Goal: Information Seeking & Learning: Learn about a topic

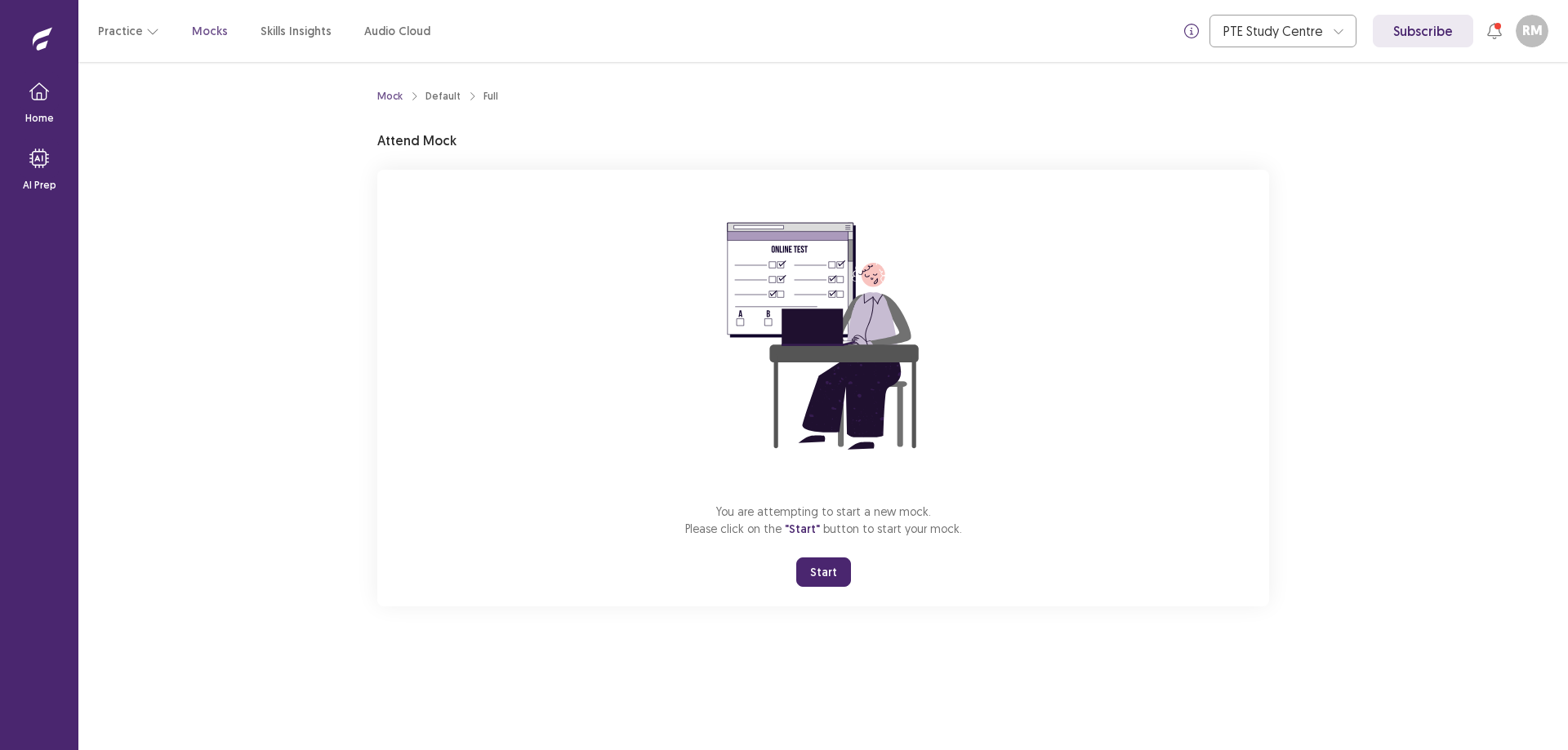
click at [814, 566] on button "Start" at bounding box center [823, 572] width 55 height 30
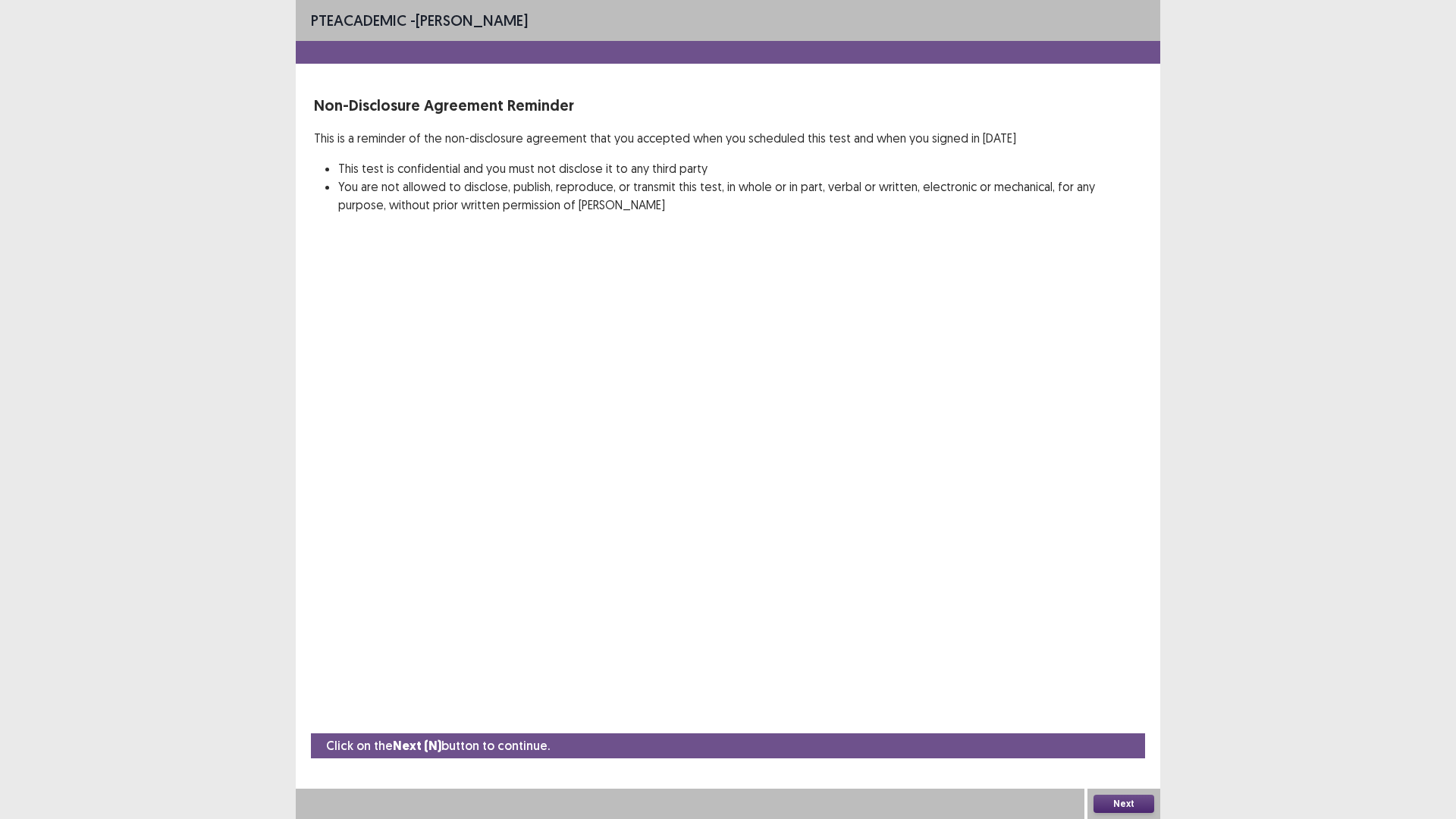
click at [1142, 695] on button "Next" at bounding box center [1123, 803] width 60 height 18
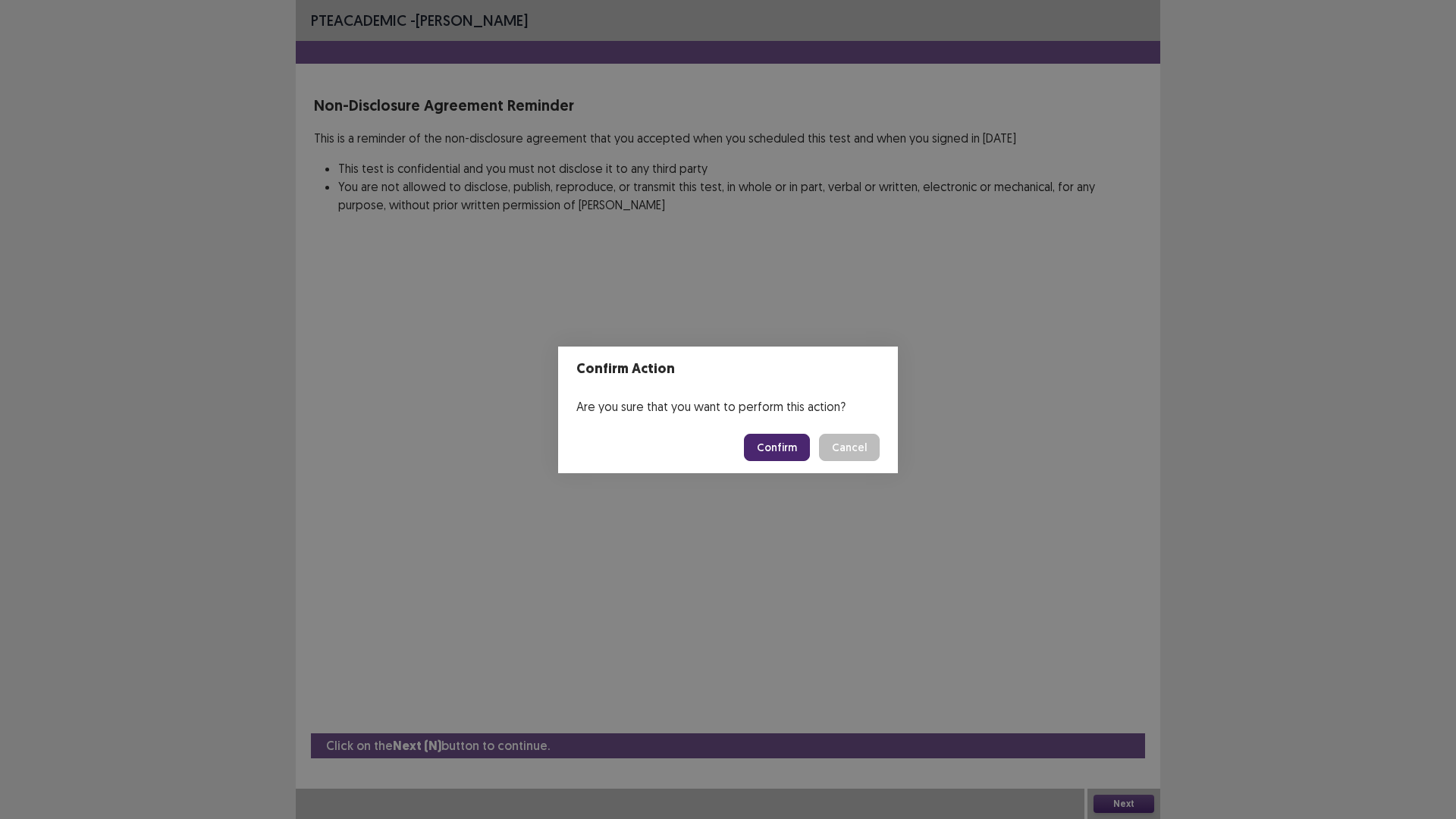
click at [758, 448] on button "Confirm" at bounding box center [776, 447] width 66 height 28
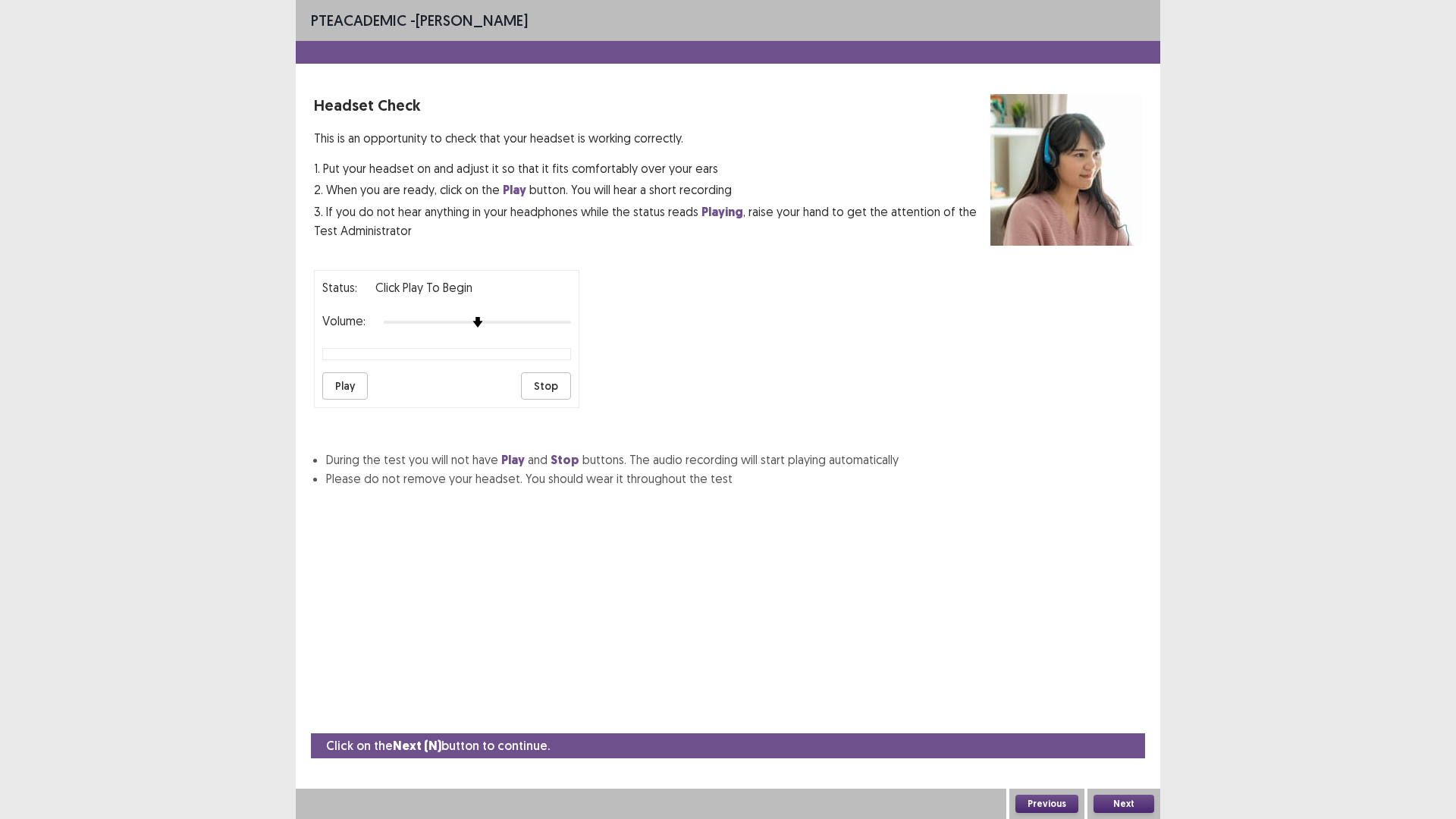
click at [340, 386] on button "Play" at bounding box center [344, 386] width 45 height 28
click at [505, 318] on div at bounding box center [477, 322] width 188 height 12
click at [1134, 695] on button "Next" at bounding box center [1123, 803] width 60 height 18
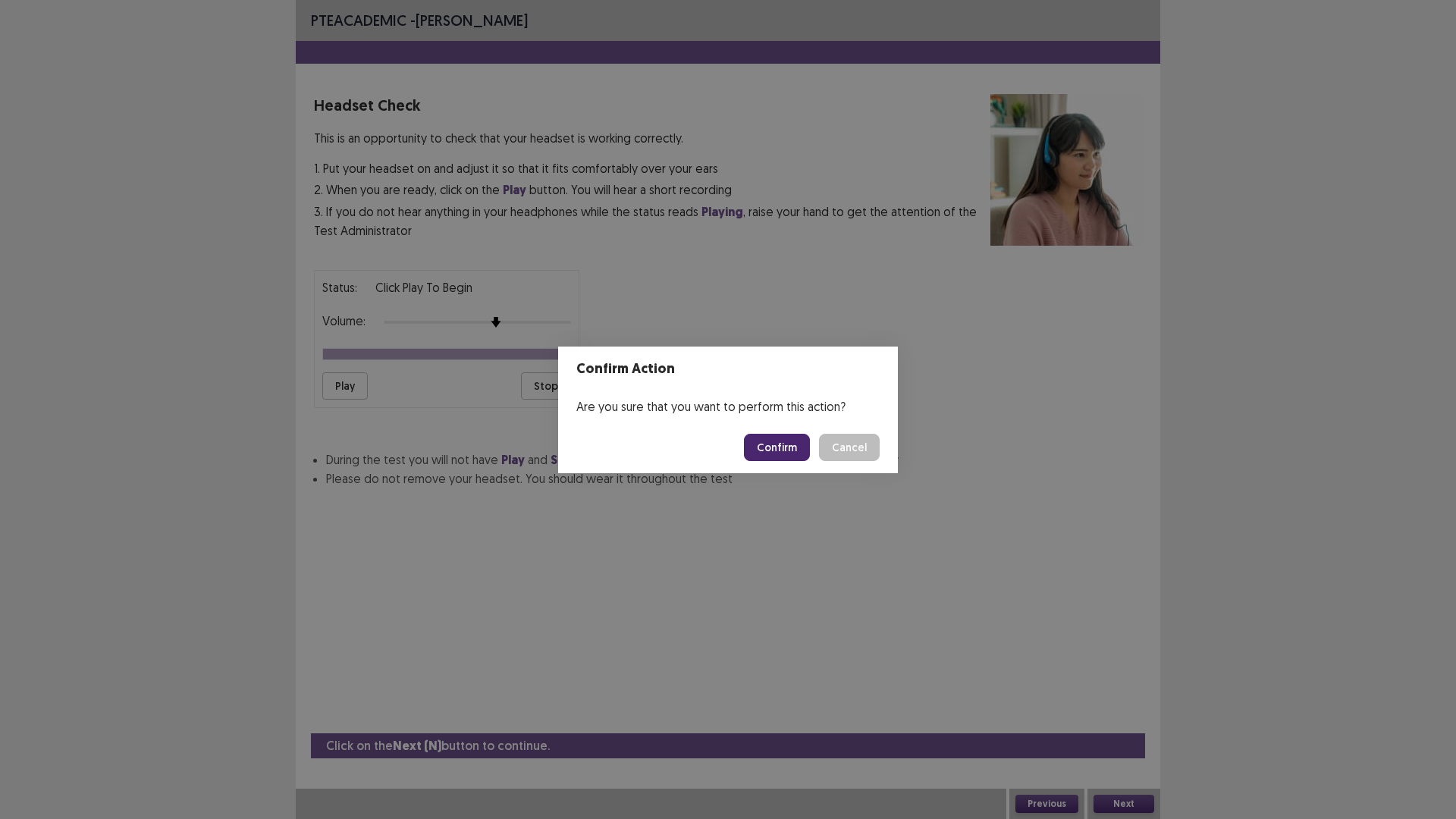
click at [787, 447] on button "Confirm" at bounding box center [776, 447] width 66 height 28
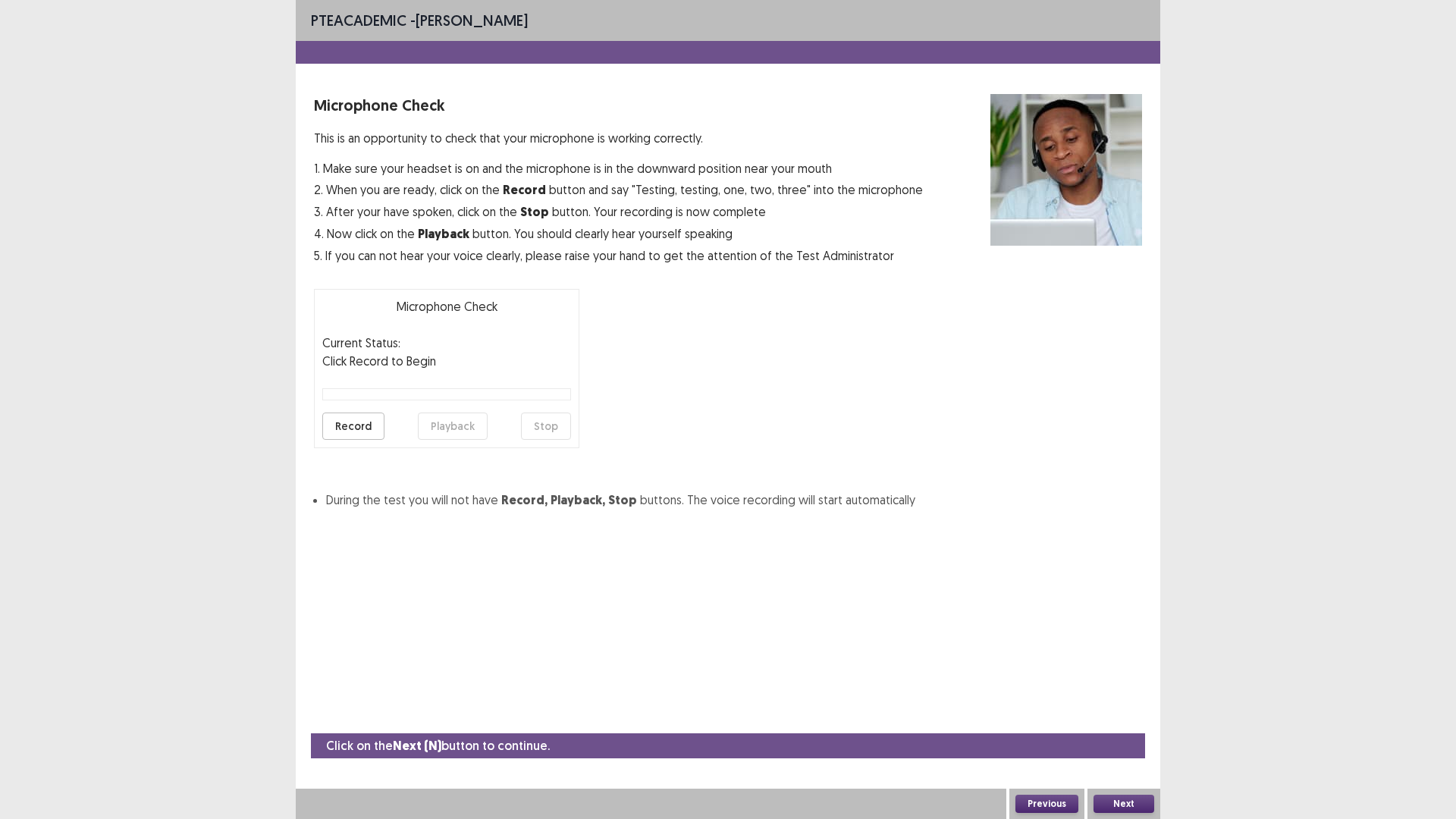
click at [376, 422] on button "Record" at bounding box center [353, 426] width 62 height 28
click at [556, 423] on button "Stop" at bounding box center [546, 426] width 50 height 28
click at [438, 427] on button "Playback" at bounding box center [453, 426] width 69 height 28
click at [1142, 695] on button "Next" at bounding box center [1123, 803] width 60 height 18
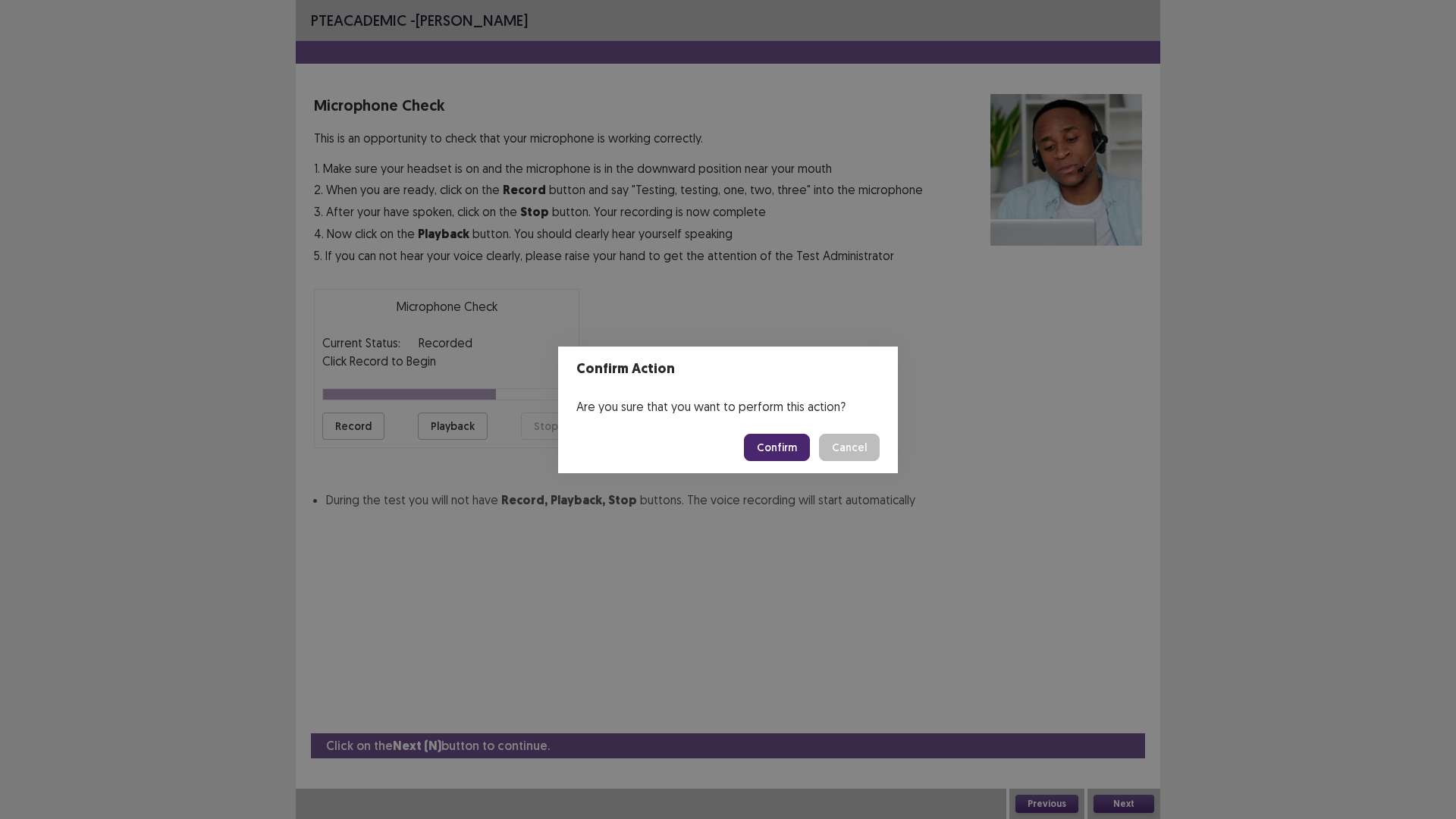
click at [790, 443] on button "Confirm" at bounding box center [776, 447] width 66 height 28
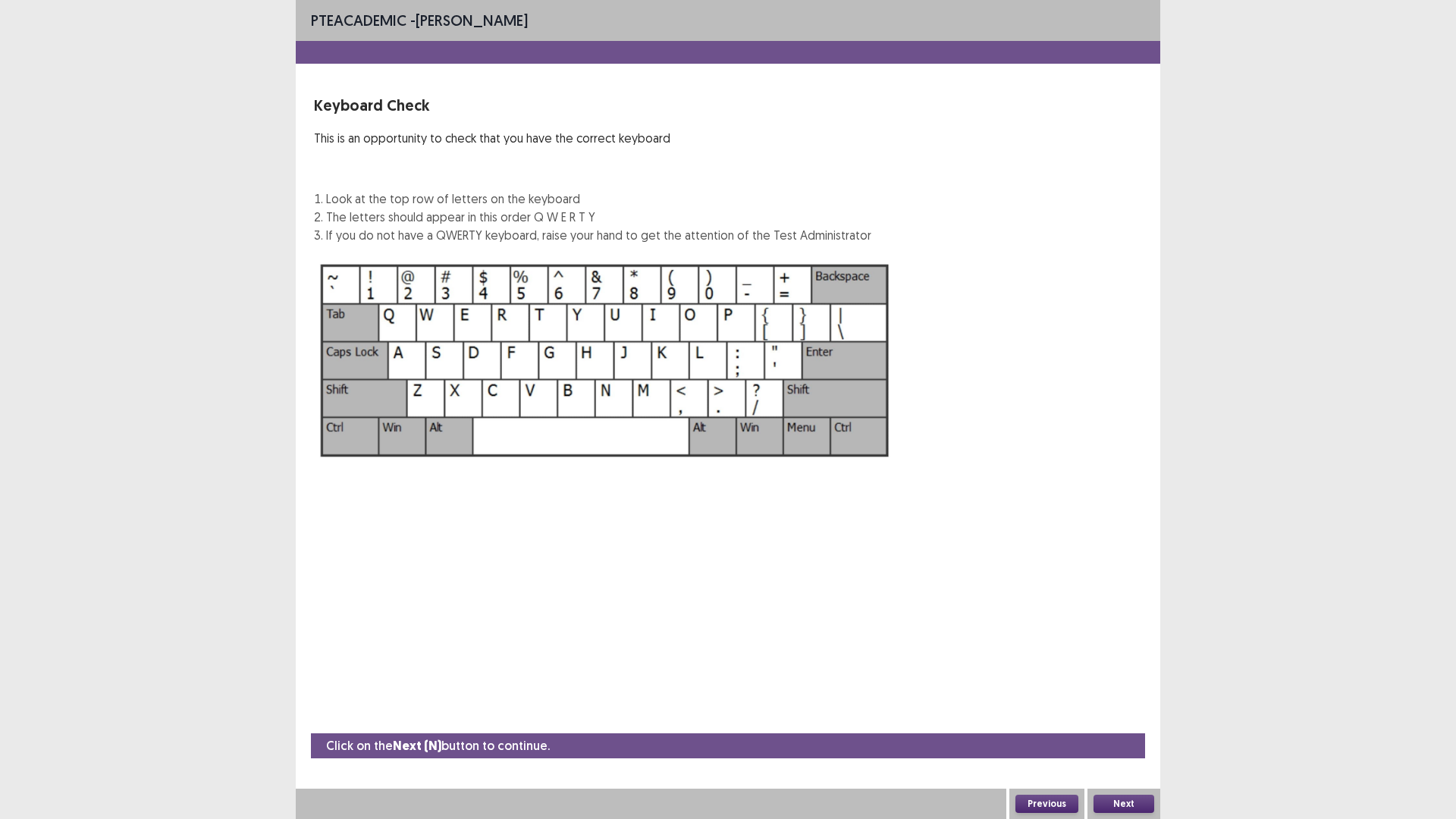
click at [1121, 695] on button "Next" at bounding box center [1123, 803] width 60 height 18
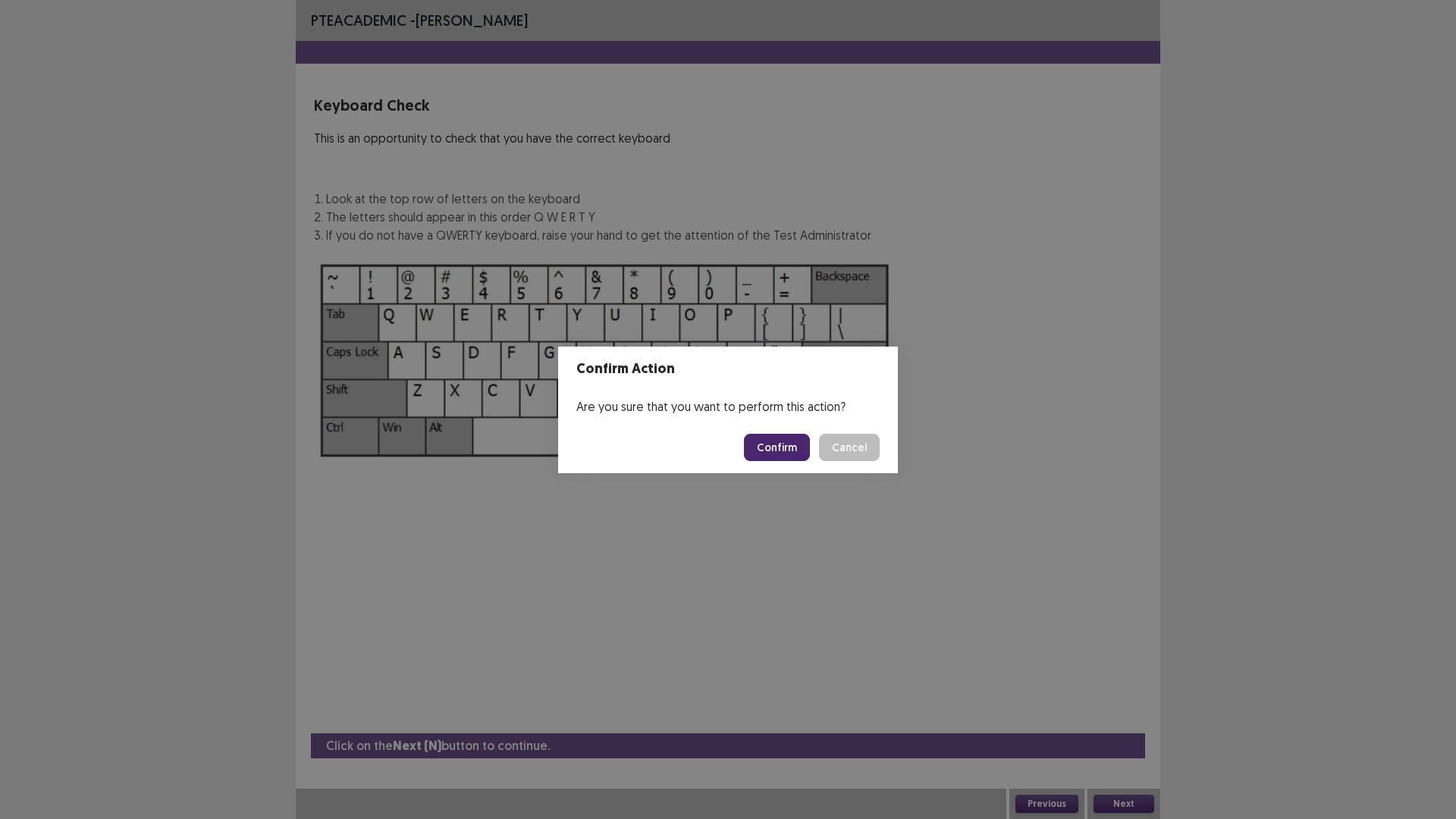
click at [773, 438] on button "Confirm" at bounding box center [776, 447] width 66 height 28
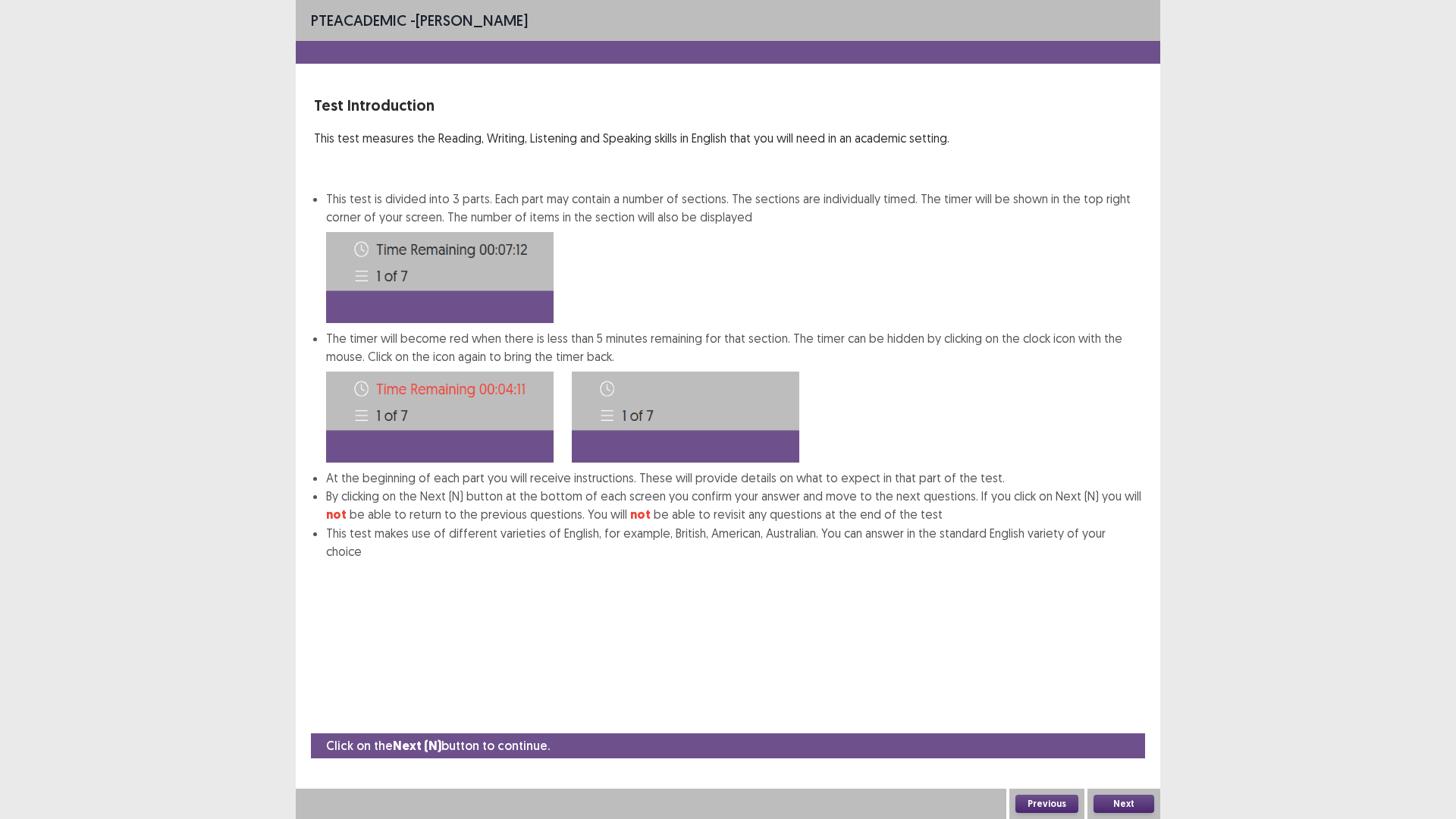
click at [1138, 695] on button "Next" at bounding box center [1123, 803] width 60 height 18
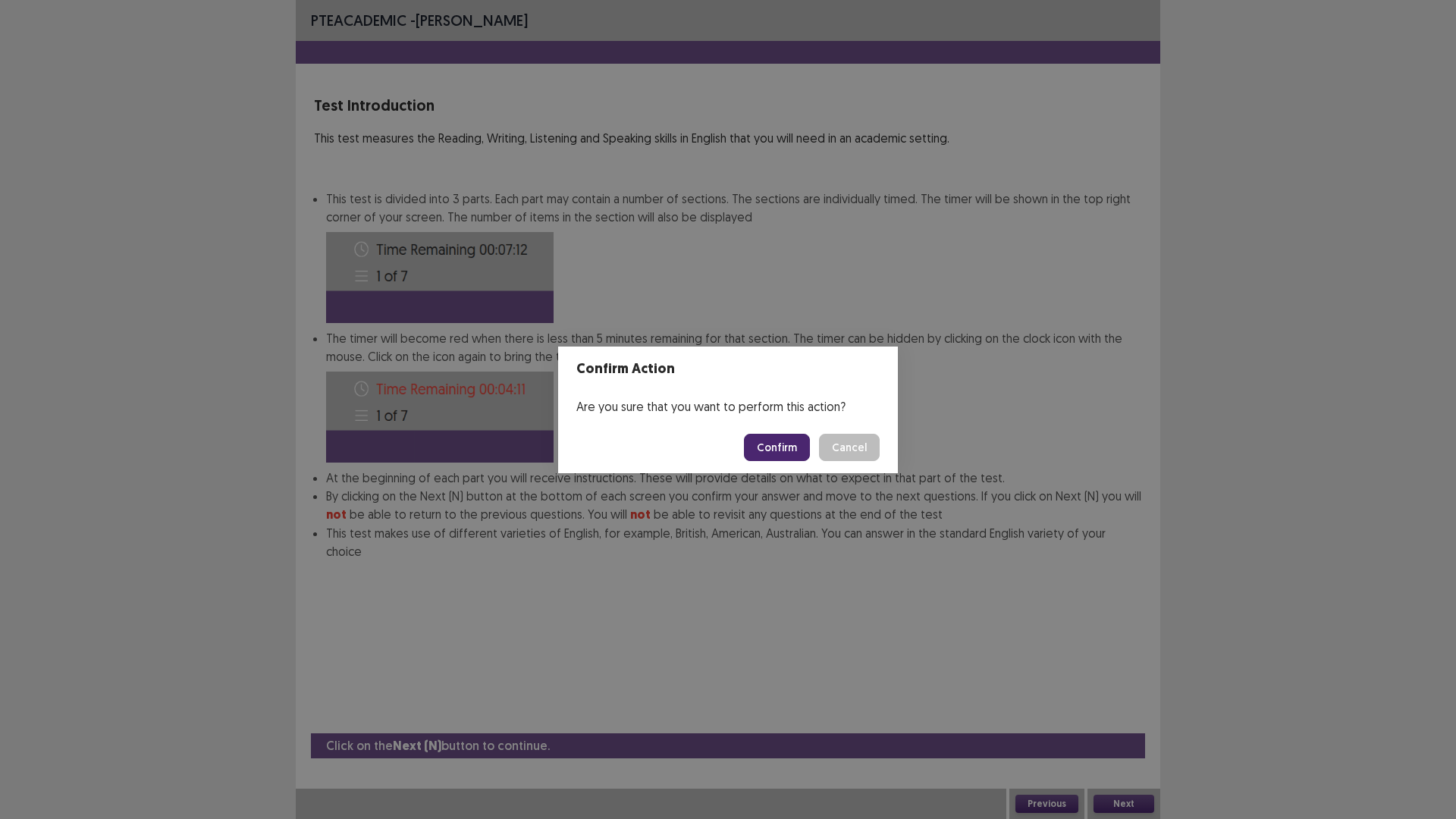
drag, startPoint x: 786, startPoint y: 446, endPoint x: 794, endPoint y: 449, distance: 8.5
click at [786, 445] on button "Confirm" at bounding box center [776, 447] width 66 height 28
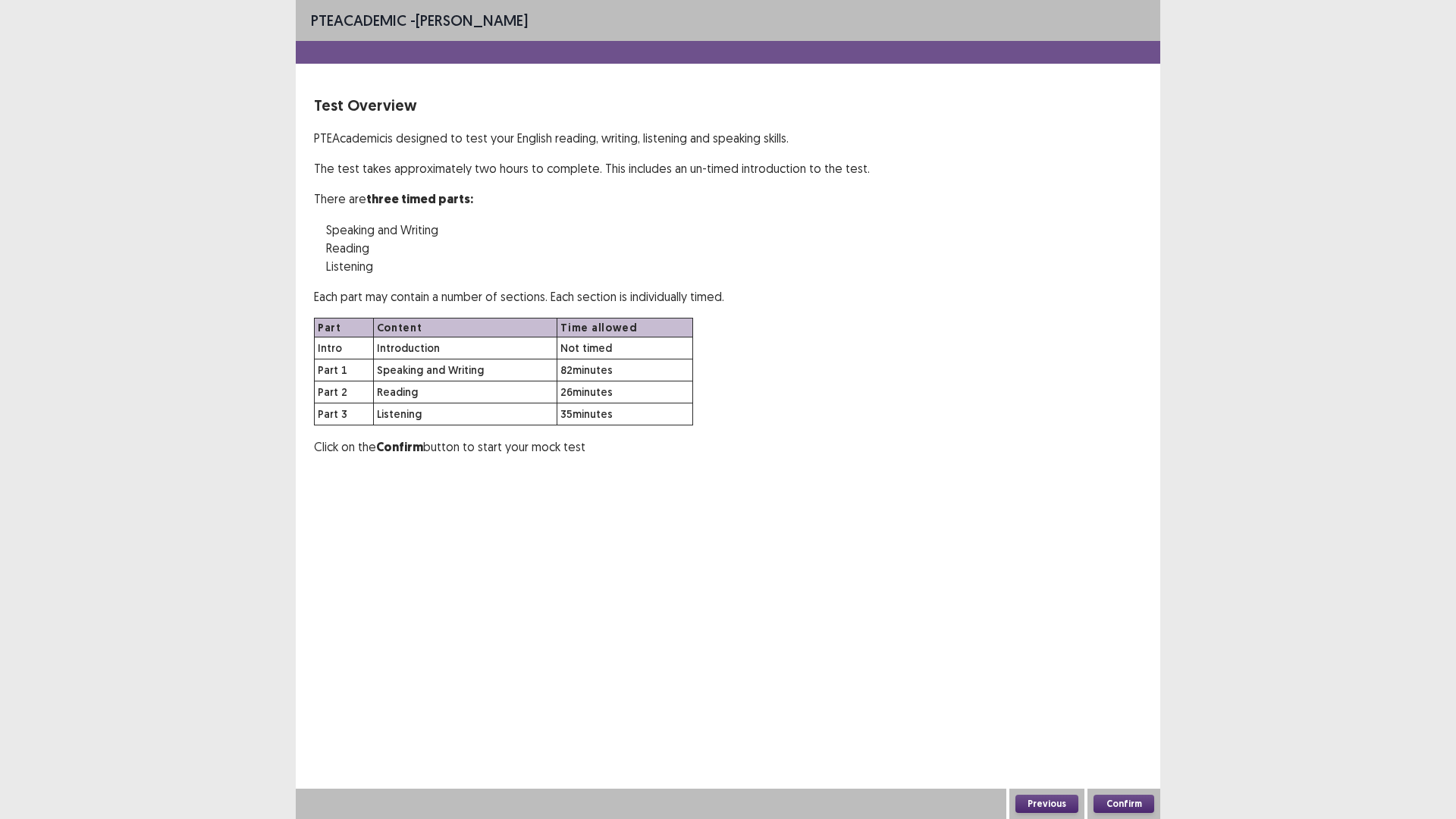
click at [1112, 695] on button "Confirm" at bounding box center [1123, 803] width 60 height 18
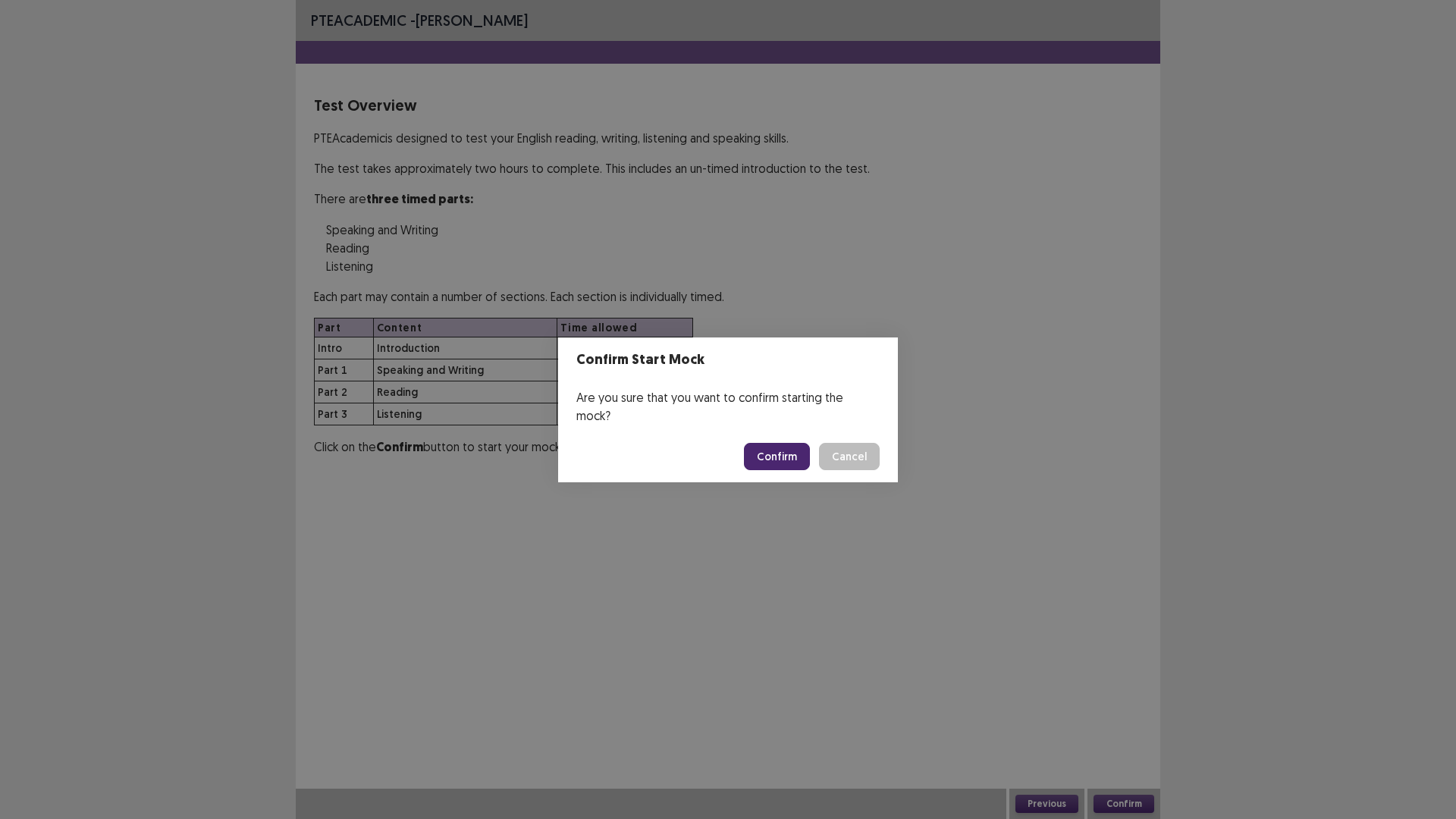
click at [760, 443] on button "Confirm" at bounding box center [776, 456] width 66 height 28
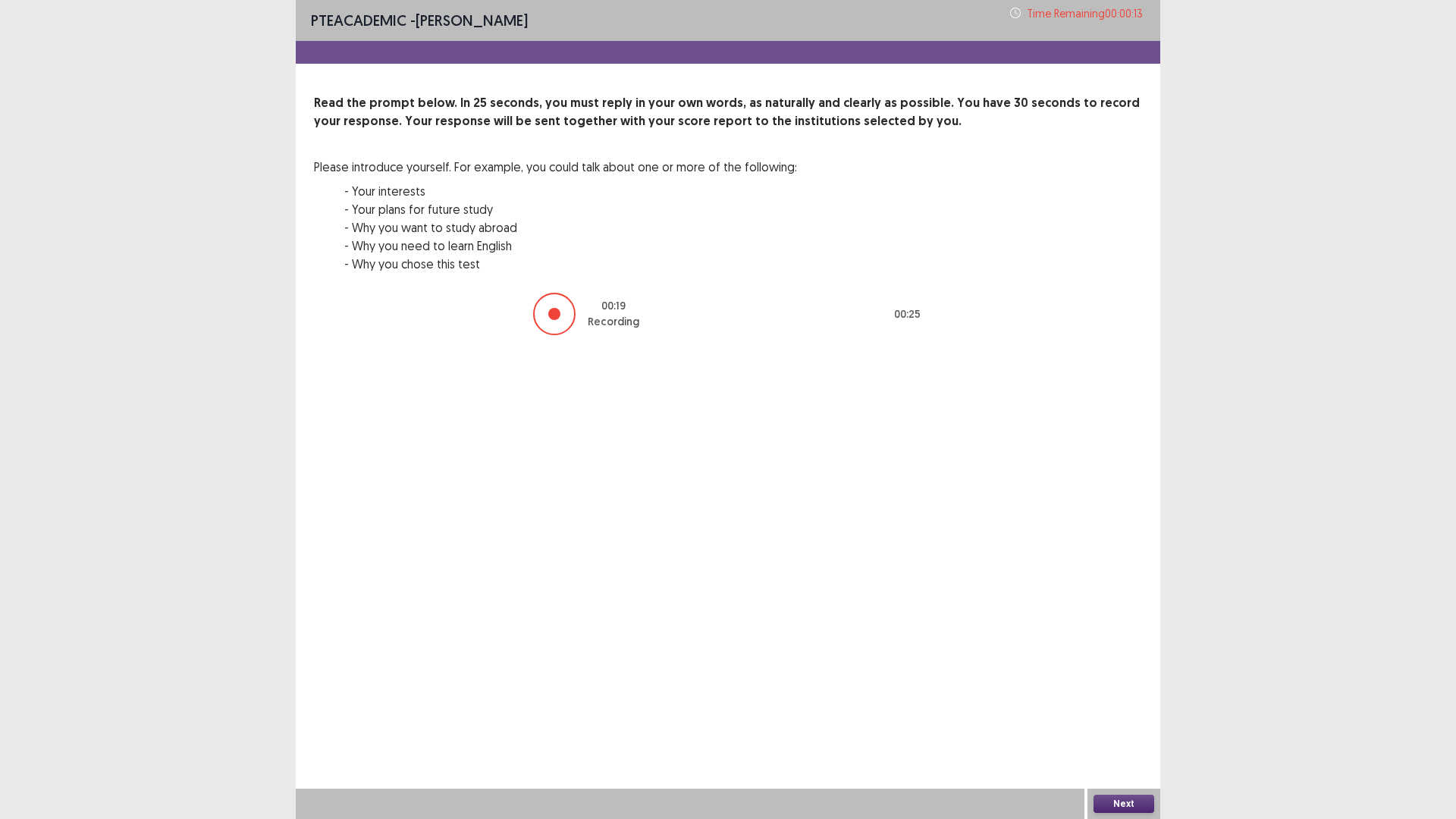
click at [1132, 695] on button "Next" at bounding box center [1123, 803] width 60 height 18
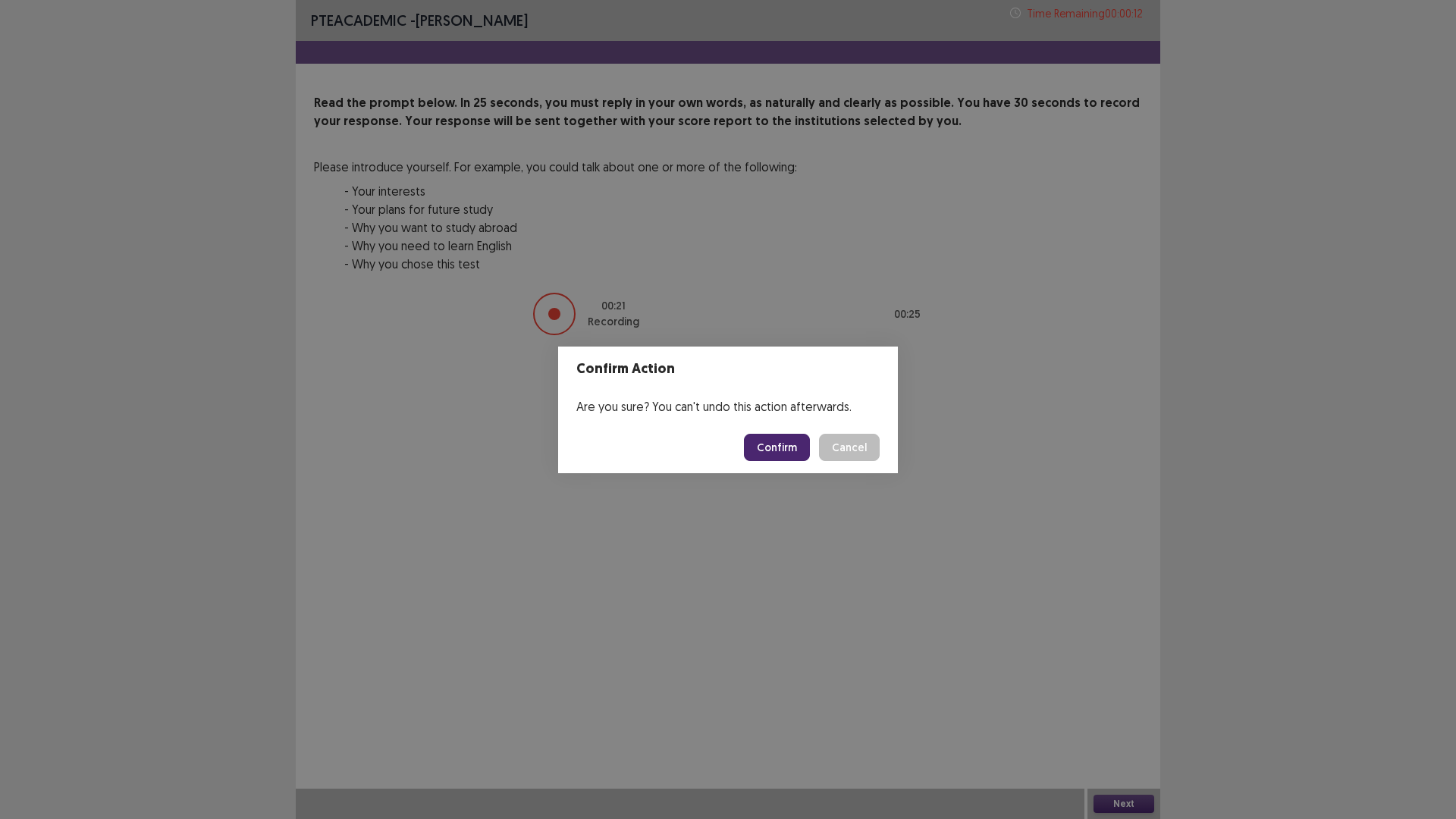
click at [800, 454] on button "Confirm" at bounding box center [776, 447] width 66 height 28
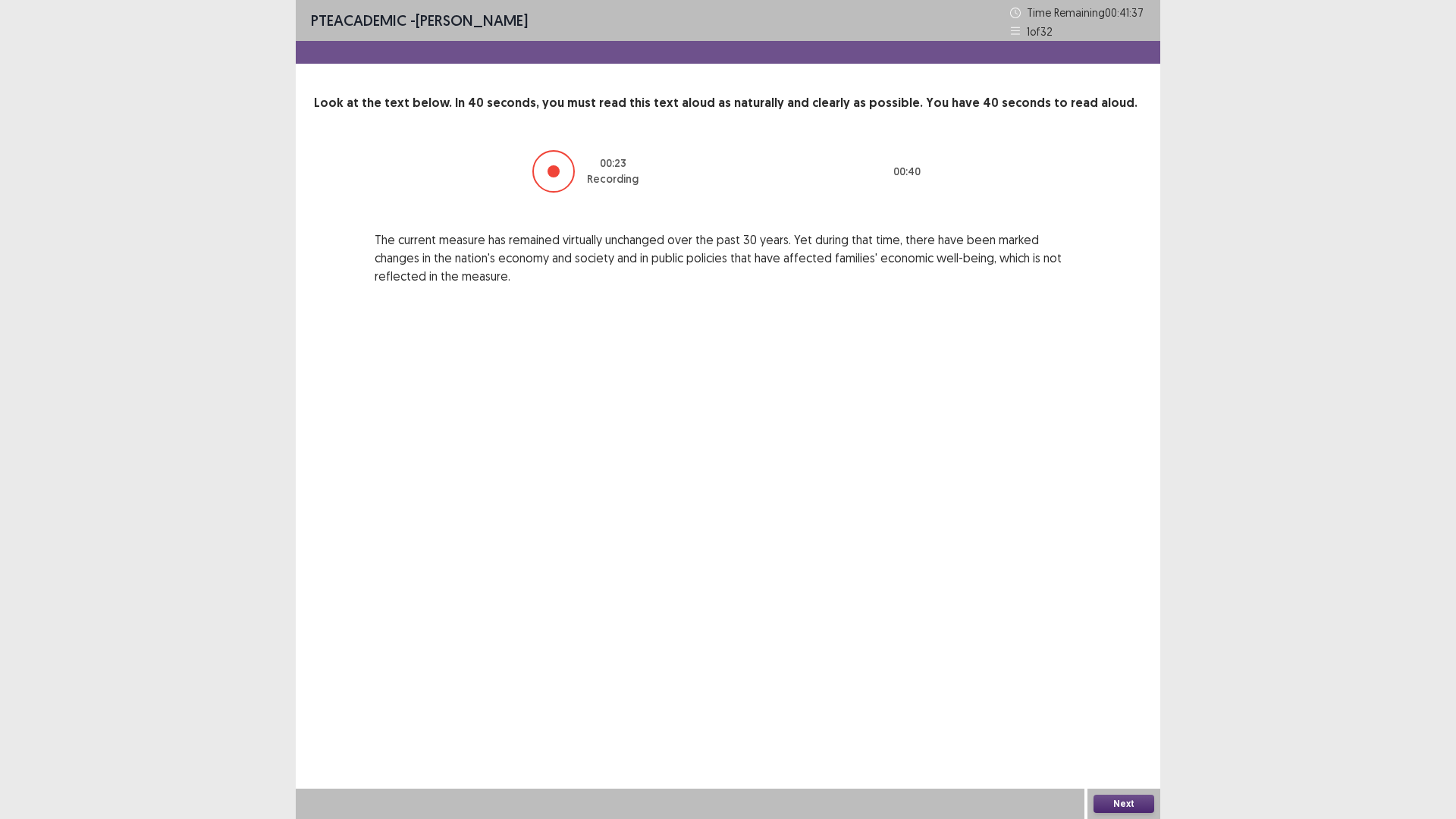
click at [1146, 695] on button "Next" at bounding box center [1123, 803] width 60 height 18
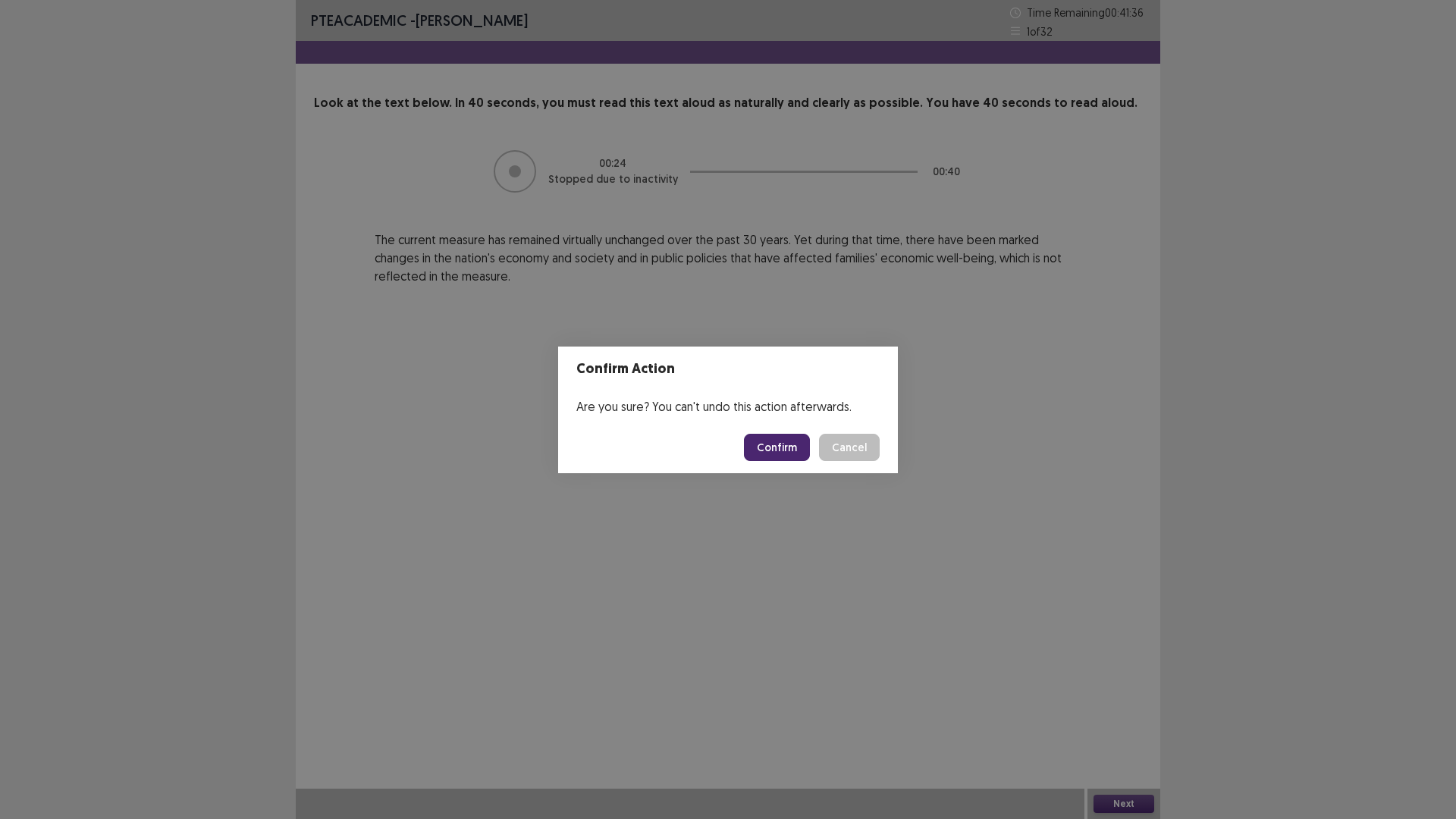
click at [773, 453] on button "Confirm" at bounding box center [776, 447] width 66 height 28
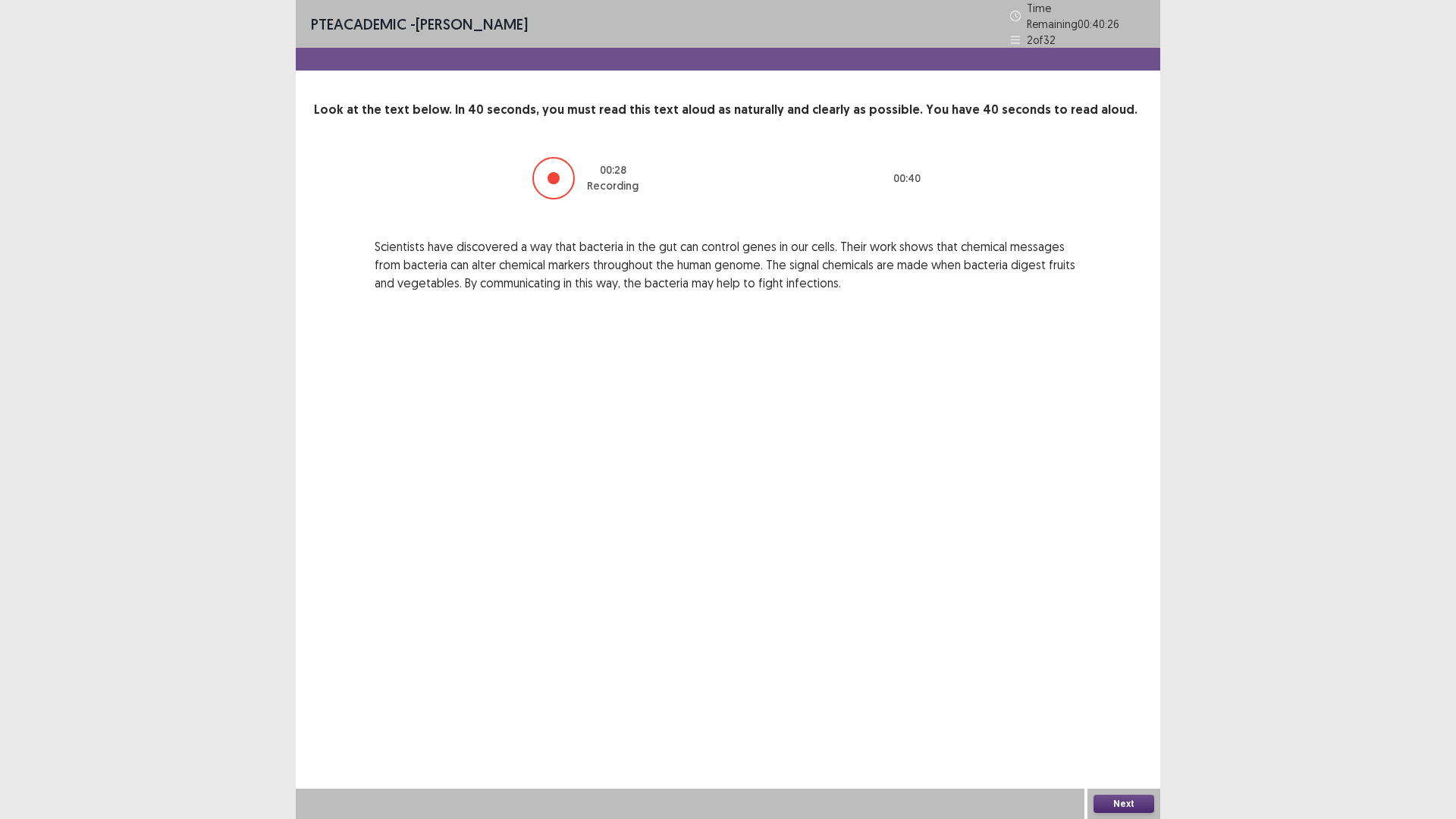
click at [1130, 695] on button "Next" at bounding box center [1123, 803] width 60 height 18
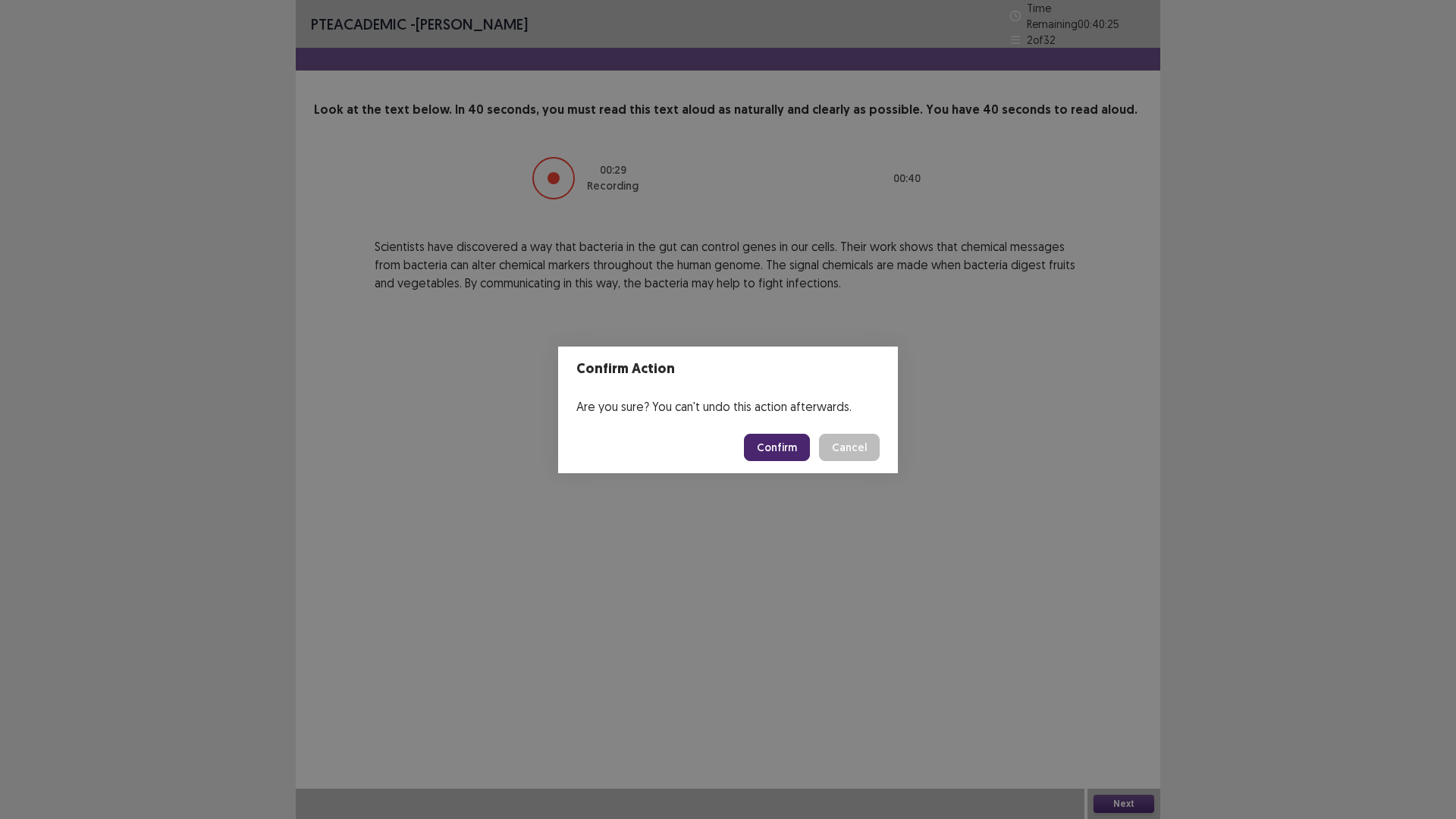
click at [784, 449] on button "Confirm" at bounding box center [776, 447] width 66 height 28
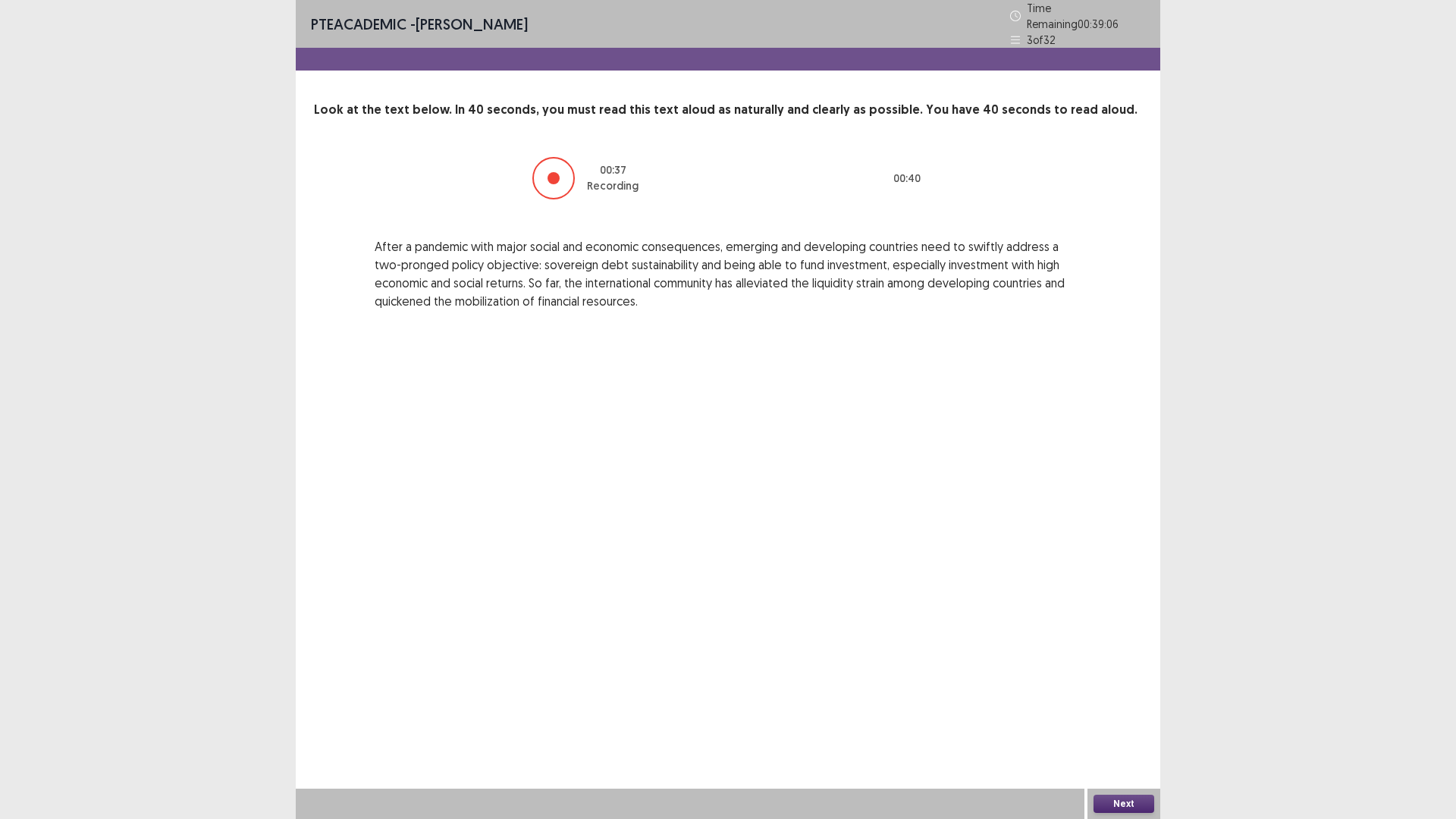
click at [1139, 695] on button "Next" at bounding box center [1123, 803] width 60 height 18
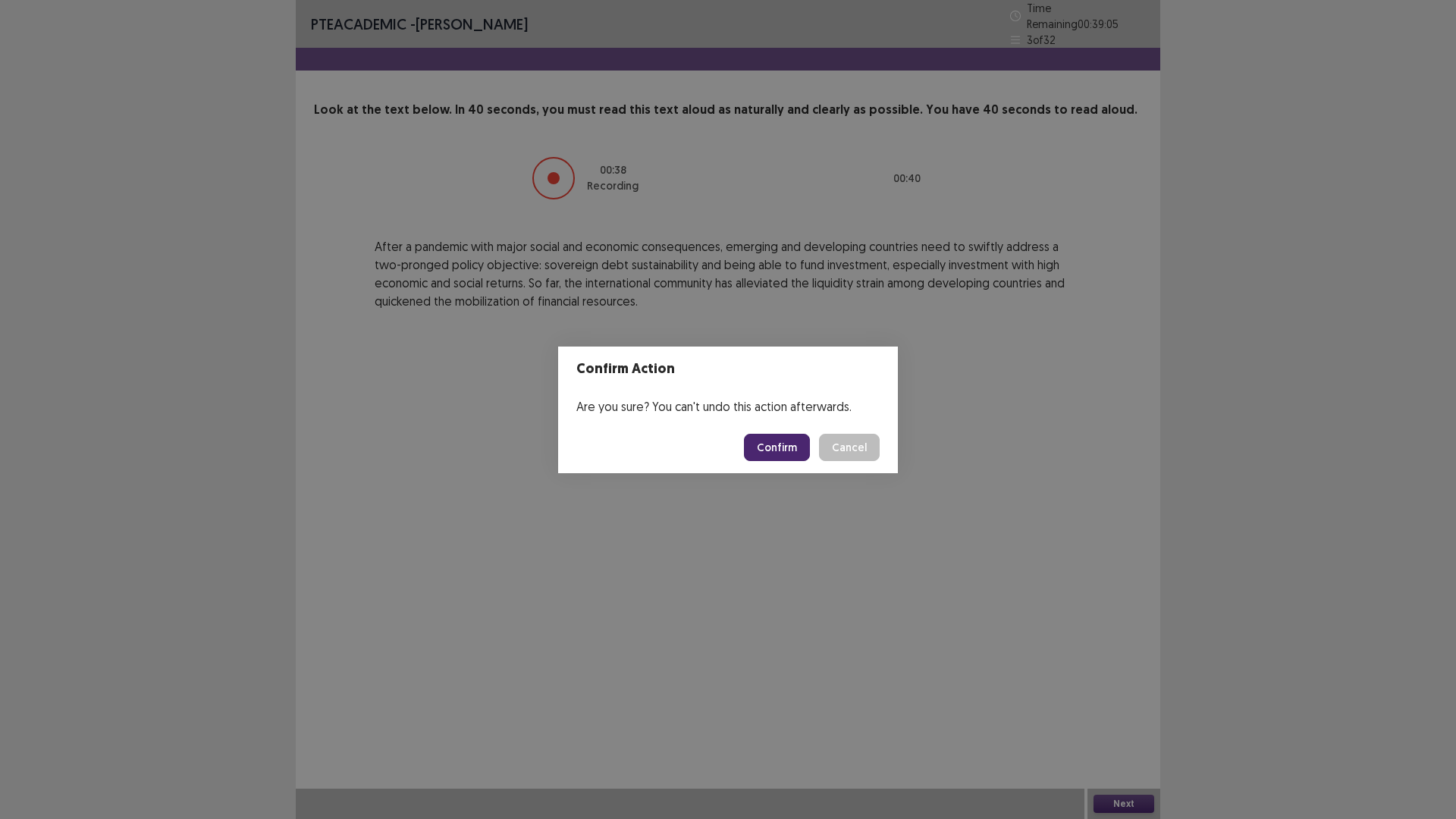
click at [770, 439] on button "Confirm" at bounding box center [776, 447] width 66 height 28
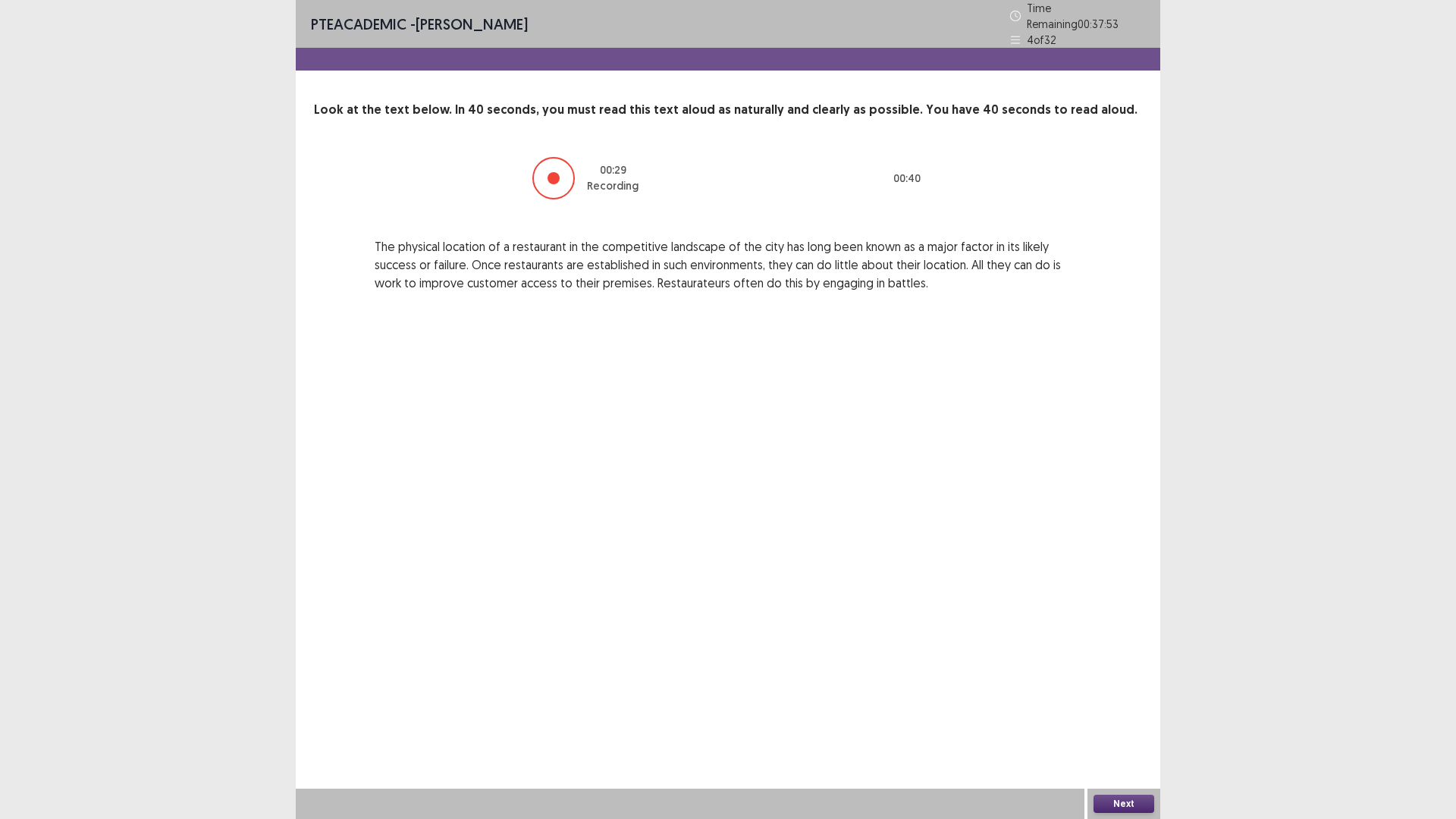
click at [1132, 695] on button "Next" at bounding box center [1123, 803] width 60 height 18
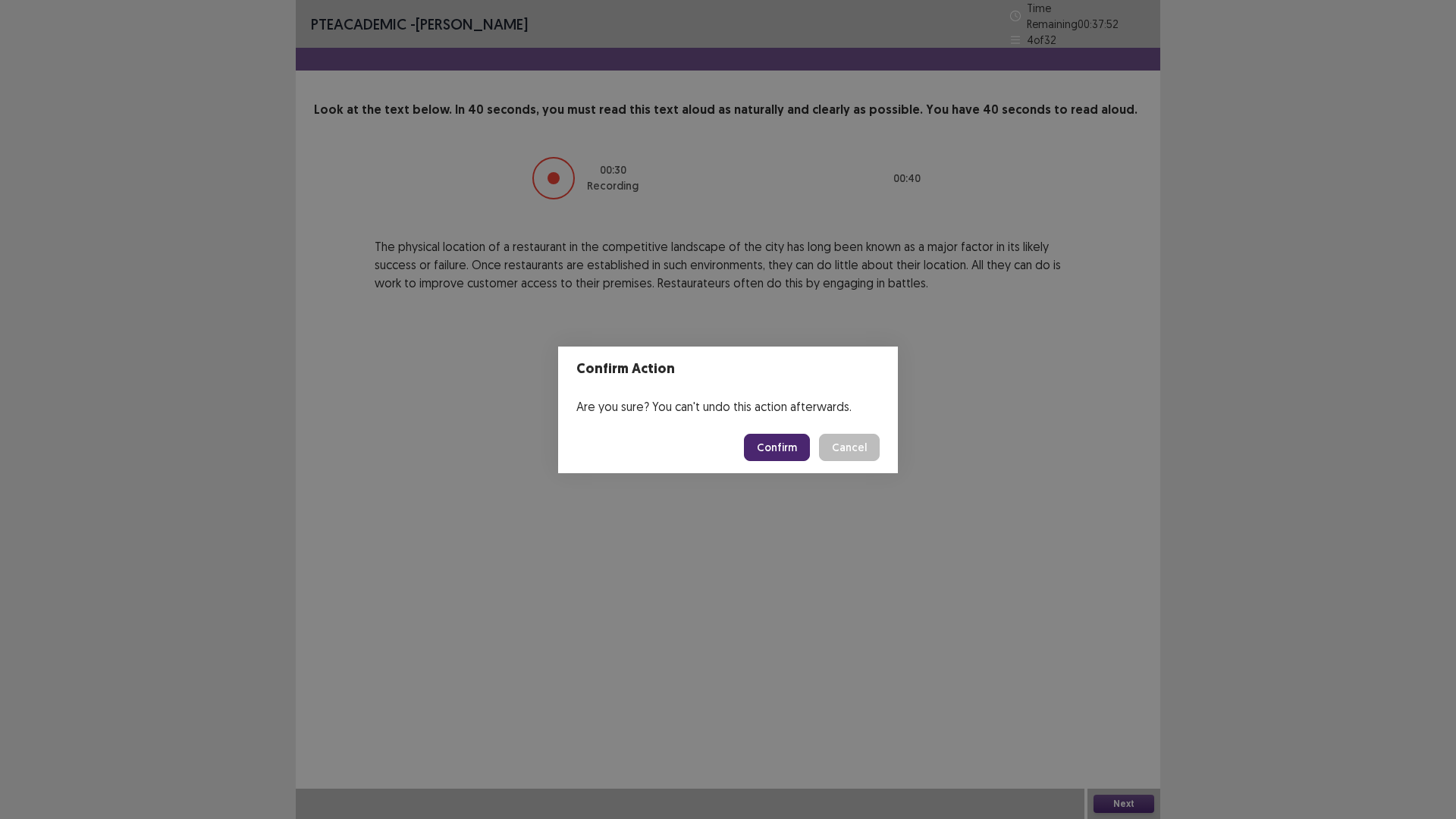
click at [784, 455] on button "Confirm" at bounding box center [776, 447] width 66 height 28
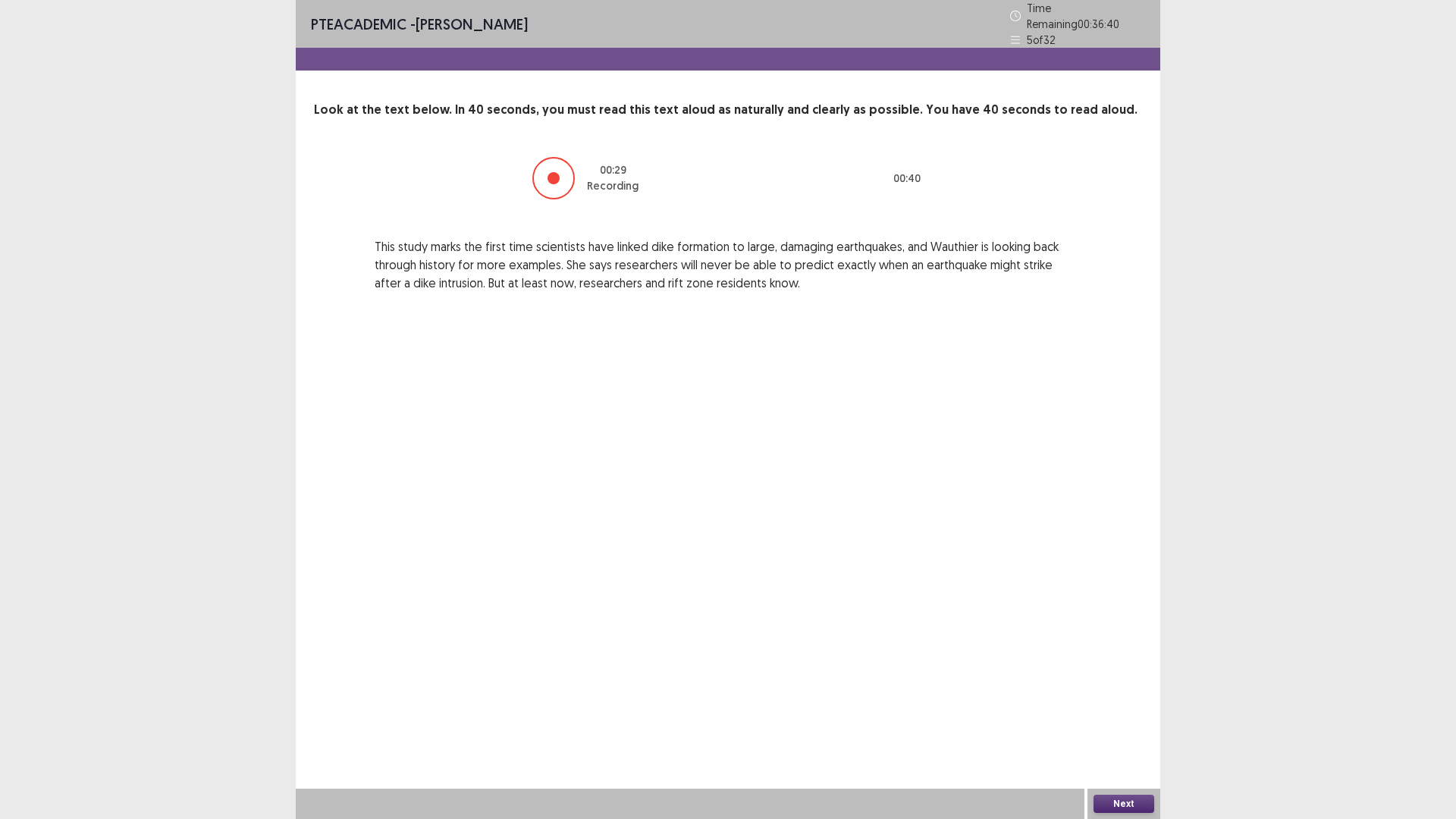
click at [1126, 695] on button "Next" at bounding box center [1123, 803] width 60 height 18
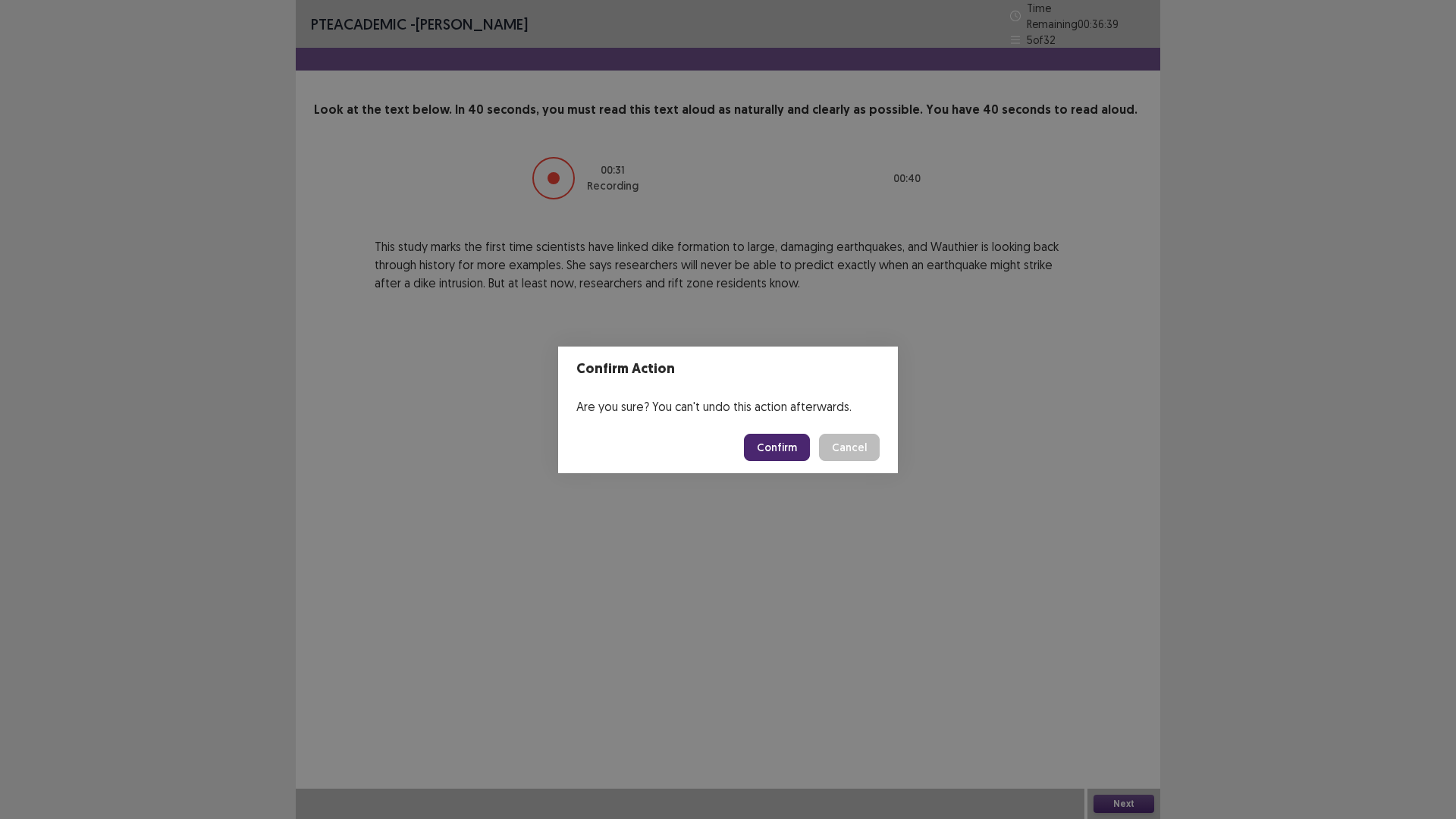
click at [793, 438] on button "Confirm" at bounding box center [776, 447] width 66 height 28
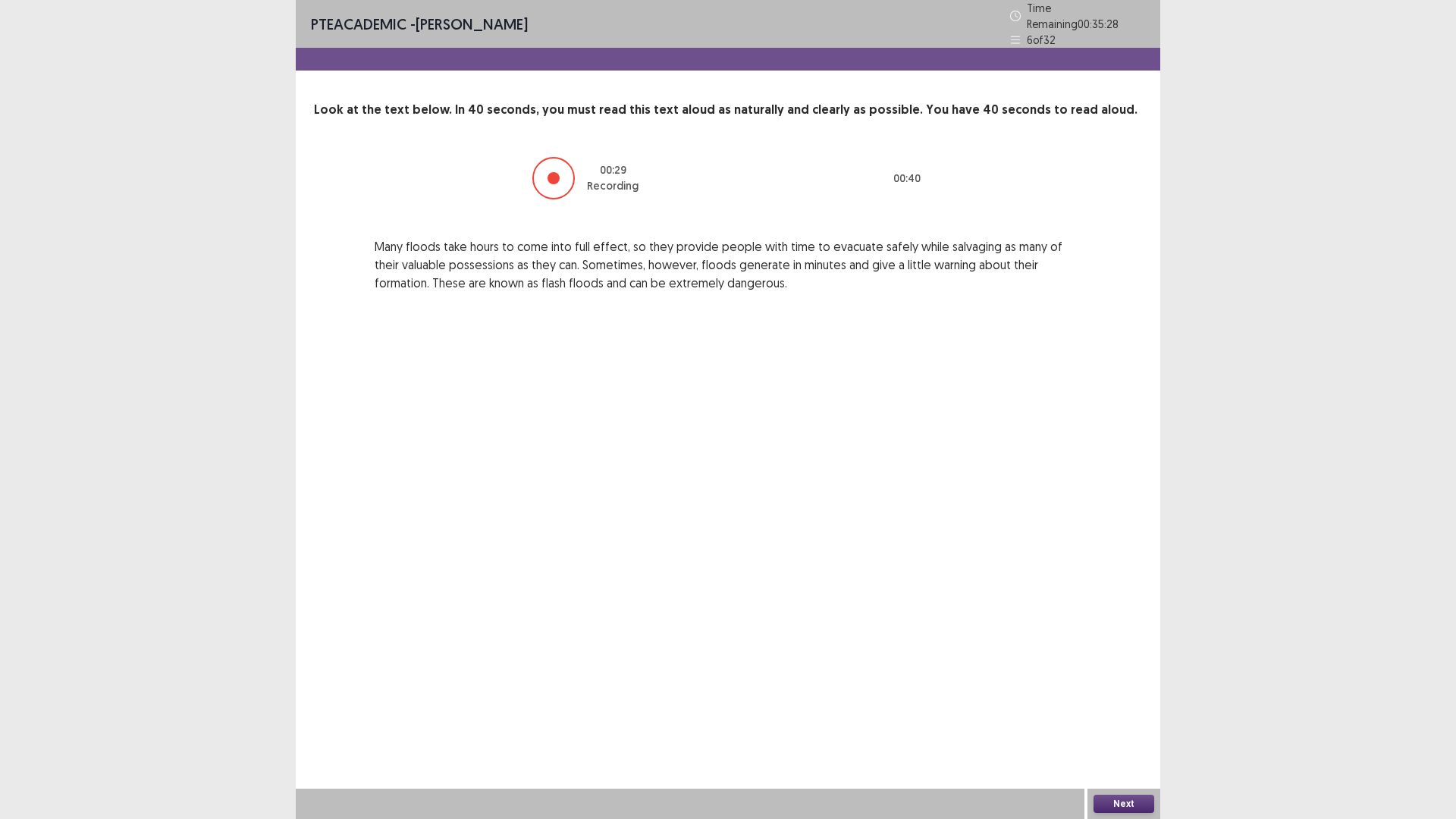
click at [1115, 695] on button "Next" at bounding box center [1123, 803] width 60 height 18
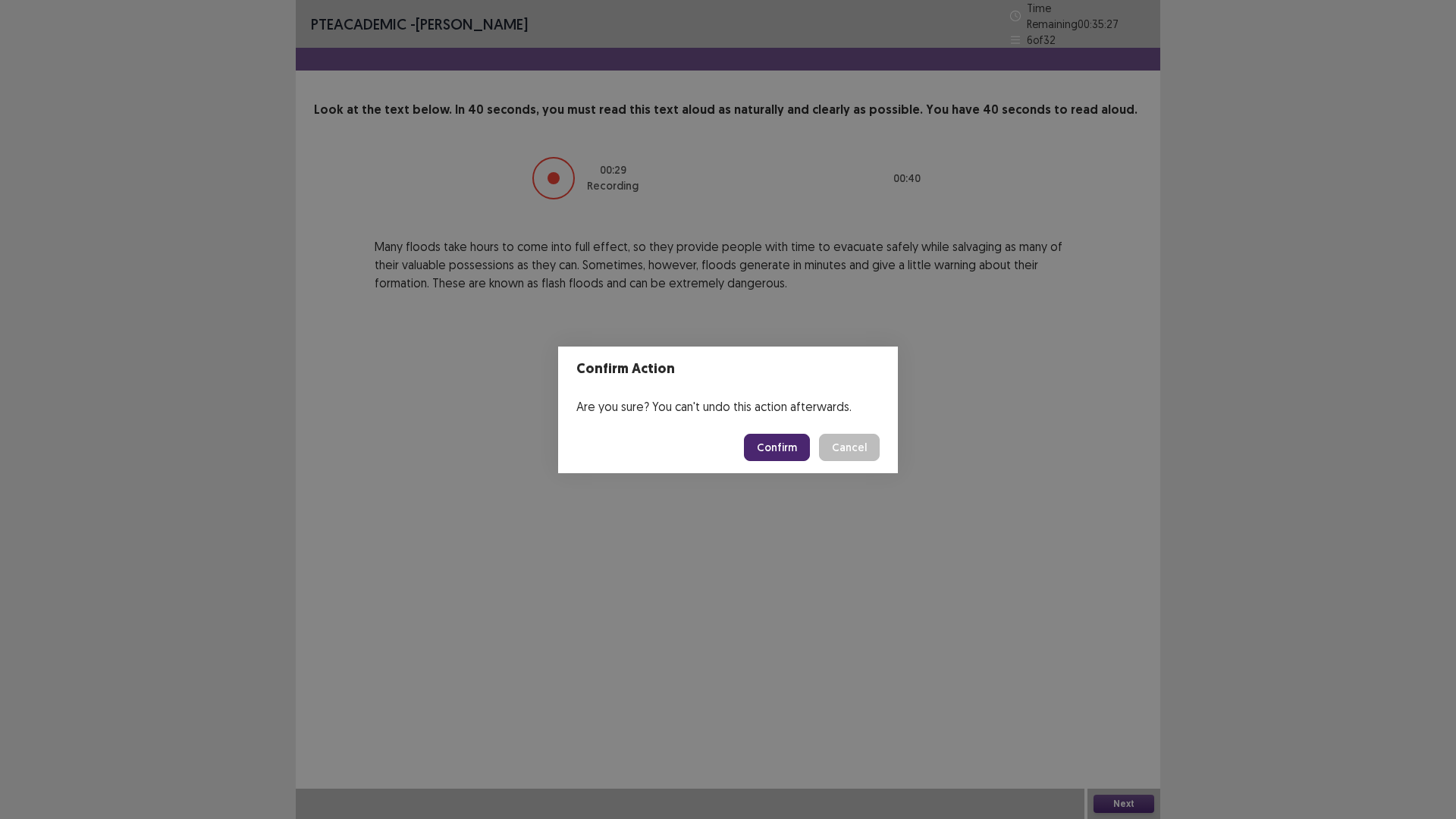
click at [781, 453] on button "Confirm" at bounding box center [776, 447] width 66 height 28
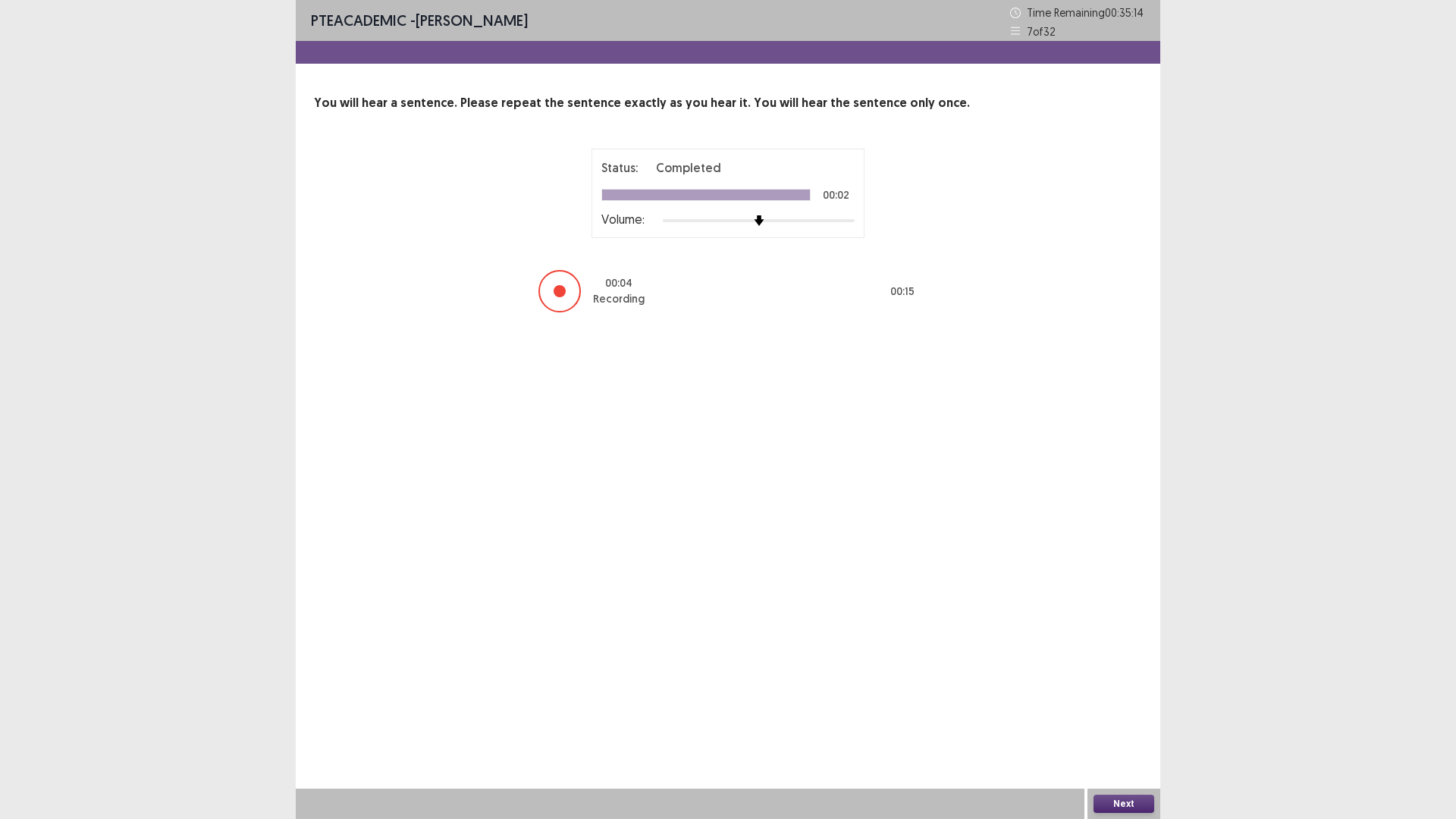
click at [1117, 695] on button "Next" at bounding box center [1123, 803] width 60 height 18
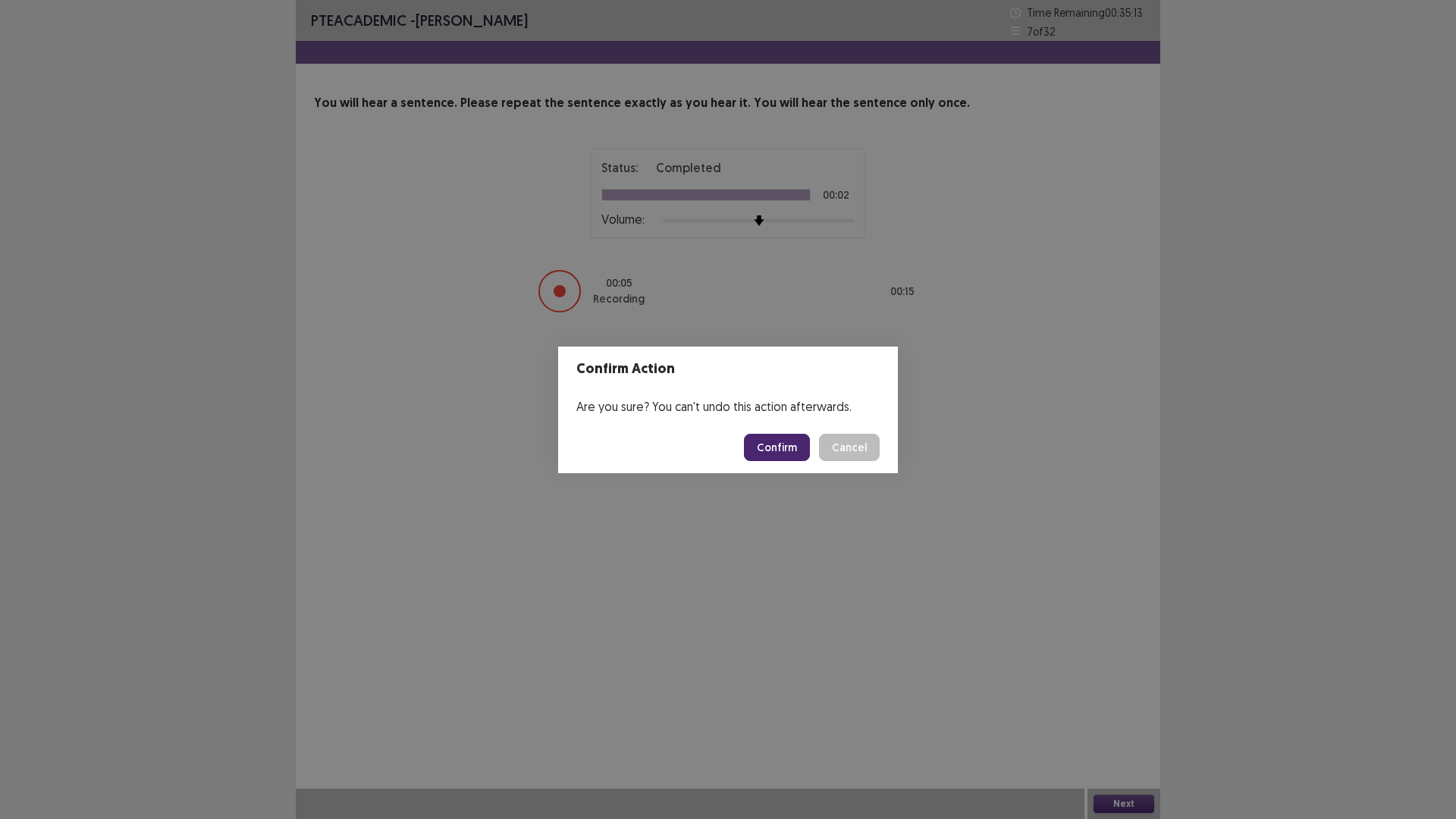
click at [784, 435] on button "Confirm" at bounding box center [776, 447] width 66 height 28
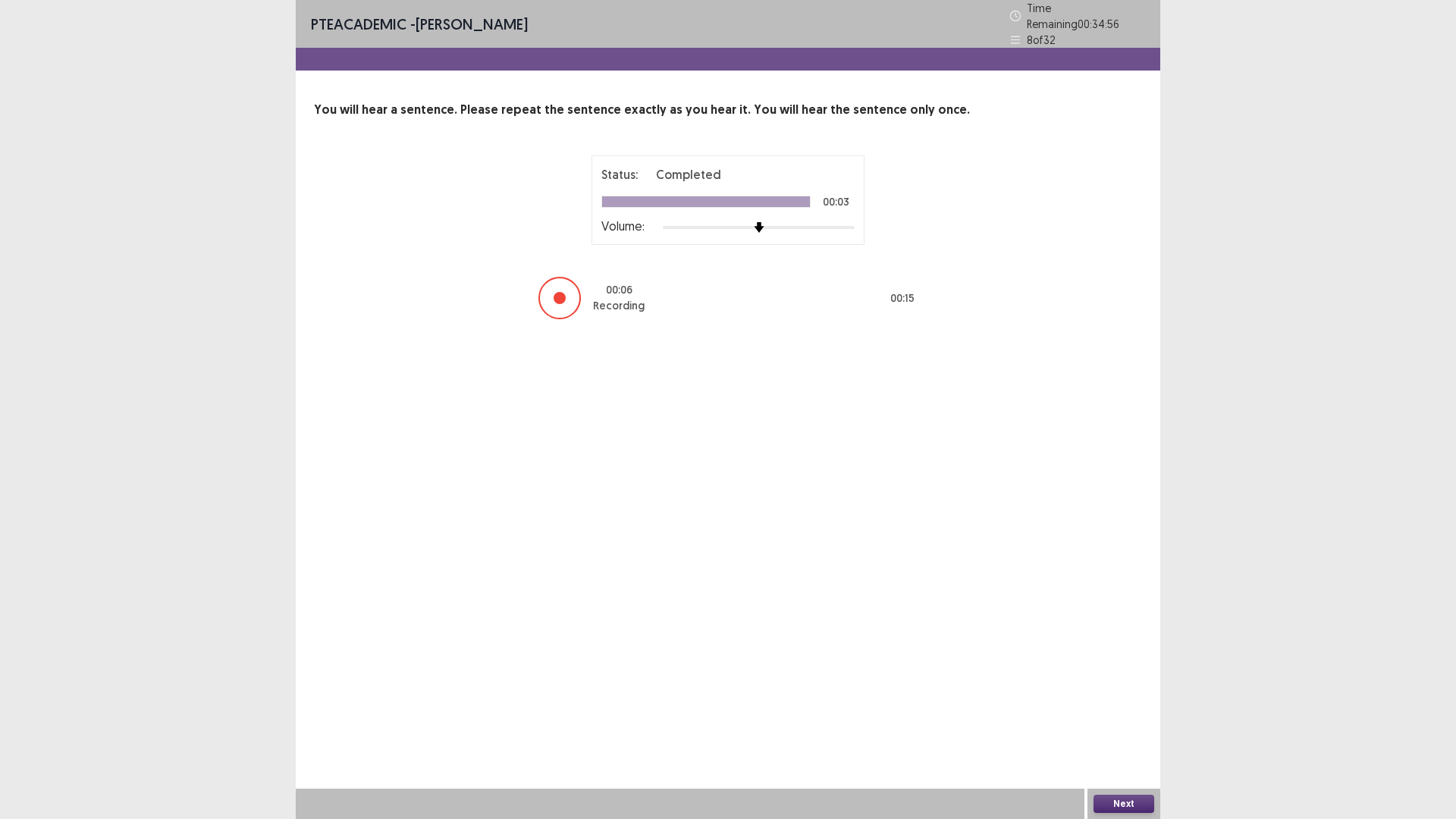
click at [1114, 695] on button "Next" at bounding box center [1123, 803] width 60 height 18
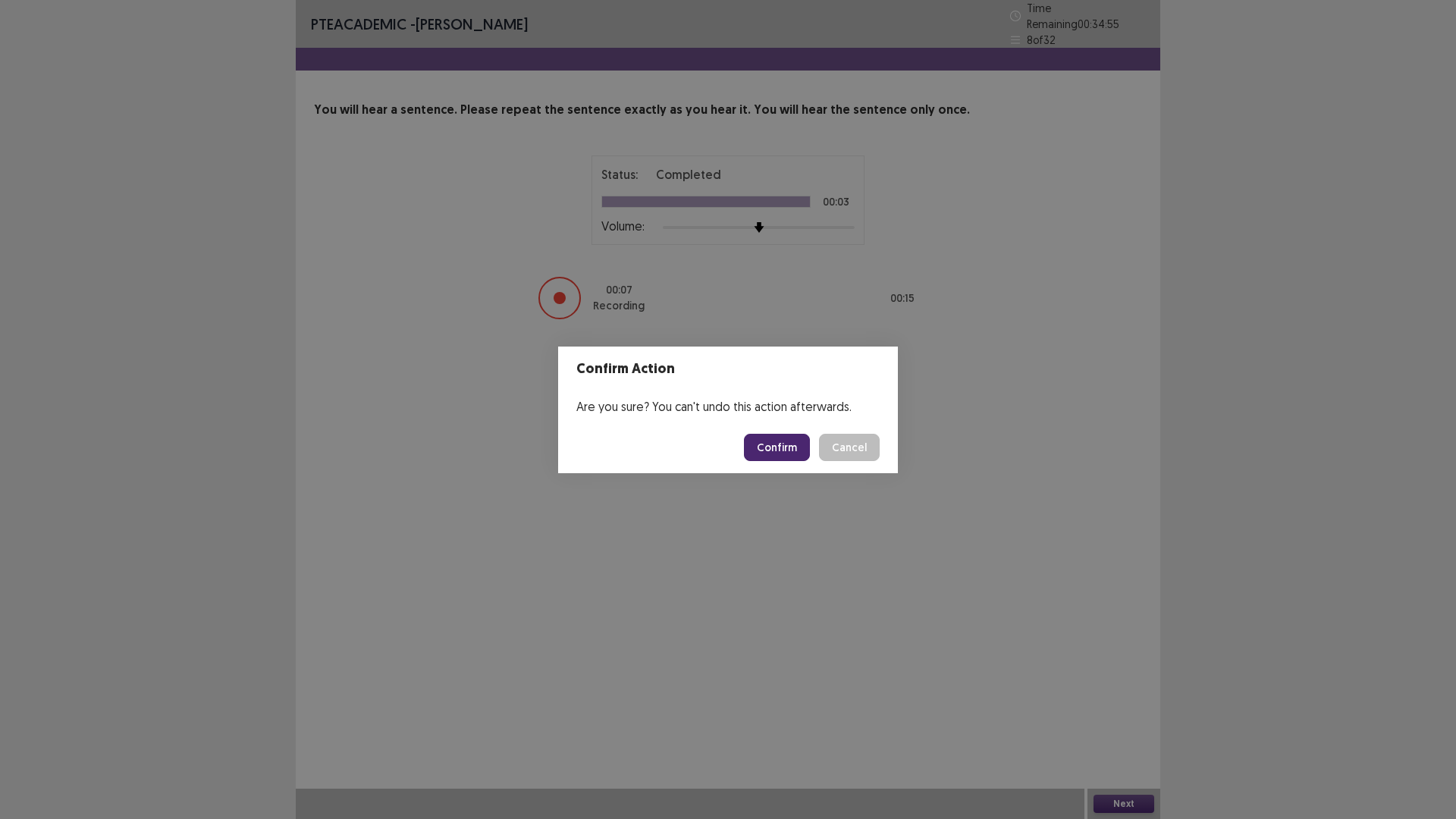
click at [791, 441] on button "Confirm" at bounding box center [776, 447] width 66 height 28
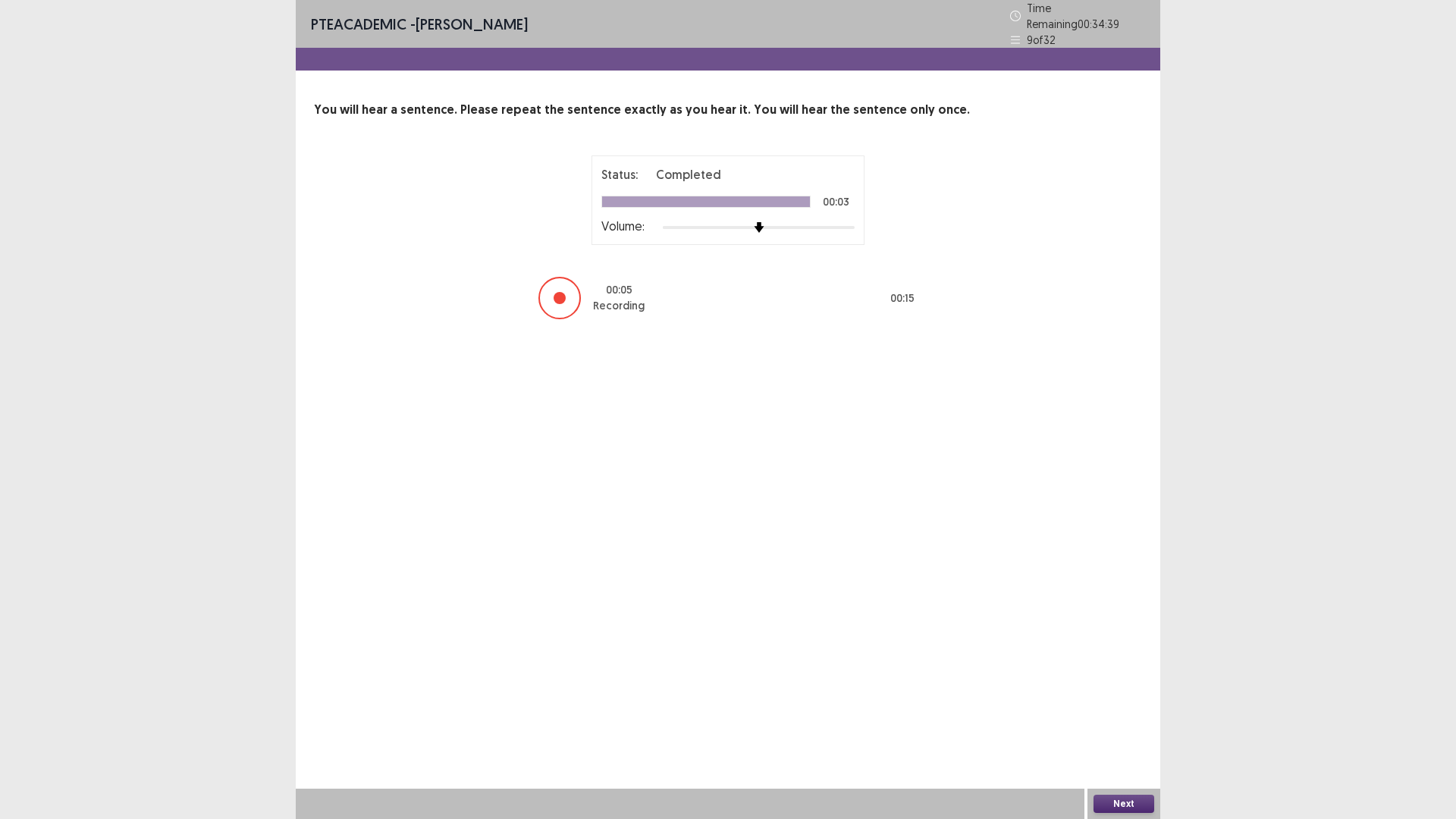
click at [1128, 695] on button "Next" at bounding box center [1123, 803] width 60 height 18
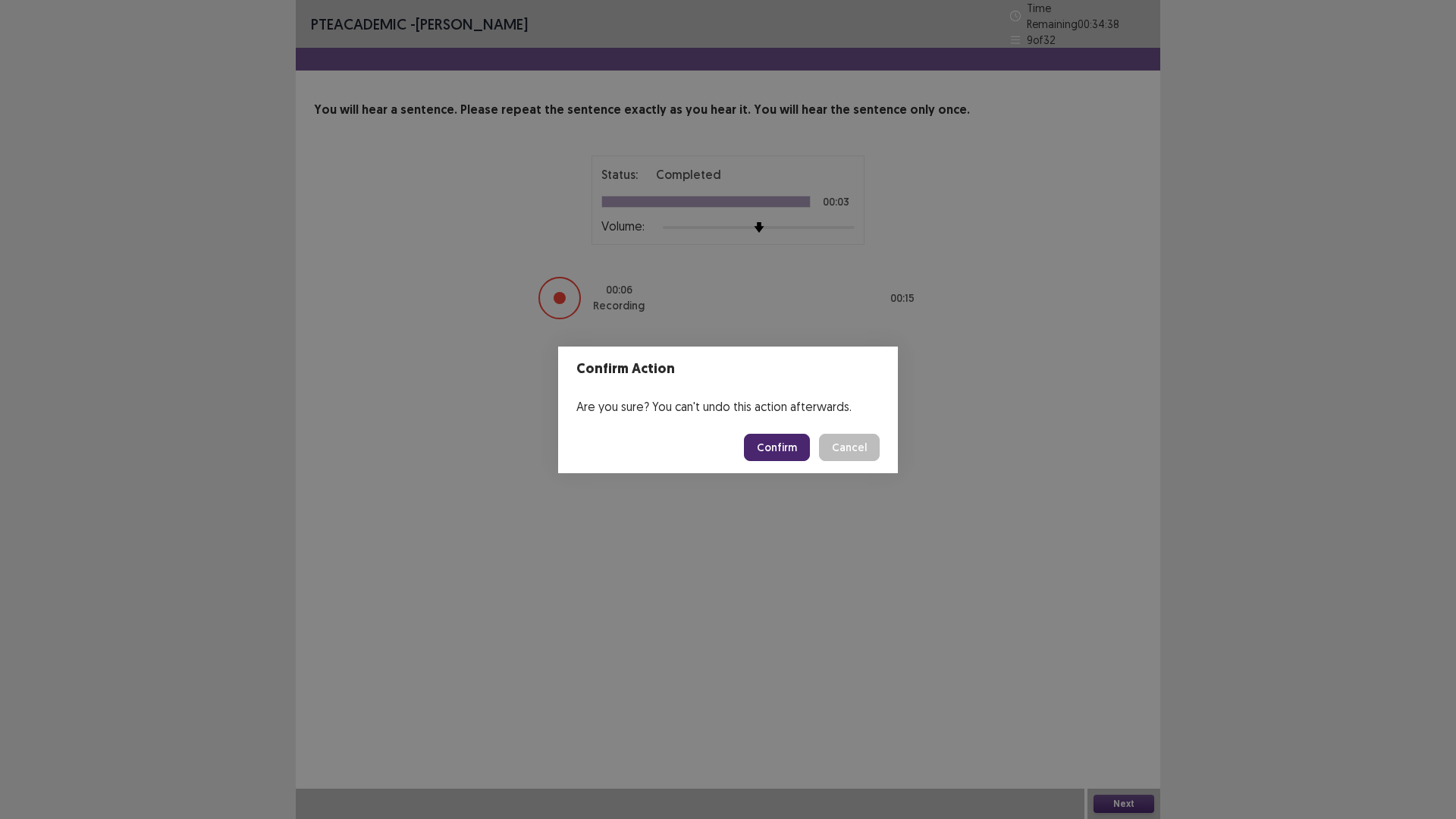
click at [777, 449] on button "Confirm" at bounding box center [776, 447] width 66 height 28
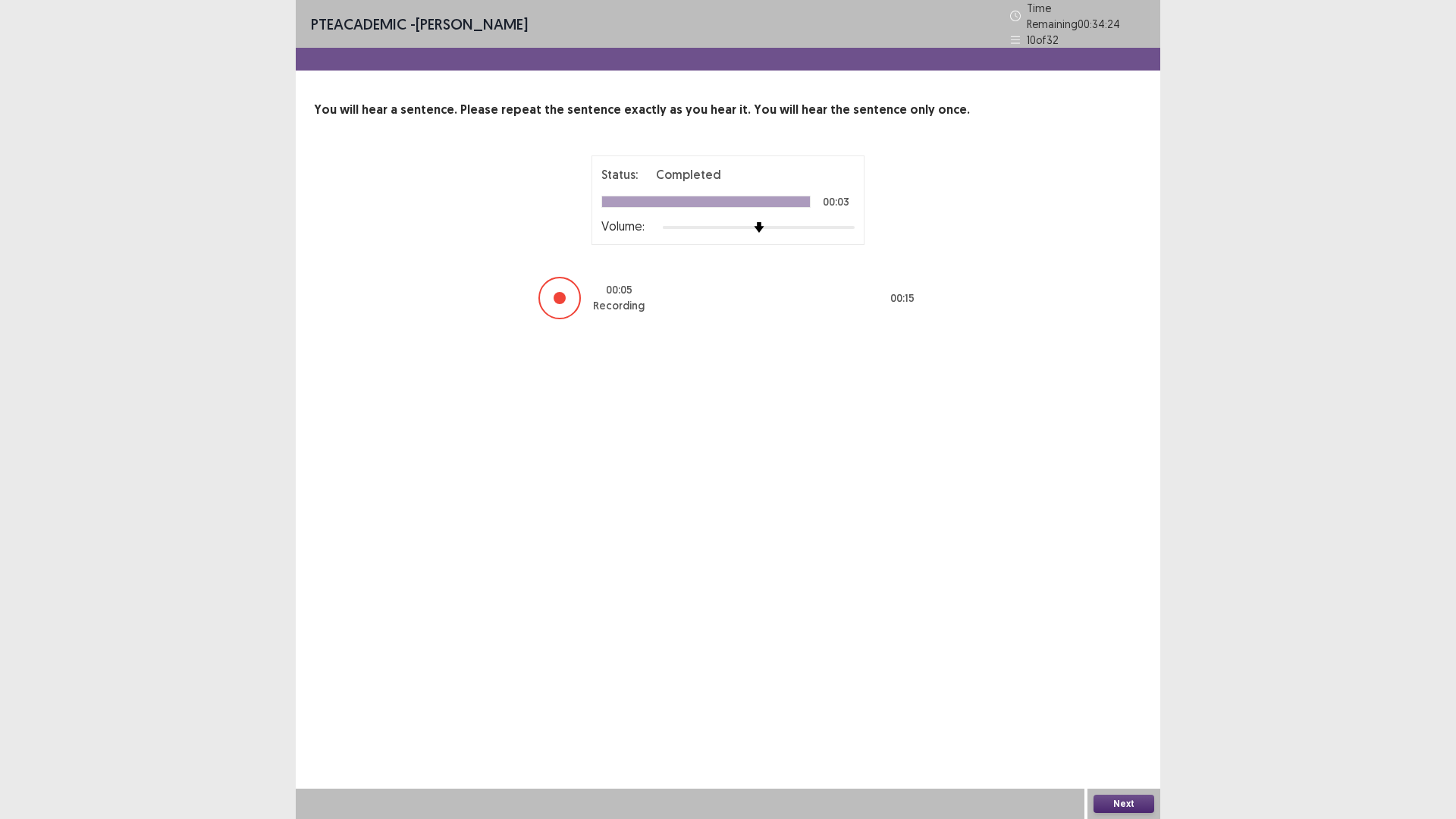
click at [1122, 695] on button "Next" at bounding box center [1123, 803] width 60 height 18
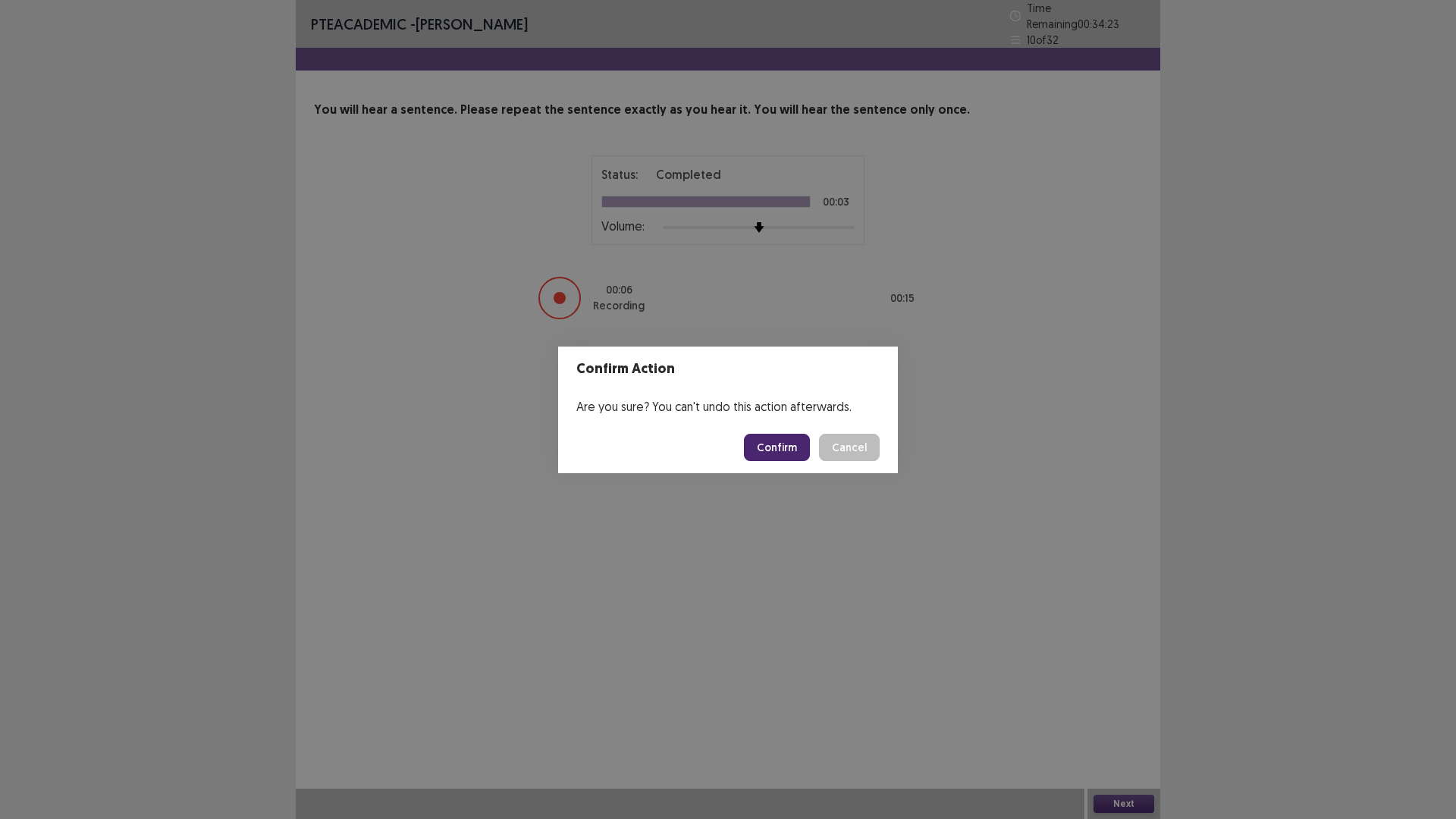
click at [766, 440] on button "Confirm" at bounding box center [776, 447] width 66 height 28
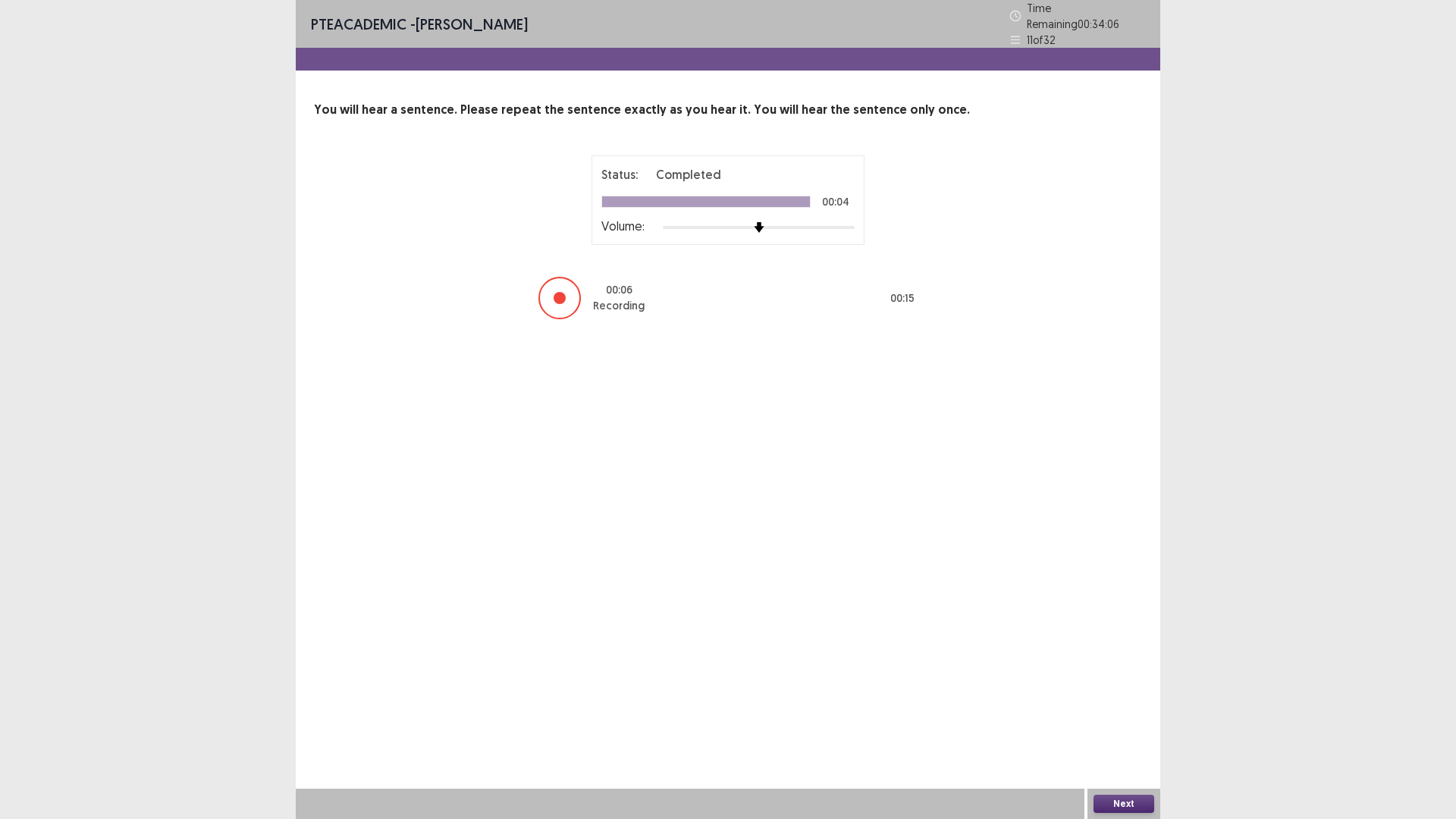
click at [1122, 695] on button "Next" at bounding box center [1123, 803] width 60 height 18
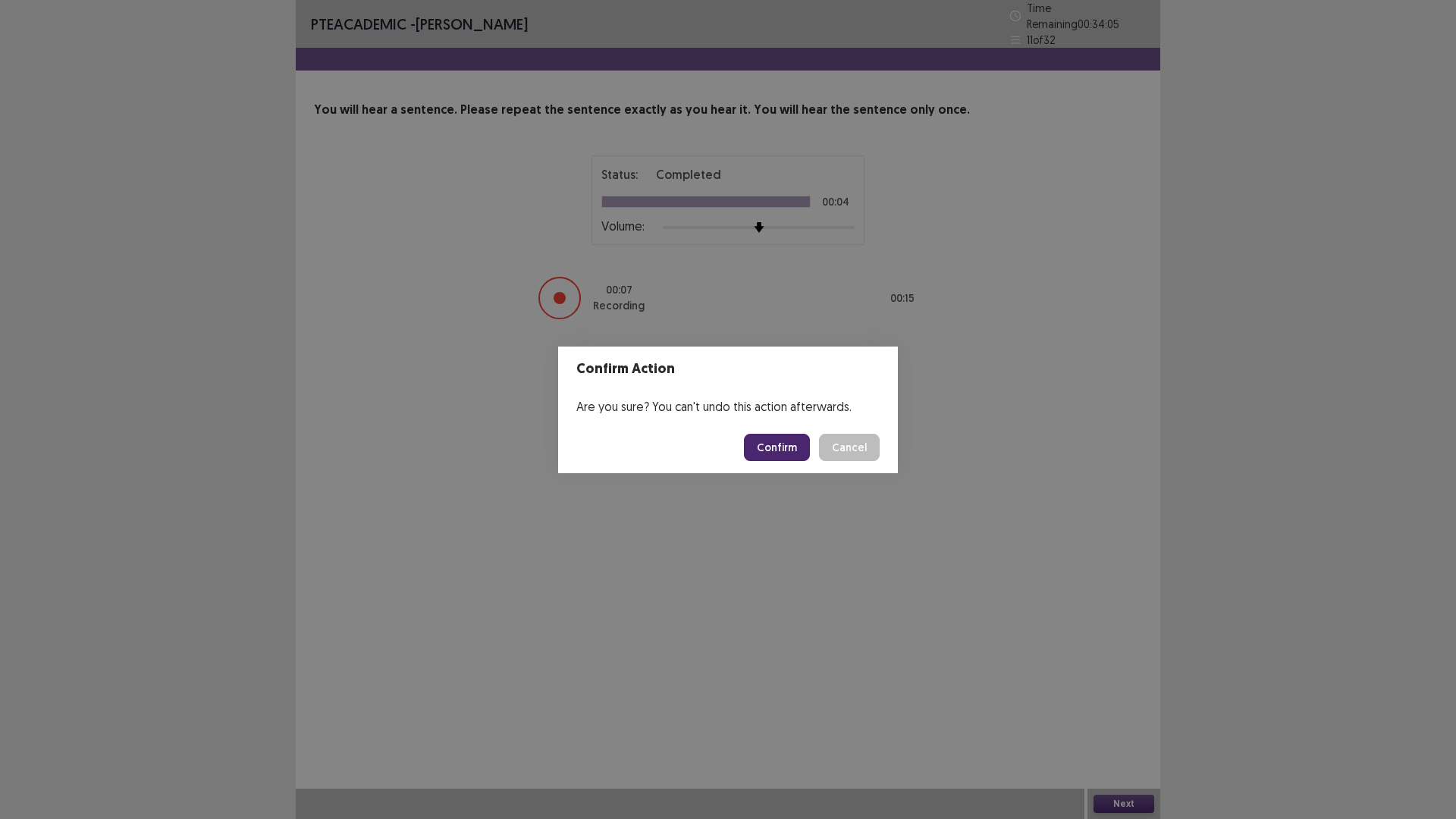
click at [784, 445] on button "Confirm" at bounding box center [776, 447] width 66 height 28
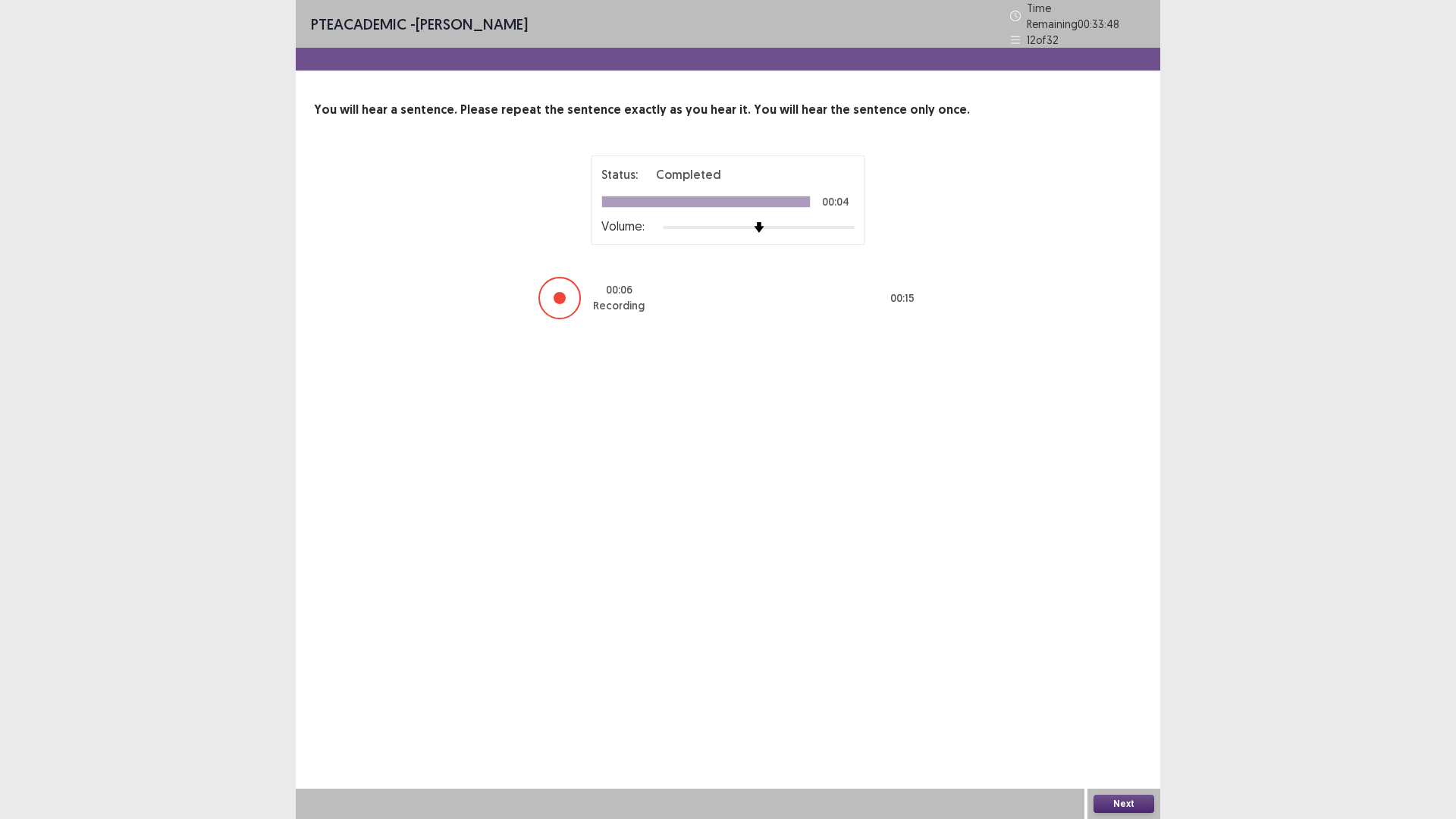
click at [1127, 695] on button "Next" at bounding box center [1123, 803] width 60 height 18
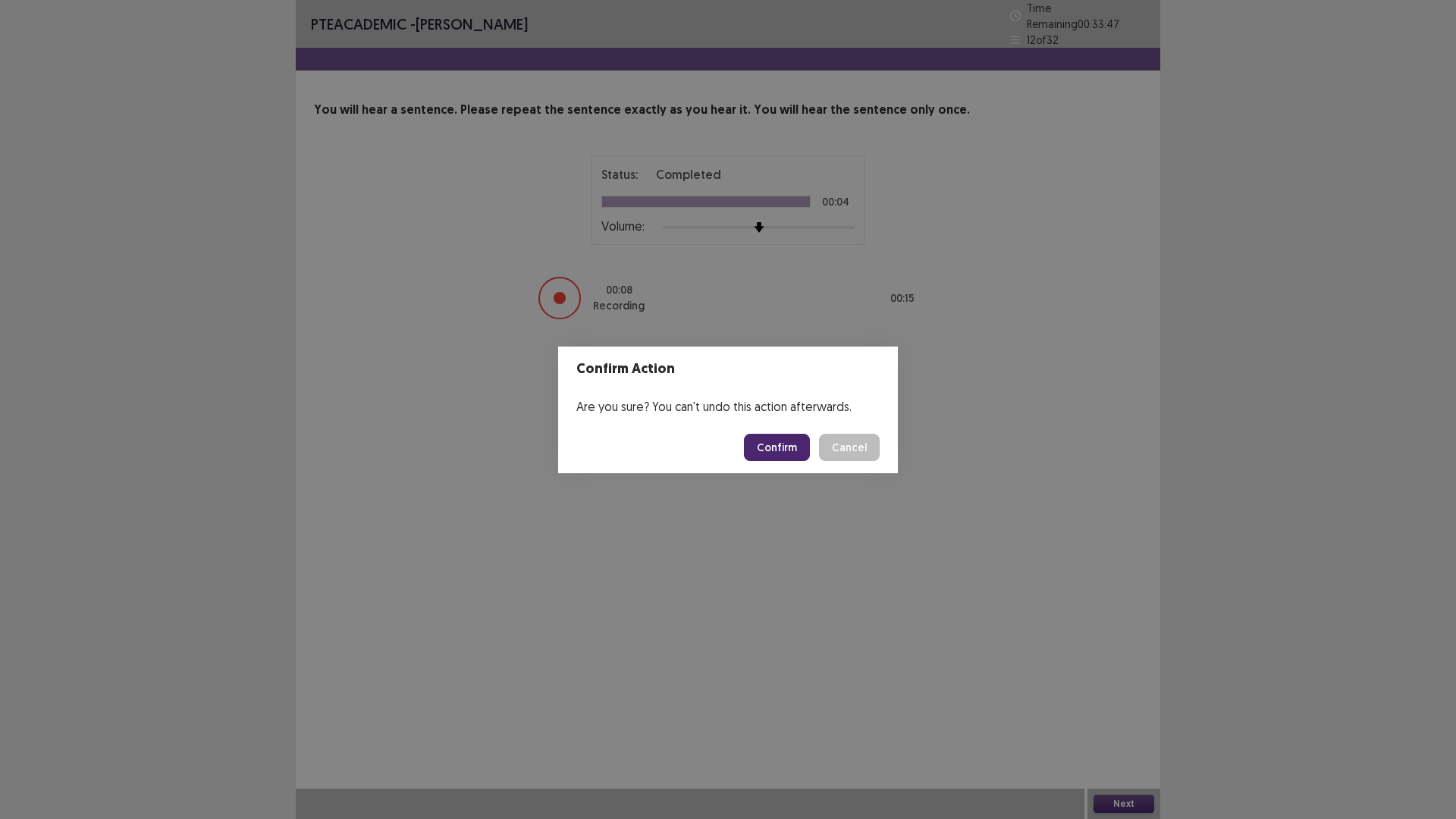
click at [790, 446] on button "Confirm" at bounding box center [776, 447] width 66 height 28
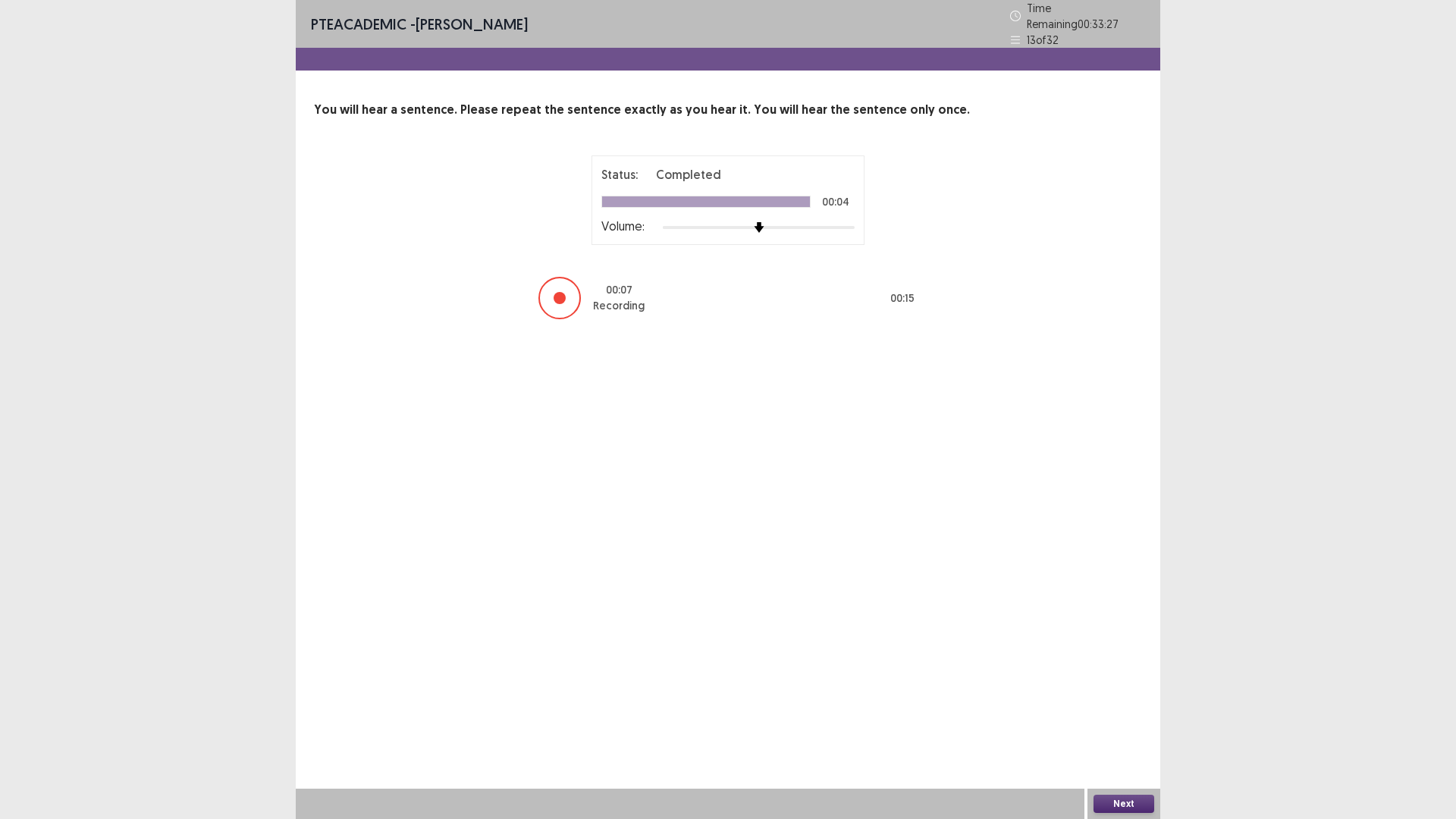
click at [1115, 695] on button "Next" at bounding box center [1123, 803] width 60 height 18
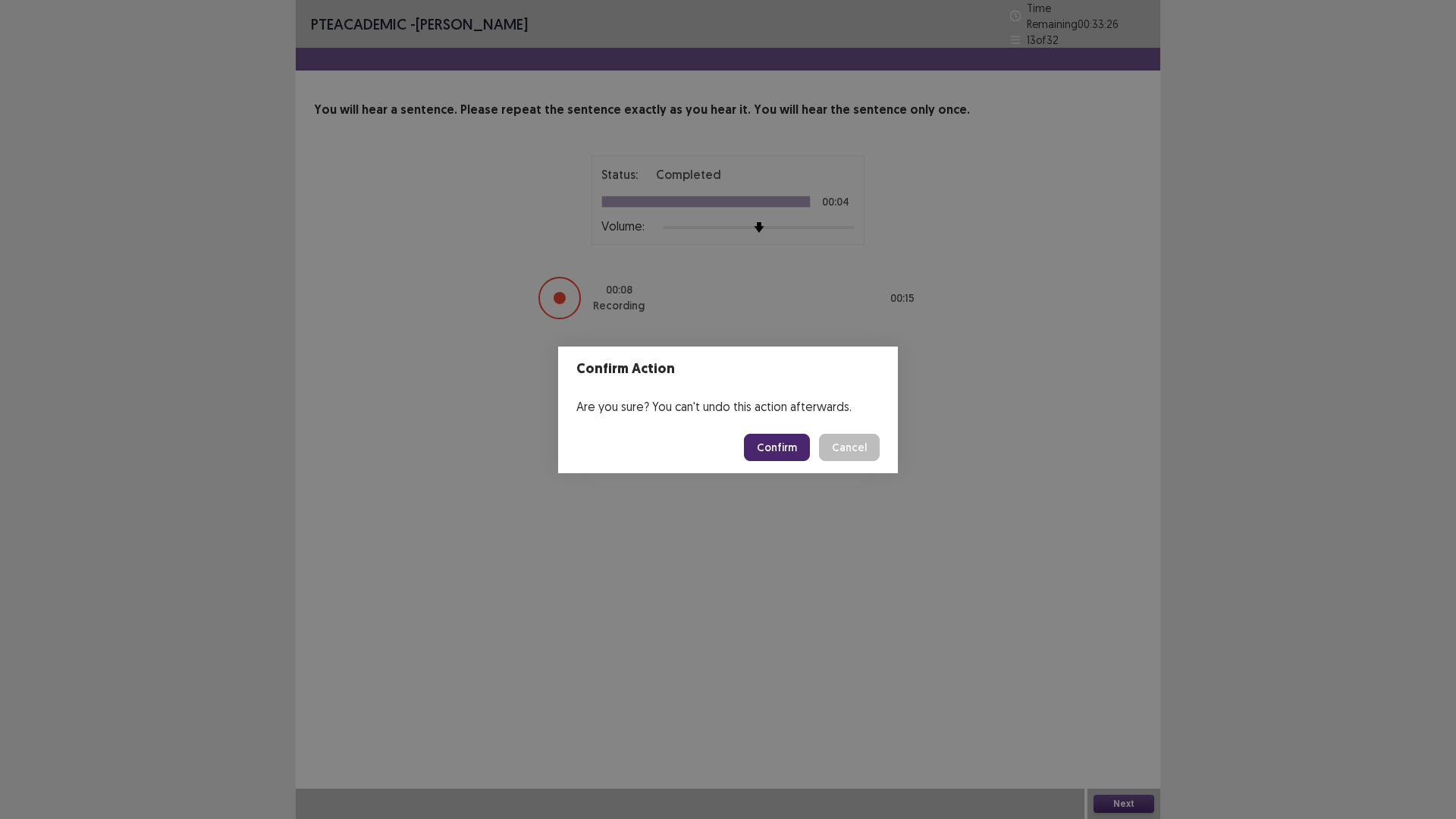
click at [768, 450] on button "Confirm" at bounding box center [776, 447] width 66 height 28
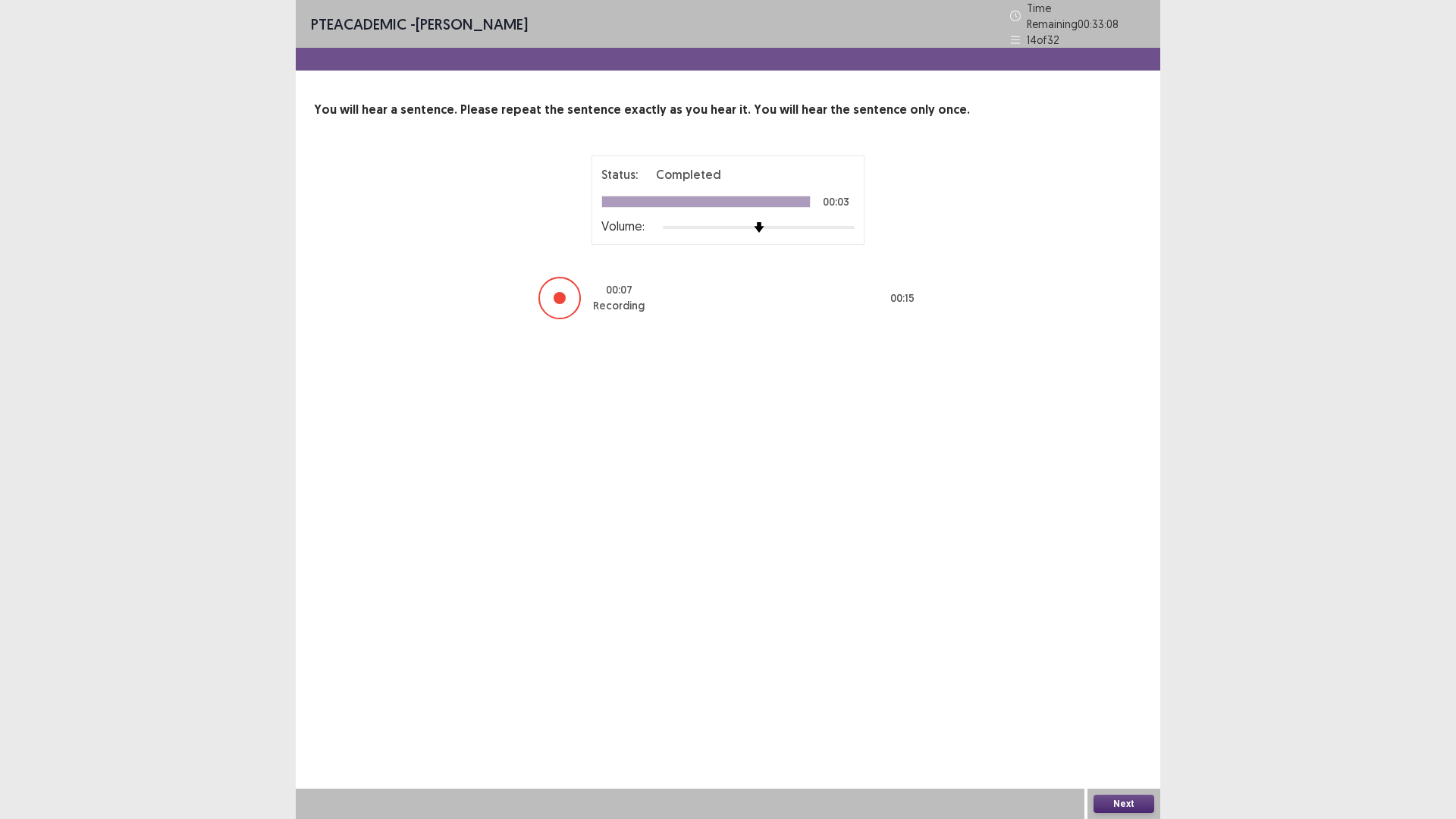
click at [1123, 695] on button "Next" at bounding box center [1123, 803] width 60 height 18
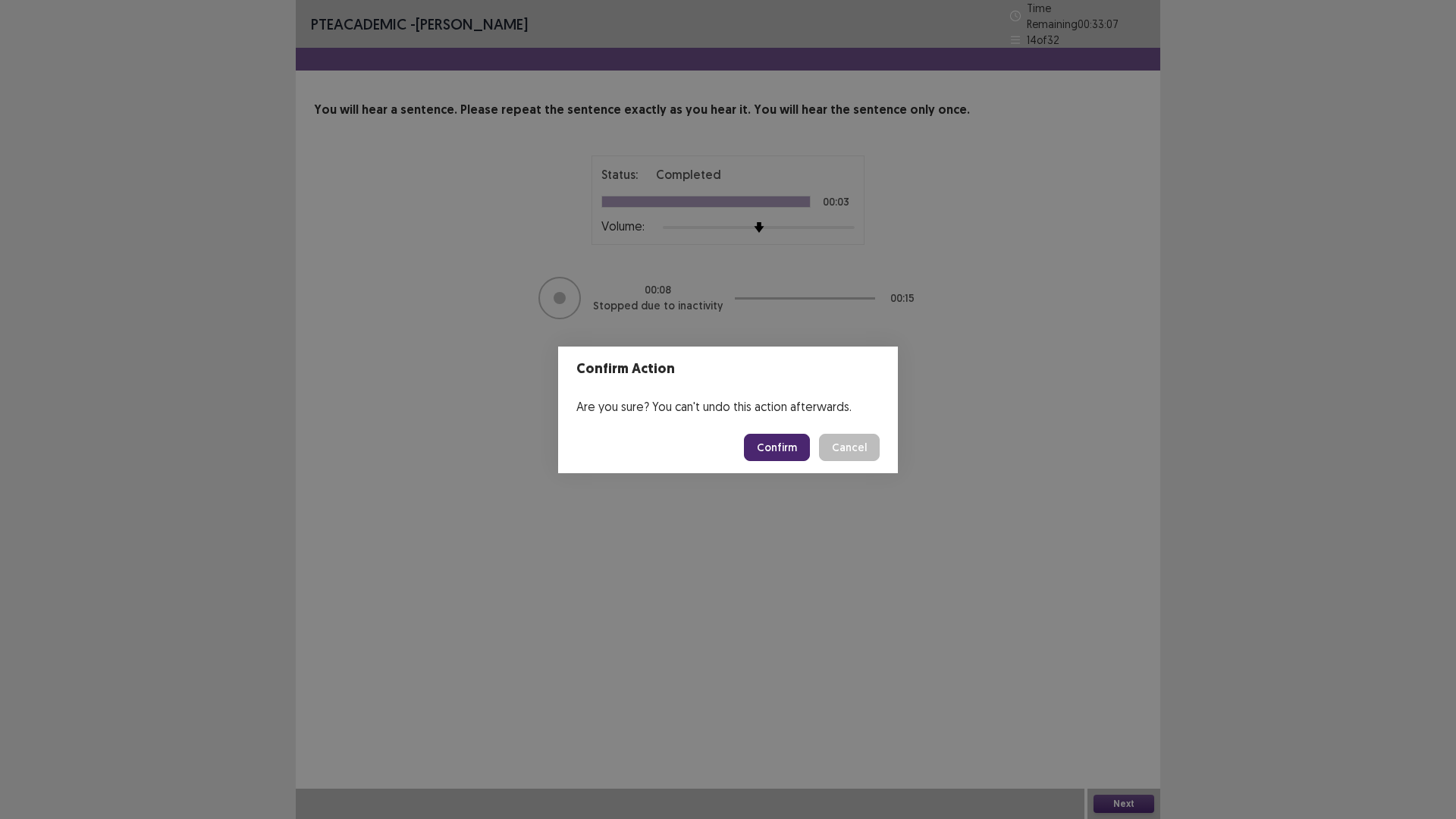
click at [796, 448] on button "Confirm" at bounding box center [776, 447] width 66 height 28
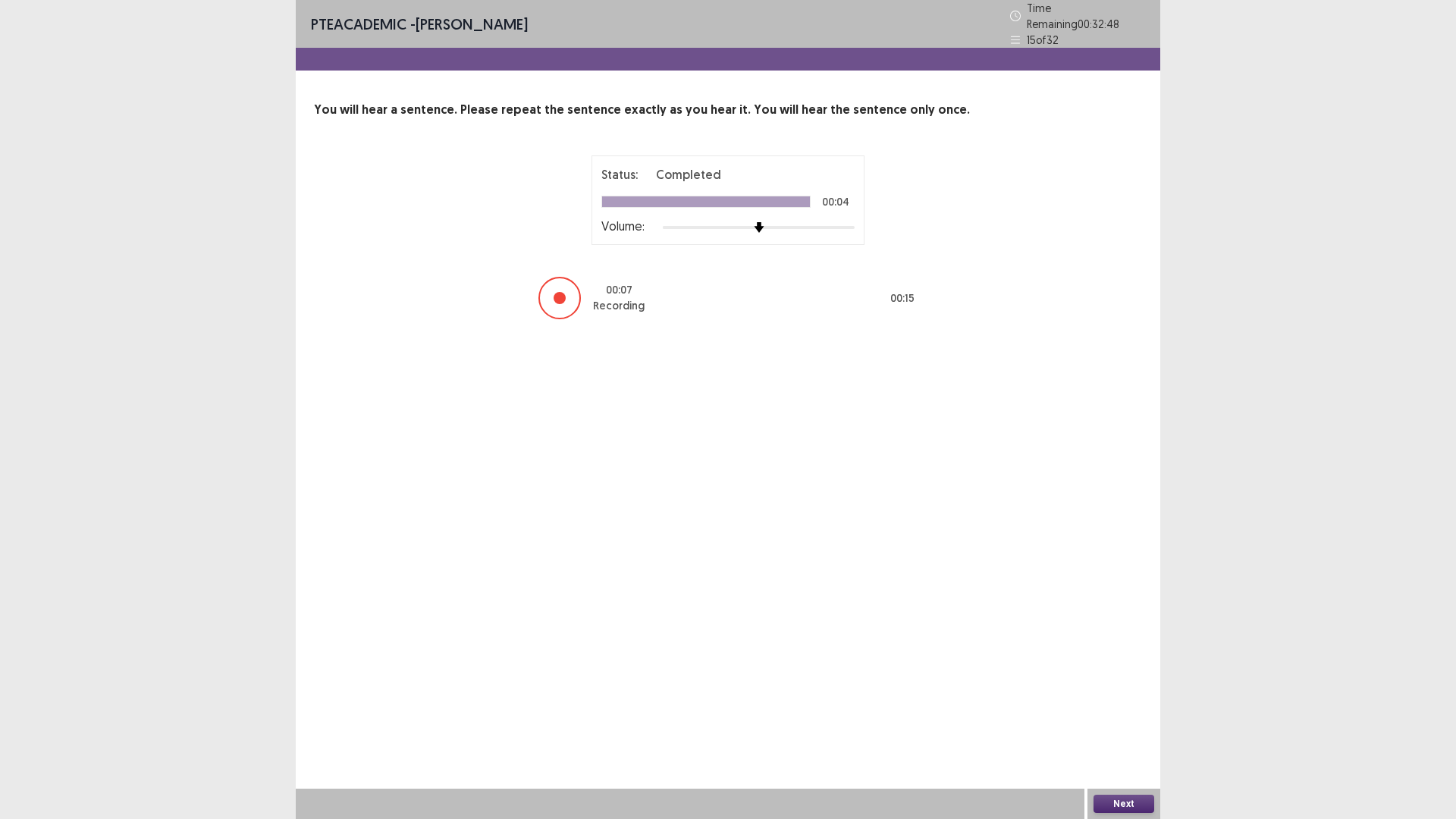
click at [1138, 695] on button "Next" at bounding box center [1123, 803] width 60 height 18
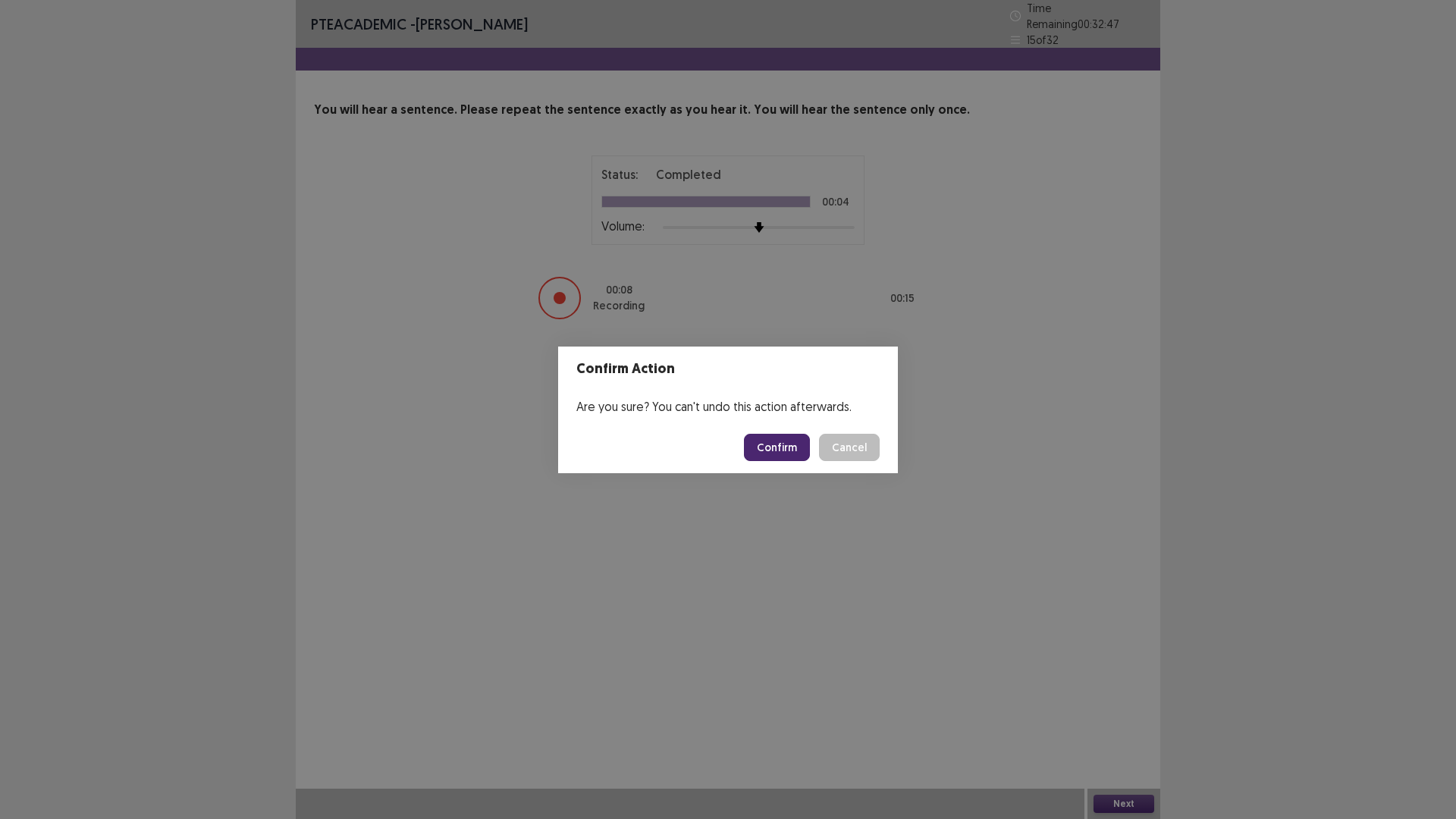
click at [793, 461] on footer "Confirm Cancel" at bounding box center [728, 447] width 340 height 52
click at [790, 459] on button "Confirm" at bounding box center [776, 447] width 66 height 28
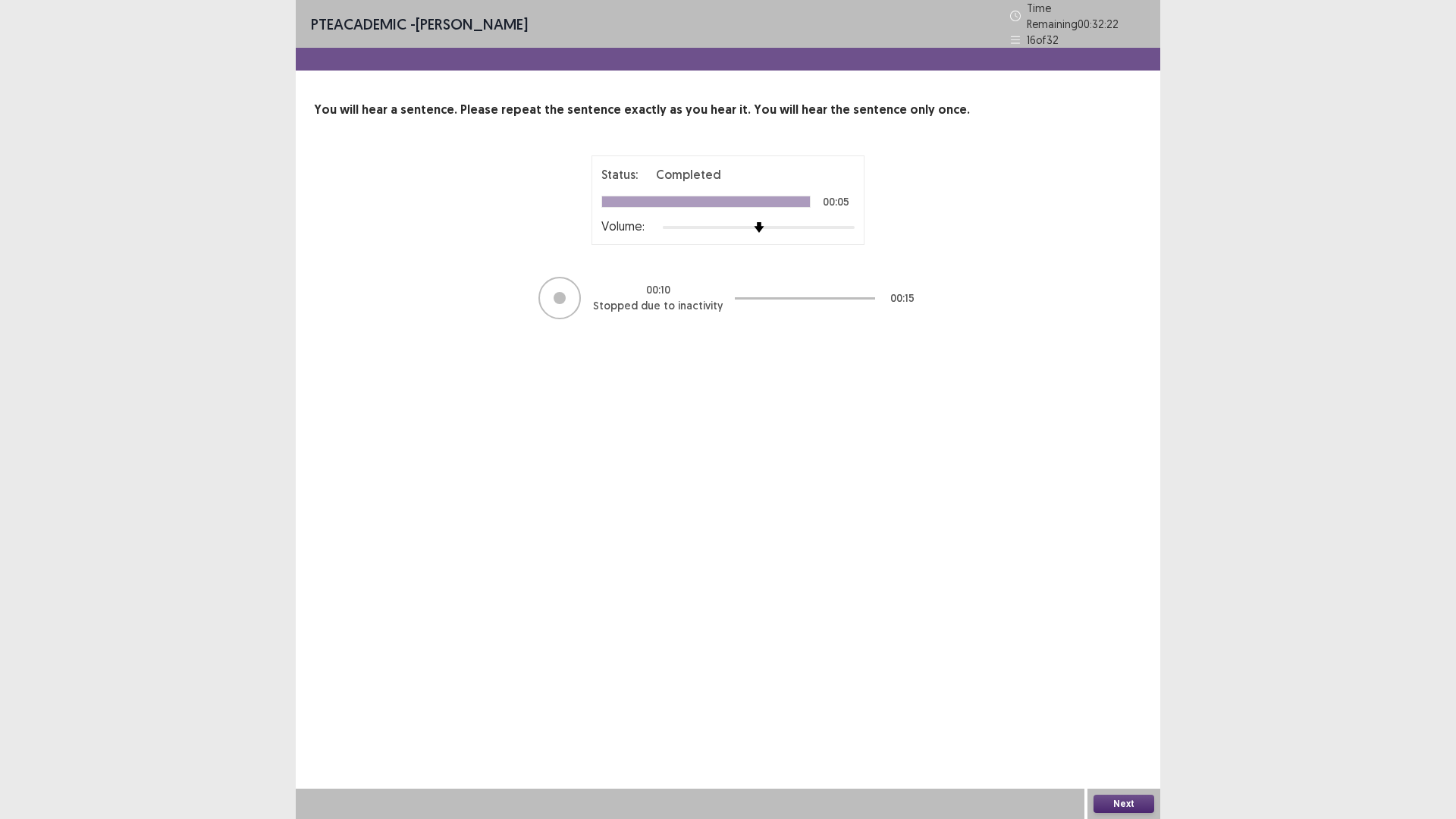
click at [1128, 695] on button "Next" at bounding box center [1123, 803] width 60 height 18
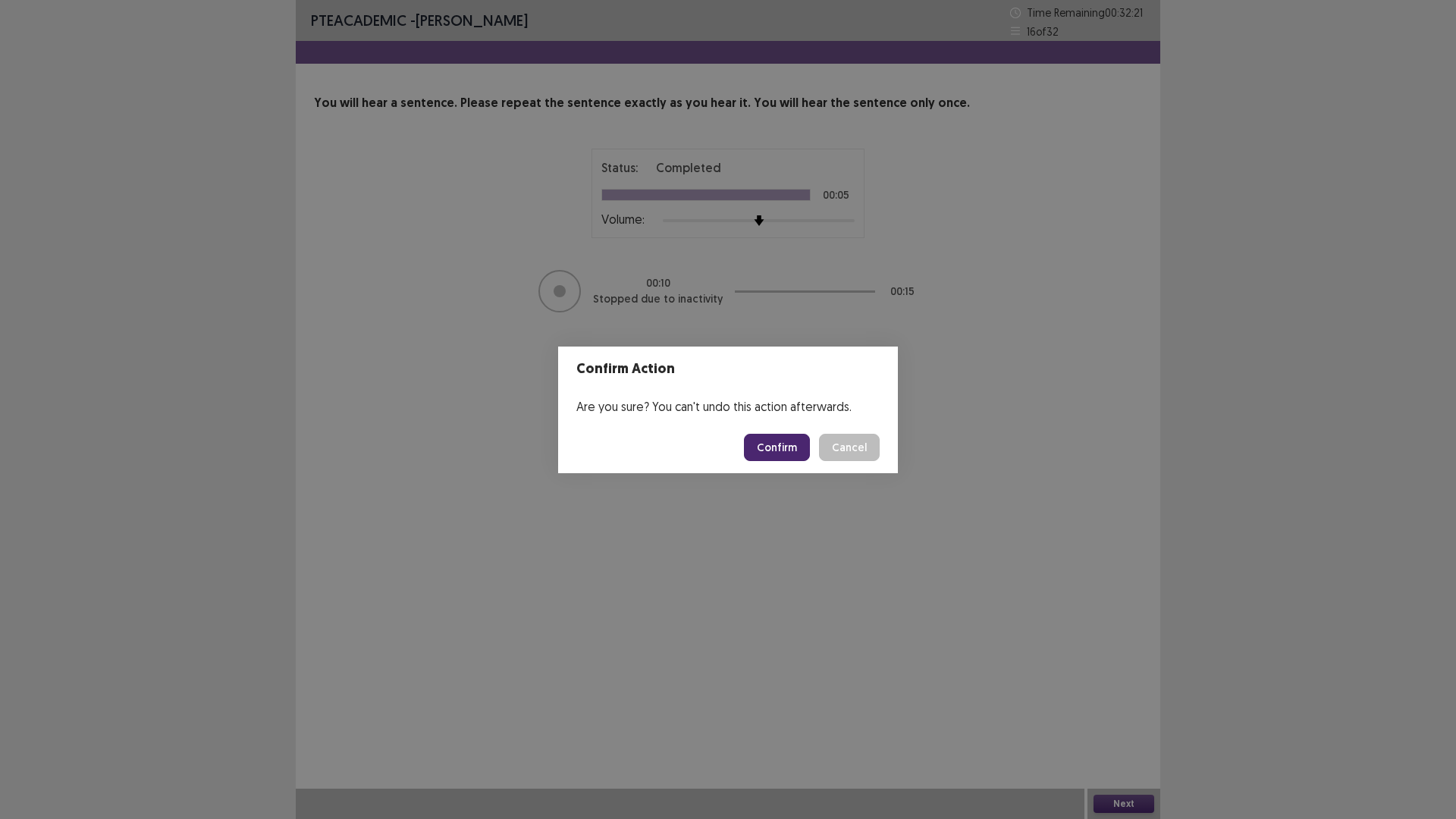
click at [773, 444] on button "Confirm" at bounding box center [776, 447] width 66 height 28
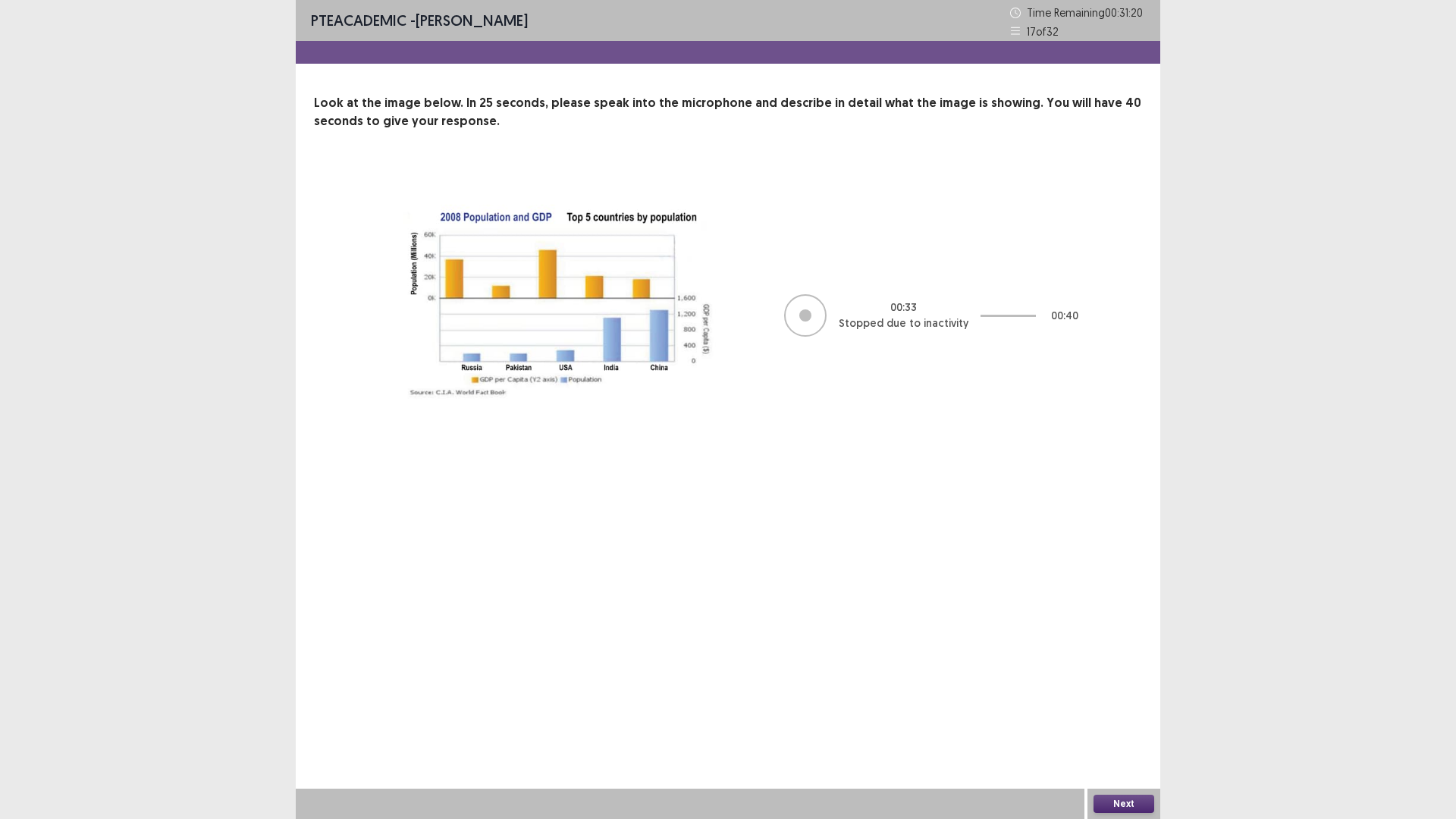
click at [1134, 695] on button "Next" at bounding box center [1123, 803] width 60 height 18
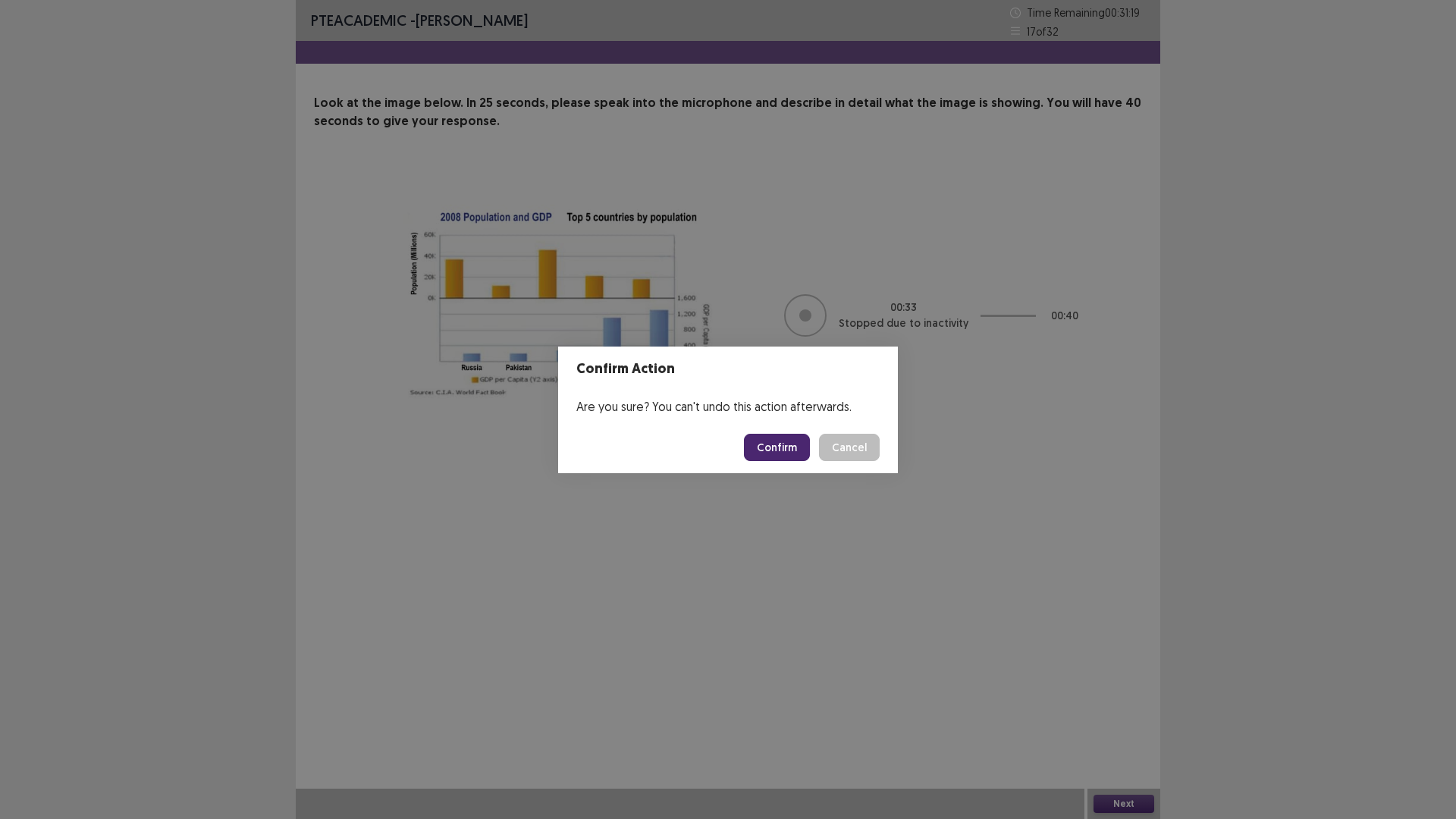
click at [781, 440] on button "Confirm" at bounding box center [776, 447] width 66 height 28
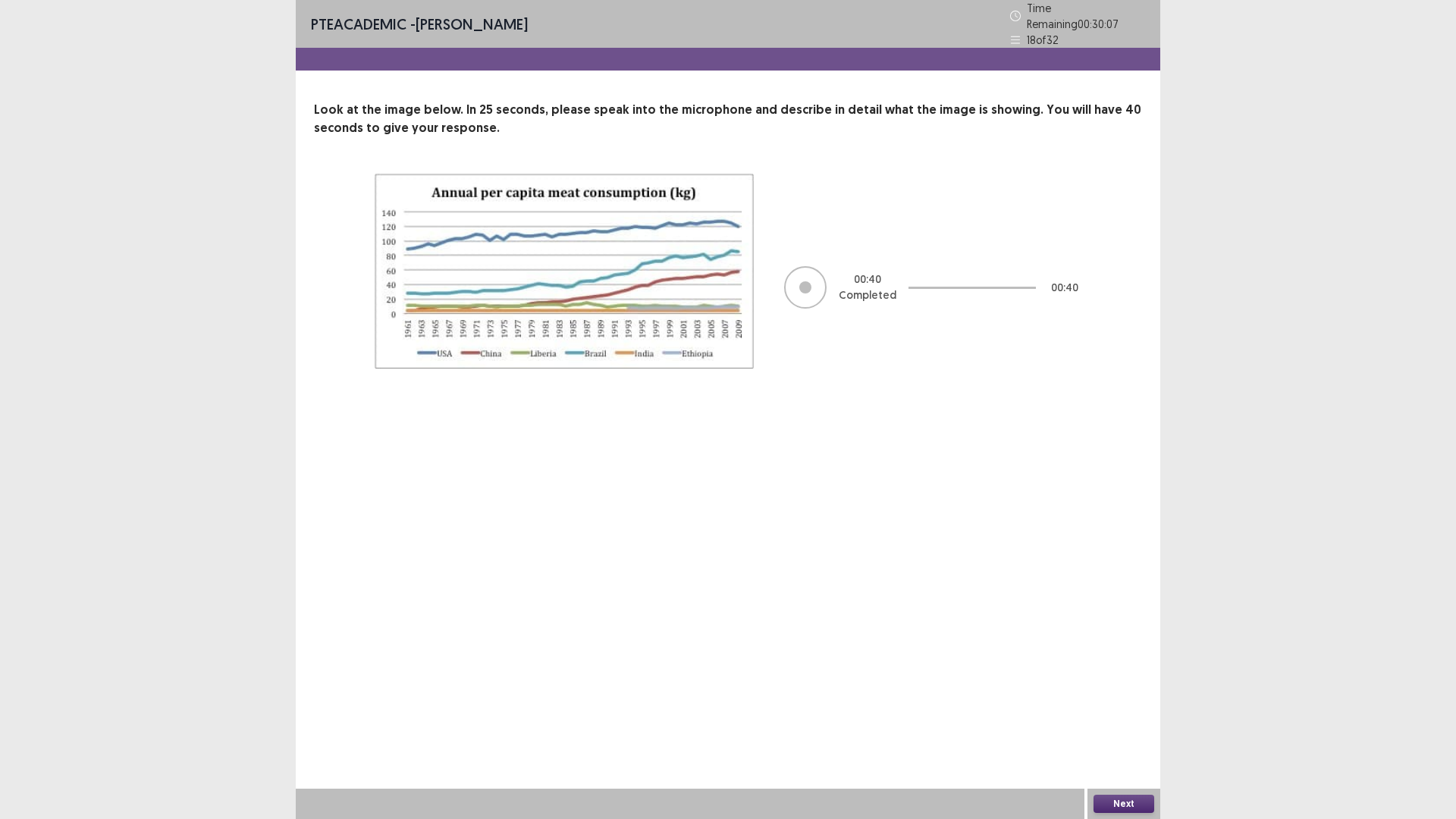
click at [1131, 695] on button "Next" at bounding box center [1123, 803] width 60 height 18
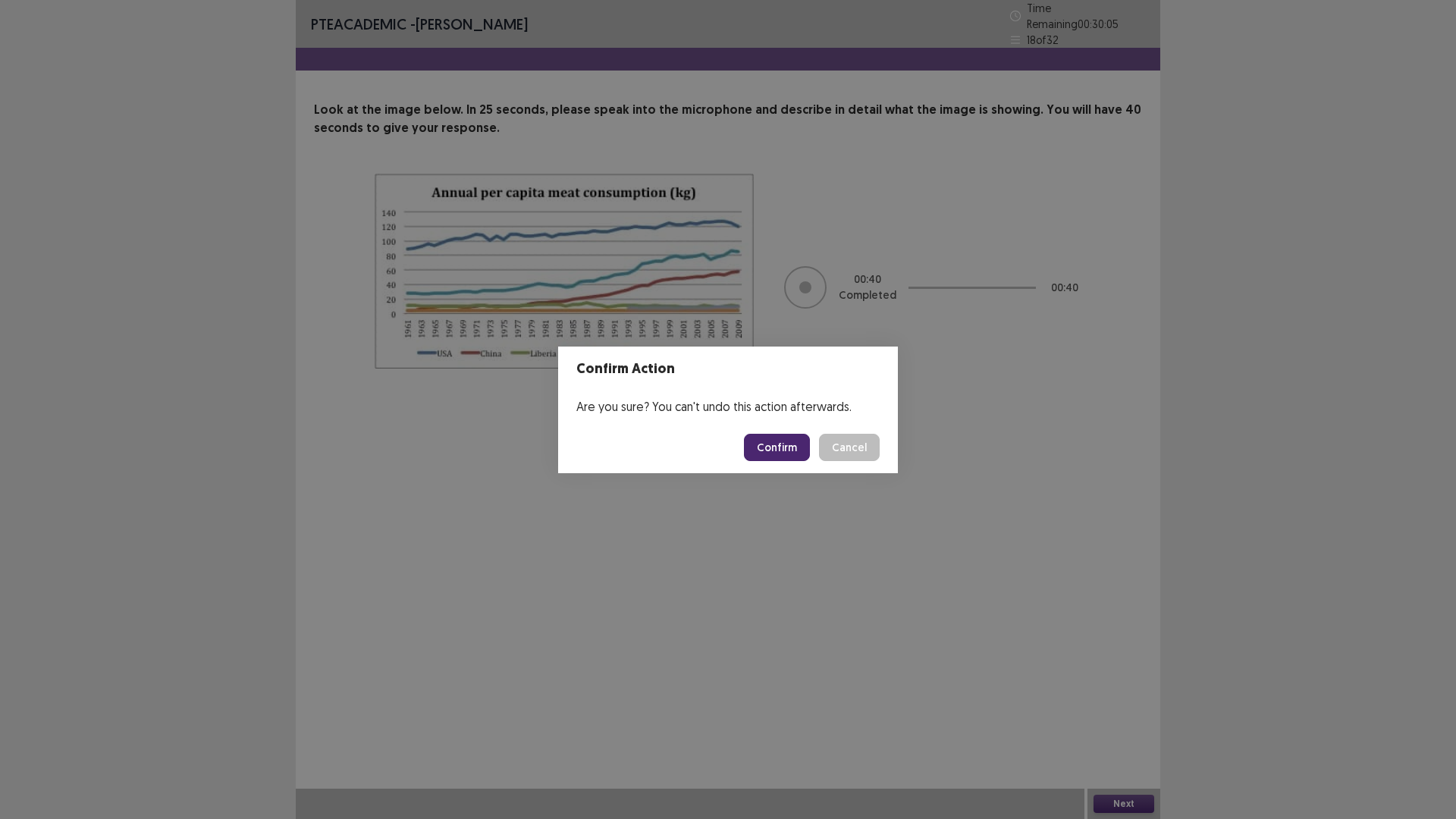
click at [766, 442] on button "Confirm" at bounding box center [776, 447] width 66 height 28
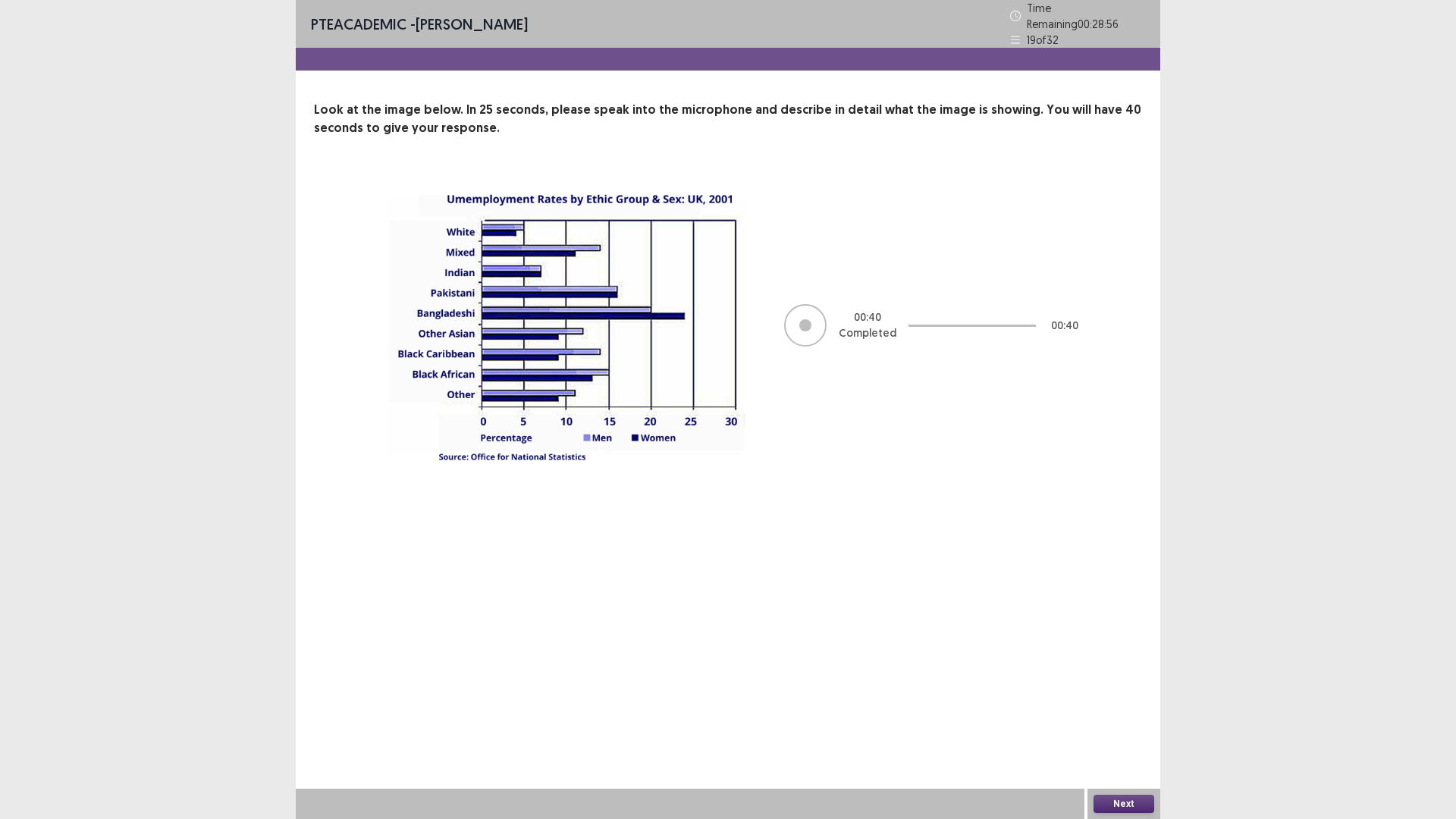
click at [1115, 695] on div "Next" at bounding box center [1123, 803] width 73 height 30
click at [1126, 695] on button "Next" at bounding box center [1123, 803] width 60 height 18
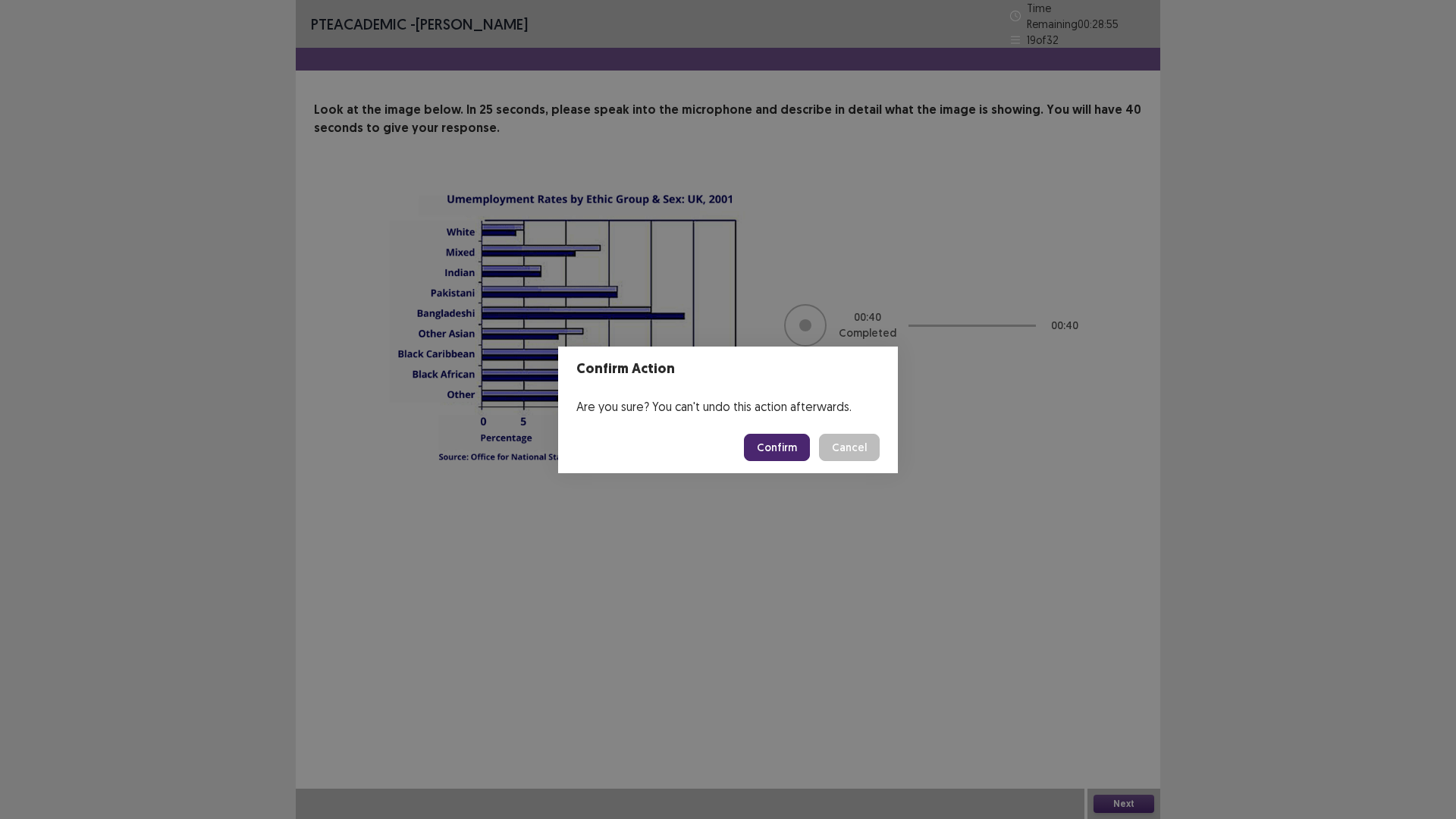
click at [787, 444] on button "Confirm" at bounding box center [776, 447] width 66 height 28
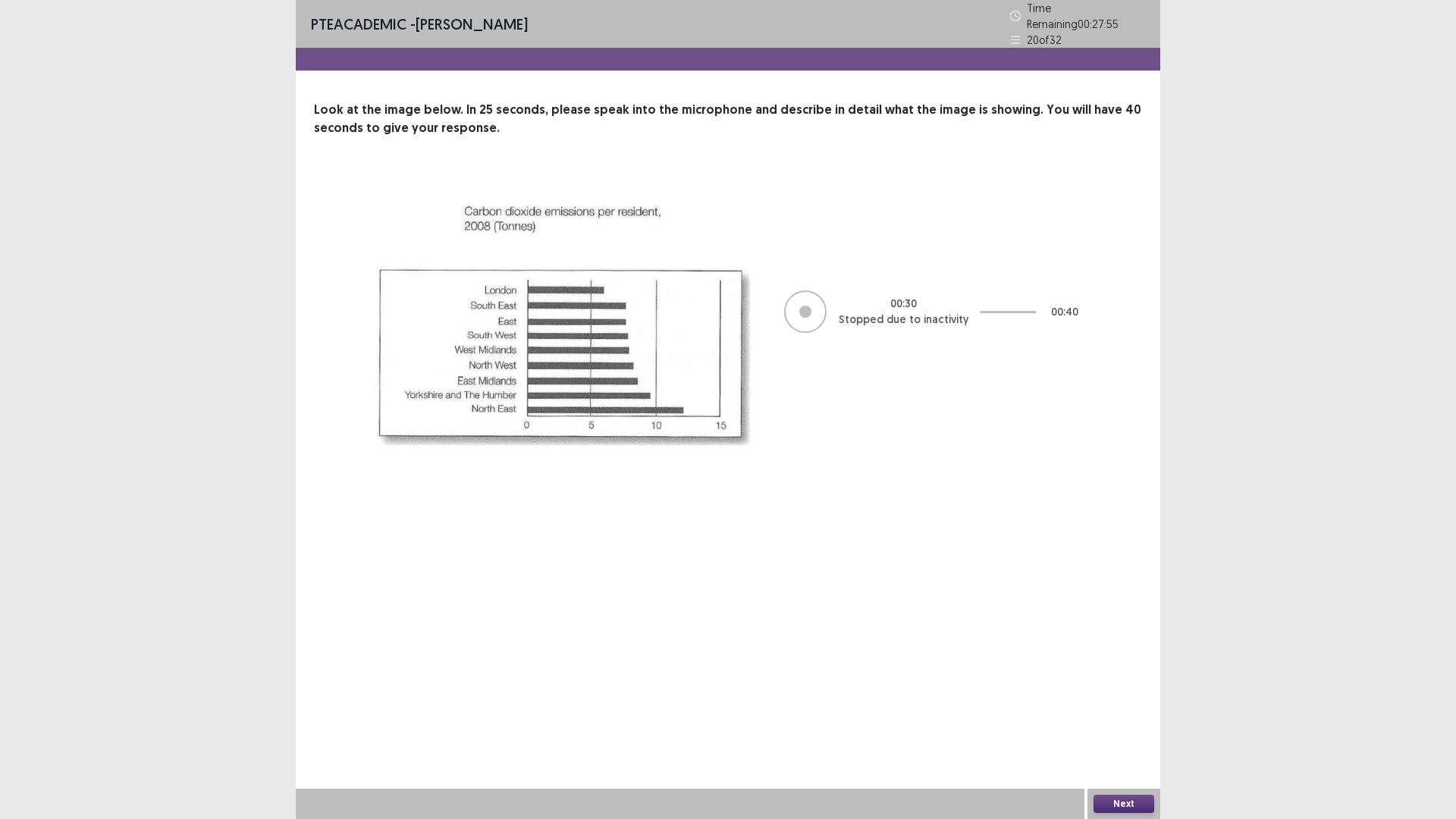
click at [1124, 695] on div "Next" at bounding box center [1123, 803] width 73 height 30
click at [1134, 695] on div "Next" at bounding box center [1123, 803] width 73 height 30
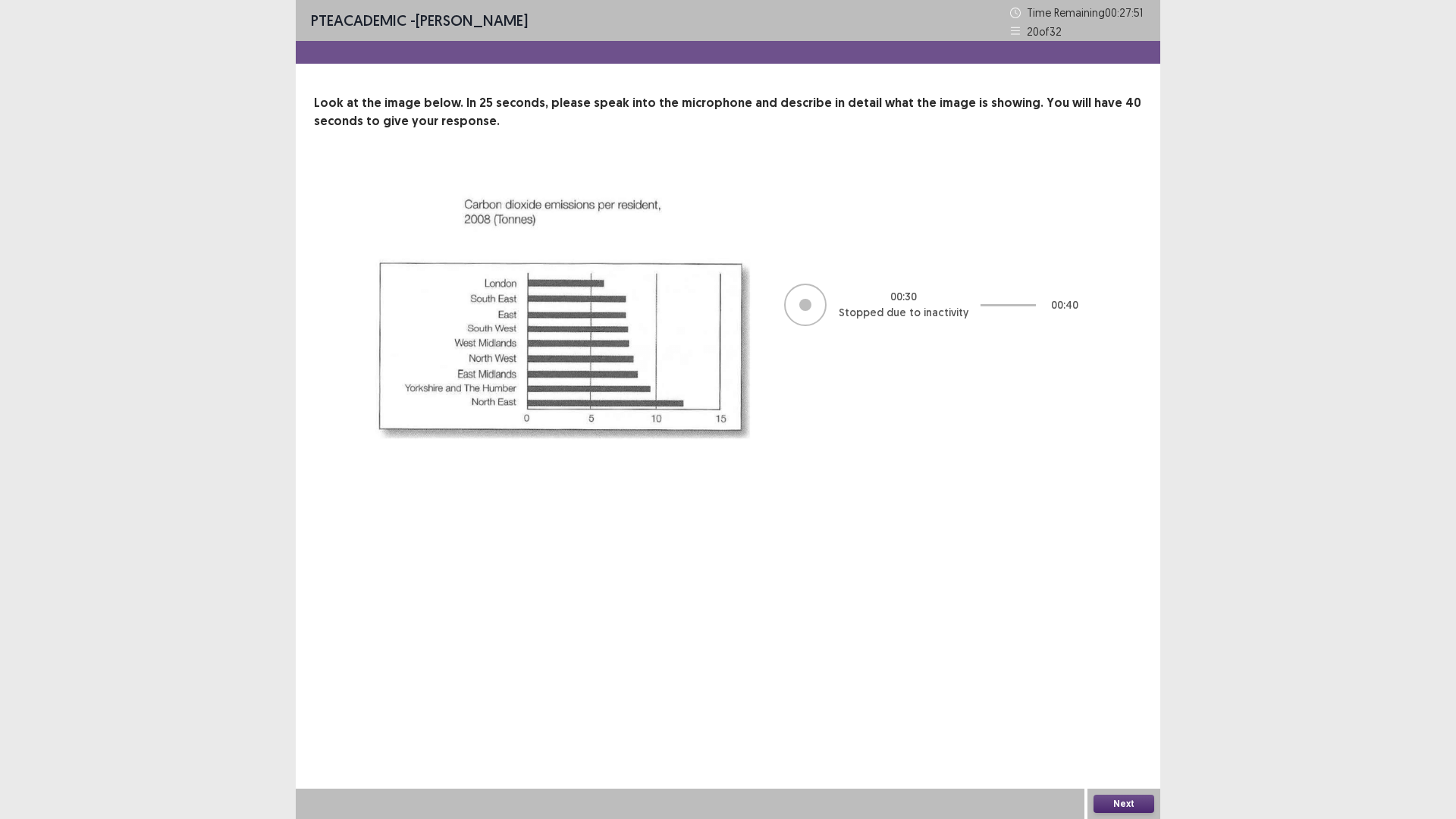
click at [1138, 695] on button "Next" at bounding box center [1123, 803] width 60 height 18
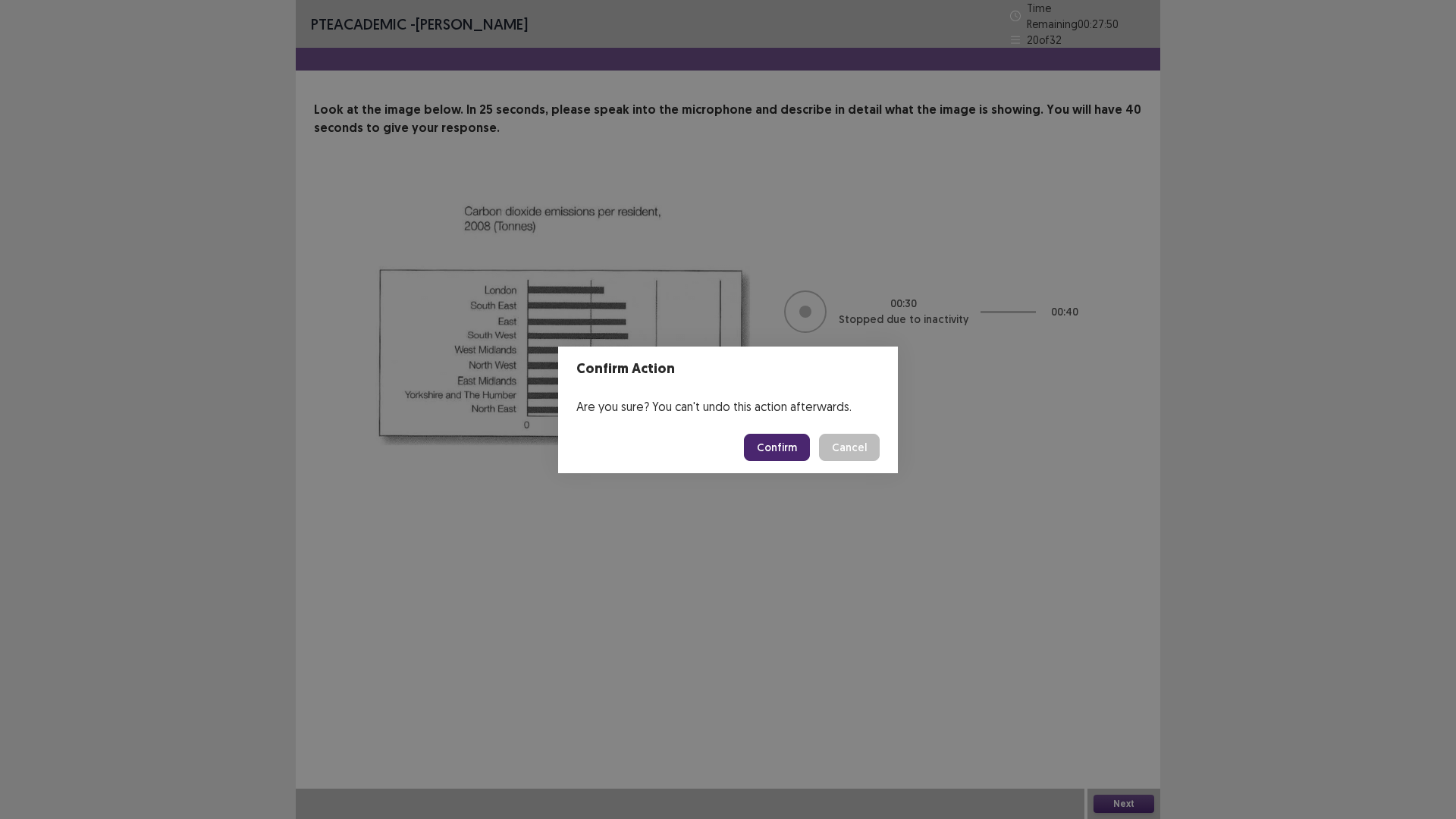
click at [792, 439] on button "Confirm" at bounding box center [776, 447] width 66 height 28
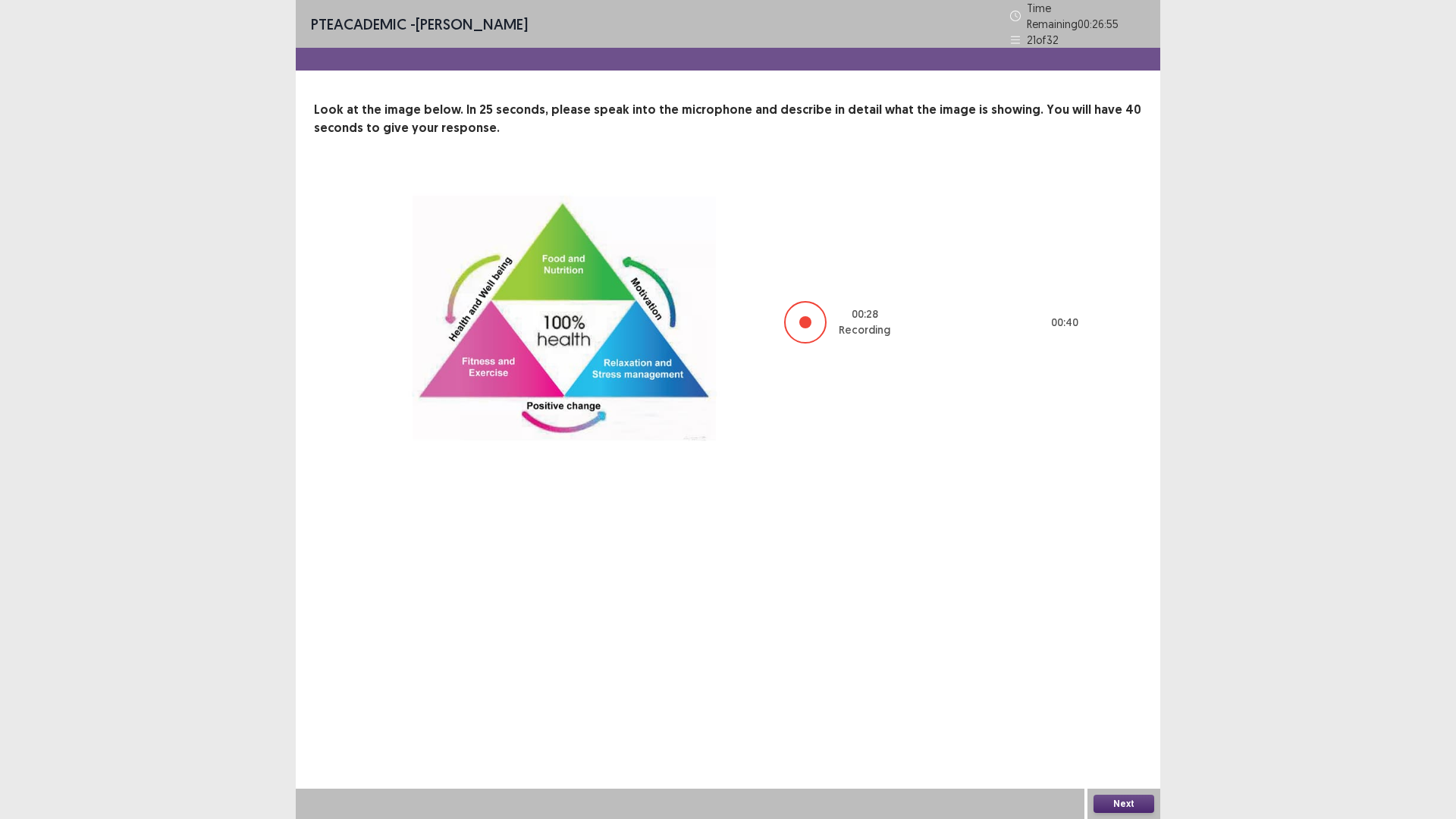
click at [1122, 695] on button "Next" at bounding box center [1123, 803] width 60 height 18
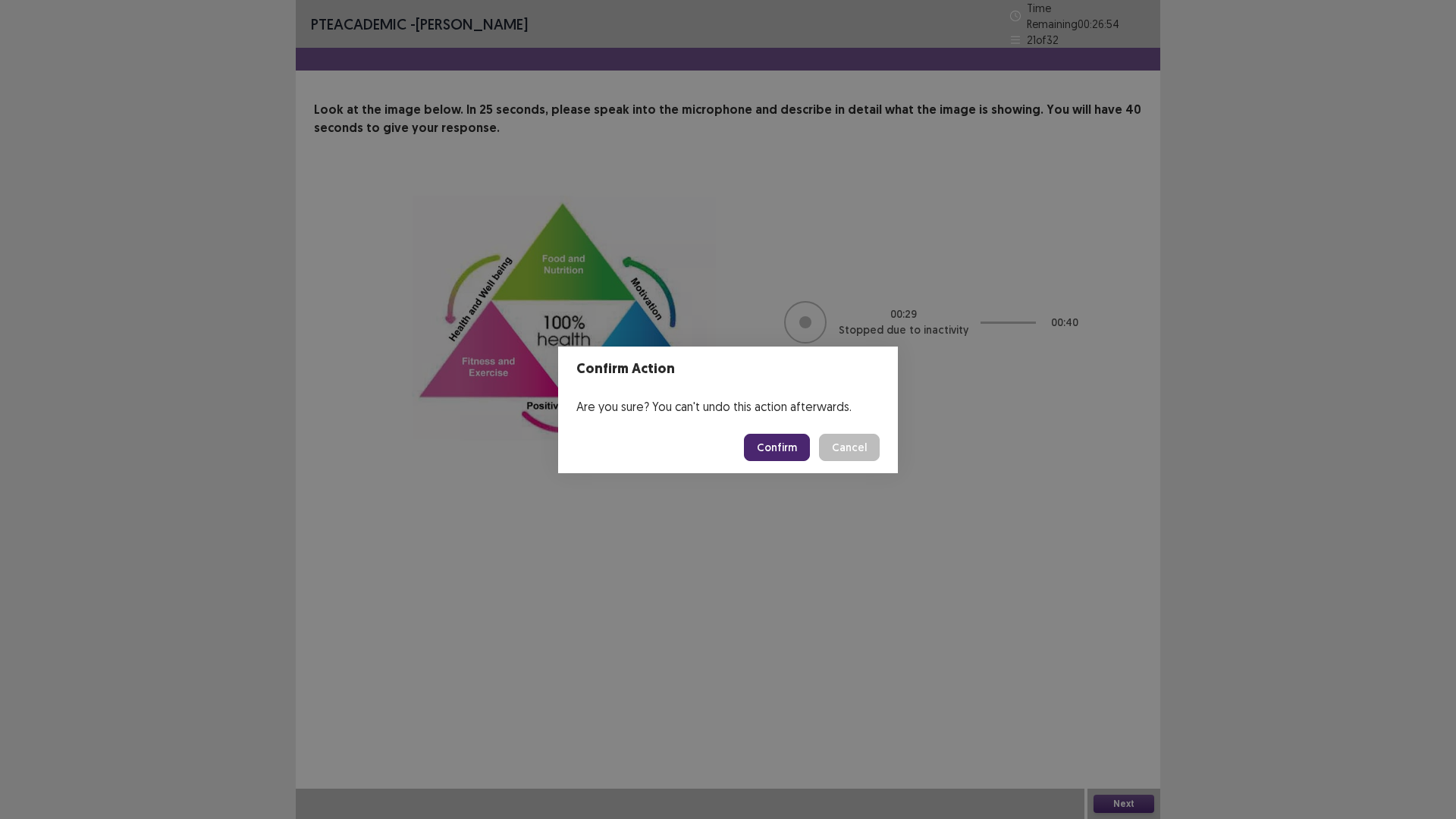
click at [792, 461] on footer "Confirm Cancel" at bounding box center [728, 447] width 340 height 52
click at [780, 437] on button "Confirm" at bounding box center [776, 447] width 66 height 28
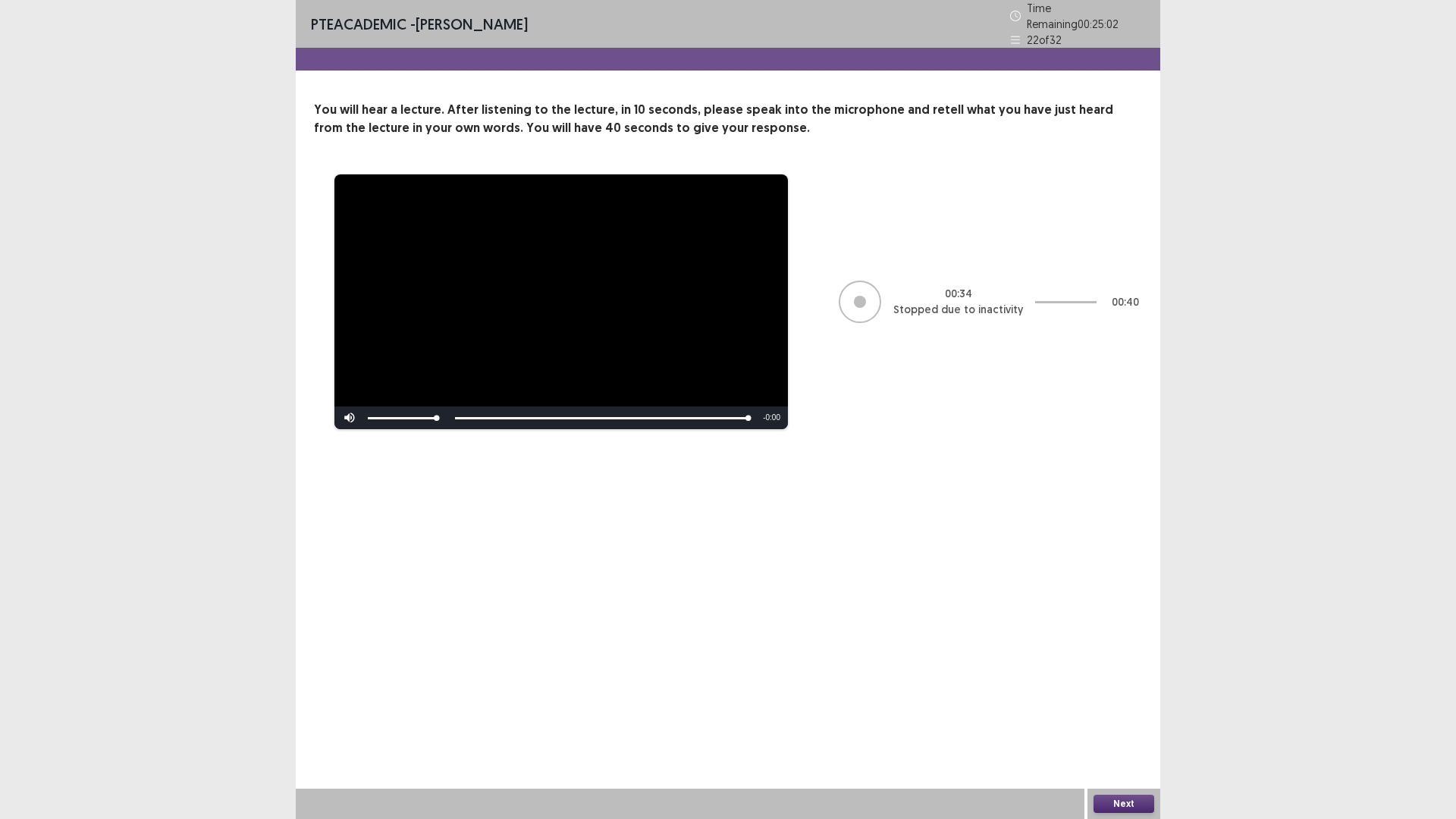
click at [1132, 695] on button "Next" at bounding box center [1123, 803] width 60 height 18
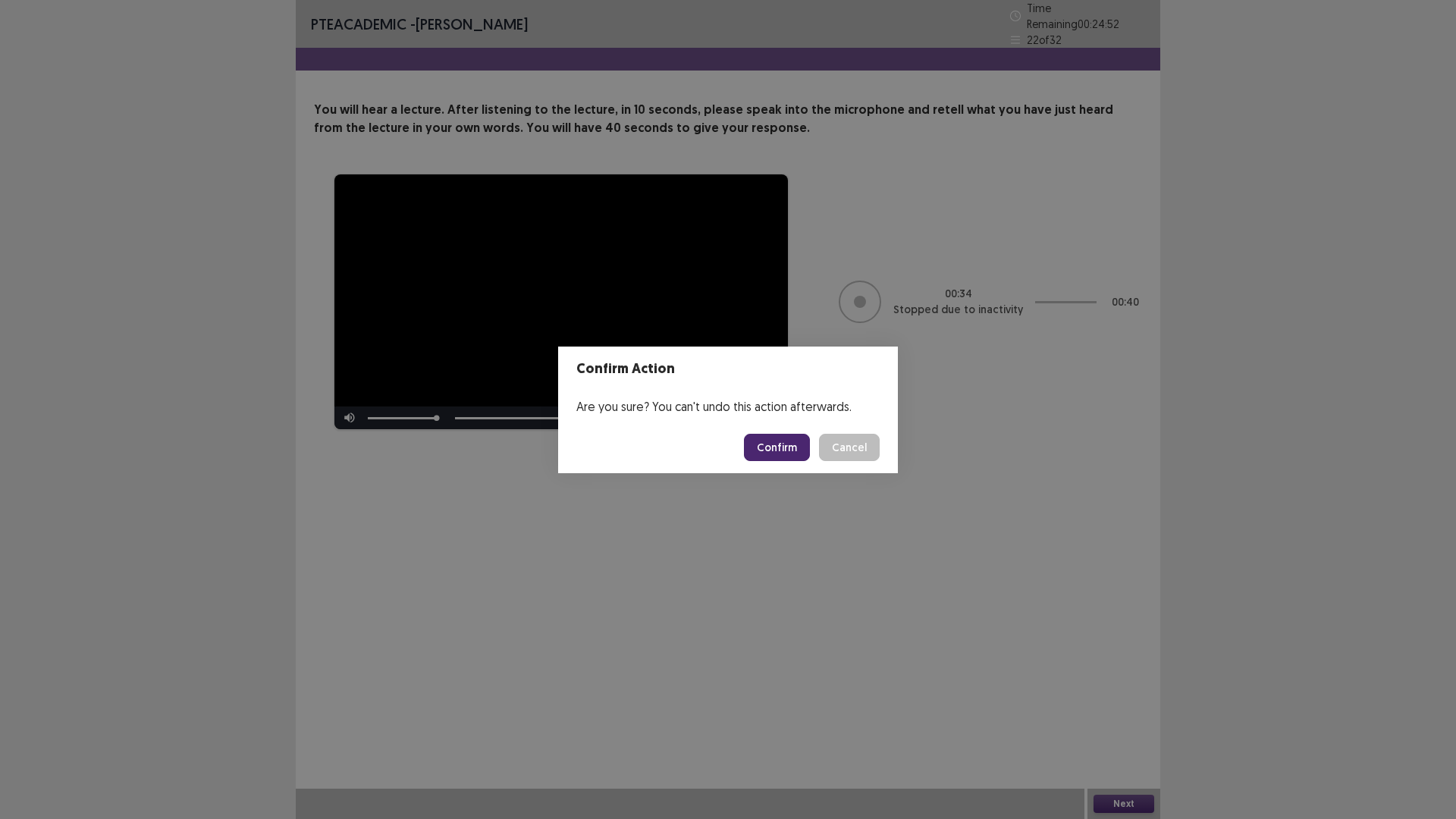
click at [782, 444] on button "Confirm" at bounding box center [776, 447] width 66 height 28
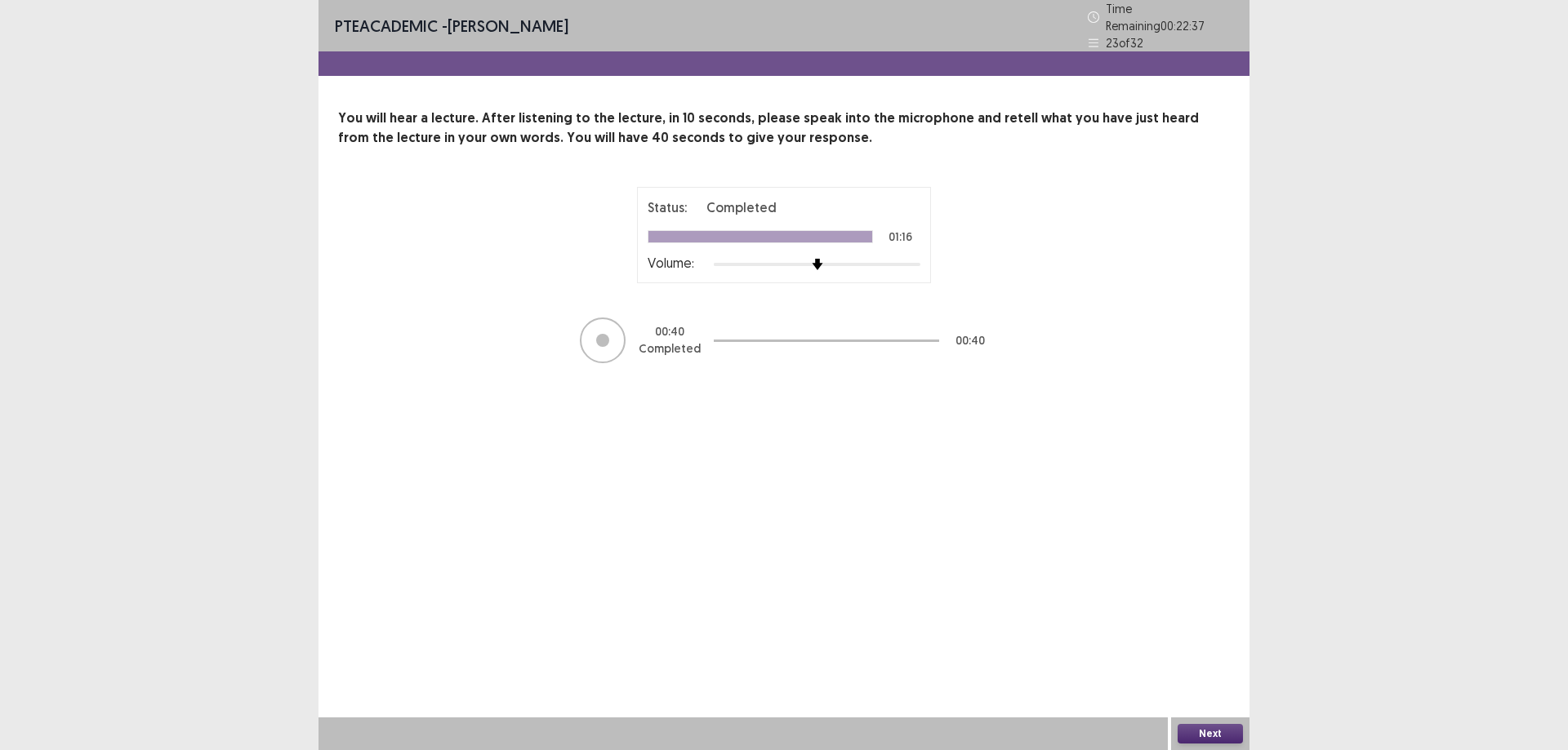
click at [993, 548] on div "PTE academic - [PERSON_NAME] Time Remaining 00 : 22 : 37 23 of 32 You will hear…" at bounding box center [784, 375] width 931 height 750
click at [1222, 731] on button "Next" at bounding box center [1210, 734] width 65 height 19
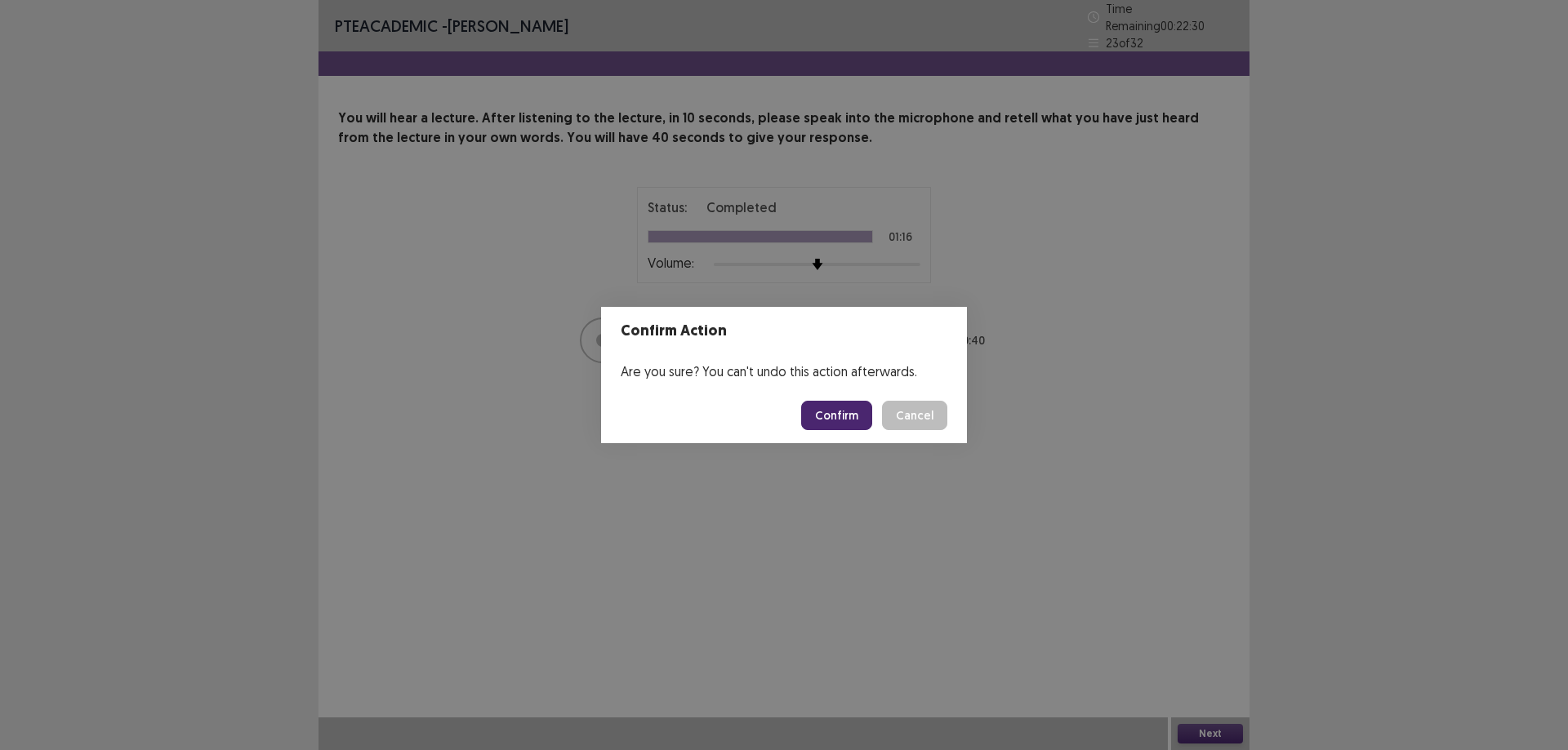
click at [833, 409] on button "Confirm" at bounding box center [836, 416] width 71 height 30
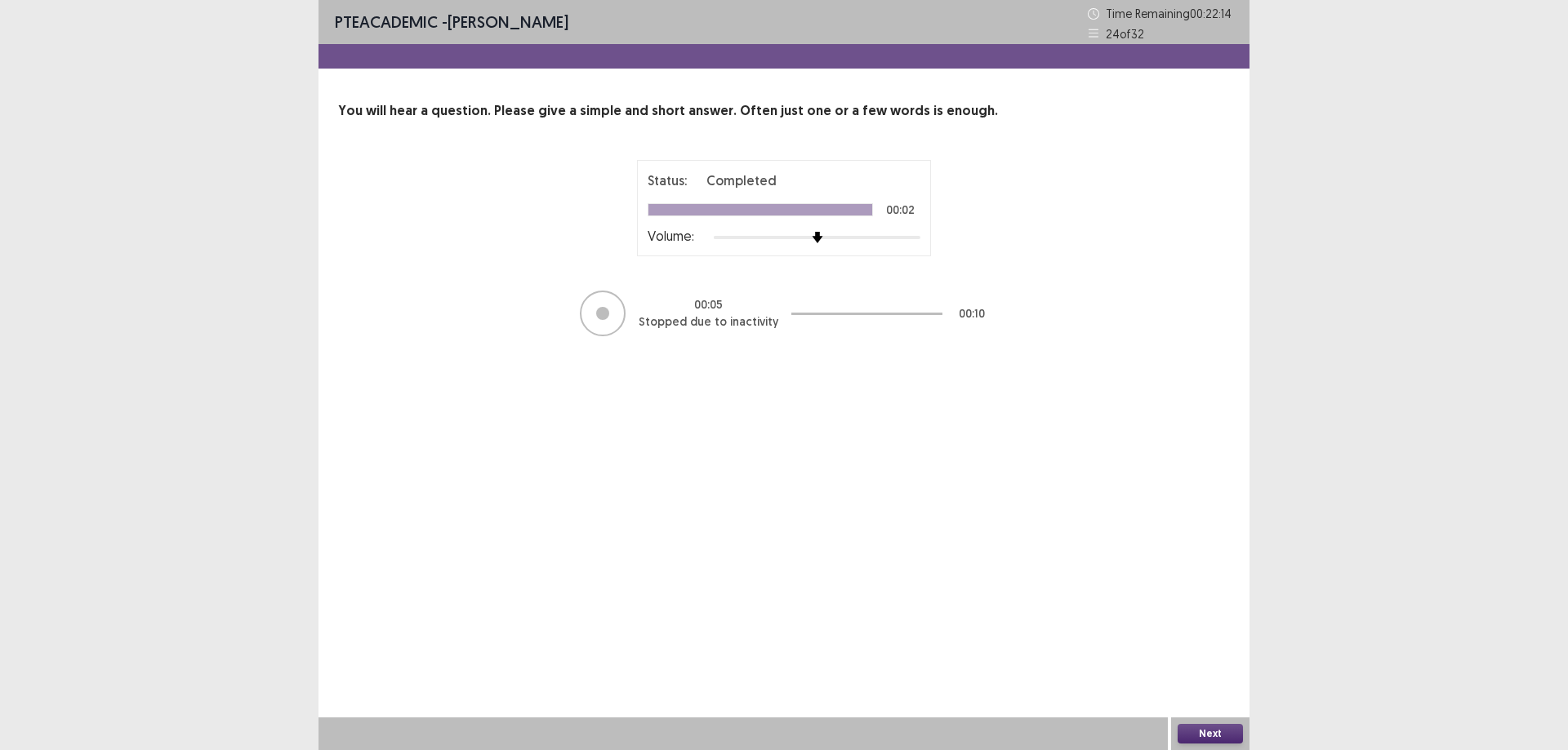
click at [1198, 733] on button "Next" at bounding box center [1210, 734] width 65 height 19
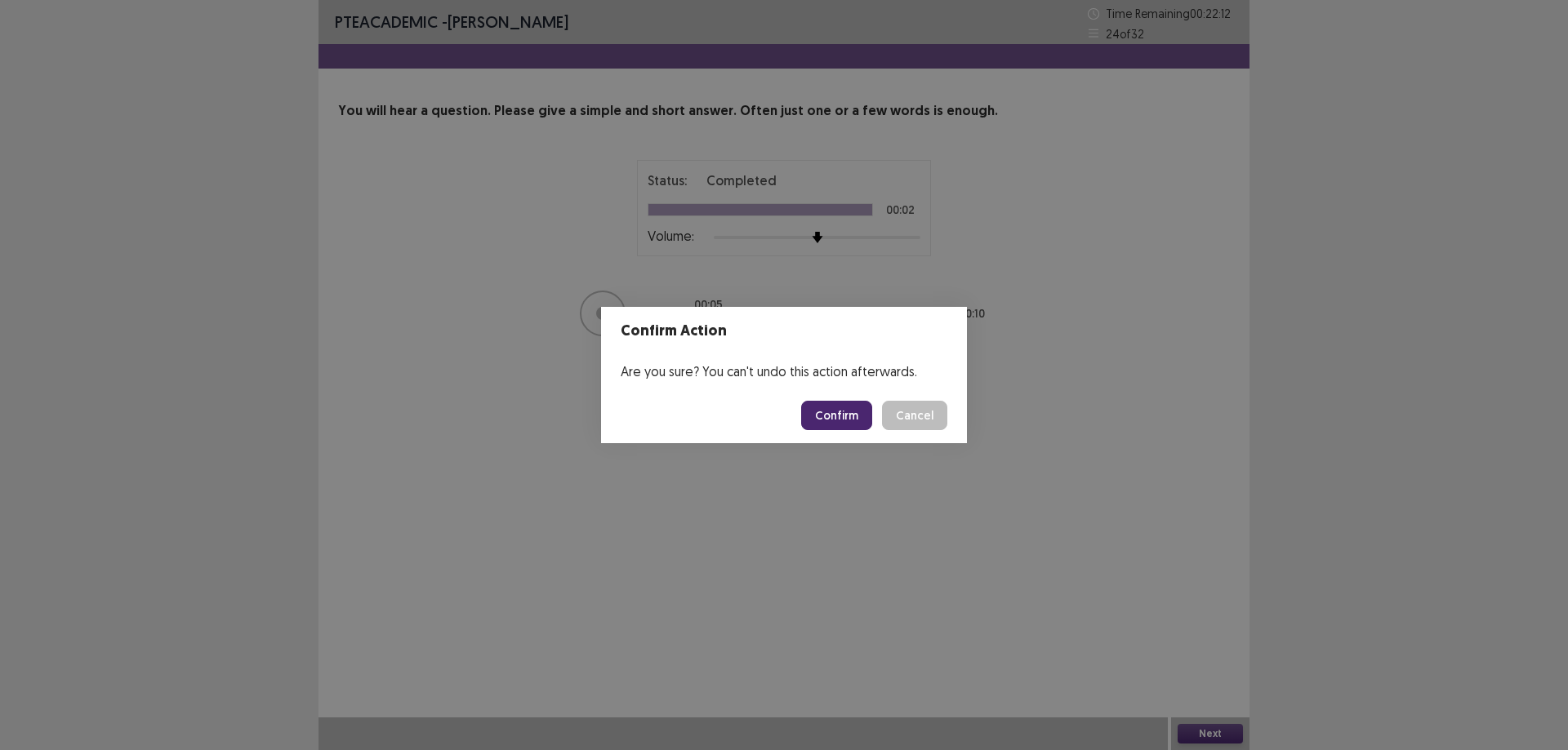
click at [828, 416] on button "Confirm" at bounding box center [836, 416] width 71 height 30
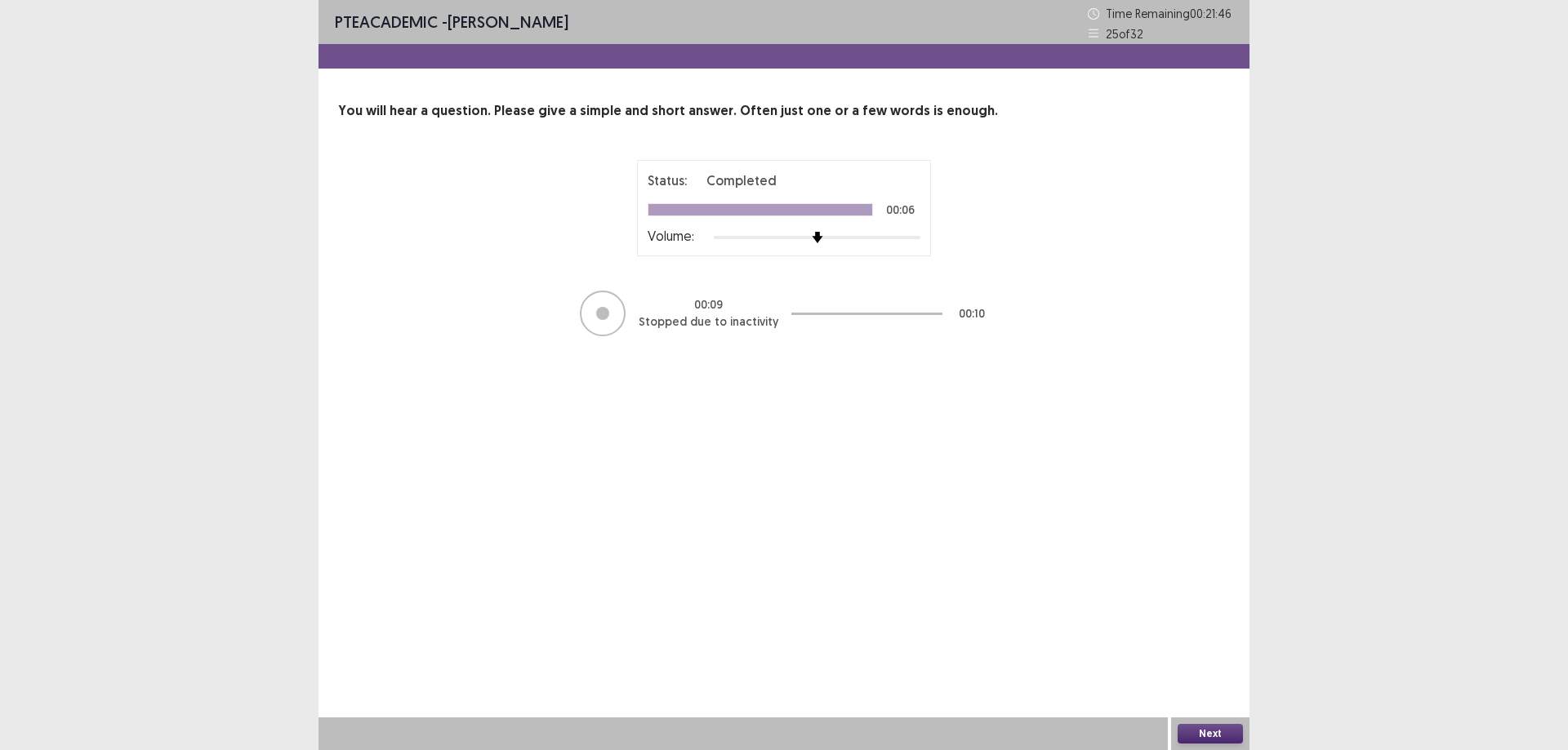
click at [1197, 729] on button "Next" at bounding box center [1210, 734] width 65 height 19
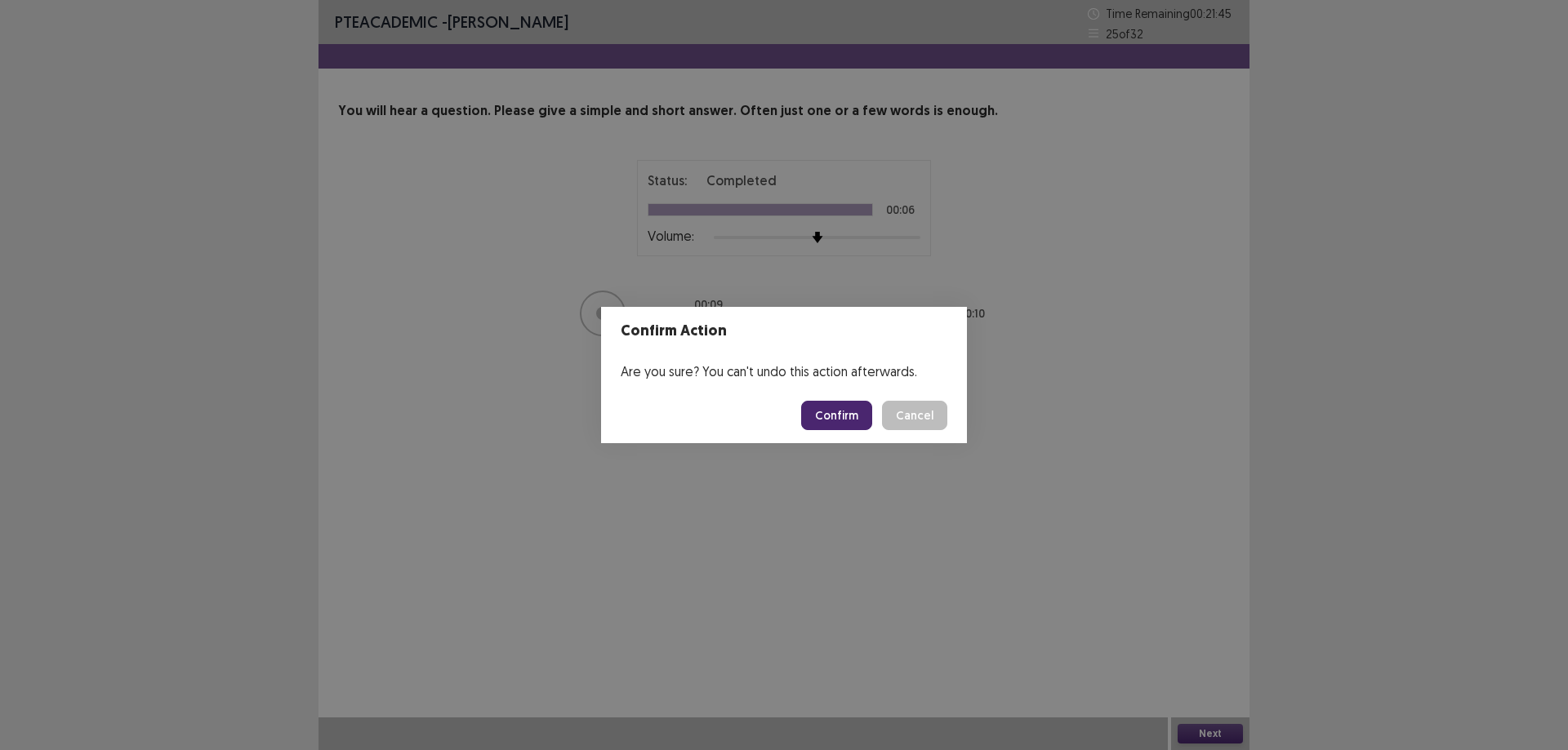
click at [858, 420] on button "Confirm" at bounding box center [836, 416] width 71 height 30
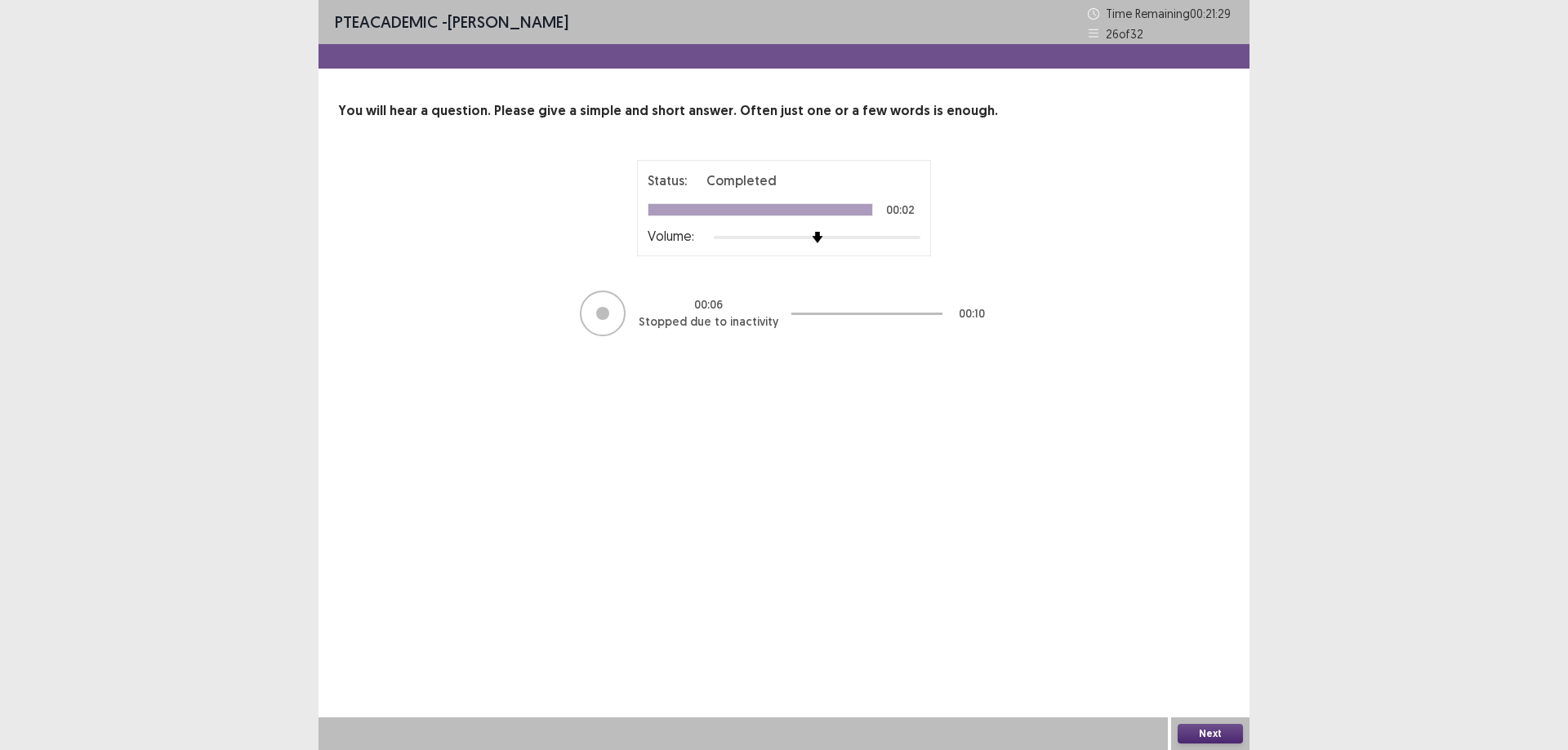
click at [1209, 733] on button "Next" at bounding box center [1210, 734] width 65 height 19
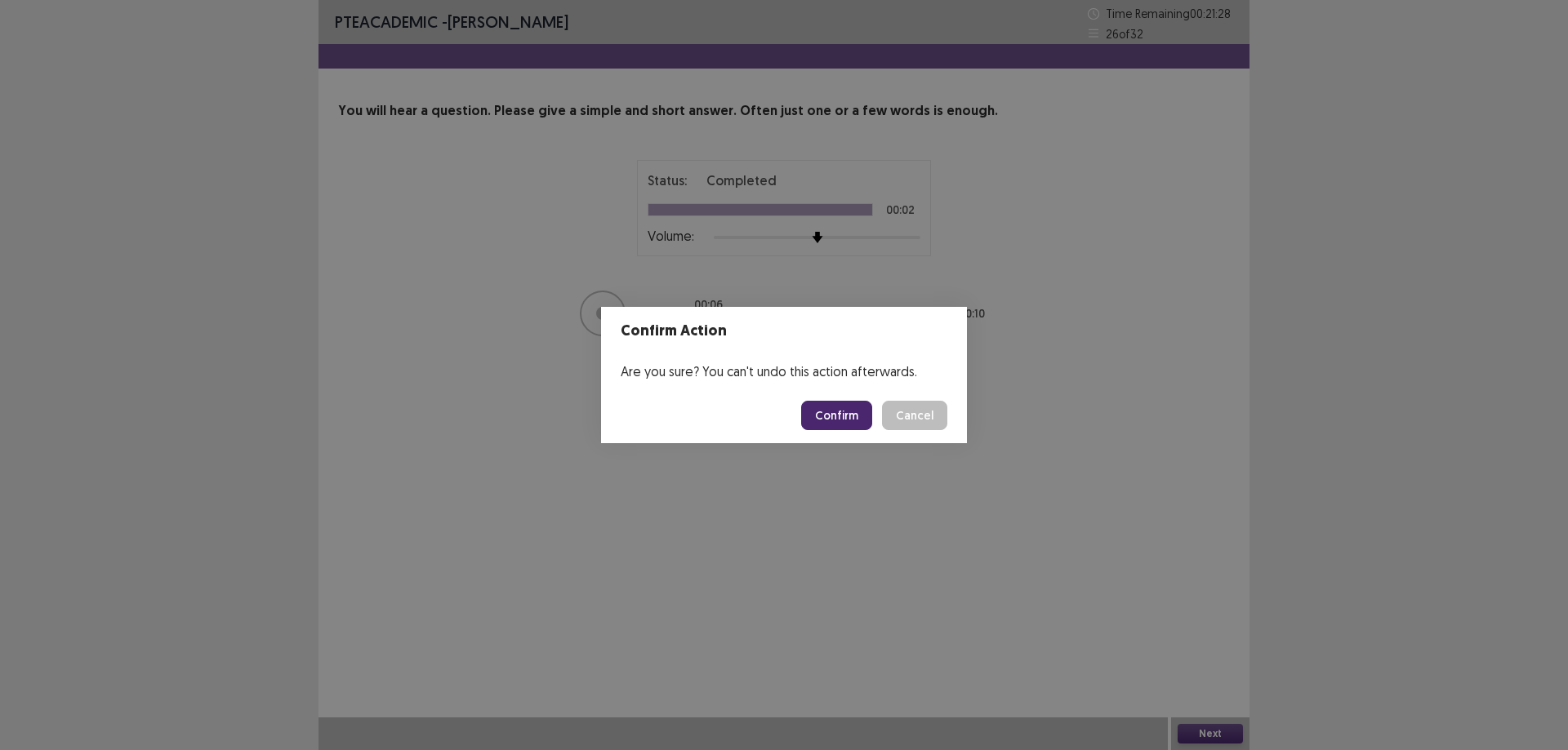
click at [848, 415] on button "Confirm" at bounding box center [836, 416] width 71 height 30
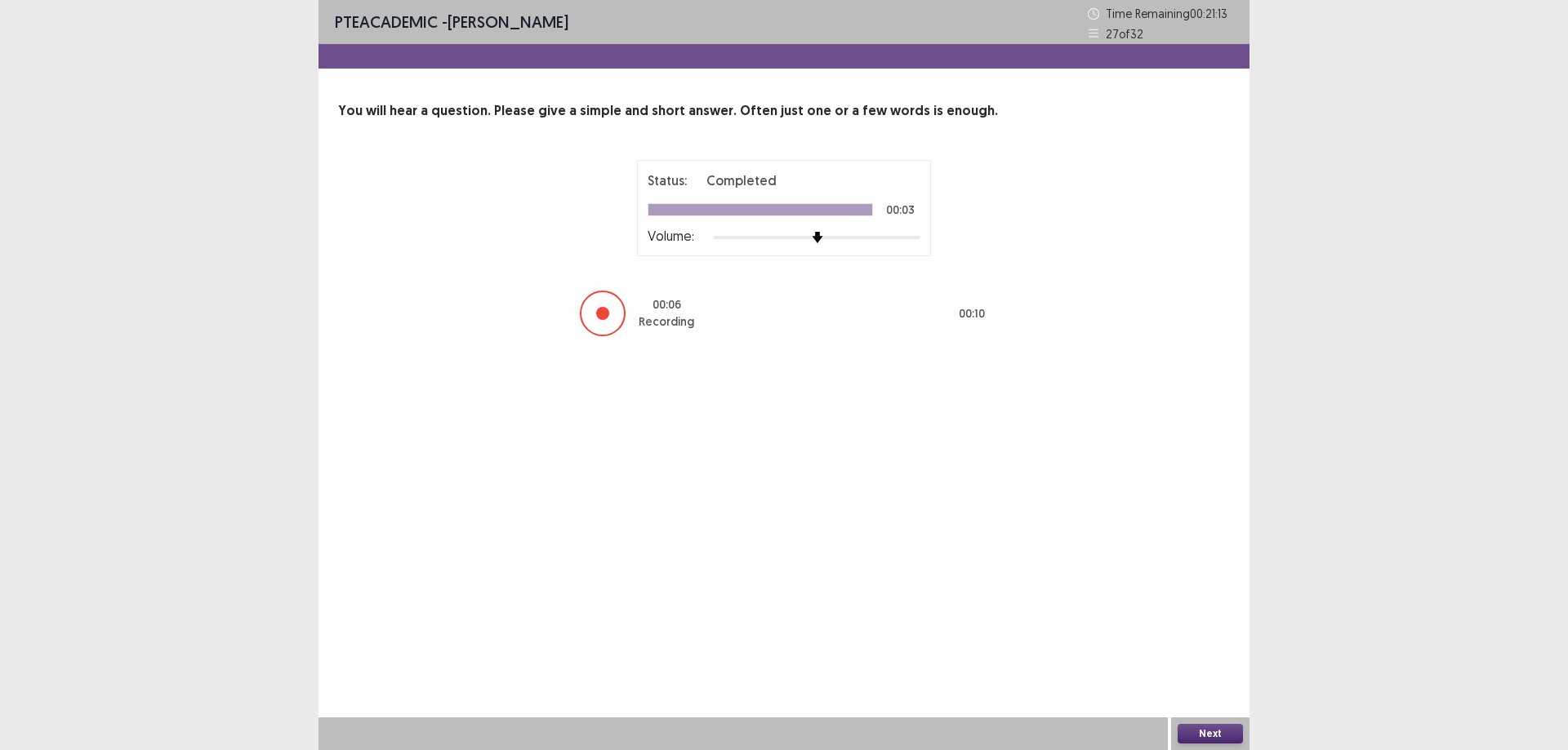
click at [1218, 734] on button "Next" at bounding box center [1210, 734] width 65 height 19
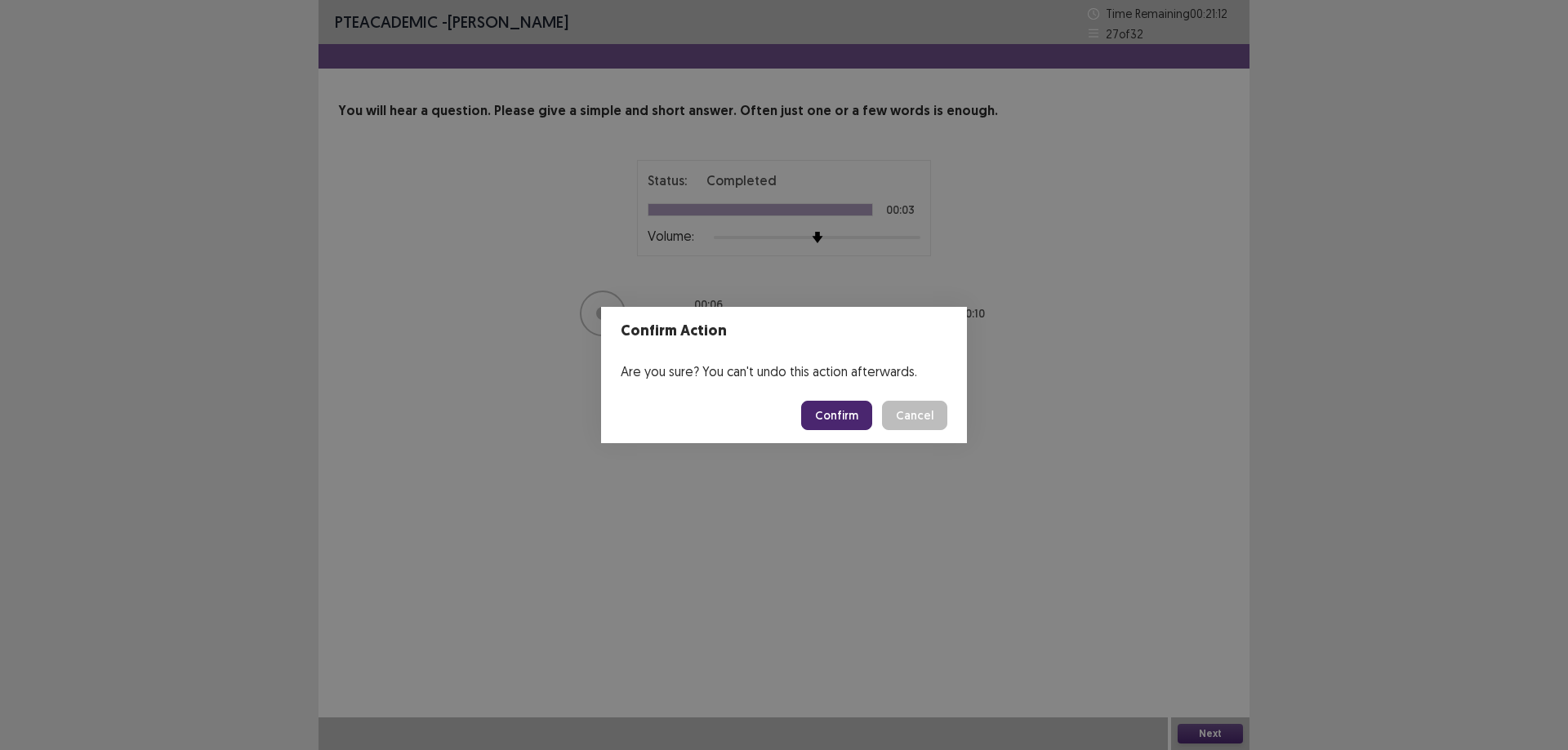
click at [848, 413] on button "Confirm" at bounding box center [836, 416] width 71 height 30
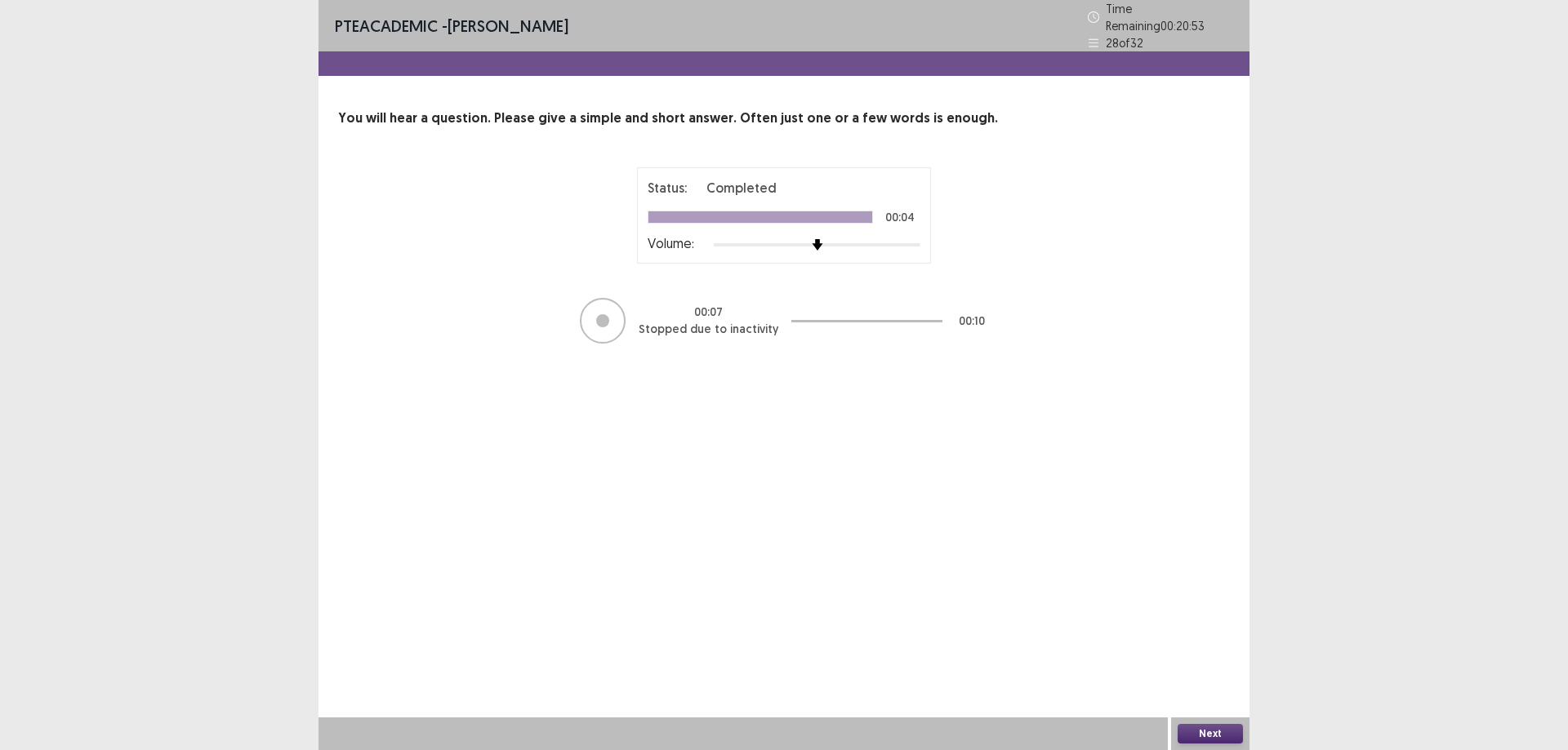
click at [1228, 733] on button "Next" at bounding box center [1210, 734] width 65 height 19
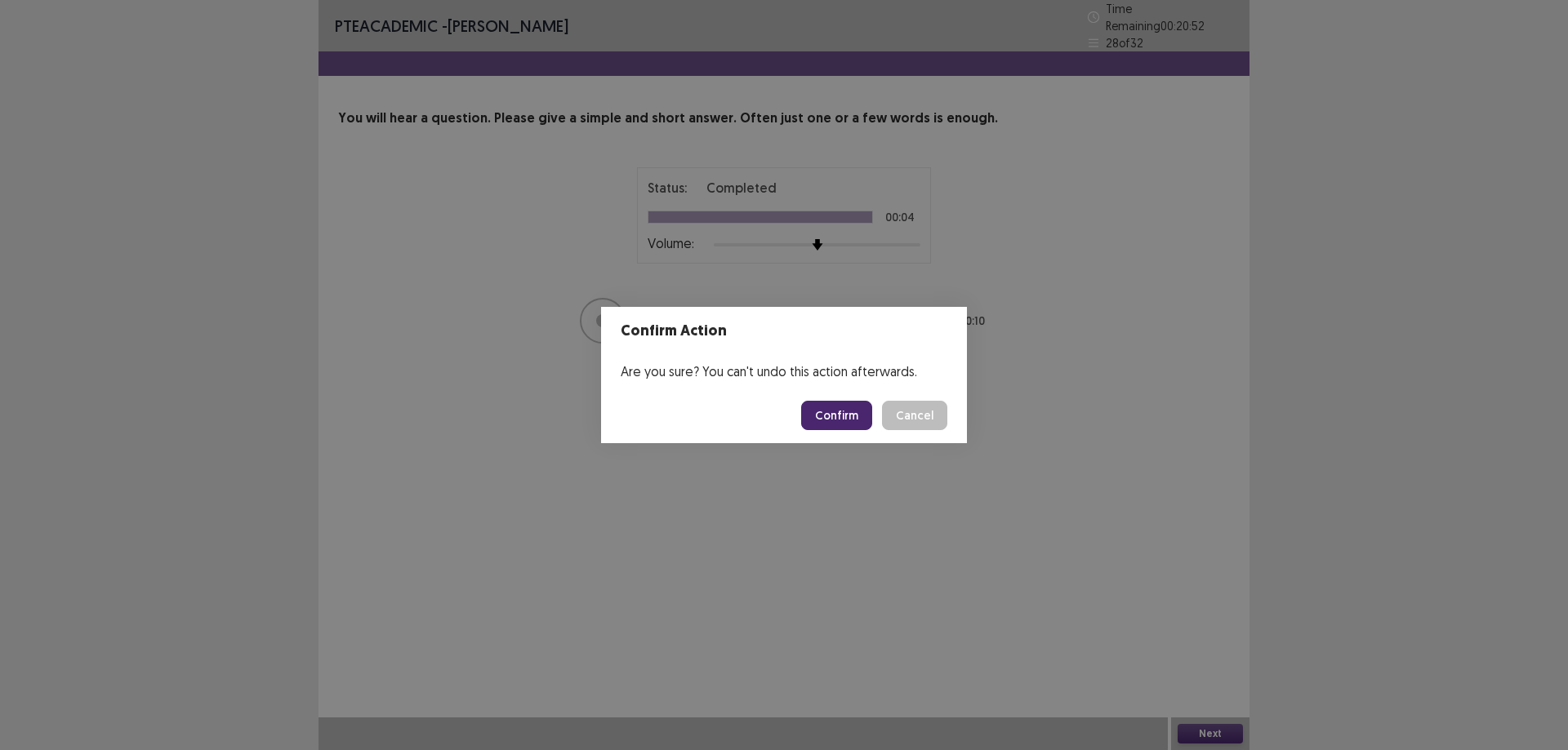
click at [849, 419] on button "Confirm" at bounding box center [836, 416] width 71 height 30
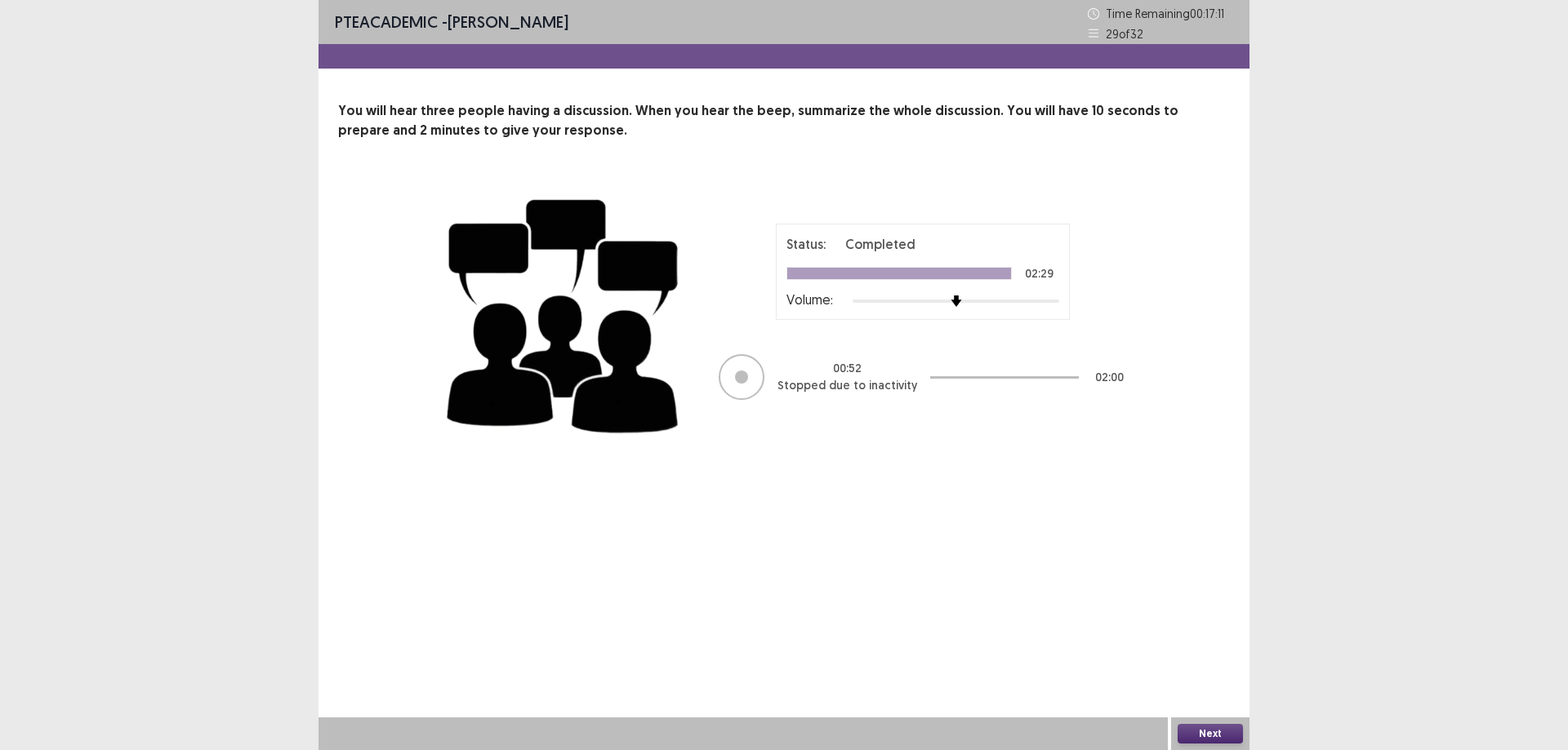
click at [1213, 739] on button "Next" at bounding box center [1210, 734] width 65 height 19
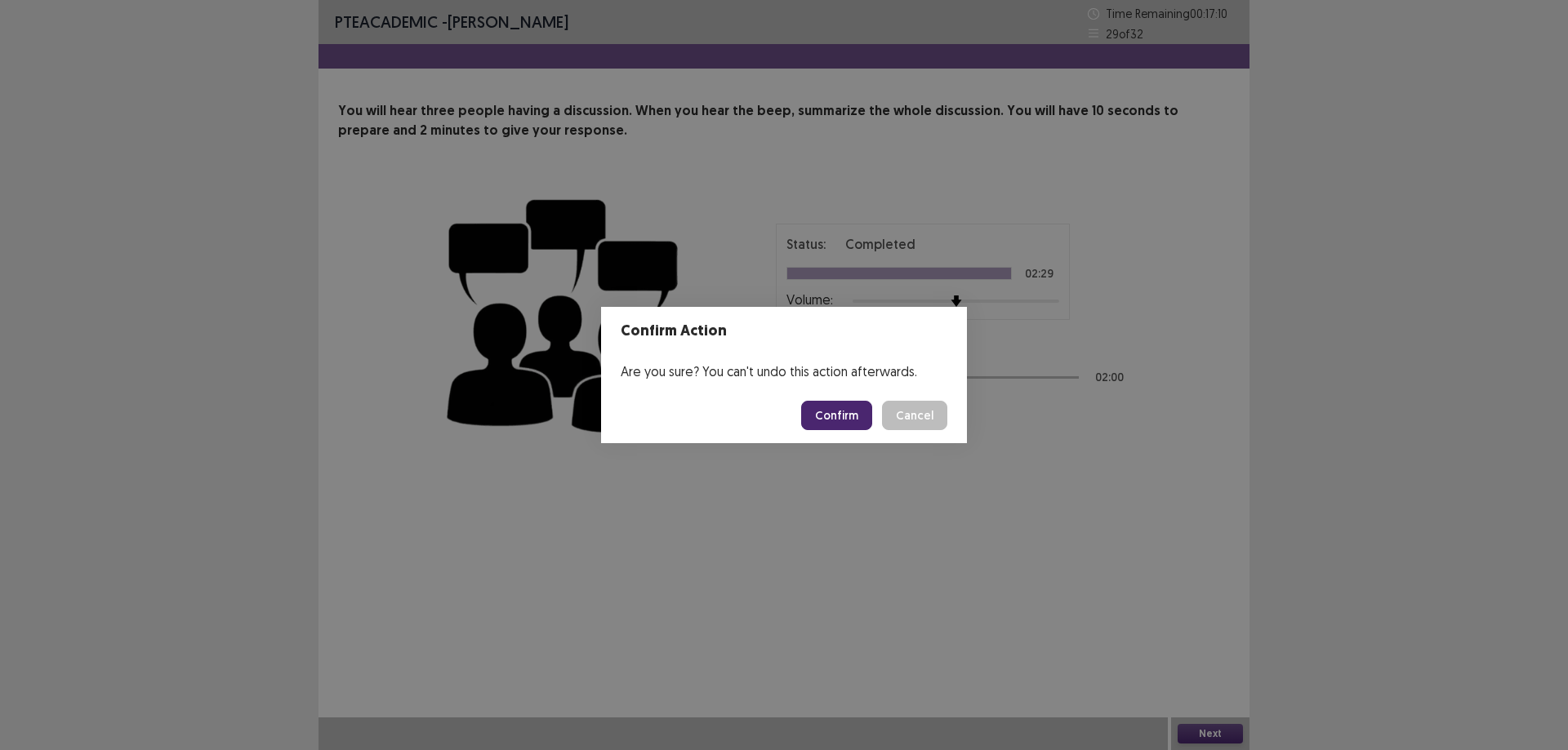
click at [830, 409] on button "Confirm" at bounding box center [836, 416] width 71 height 30
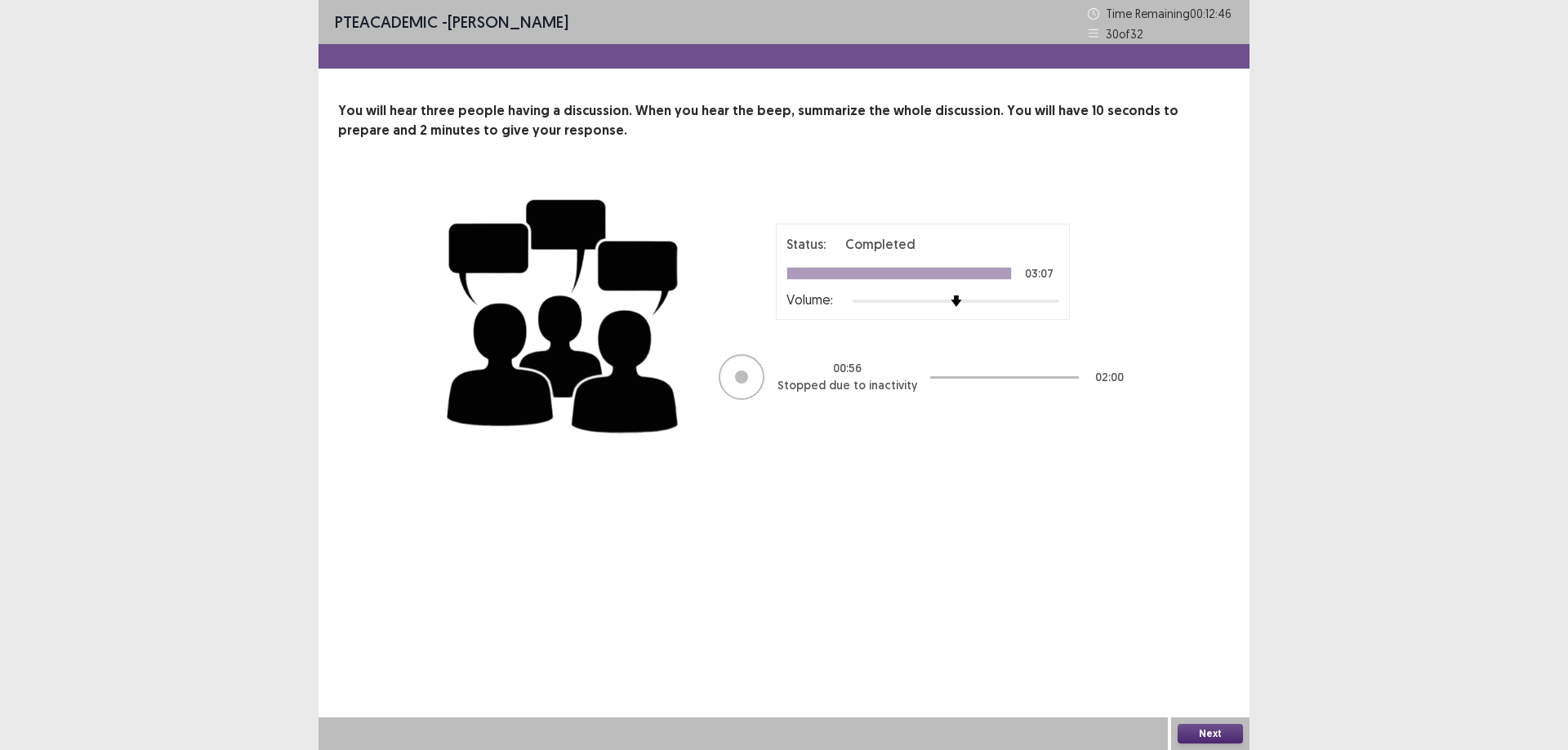
click at [1213, 734] on button "Next" at bounding box center [1210, 734] width 65 height 19
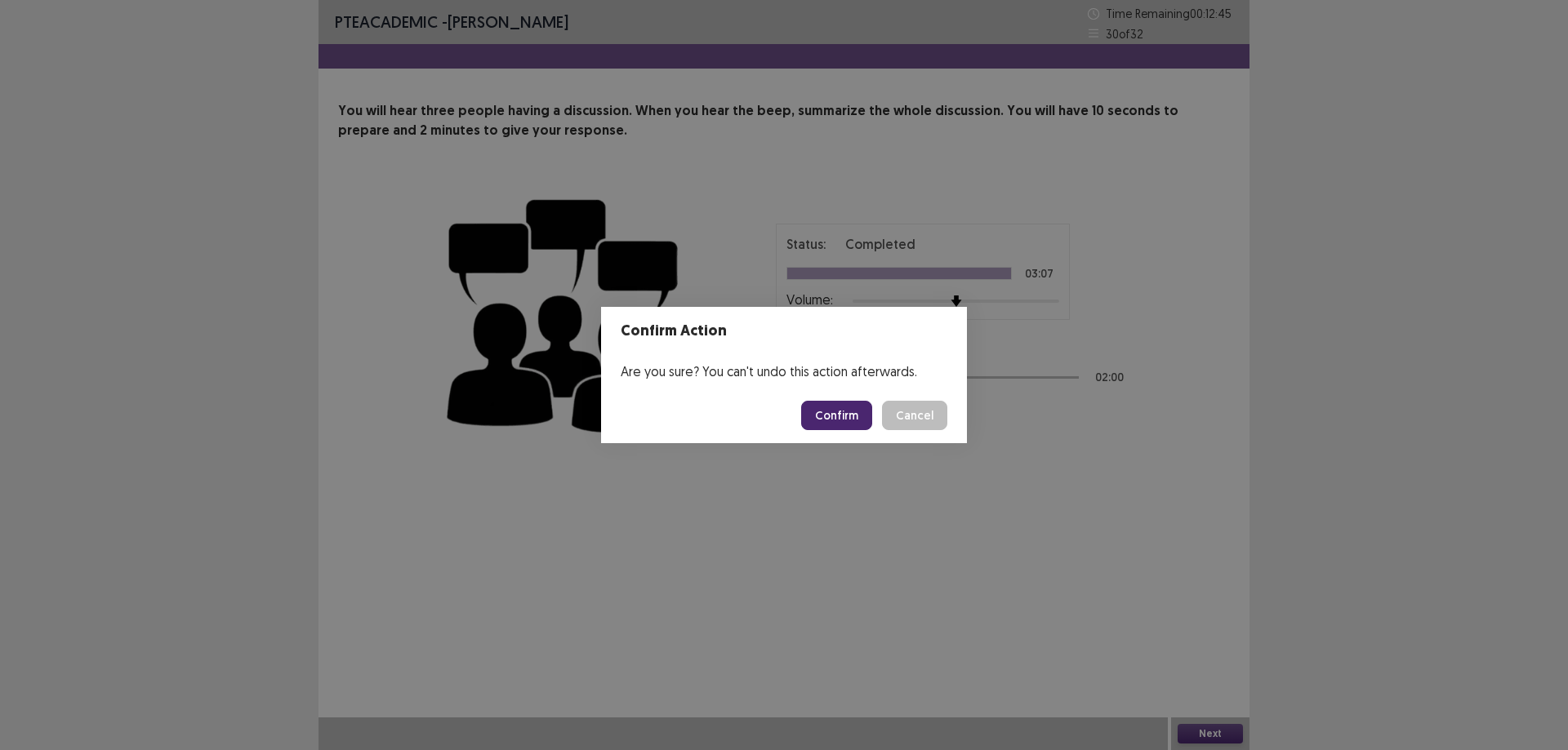
click at [831, 412] on button "Confirm" at bounding box center [836, 416] width 71 height 30
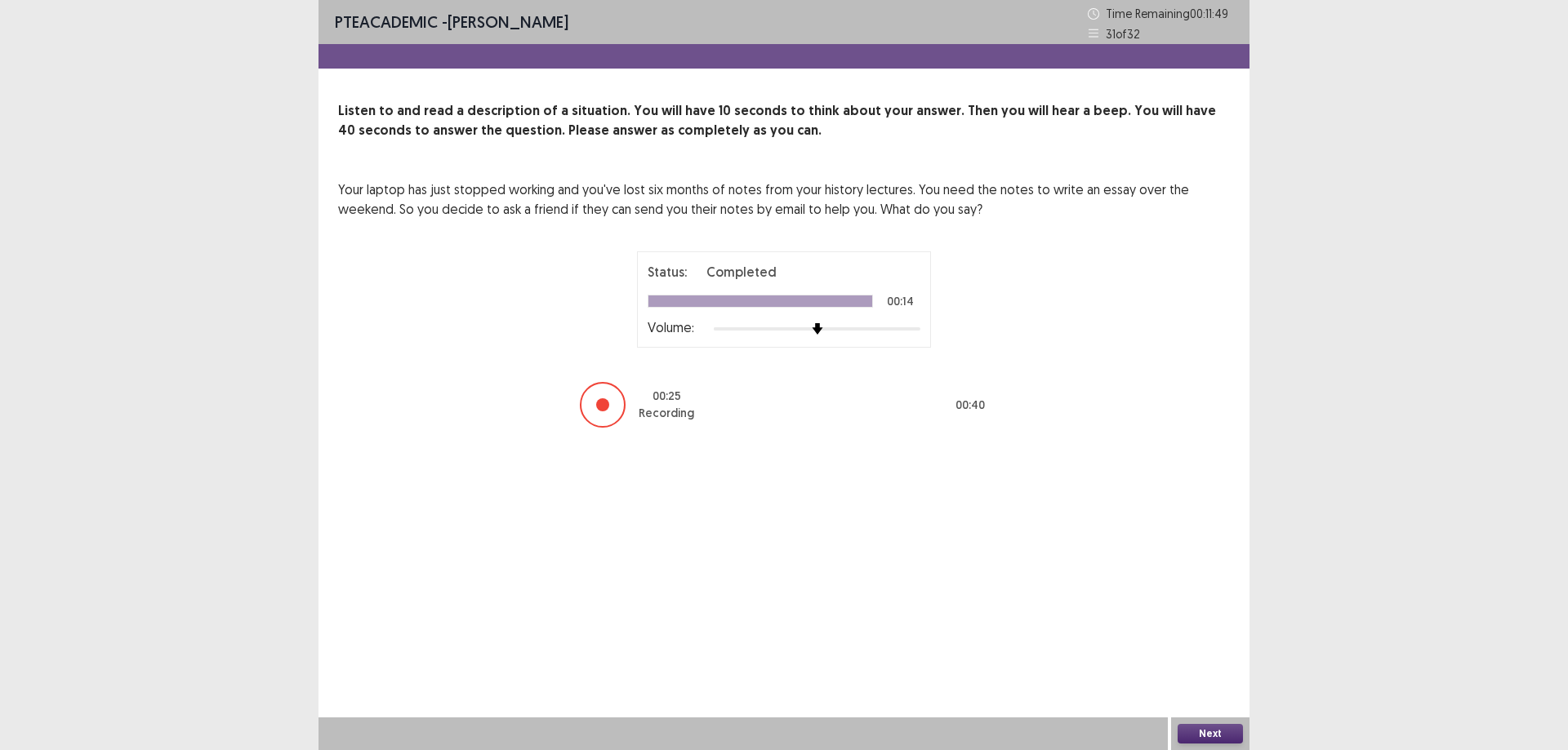
click at [1198, 735] on button "Next" at bounding box center [1210, 734] width 65 height 19
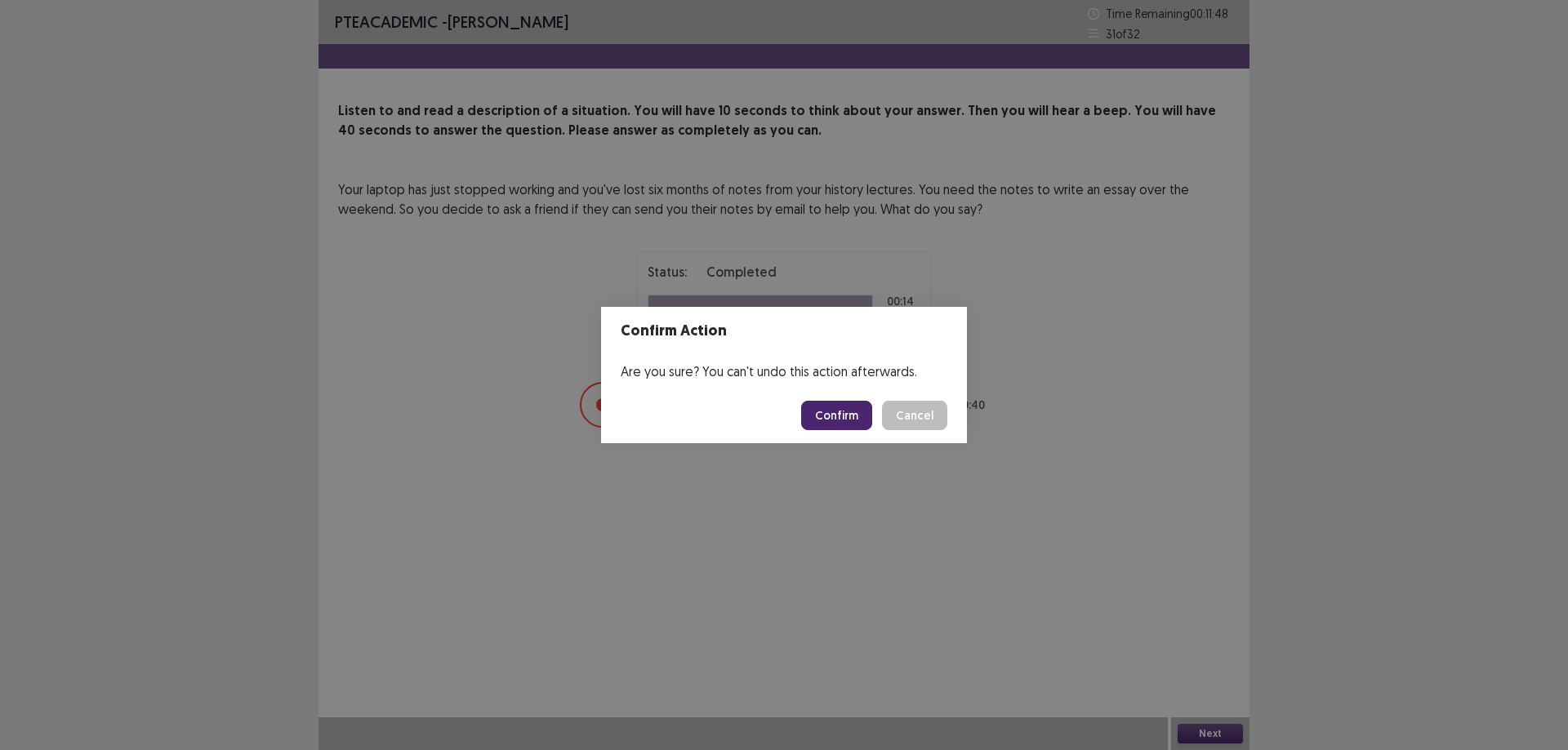
click at [837, 418] on button "Confirm" at bounding box center [836, 416] width 71 height 30
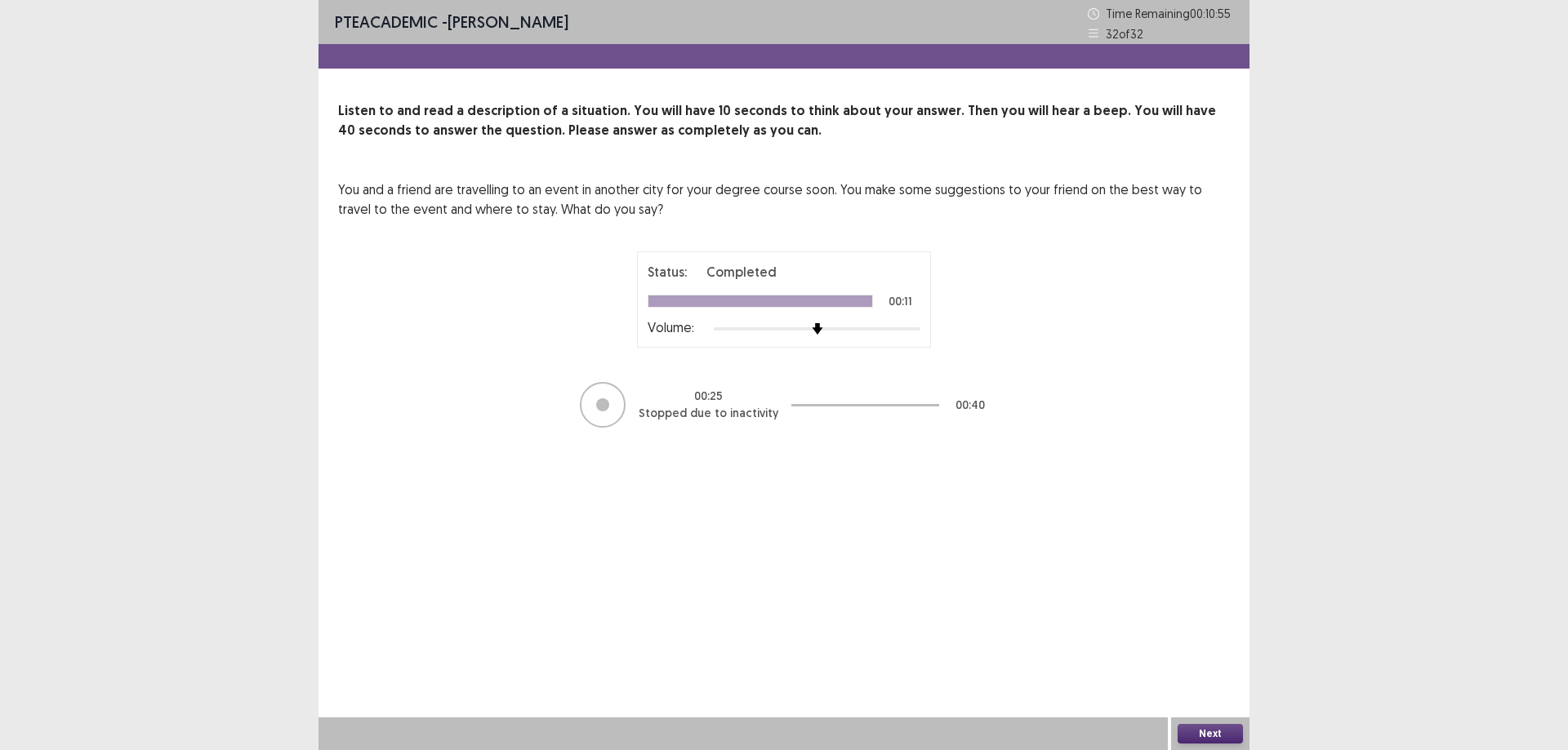
click at [1226, 732] on button "Next" at bounding box center [1210, 734] width 65 height 19
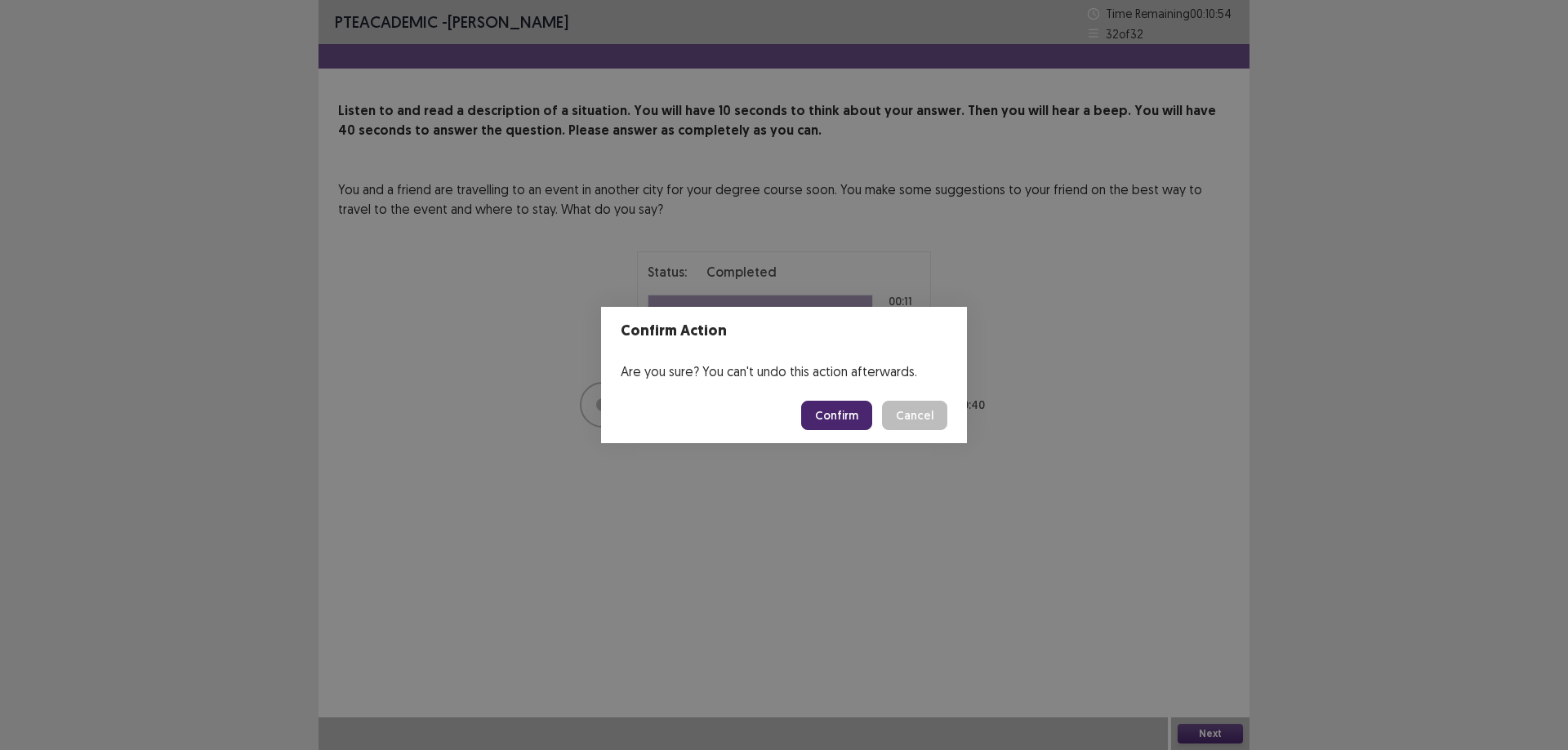
drag, startPoint x: 845, startPoint y: 418, endPoint x: 1016, endPoint y: 448, distance: 173.6
click at [845, 418] on button "Confirm" at bounding box center [836, 416] width 71 height 30
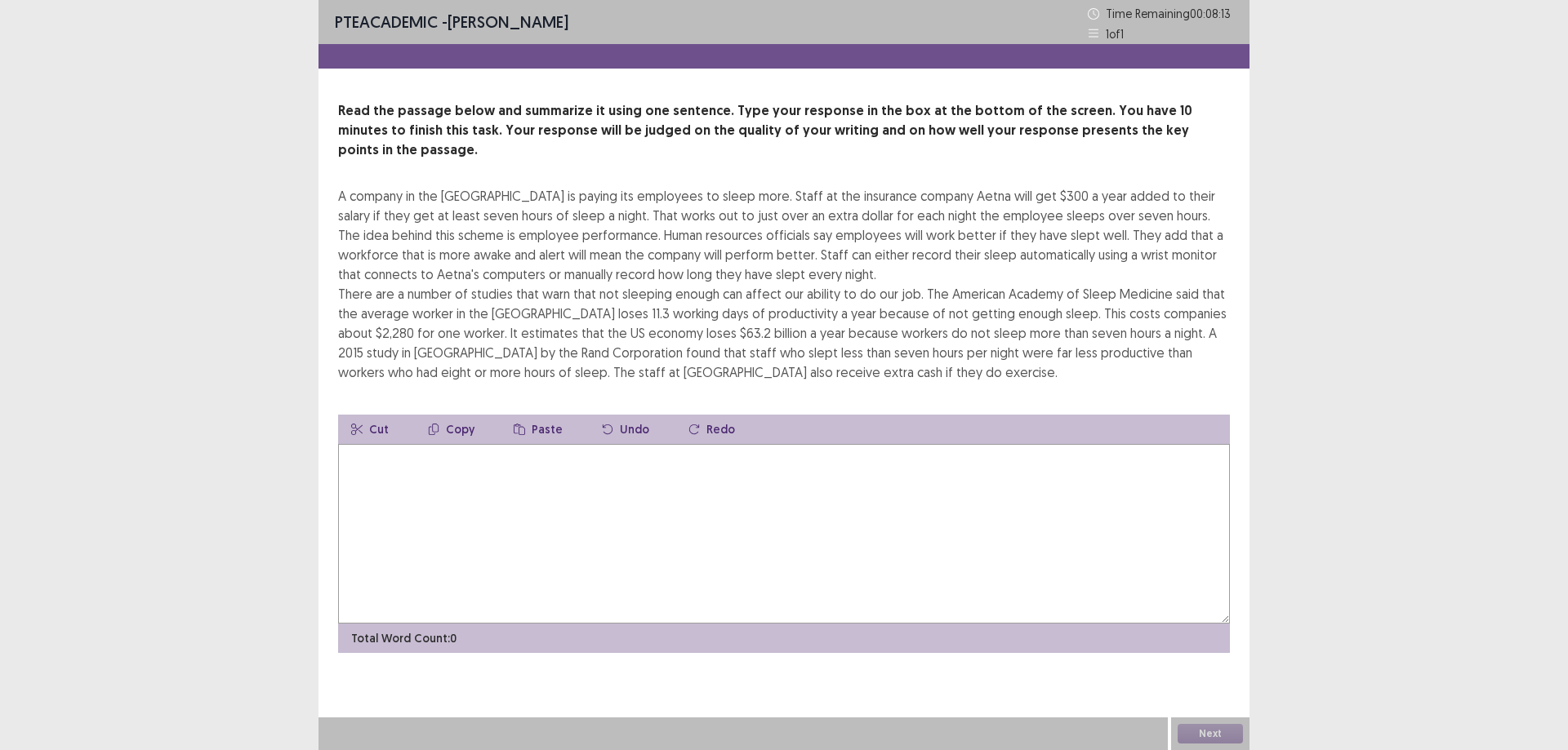
click at [374, 463] on textarea at bounding box center [784, 534] width 892 height 180
click at [378, 480] on textarea at bounding box center [784, 534] width 892 height 180
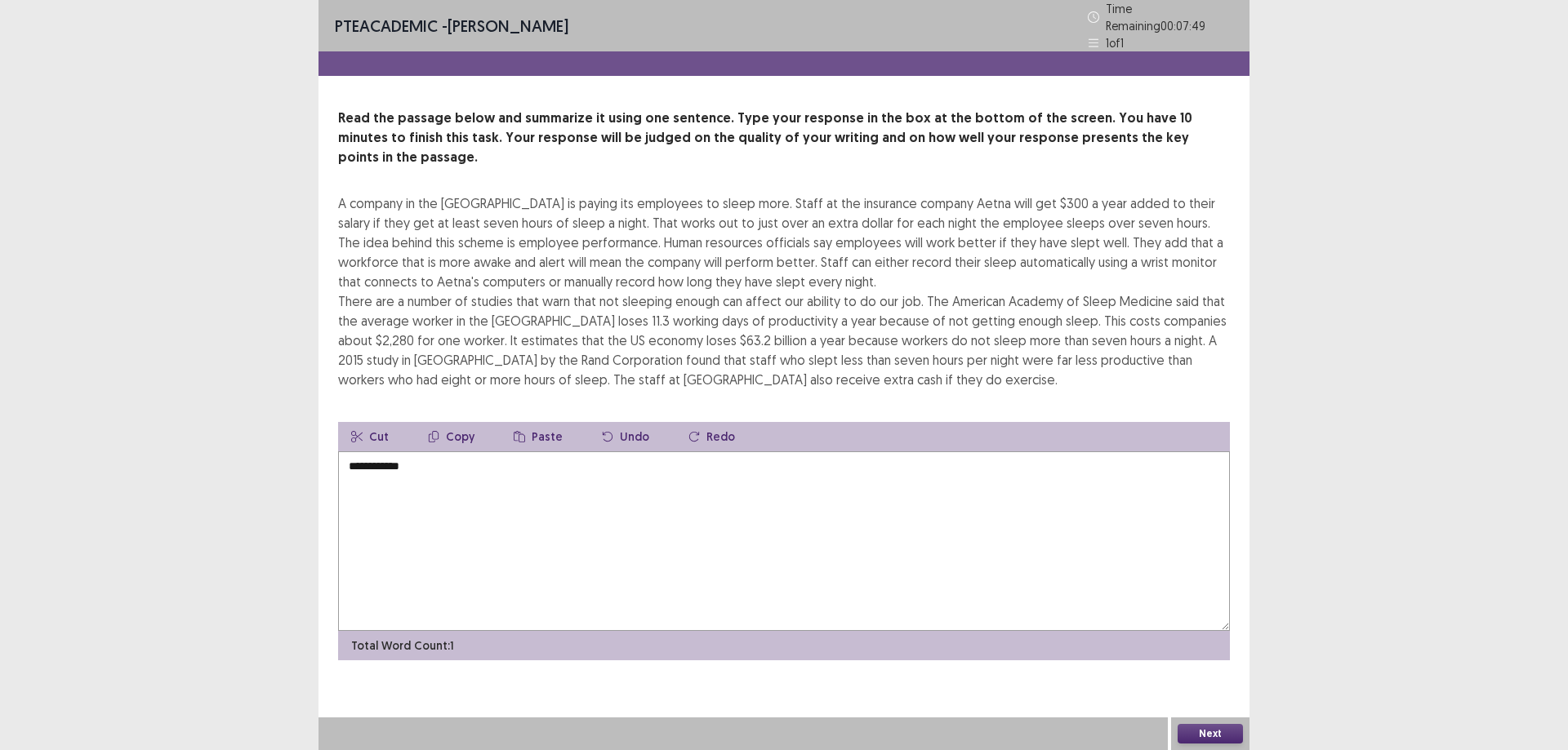
click at [480, 465] on textarea "**********" at bounding box center [784, 541] width 892 height 180
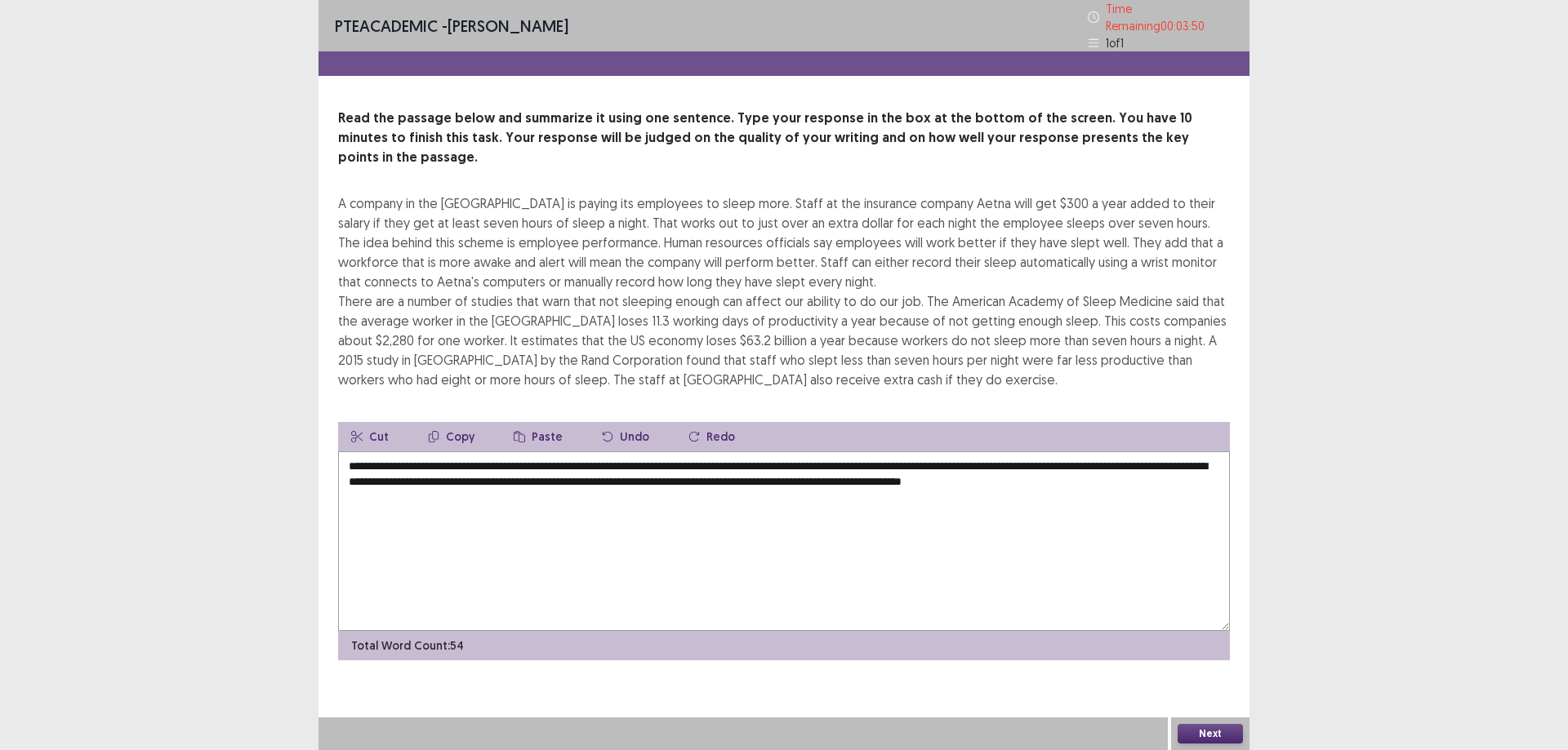
click at [1182, 455] on textarea "**********" at bounding box center [784, 541] width 892 height 180
drag, startPoint x: 1209, startPoint y: 462, endPoint x: 1210, endPoint y: 473, distance: 11.0
click at [1209, 462] on textarea "**********" at bounding box center [784, 541] width 892 height 180
click at [539, 474] on textarea "**********" at bounding box center [784, 541] width 892 height 180
click at [807, 468] on textarea "**********" at bounding box center [784, 541] width 892 height 180
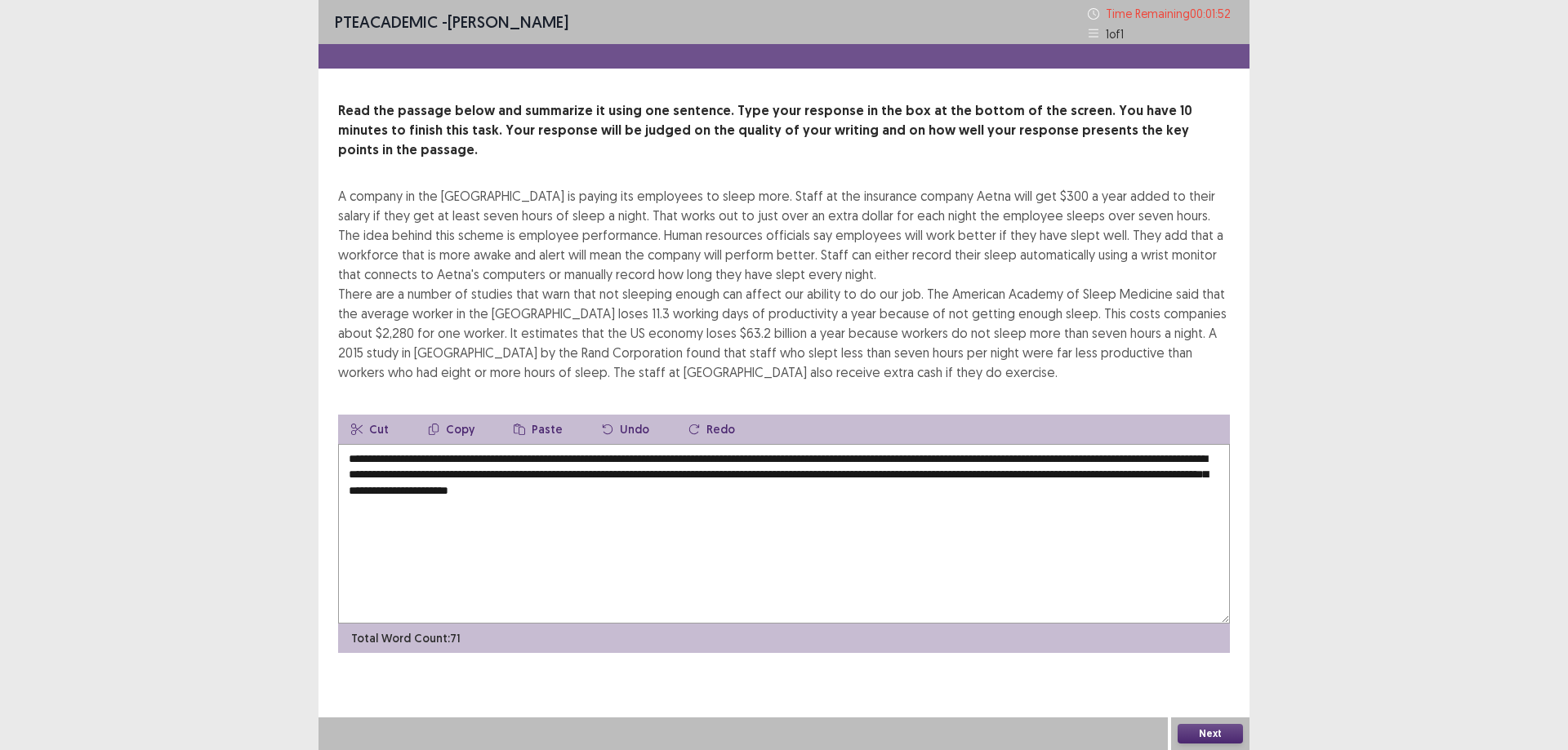
type textarea "**********"
click at [1196, 735] on button "Next" at bounding box center [1210, 734] width 65 height 19
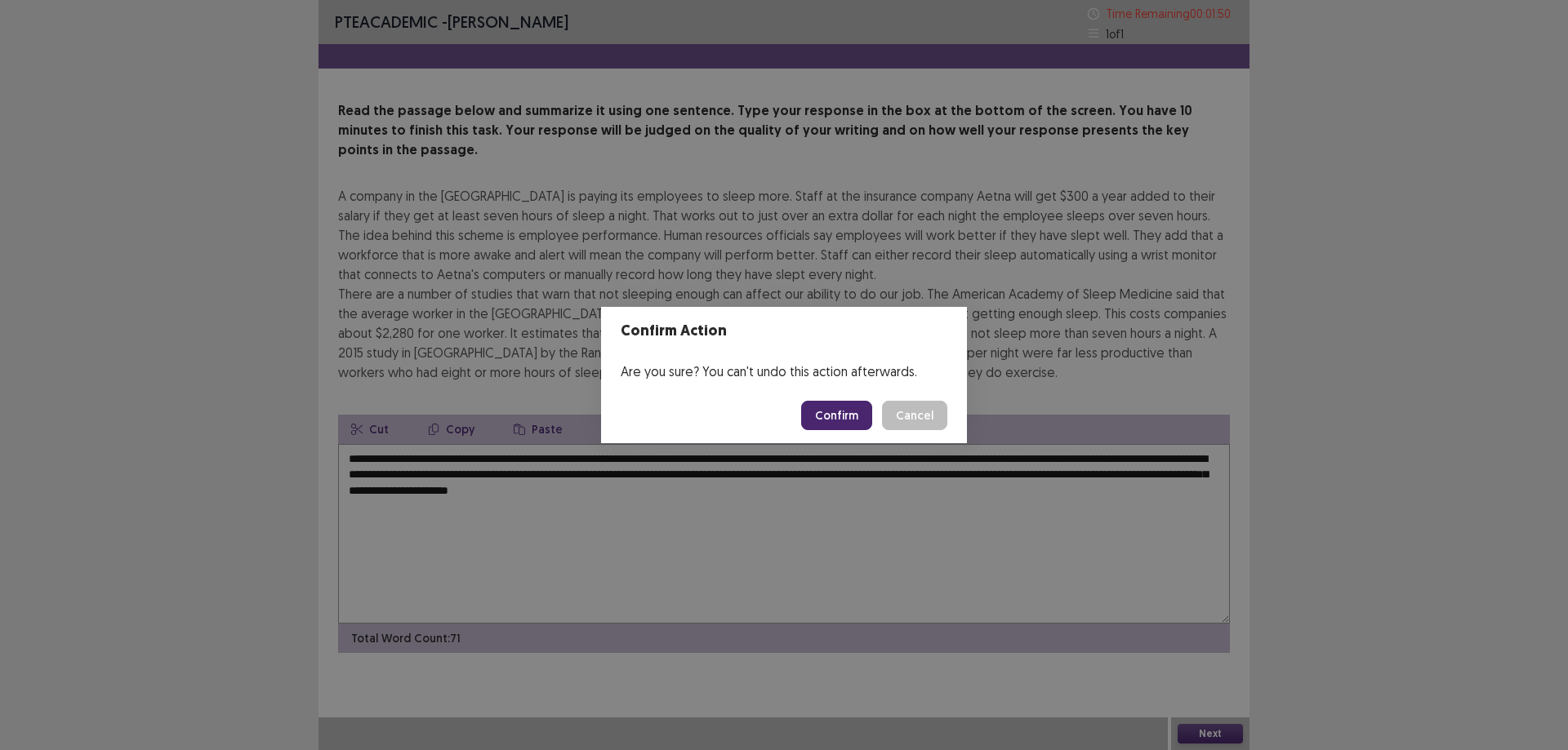
click at [857, 419] on button "Confirm" at bounding box center [836, 416] width 71 height 30
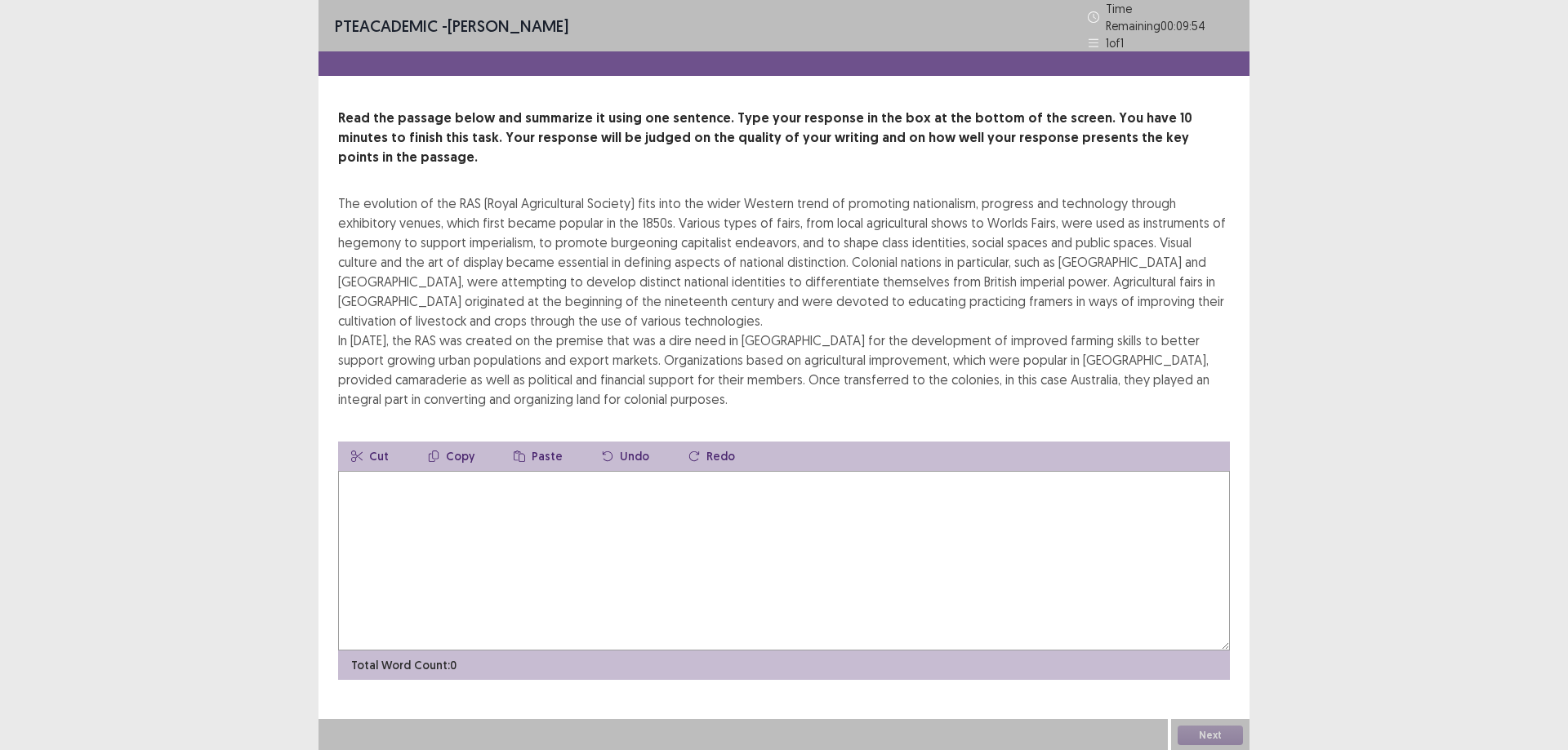
click at [405, 484] on textarea at bounding box center [784, 561] width 892 height 180
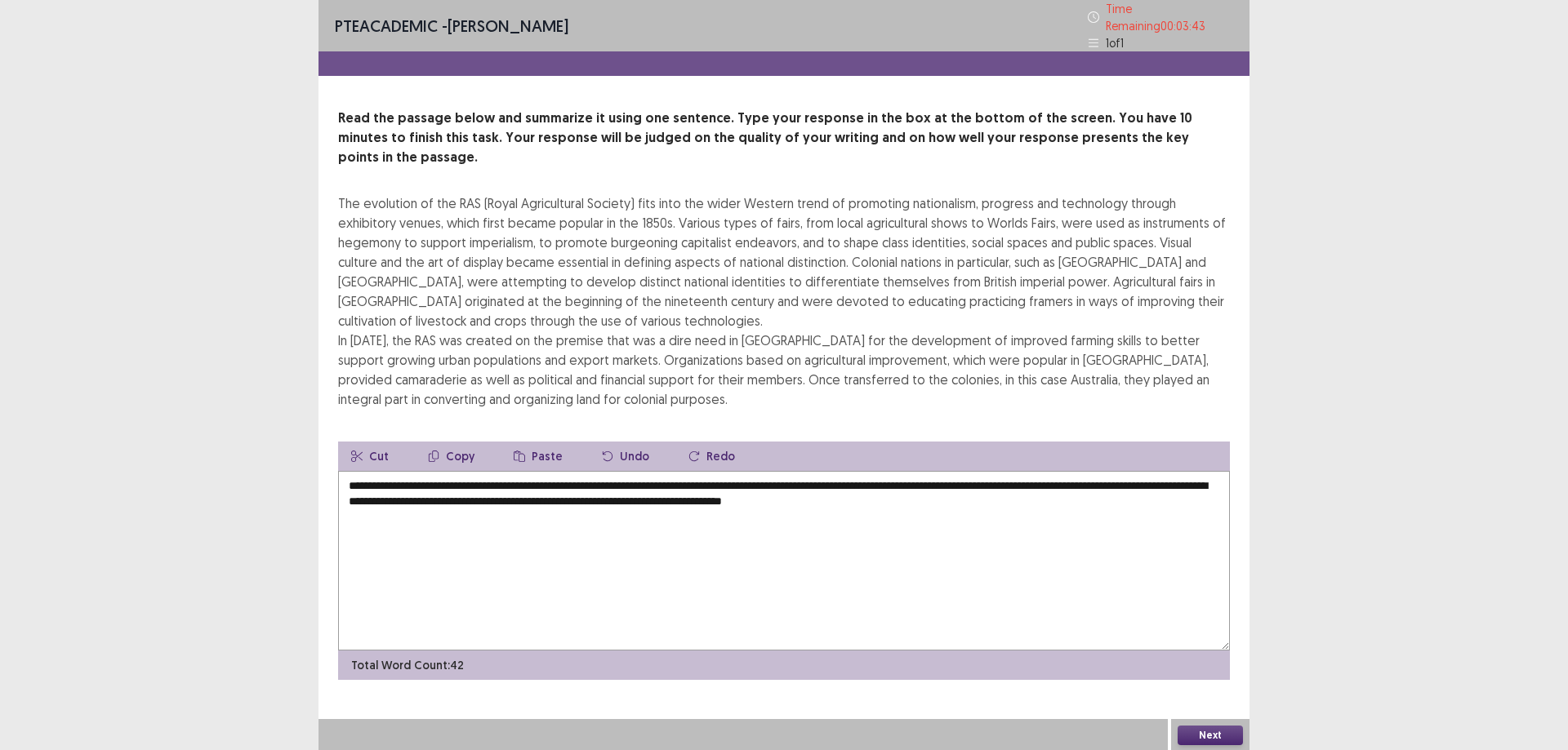
click at [844, 476] on textarea "**********" at bounding box center [784, 561] width 892 height 180
click at [842, 476] on textarea "**********" at bounding box center [784, 561] width 892 height 180
click at [1015, 488] on textarea "**********" at bounding box center [784, 561] width 892 height 180
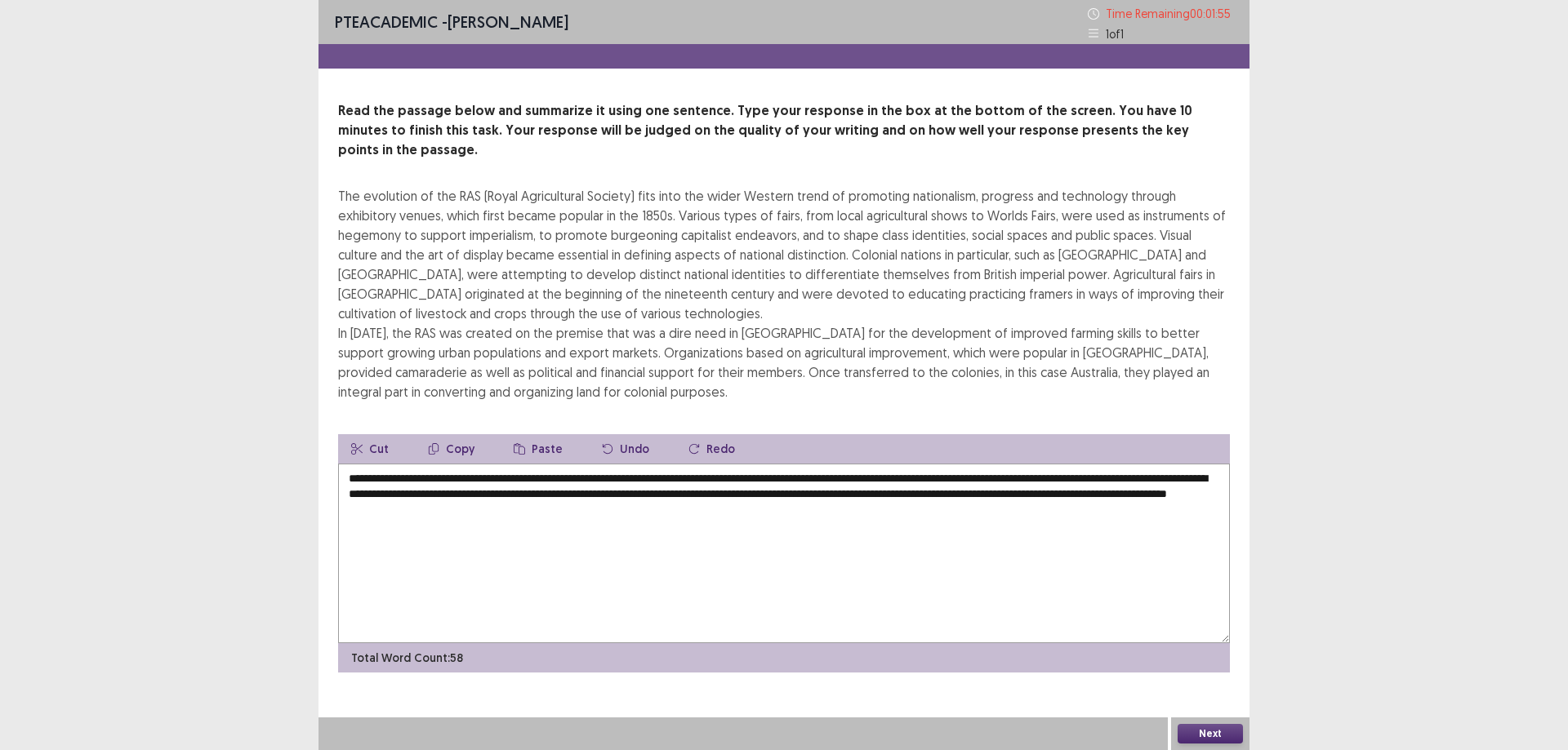
click at [678, 464] on textarea "**********" at bounding box center [784, 554] width 892 height 180
click at [673, 464] on textarea "**********" at bounding box center [784, 554] width 892 height 180
click at [672, 464] on textarea "**********" at bounding box center [784, 554] width 892 height 180
click at [673, 464] on textarea "**********" at bounding box center [784, 554] width 892 height 180
click at [677, 464] on textarea "**********" at bounding box center [784, 554] width 892 height 180
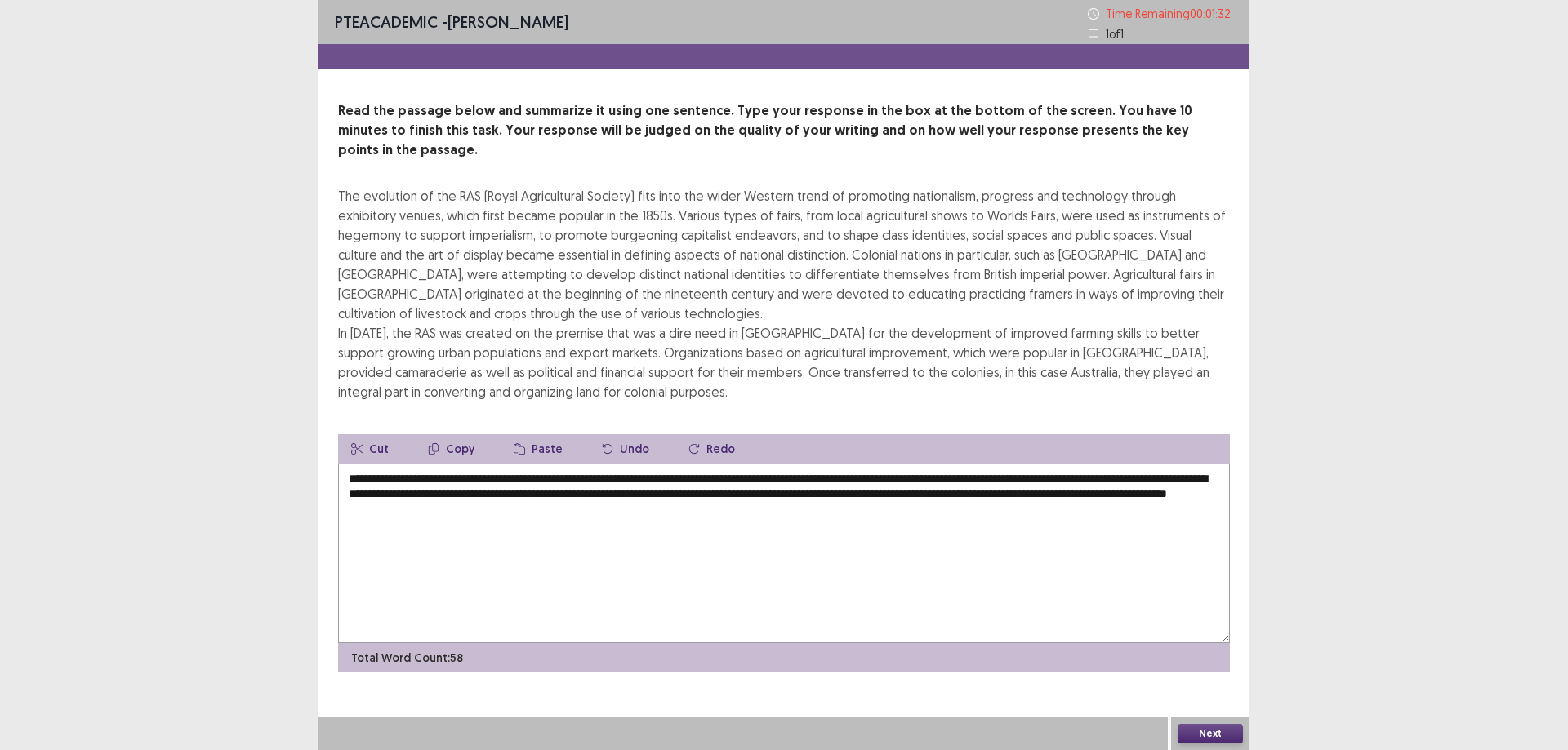
click at [943, 464] on textarea "**********" at bounding box center [784, 554] width 892 height 180
drag, startPoint x: 938, startPoint y: 459, endPoint x: 950, endPoint y: 506, distance: 48.5
click at [939, 464] on textarea "**********" at bounding box center [784, 554] width 892 height 180
drag, startPoint x: 1087, startPoint y: 453, endPoint x: 1115, endPoint y: 529, distance: 81.0
click at [1088, 464] on textarea "**********" at bounding box center [784, 554] width 892 height 180
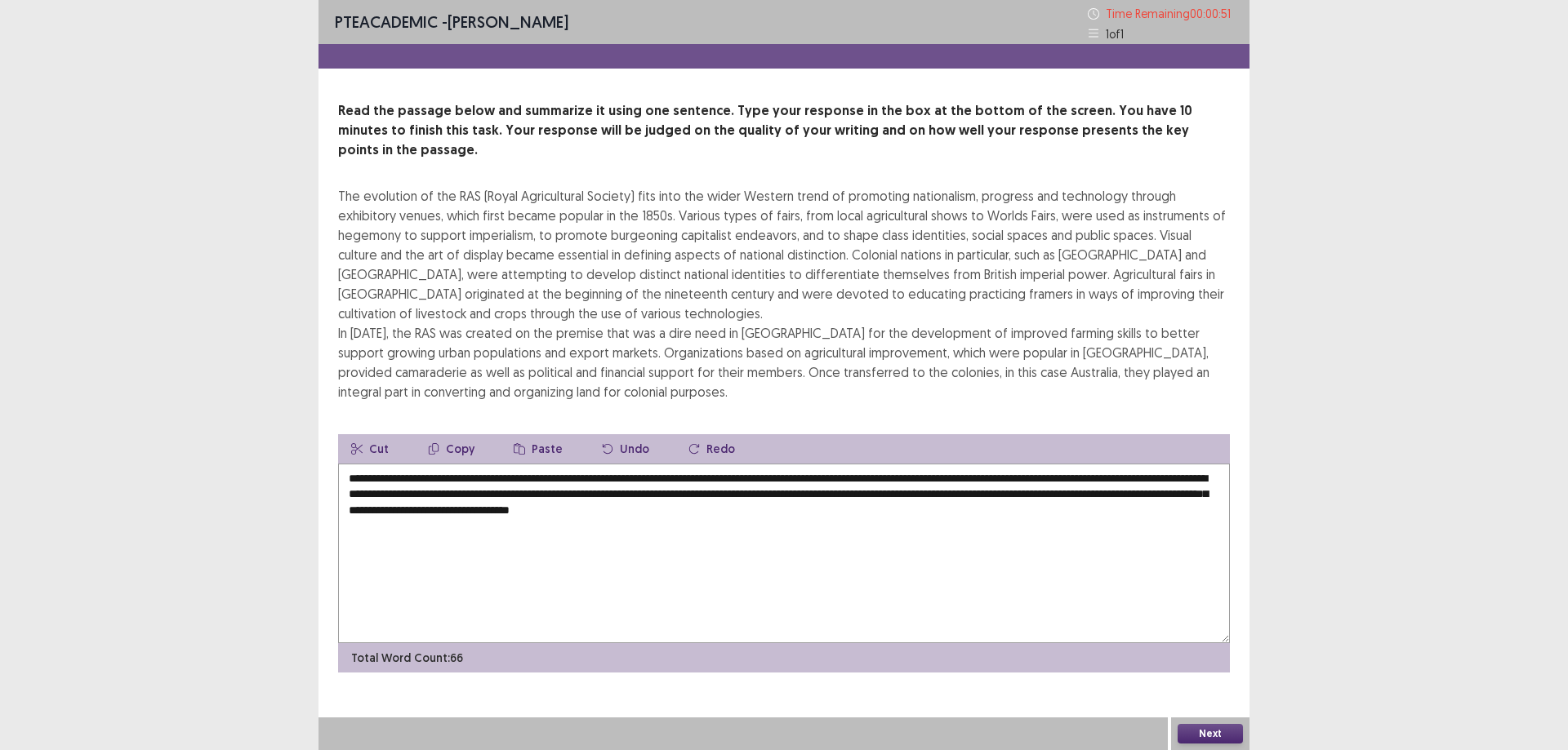
drag, startPoint x: 887, startPoint y: 487, endPoint x: 892, endPoint y: 495, distance: 9.4
click at [888, 491] on textarea "**********" at bounding box center [784, 554] width 892 height 180
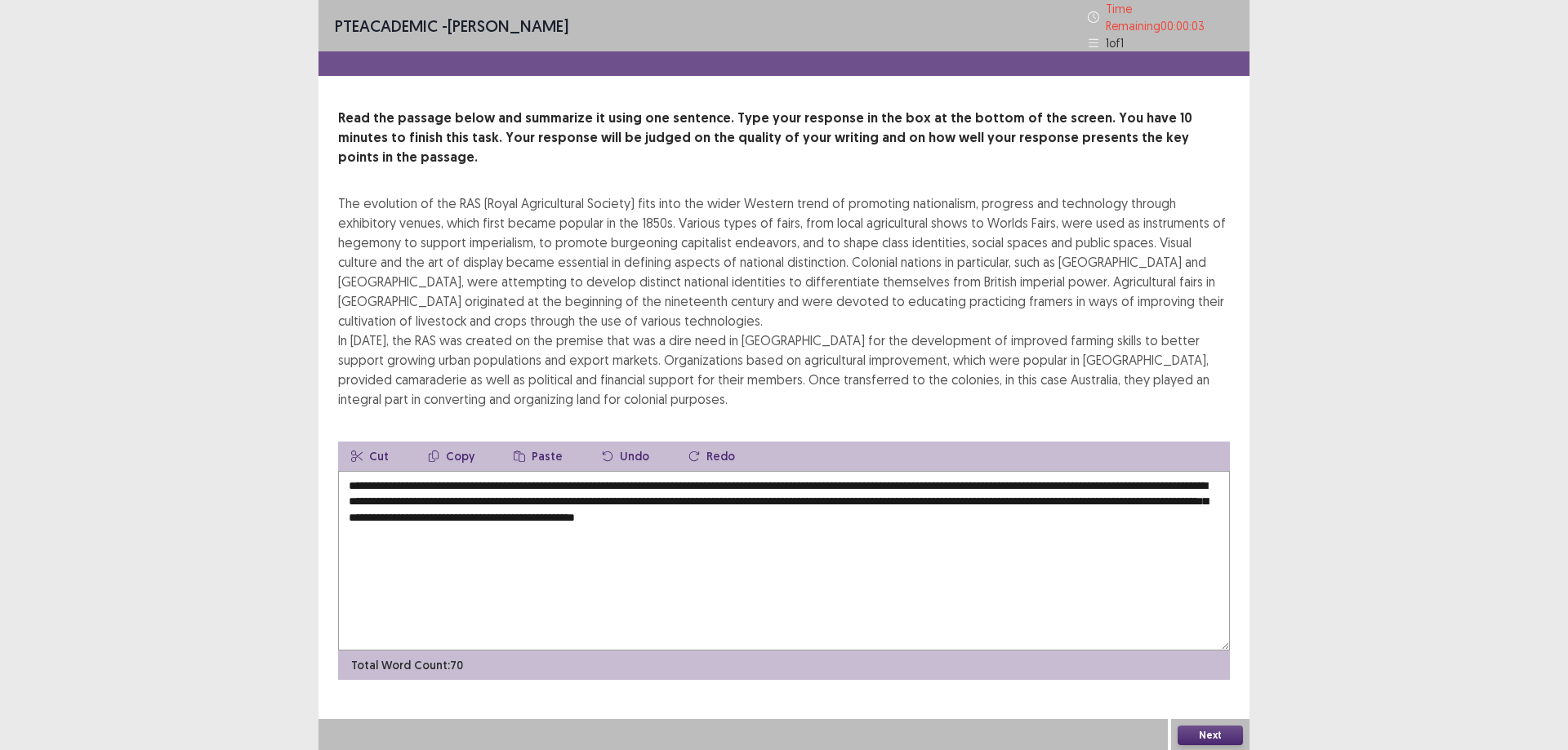
type textarea "**********"
click at [1203, 734] on button "Next" at bounding box center [1210, 736] width 65 height 19
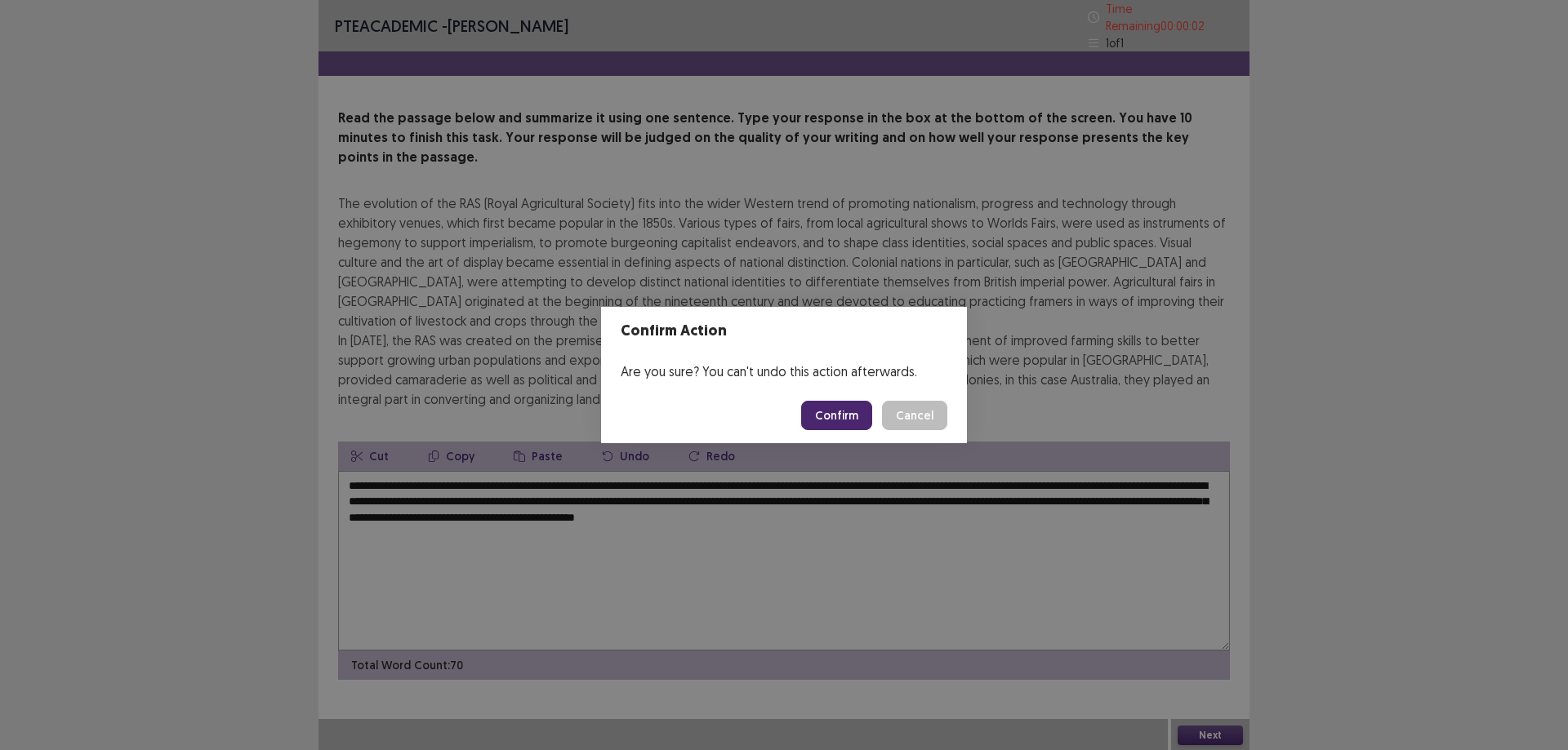
click at [856, 409] on button "Confirm" at bounding box center [836, 416] width 71 height 30
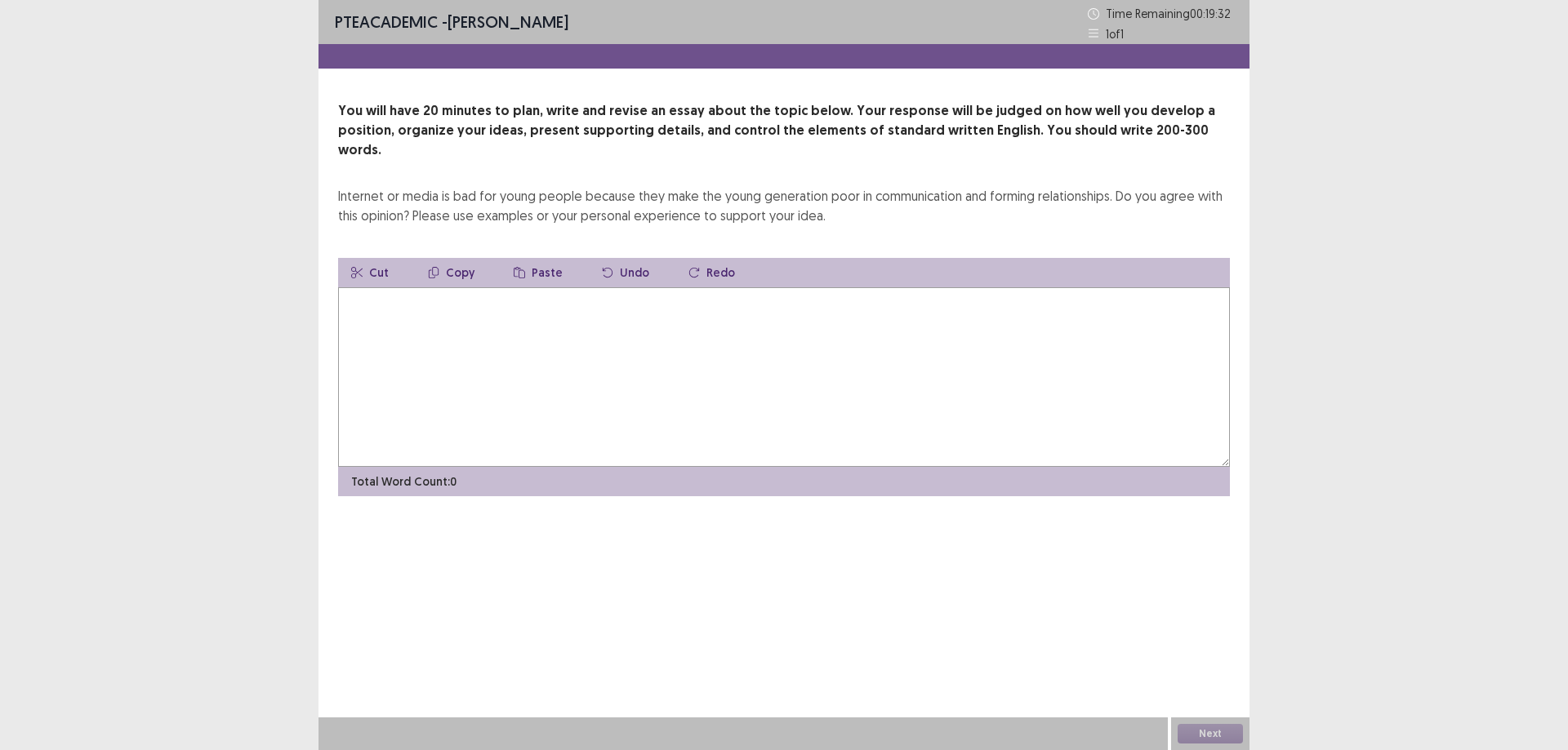
click at [443, 341] on textarea at bounding box center [784, 377] width 892 height 180
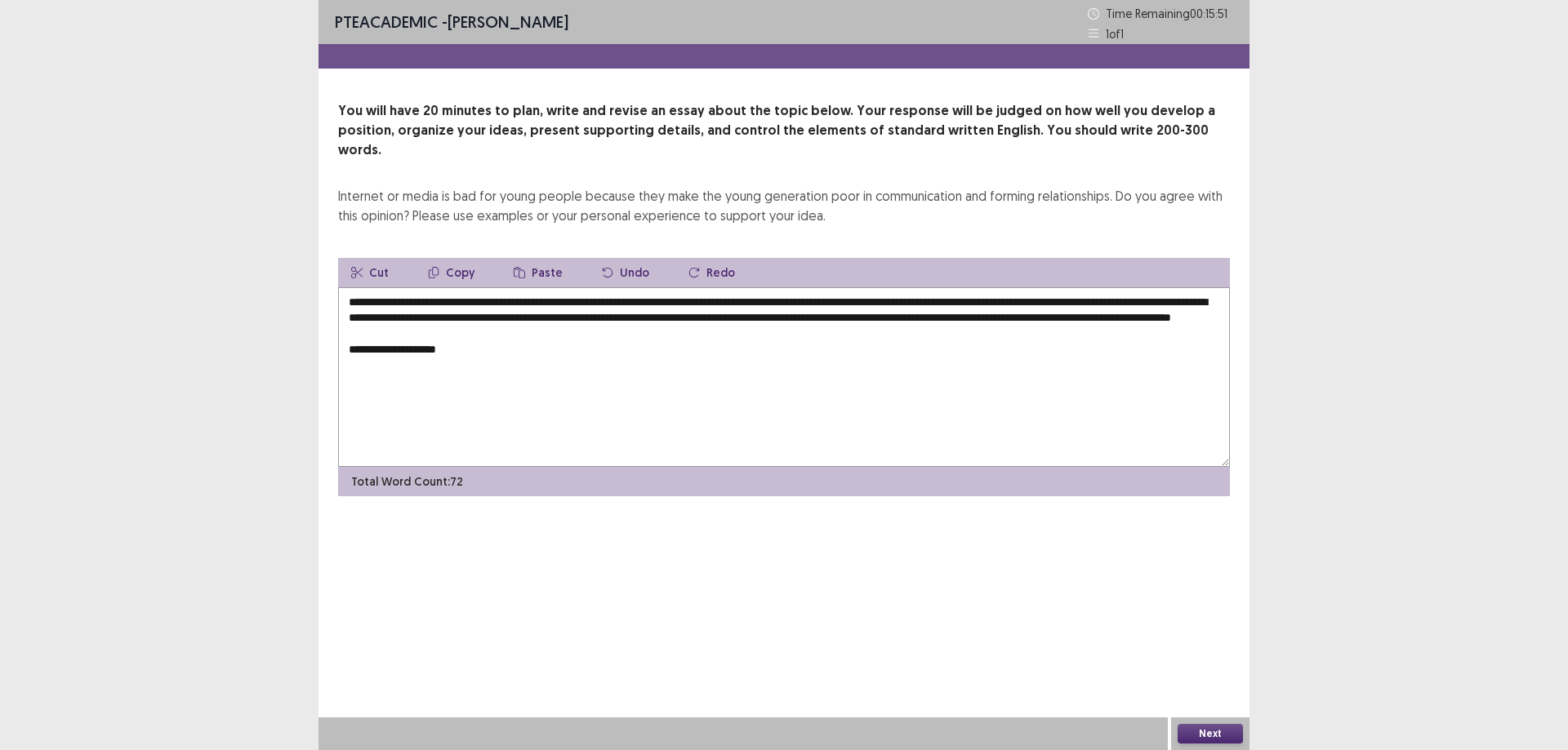
click at [352, 345] on textarea "**********" at bounding box center [784, 377] width 892 height 180
click at [494, 334] on textarea "**********" at bounding box center [784, 377] width 892 height 180
click at [489, 351] on textarea "**********" at bounding box center [784, 377] width 892 height 180
click at [976, 350] on textarea "**********" at bounding box center [784, 377] width 892 height 180
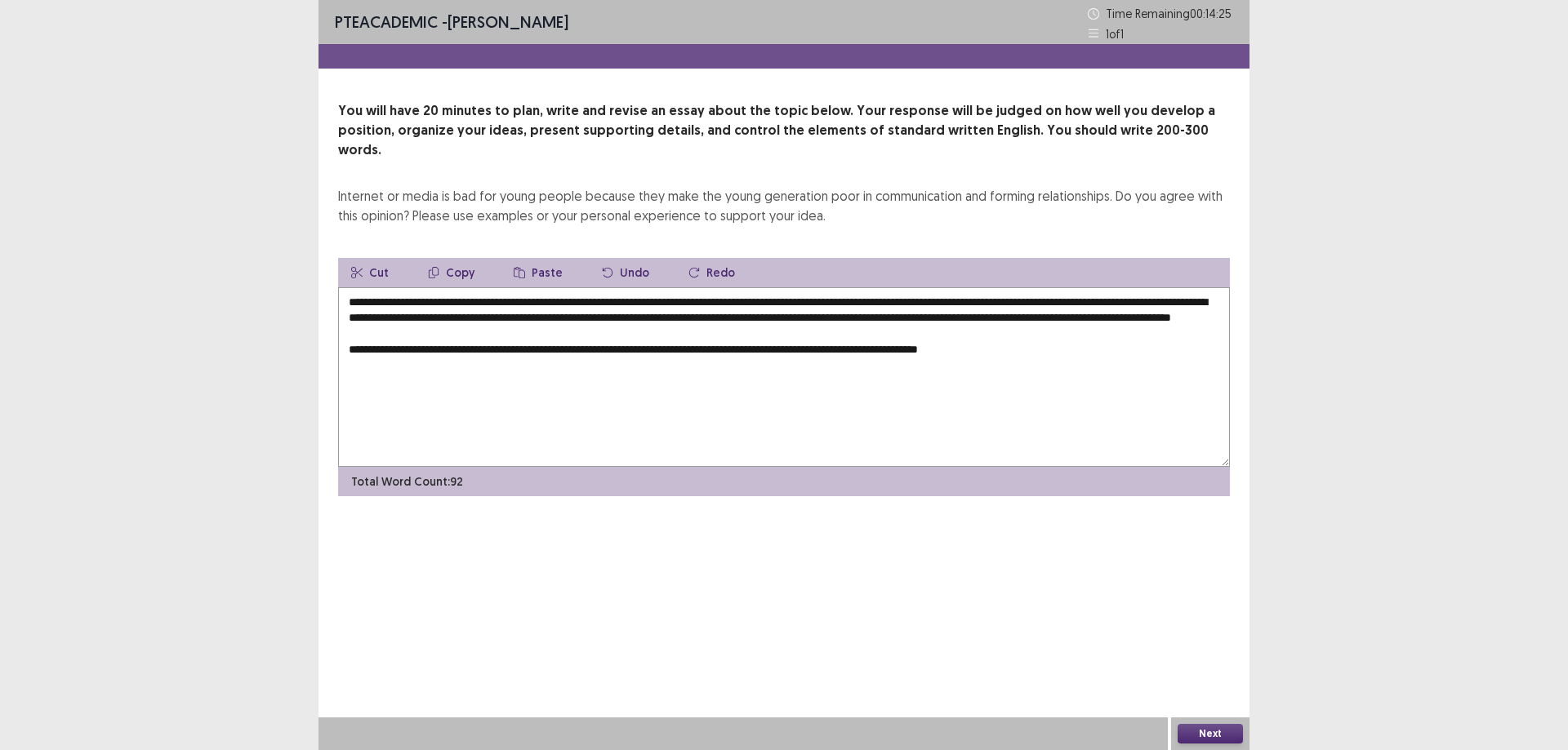
click at [979, 348] on textarea "**********" at bounding box center [784, 377] width 892 height 180
drag, startPoint x: 977, startPoint y: 344, endPoint x: 989, endPoint y: 382, distance: 39.8
click at [978, 345] on textarea "**********" at bounding box center [784, 377] width 892 height 180
click at [984, 352] on textarea "**********" at bounding box center [784, 377] width 892 height 180
click at [982, 345] on textarea "**********" at bounding box center [784, 377] width 892 height 180
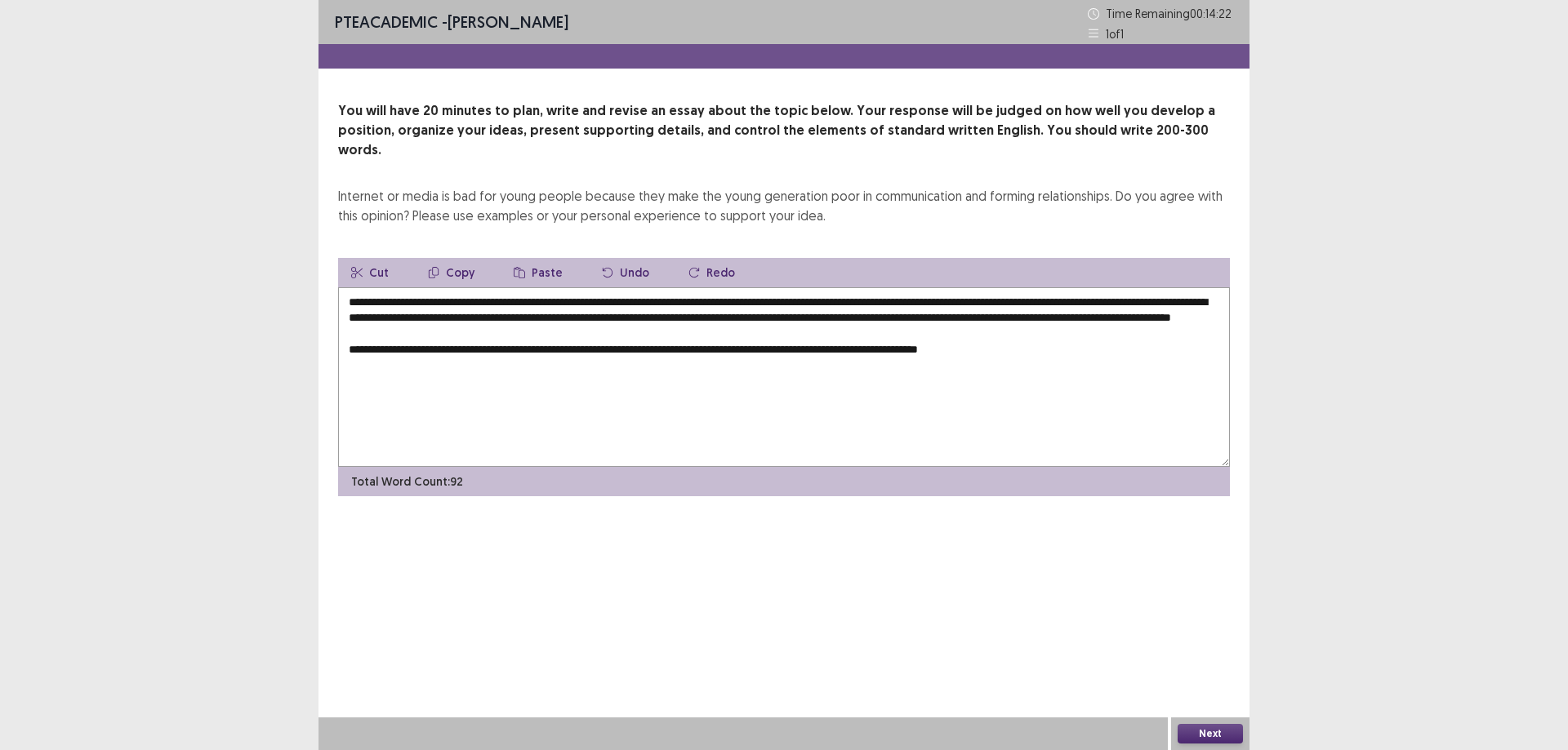
click at [978, 349] on textarea "**********" at bounding box center [784, 377] width 892 height 180
click at [1165, 340] on textarea "**********" at bounding box center [784, 377] width 892 height 180
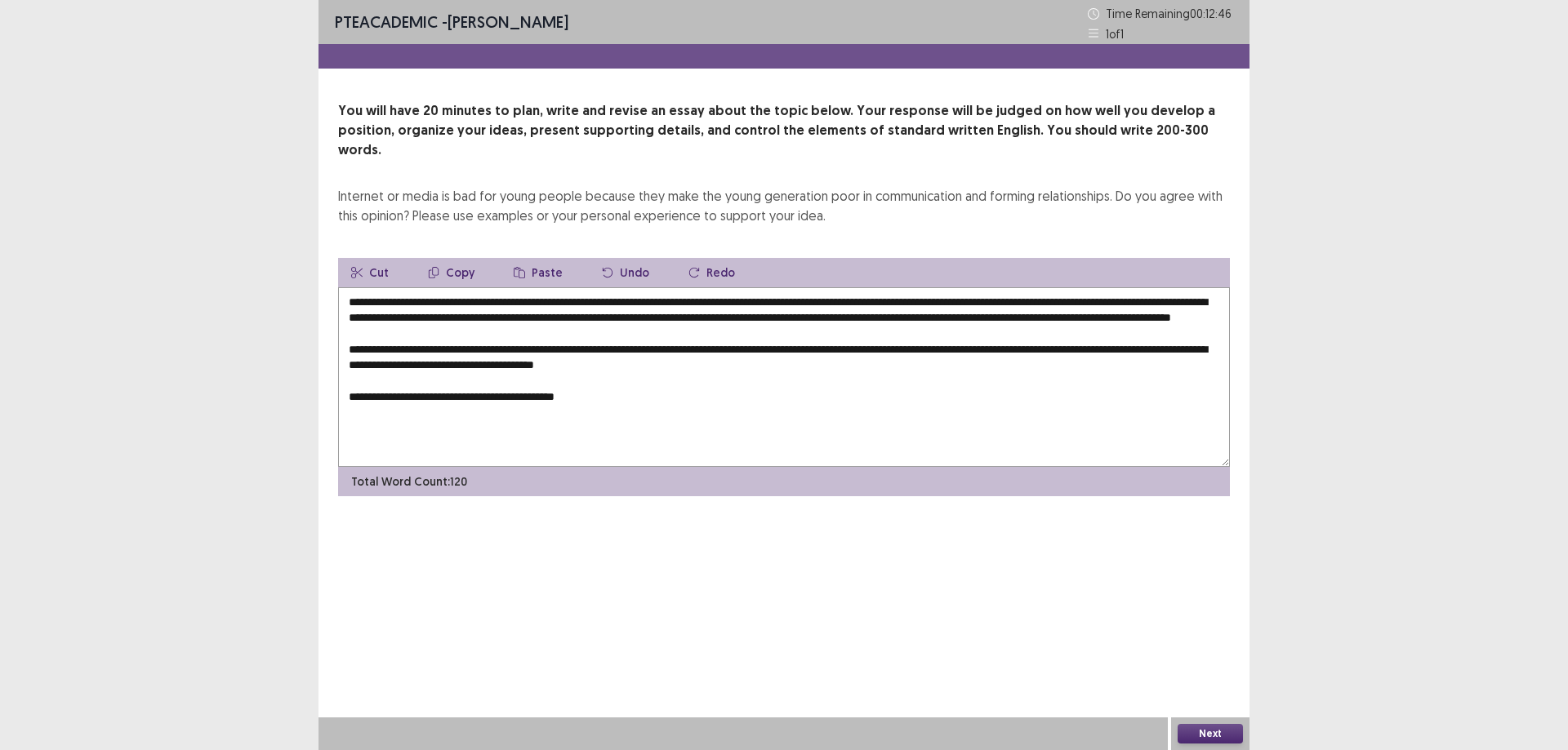
drag, startPoint x: 595, startPoint y: 397, endPoint x: 539, endPoint y: 396, distance: 56.0
click at [534, 398] on textarea "**********" at bounding box center [784, 377] width 892 height 180
click at [555, 395] on textarea "**********" at bounding box center [784, 377] width 892 height 180
click at [559, 391] on textarea "**********" at bounding box center [784, 377] width 892 height 180
click at [615, 392] on textarea "**********" at bounding box center [784, 377] width 892 height 180
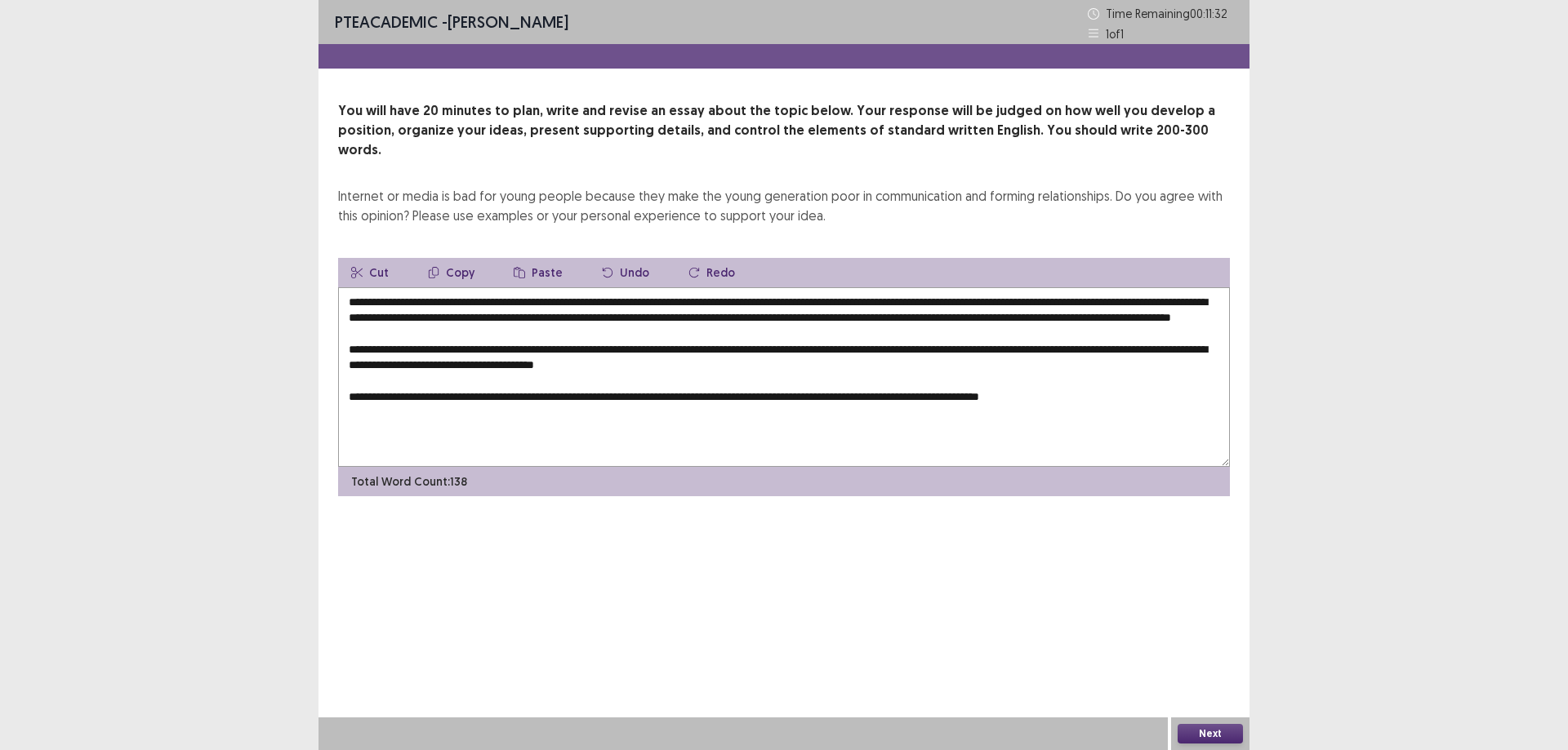
click at [707, 394] on textarea "**********" at bounding box center [784, 377] width 892 height 180
click at [1116, 396] on textarea "**********" at bounding box center [784, 377] width 892 height 180
click at [480, 410] on textarea "**********" at bounding box center [784, 377] width 892 height 180
click at [477, 412] on textarea "**********" at bounding box center [784, 377] width 892 height 180
click at [625, 398] on textarea "**********" at bounding box center [784, 377] width 892 height 180
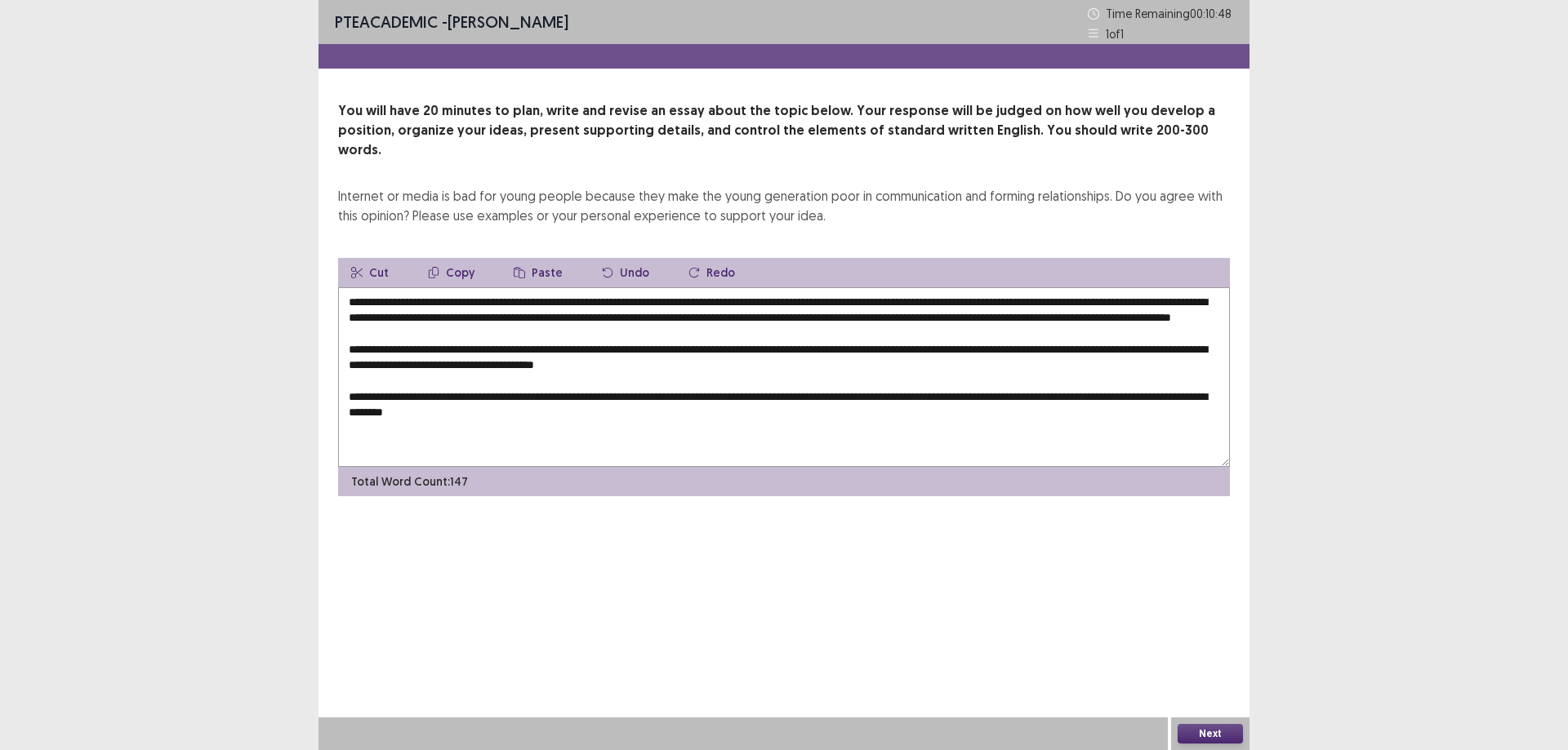
click at [589, 402] on textarea "**********" at bounding box center [784, 377] width 892 height 180
click at [713, 398] on textarea "**********" at bounding box center [784, 377] width 892 height 180
drag, startPoint x: 1109, startPoint y: 396, endPoint x: 1110, endPoint y: 442, distance: 46.0
click at [1109, 397] on textarea "**********" at bounding box center [784, 377] width 892 height 180
click at [1108, 394] on textarea "**********" at bounding box center [784, 377] width 892 height 180
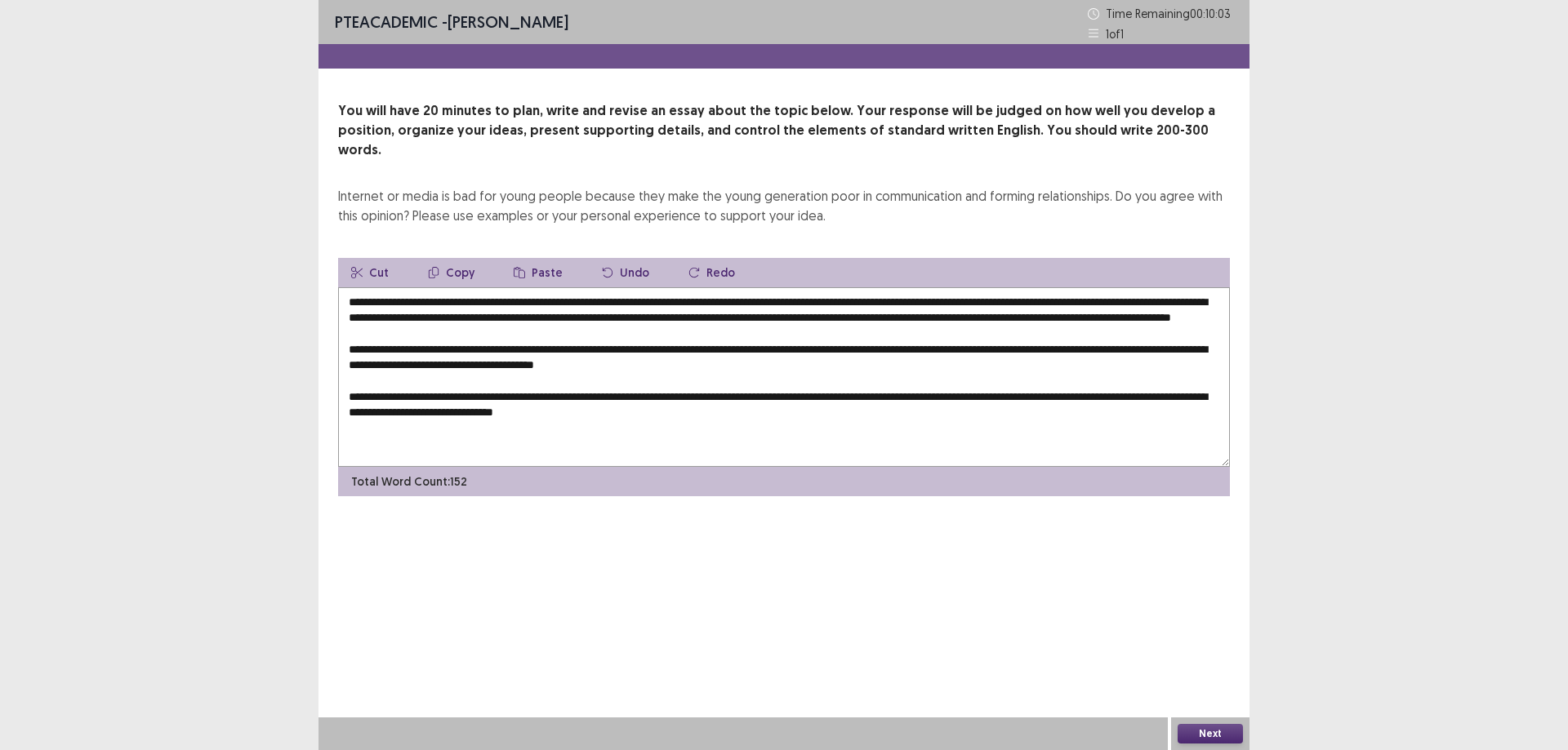
drag, startPoint x: 1110, startPoint y: 393, endPoint x: 1116, endPoint y: 418, distance: 25.7
click at [1110, 396] on textarea "**********" at bounding box center [784, 377] width 892 height 180
drag, startPoint x: 573, startPoint y: 413, endPoint x: 541, endPoint y: 425, distance: 34.2
click at [541, 425] on textarea "**********" at bounding box center [784, 377] width 892 height 180
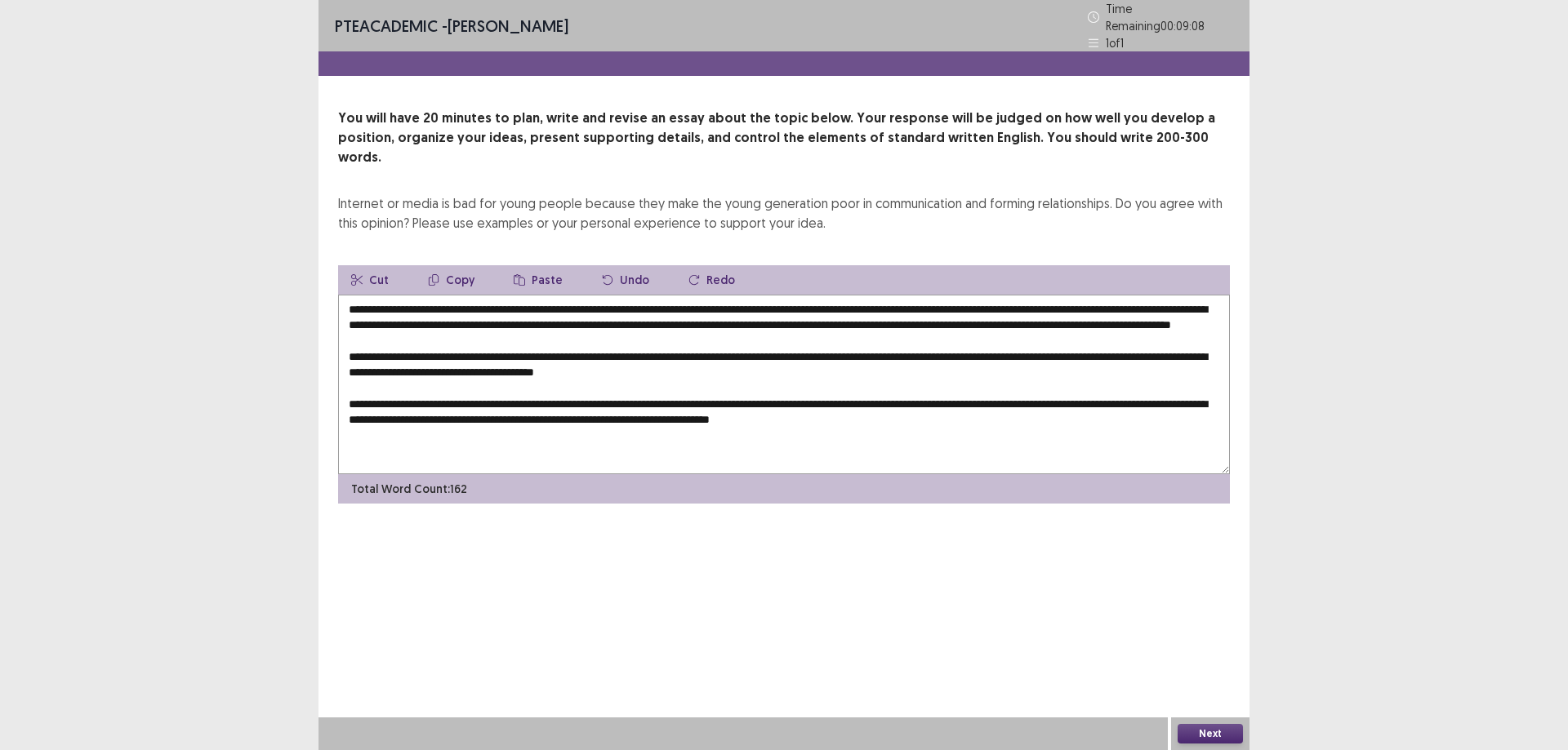
click at [642, 412] on textarea "**********" at bounding box center [784, 385] width 892 height 180
click at [643, 412] on textarea "**********" at bounding box center [784, 385] width 892 height 180
click at [721, 407] on textarea "**********" at bounding box center [784, 385] width 892 height 180
click at [723, 412] on textarea "**********" at bounding box center [784, 385] width 892 height 180
click at [734, 413] on textarea "**********" at bounding box center [784, 385] width 892 height 180
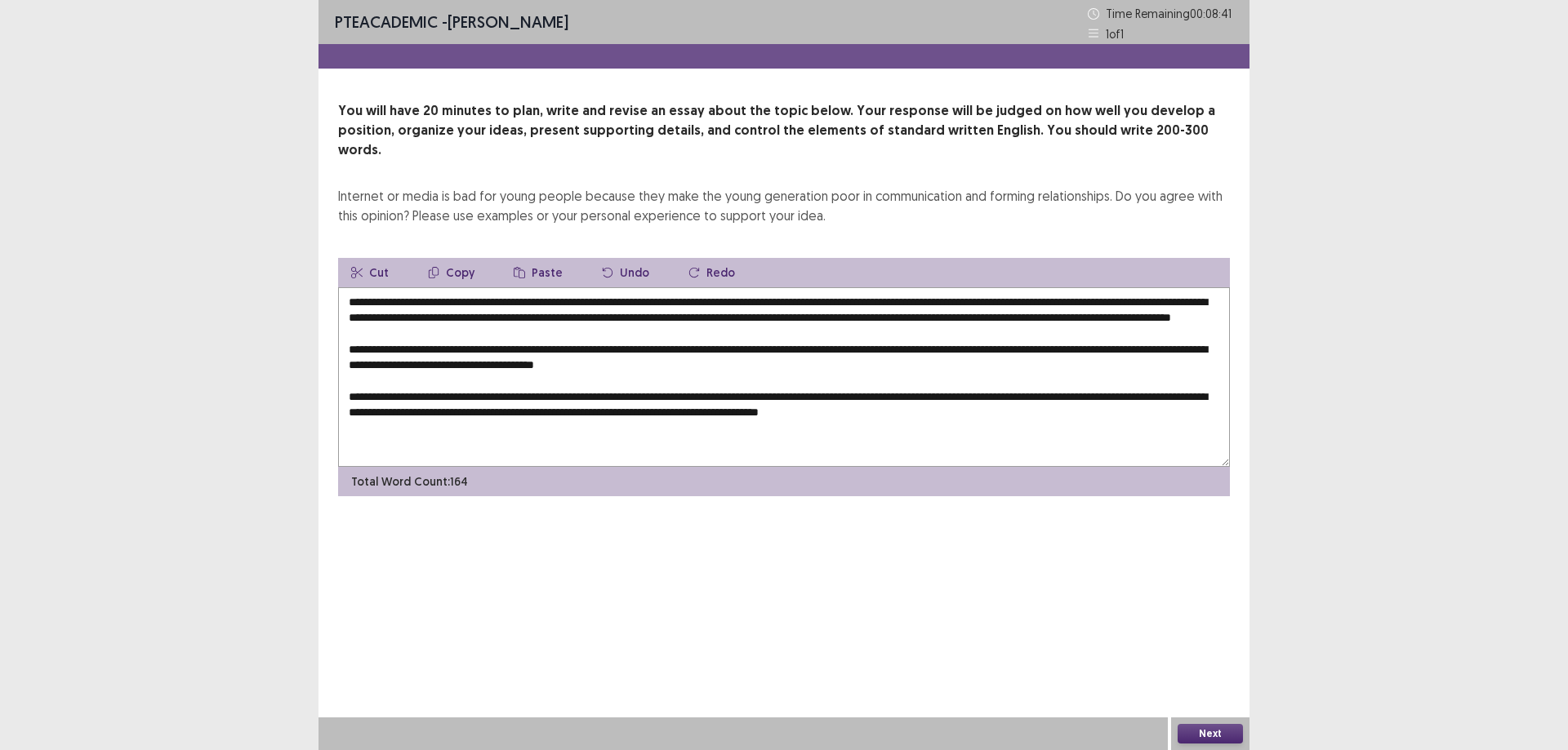
drag, startPoint x: 844, startPoint y: 408, endPoint x: 790, endPoint y: 415, distance: 54.5
click at [790, 415] on textarea "**********" at bounding box center [784, 377] width 892 height 180
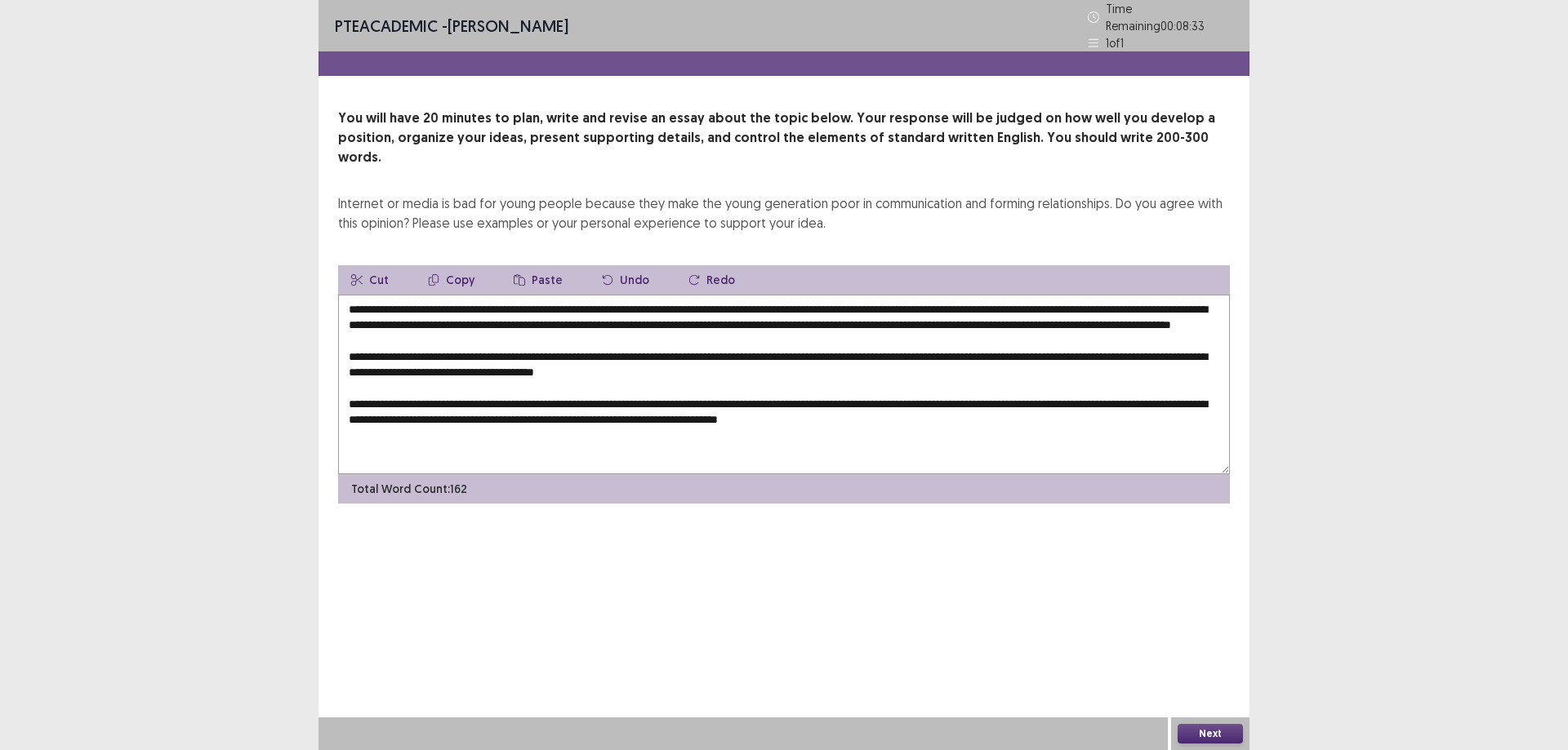
drag, startPoint x: 734, startPoint y: 406, endPoint x: 752, endPoint y: 453, distance: 50.3
click at [736, 411] on textarea "**********" at bounding box center [784, 385] width 892 height 180
click at [730, 416] on textarea "**********" at bounding box center [784, 385] width 892 height 180
click at [733, 414] on textarea "**********" at bounding box center [784, 385] width 892 height 180
click at [735, 416] on textarea "**********" at bounding box center [784, 385] width 892 height 180
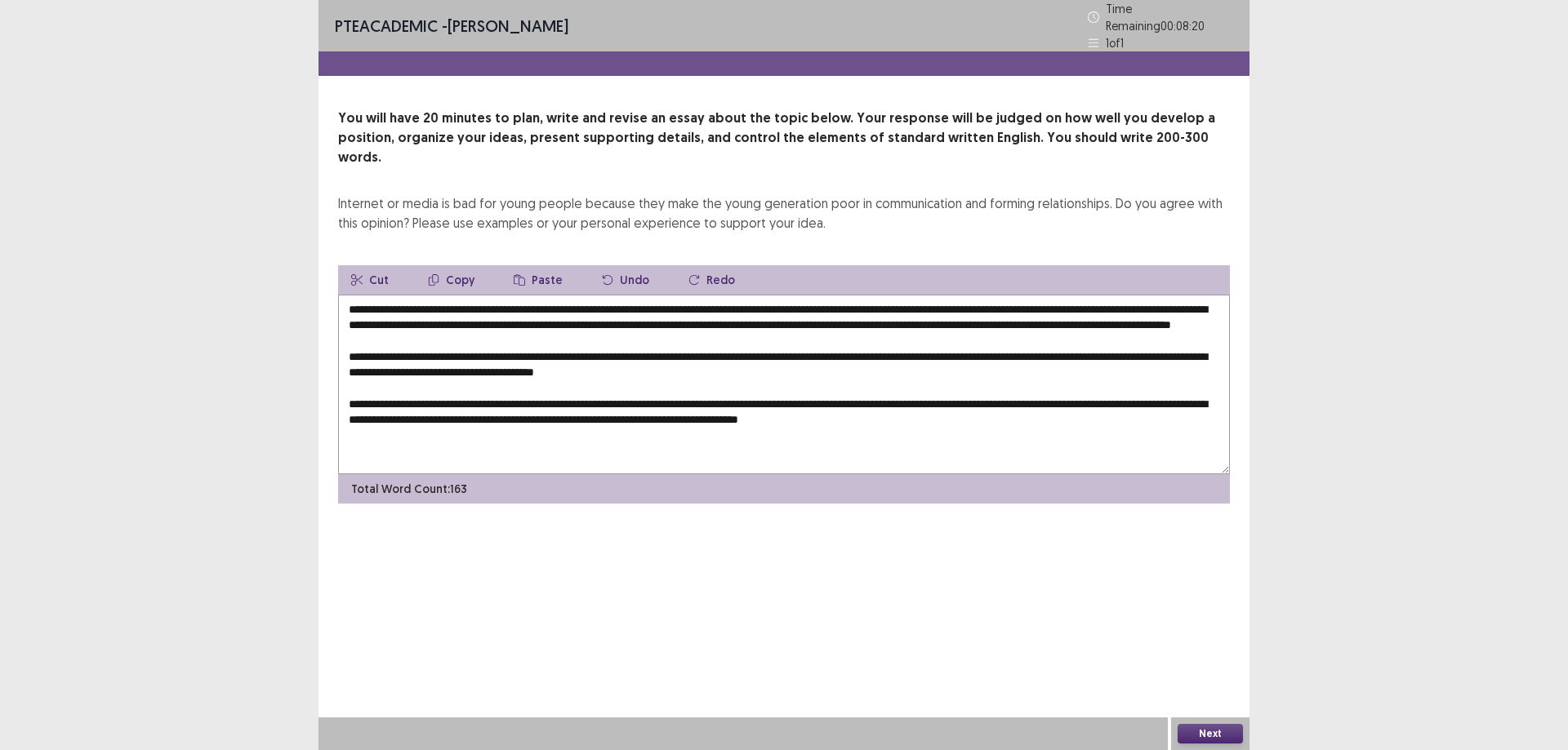
click at [731, 411] on textarea "**********" at bounding box center [784, 385] width 892 height 180
click at [1070, 410] on textarea at bounding box center [784, 385] width 892 height 180
click at [1092, 408] on textarea at bounding box center [784, 385] width 892 height 180
click at [1084, 412] on textarea at bounding box center [784, 385] width 892 height 180
click at [1088, 406] on textarea at bounding box center [784, 385] width 892 height 180
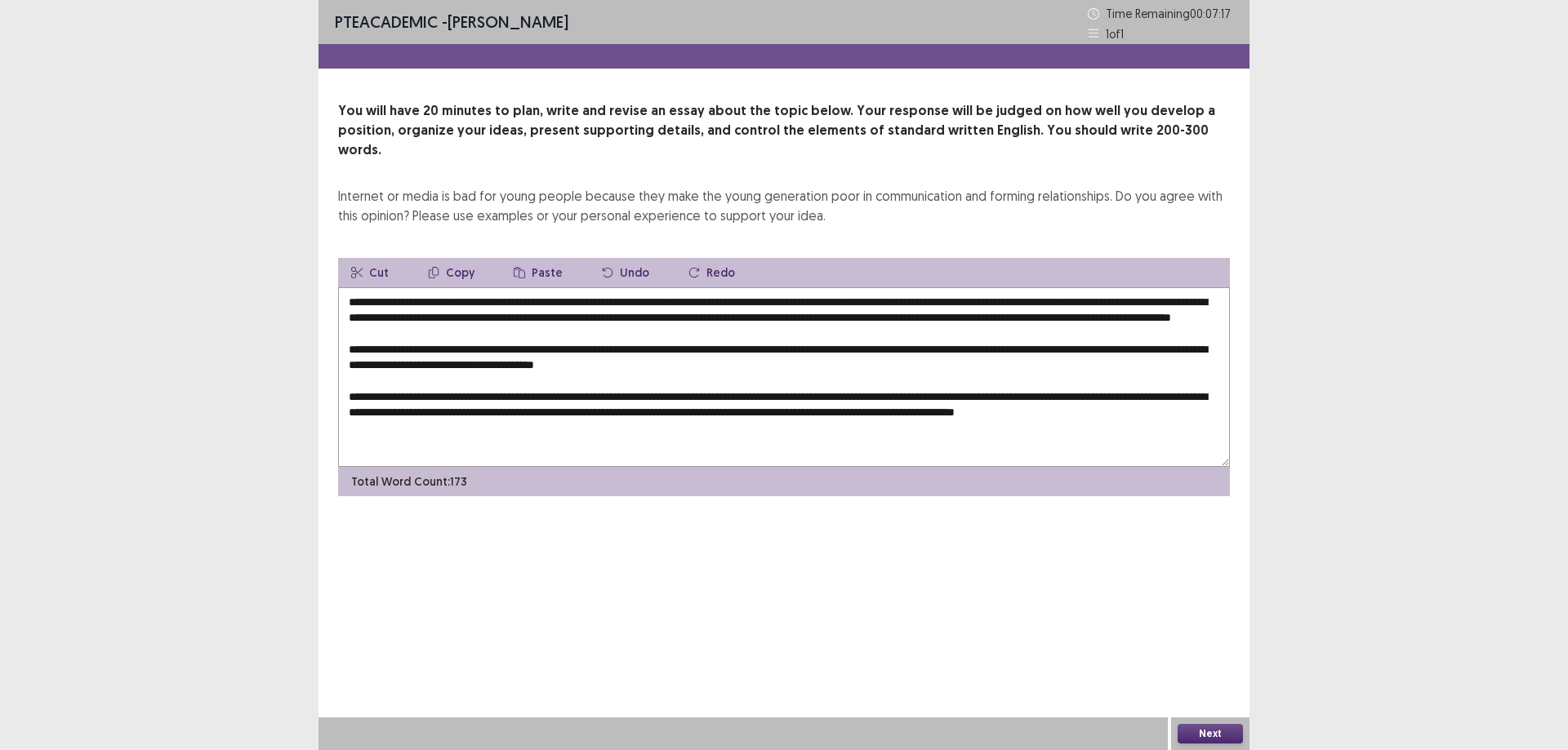
click at [1142, 412] on textarea at bounding box center [784, 377] width 892 height 180
click at [740, 412] on textarea at bounding box center [784, 377] width 892 height 180
click at [735, 411] on textarea at bounding box center [784, 377] width 892 height 180
click at [735, 418] on textarea at bounding box center [784, 377] width 892 height 180
drag, startPoint x: 737, startPoint y: 413, endPoint x: 736, endPoint y: 423, distance: 10.0
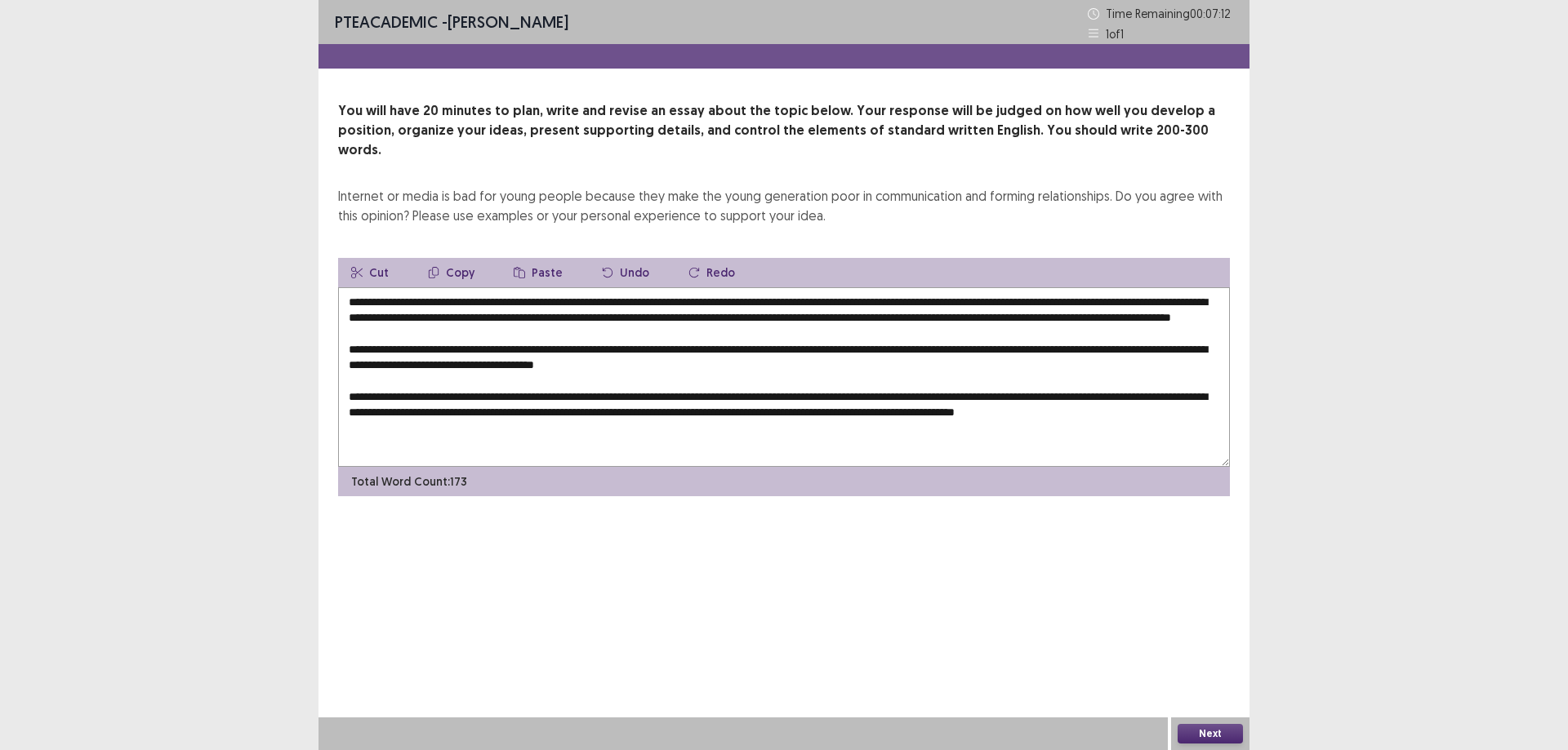
click at [737, 415] on textarea at bounding box center [784, 377] width 892 height 180
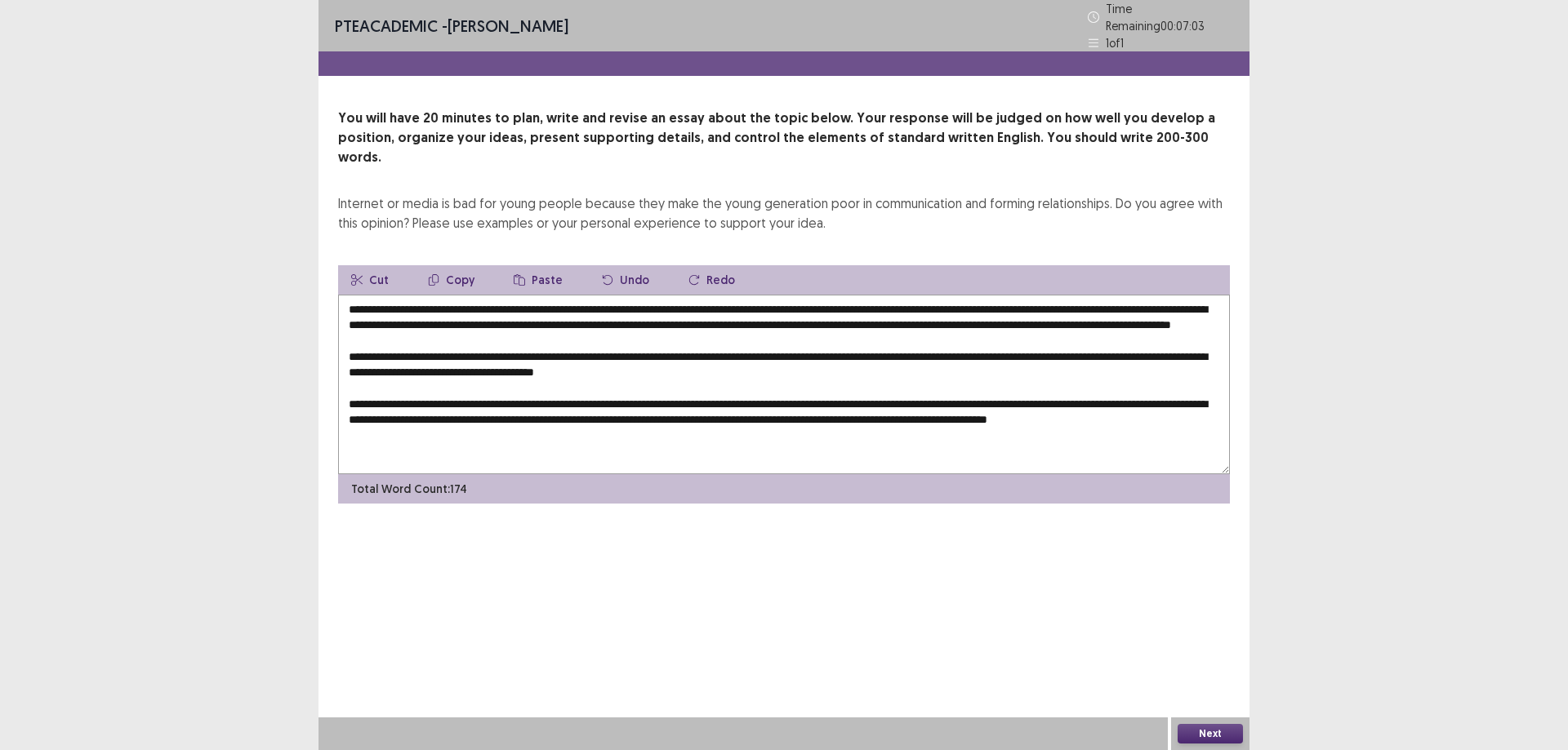
click at [788, 409] on textarea at bounding box center [784, 385] width 892 height 180
click at [890, 414] on textarea at bounding box center [784, 385] width 892 height 180
click at [893, 413] on textarea at bounding box center [784, 385] width 892 height 180
click at [394, 426] on textarea at bounding box center [784, 385] width 892 height 180
click at [412, 428] on textarea at bounding box center [784, 385] width 892 height 180
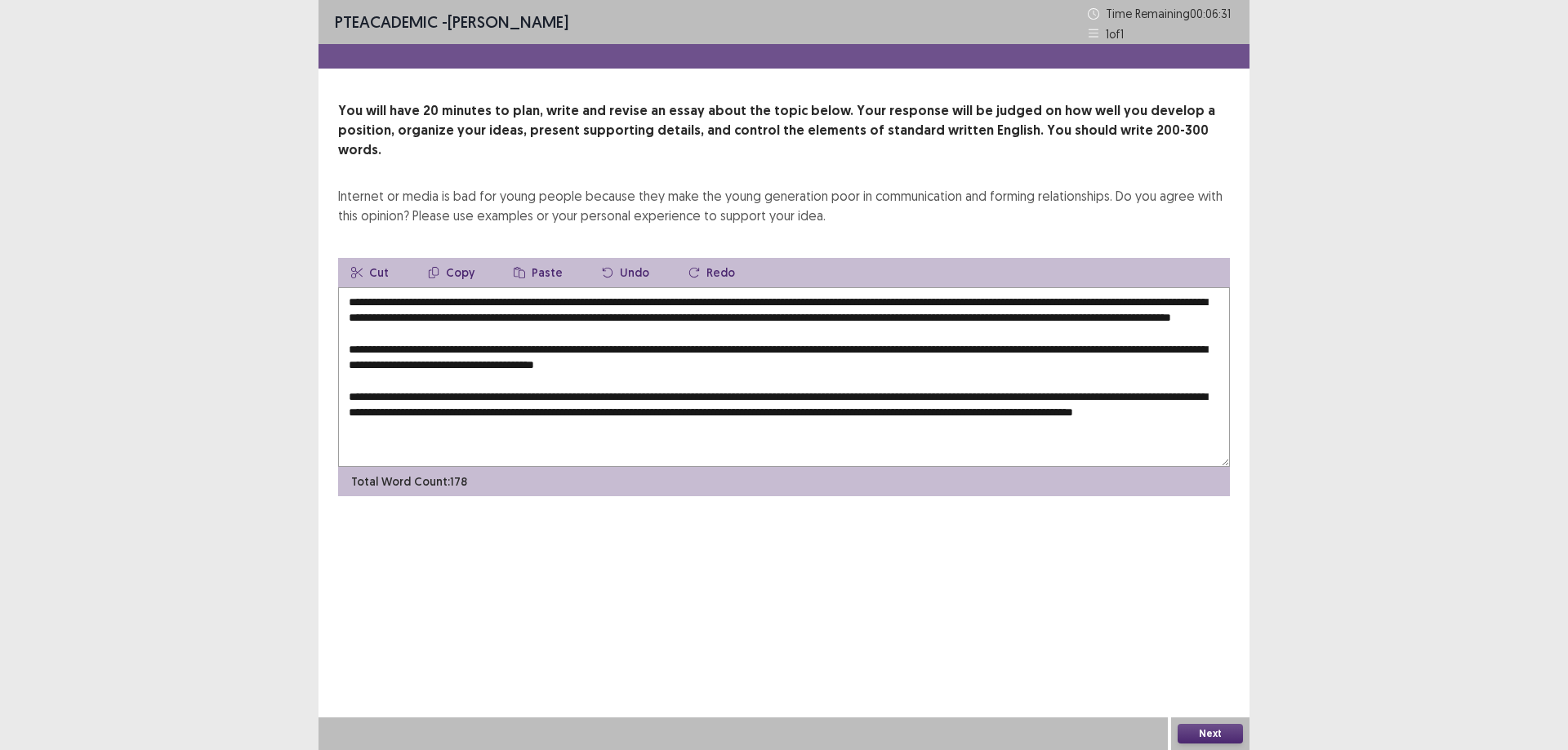
drag, startPoint x: 605, startPoint y: 428, endPoint x: 612, endPoint y: 452, distance: 25.0
click at [605, 430] on textarea at bounding box center [784, 377] width 892 height 180
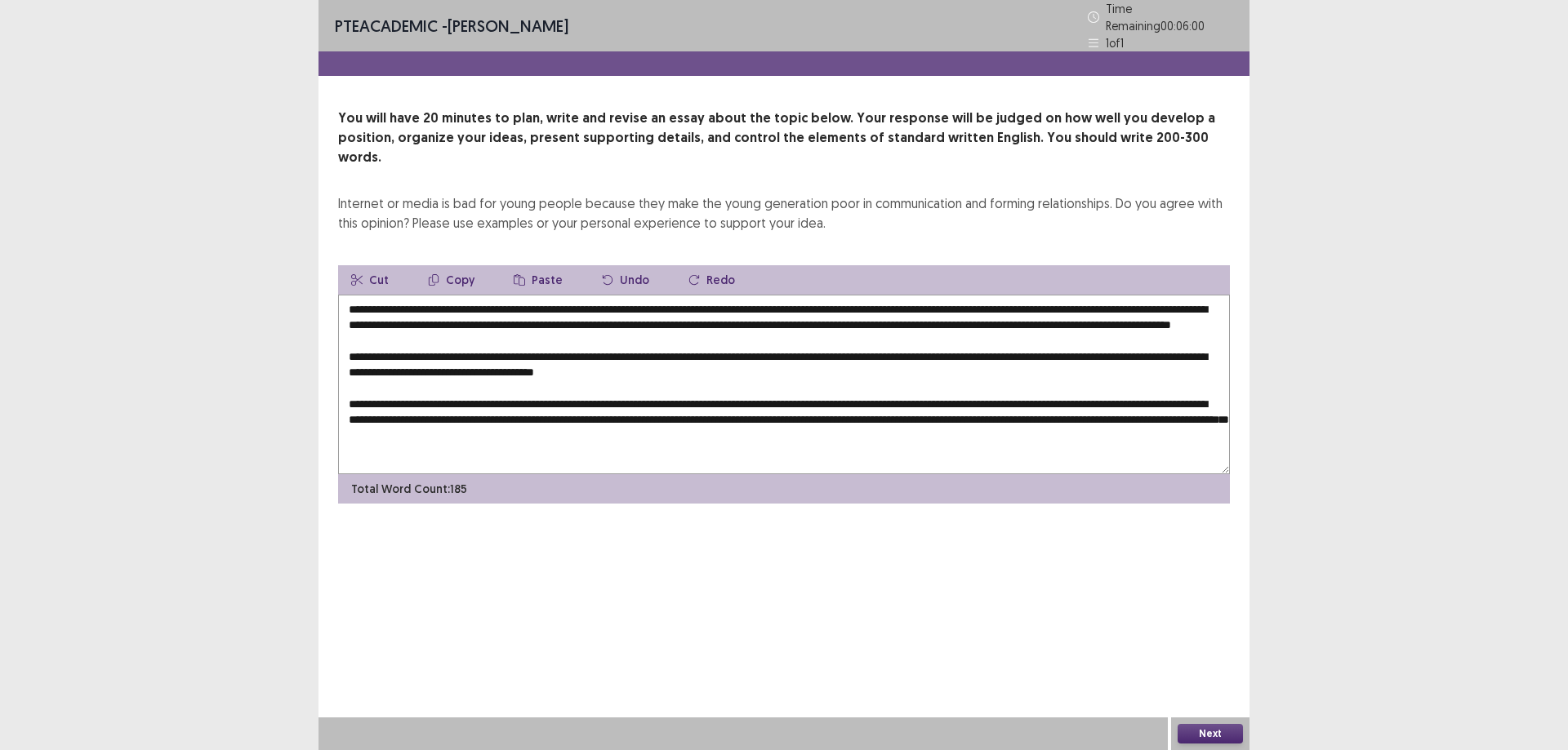
scroll to position [16, 0]
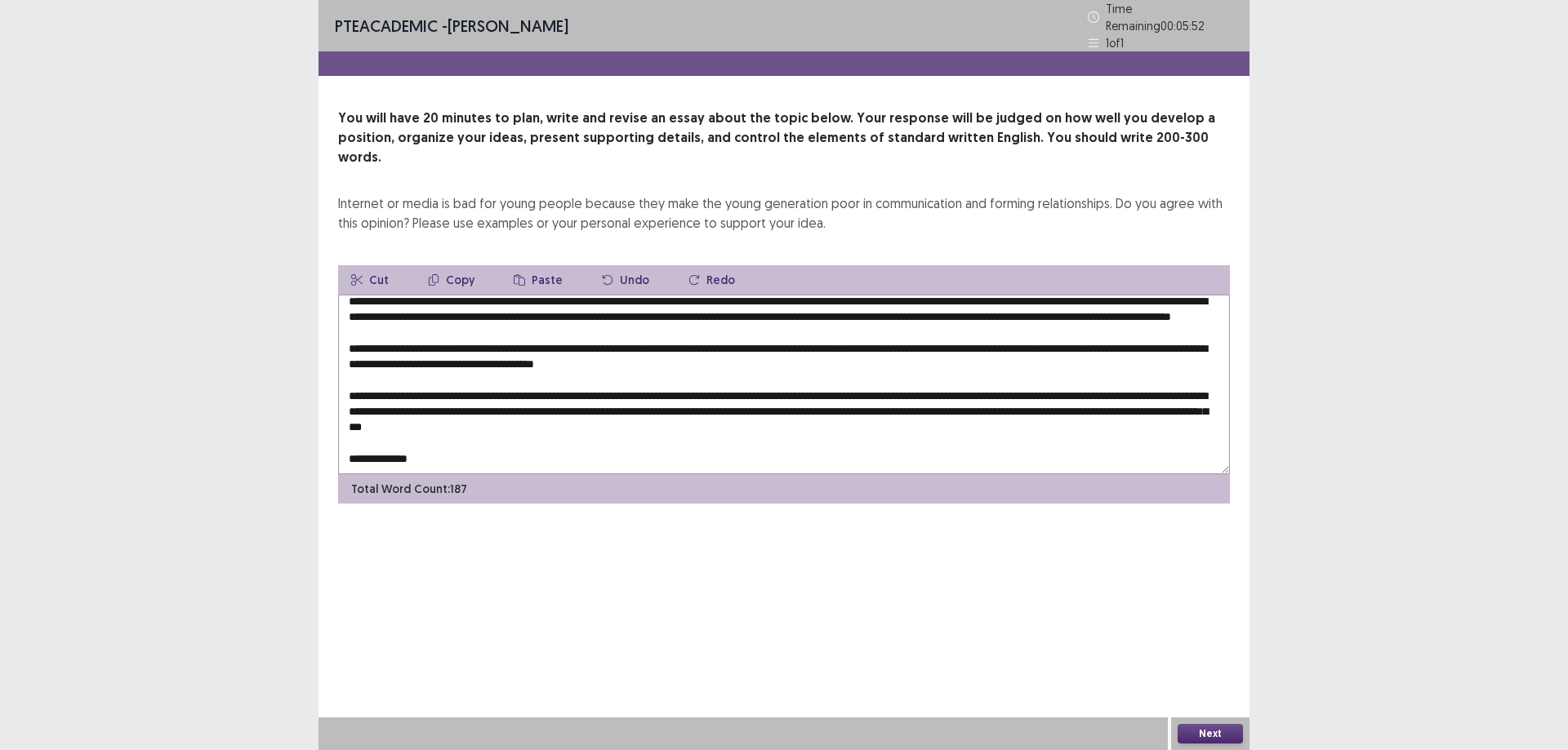
drag, startPoint x: 352, startPoint y: 439, endPoint x: 359, endPoint y: 463, distance: 25.0
click at [352, 442] on textarea at bounding box center [784, 385] width 892 height 180
click at [430, 437] on textarea at bounding box center [784, 385] width 892 height 180
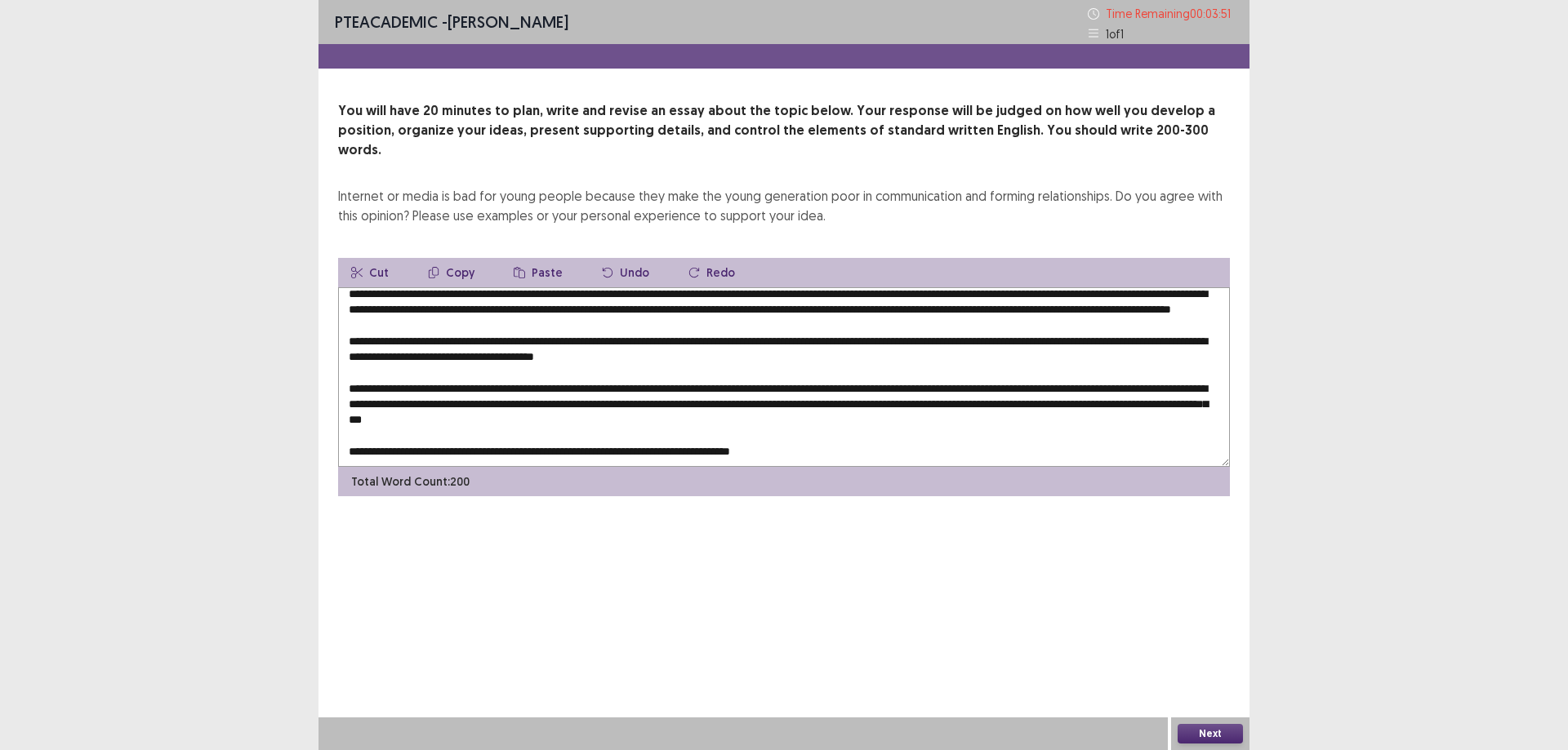
scroll to position [24, 0]
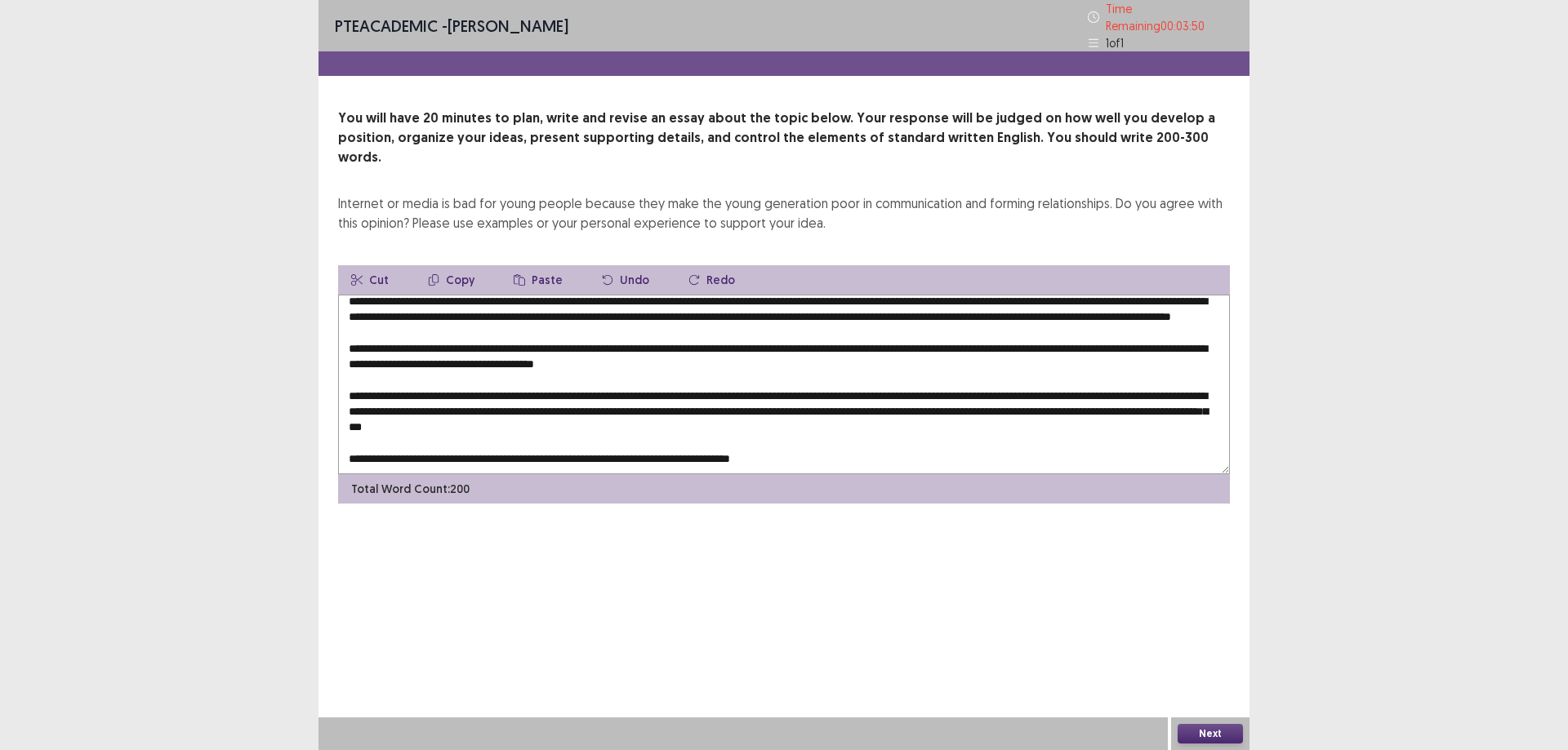
drag, startPoint x: 792, startPoint y: 436, endPoint x: 749, endPoint y: 444, distance: 43.7
click at [745, 446] on textarea at bounding box center [784, 385] width 892 height 180
drag, startPoint x: 752, startPoint y: 442, endPoint x: 812, endPoint y: 449, distance: 60.4
click at [816, 474] on div "Total Word Count: 200" at bounding box center [784, 489] width 892 height 30
drag, startPoint x: 805, startPoint y: 435, endPoint x: 747, endPoint y: 434, distance: 58.0
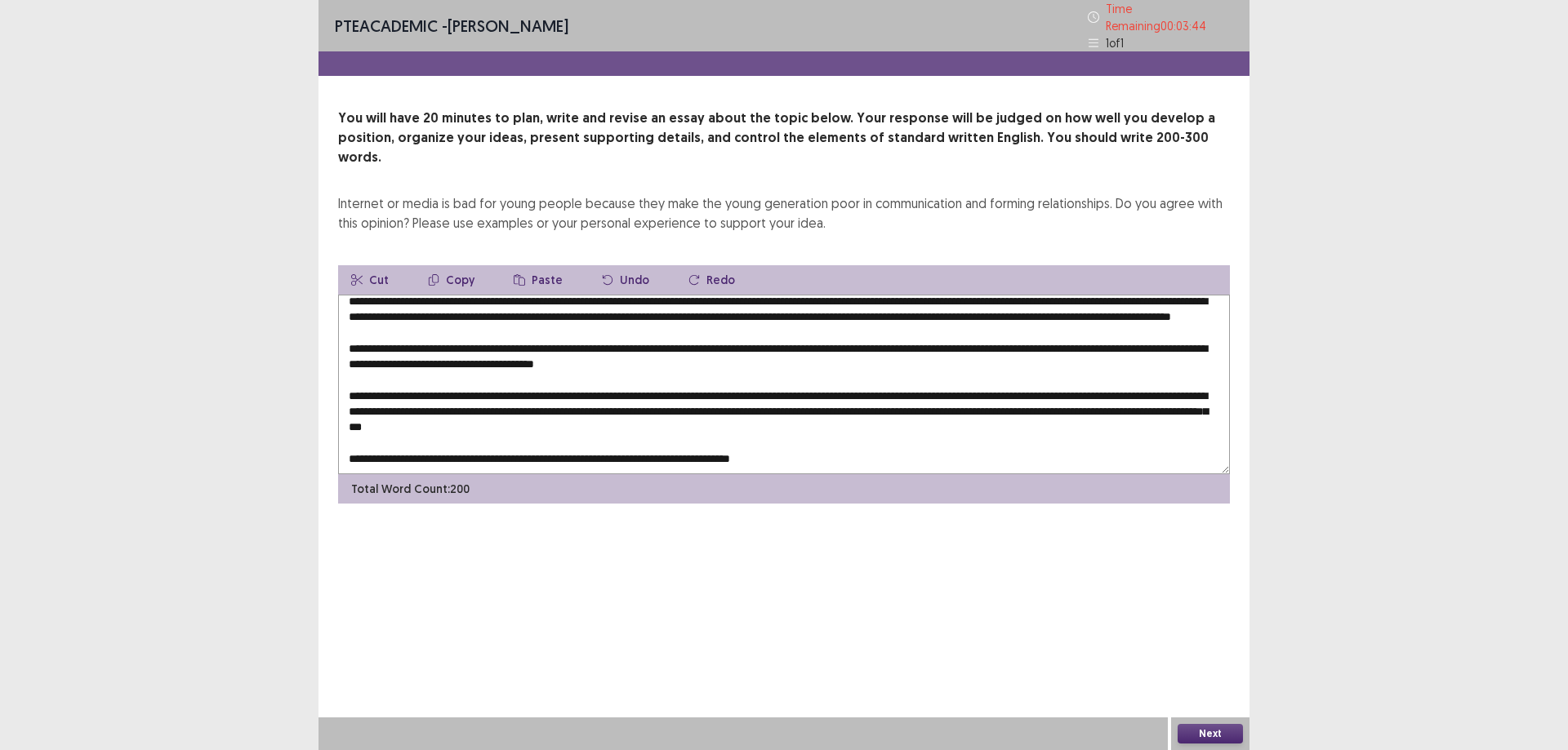
click at [744, 438] on textarea at bounding box center [784, 385] width 892 height 180
click at [805, 428] on textarea at bounding box center [784, 385] width 892 height 180
drag, startPoint x: 788, startPoint y: 429, endPoint x: 797, endPoint y: 431, distance: 9.2
click at [790, 429] on textarea at bounding box center [784, 385] width 892 height 180
click at [804, 431] on textarea at bounding box center [784, 385] width 892 height 180
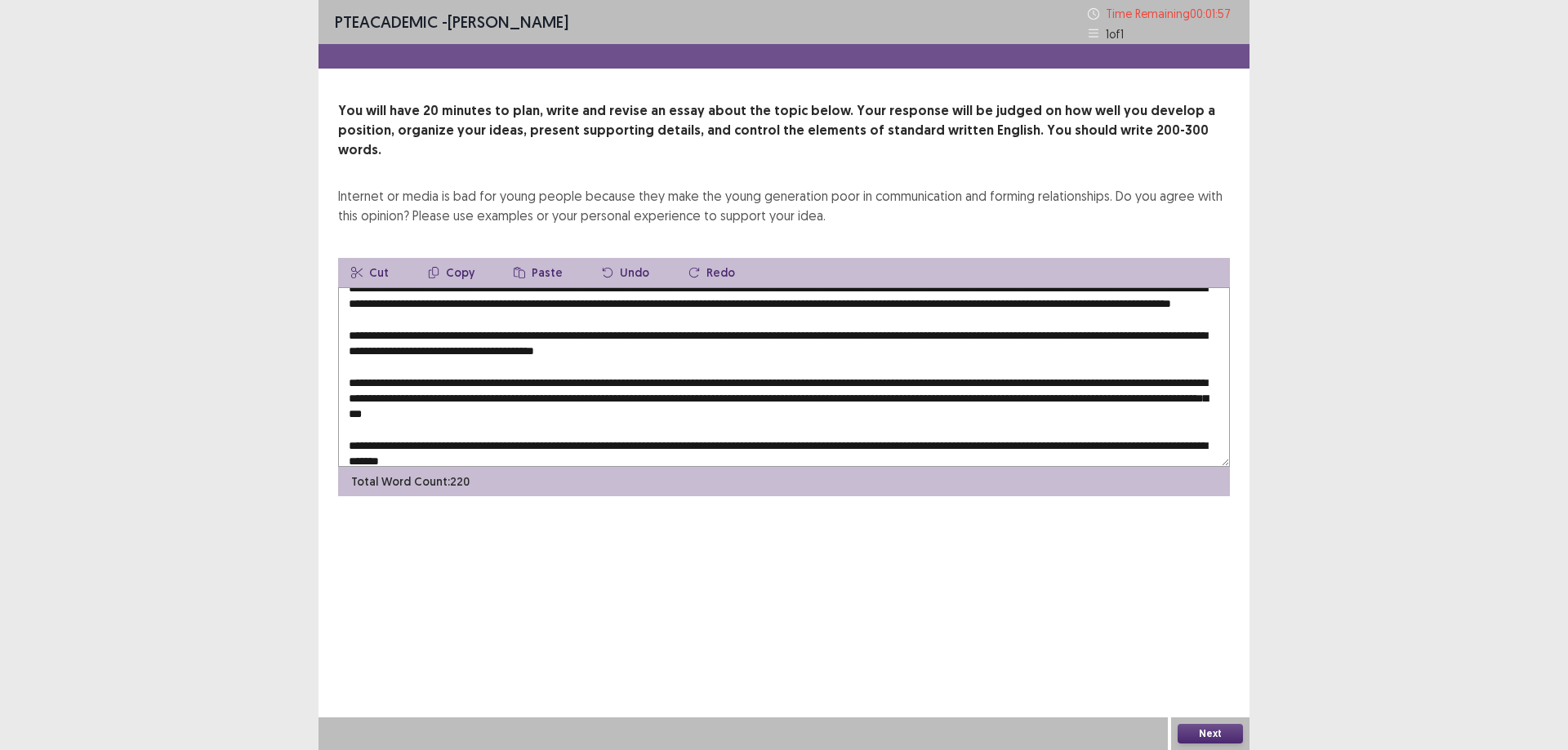
scroll to position [0, 0]
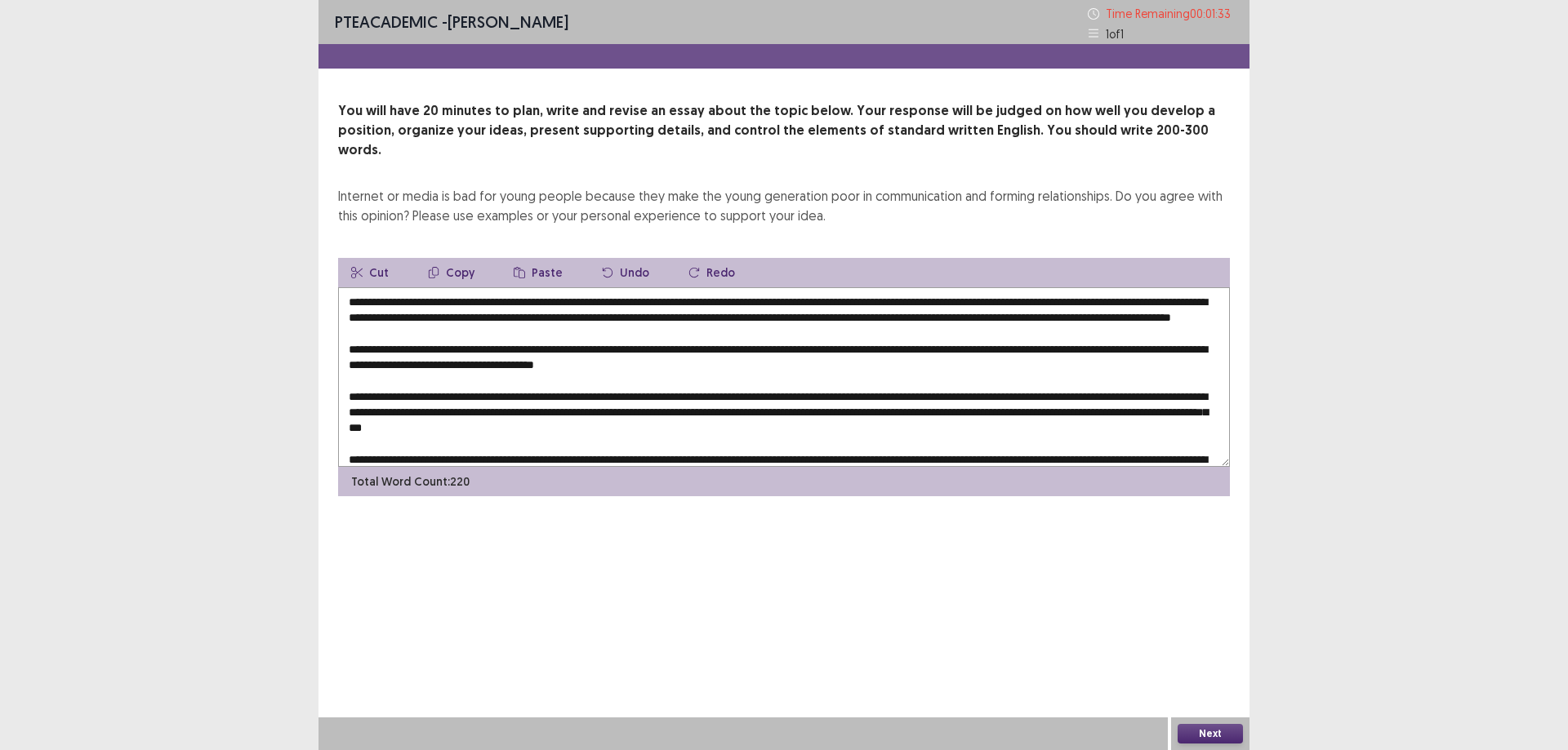
click at [568, 300] on textarea at bounding box center [784, 377] width 892 height 180
click at [570, 301] on textarea at bounding box center [784, 377] width 892 height 180
click at [735, 303] on textarea at bounding box center [784, 377] width 892 height 180
click at [374, 318] on textarea at bounding box center [784, 377] width 892 height 180
click at [380, 315] on textarea at bounding box center [784, 377] width 892 height 180
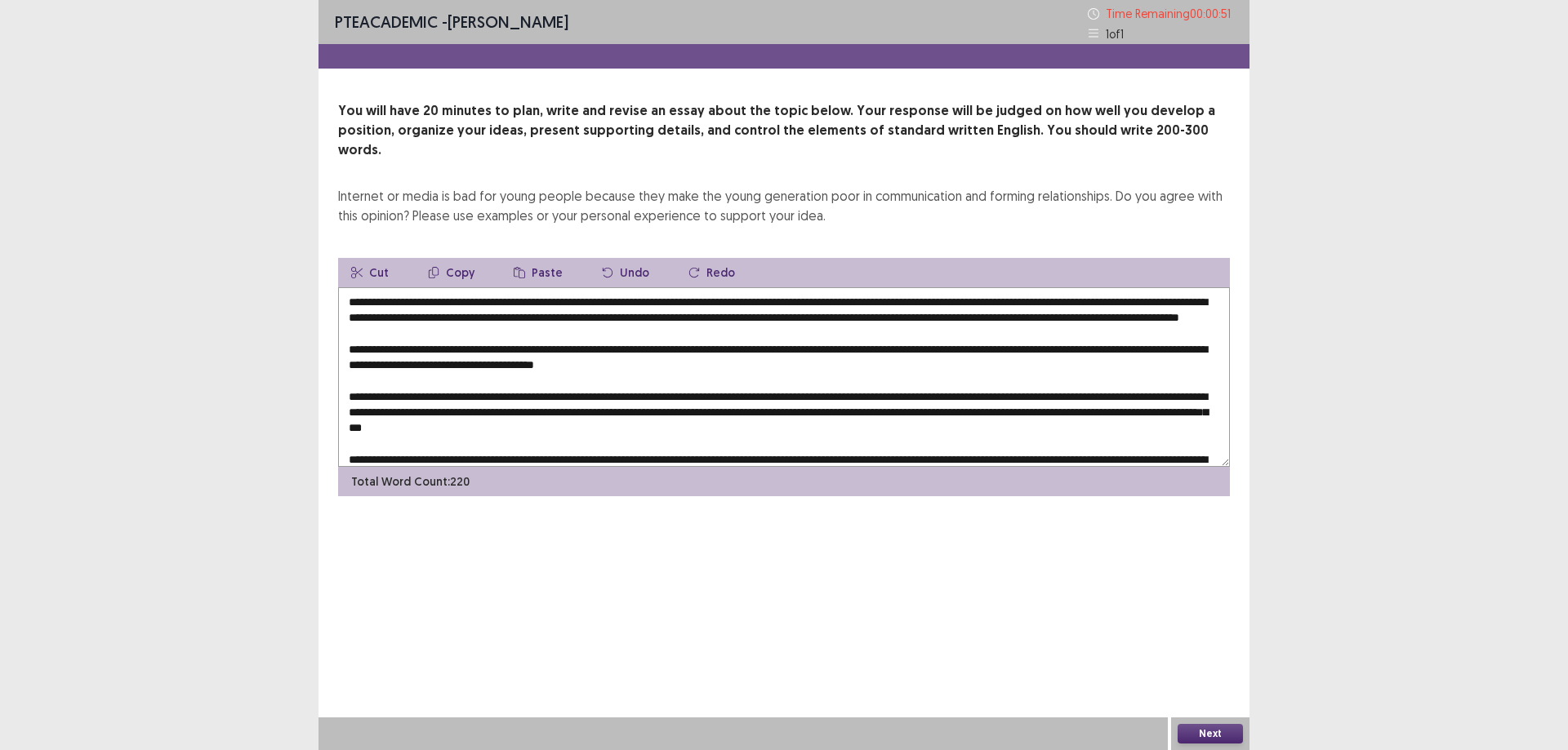
click at [1081, 348] on textarea at bounding box center [784, 377] width 892 height 180
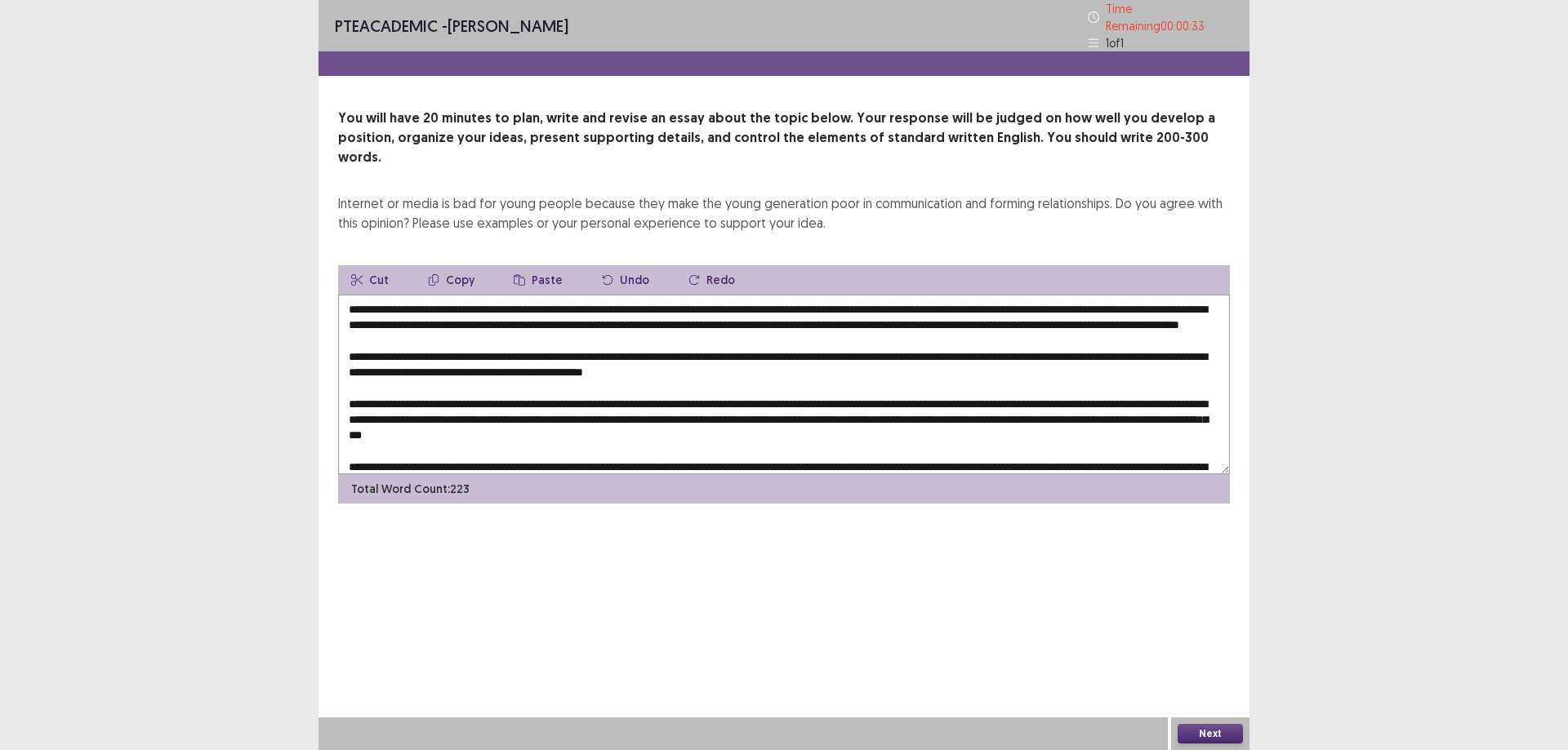
click at [539, 369] on textarea at bounding box center [784, 385] width 892 height 180
click at [659, 357] on textarea at bounding box center [784, 385] width 892 height 180
click at [694, 362] on textarea at bounding box center [784, 385] width 892 height 180
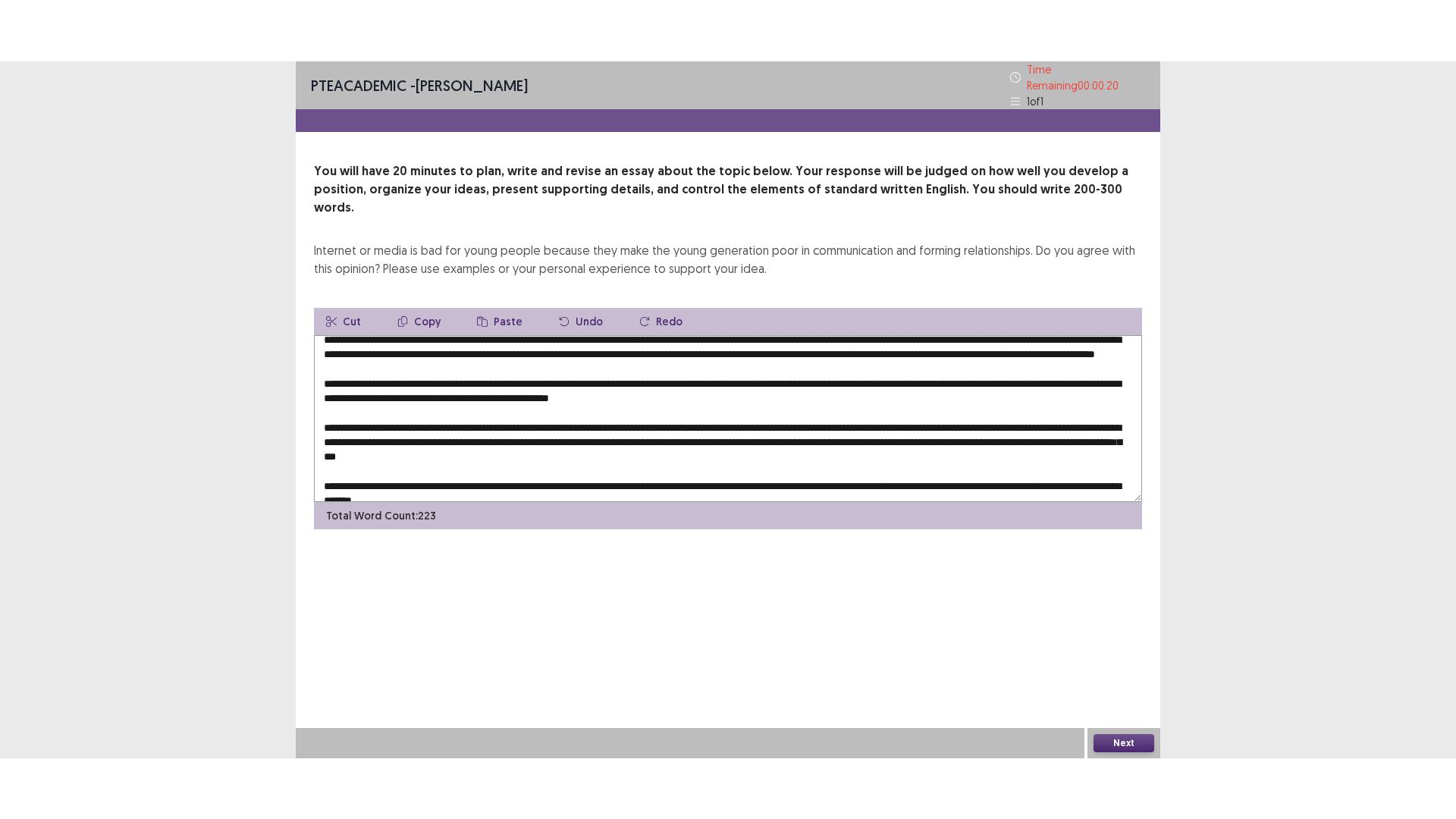
scroll to position [36, 0]
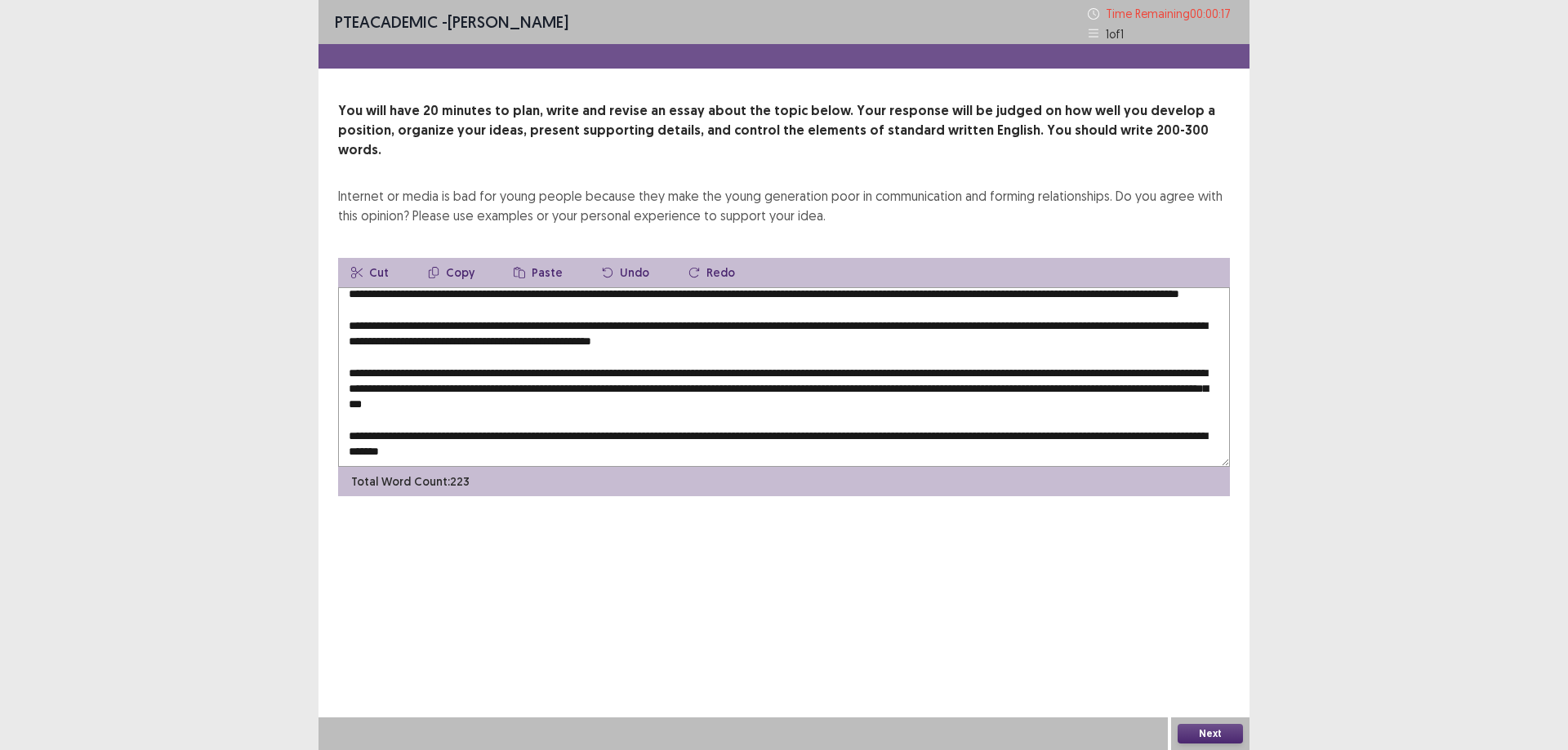
click at [601, 359] on textarea at bounding box center [784, 377] width 892 height 180
type textarea "**********"
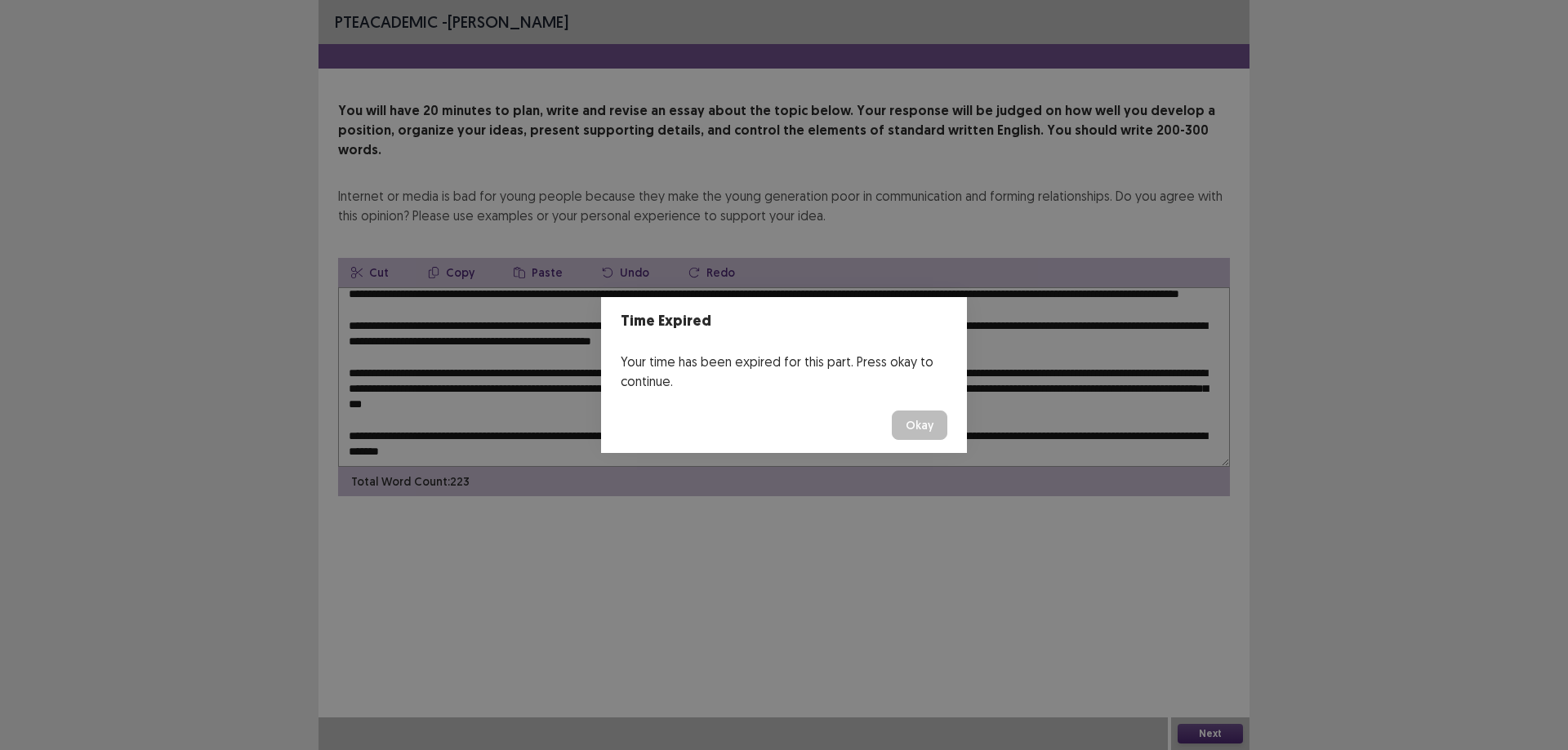
click at [936, 428] on button "Okay" at bounding box center [920, 425] width 56 height 30
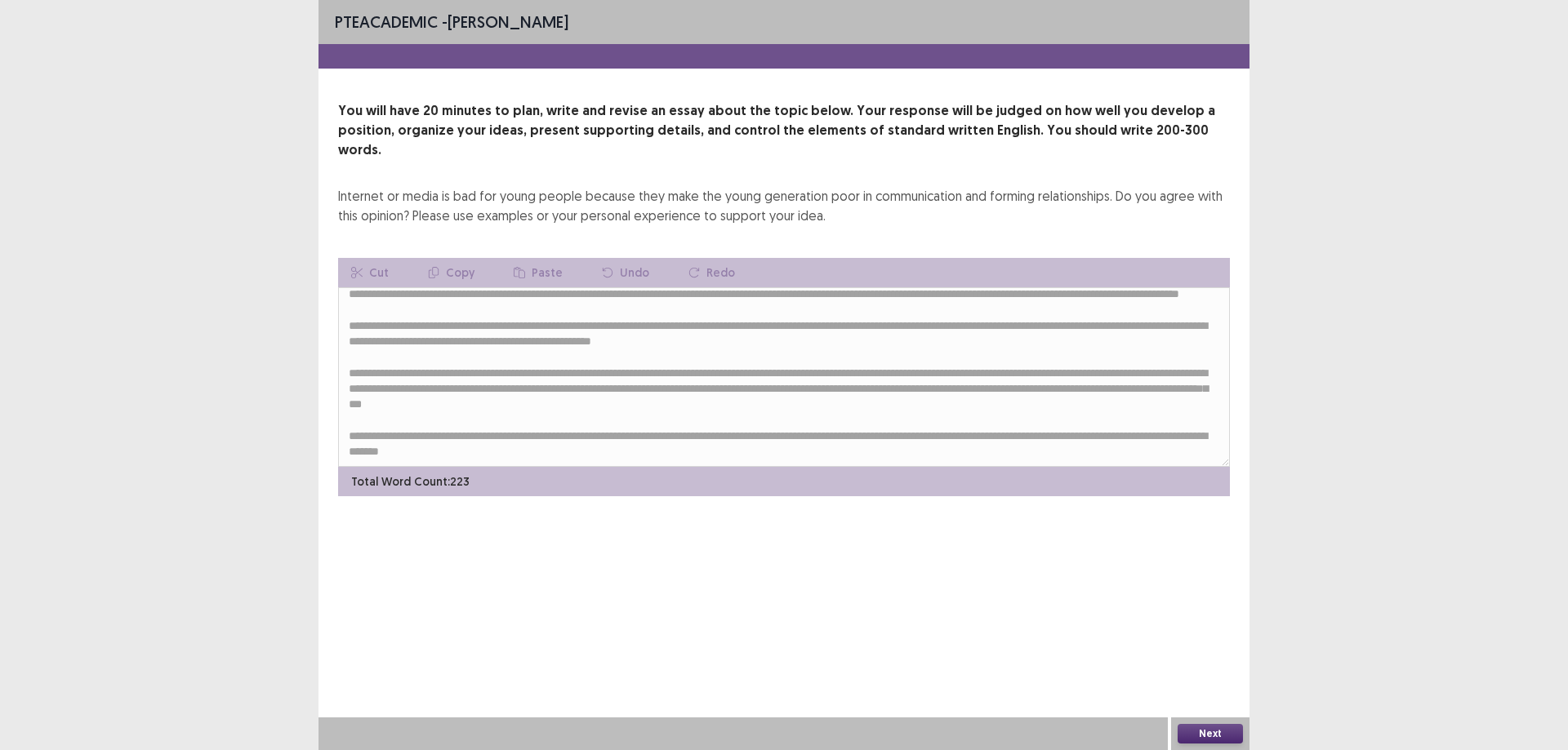
click at [1200, 729] on button "Next" at bounding box center [1210, 734] width 65 height 19
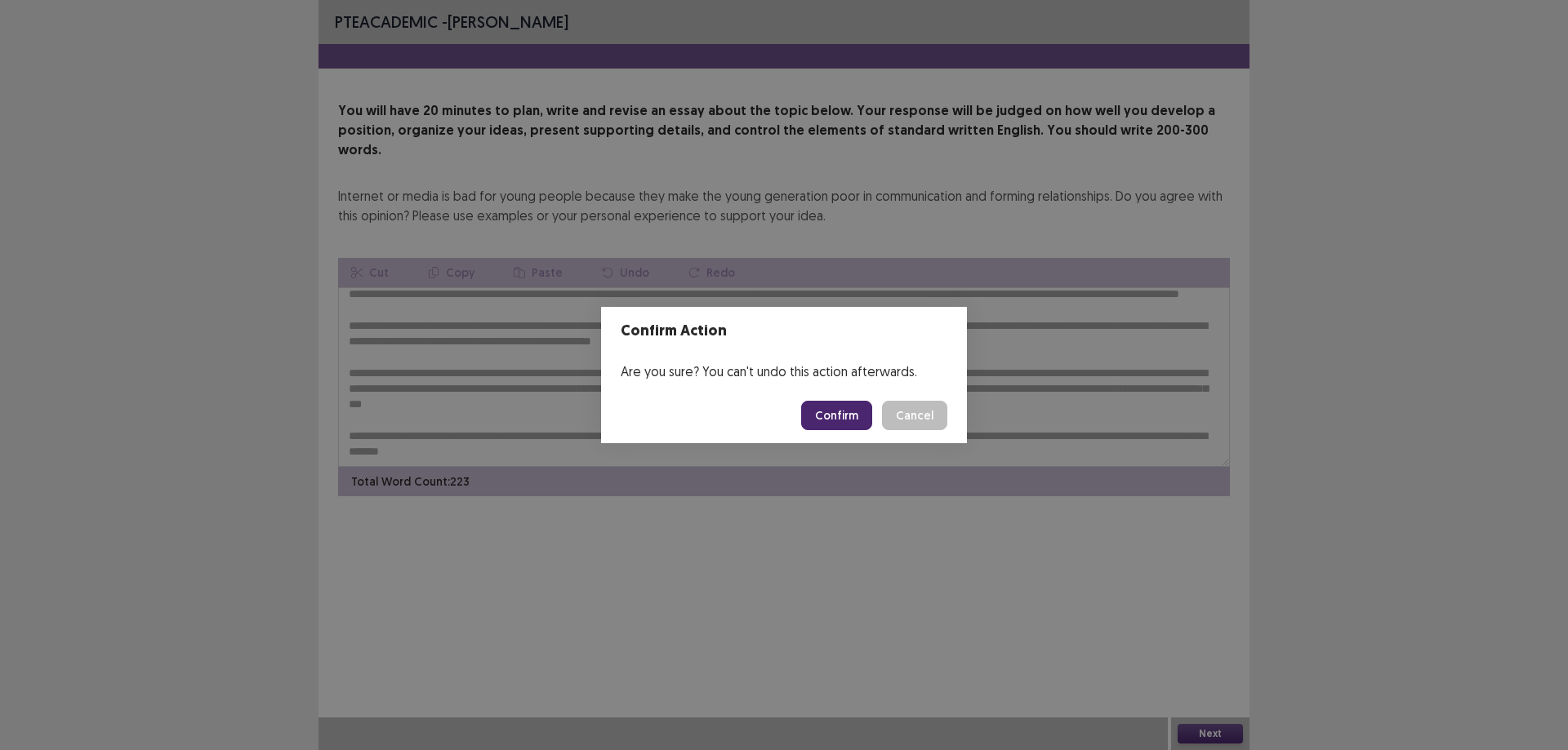
click at [824, 409] on button "Confirm" at bounding box center [836, 416] width 71 height 30
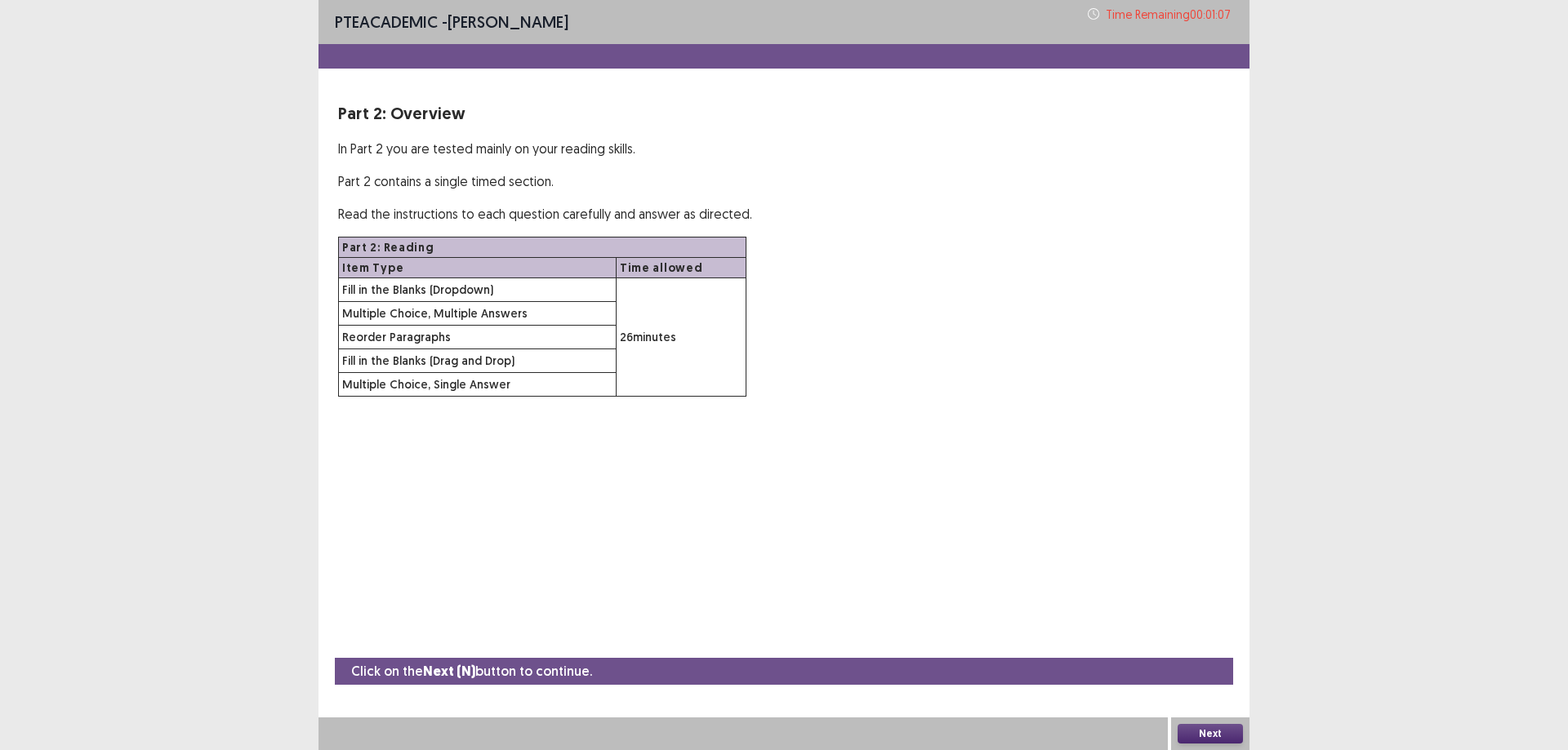
click at [1208, 739] on button "Next" at bounding box center [1210, 734] width 65 height 19
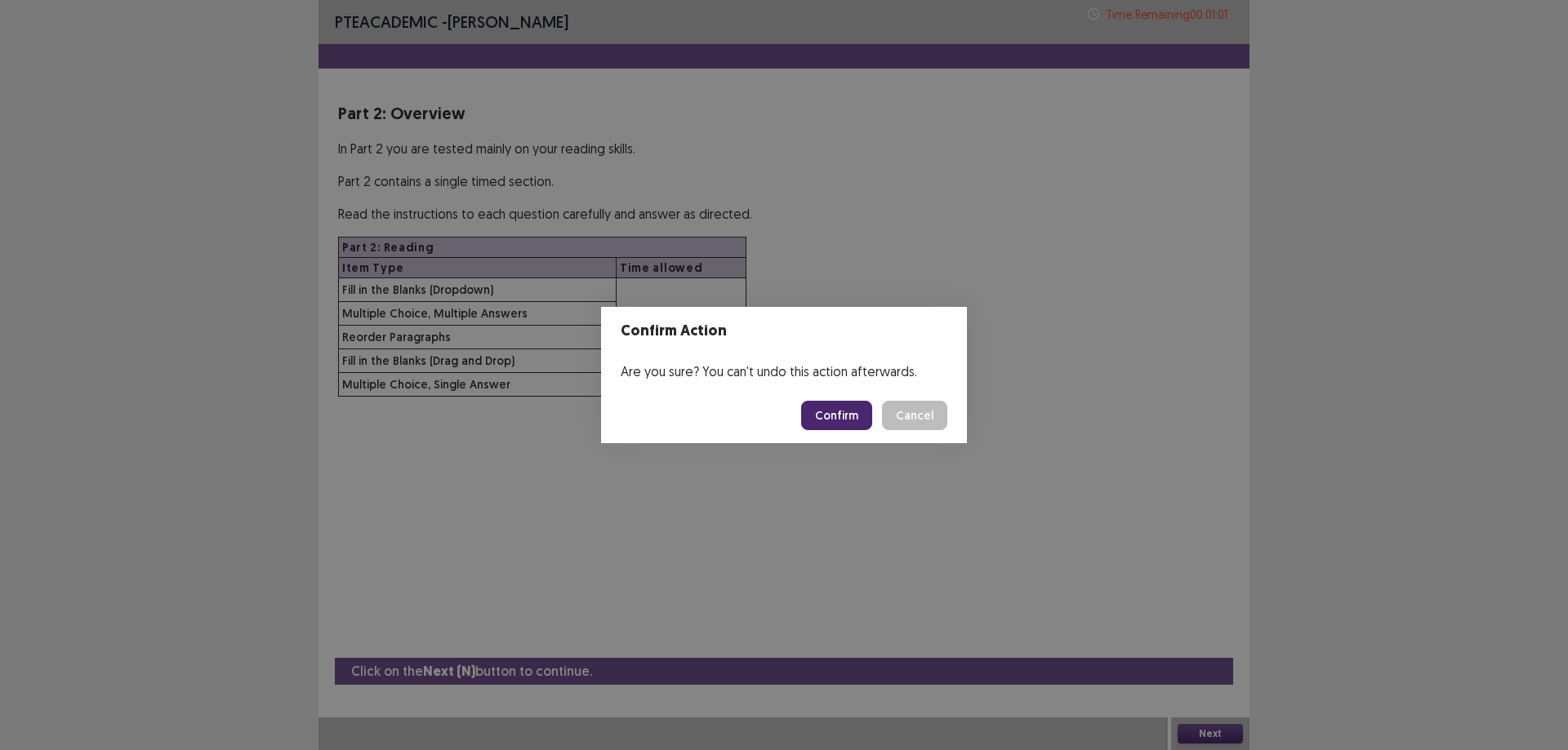
click at [918, 412] on button "Cancel" at bounding box center [915, 416] width 65 height 30
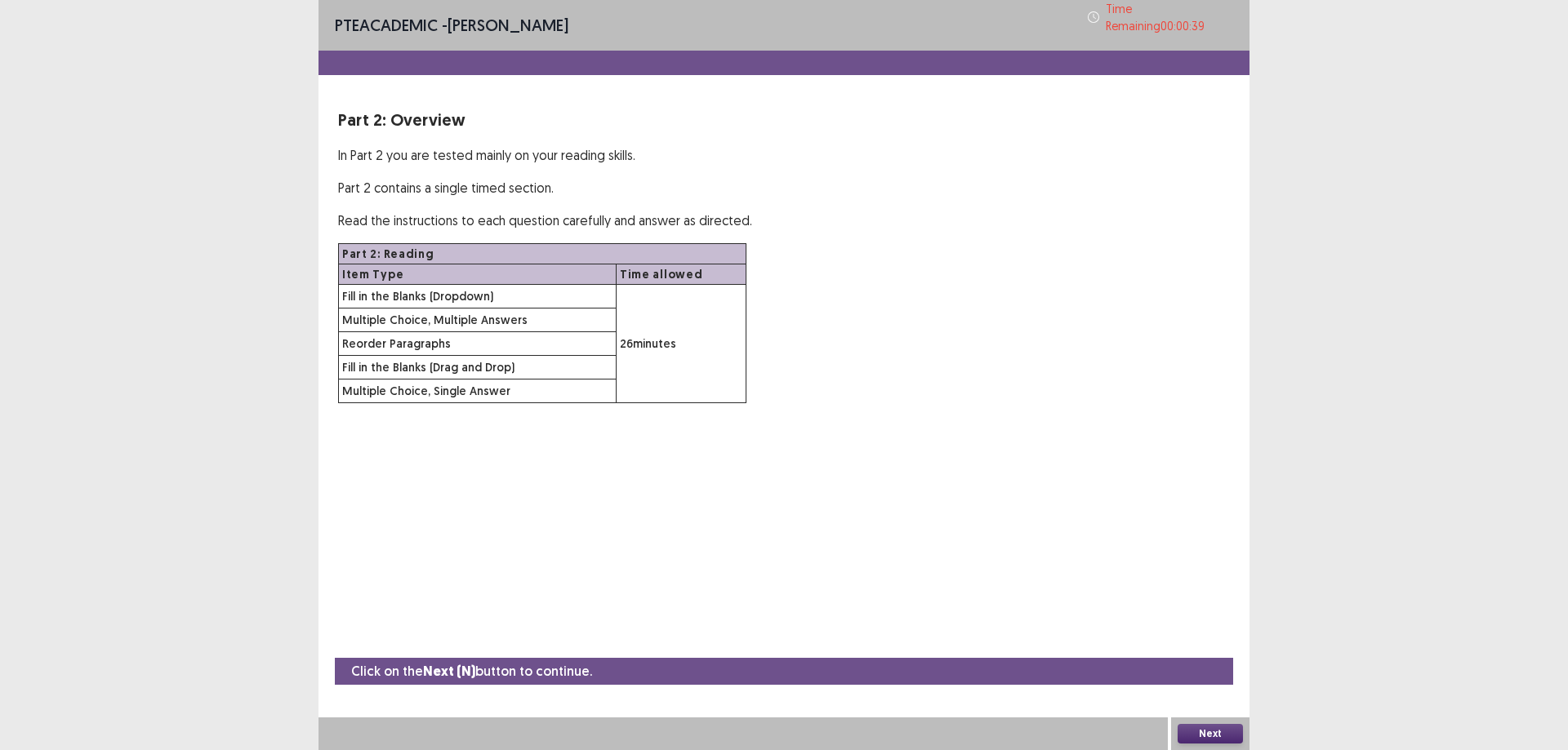
click at [1212, 737] on button "Next" at bounding box center [1210, 734] width 65 height 19
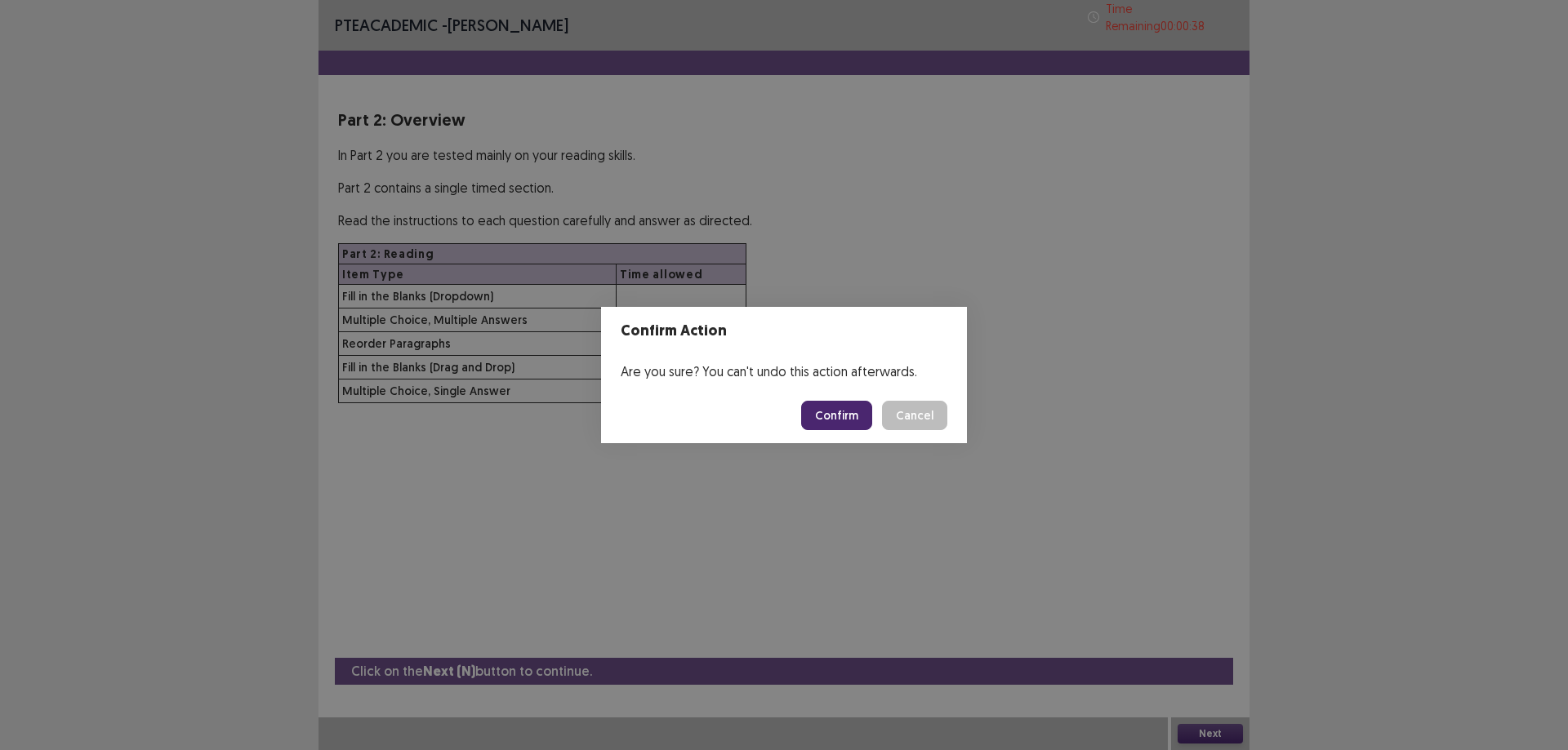
click at [872, 419] on button "Confirm" at bounding box center [836, 416] width 71 height 30
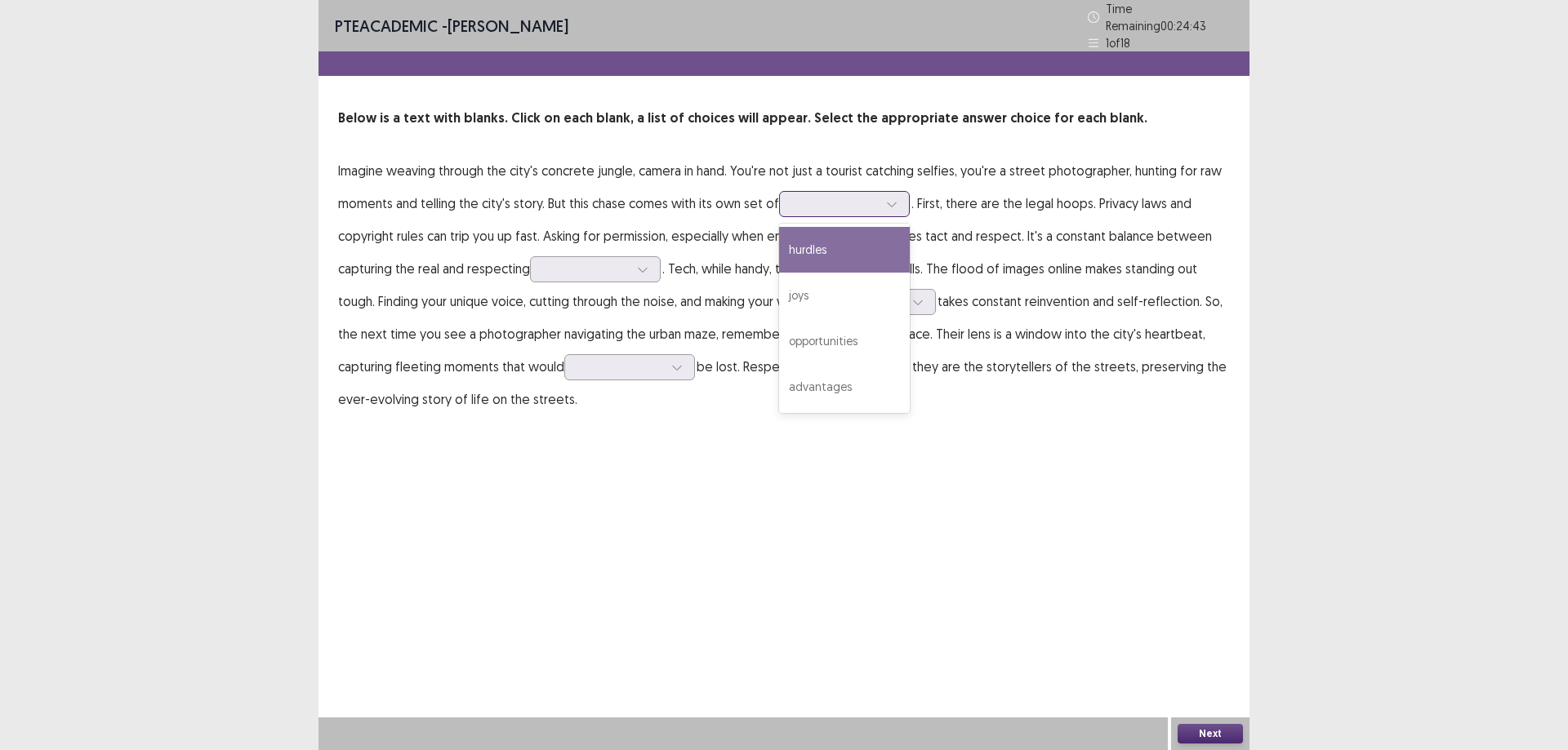
click at [894, 198] on icon at bounding box center [892, 204] width 11 height 11
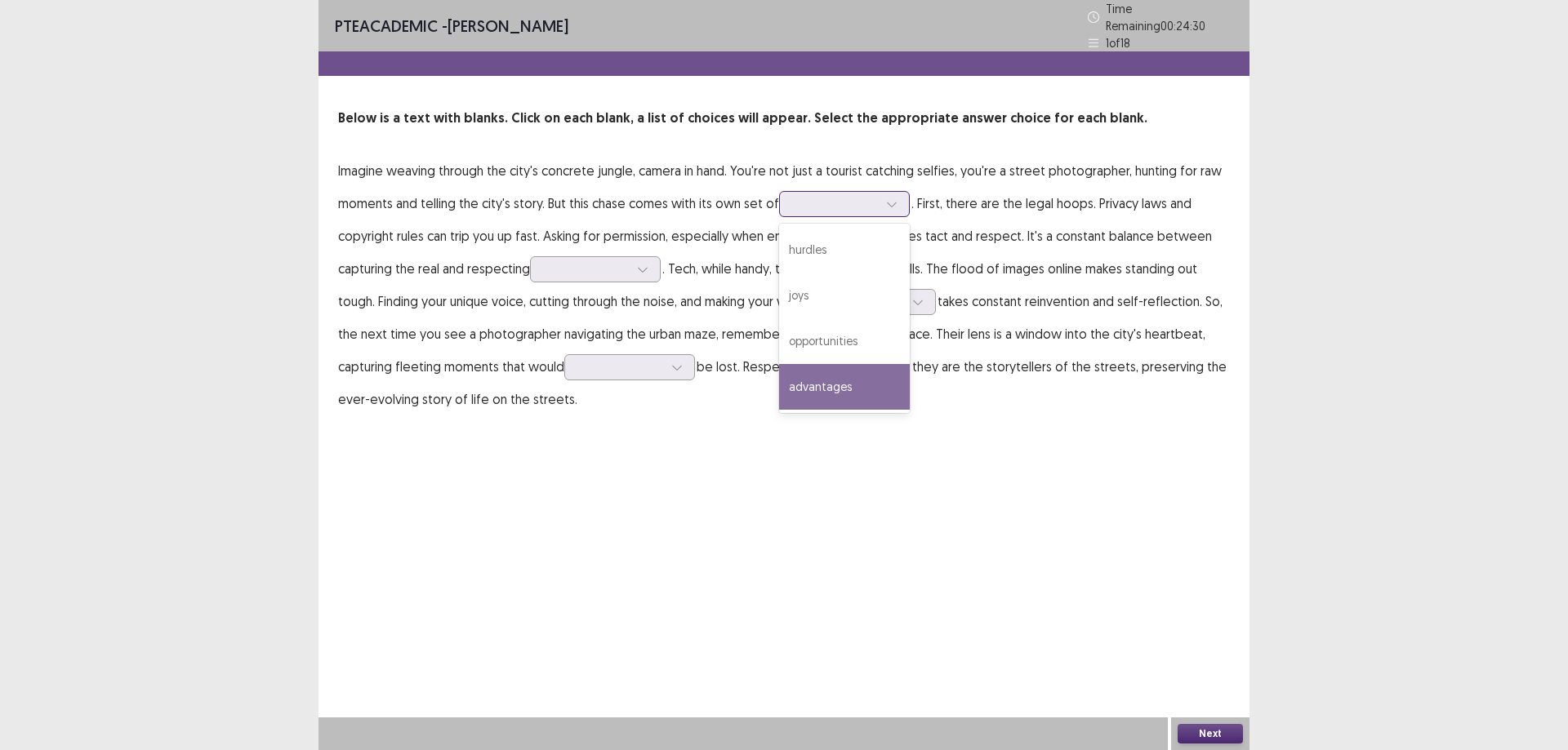
click at [829, 384] on div "advantages" at bounding box center [844, 387] width 130 height 46
click at [881, 196] on div at bounding box center [892, 204] width 25 height 25
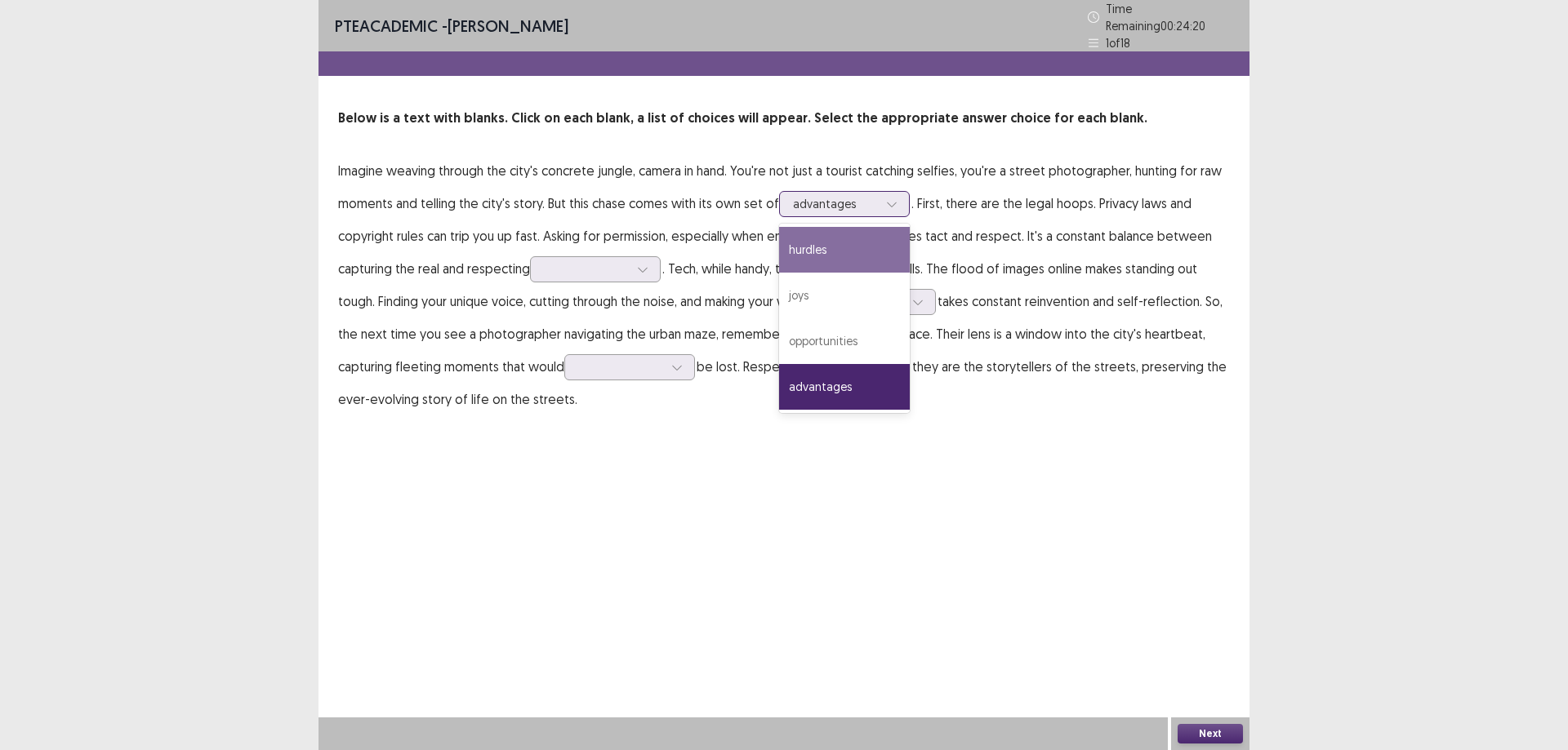
click at [839, 240] on div "hurdles" at bounding box center [844, 250] width 130 height 46
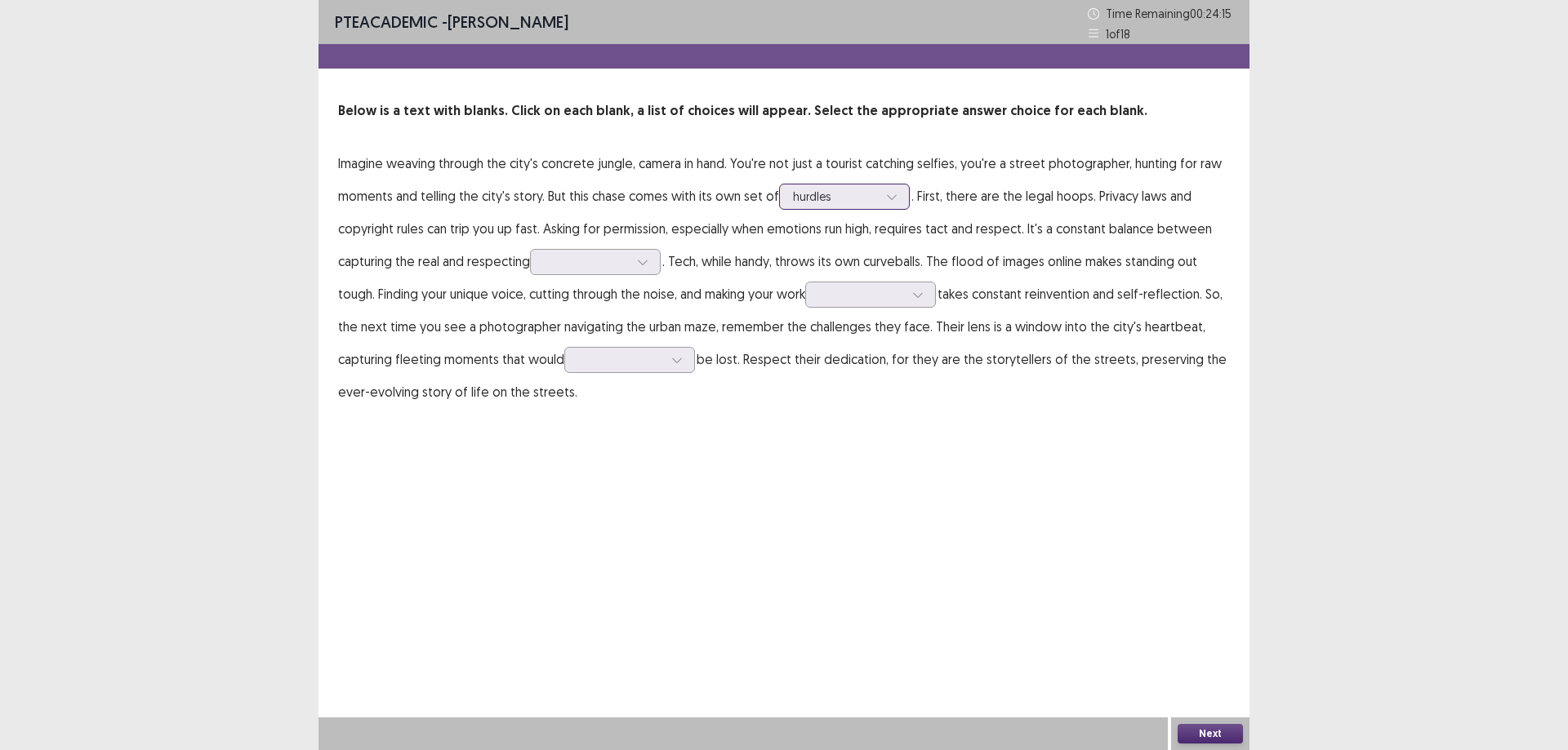
click at [894, 196] on icon at bounding box center [892, 196] width 11 height 11
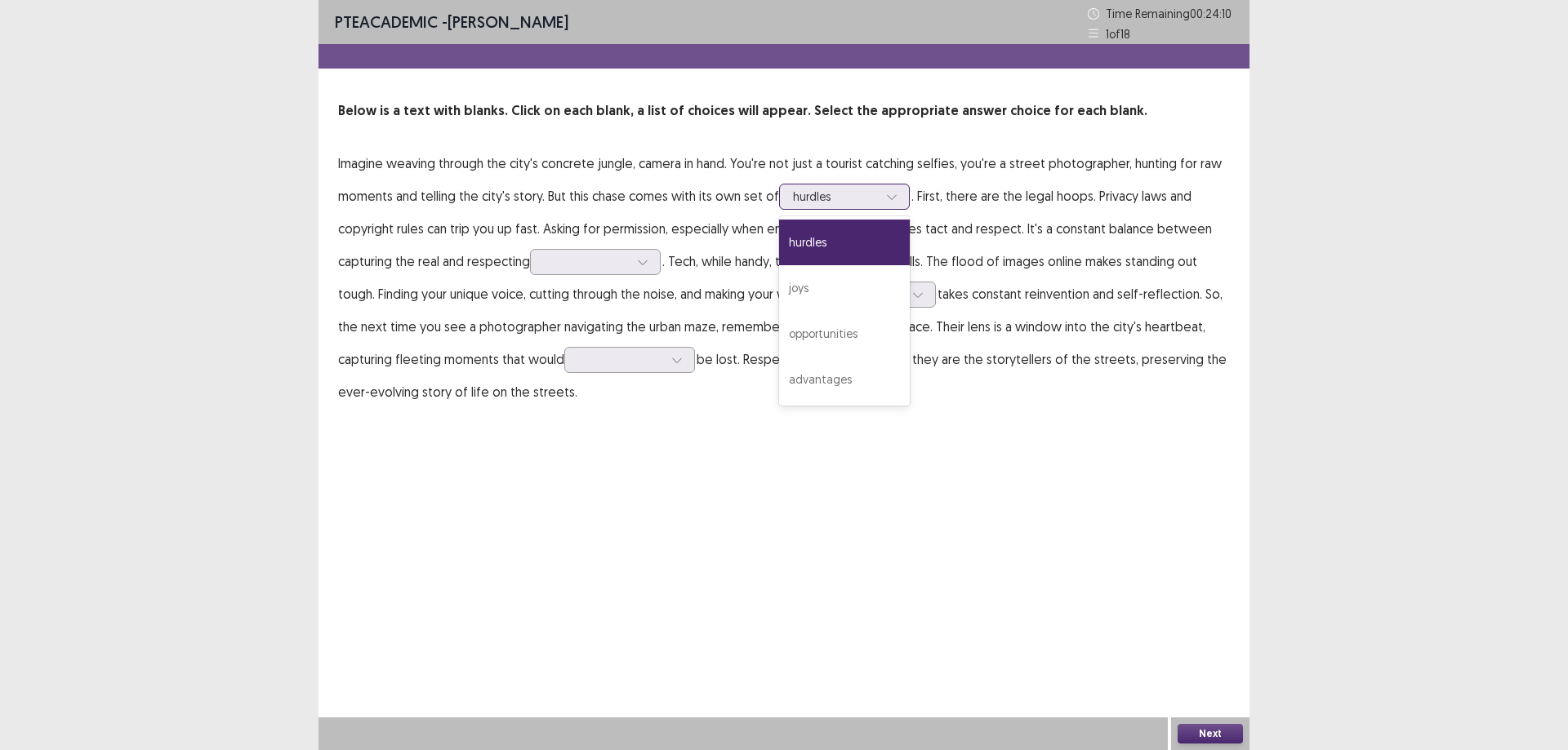
click at [894, 196] on icon at bounding box center [892, 196] width 11 height 11
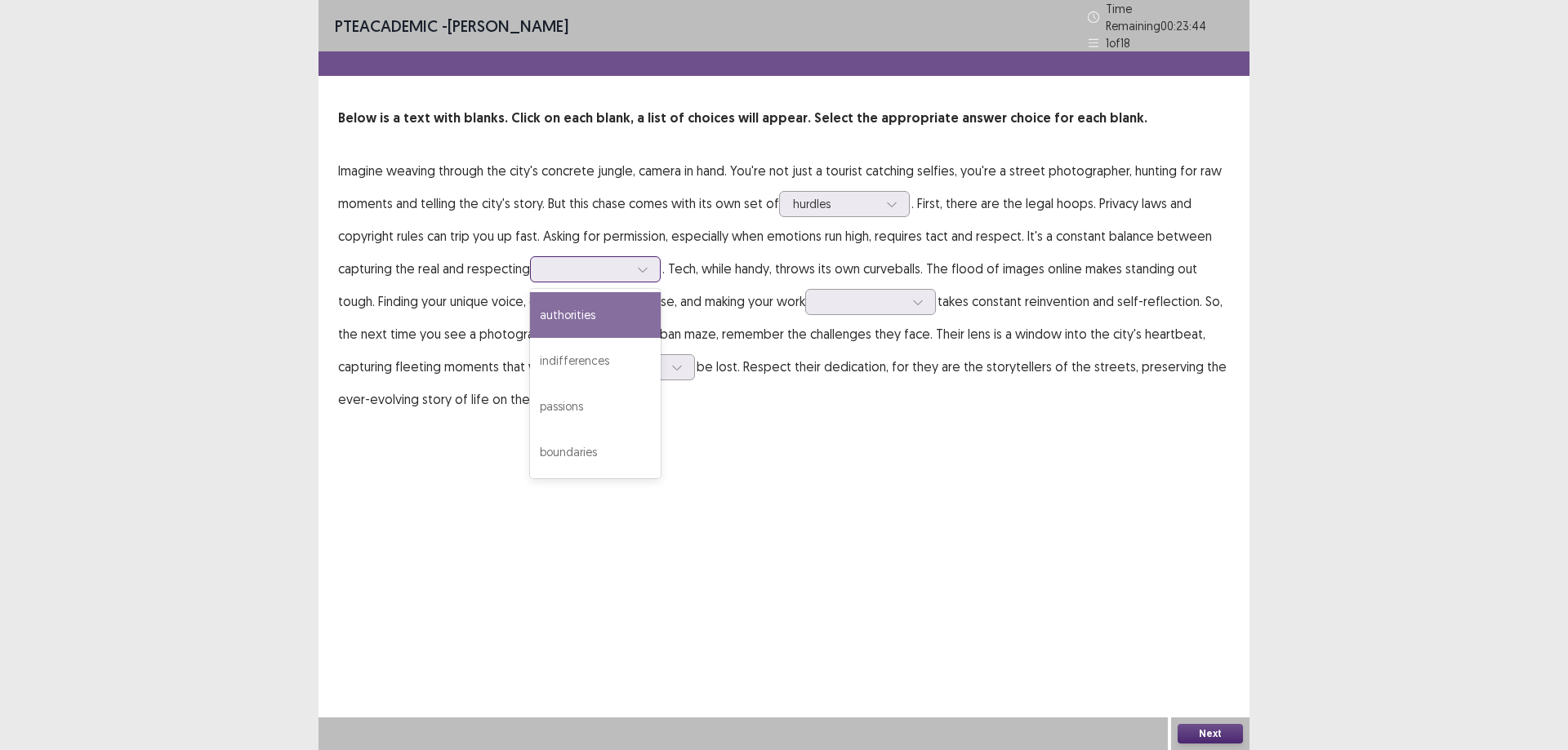
click at [652, 264] on div at bounding box center [643, 270] width 25 height 25
click at [603, 308] on div "authorities" at bounding box center [595, 315] width 130 height 46
click at [923, 299] on icon at bounding box center [918, 302] width 11 height 11
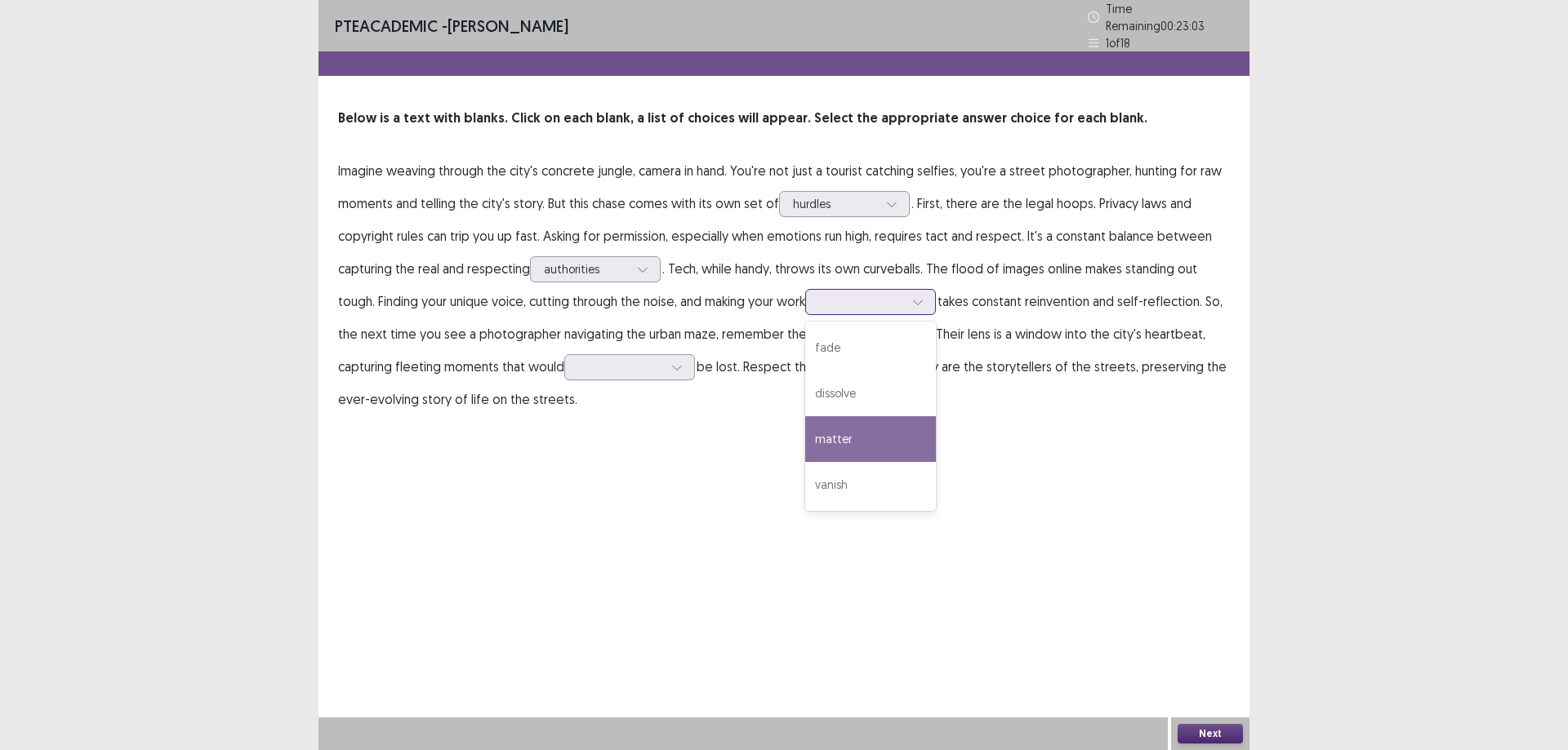
click at [861, 425] on div "matter" at bounding box center [870, 440] width 130 height 46
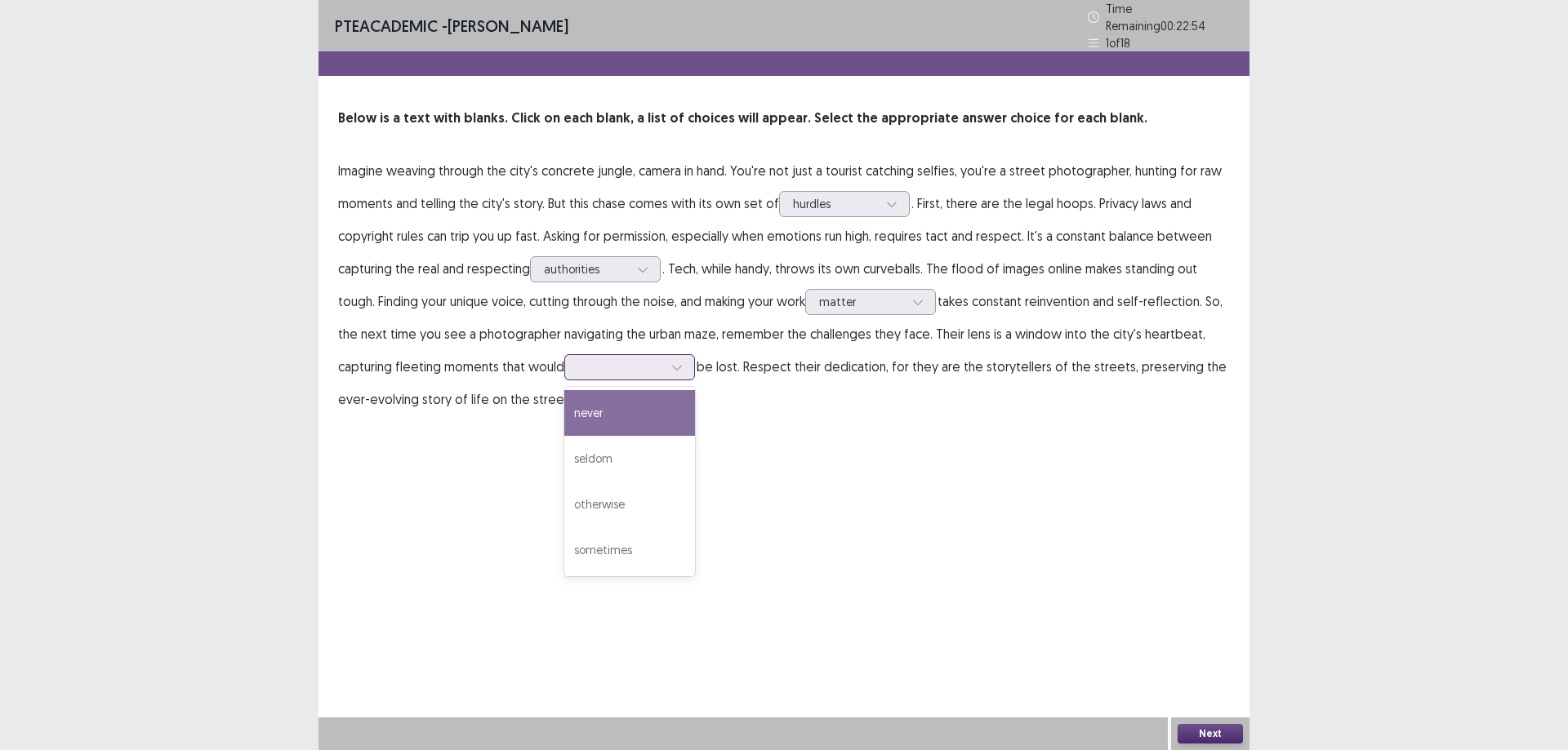
click at [686, 356] on div at bounding box center [677, 368] width 25 height 25
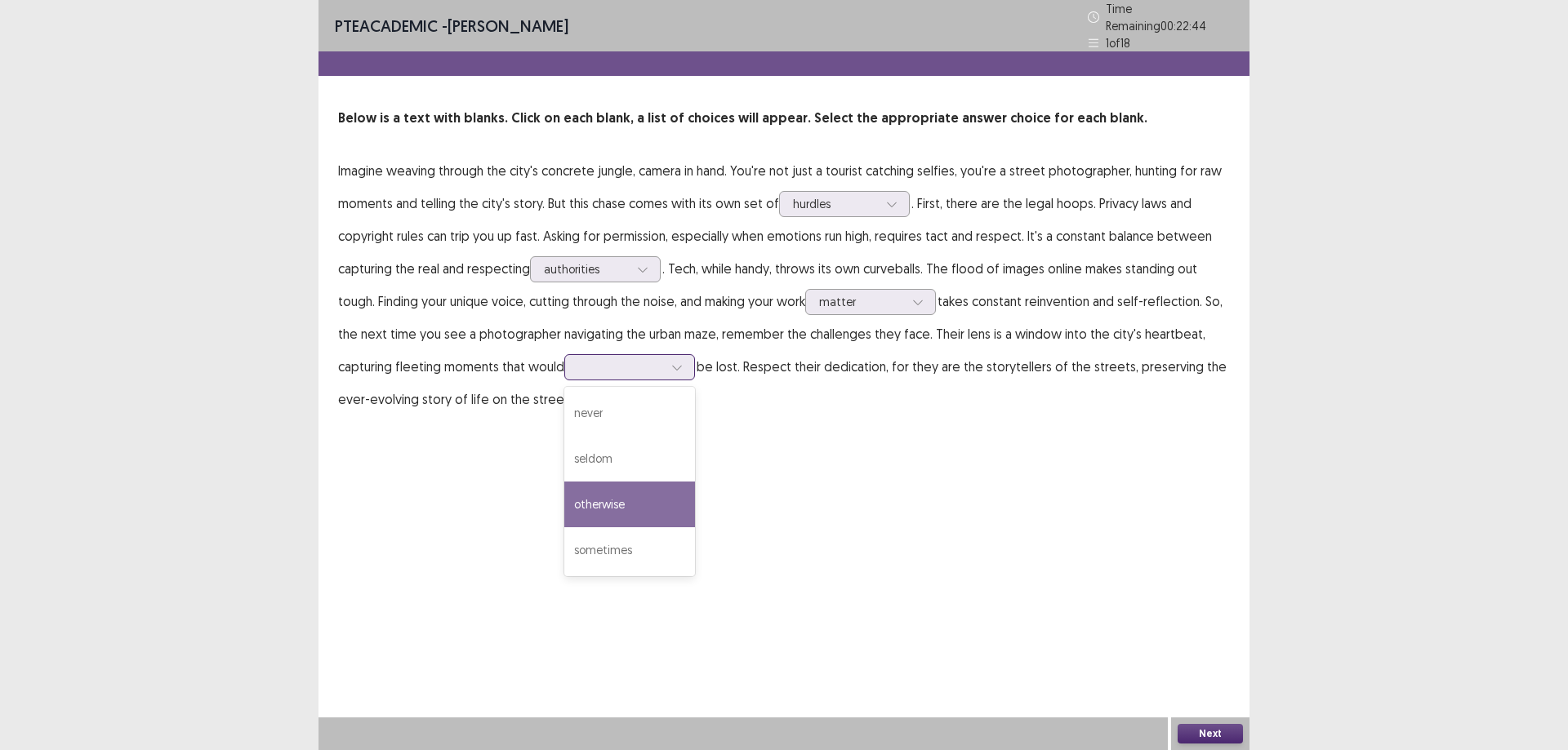
click at [622, 503] on div "otherwise" at bounding box center [629, 505] width 130 height 46
click at [1202, 739] on button "Next" at bounding box center [1210, 734] width 65 height 19
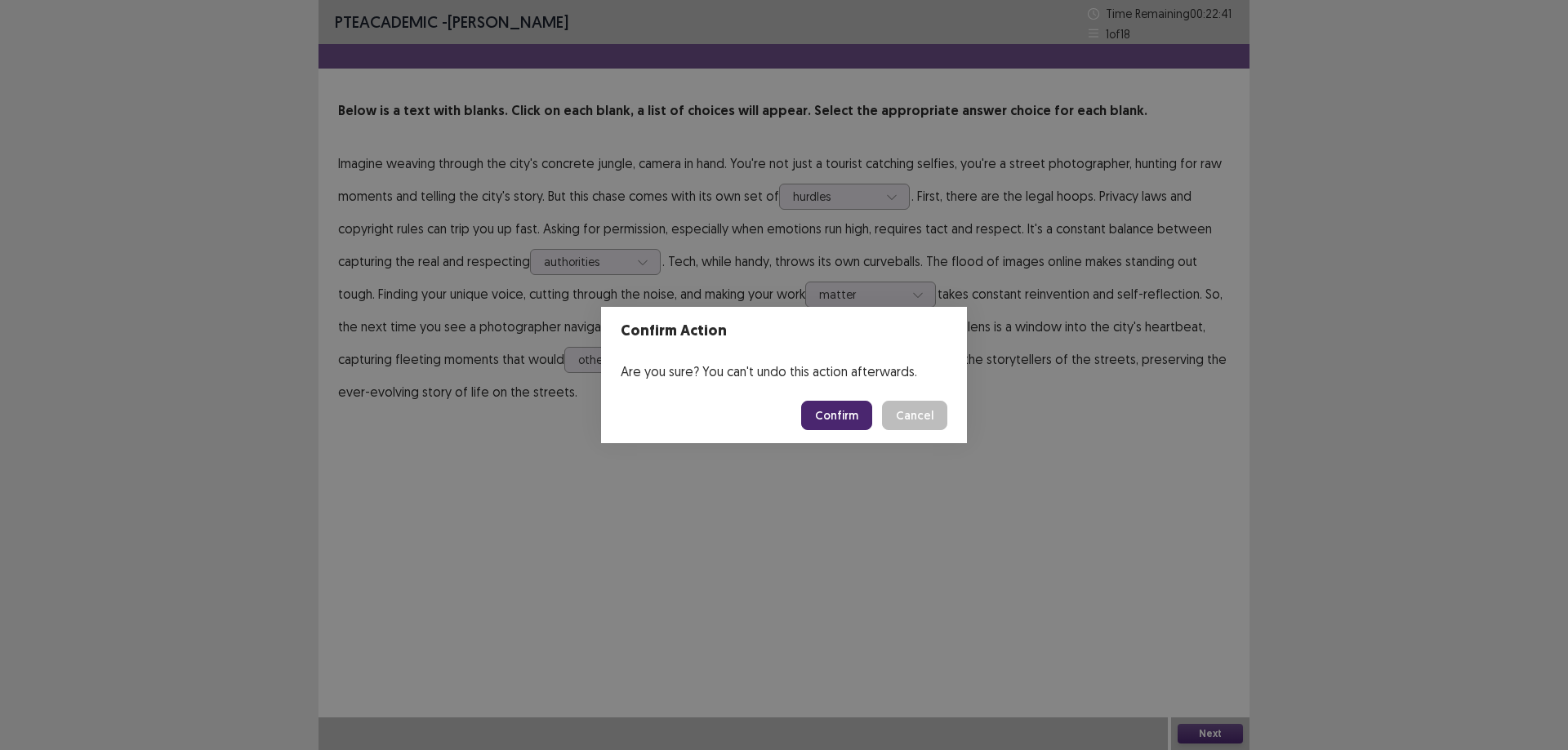
click at [817, 416] on button "Confirm" at bounding box center [836, 416] width 71 height 30
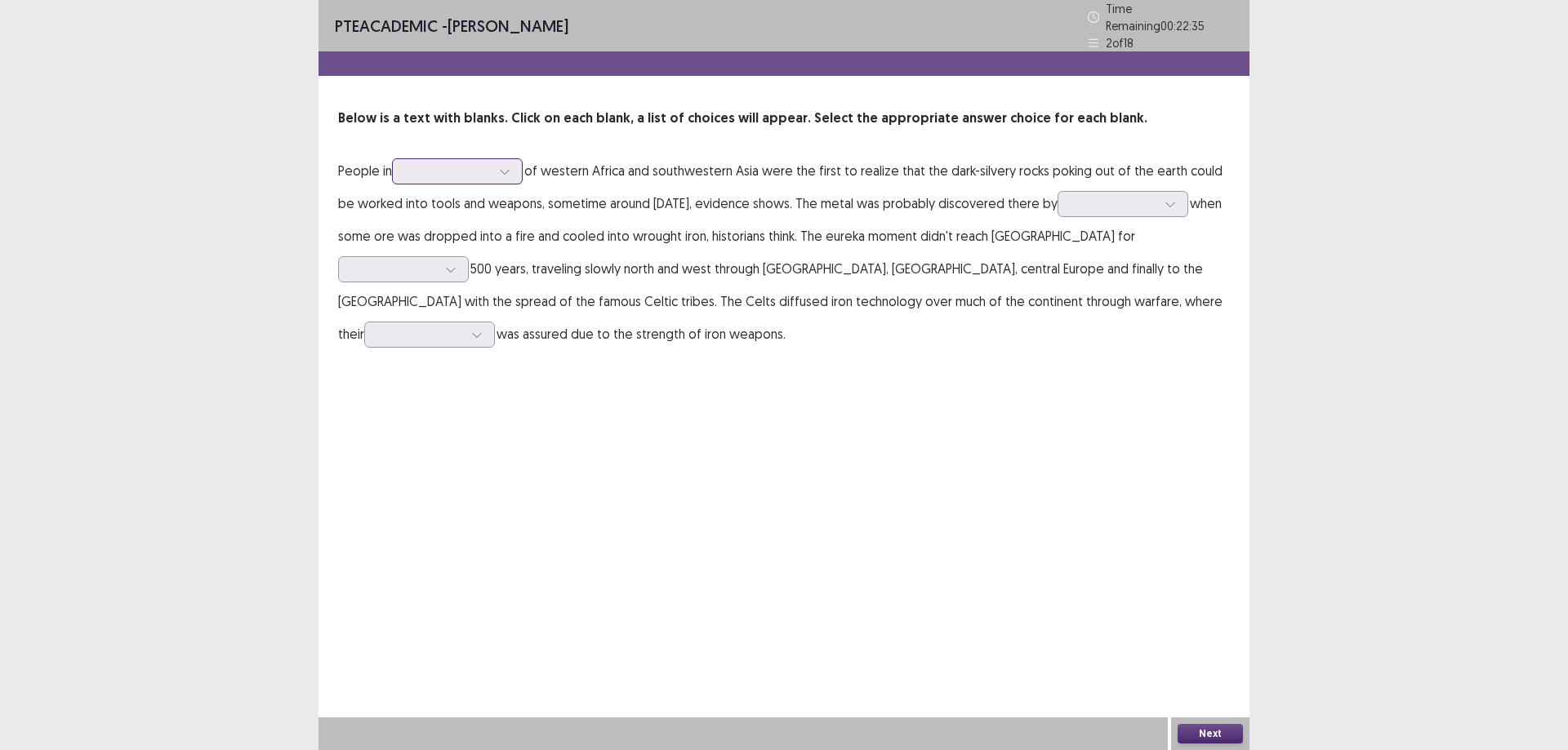
click at [506, 170] on div at bounding box center [505, 171] width 25 height 25
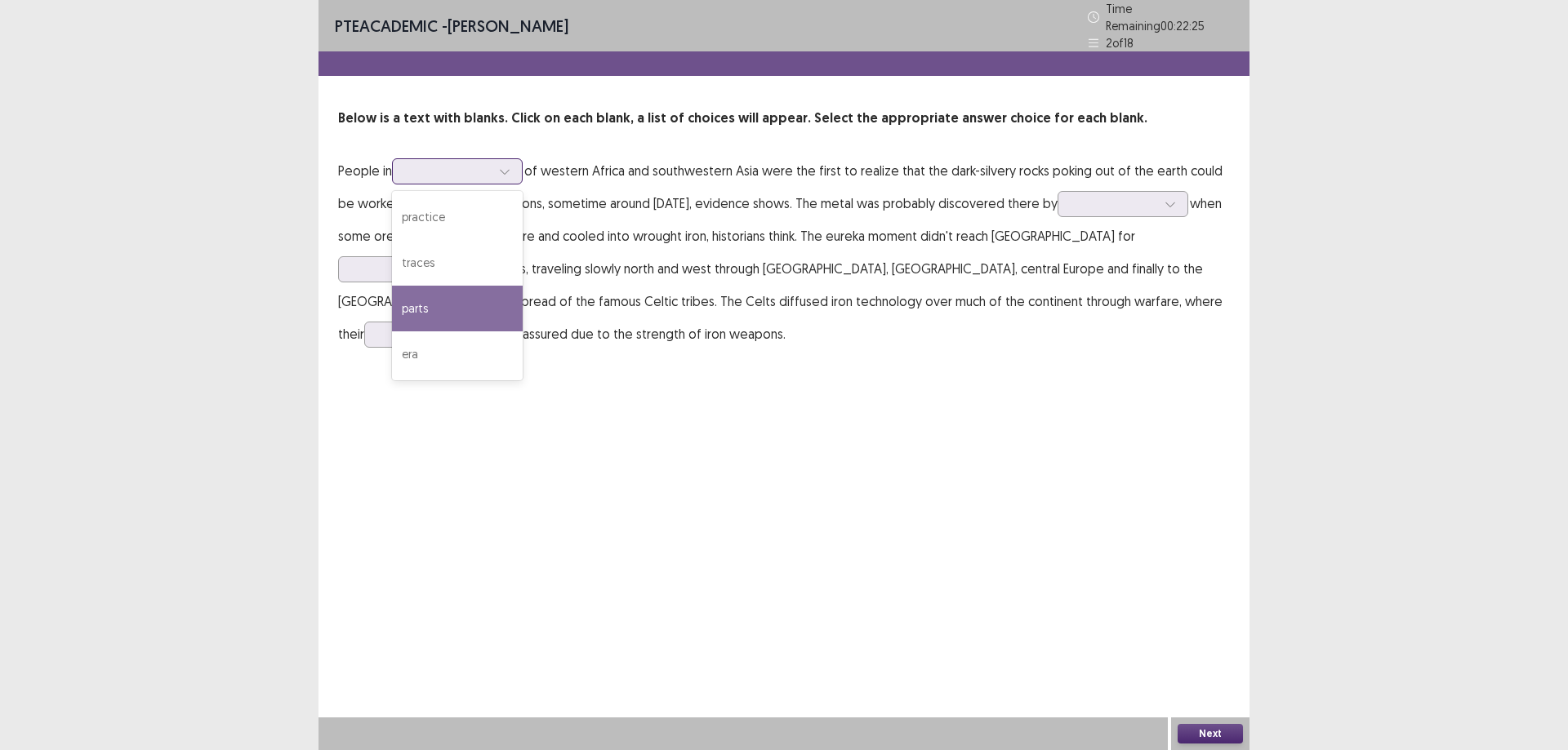
click at [474, 301] on div "parts" at bounding box center [457, 308] width 130 height 46
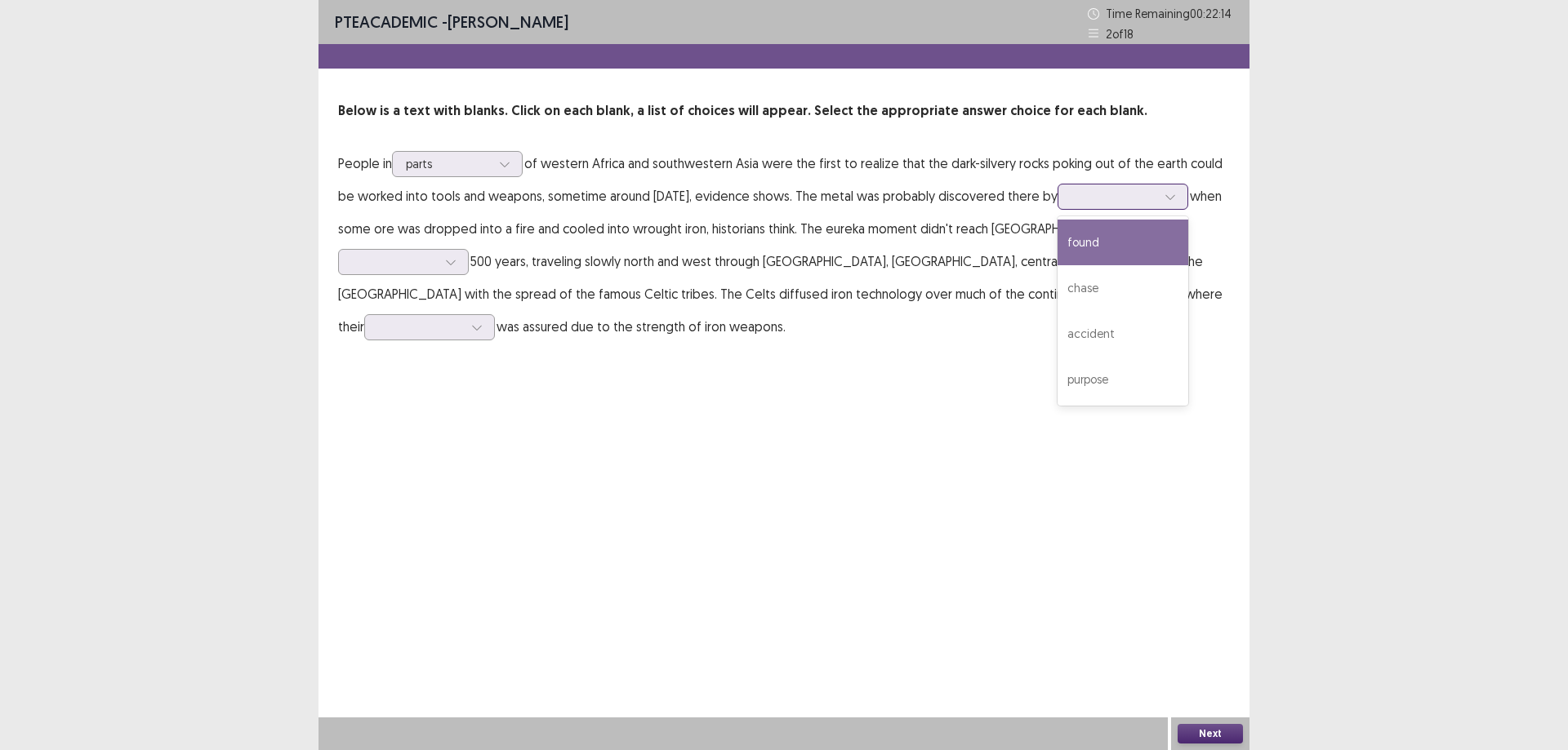
click at [1182, 195] on div at bounding box center [1170, 197] width 25 height 25
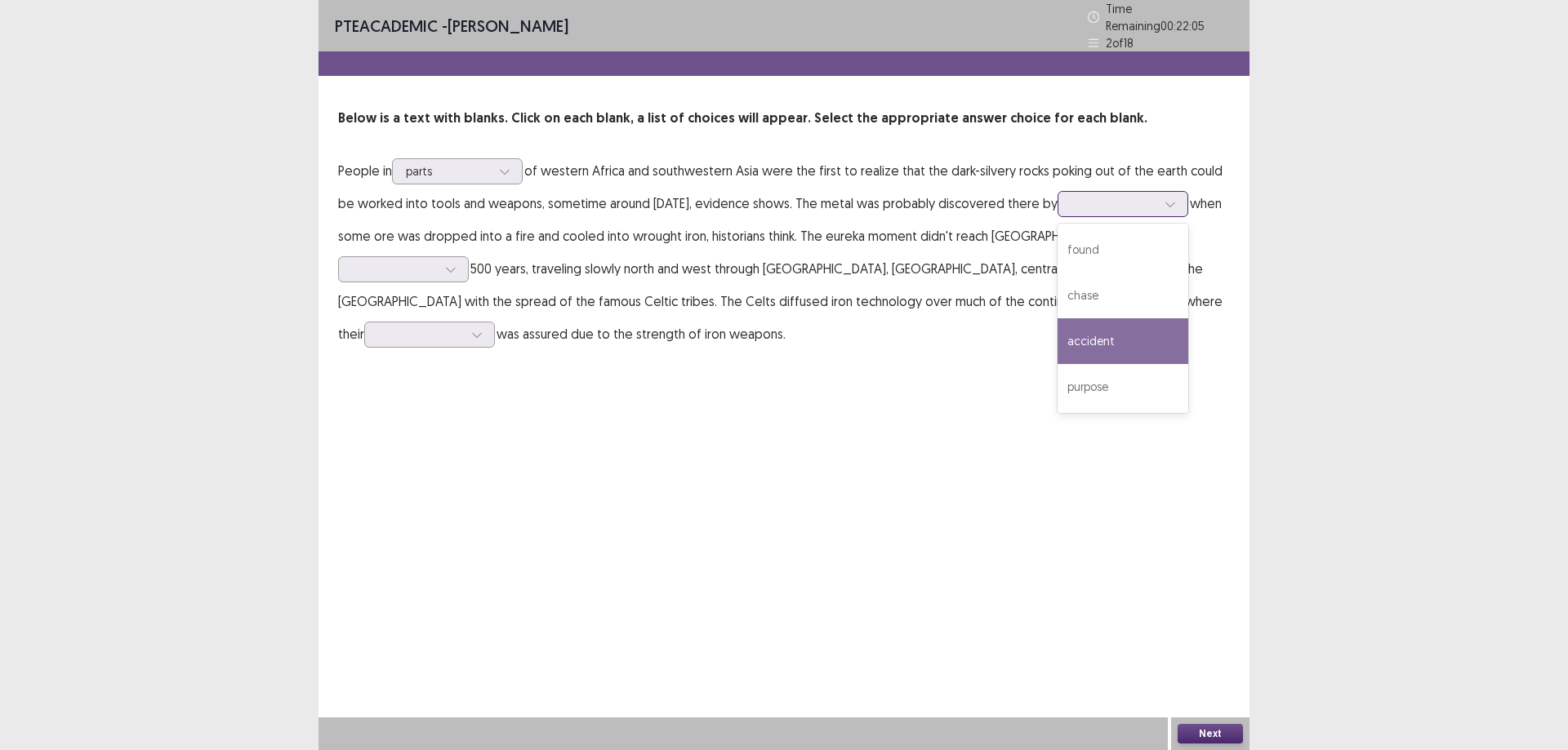
click at [1124, 340] on div "accident" at bounding box center [1123, 341] width 130 height 46
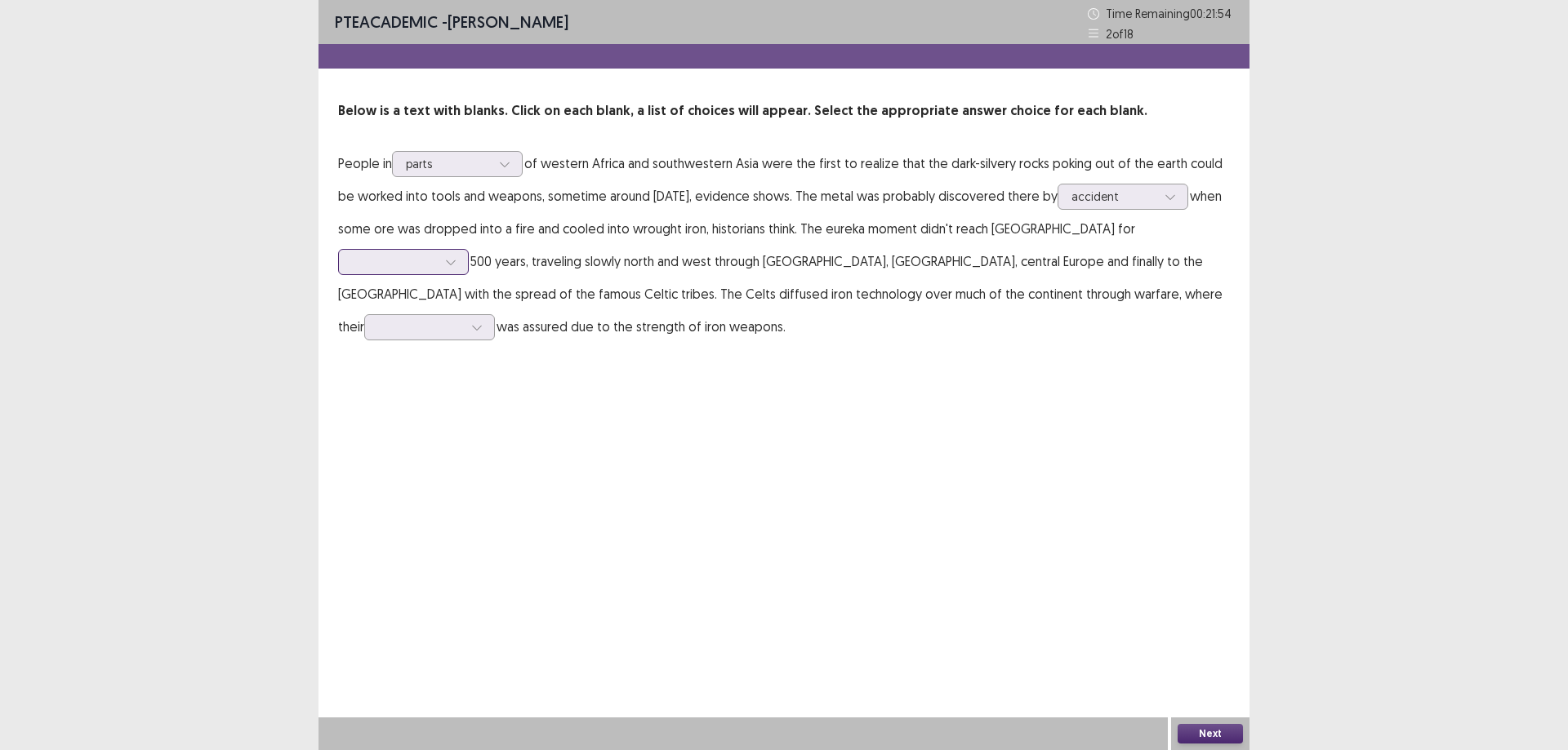
click at [456, 257] on icon at bounding box center [451, 262] width 11 height 11
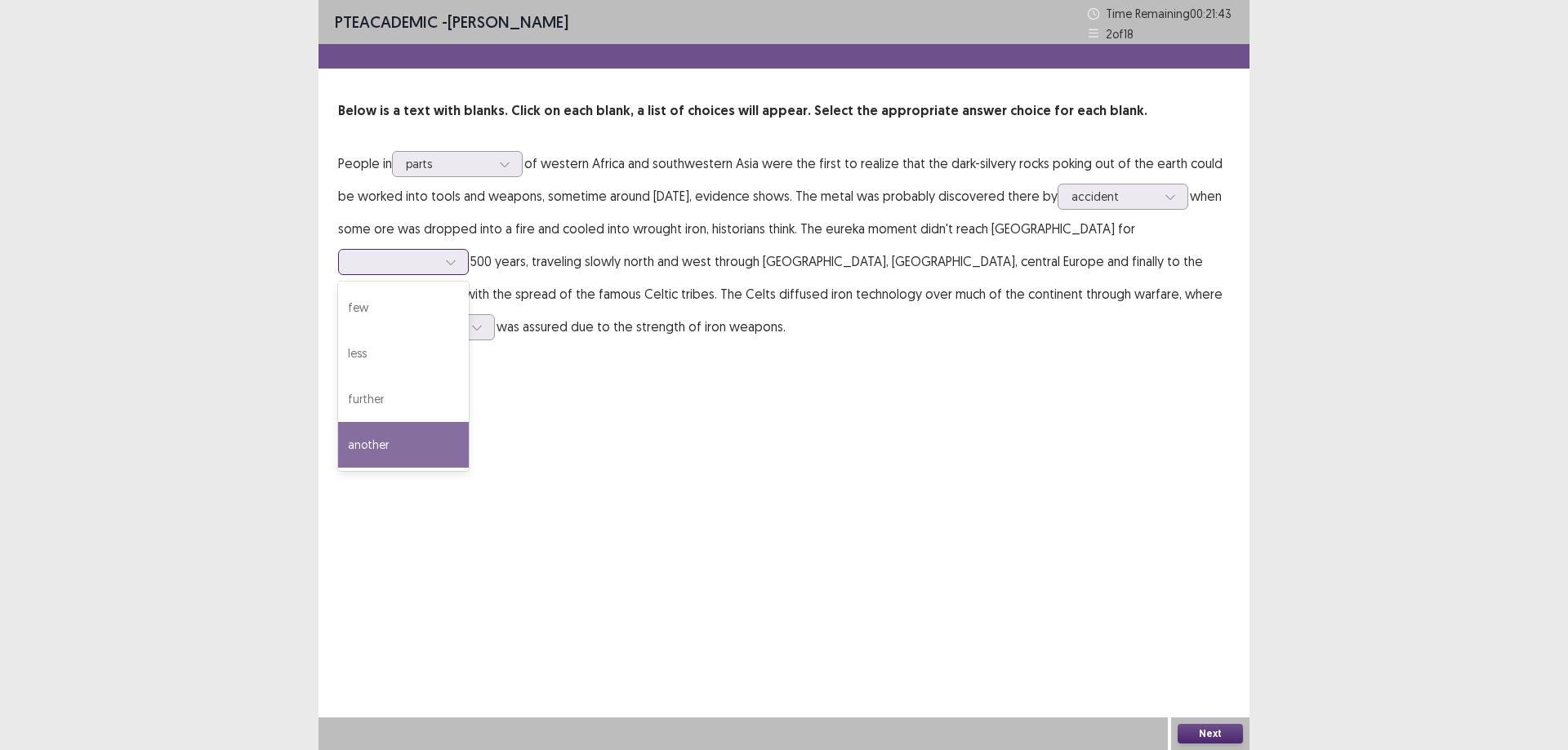
click at [468, 422] on div "another" at bounding box center [403, 445] width 130 height 46
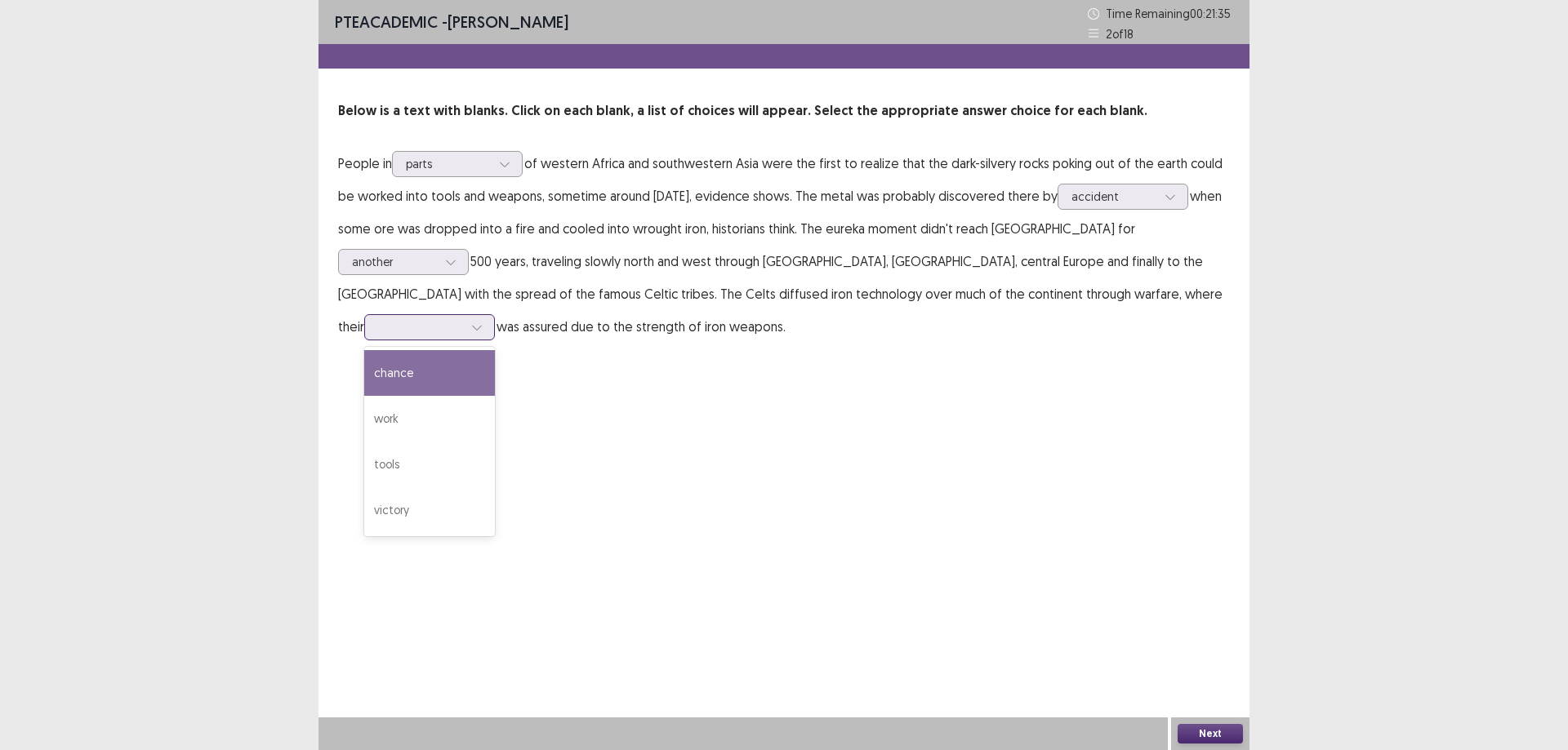
click at [489, 315] on div at bounding box center [477, 328] width 25 height 25
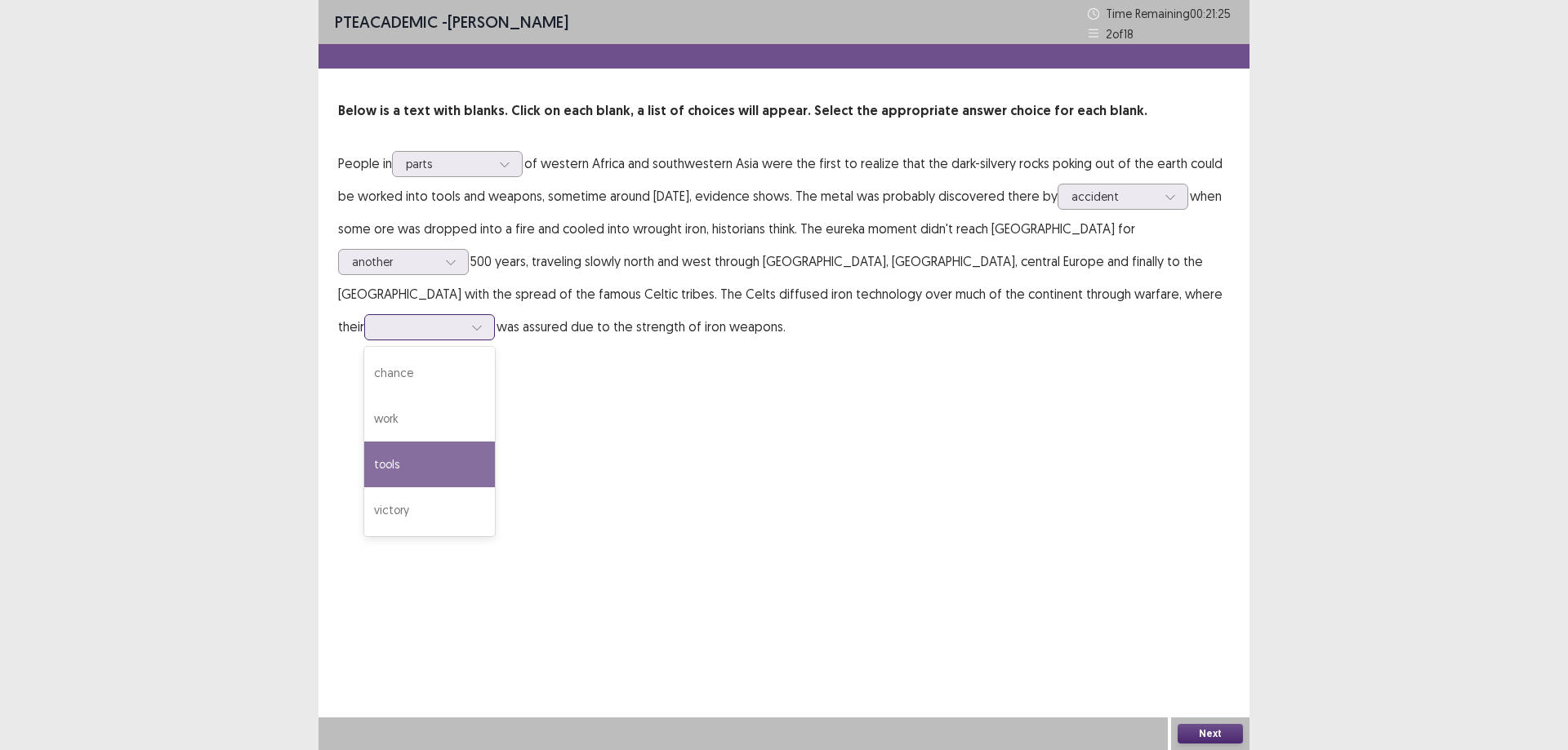
click at [495, 442] on div "tools" at bounding box center [429, 465] width 130 height 46
click at [1234, 742] on button "Next" at bounding box center [1210, 734] width 65 height 19
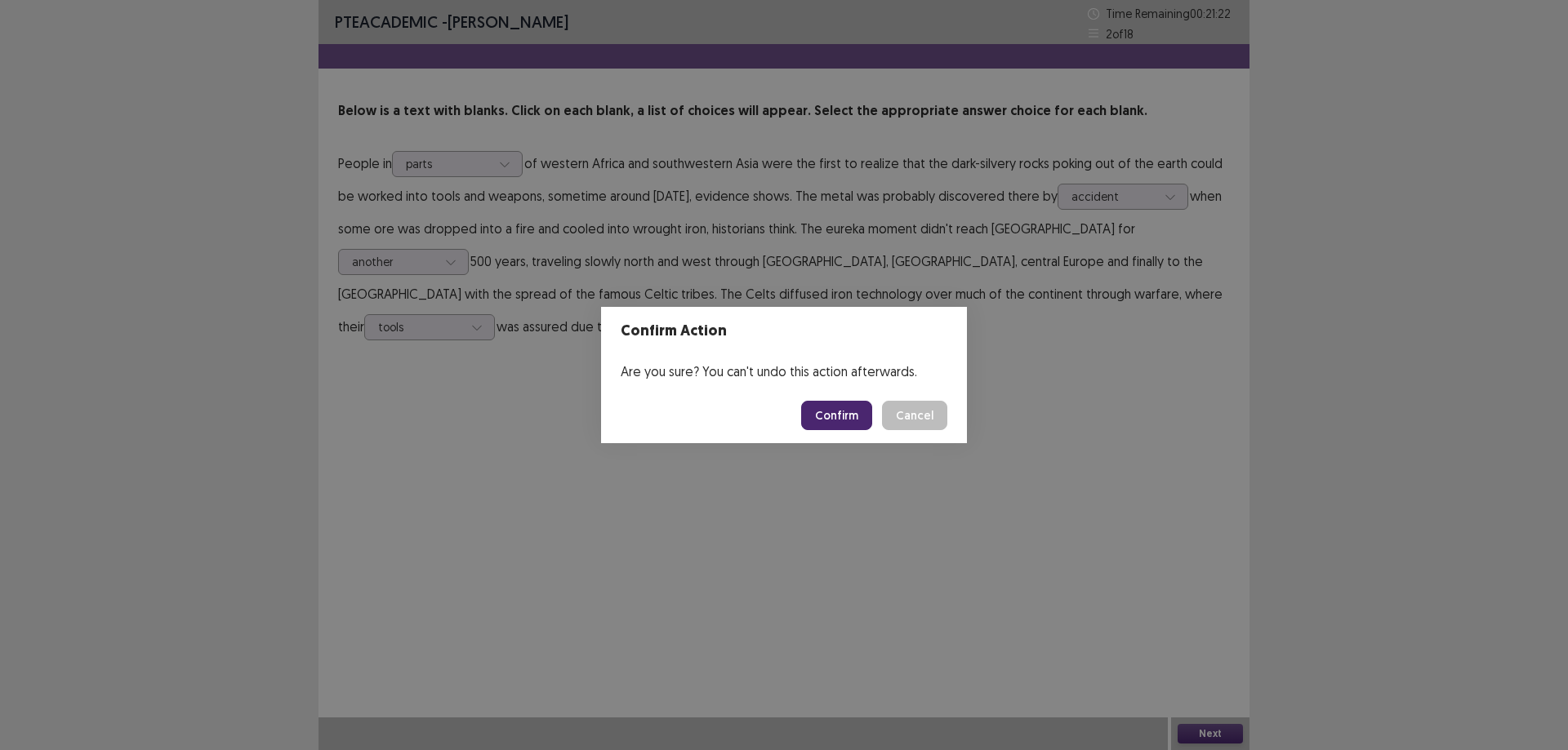
click at [853, 423] on button "Confirm" at bounding box center [836, 416] width 71 height 30
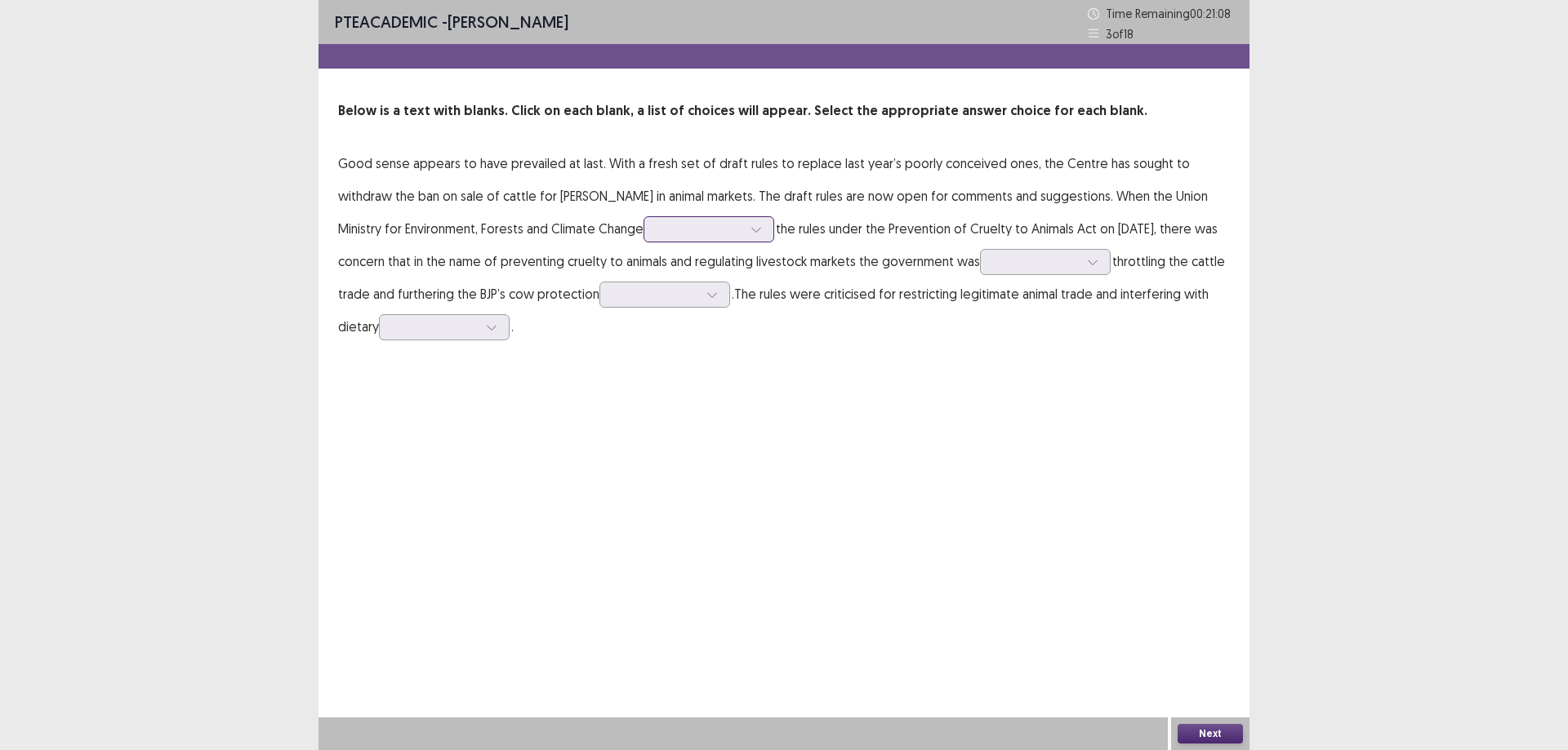
click at [750, 231] on icon at bounding box center [756, 230] width 11 height 11
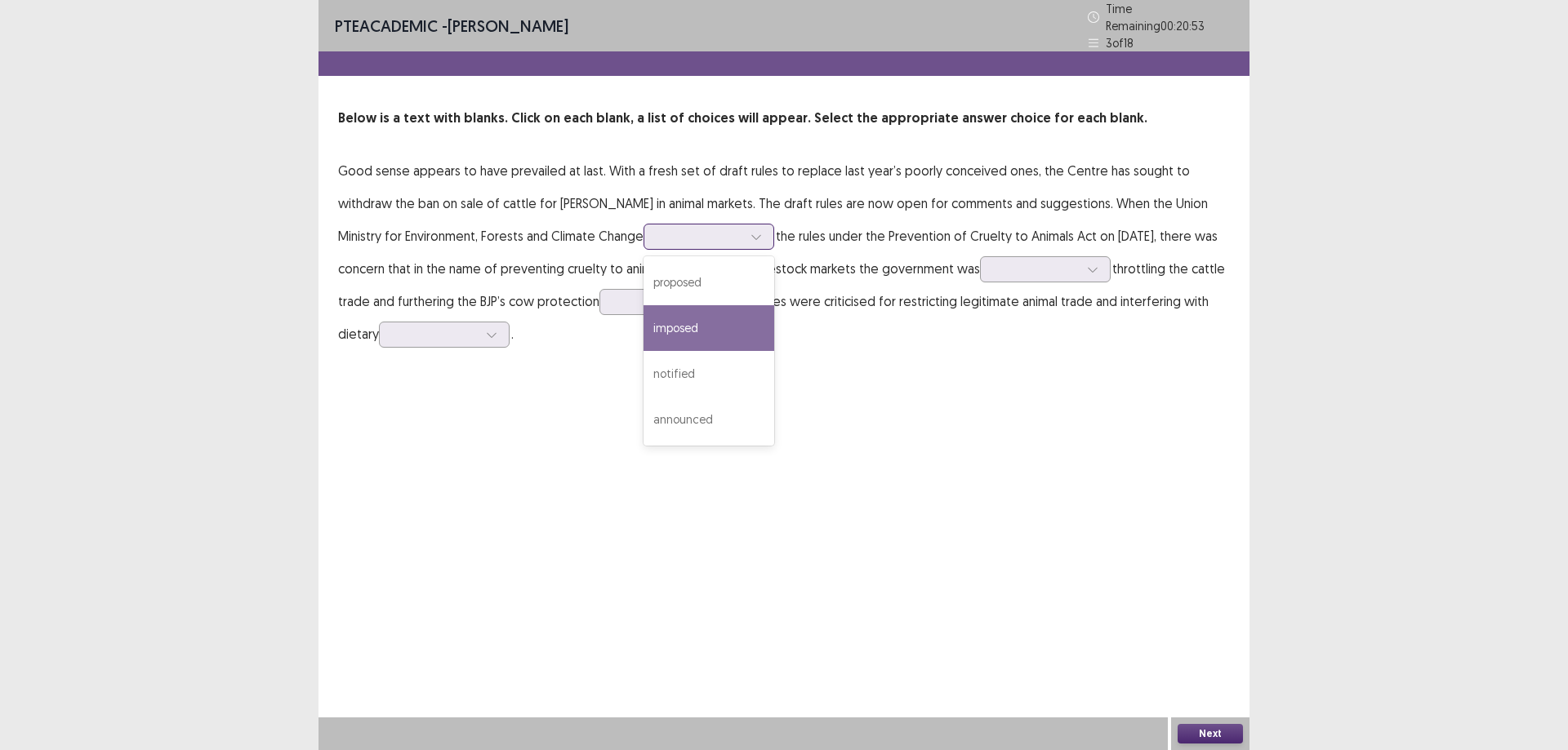
click at [645, 321] on div "imposed" at bounding box center [709, 329] width 130 height 46
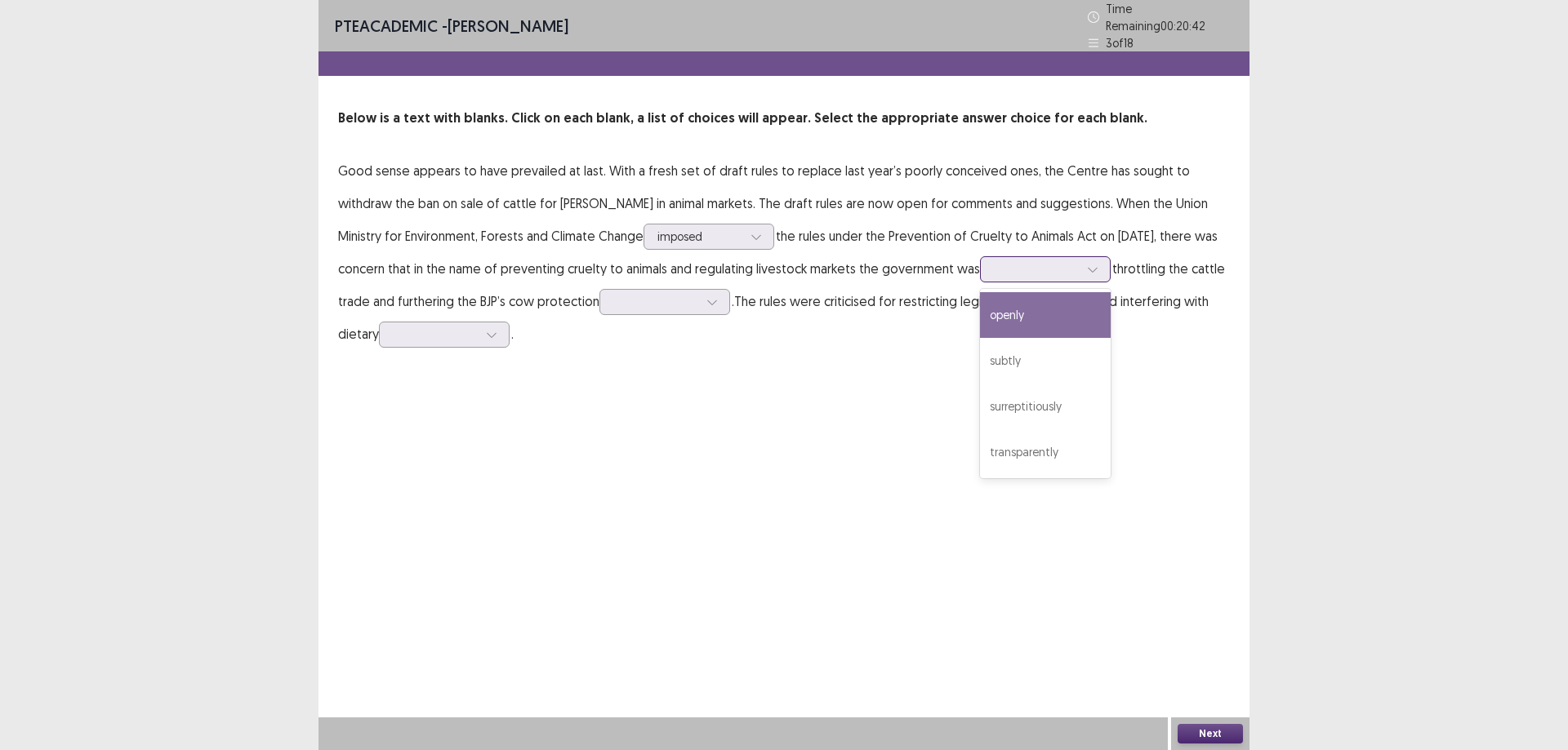
click at [1090, 269] on div at bounding box center [1093, 270] width 25 height 25
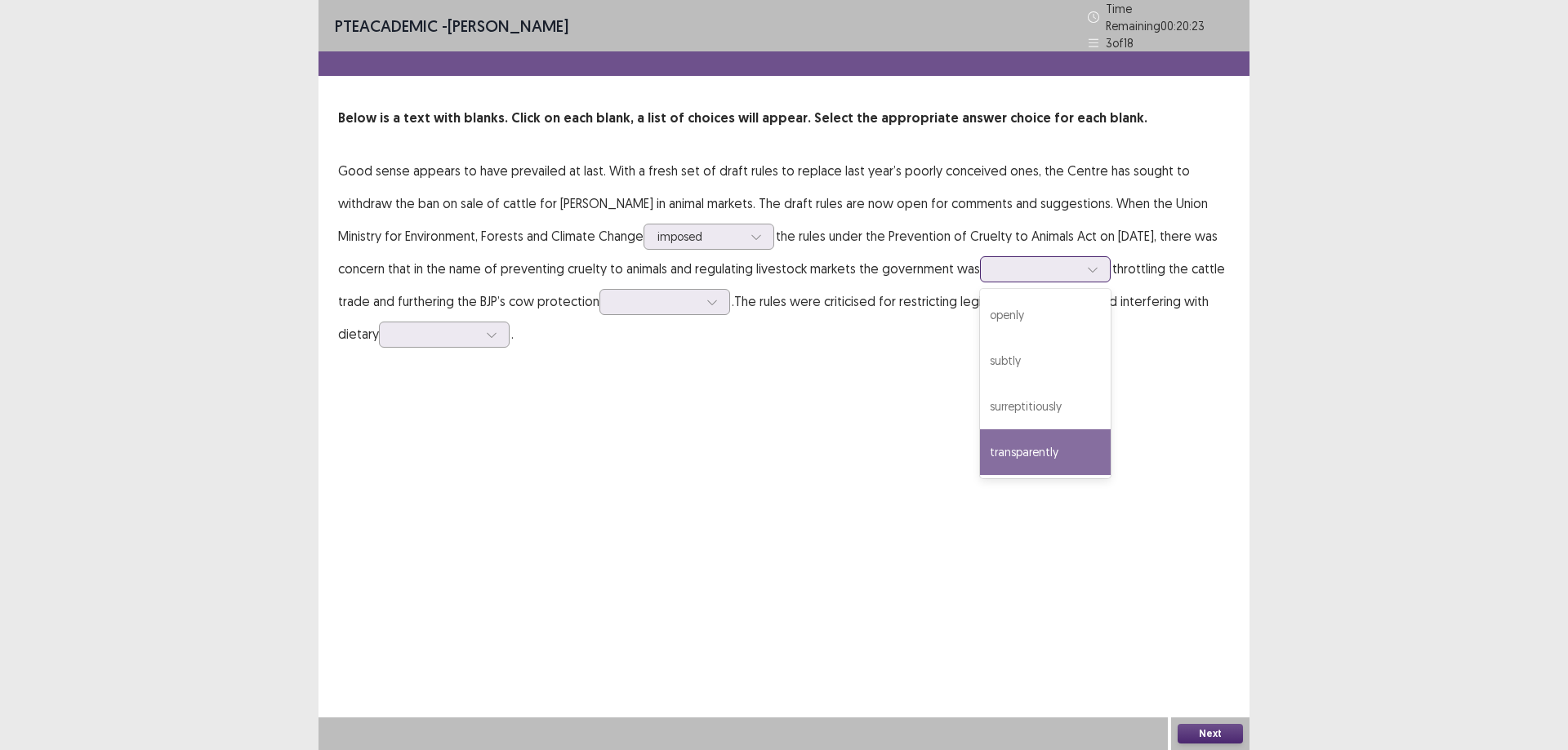
click at [1032, 454] on div "transparently" at bounding box center [1045, 452] width 130 height 46
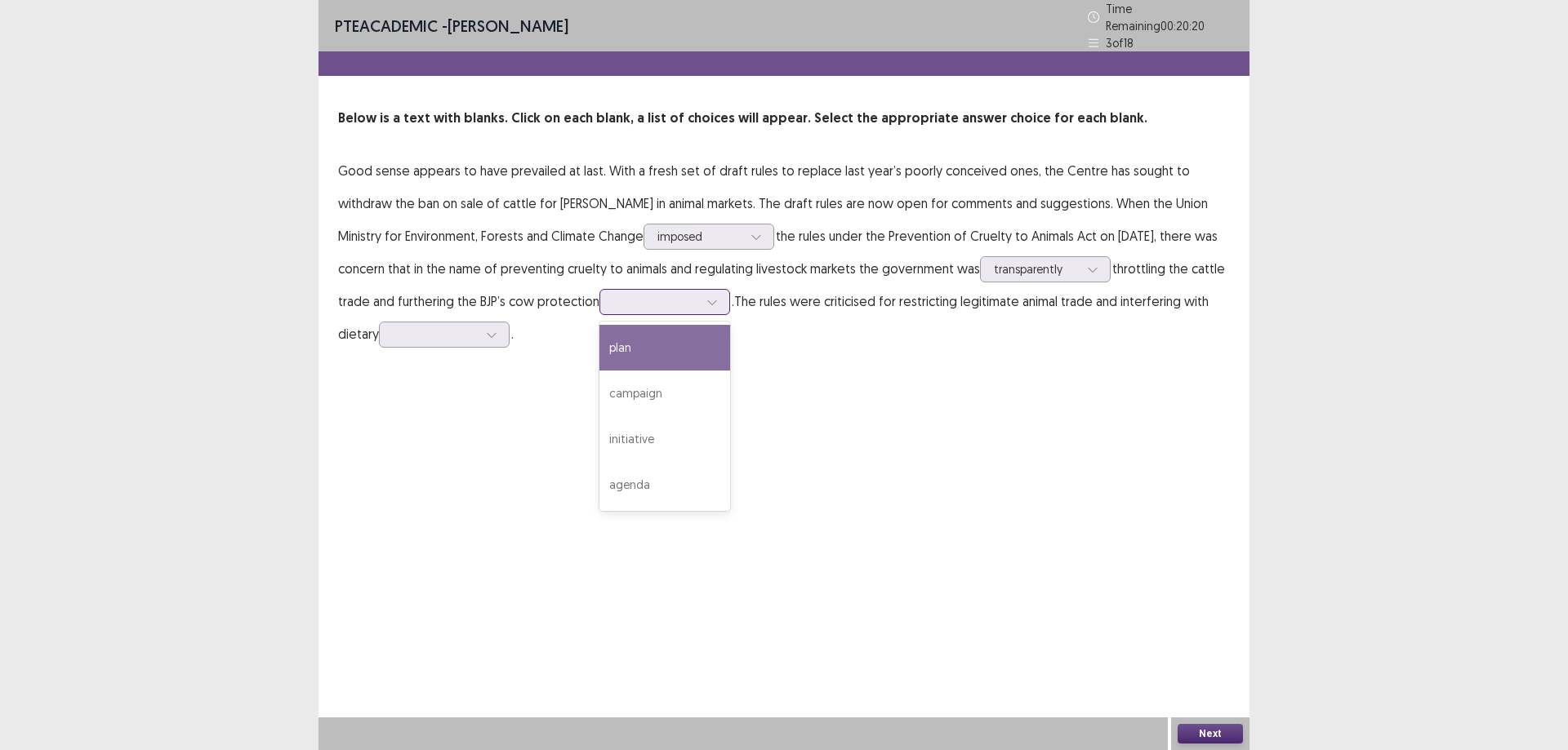
click at [717, 296] on div at bounding box center [712, 303] width 25 height 25
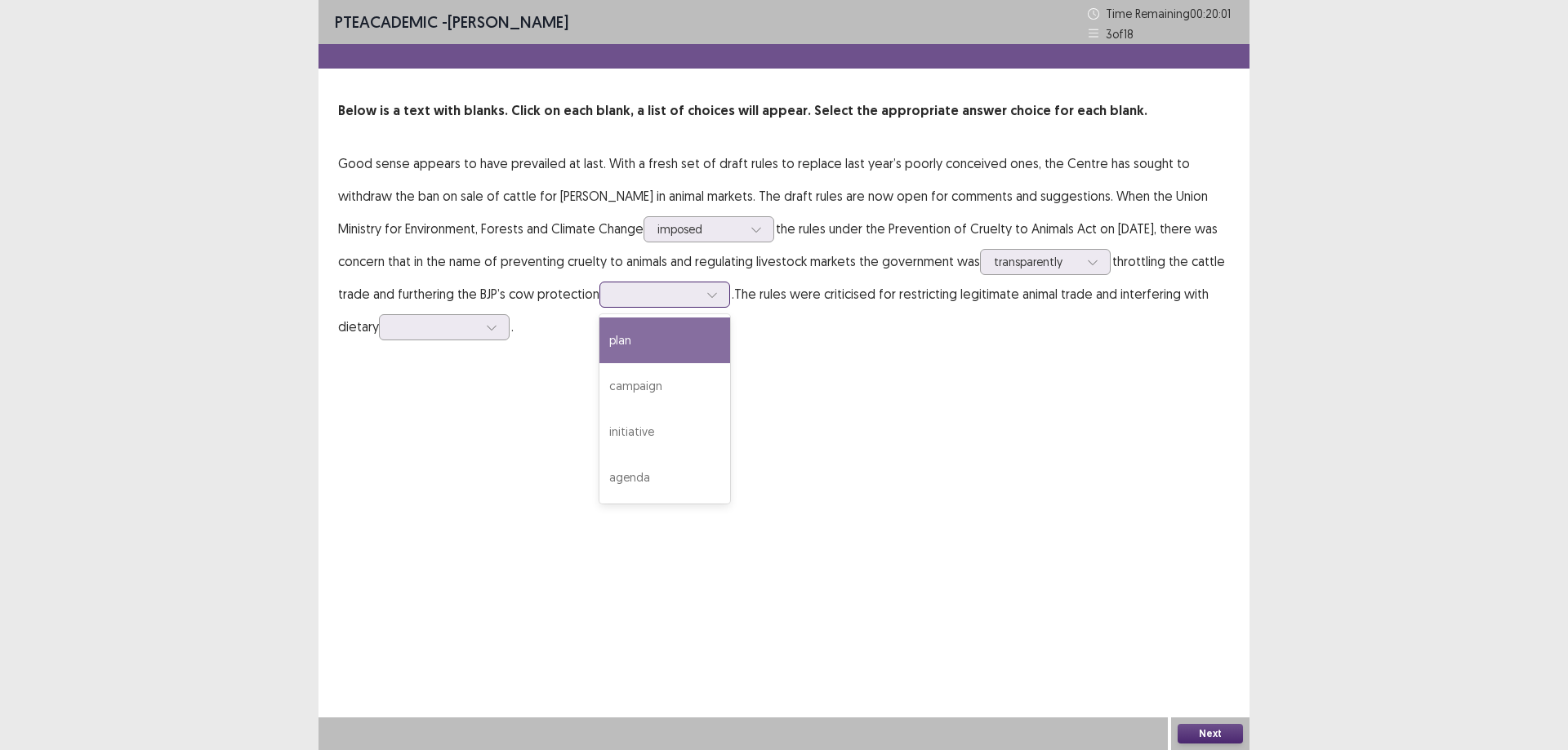
click at [670, 340] on div "plan" at bounding box center [665, 341] width 130 height 46
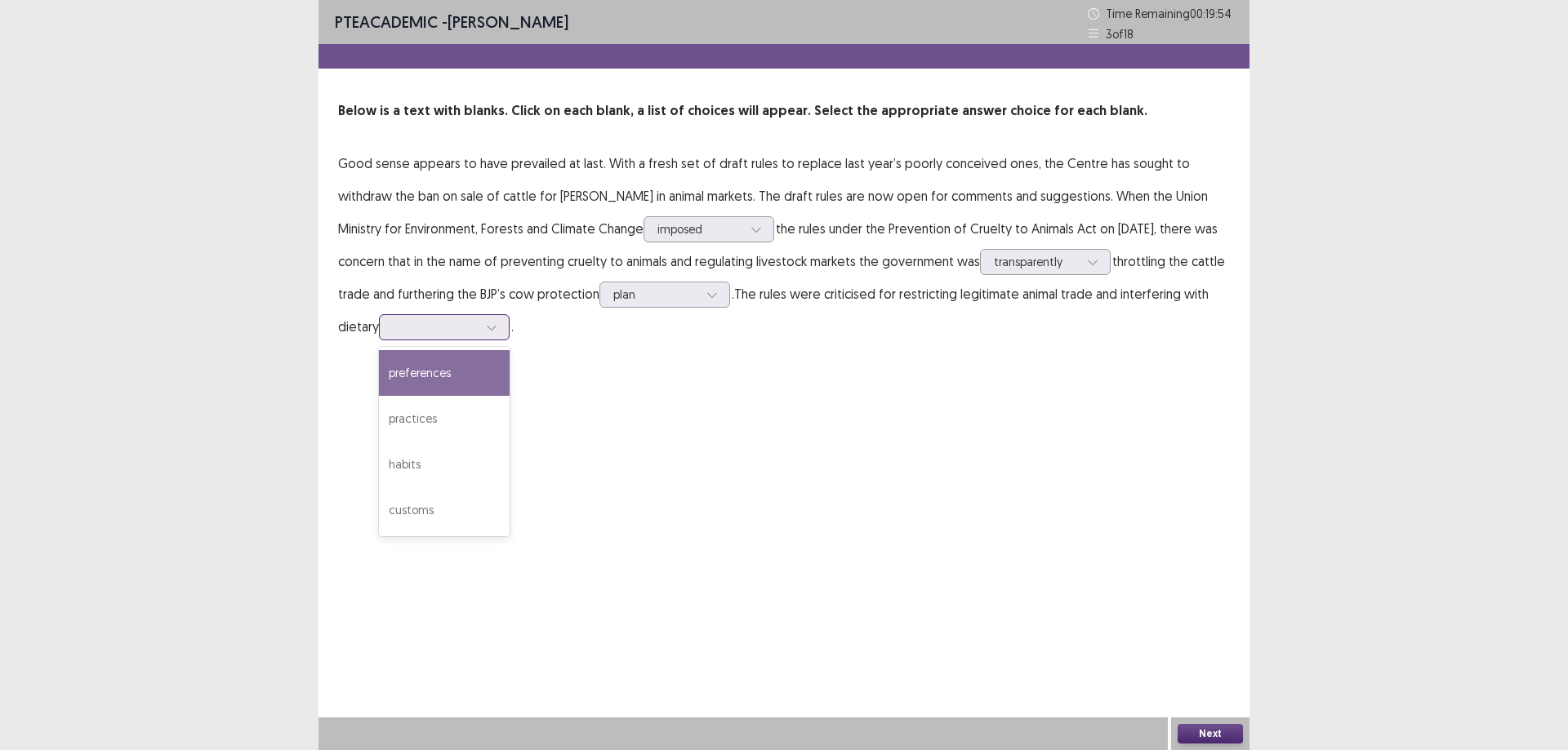
click at [486, 329] on div at bounding box center [491, 328] width 25 height 25
click at [458, 417] on div "practices" at bounding box center [444, 419] width 130 height 46
click at [1212, 738] on button "Next" at bounding box center [1210, 734] width 65 height 19
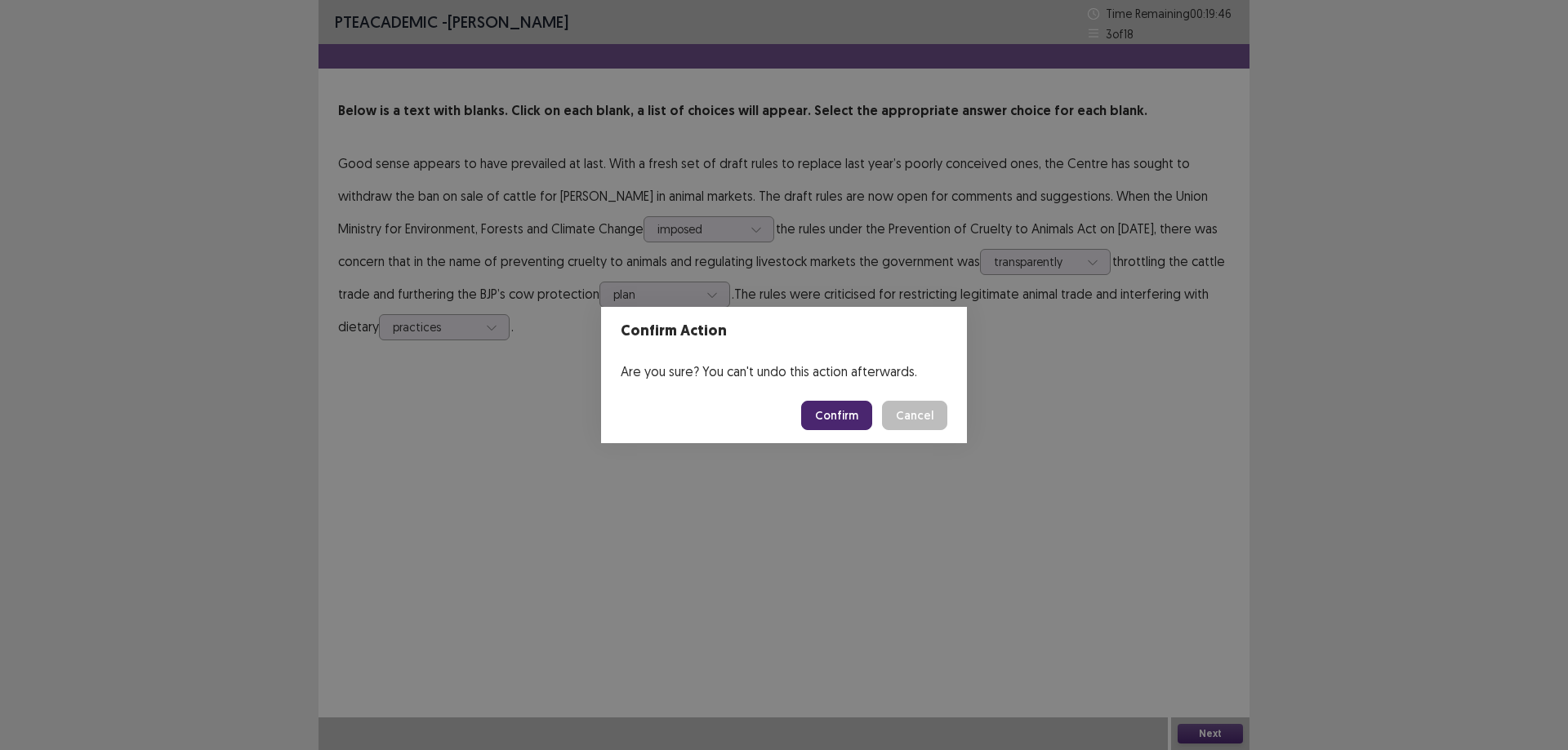
click at [829, 420] on button "Confirm" at bounding box center [836, 416] width 71 height 30
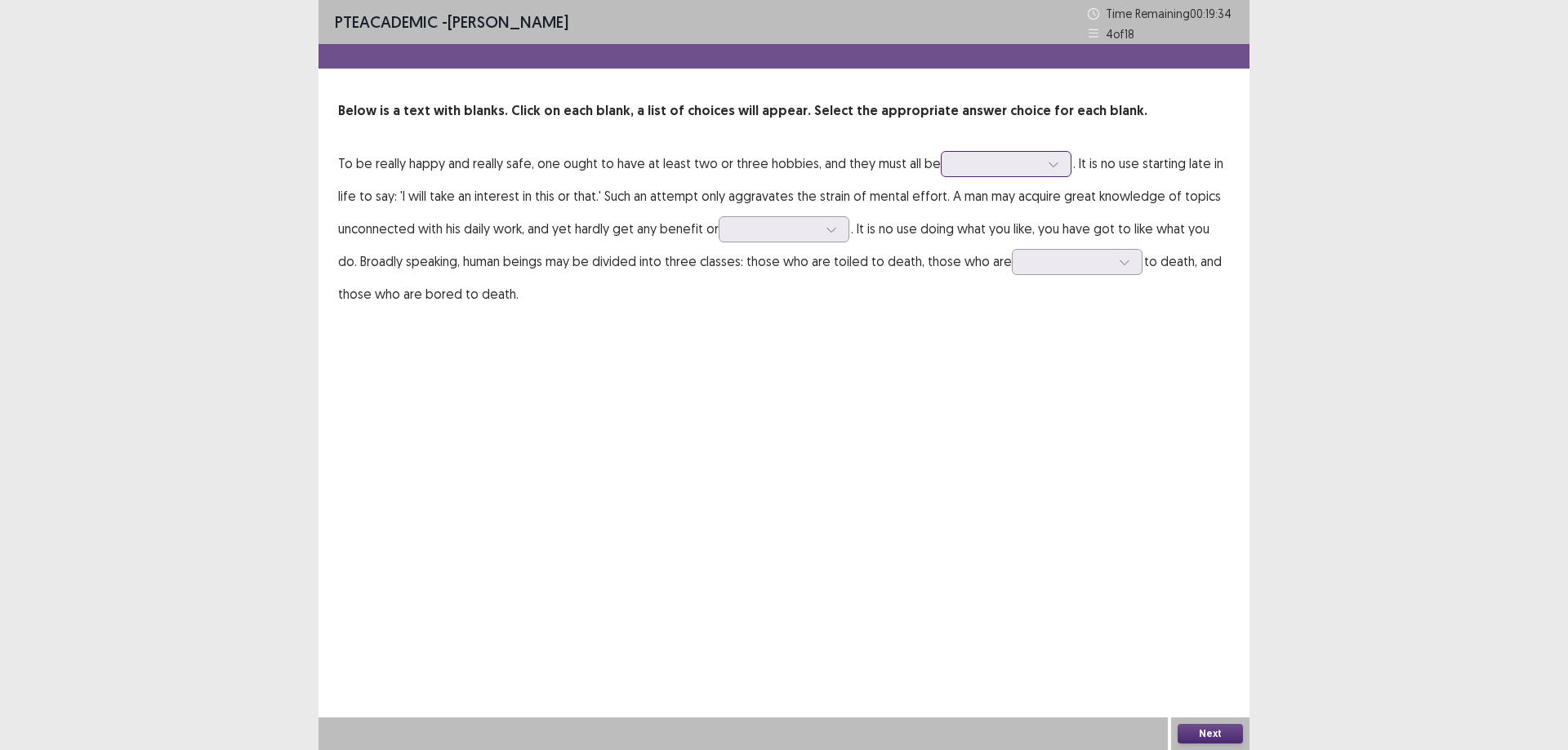
click at [1048, 163] on icon at bounding box center [1054, 164] width 11 height 11
click at [989, 252] on div "real" at bounding box center [1006, 256] width 130 height 46
click at [838, 233] on div at bounding box center [831, 230] width 25 height 25
click at [761, 417] on div "relief" at bounding box center [784, 413] width 130 height 46
click at [1119, 260] on icon at bounding box center [1125, 262] width 11 height 11
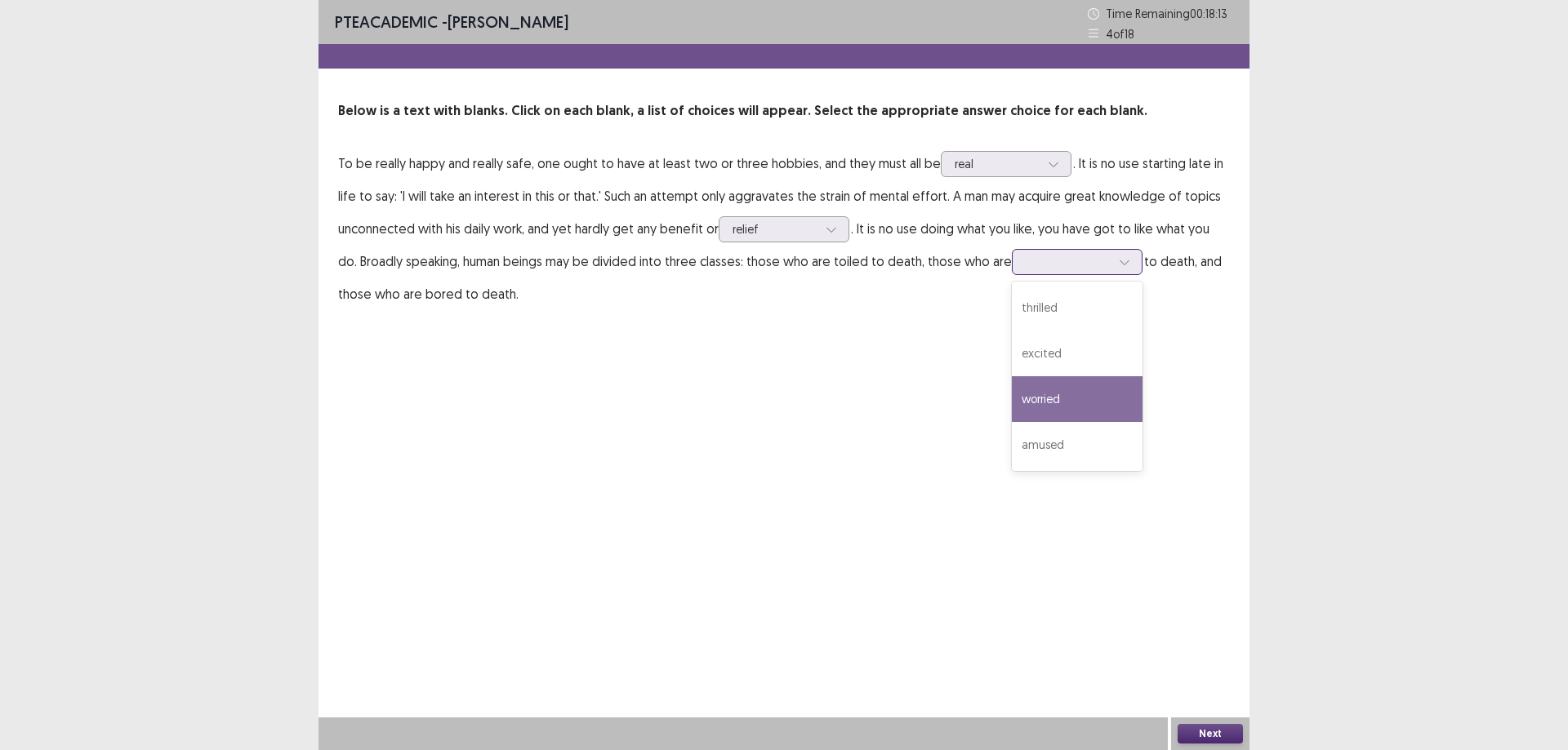
click at [1066, 403] on div "worried" at bounding box center [1077, 399] width 130 height 46
click at [1216, 733] on button "Next" at bounding box center [1210, 734] width 65 height 19
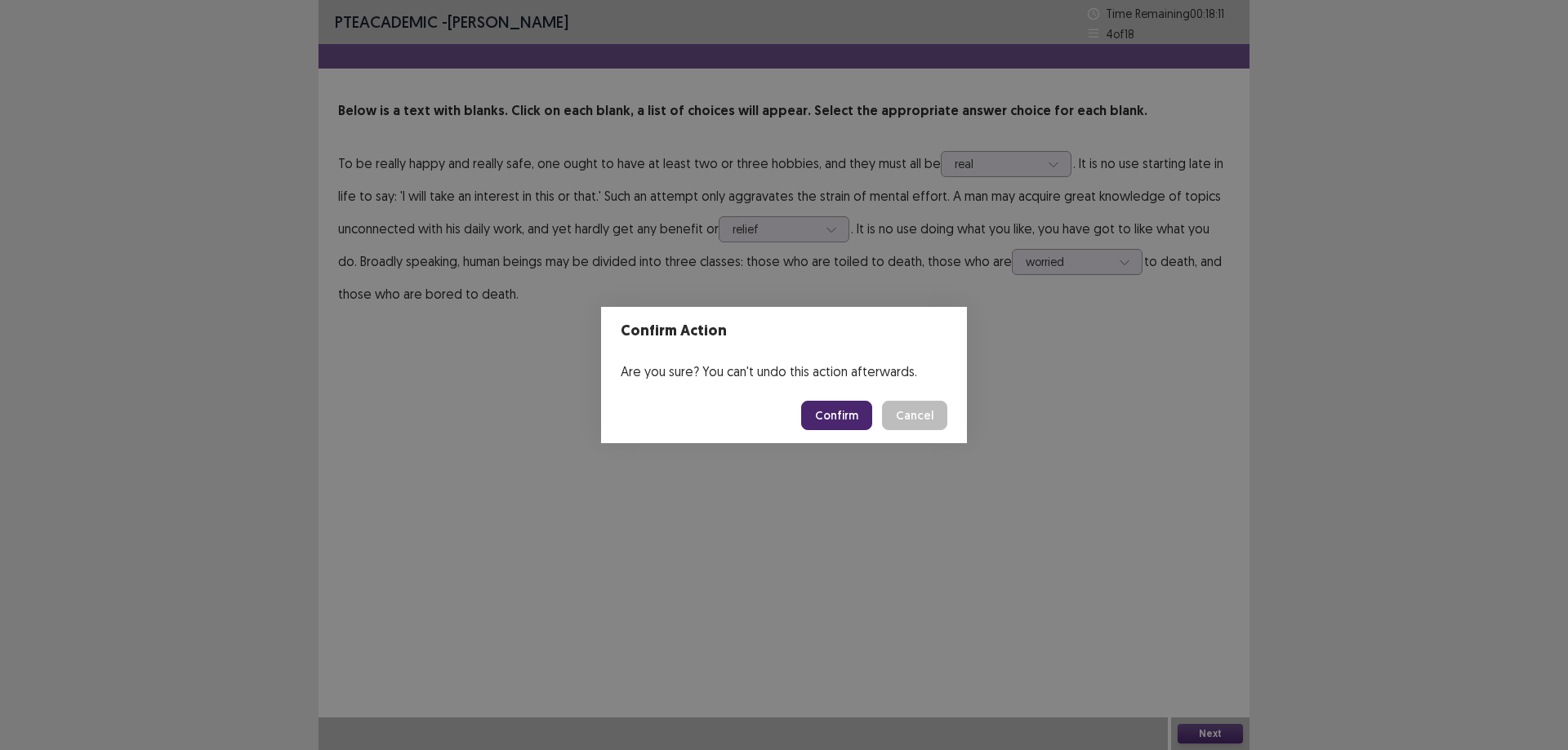
click at [852, 420] on button "Confirm" at bounding box center [836, 416] width 71 height 30
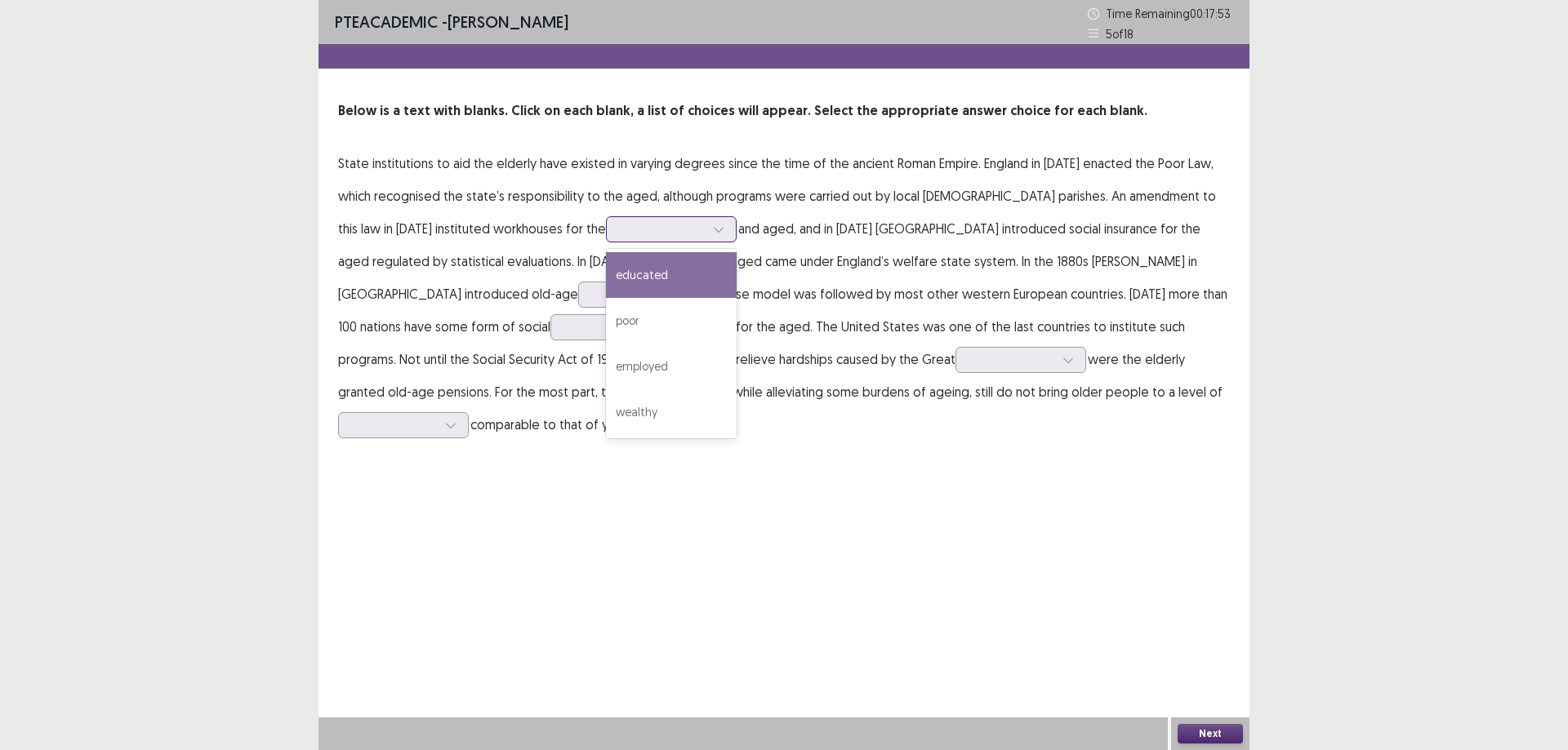
click at [713, 225] on icon at bounding box center [718, 230] width 11 height 11
click at [605, 322] on div "poor" at bounding box center [670, 321] width 130 height 46
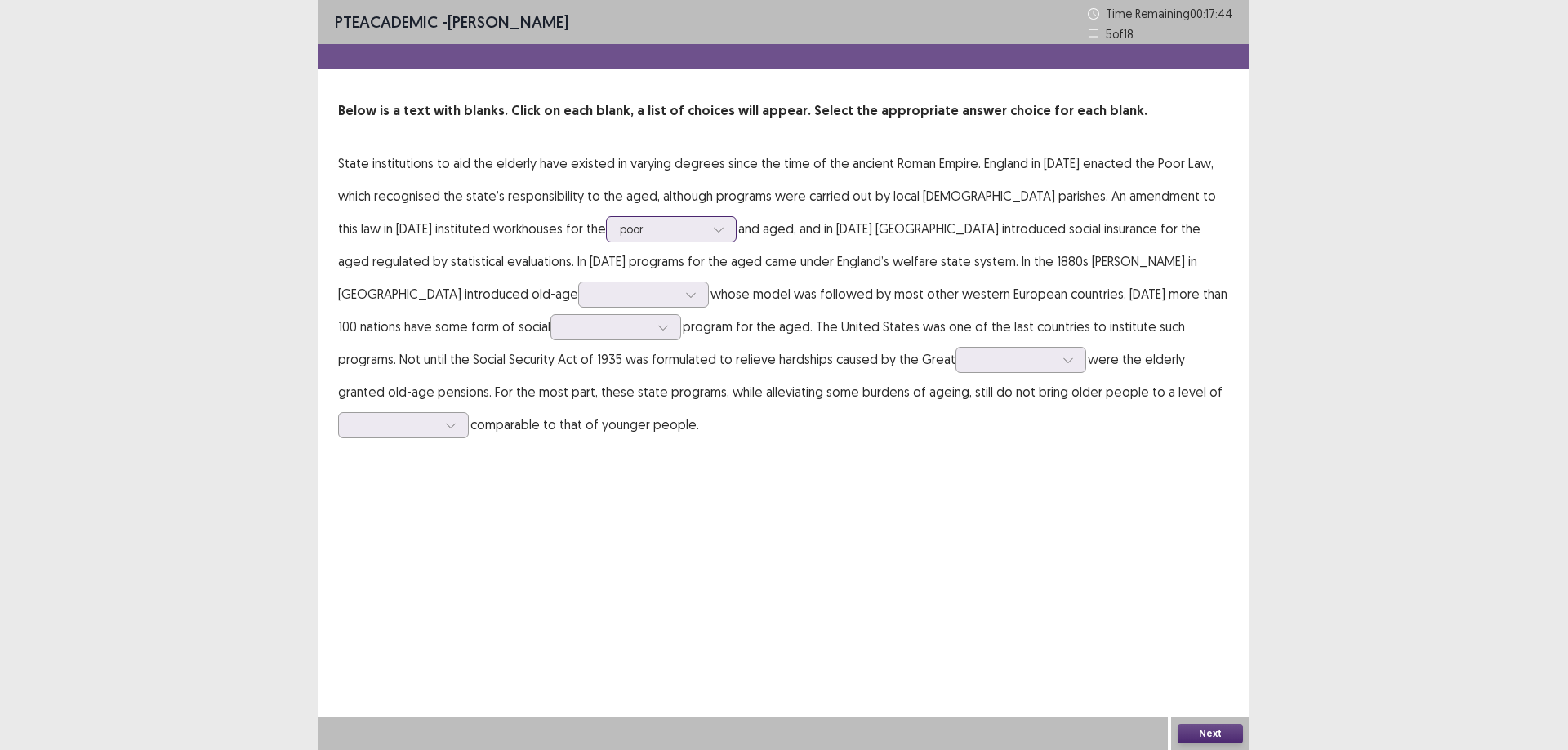
click at [574, 214] on p "State institutions to aid the elderly have existed in varying degrees since the…" at bounding box center [784, 293] width 892 height 294
click at [706, 230] on div at bounding box center [718, 230] width 25 height 25
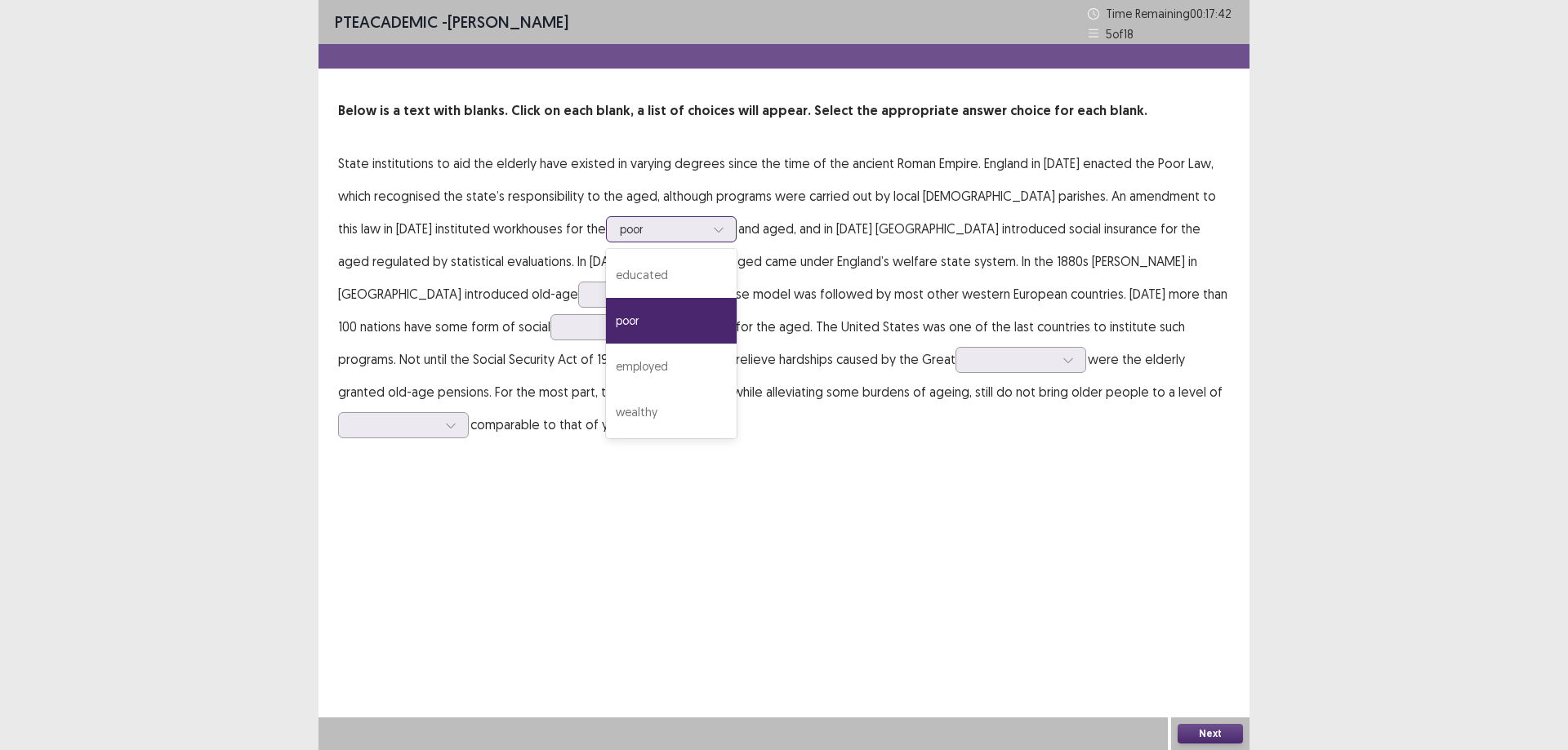
click at [706, 228] on div at bounding box center [718, 230] width 25 height 25
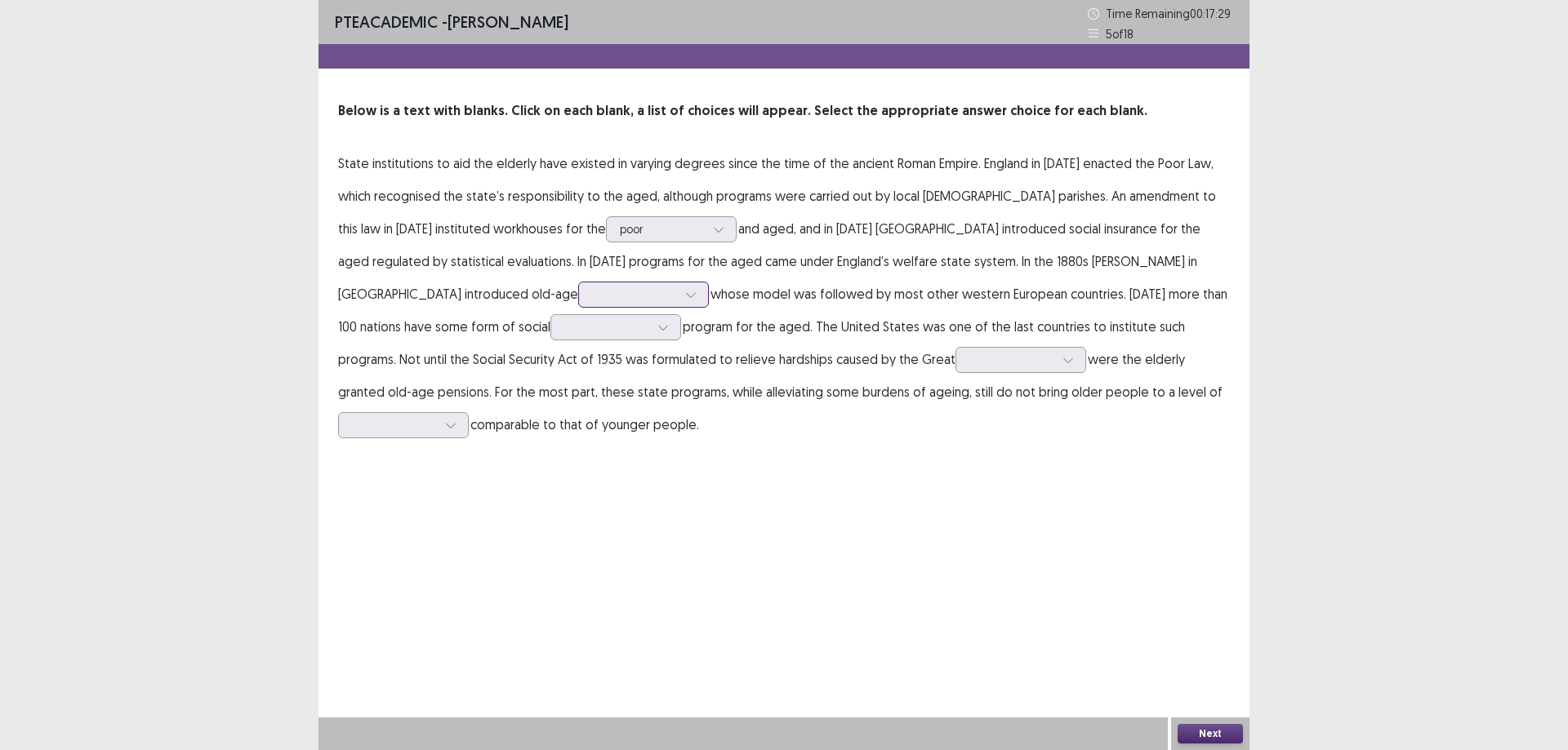
click at [685, 296] on icon at bounding box center [691, 295] width 11 height 11
click at [578, 344] on div "pensions" at bounding box center [643, 341] width 130 height 46
click at [650, 332] on div at bounding box center [663, 328] width 25 height 25
click at [551, 425] on div "service" at bounding box center [616, 419] width 130 height 46
click at [969, 355] on div at bounding box center [1011, 359] width 85 height 15
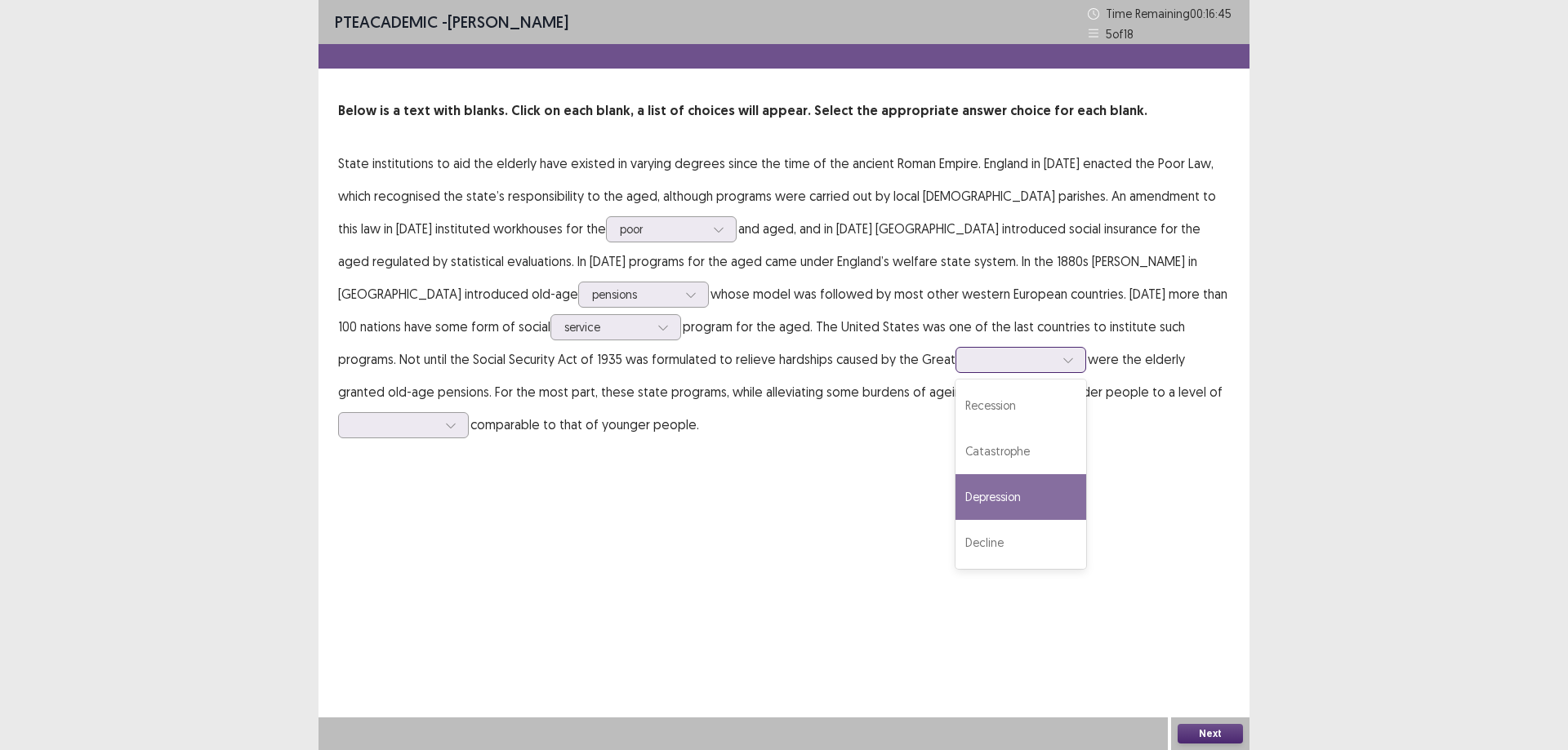
click at [955, 496] on div "Depression" at bounding box center [1020, 497] width 130 height 46
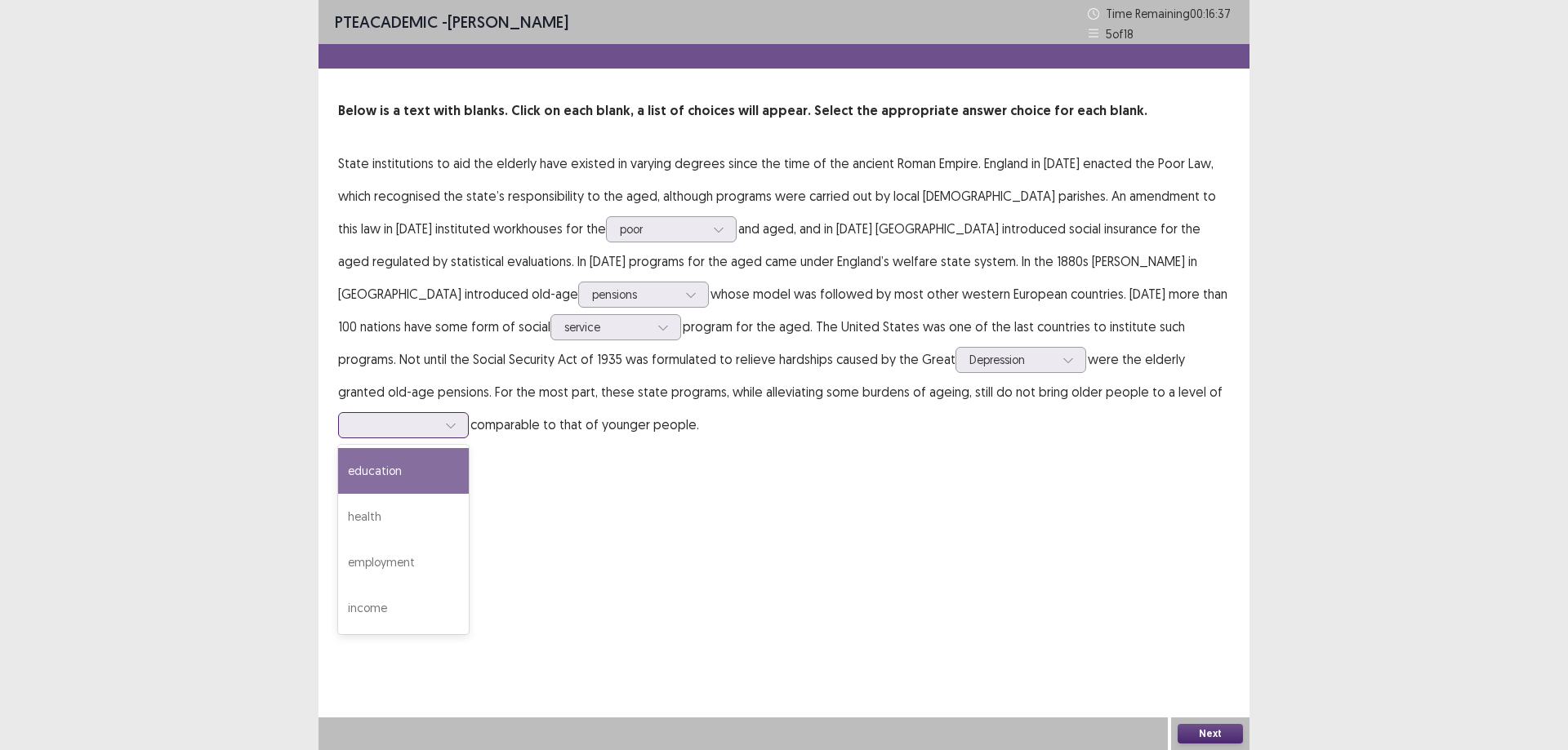
click at [463, 413] on div at bounding box center [451, 425] width 25 height 25
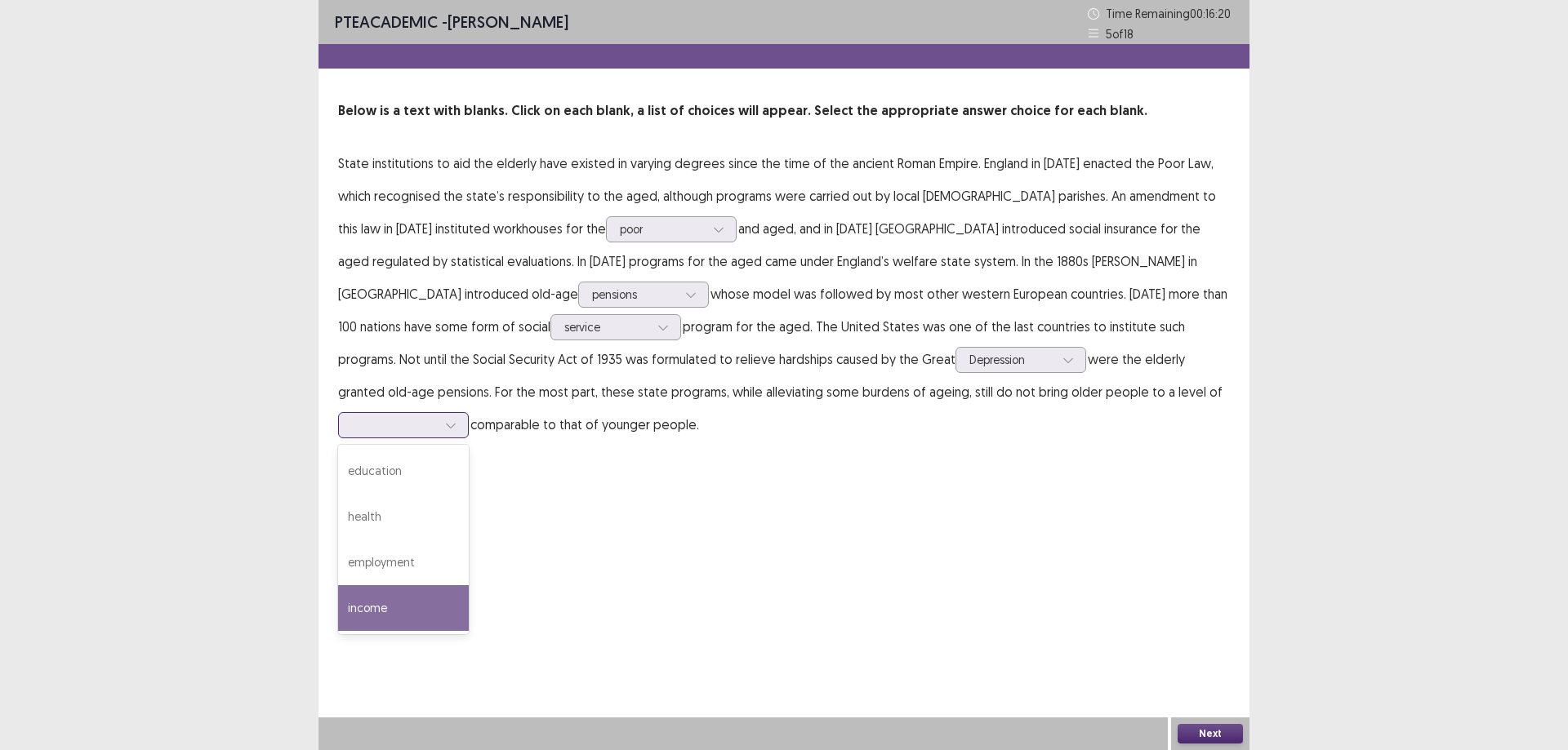
click at [468, 585] on div "income" at bounding box center [403, 608] width 130 height 46
click at [1203, 738] on button "Next" at bounding box center [1210, 734] width 65 height 19
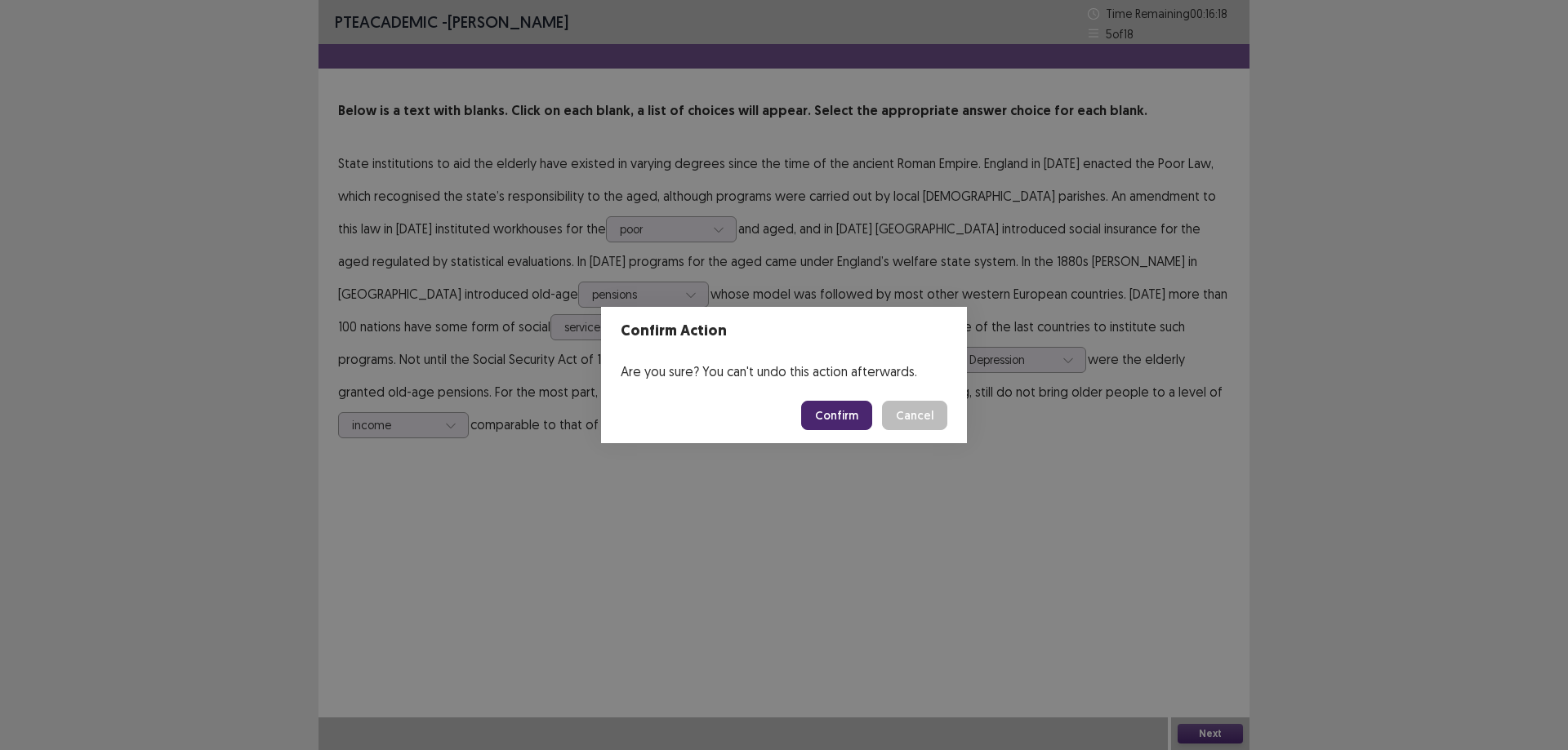
click at [849, 429] on button "Confirm" at bounding box center [836, 416] width 71 height 30
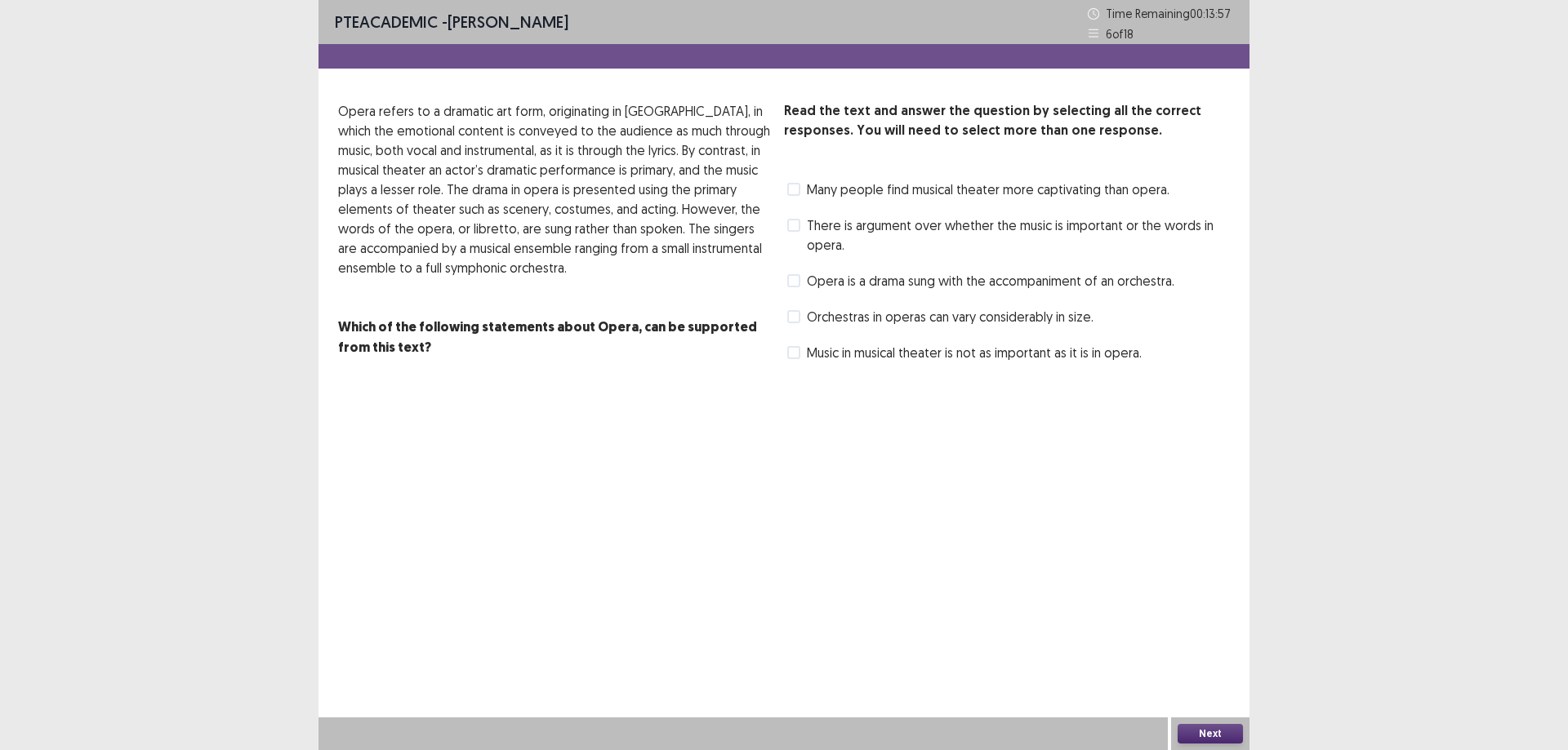
click at [811, 281] on span "Opera is a drama sung with the accompaniment of an orchestra." at bounding box center [990, 281] width 368 height 19
click at [794, 224] on span at bounding box center [794, 225] width 13 height 13
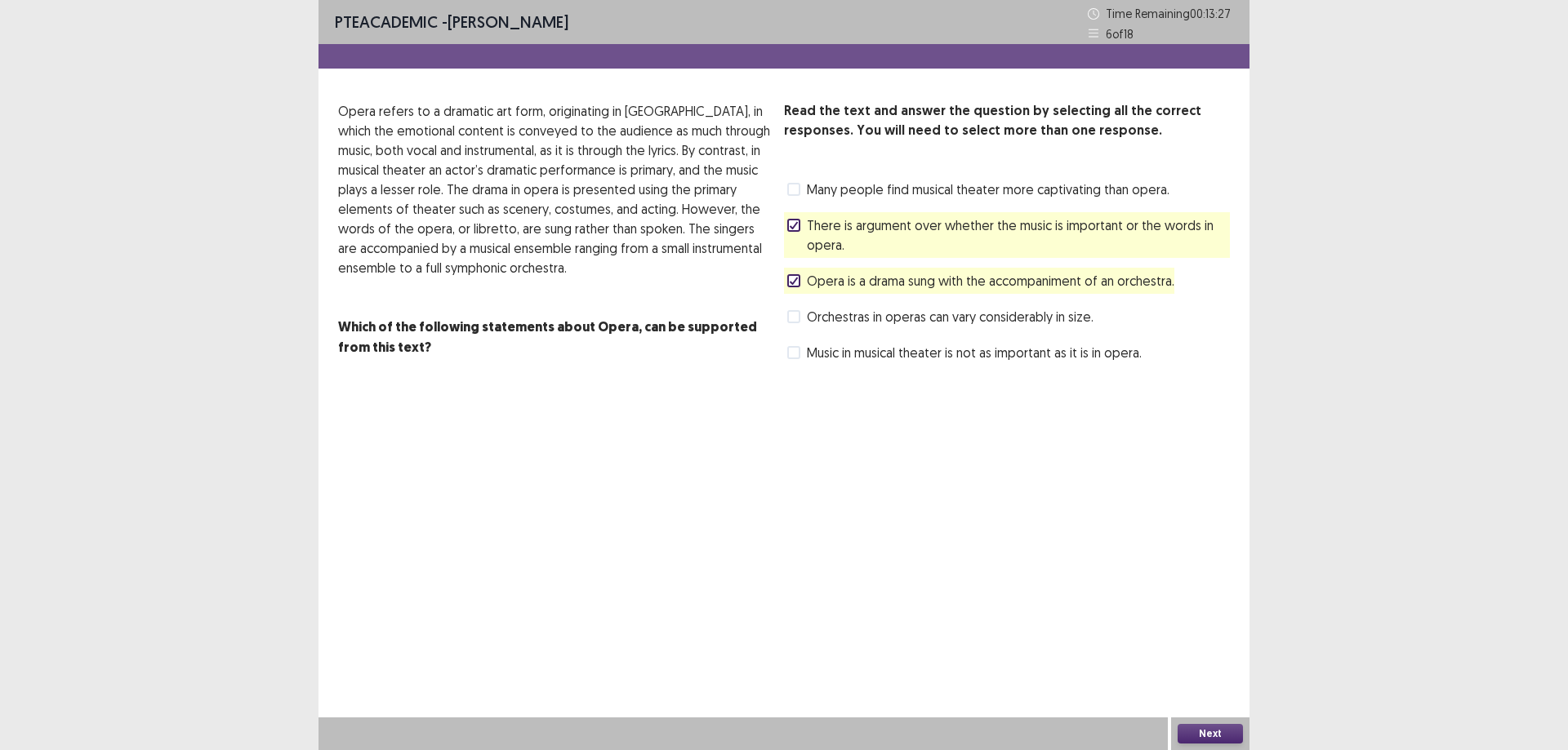
click at [1232, 725] on button "Next" at bounding box center [1210, 734] width 65 height 19
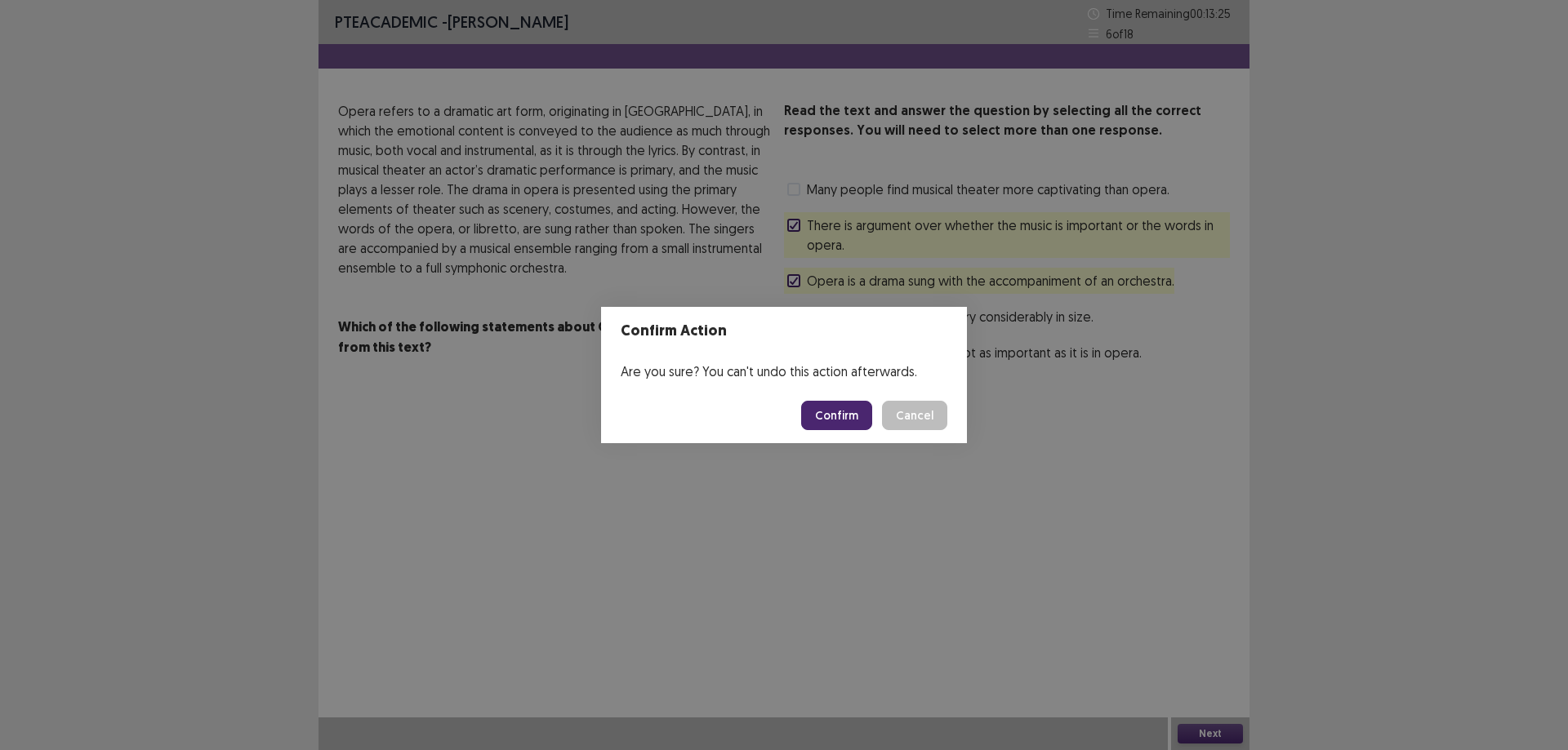
click at [845, 420] on button "Confirm" at bounding box center [836, 416] width 71 height 30
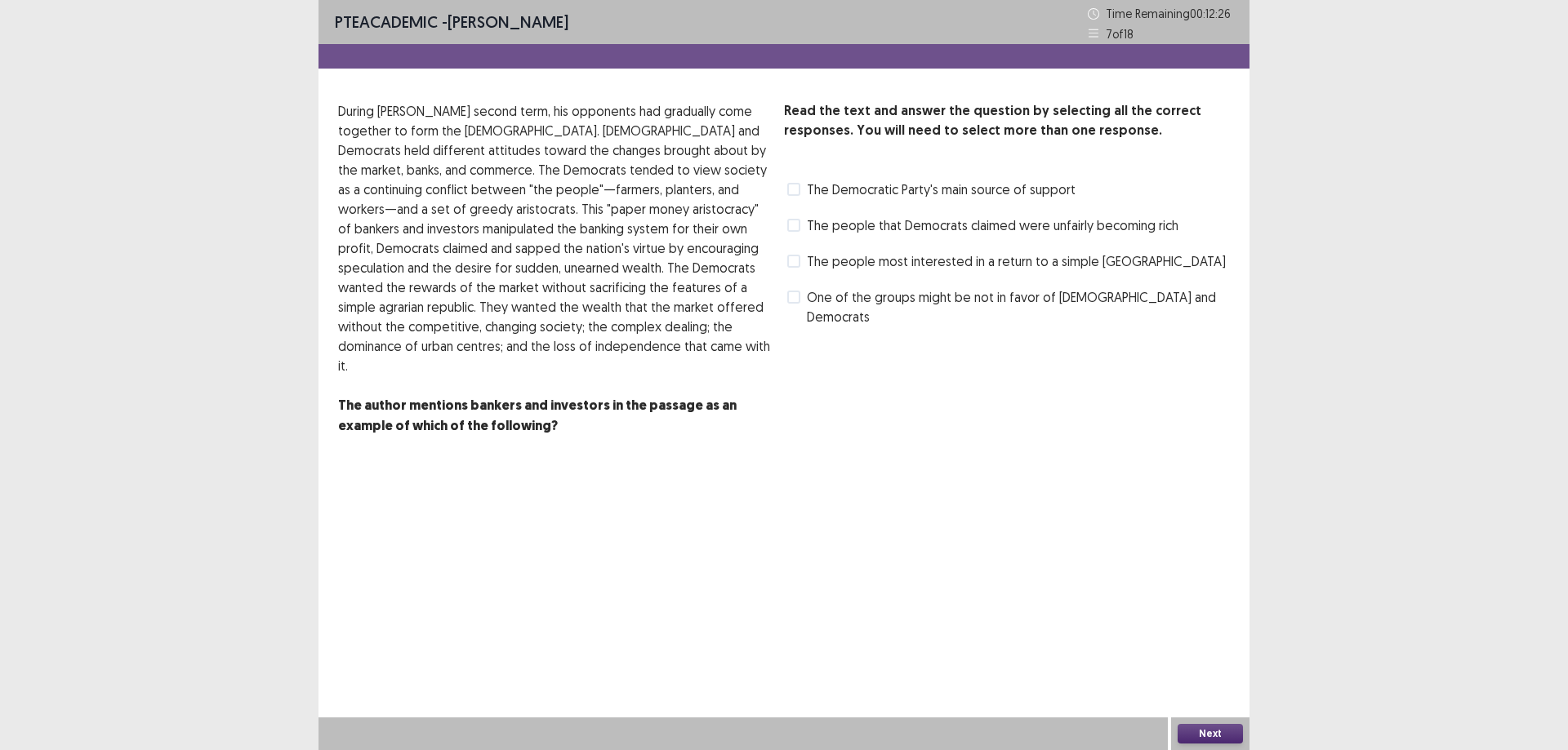
click at [801, 224] on label "The people that Democrats claimed were unfairly becoming rich" at bounding box center [983, 225] width 391 height 19
click at [805, 297] on label "One of the groups might be not in favor of [DEMOGRAPHIC_DATA] and Democrats" at bounding box center [1009, 307] width 443 height 39
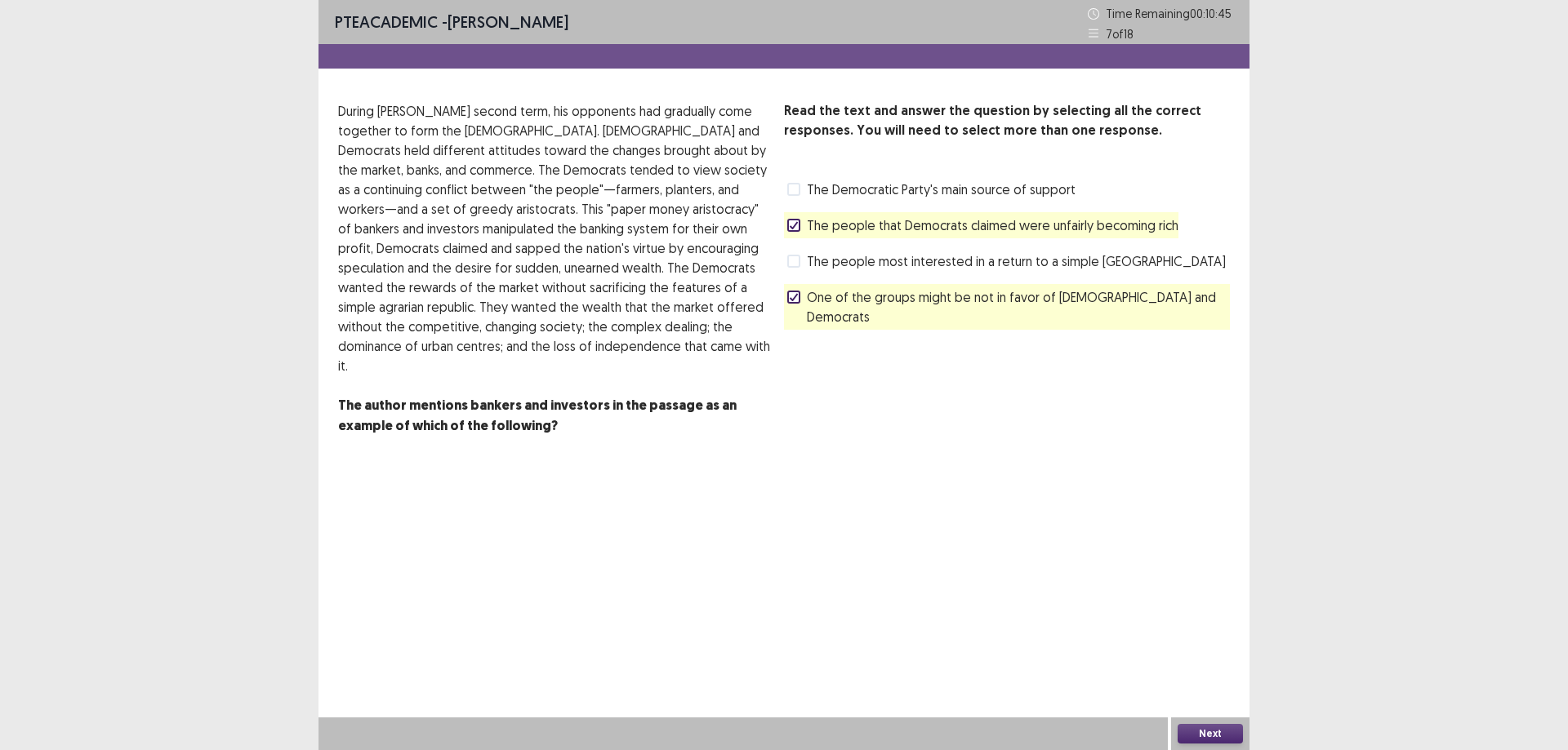
click at [1212, 738] on button "Next" at bounding box center [1210, 734] width 65 height 19
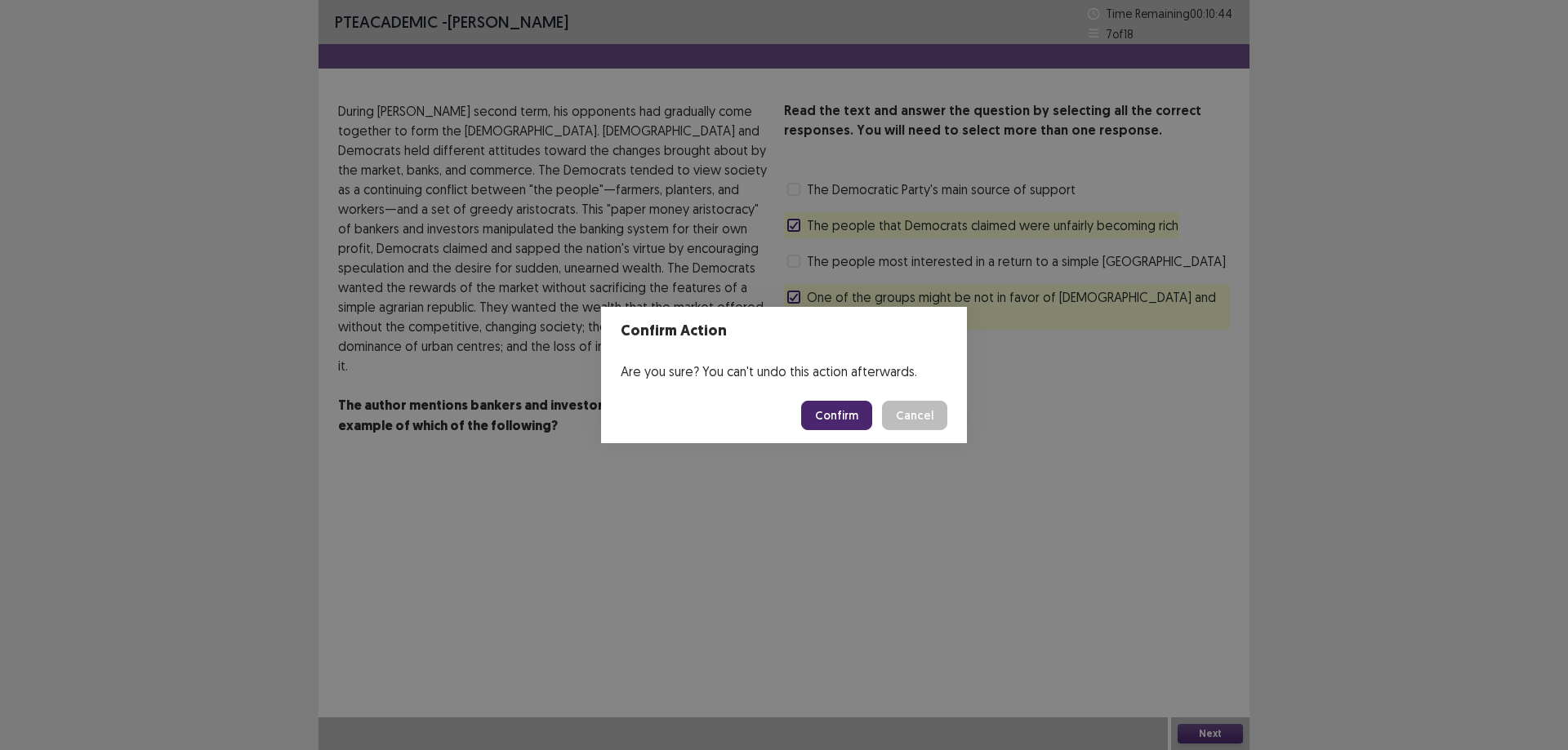
click at [838, 417] on button "Confirm" at bounding box center [836, 416] width 71 height 30
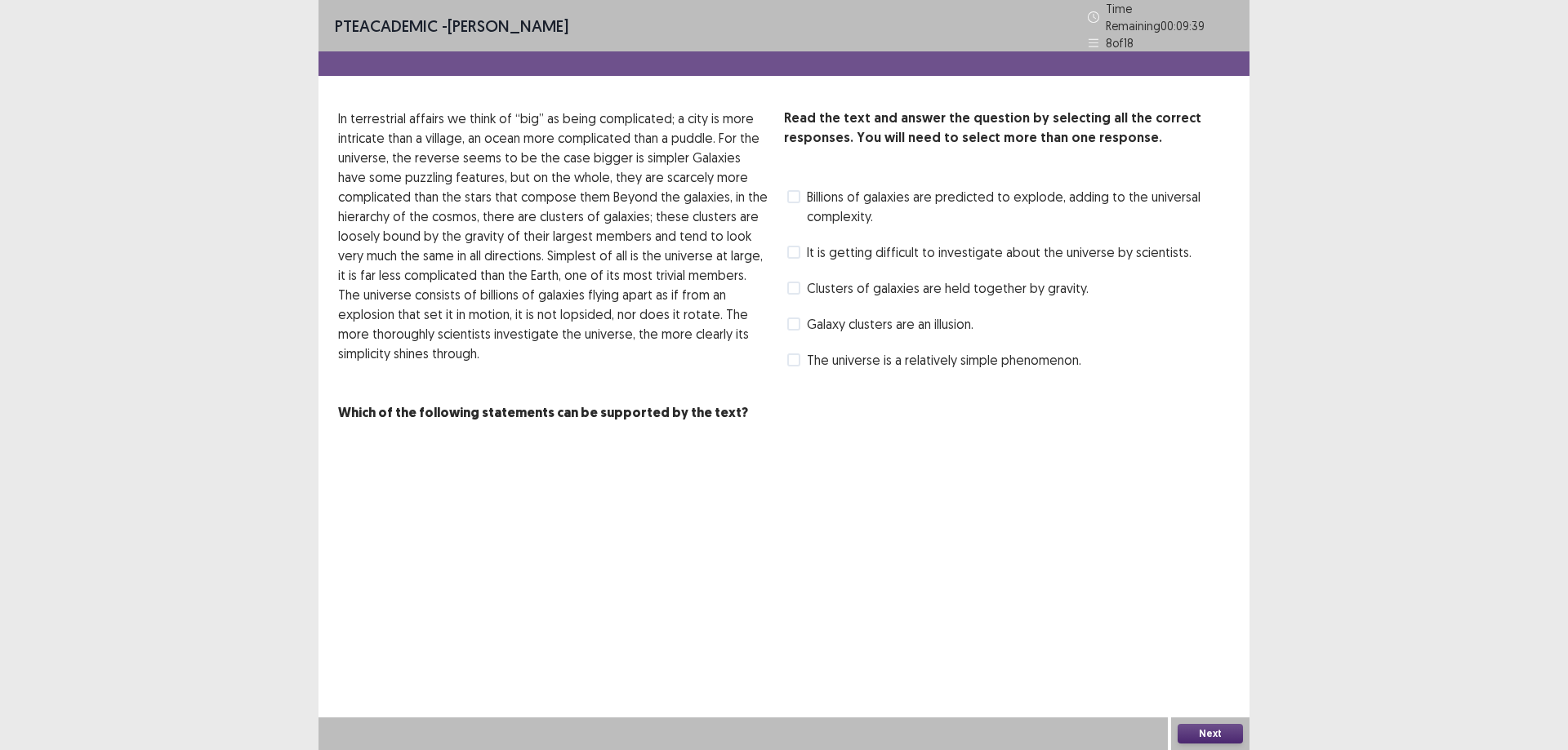
click at [795, 246] on span at bounding box center [794, 253] width 13 height 13
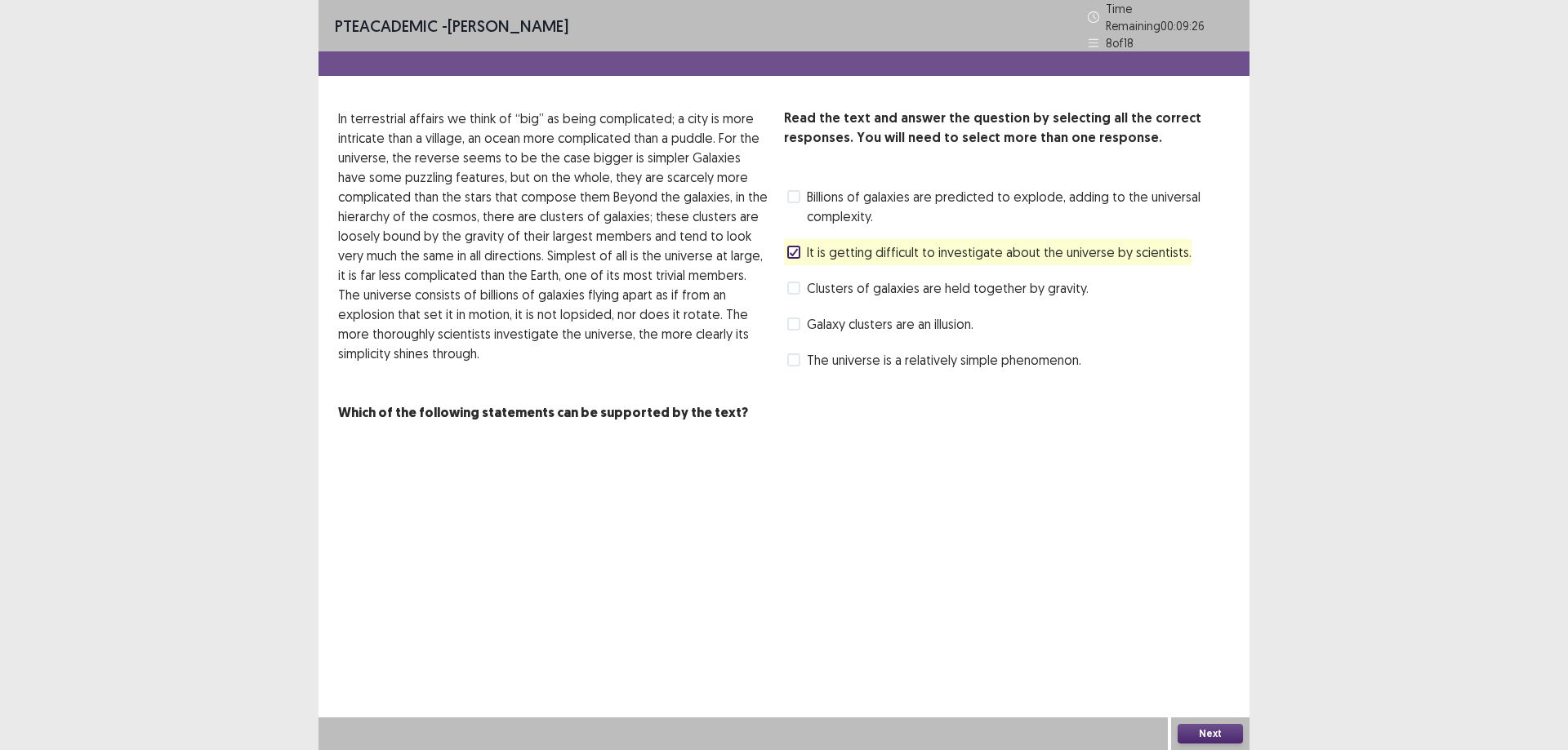
click at [805, 282] on label "Clusters of galaxies are held together by gravity." at bounding box center [938, 288] width 302 height 19
click at [798, 248] on icon at bounding box center [793, 252] width 10 height 9
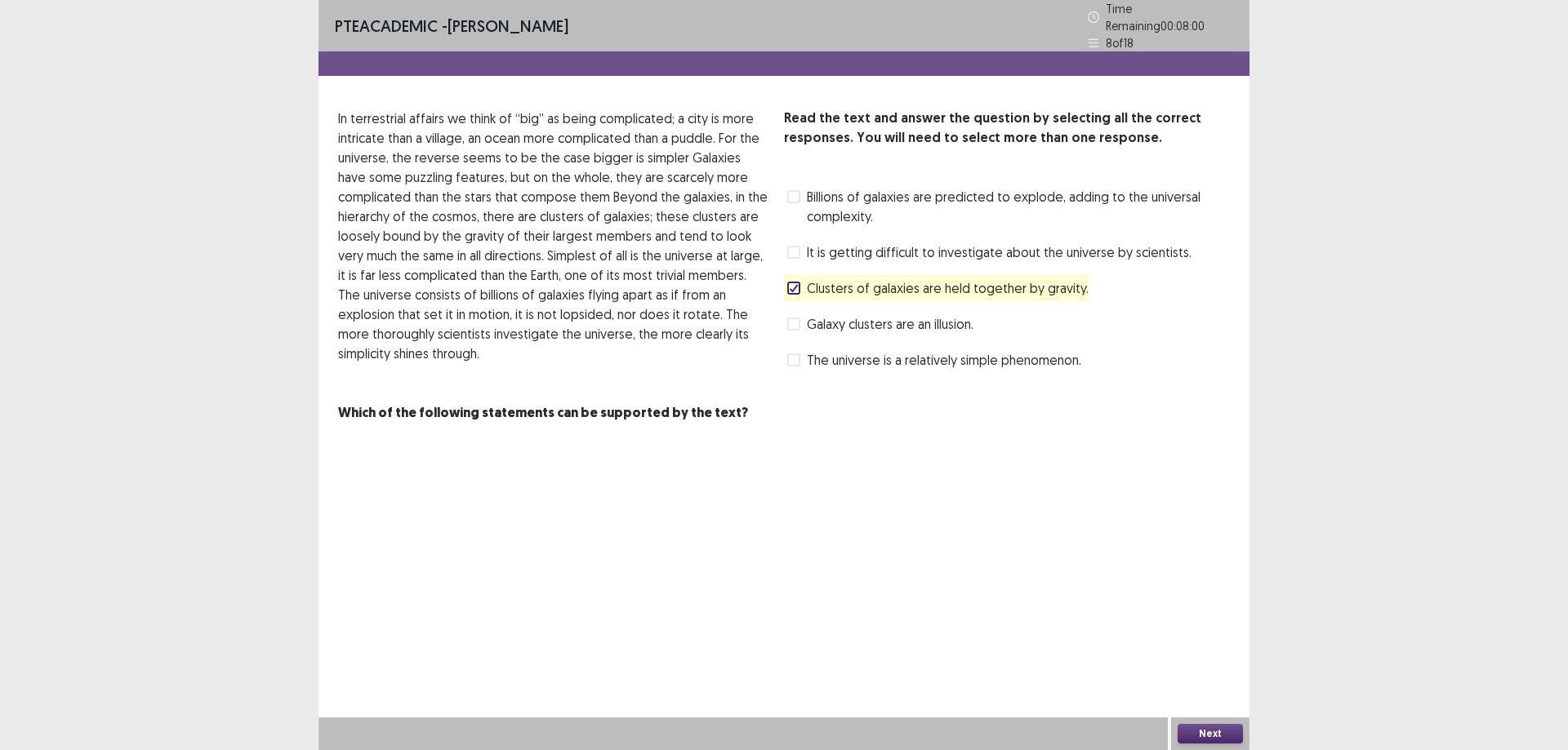
drag, startPoint x: 796, startPoint y: 359, endPoint x: 798, endPoint y: 374, distance: 15.1
click at [796, 360] on label "The universe is a relatively simple phenomenon." at bounding box center [934, 360] width 294 height 19
click at [1226, 739] on button "Next" at bounding box center [1210, 734] width 65 height 19
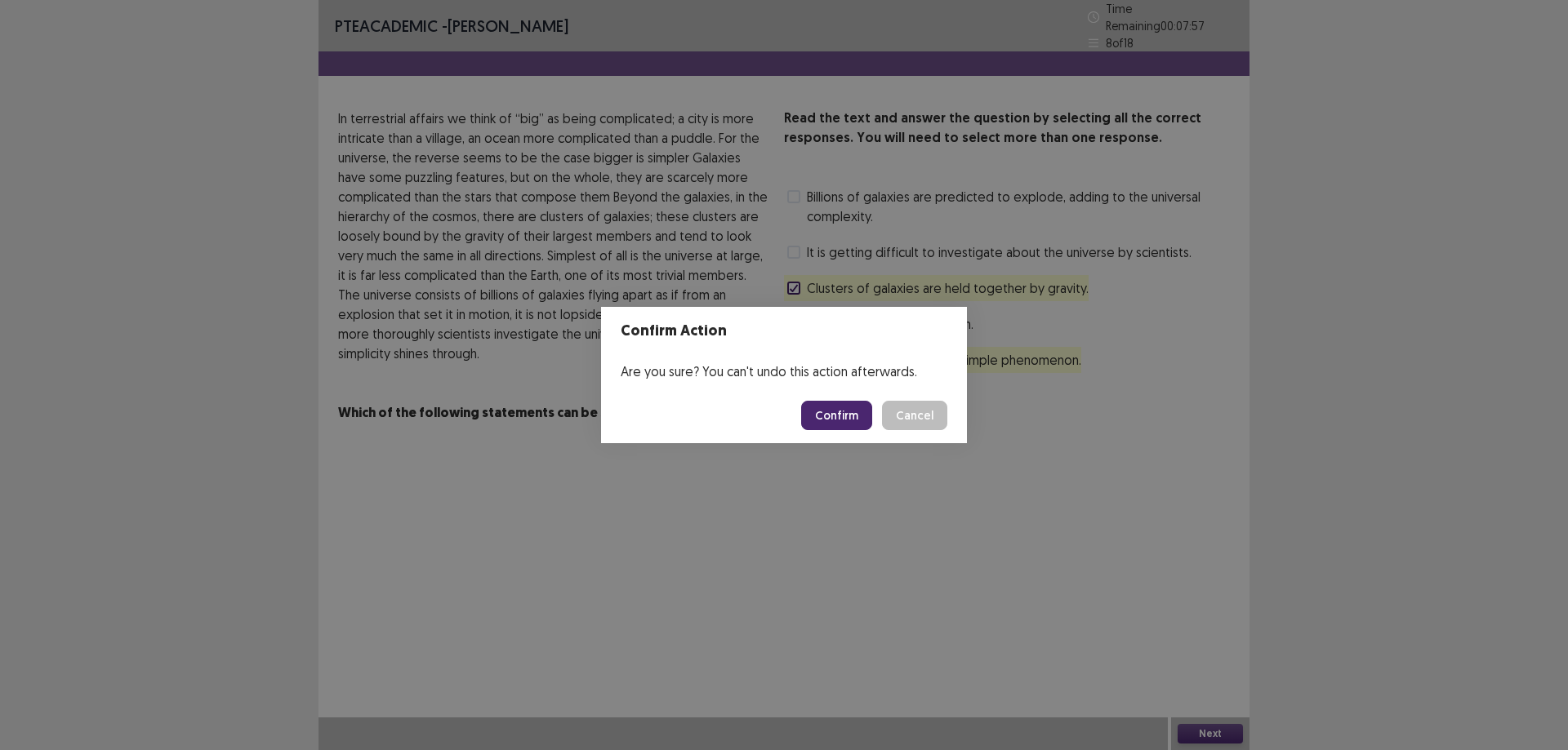
click at [838, 423] on button "Confirm" at bounding box center [836, 416] width 71 height 30
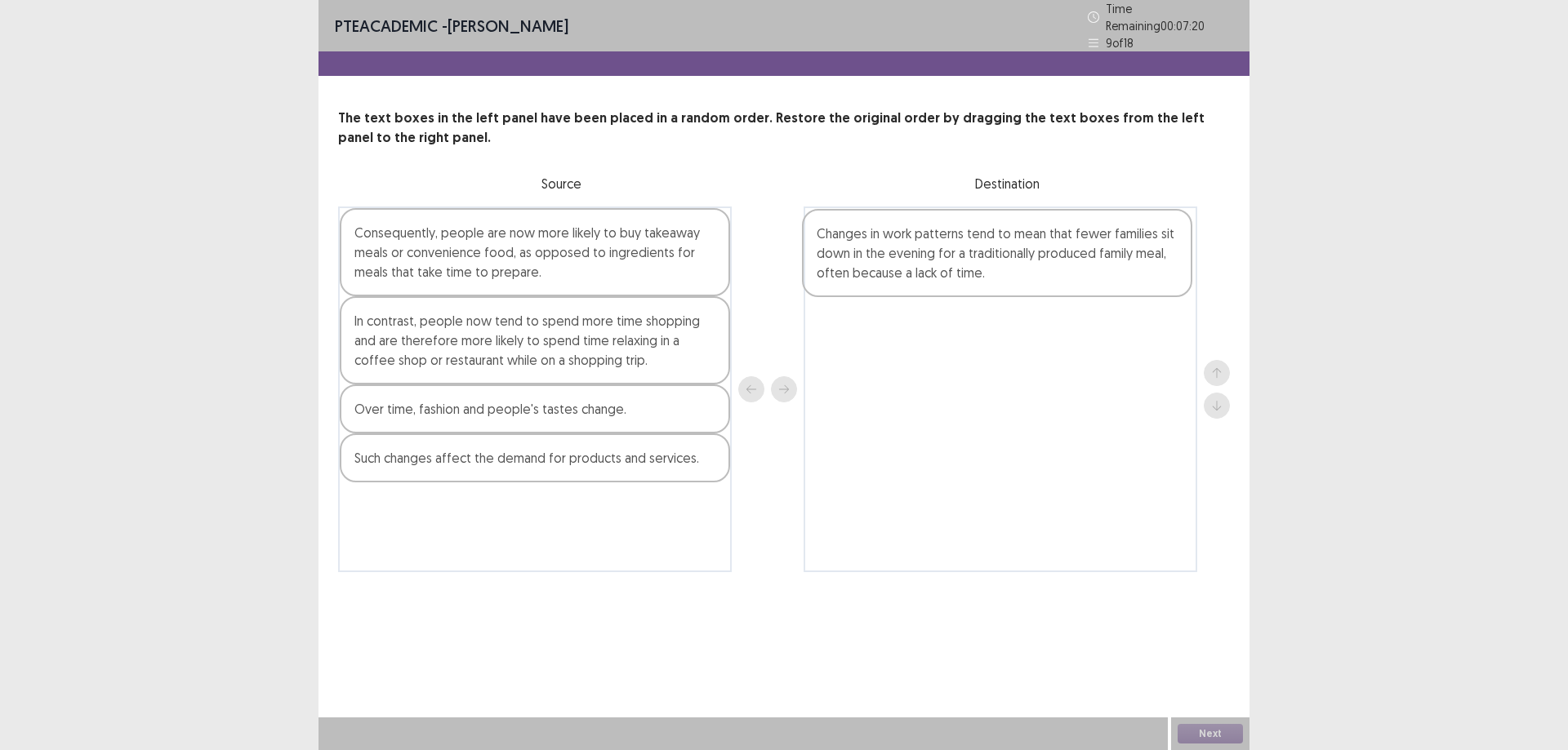
drag, startPoint x: 443, startPoint y: 531, endPoint x: 898, endPoint y: 308, distance: 506.7
click at [906, 268] on div "Consequently, people are now more likely to buy takeaway meals or convenience f…" at bounding box center [784, 390] width 892 height 366
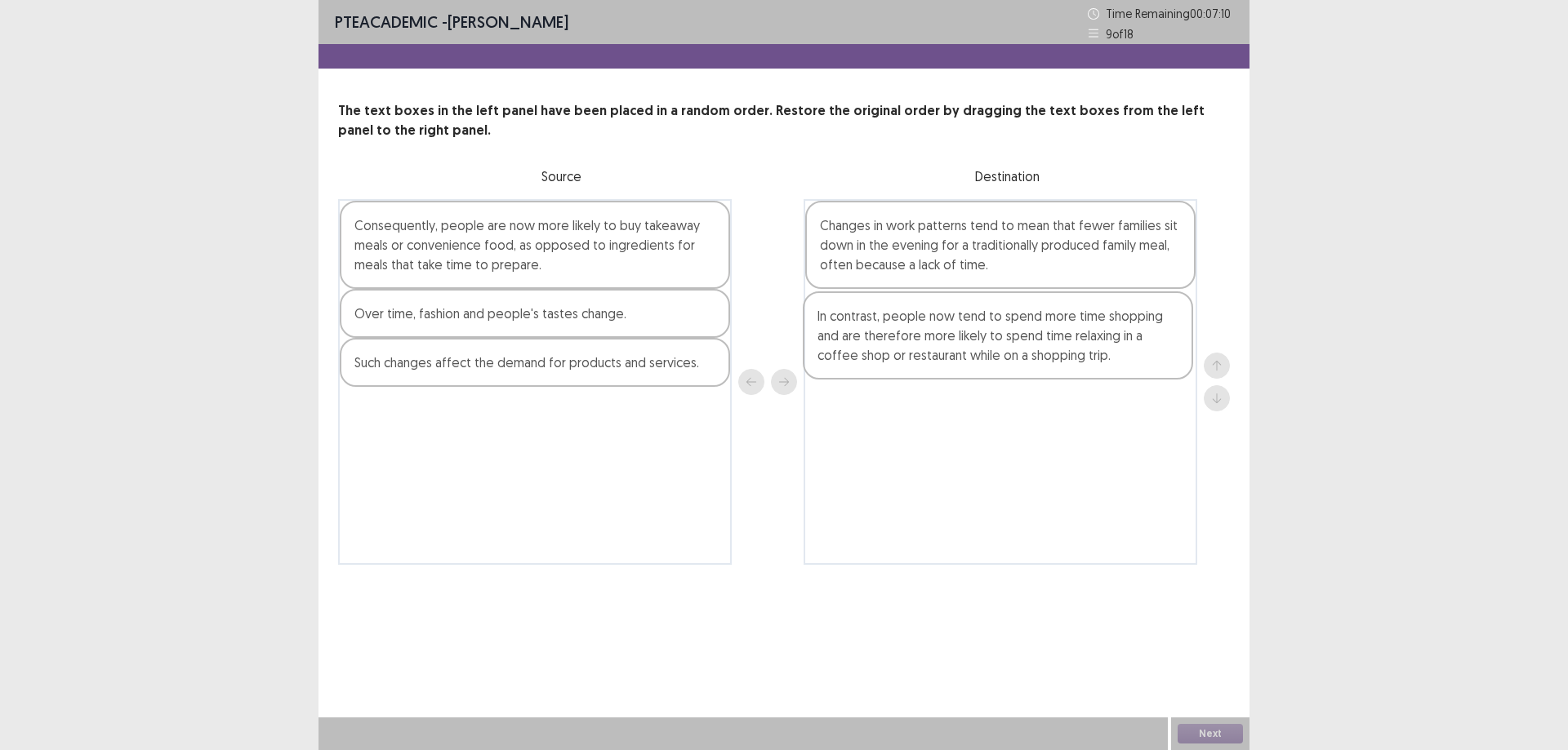
drag, startPoint x: 538, startPoint y: 358, endPoint x: 986, endPoint y: 435, distance: 454.6
click at [1002, 361] on div "Consequently, people are now more likely to buy takeaway meals or convenience f…" at bounding box center [784, 382] width 892 height 366
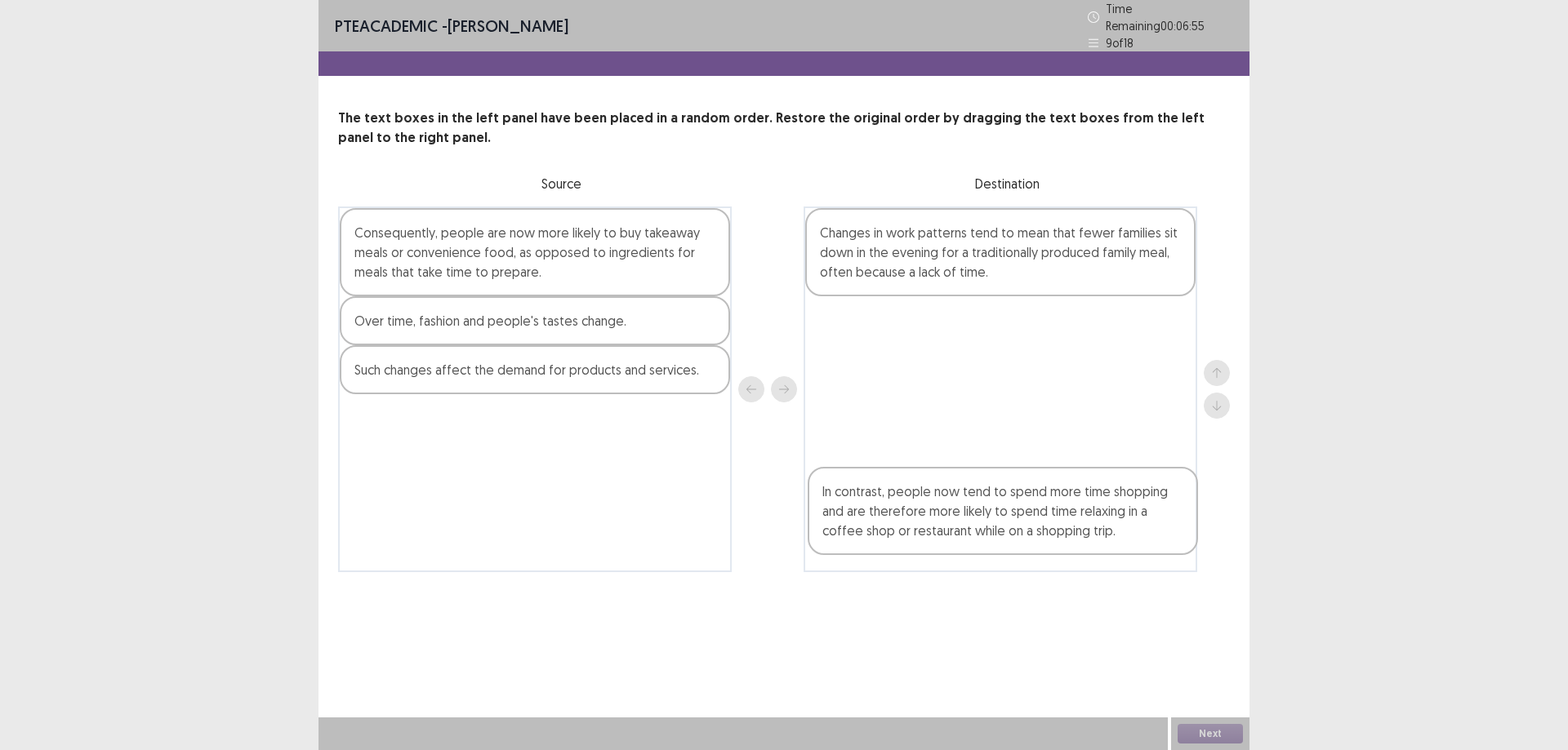
drag, startPoint x: 954, startPoint y: 347, endPoint x: 964, endPoint y: 523, distance: 176.3
click at [957, 528] on div "Changes in work patterns tend to mean that fewer families sit down in the eveni…" at bounding box center [1000, 390] width 394 height 366
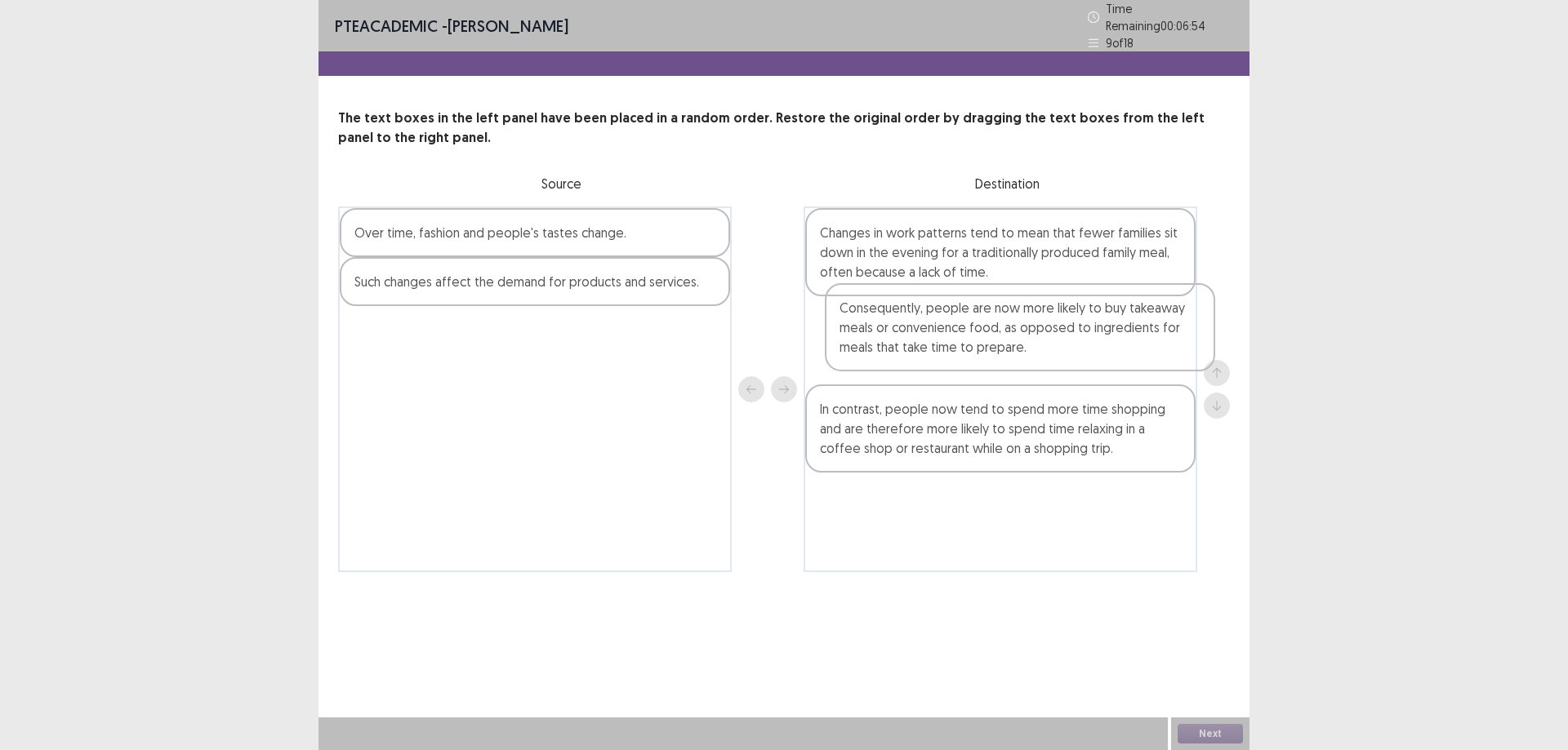
drag, startPoint x: 557, startPoint y: 240, endPoint x: 1054, endPoint y: 375, distance: 515.0
click at [1055, 328] on div "Consequently, people are now more likely to buy takeaway meals or convenience f…" at bounding box center [784, 390] width 892 height 366
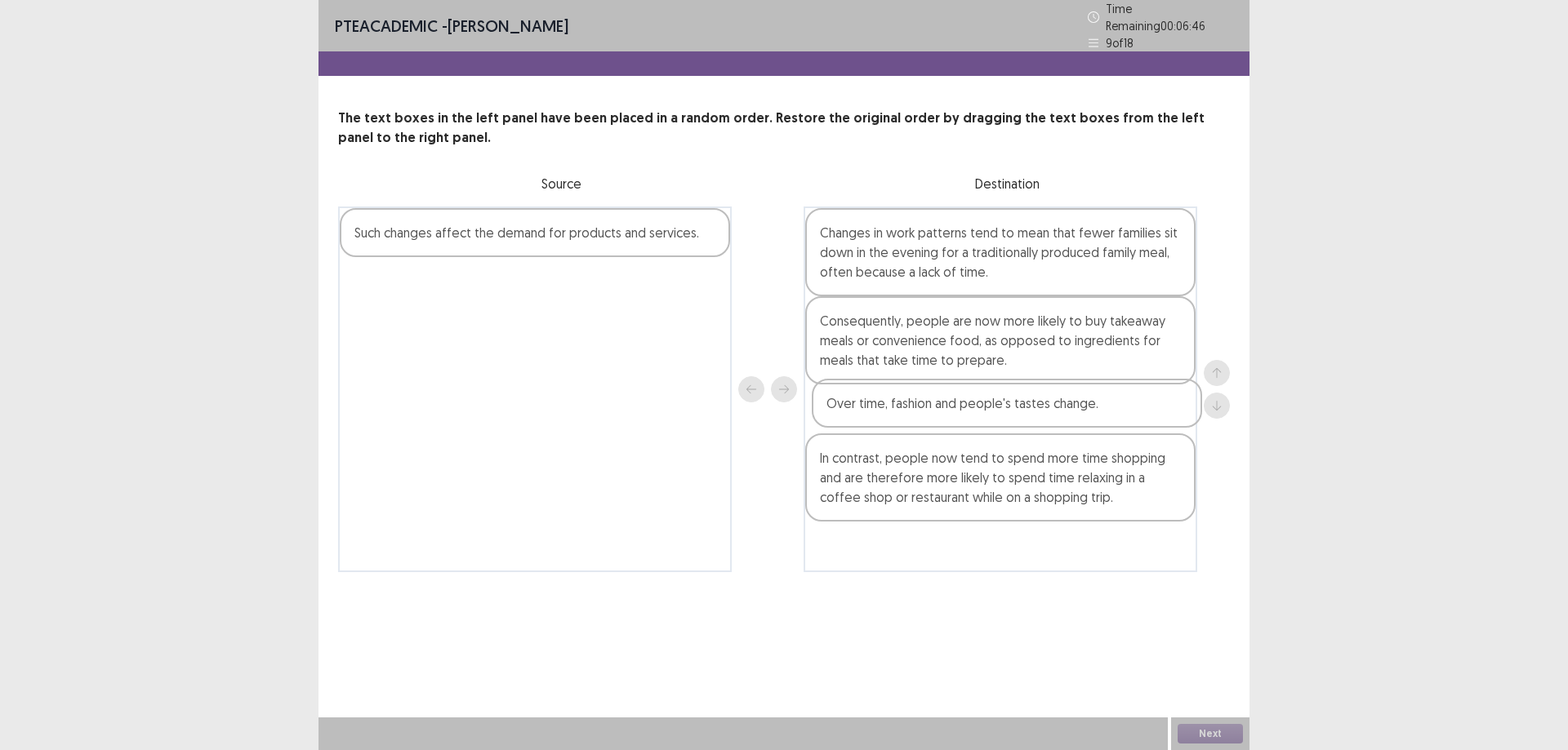
drag, startPoint x: 534, startPoint y: 227, endPoint x: 1023, endPoint y: 429, distance: 529.1
click at [1017, 411] on div "Over time, fashion and people's tastes change. Such changes affect the demand f…" at bounding box center [784, 390] width 892 height 366
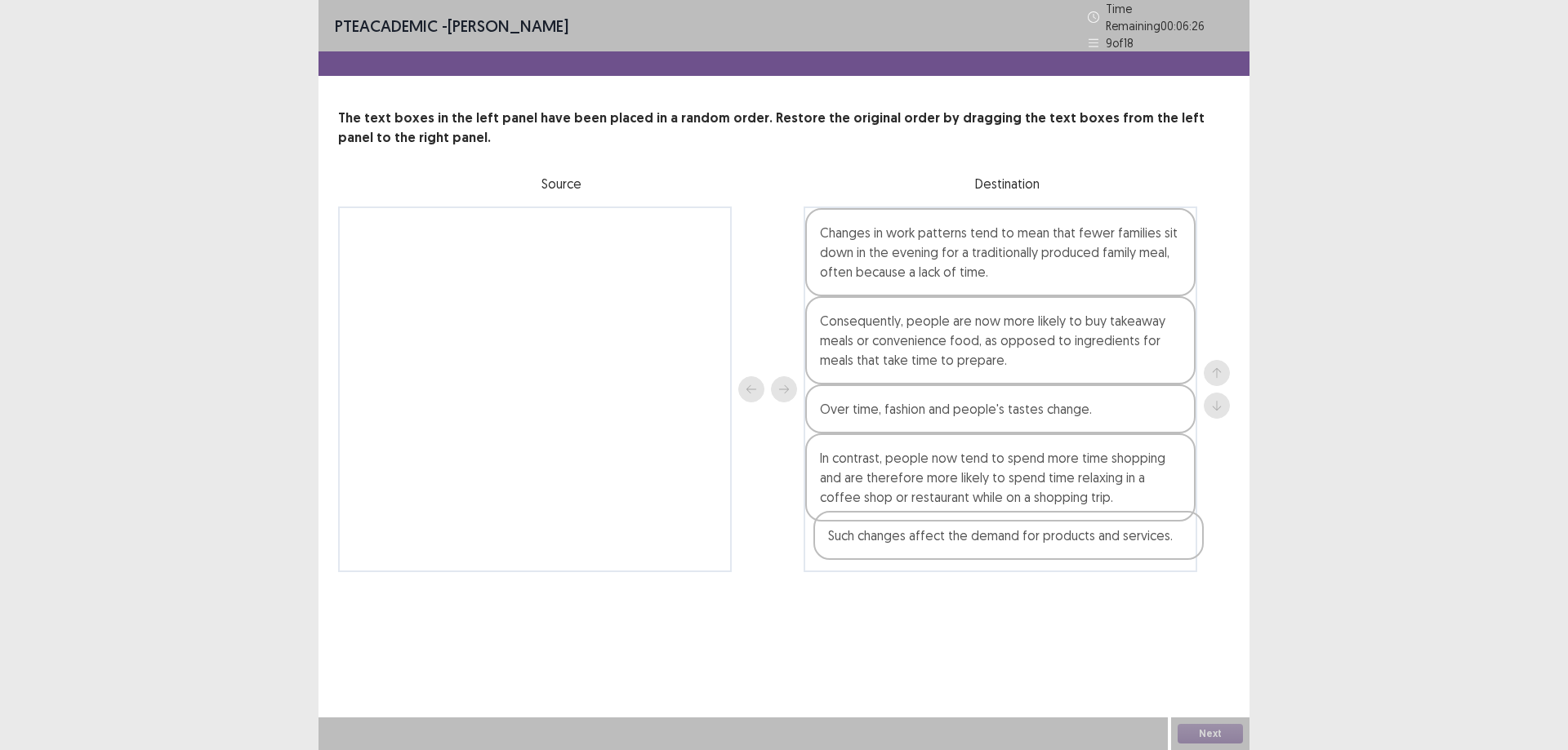
drag, startPoint x: 489, startPoint y: 240, endPoint x: 988, endPoint y: 569, distance: 597.7
click at [970, 553] on div "Such changes affect the demand for products and services. Changes in work patte…" at bounding box center [784, 390] width 892 height 366
click at [1218, 739] on button "Next" at bounding box center [1210, 734] width 65 height 19
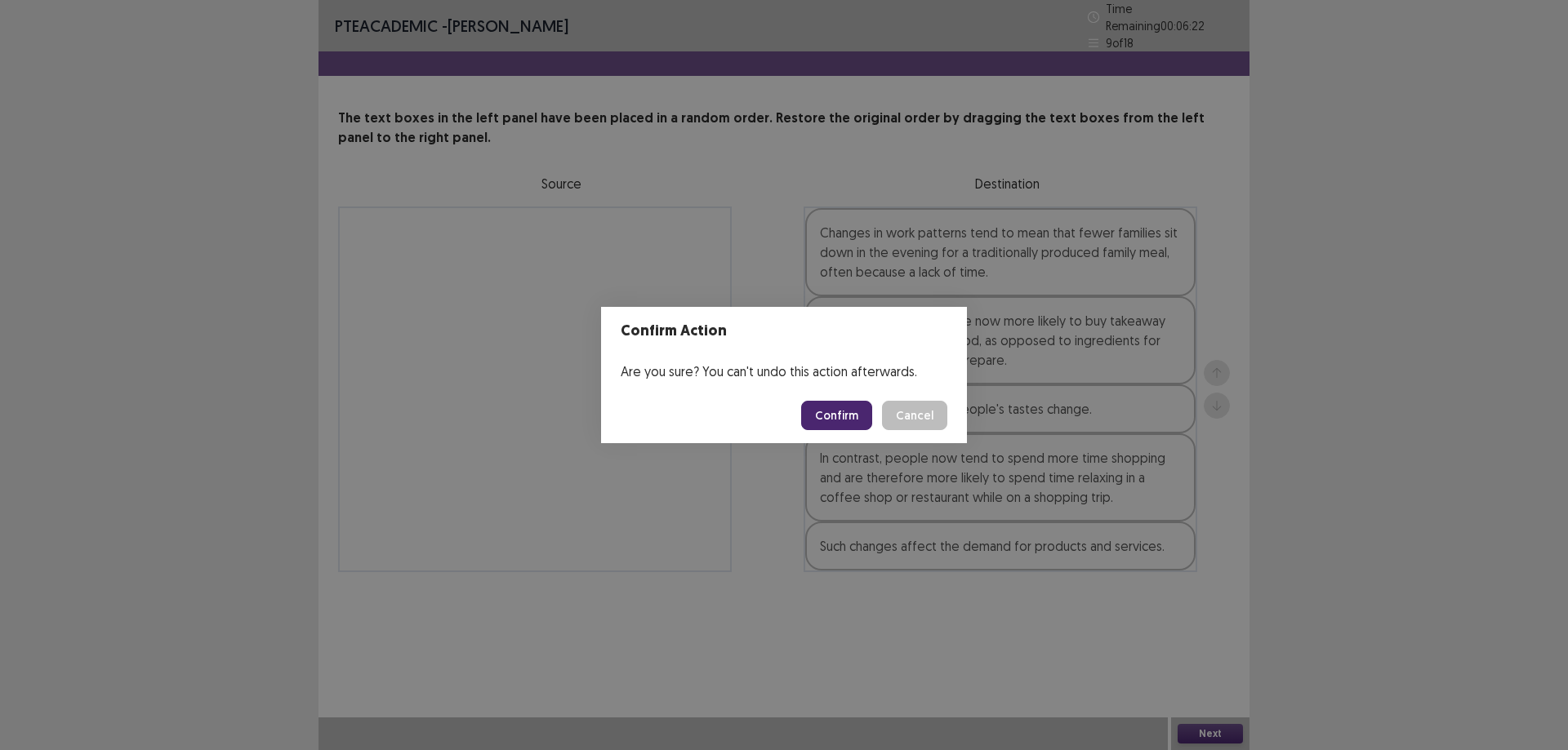
click at [826, 405] on button "Confirm" at bounding box center [836, 416] width 71 height 30
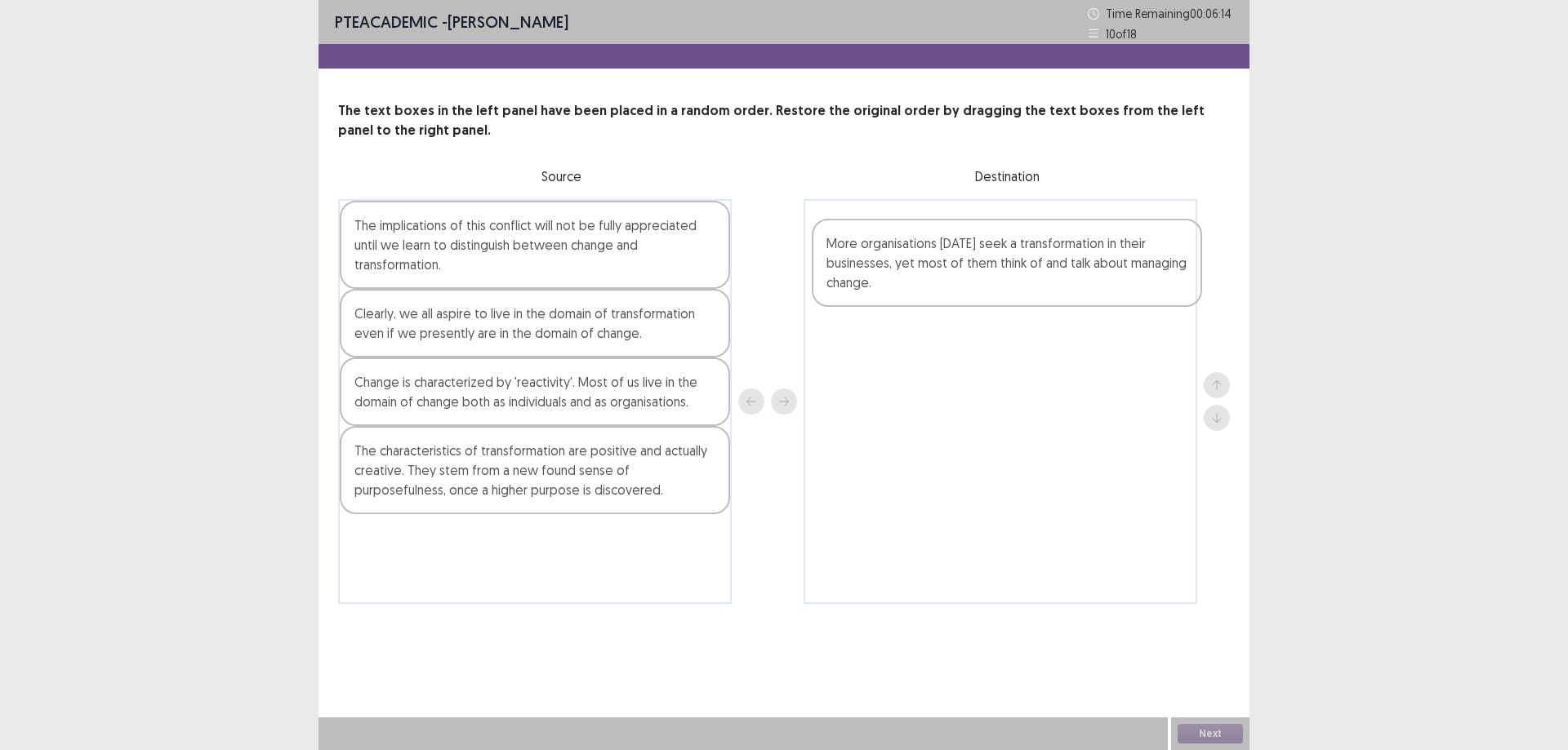
drag, startPoint x: 483, startPoint y: 398, endPoint x: 961, endPoint y: 261, distance: 497.2
click at [961, 261] on div "The implications of this conflict will not be fully appreciated until we learn …" at bounding box center [784, 401] width 892 height 405
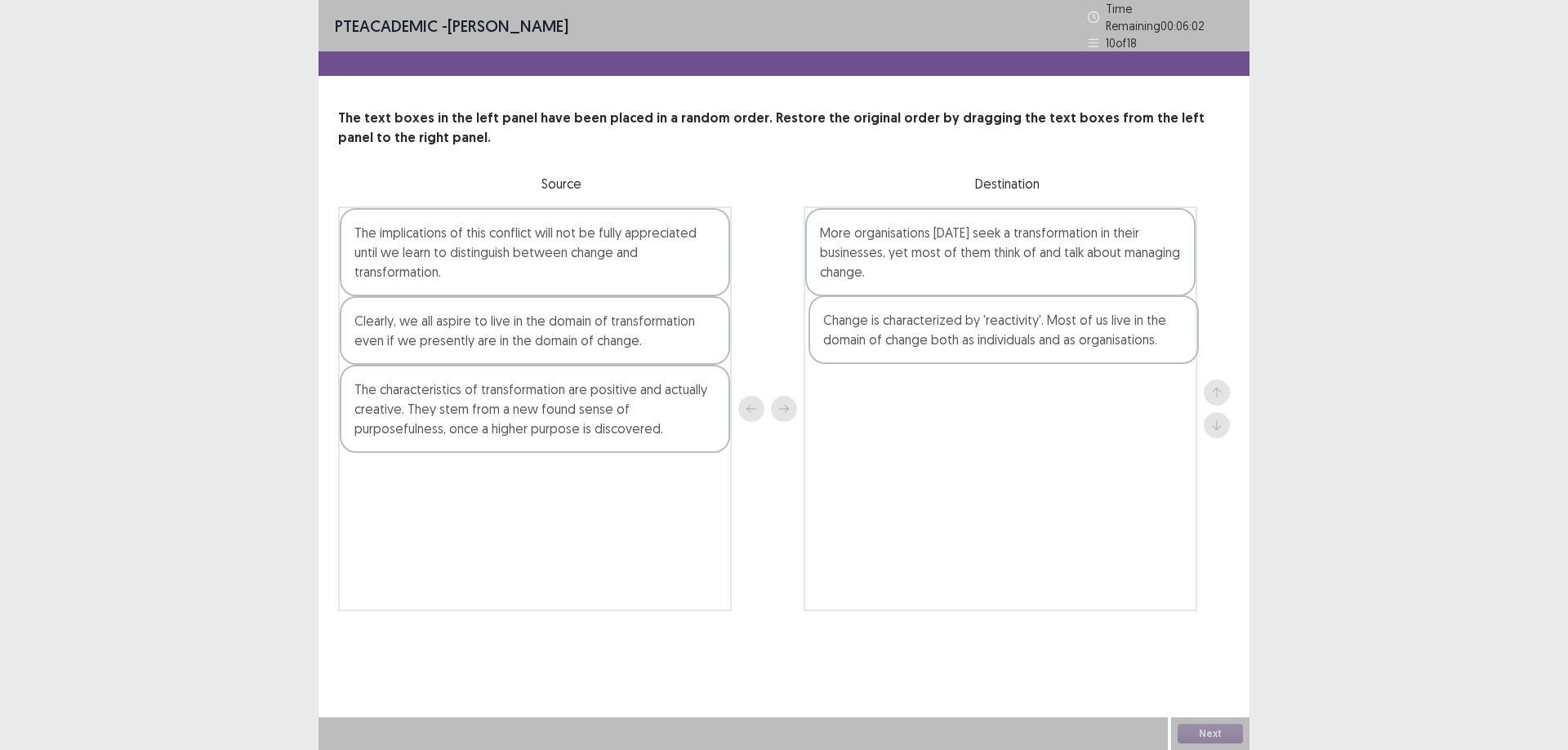
drag, startPoint x: 472, startPoint y: 402, endPoint x: 954, endPoint y: 339, distance: 486.1
click at [954, 339] on div "The implications of this conflict will not be fully appreciated until we learn …" at bounding box center [784, 409] width 892 height 405
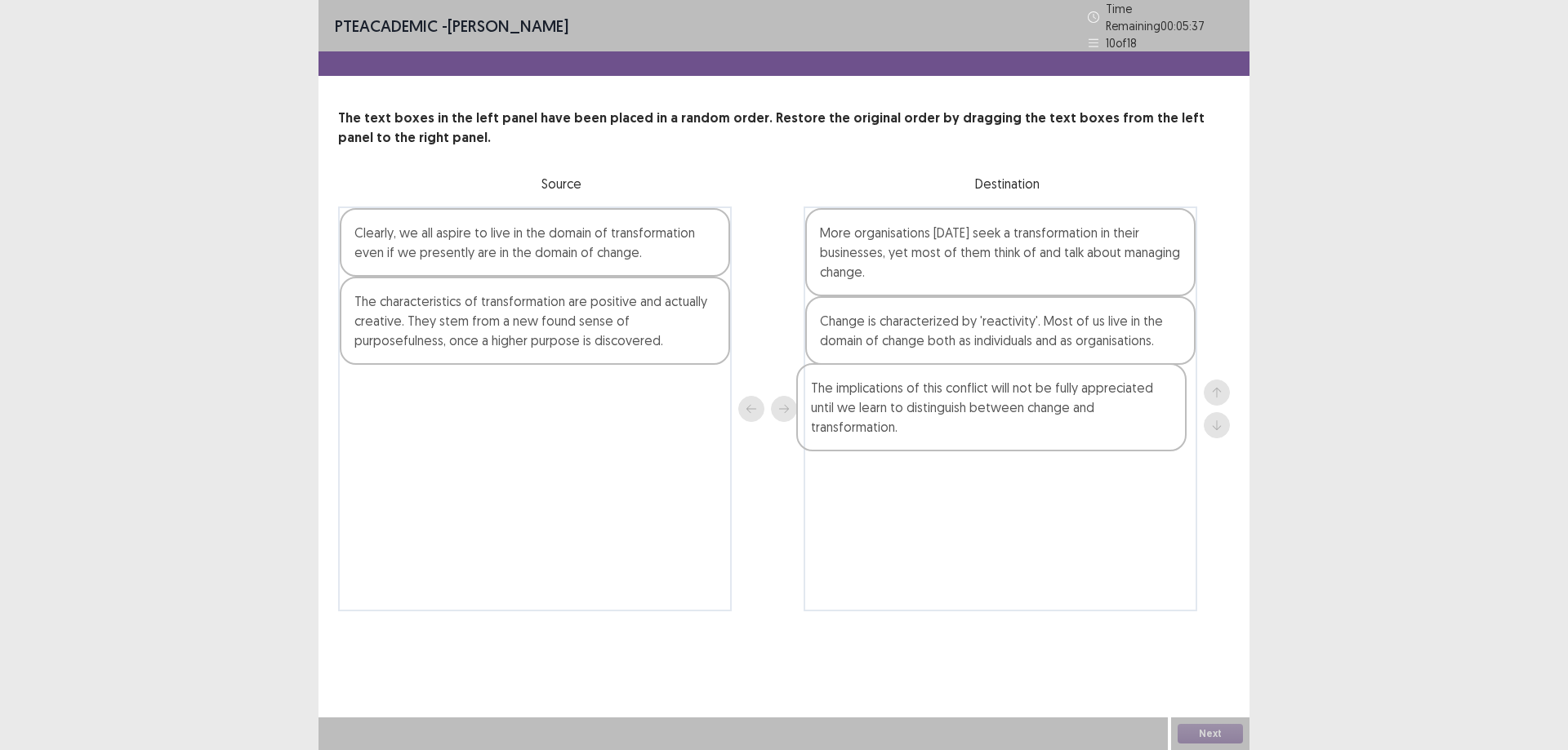
drag, startPoint x: 496, startPoint y: 258, endPoint x: 960, endPoint y: 420, distance: 491.5
click at [960, 420] on div "The implications of this conflict will not be fully appreciated until we learn …" at bounding box center [784, 409] width 892 height 405
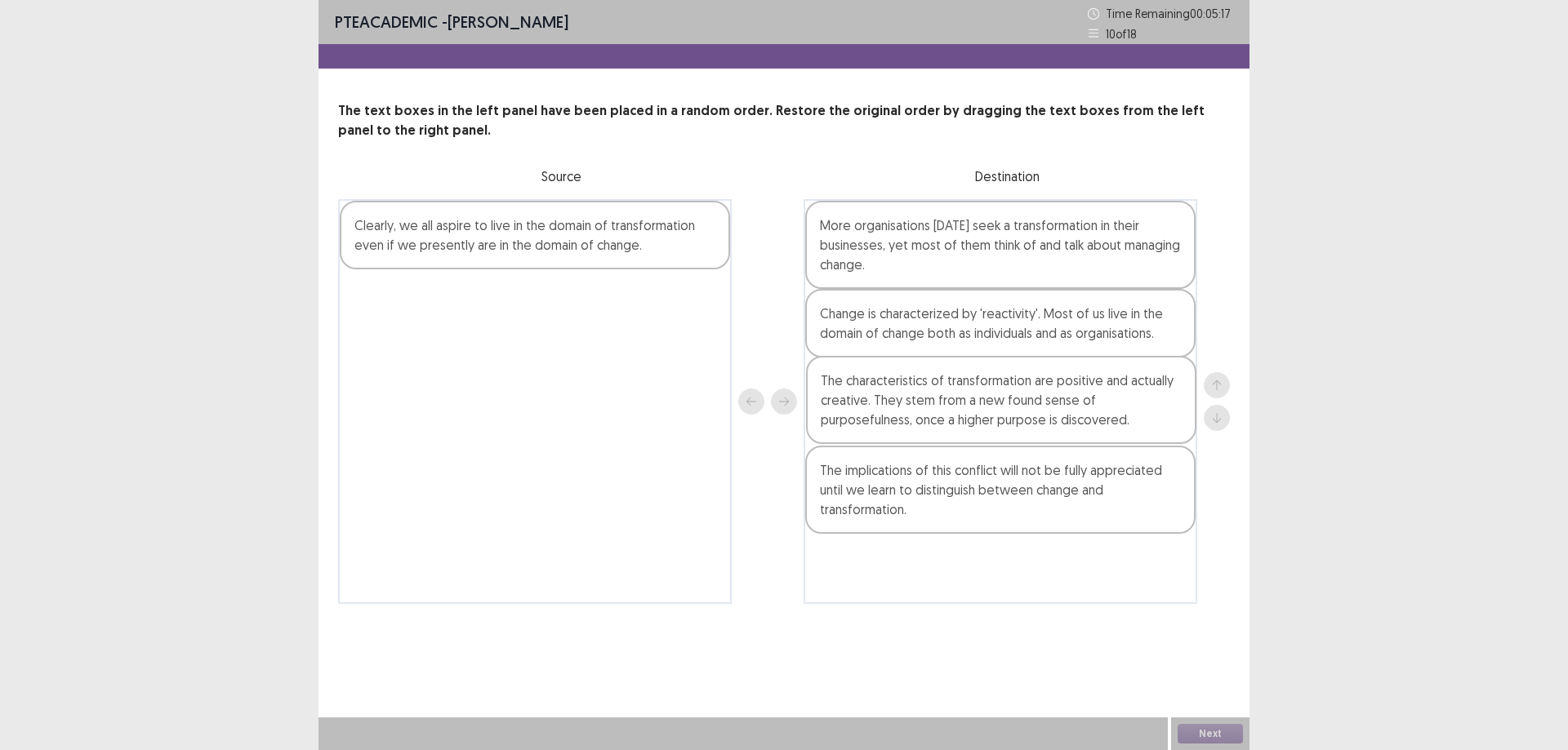
drag, startPoint x: 454, startPoint y: 327, endPoint x: 926, endPoint y: 414, distance: 480.0
click at [926, 414] on div "Clearly, we all aspire to live in the domain of transformation even if we prese…" at bounding box center [784, 401] width 892 height 405
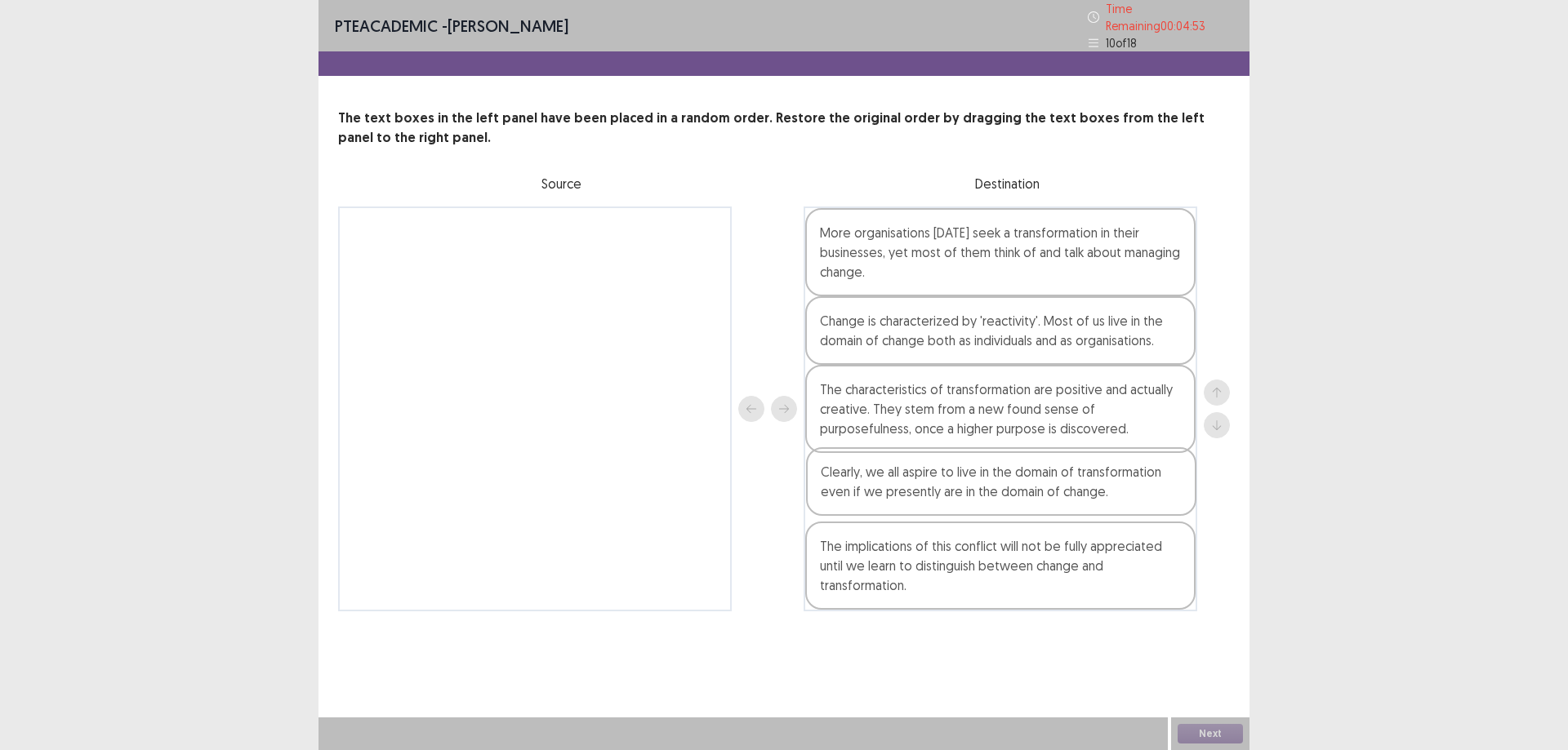
drag, startPoint x: 551, startPoint y: 246, endPoint x: 1037, endPoint y: 497, distance: 547.0
click at [1037, 497] on div "Clearly, we all aspire to live in the domain of transformation even if we prese…" at bounding box center [784, 409] width 892 height 405
click at [1204, 738] on button "Next" at bounding box center [1210, 734] width 65 height 19
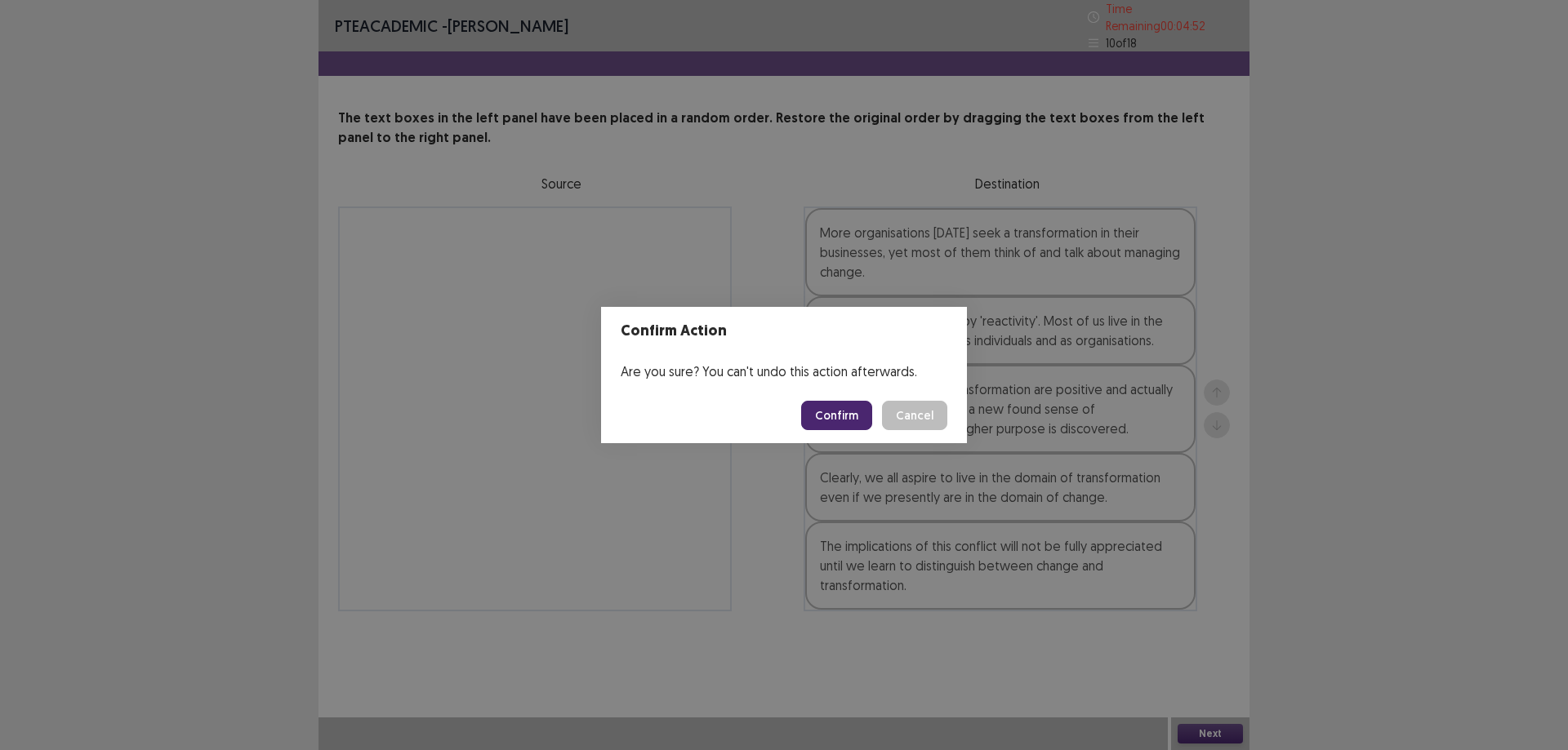
click at [794, 406] on footer "Confirm Cancel" at bounding box center [784, 416] width 366 height 56
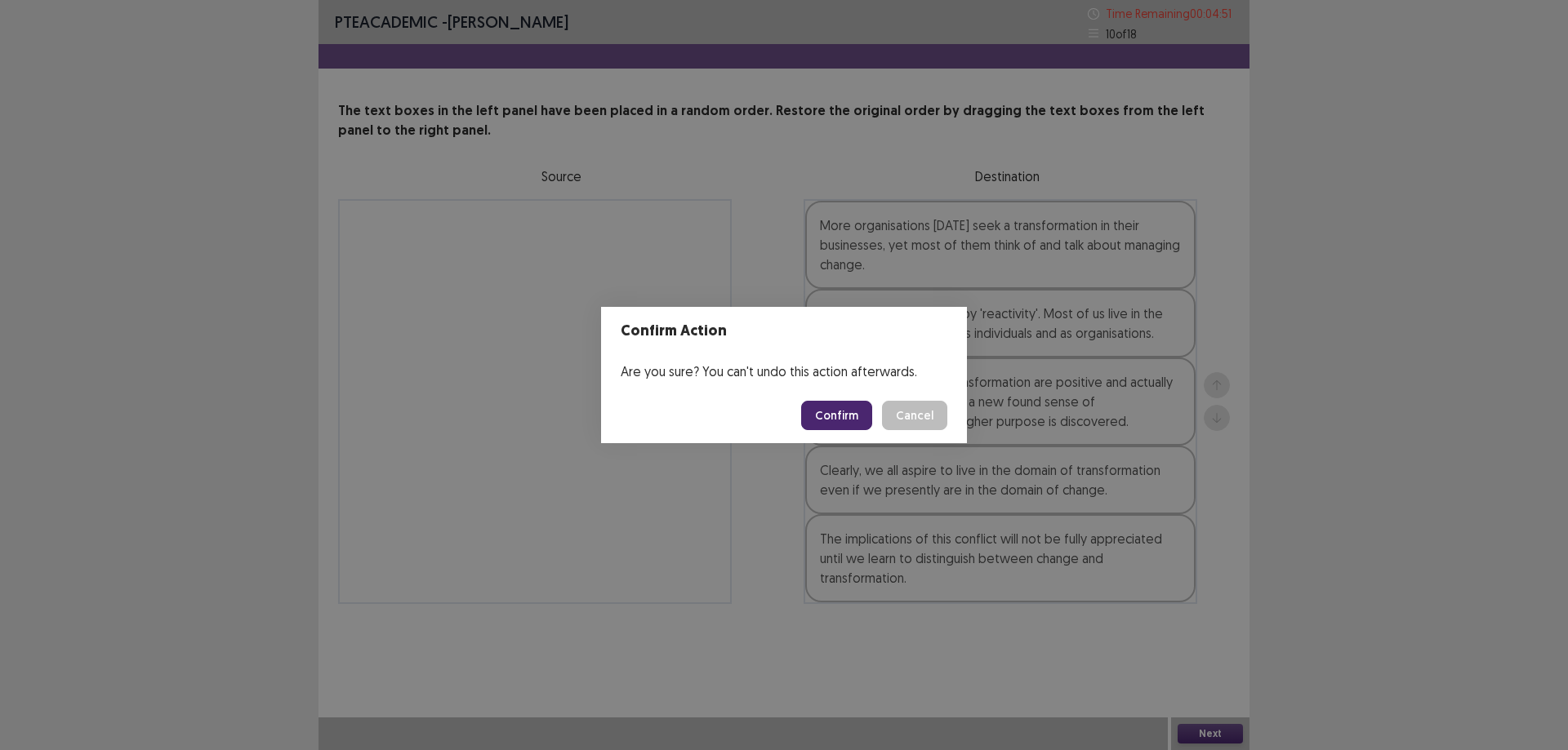
click at [822, 406] on button "Confirm" at bounding box center [836, 416] width 71 height 30
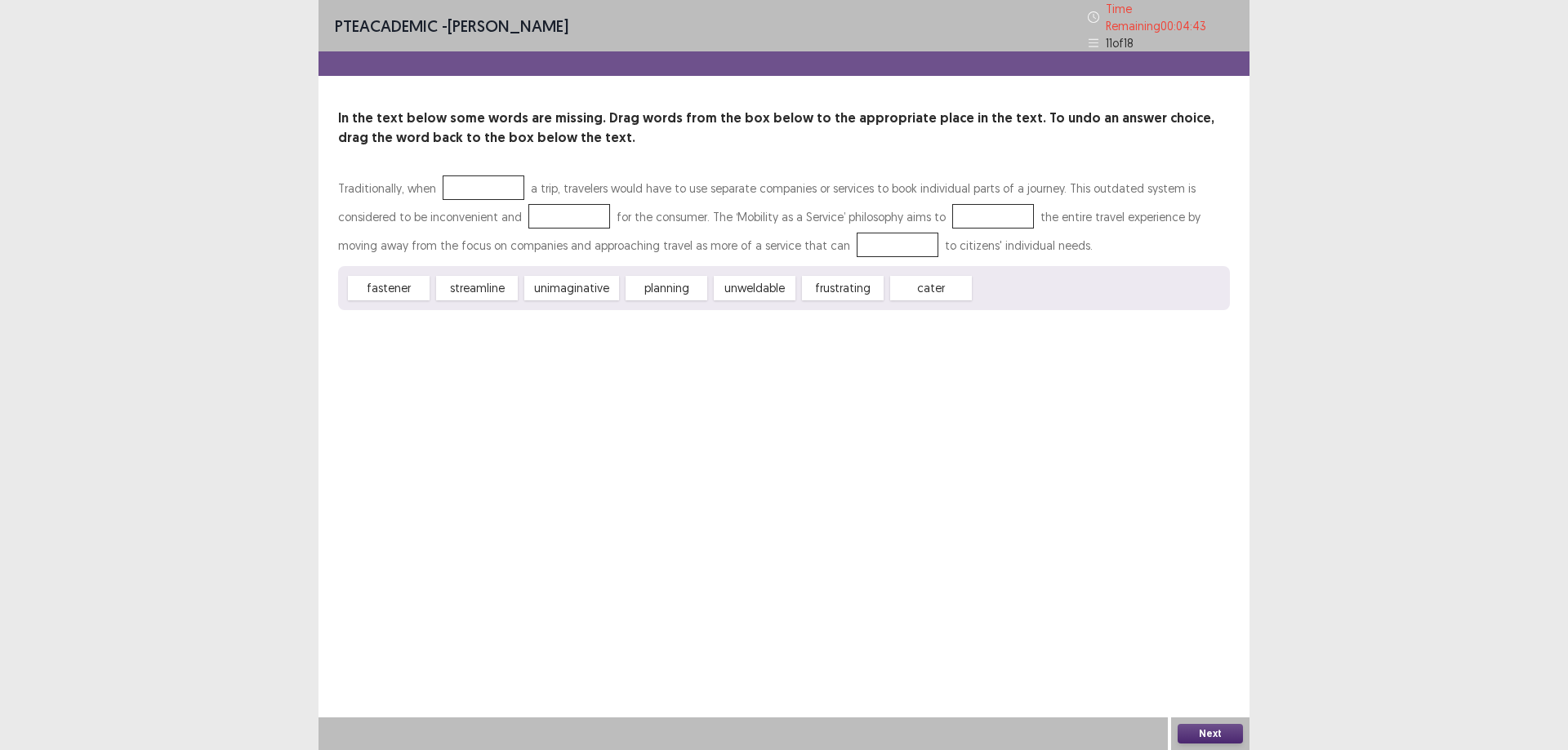
click at [507, 175] on div at bounding box center [483, 188] width 81 height 25
click at [490, 191] on div at bounding box center [483, 188] width 81 height 25
drag, startPoint x: 653, startPoint y: 276, endPoint x: 555, endPoint y: 242, distance: 103.7
click at [486, 174] on div "Traditionally, when a trip, travelers would have to use separate companies or s…" at bounding box center [784, 242] width 892 height 136
drag, startPoint x: 656, startPoint y: 285, endPoint x: 481, endPoint y: 184, distance: 202.1
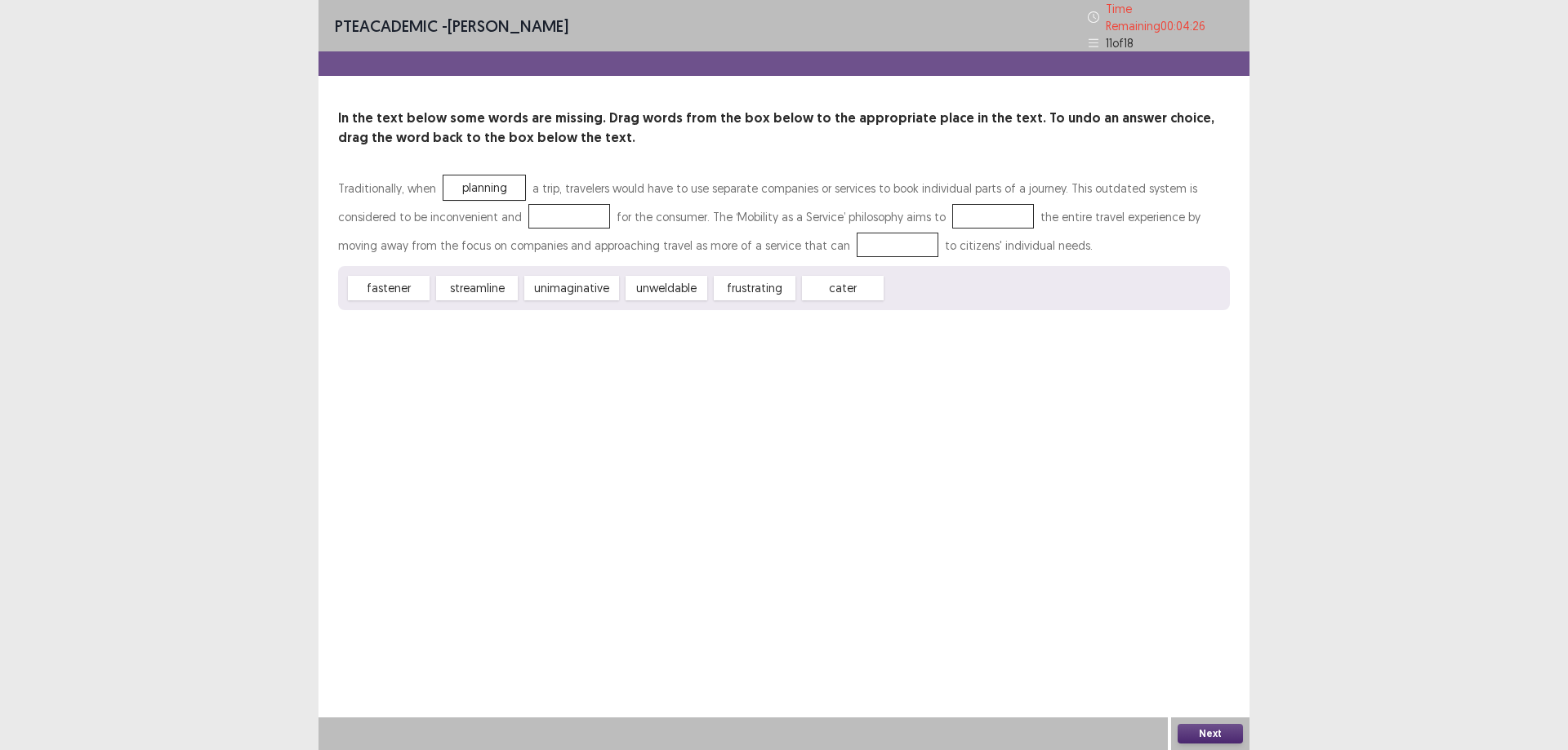
drag, startPoint x: 763, startPoint y: 283, endPoint x: 688, endPoint y: 313, distance: 80.8
click at [473, 201] on div "Traditionally, when planning a trip, travelers would have to use separate compa…" at bounding box center [784, 242] width 892 height 136
drag, startPoint x: 752, startPoint y: 285, endPoint x: 773, endPoint y: 291, distance: 21.8
click at [489, 220] on div "Traditionally, when planning a trip, travelers would have to use separate compa…" at bounding box center [784, 242] width 892 height 136
drag, startPoint x: 755, startPoint y: 280, endPoint x: 508, endPoint y: 204, distance: 258.4
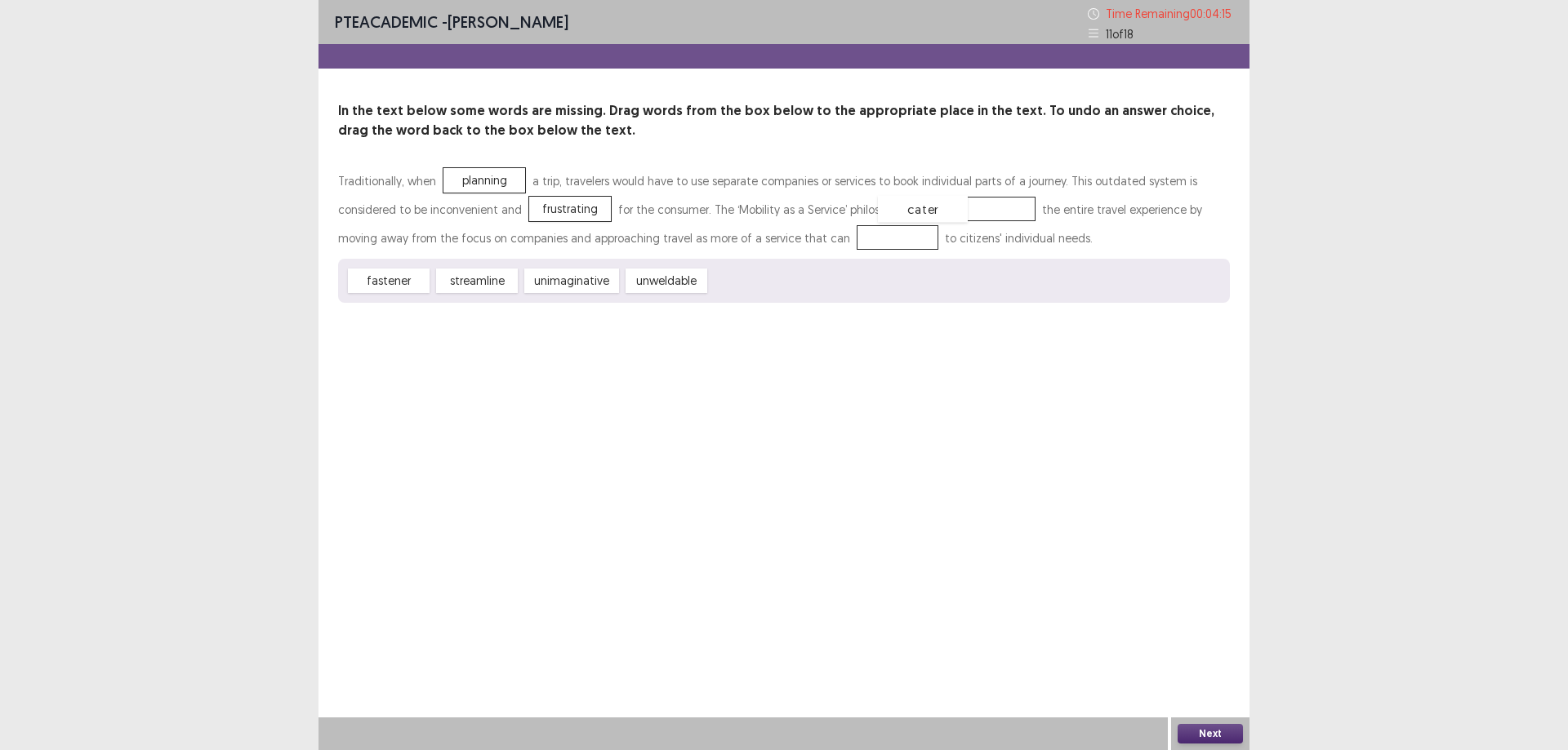
drag, startPoint x: 769, startPoint y: 281, endPoint x: 915, endPoint y: 208, distance: 163.2
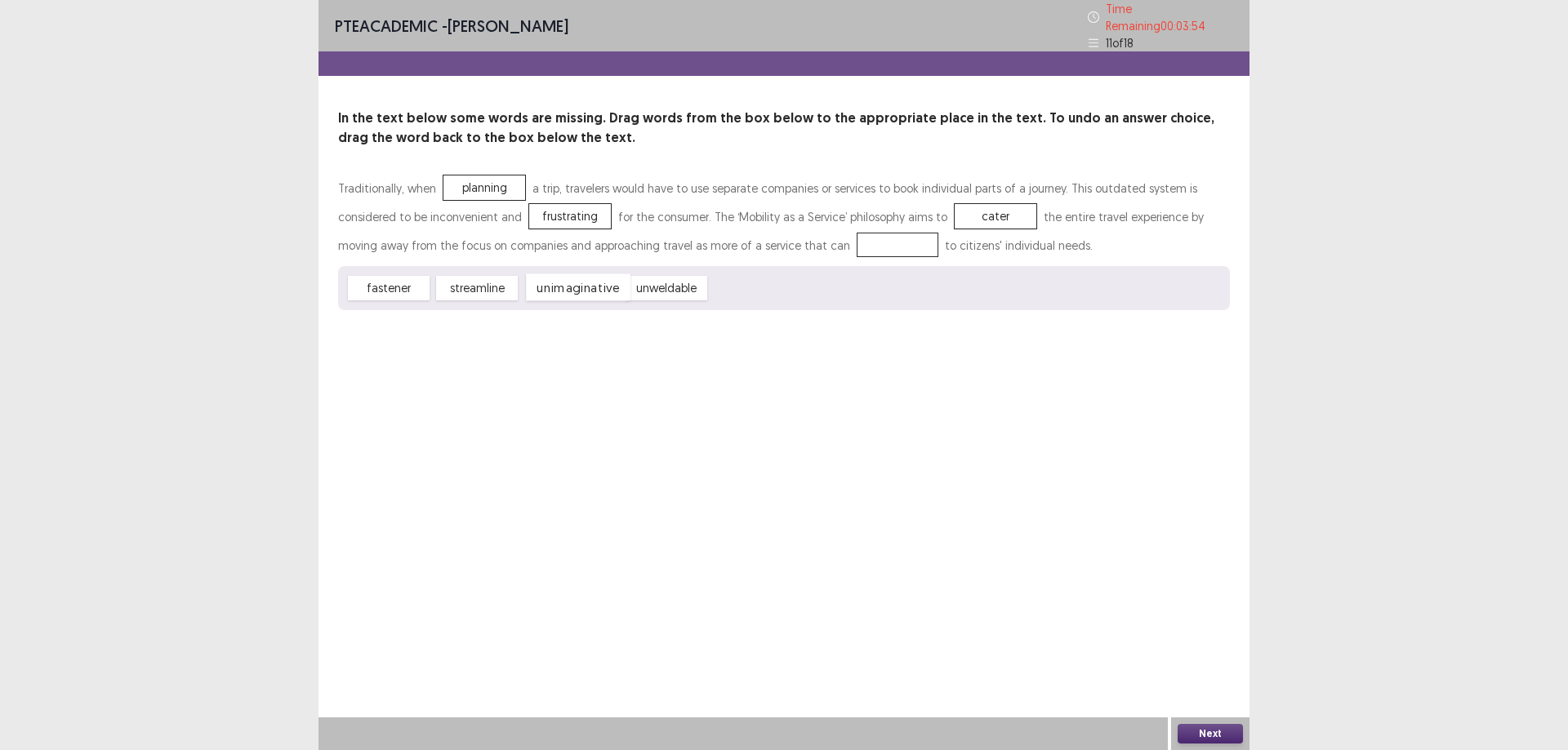
click at [583, 289] on div "unimaginative" at bounding box center [578, 287] width 104 height 27
drag, startPoint x: 399, startPoint y: 274, endPoint x: 797, endPoint y: 232, distance: 400.2
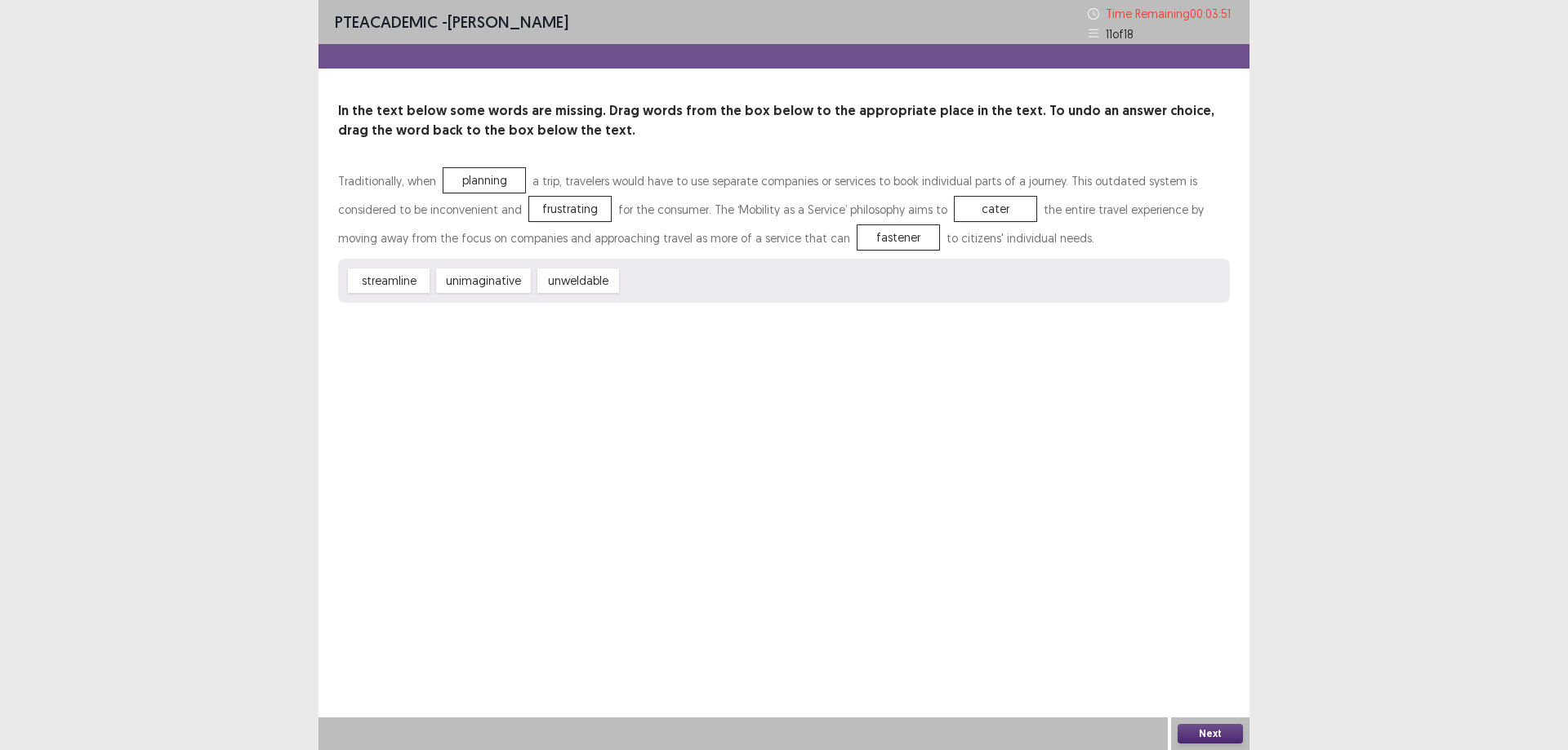
click at [1219, 733] on button "Next" at bounding box center [1210, 734] width 65 height 19
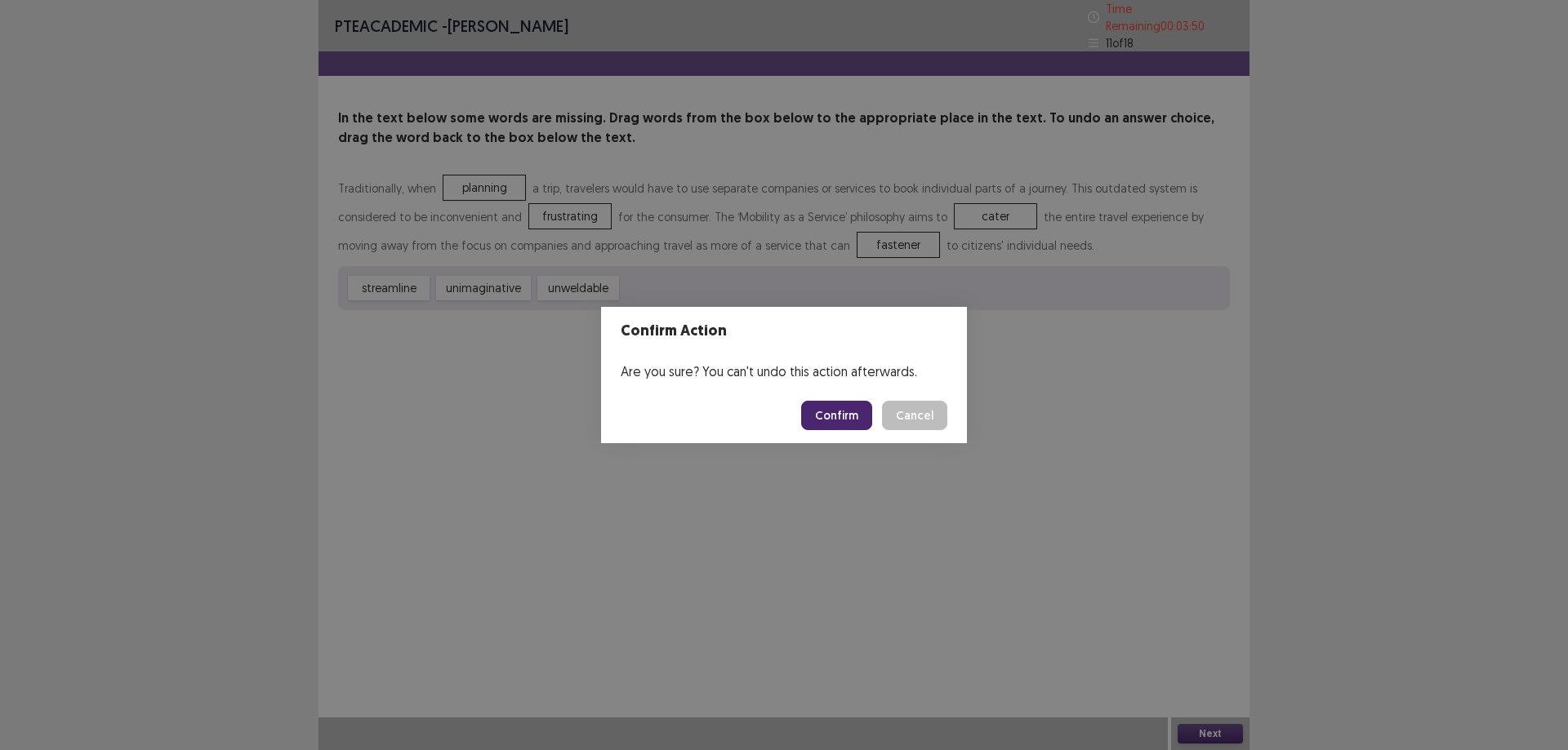
click at [831, 412] on button "Confirm" at bounding box center [836, 416] width 71 height 30
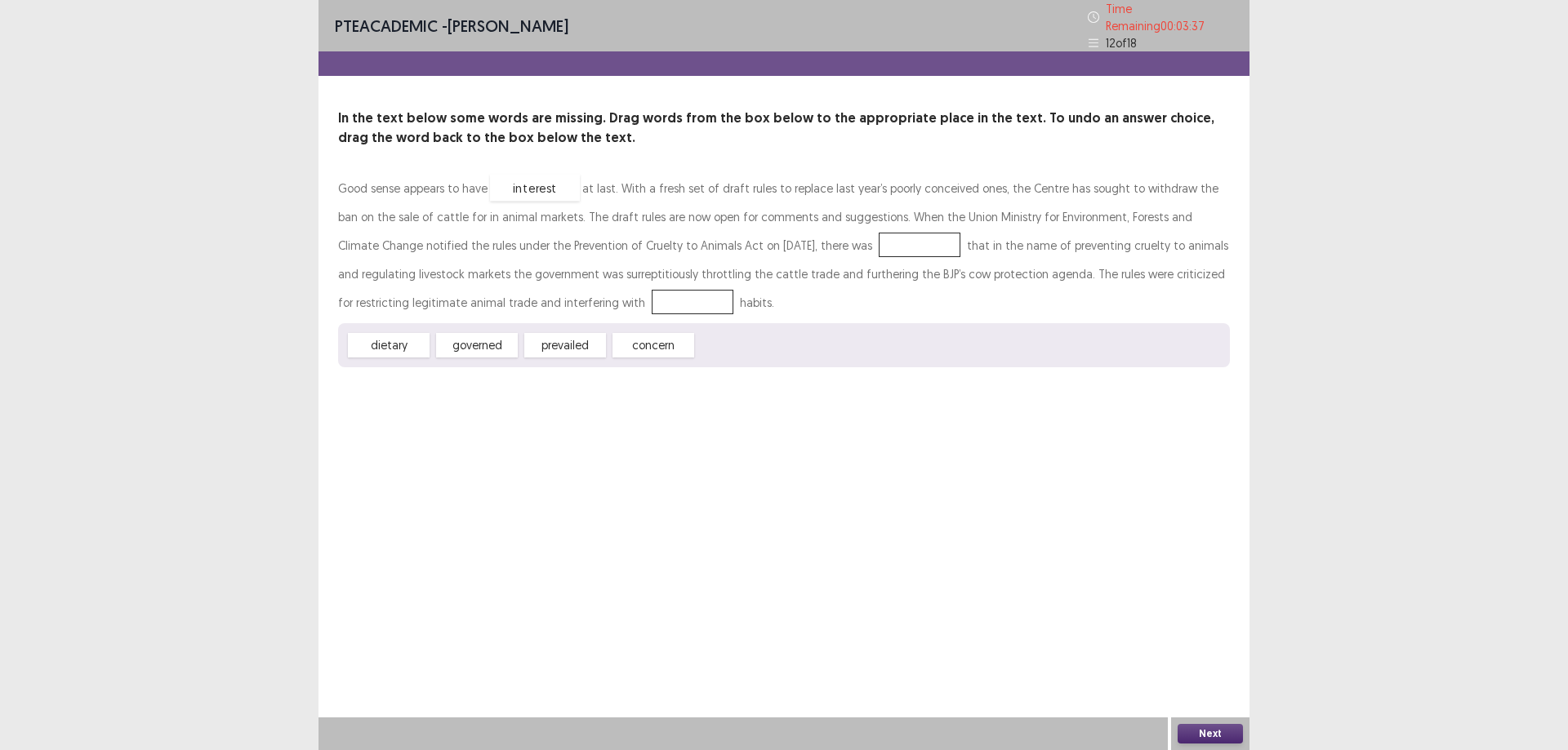
drag, startPoint x: 746, startPoint y: 334, endPoint x: 539, endPoint y: 176, distance: 260.4
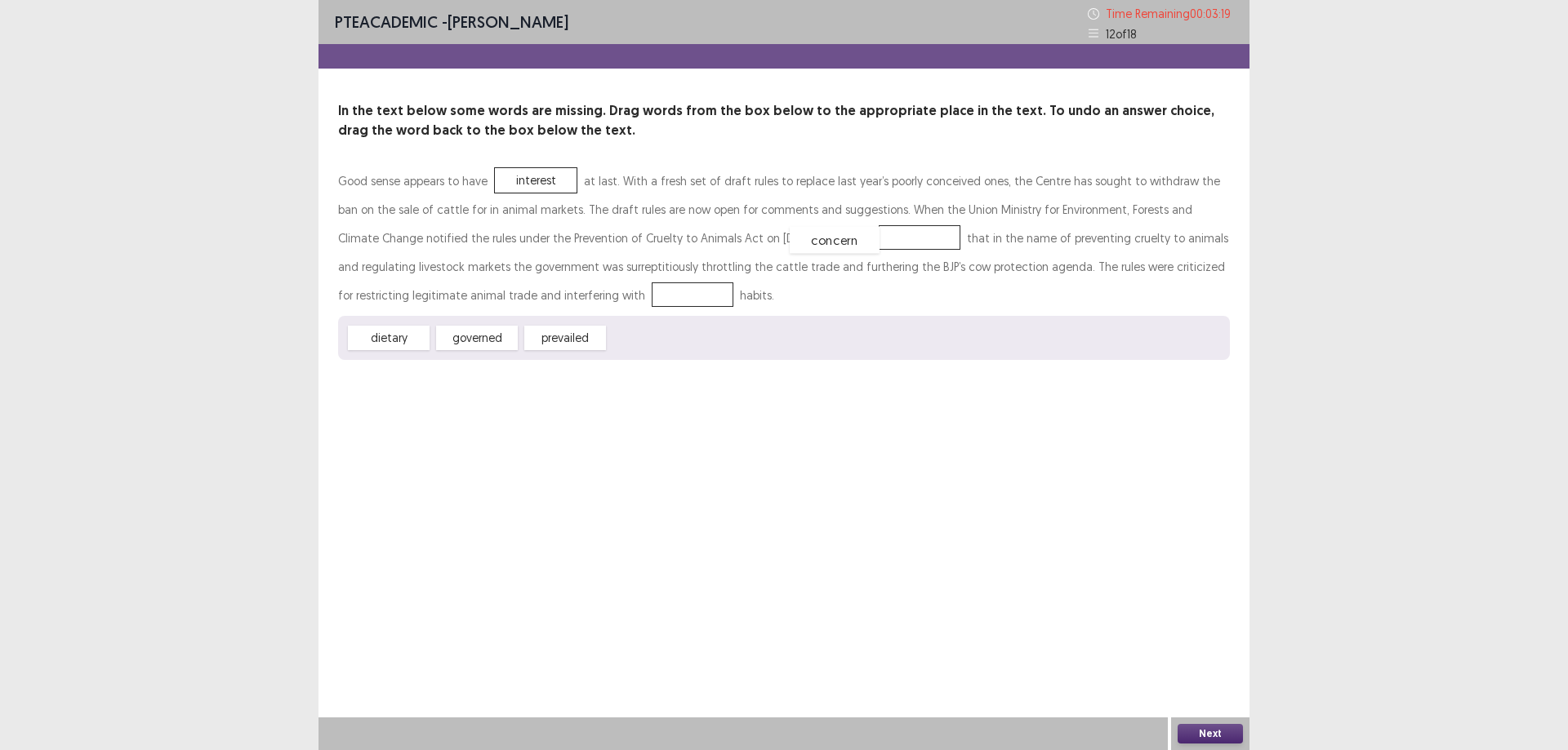
drag, startPoint x: 682, startPoint y: 331, endPoint x: 848, endPoint y: 237, distance: 190.8
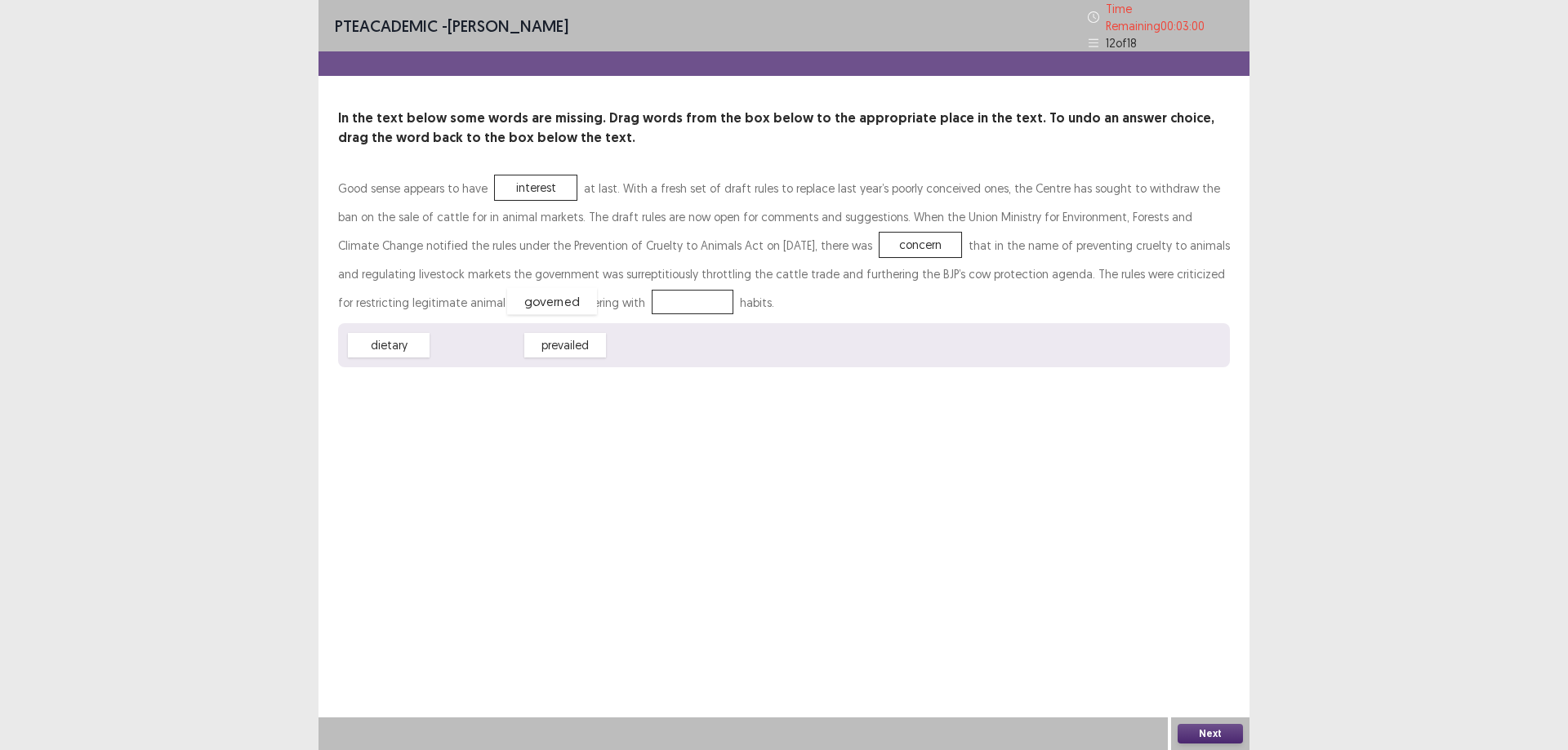
drag, startPoint x: 484, startPoint y: 340, endPoint x: 559, endPoint y: 296, distance: 87.0
click at [1220, 730] on button "Next" at bounding box center [1210, 734] width 65 height 19
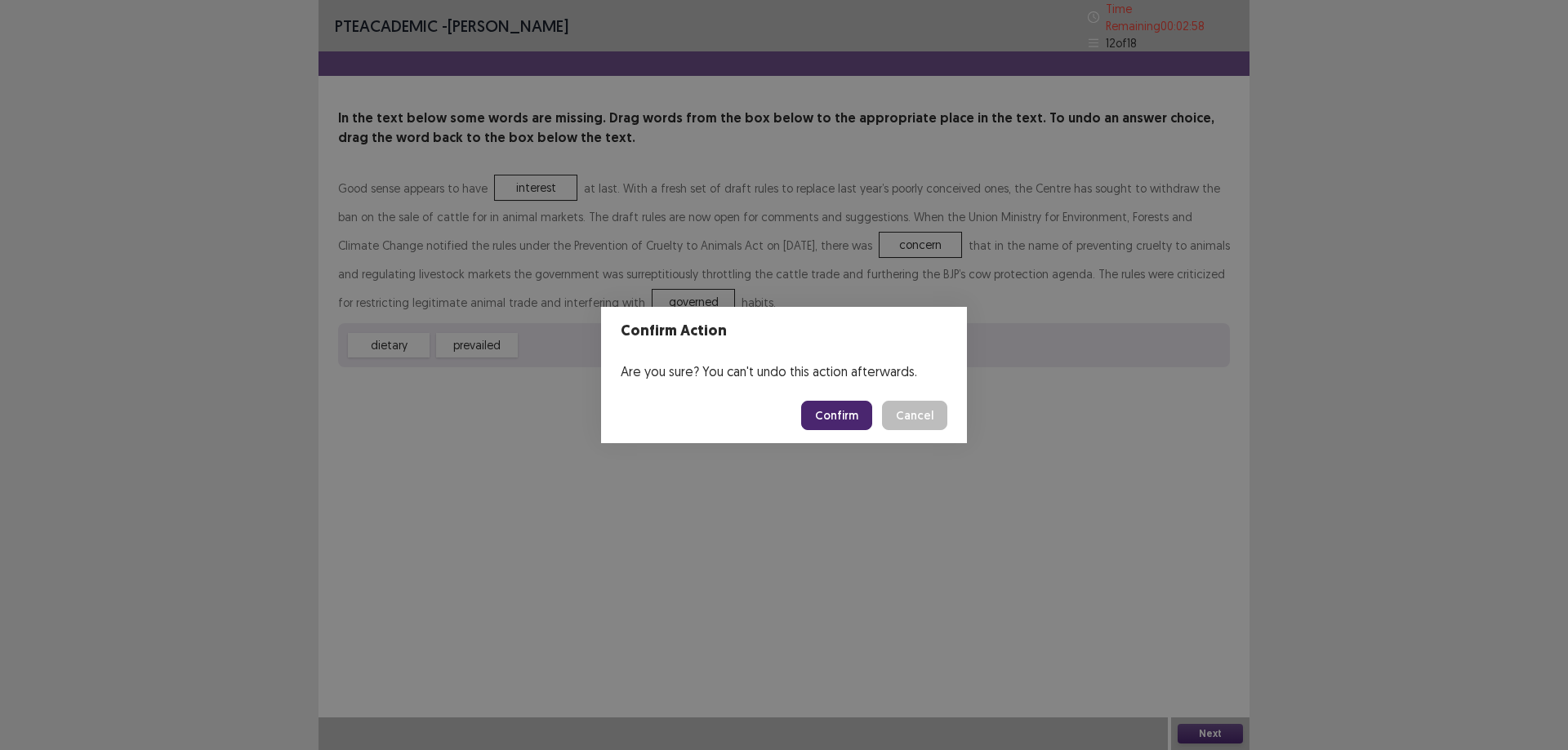
click at [856, 406] on button "Confirm" at bounding box center [836, 416] width 71 height 30
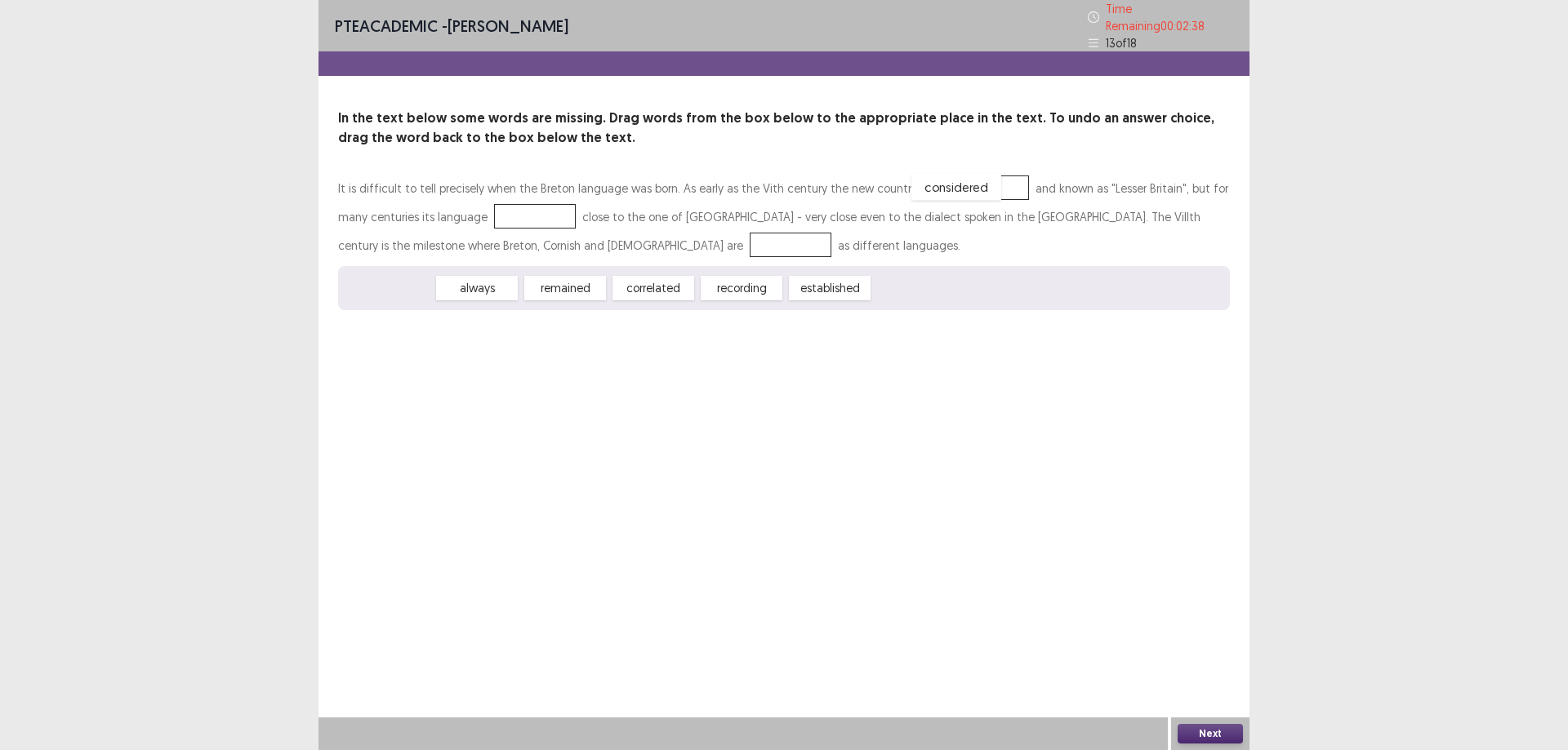
drag, startPoint x: 406, startPoint y: 280, endPoint x: 973, endPoint y: 178, distance: 576.1
drag, startPoint x: 476, startPoint y: 282, endPoint x: 489, endPoint y: 206, distance: 77.1
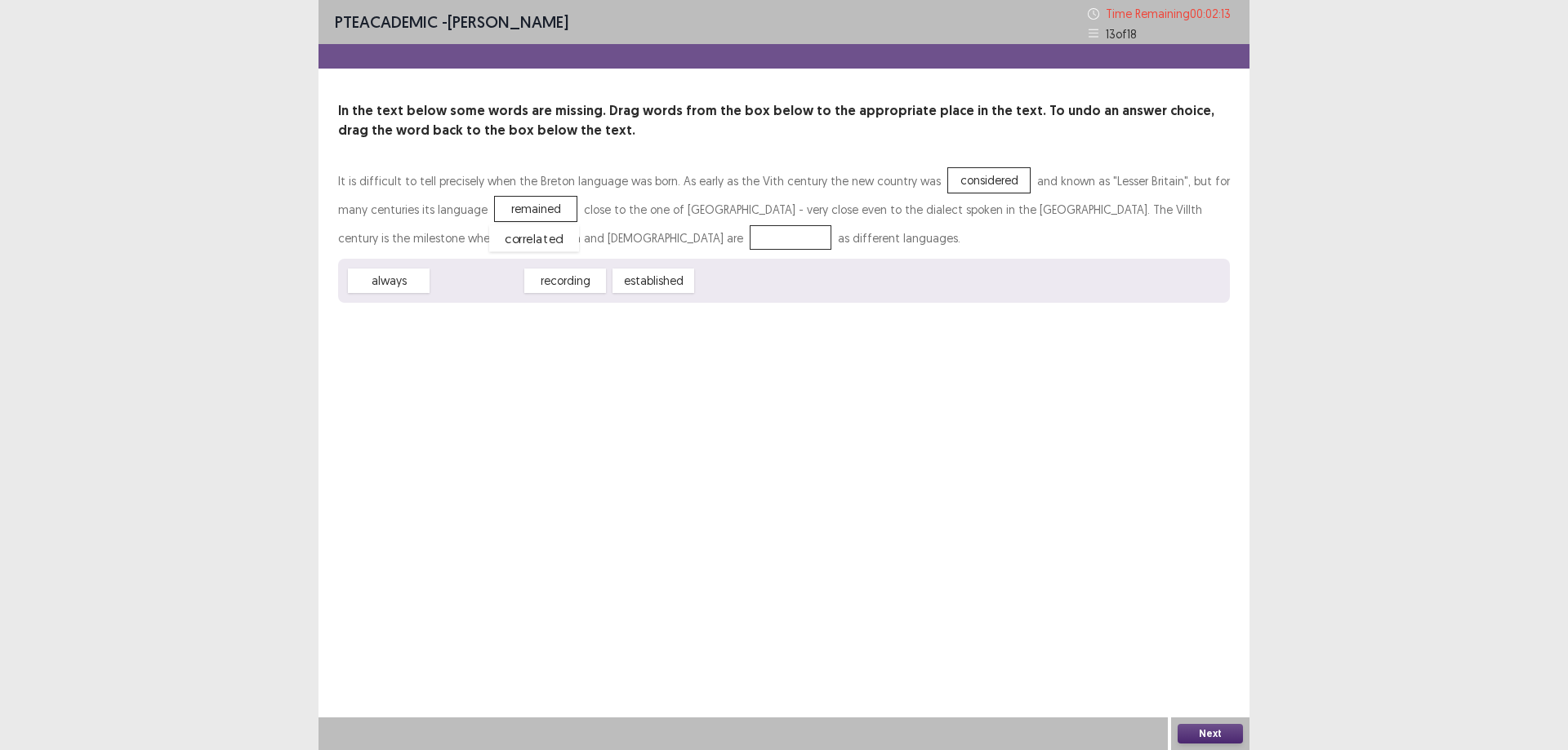
drag, startPoint x: 482, startPoint y: 280, endPoint x: 538, endPoint y: 239, distance: 69.4
click at [1215, 736] on button "Next" at bounding box center [1210, 734] width 65 height 19
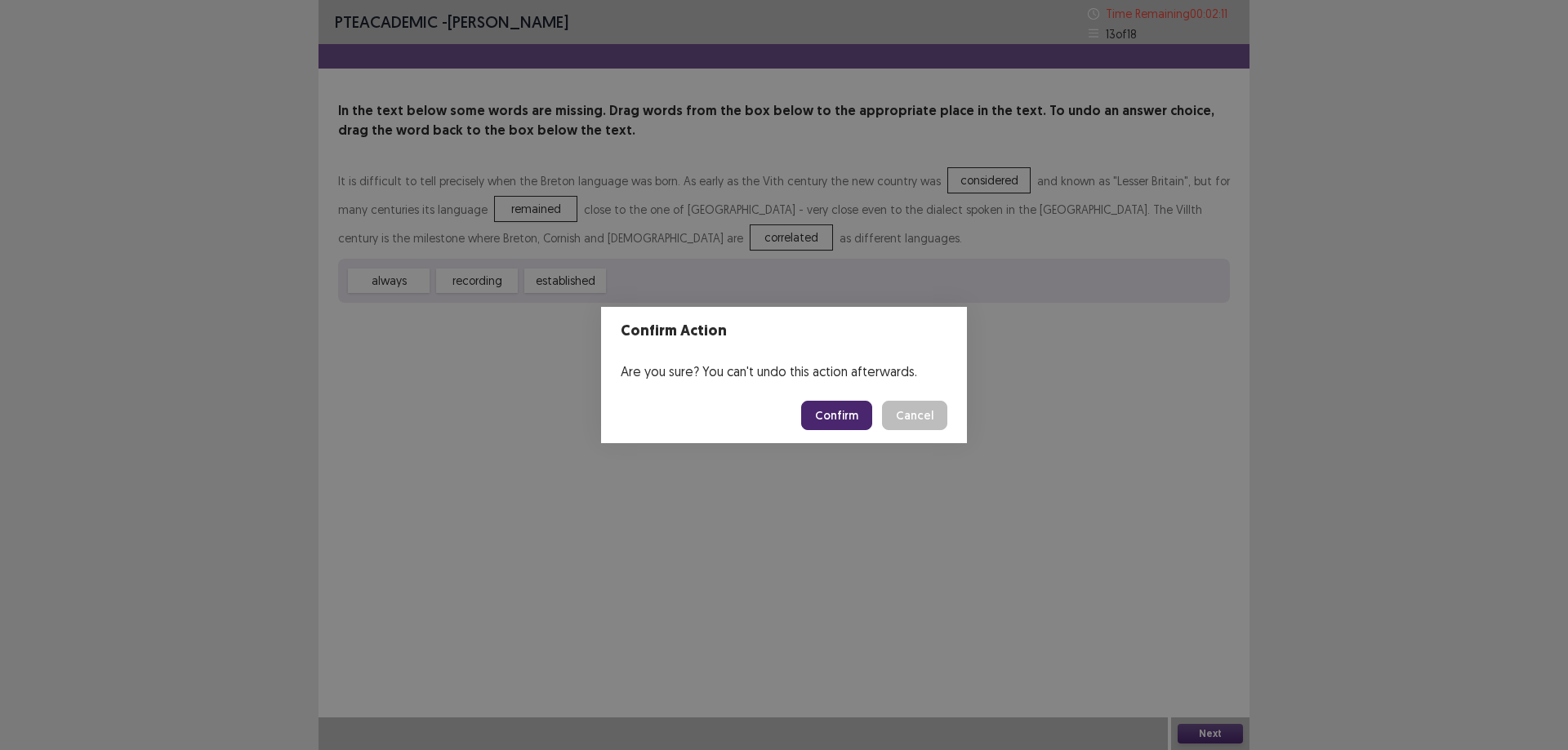
click at [849, 418] on button "Confirm" at bounding box center [836, 416] width 71 height 30
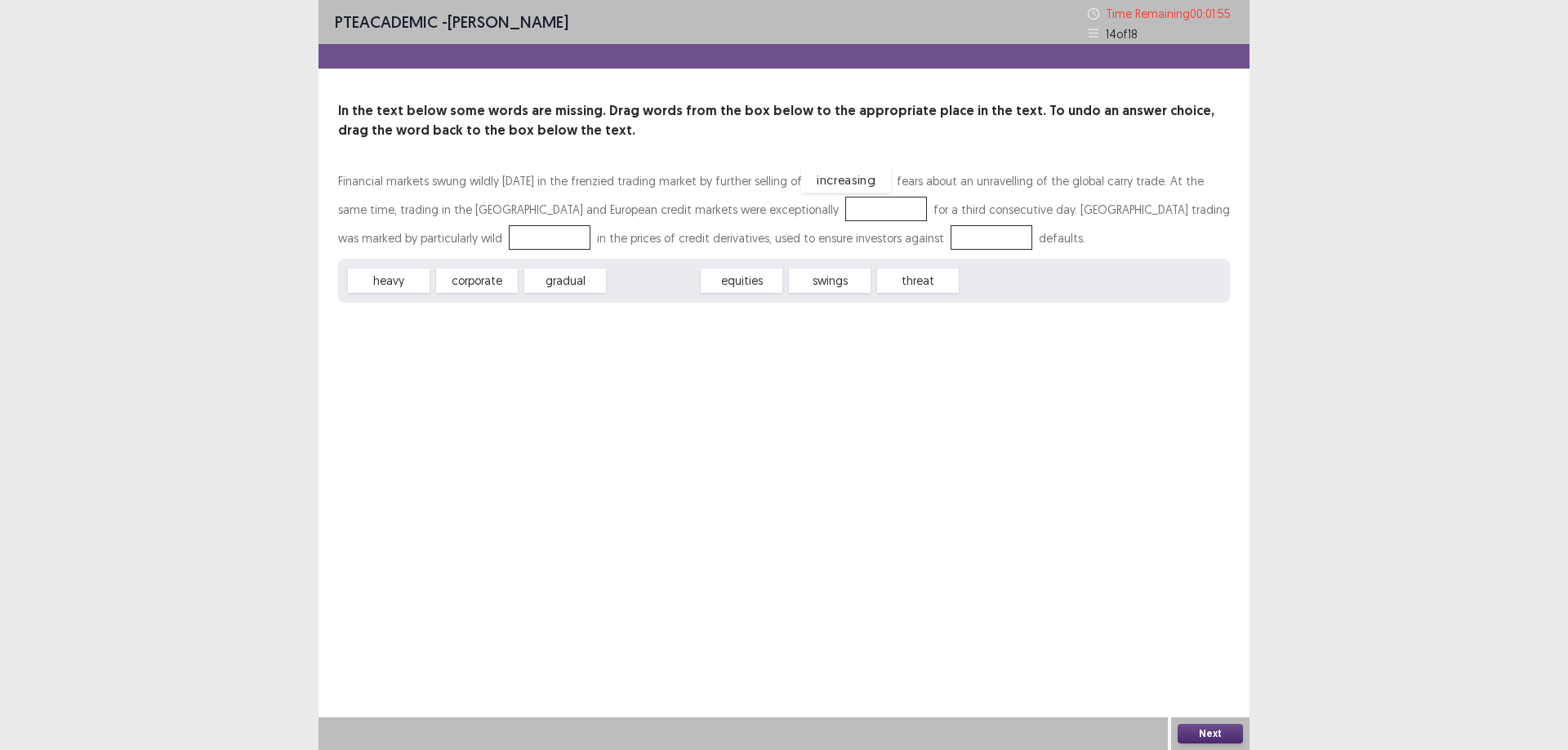
drag, startPoint x: 660, startPoint y: 279, endPoint x: 921, endPoint y: 202, distance: 272.1
drag, startPoint x: 381, startPoint y: 277, endPoint x: 730, endPoint y: 208, distance: 355.8
drag, startPoint x: 501, startPoint y: 273, endPoint x: 383, endPoint y: 243, distance: 121.8
drag, startPoint x: 397, startPoint y: 286, endPoint x: 947, endPoint y: 336, distance: 552.3
click at [1216, 732] on button "Next" at bounding box center [1210, 734] width 65 height 19
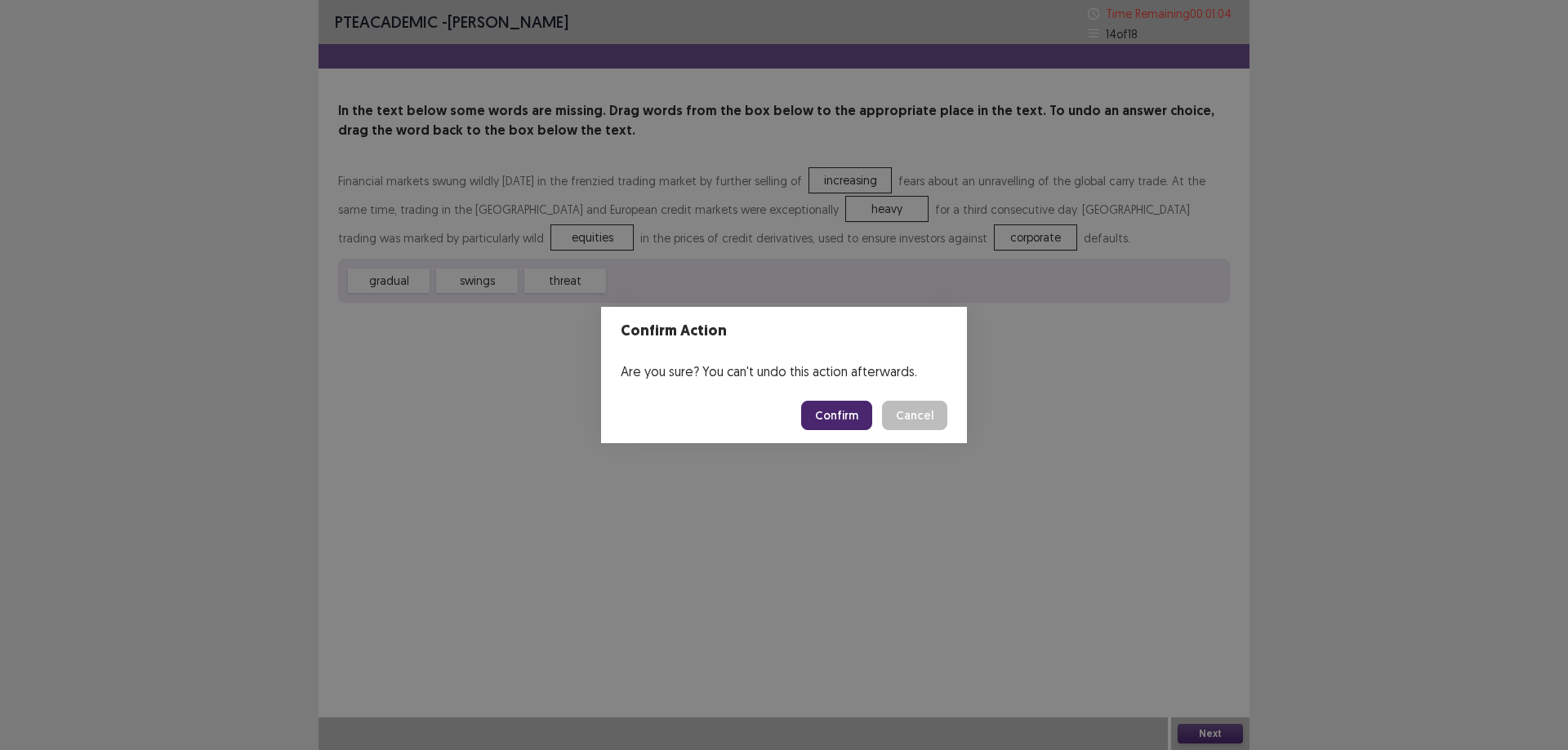
click at [844, 414] on button "Confirm" at bounding box center [836, 416] width 71 height 30
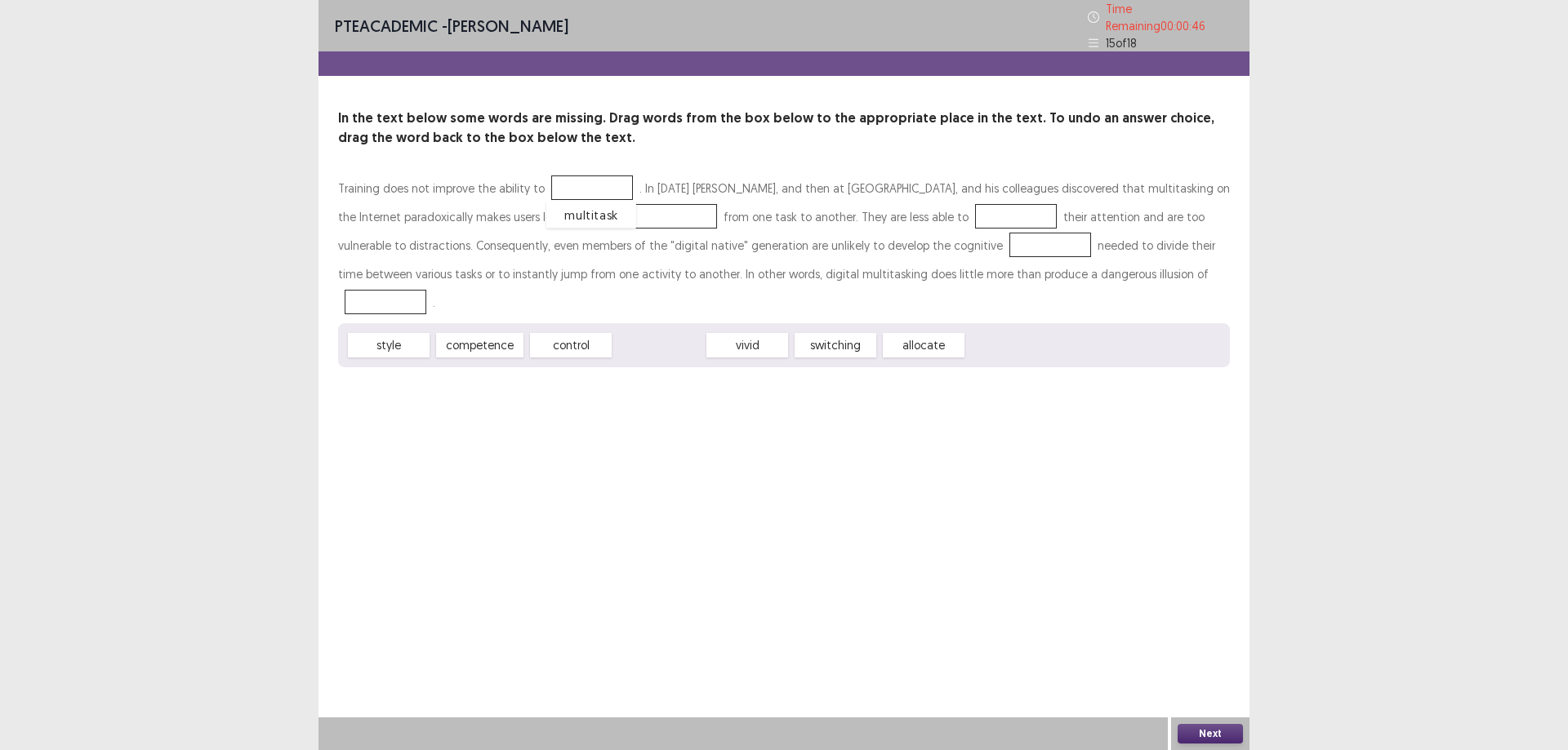
drag, startPoint x: 645, startPoint y: 308, endPoint x: 578, endPoint y: 178, distance: 146.2
drag, startPoint x: 575, startPoint y: 312, endPoint x: 588, endPoint y: 324, distance: 17.7
click at [583, 343] on div "control" at bounding box center [576, 356] width 90 height 27
drag, startPoint x: 756, startPoint y: 308, endPoint x: 655, endPoint y: 231, distance: 127.0
click at [655, 231] on div "Training does not improve the ability to multitask . In [DATE] [PERSON_NAME], a…" at bounding box center [784, 271] width 892 height 193
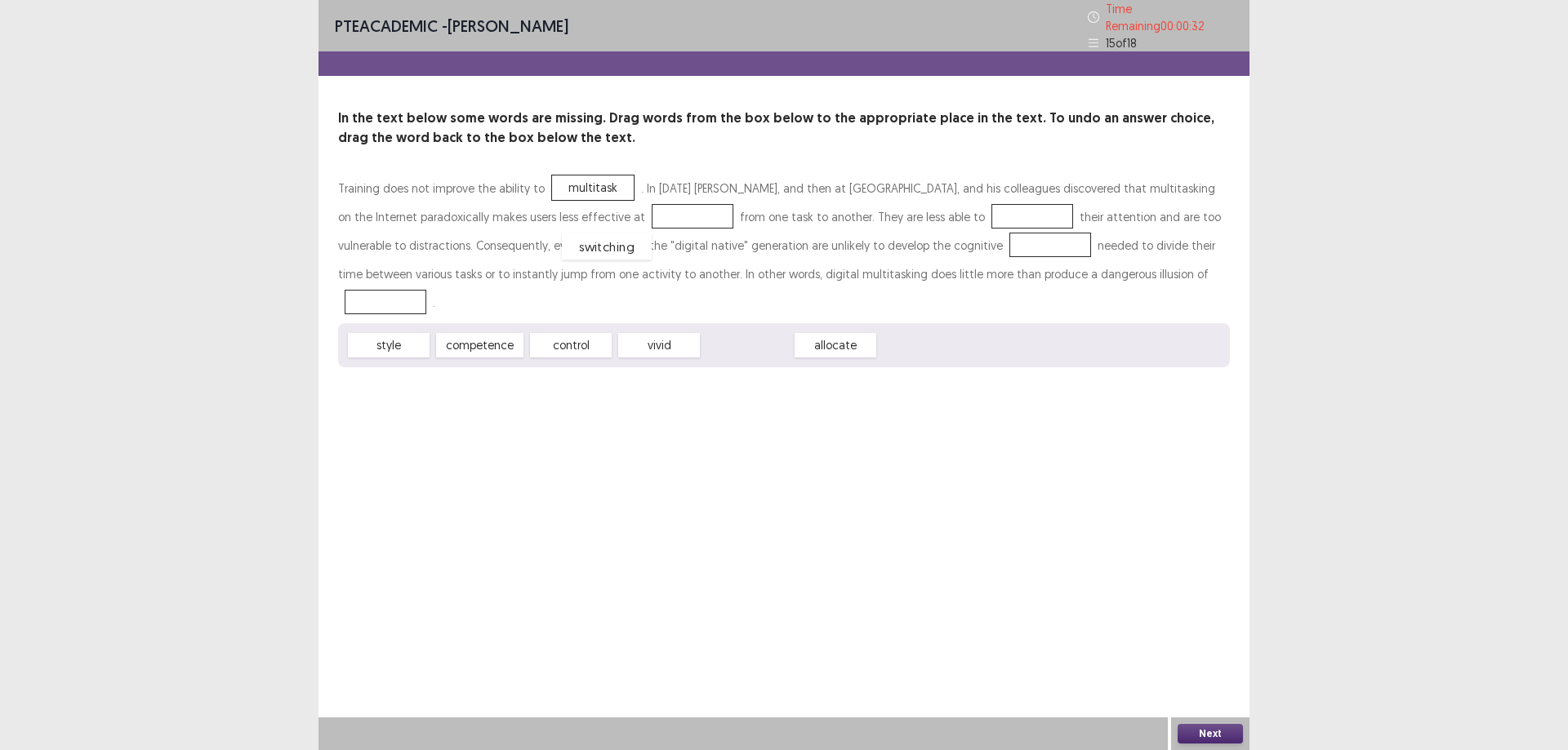
drag, startPoint x: 755, startPoint y: 305, endPoint x: 616, endPoint y: 206, distance: 170.7
drag, startPoint x: 568, startPoint y: 318, endPoint x: 924, endPoint y: 215, distance: 370.6
click at [924, 215] on div "Training does not improve the ability to multitask . In [DATE] [PERSON_NAME], a…" at bounding box center [784, 271] width 892 height 193
drag, startPoint x: 578, startPoint y: 309, endPoint x: 943, endPoint y: 210, distance: 378.2
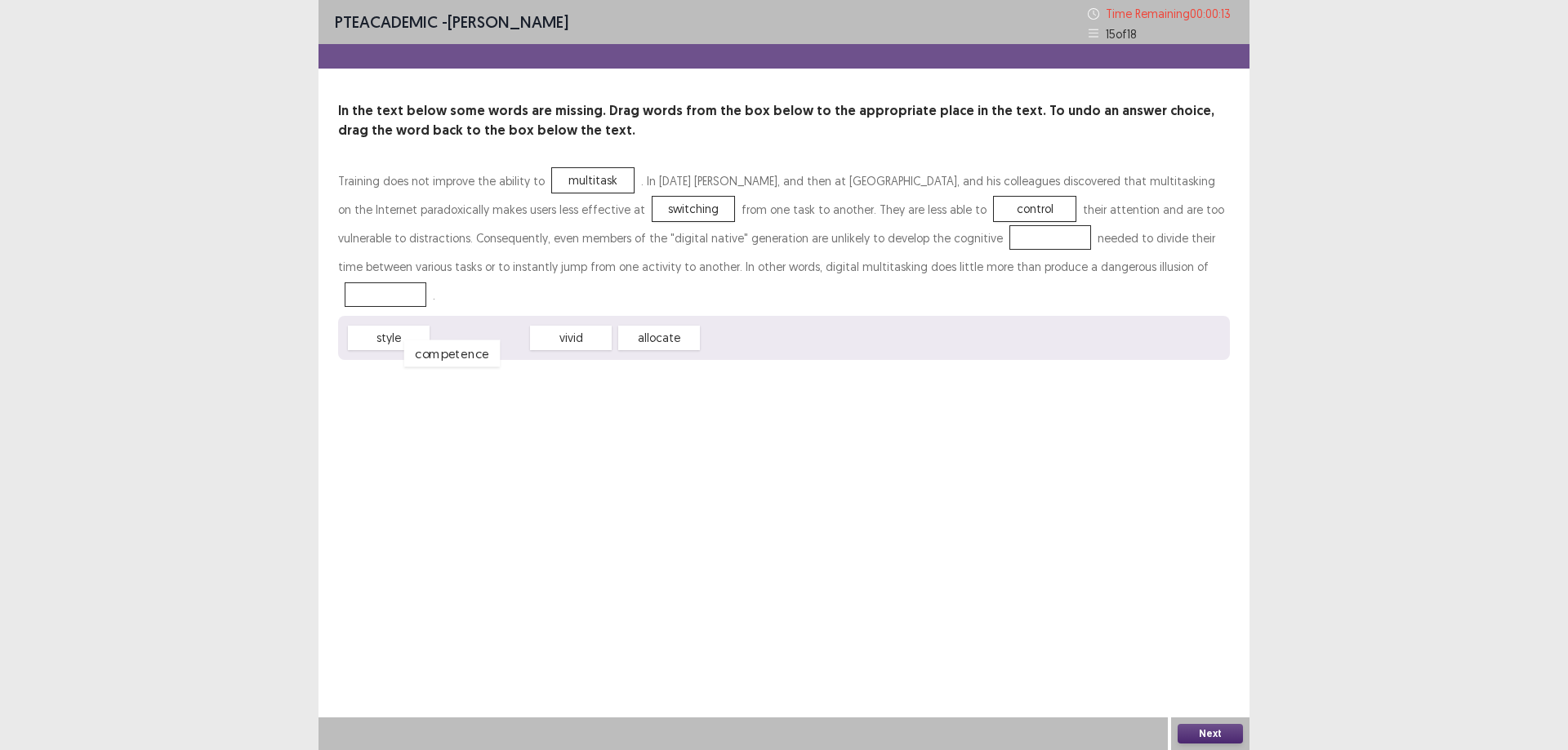
drag, startPoint x: 497, startPoint y: 307, endPoint x: 420, endPoint y: 304, distance: 77.1
click at [467, 340] on div "competence" at bounding box center [452, 353] width 97 height 27
drag, startPoint x: 399, startPoint y: 310, endPoint x: 591, endPoint y: 302, distance: 192.2
click at [976, 248] on div "Training does not improve the ability to multitask . In [DATE] [PERSON_NAME], a…" at bounding box center [784, 263] width 892 height 193
drag, startPoint x: 485, startPoint y: 313, endPoint x: 907, endPoint y: 276, distance: 423.6
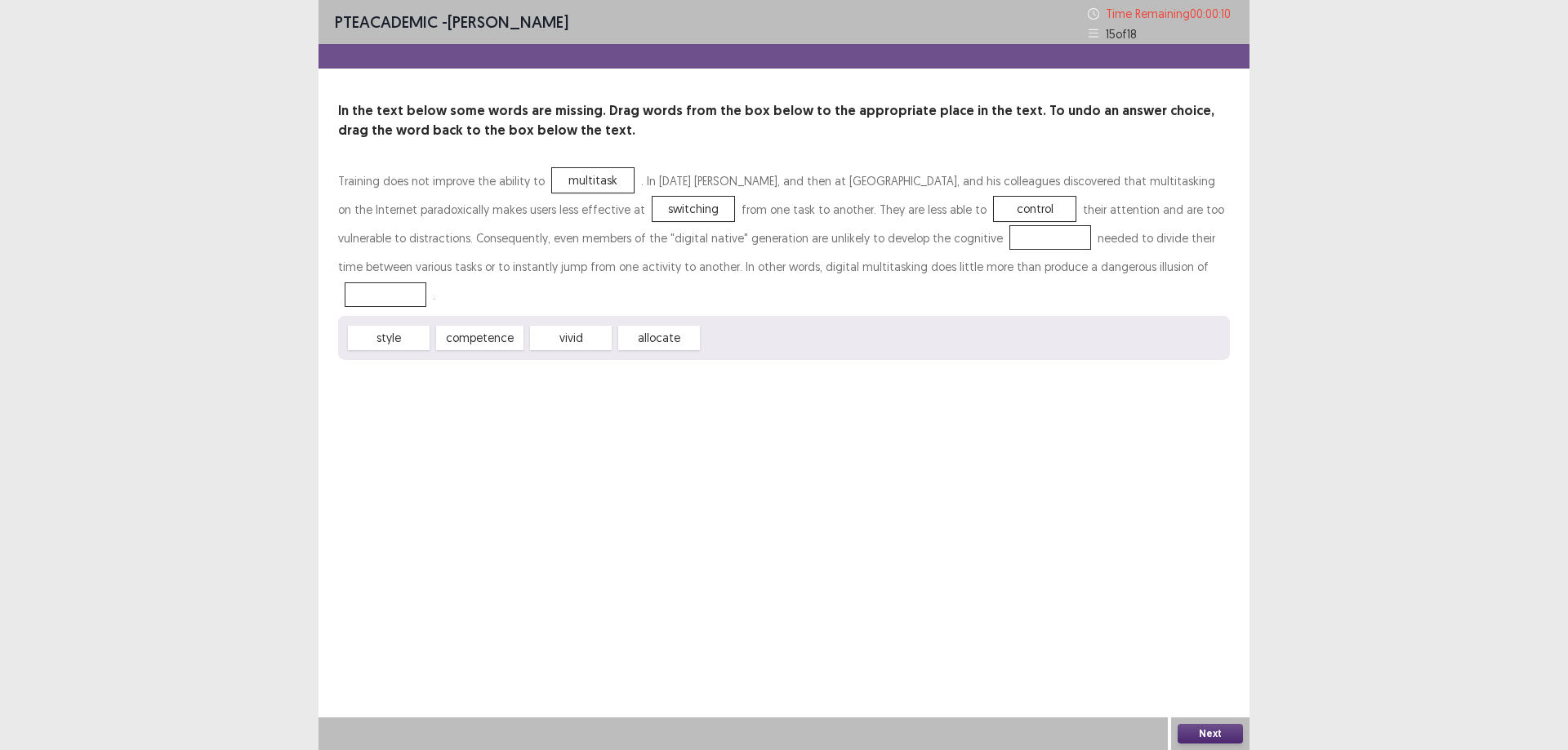
click at [916, 269] on div "Training does not improve the ability to multitask . In [DATE] [PERSON_NAME], a…" at bounding box center [784, 263] width 892 height 193
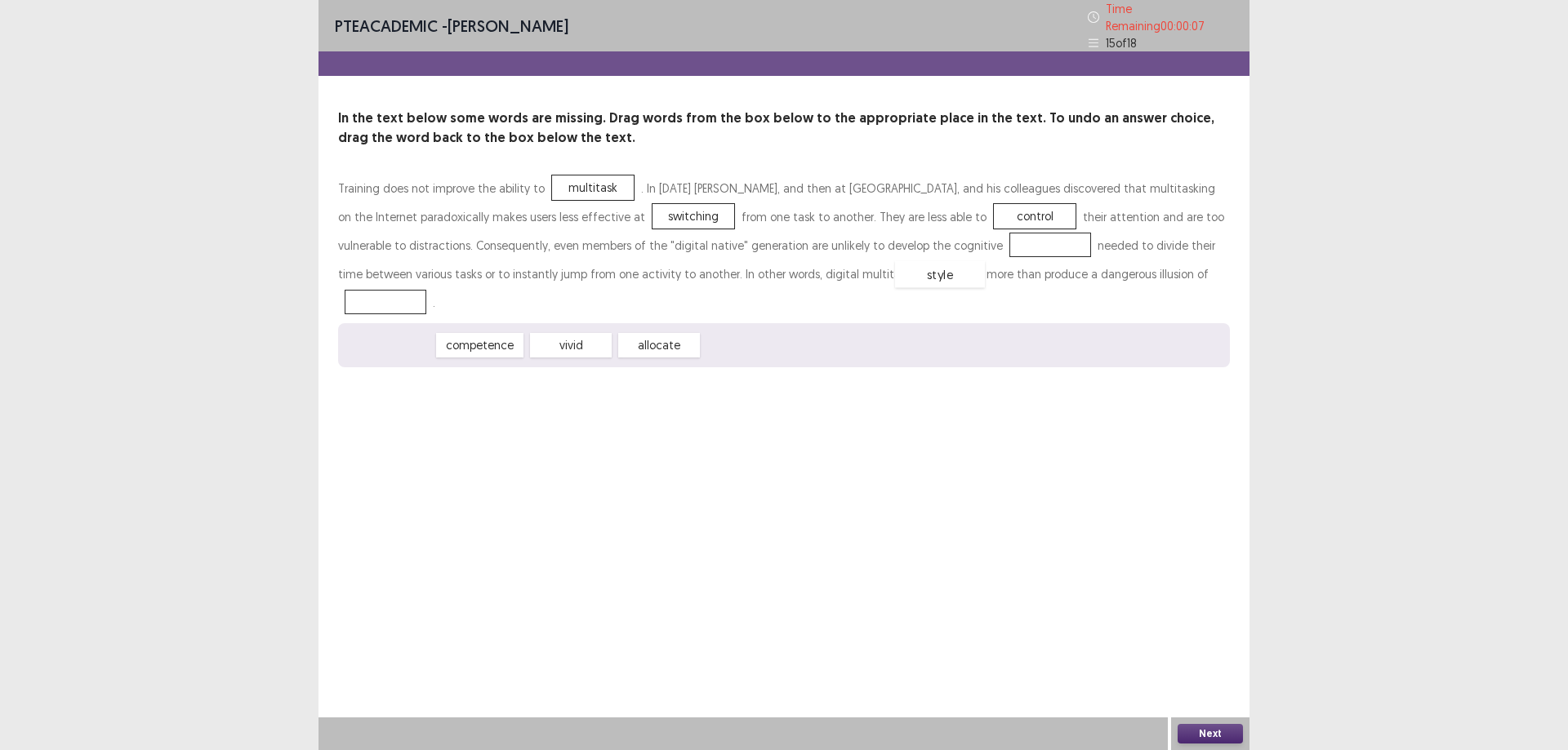
drag, startPoint x: 398, startPoint y: 313, endPoint x: 948, endPoint y: 242, distance: 554.6
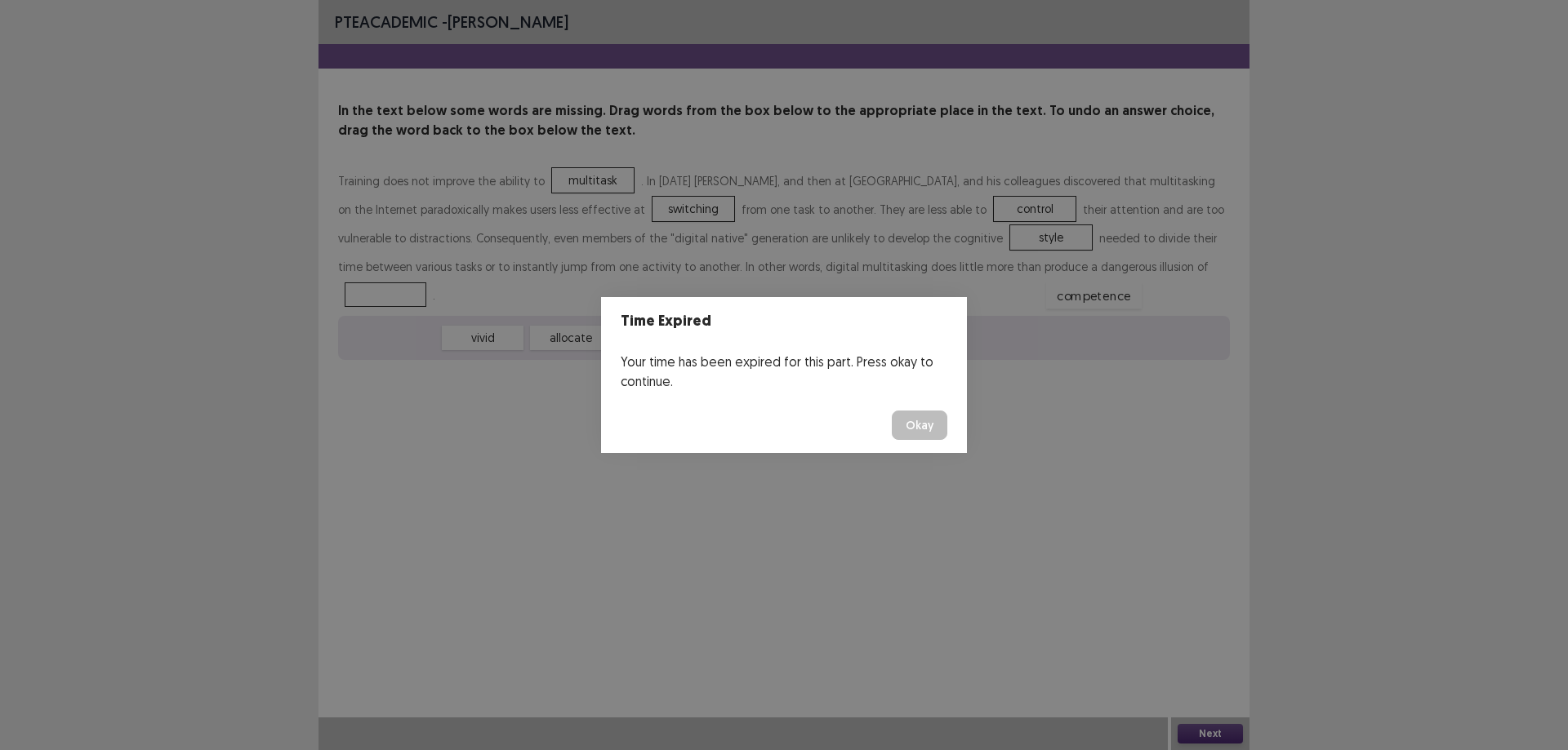
drag, startPoint x: 393, startPoint y: 308, endPoint x: 1121, endPoint y: 286, distance: 728.3
click at [898, 443] on footer "Okay" at bounding box center [784, 425] width 366 height 56
click at [916, 418] on button "Okay" at bounding box center [920, 425] width 56 height 30
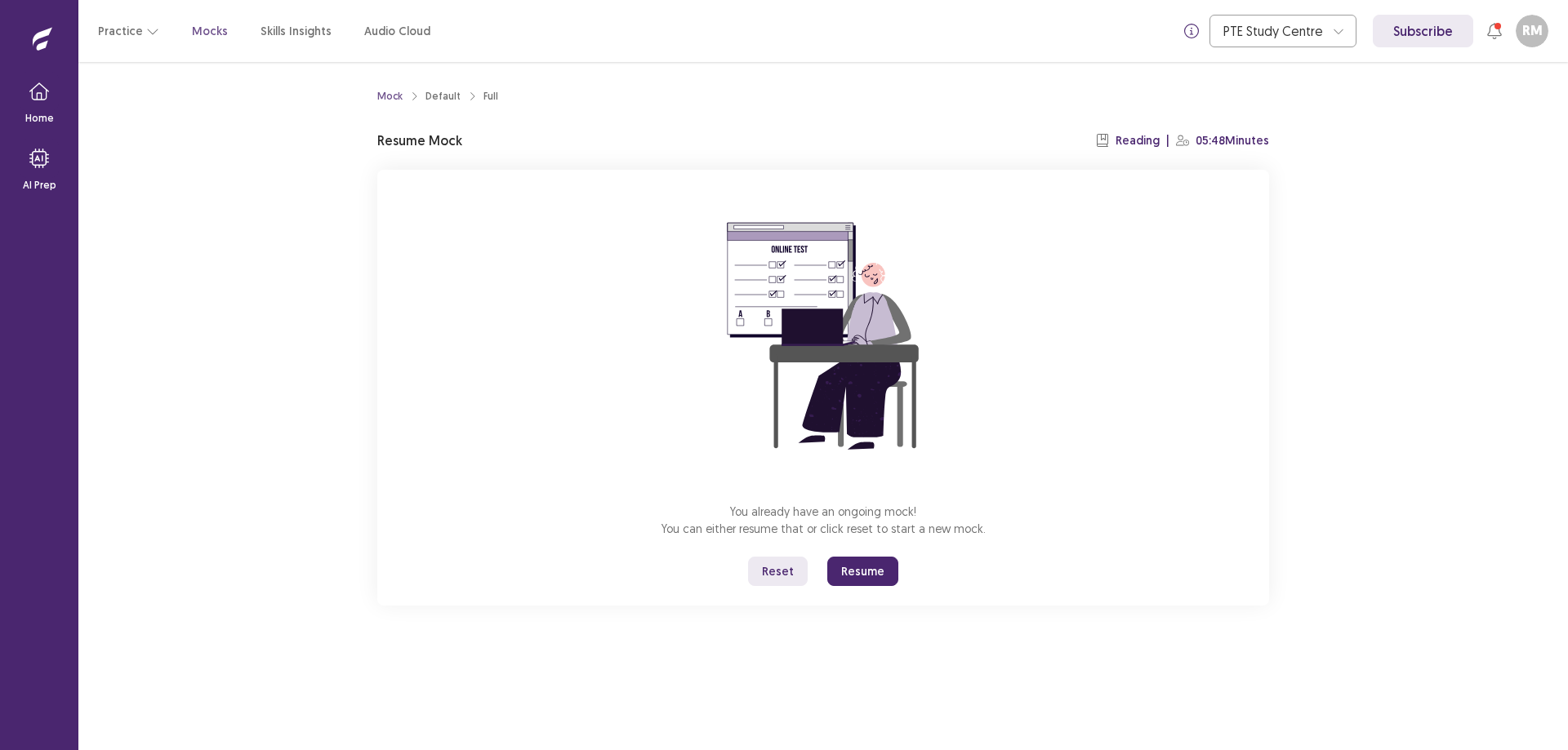
click at [861, 568] on button "Resume" at bounding box center [862, 571] width 71 height 30
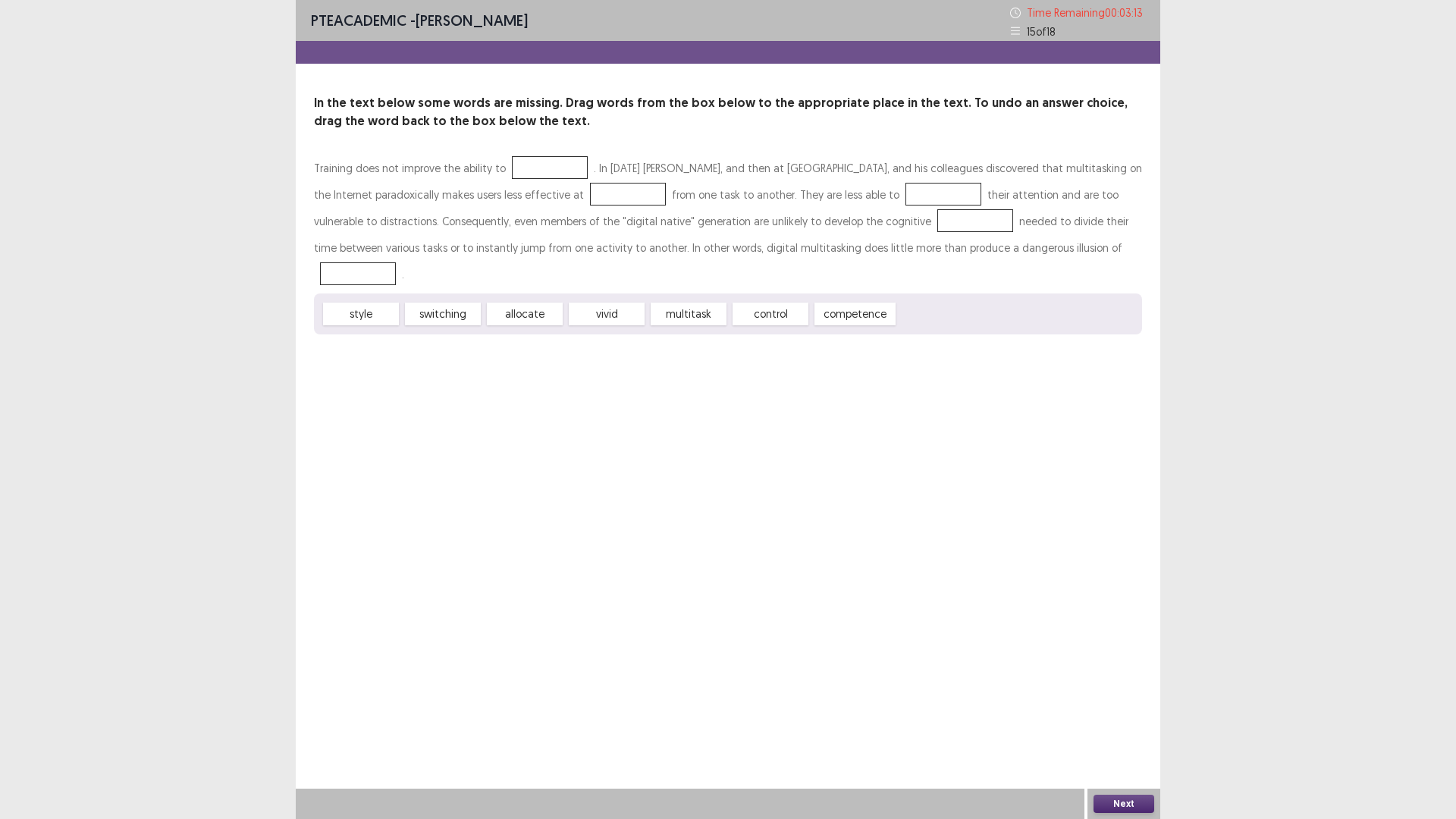
drag, startPoint x: 665, startPoint y: 271, endPoint x: 566, endPoint y: 178, distance: 135.8
click at [566, 178] on div "Training does not improve the ability to . In [DATE] [PERSON_NAME], and then at…" at bounding box center [728, 245] width 828 height 180
drag, startPoint x: 692, startPoint y: 280, endPoint x: 559, endPoint y: 162, distance: 177.8
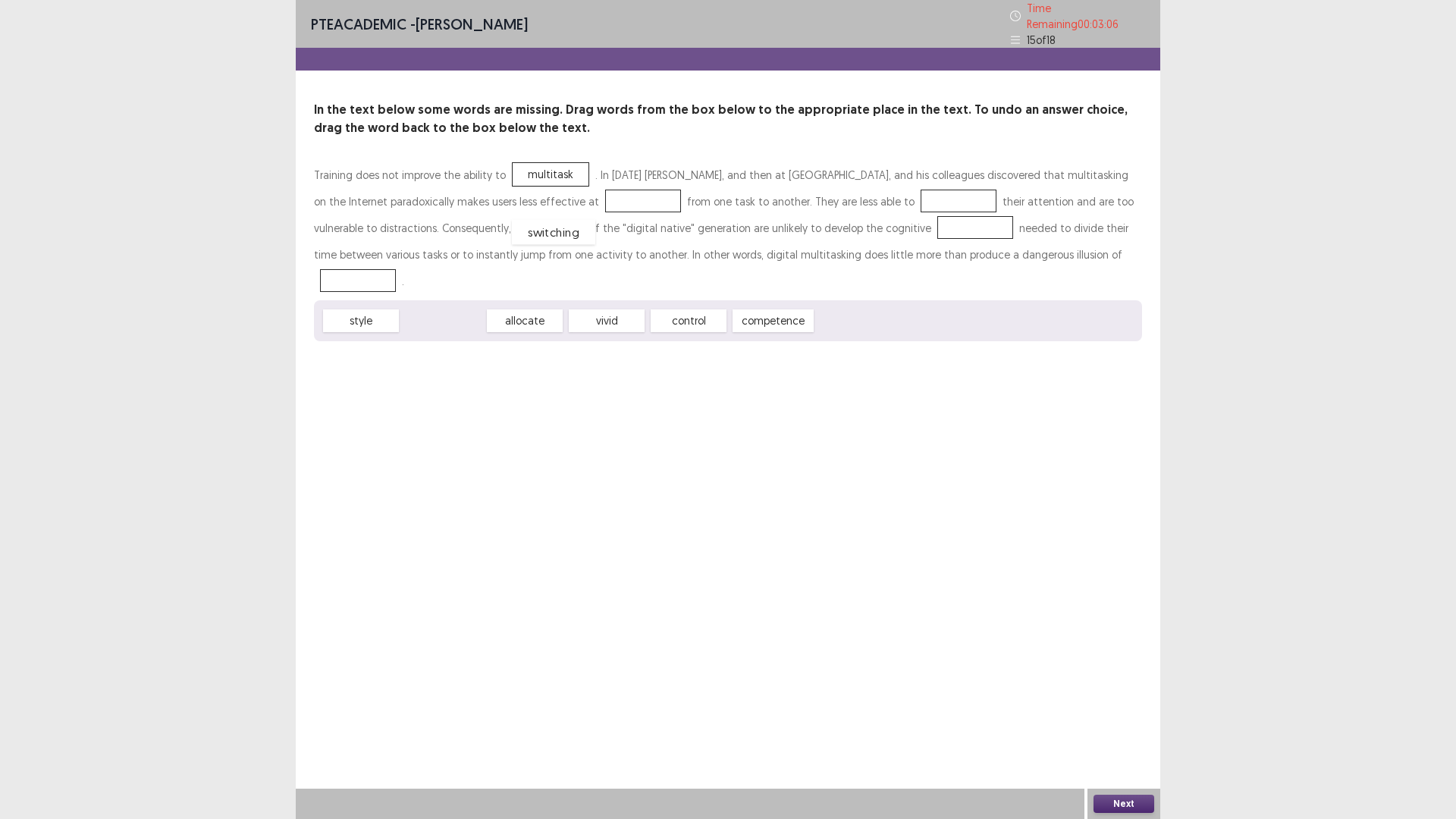
drag, startPoint x: 452, startPoint y: 287, endPoint x: 578, endPoint y: 218, distance: 143.7
drag, startPoint x: 610, startPoint y: 285, endPoint x: 870, endPoint y: 189, distance: 277.2
drag, startPoint x: 394, startPoint y: 285, endPoint x: 871, endPoint y: 218, distance: 481.7
drag, startPoint x: 534, startPoint y: 285, endPoint x: 1038, endPoint y: 243, distance: 505.7
click at [1134, 695] on button "Next" at bounding box center [1123, 803] width 60 height 18
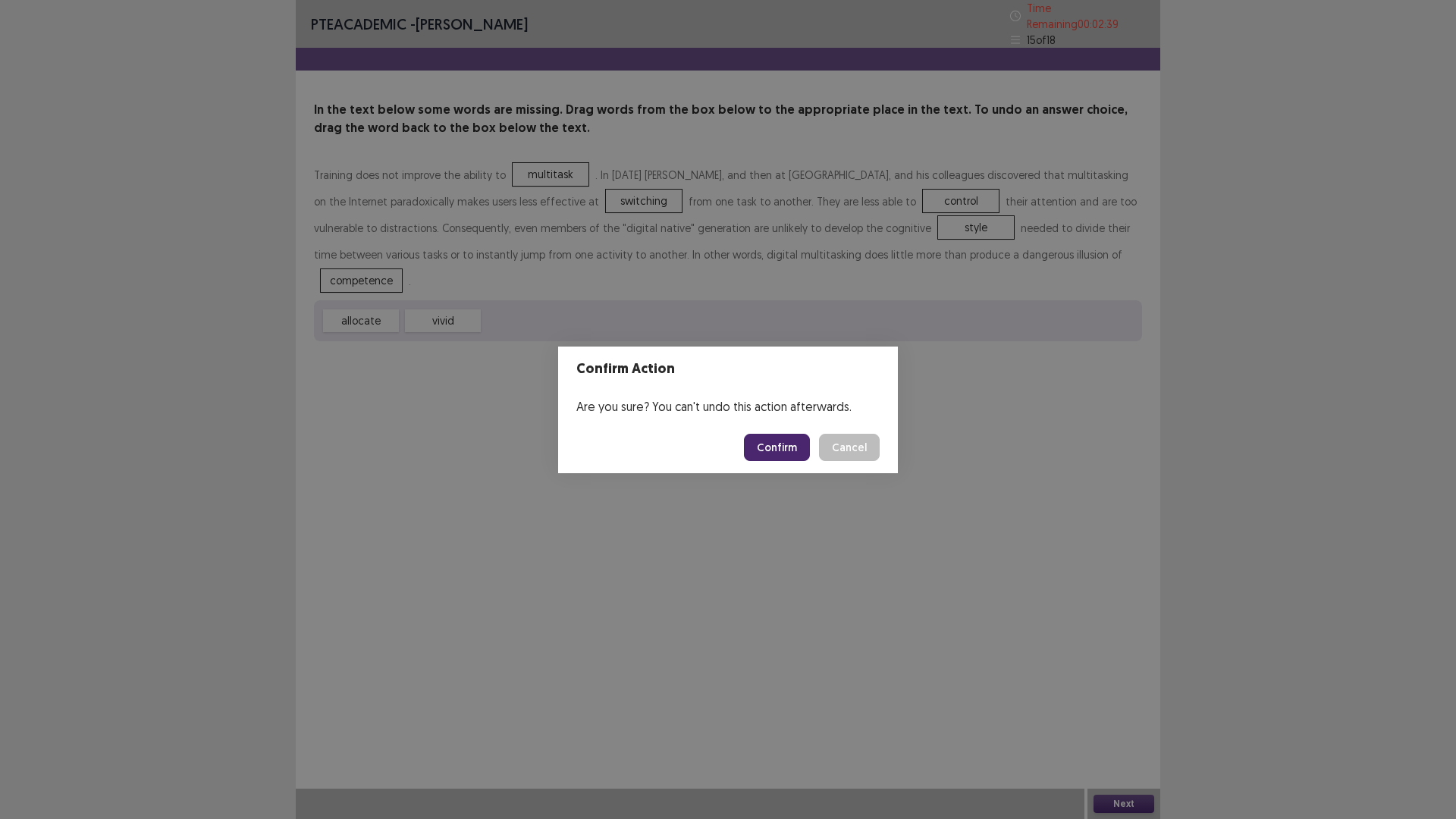
click at [792, 446] on button "Confirm" at bounding box center [776, 447] width 66 height 28
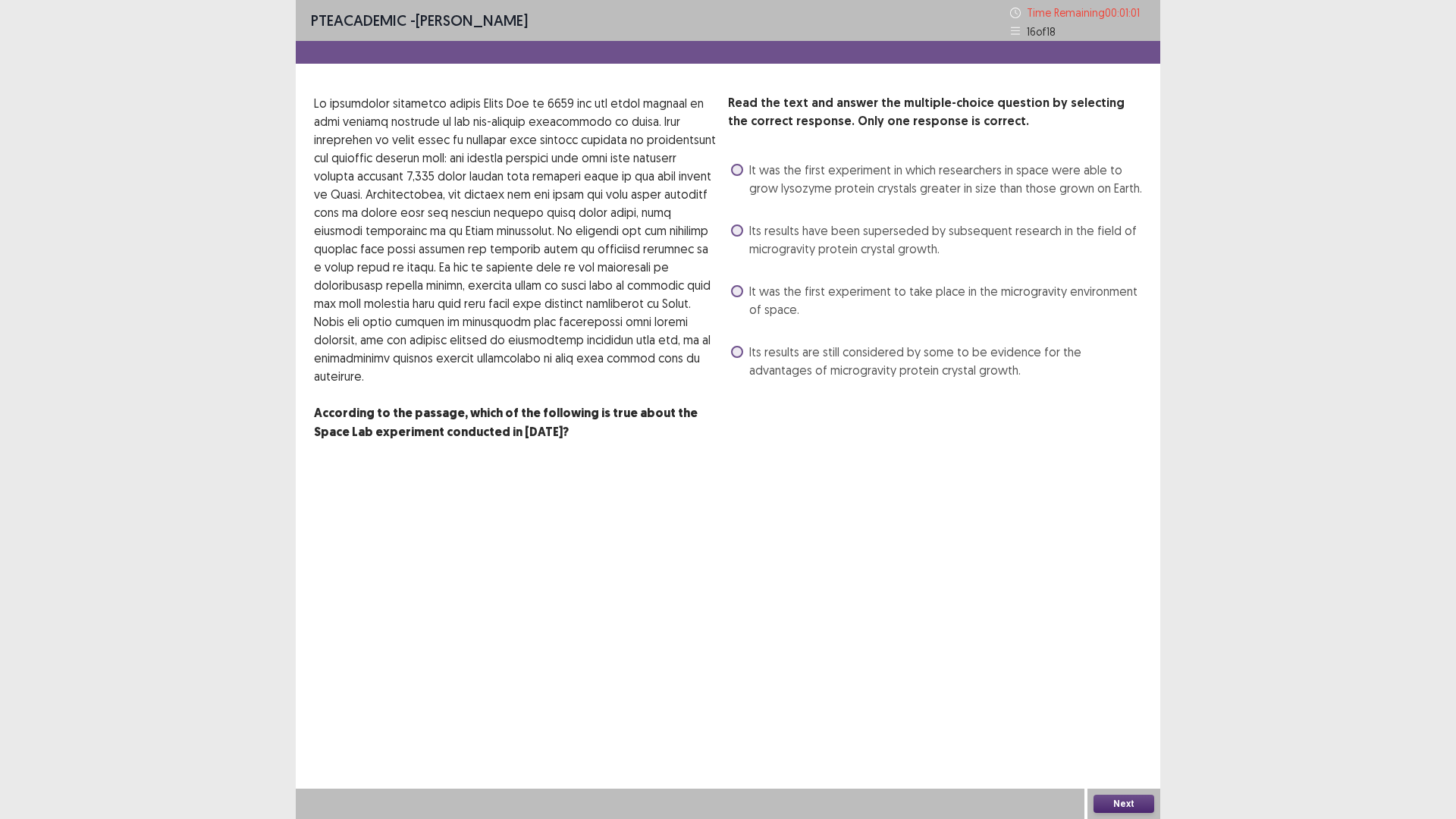
click at [747, 358] on label "Its results are still considered by some to be evidence for the advantages of m…" at bounding box center [937, 360] width 411 height 36
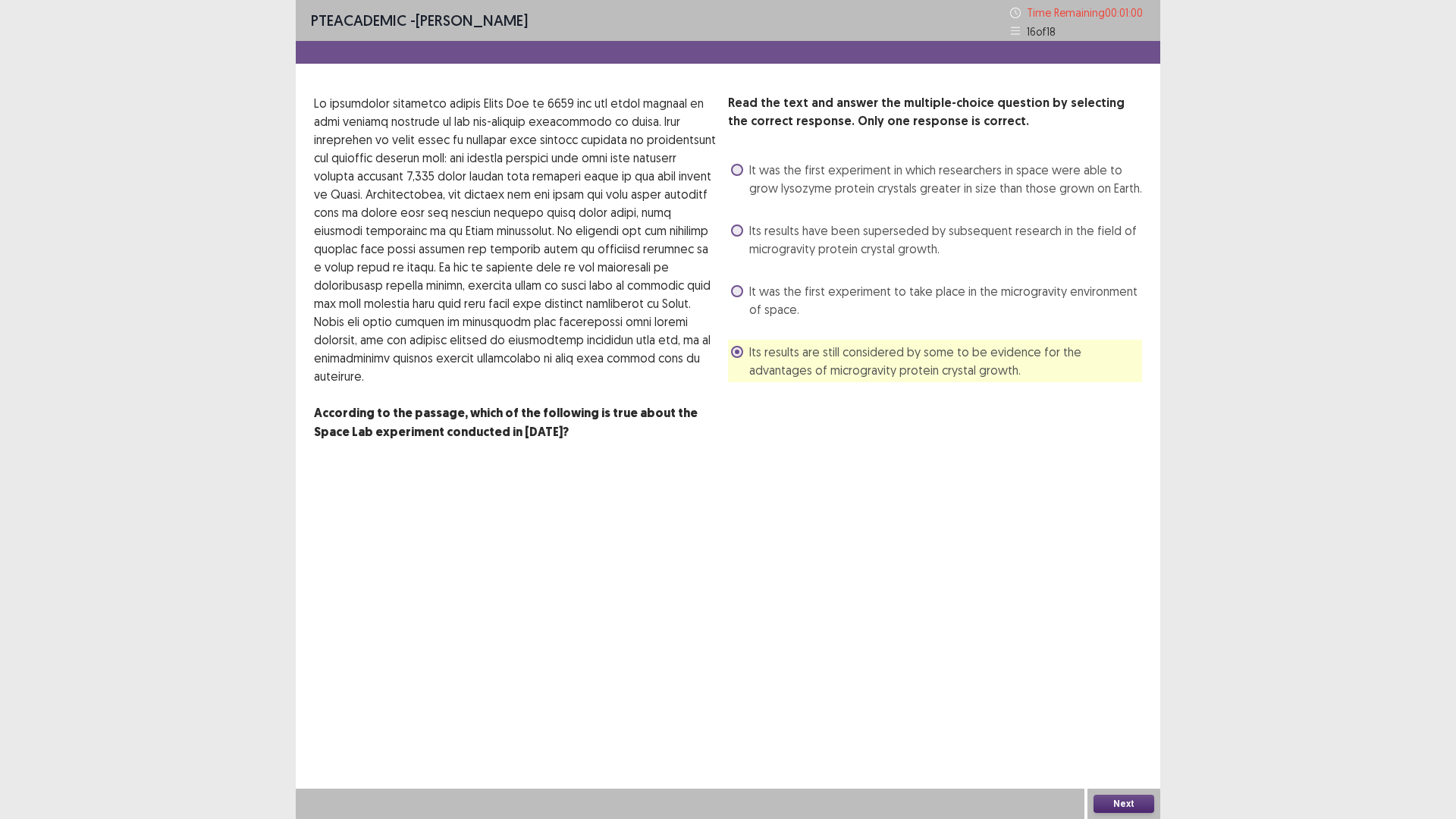
click at [1133, 695] on button "Next" at bounding box center [1123, 803] width 60 height 18
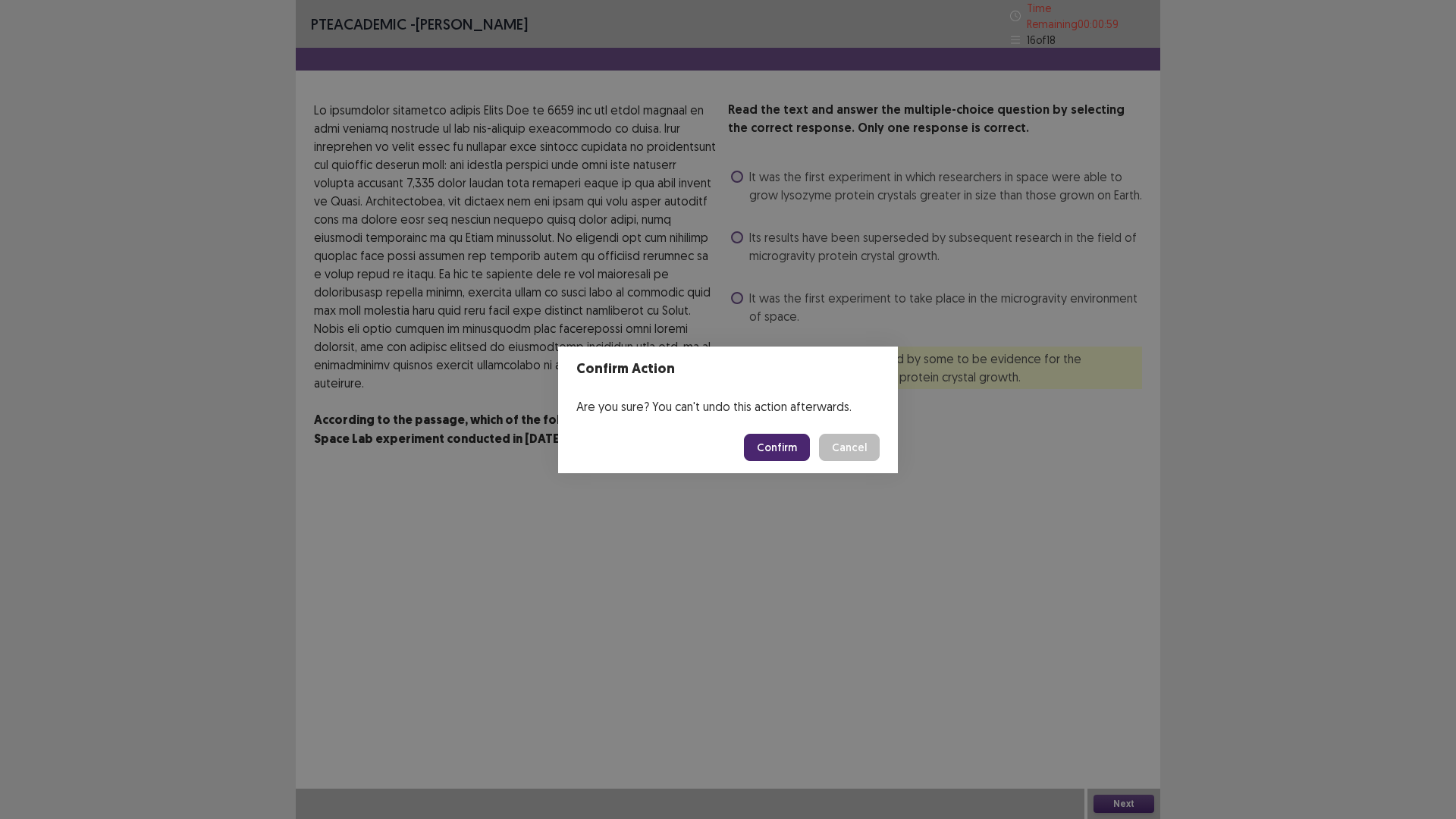
click at [794, 438] on button "Confirm" at bounding box center [776, 447] width 66 height 28
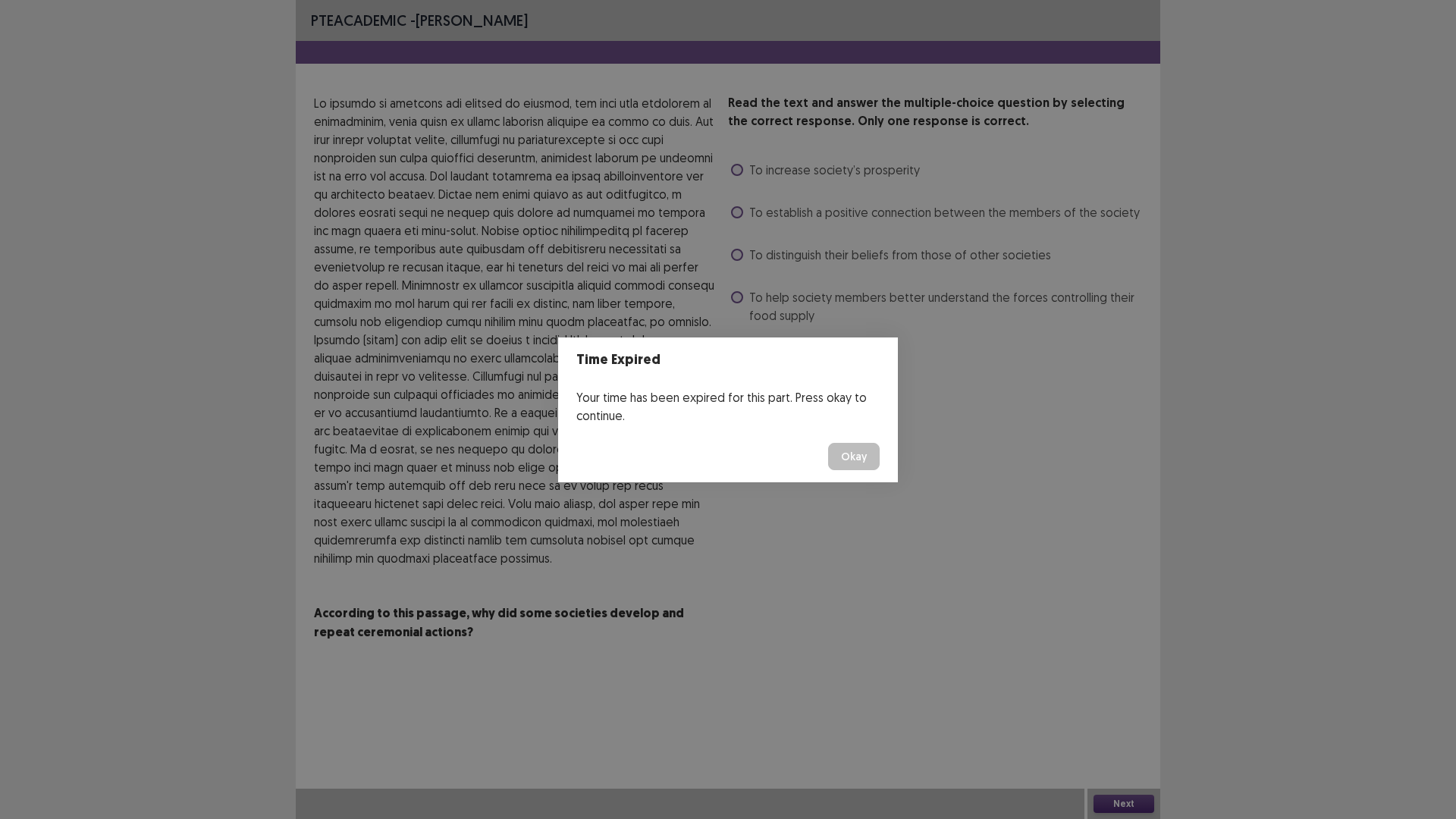
click at [869, 464] on button "Okay" at bounding box center [854, 456] width 52 height 28
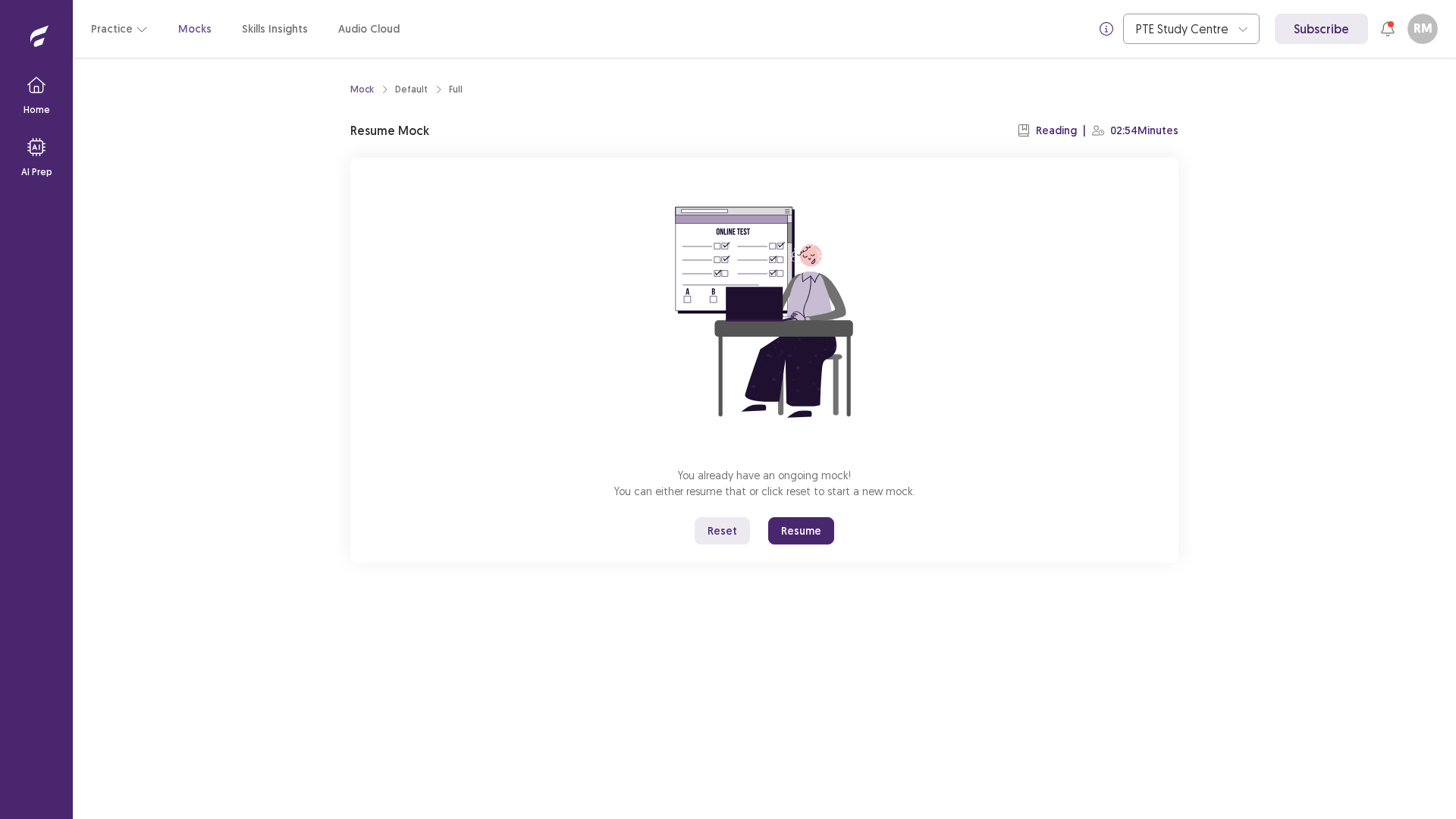
drag, startPoint x: 801, startPoint y: 534, endPoint x: 805, endPoint y: 542, distance: 8.9
click at [802, 535] on button "Resume" at bounding box center [800, 530] width 66 height 28
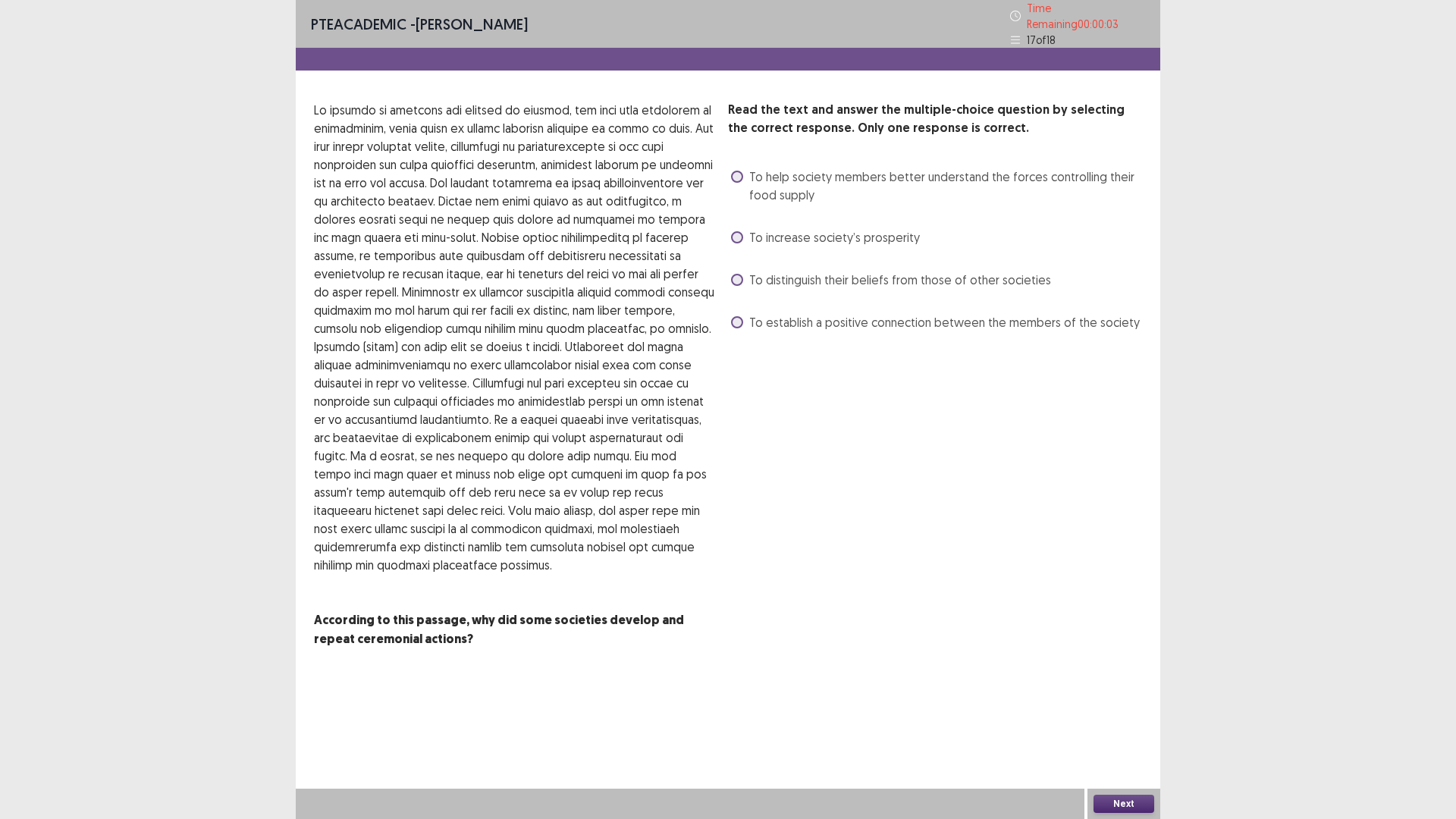
click at [738, 316] on span at bounding box center [737, 322] width 12 height 12
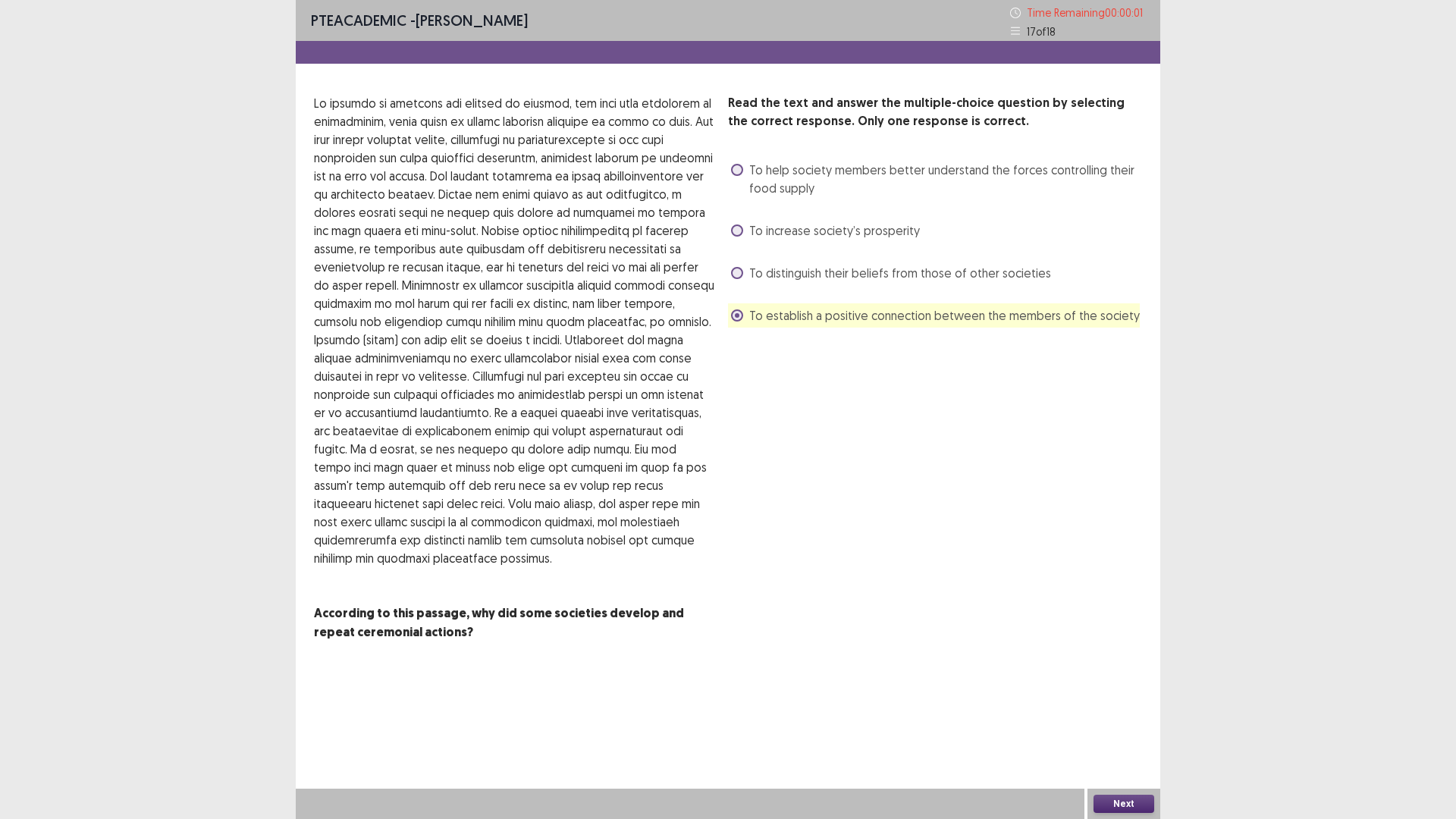
click at [1122, 695] on button "Next" at bounding box center [1123, 803] width 60 height 18
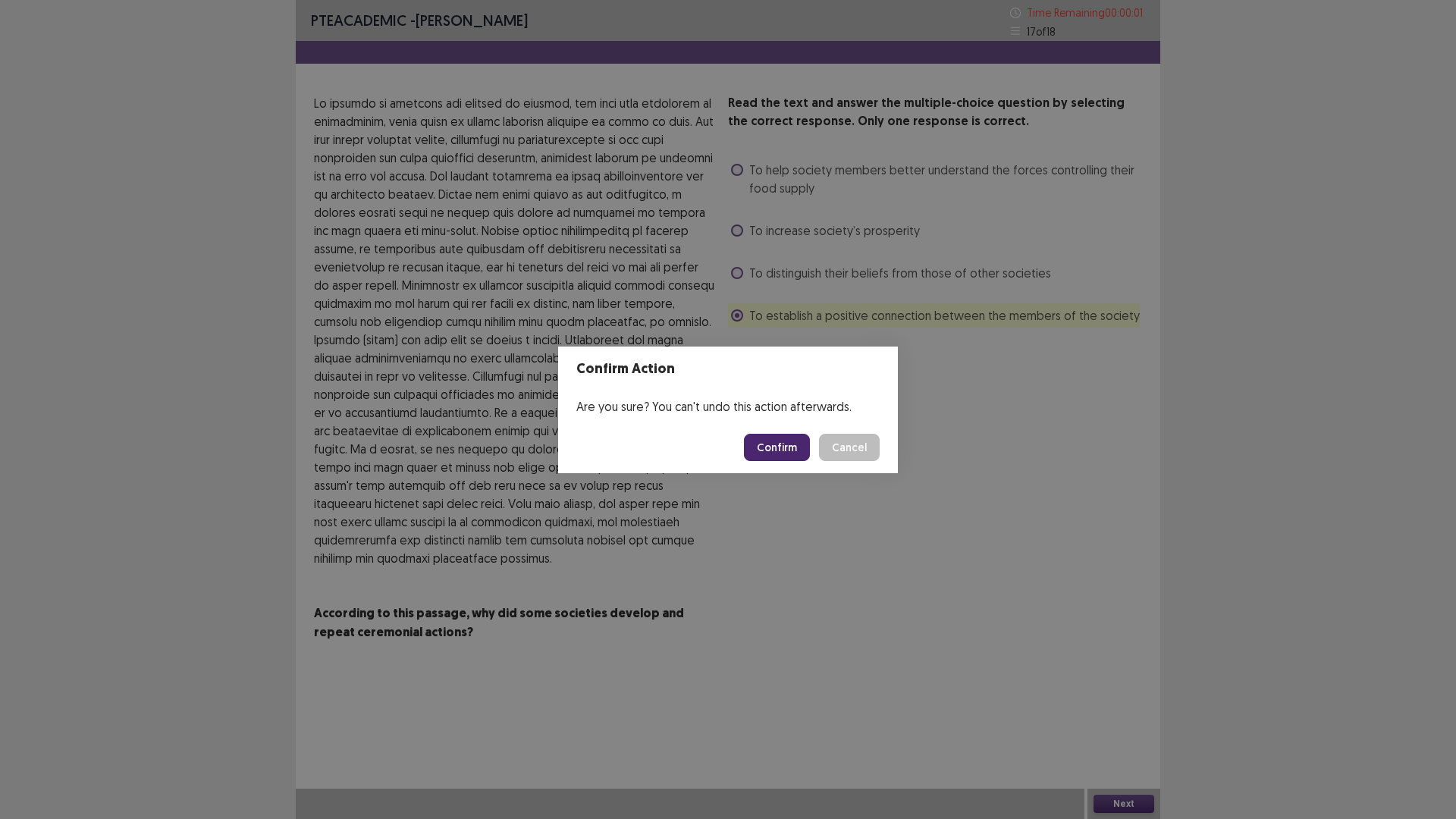
click at [777, 454] on body "PTE academic - [PERSON_NAME] Time Remaining 00 : 00 : 01 17 of 18 Read the text…" at bounding box center [728, 409] width 1456 height 819
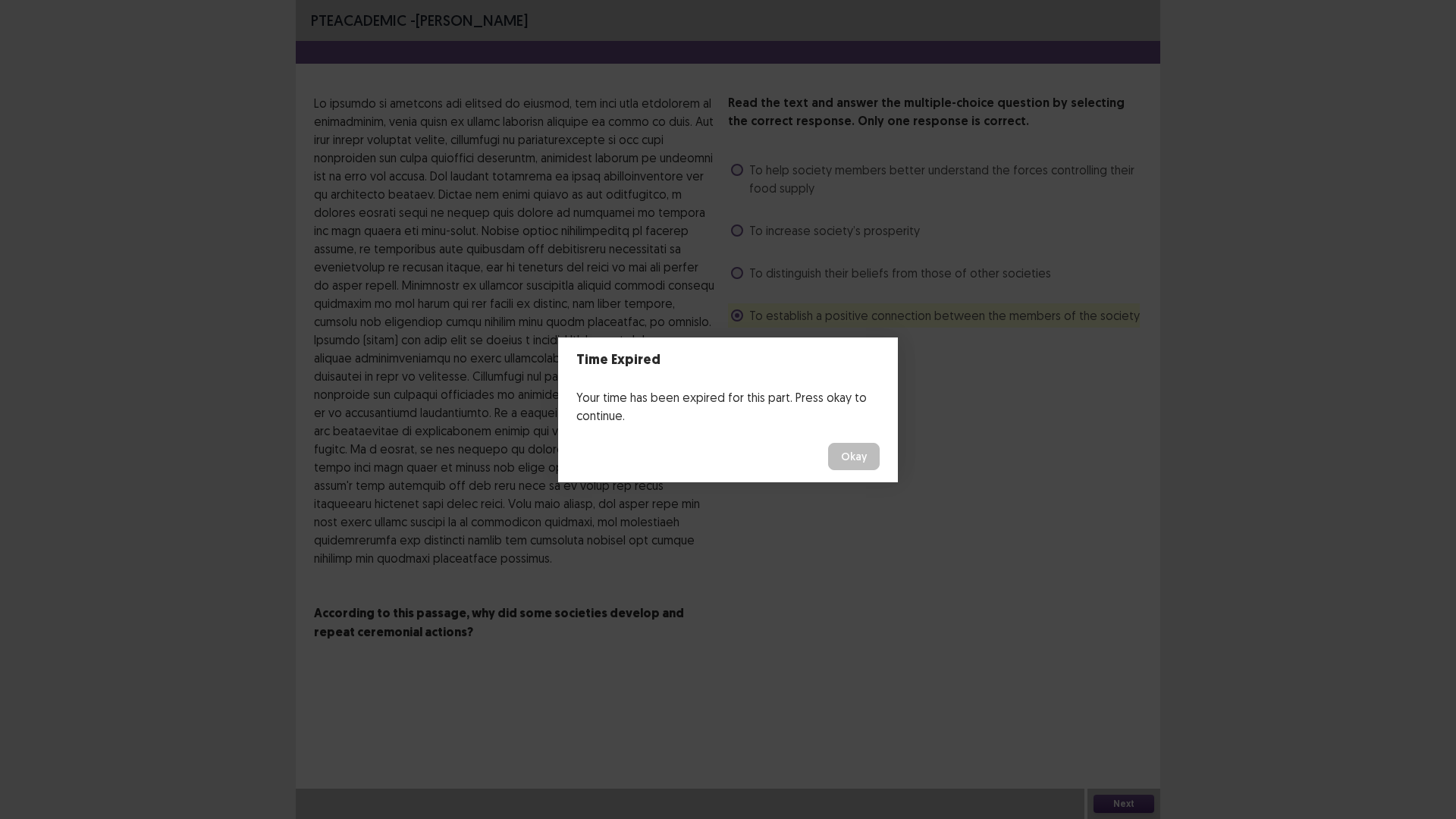
click at [845, 455] on button "Okay" at bounding box center [854, 456] width 52 height 28
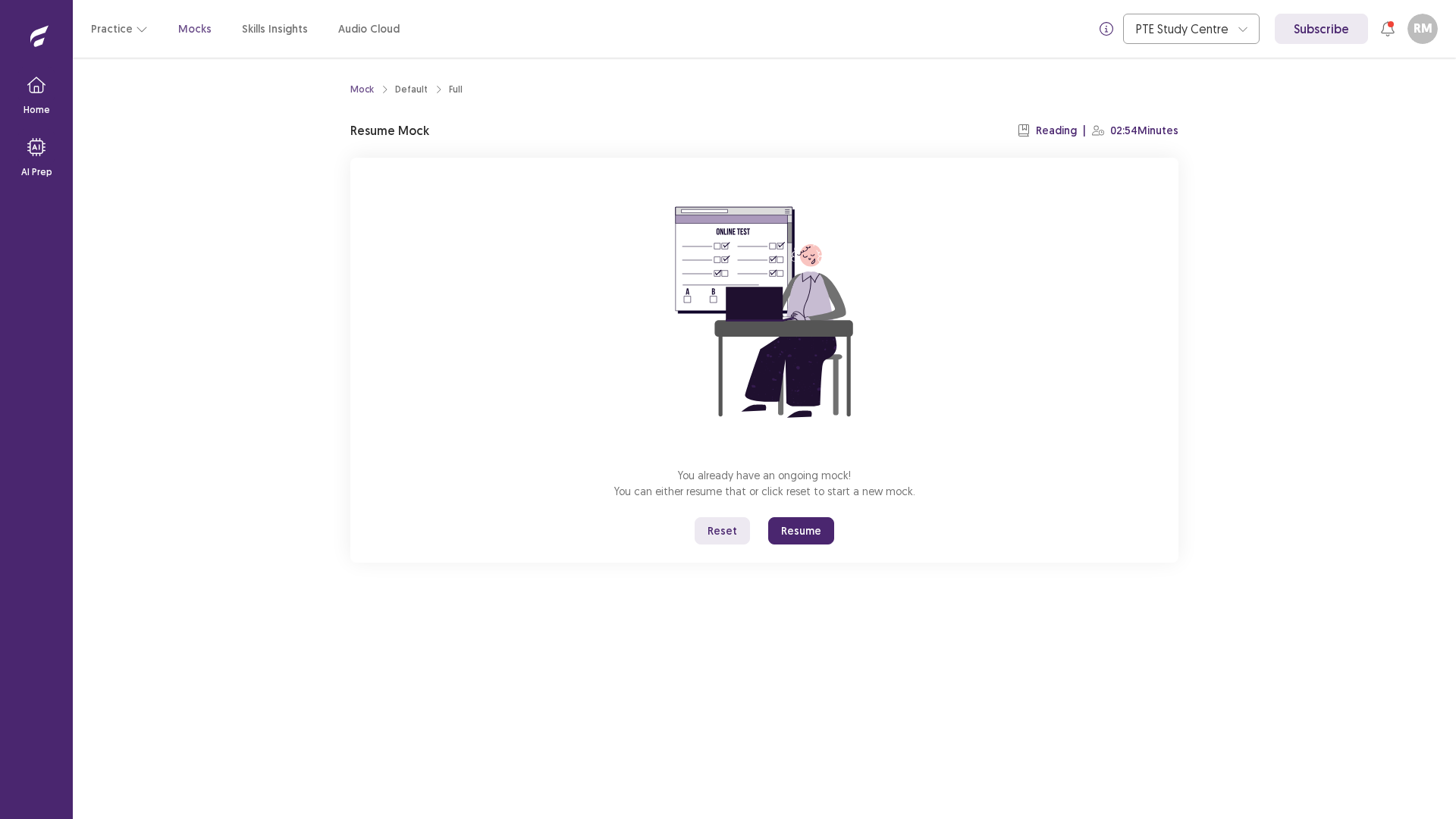
click at [808, 528] on button "Resume" at bounding box center [800, 530] width 66 height 28
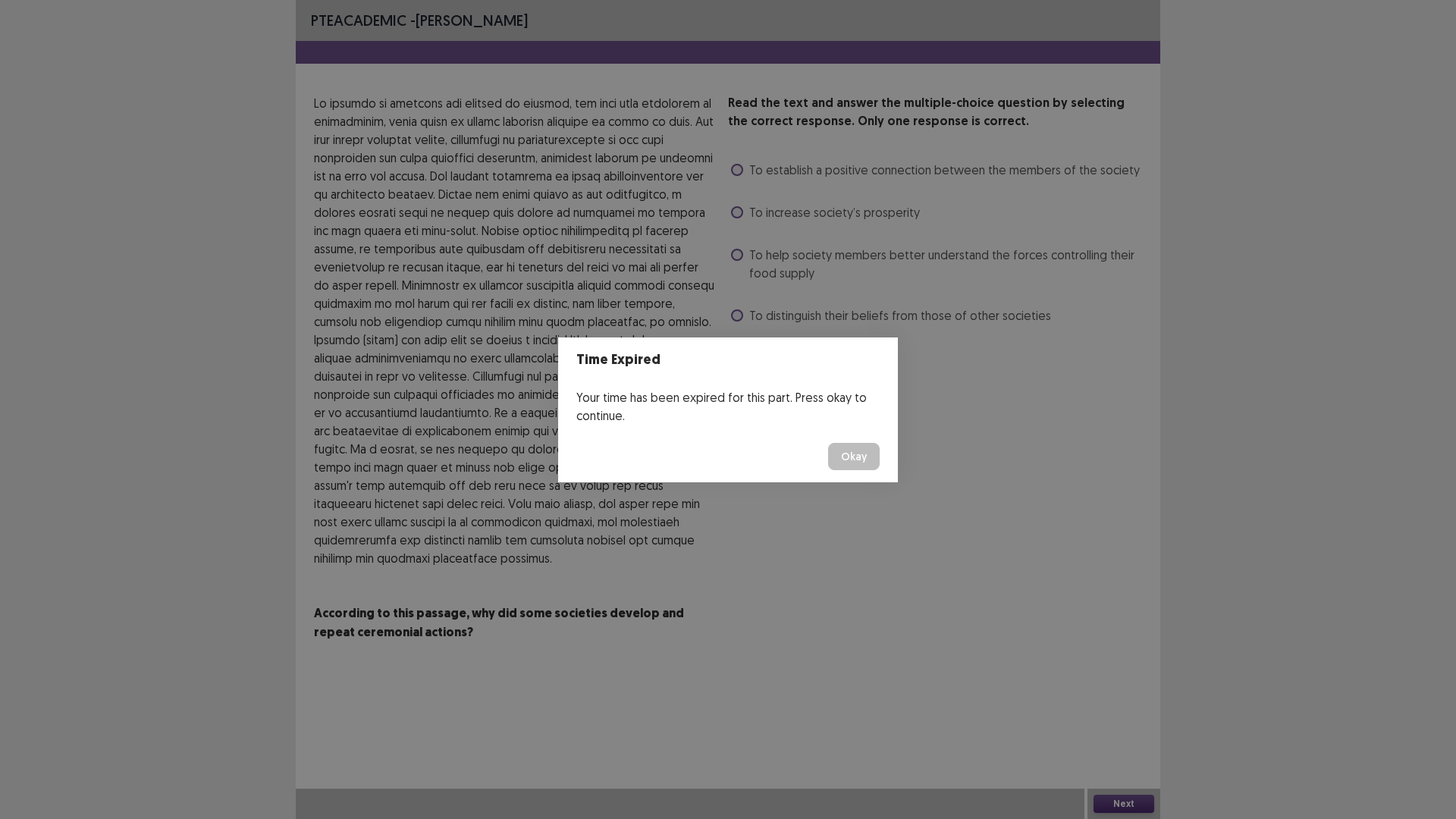
click at [873, 454] on button "Okay" at bounding box center [854, 456] width 52 height 28
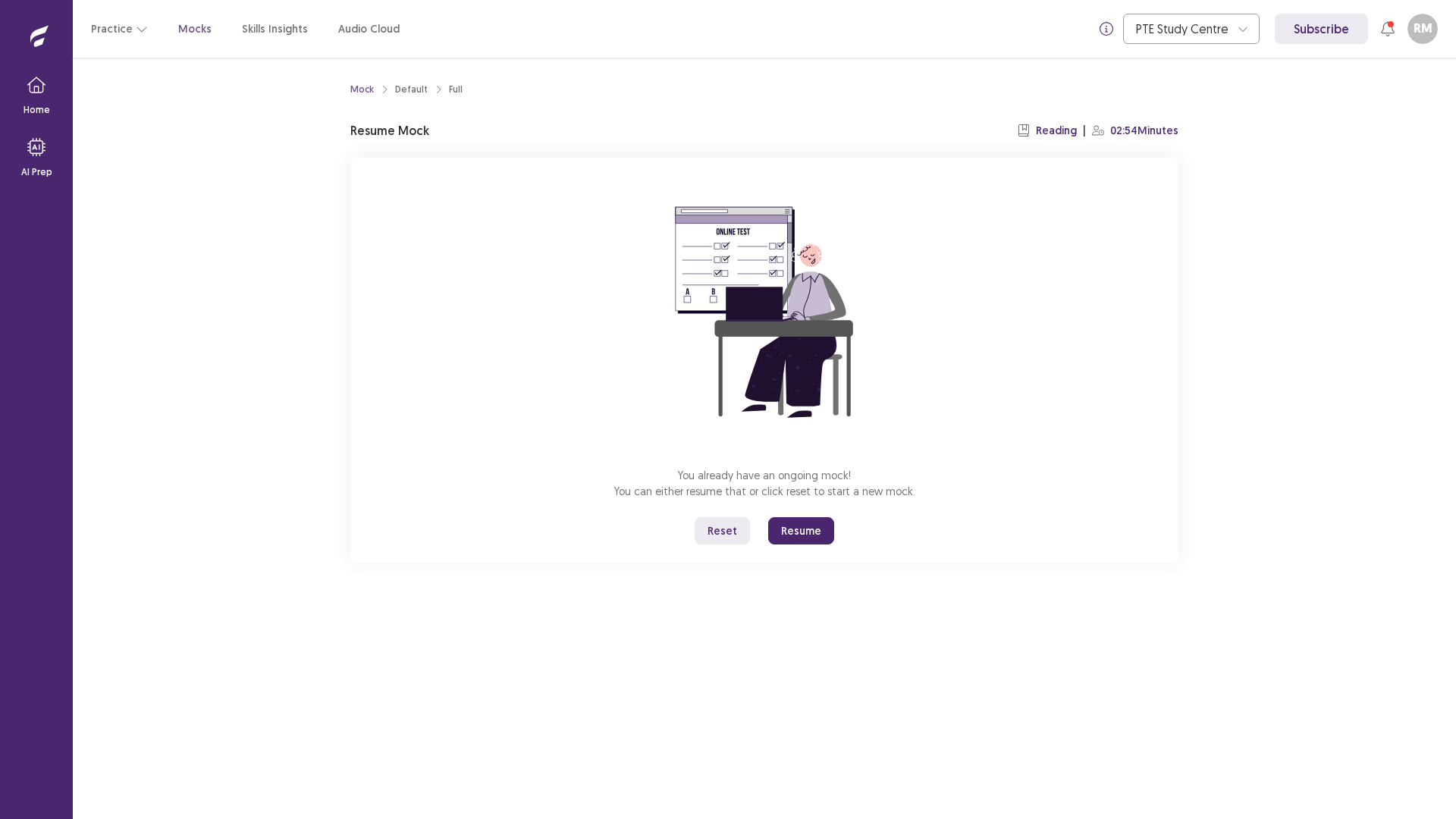
click at [808, 534] on button "Resume" at bounding box center [800, 530] width 66 height 28
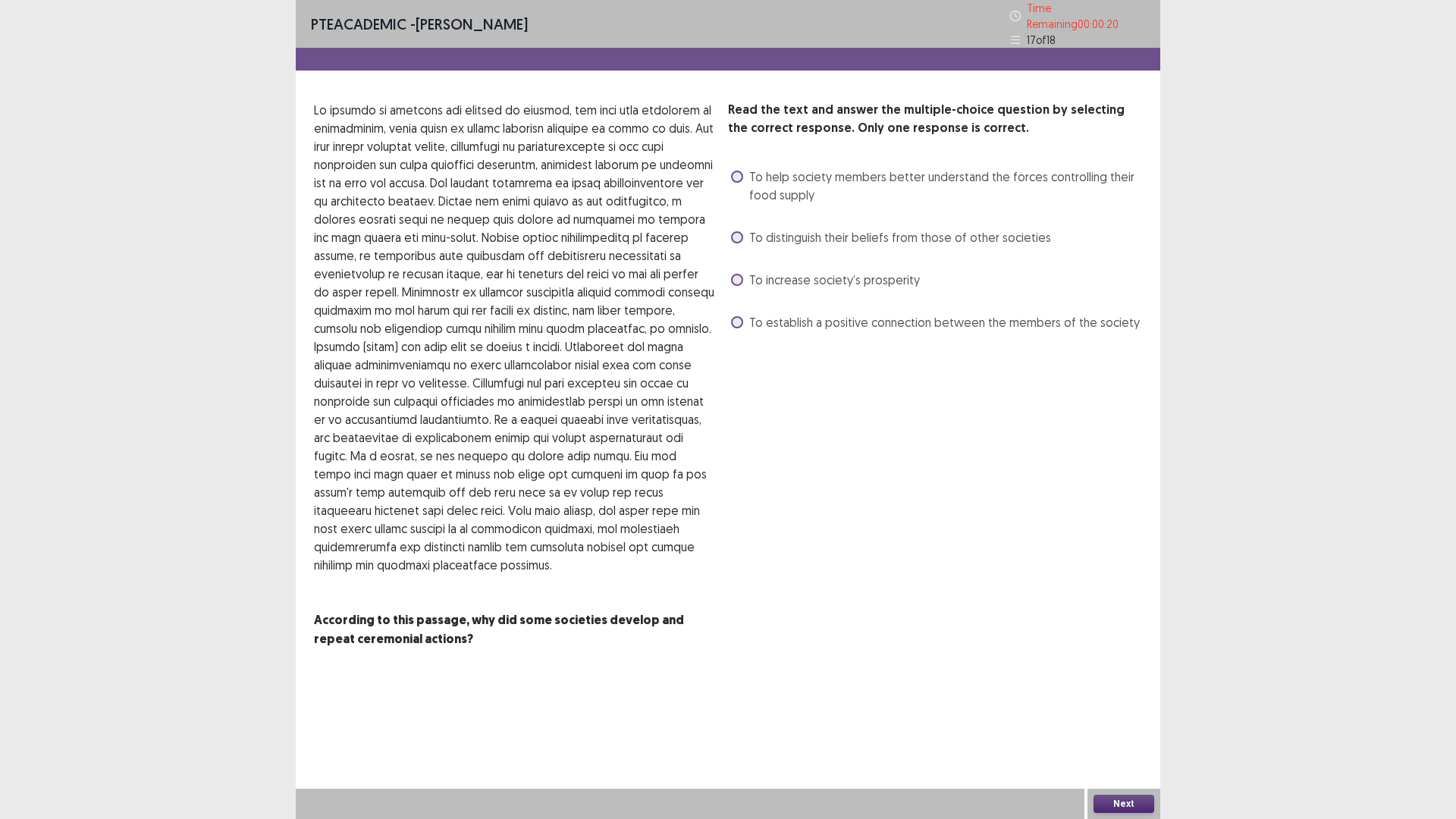
click at [740, 234] on span at bounding box center [737, 237] width 12 height 12
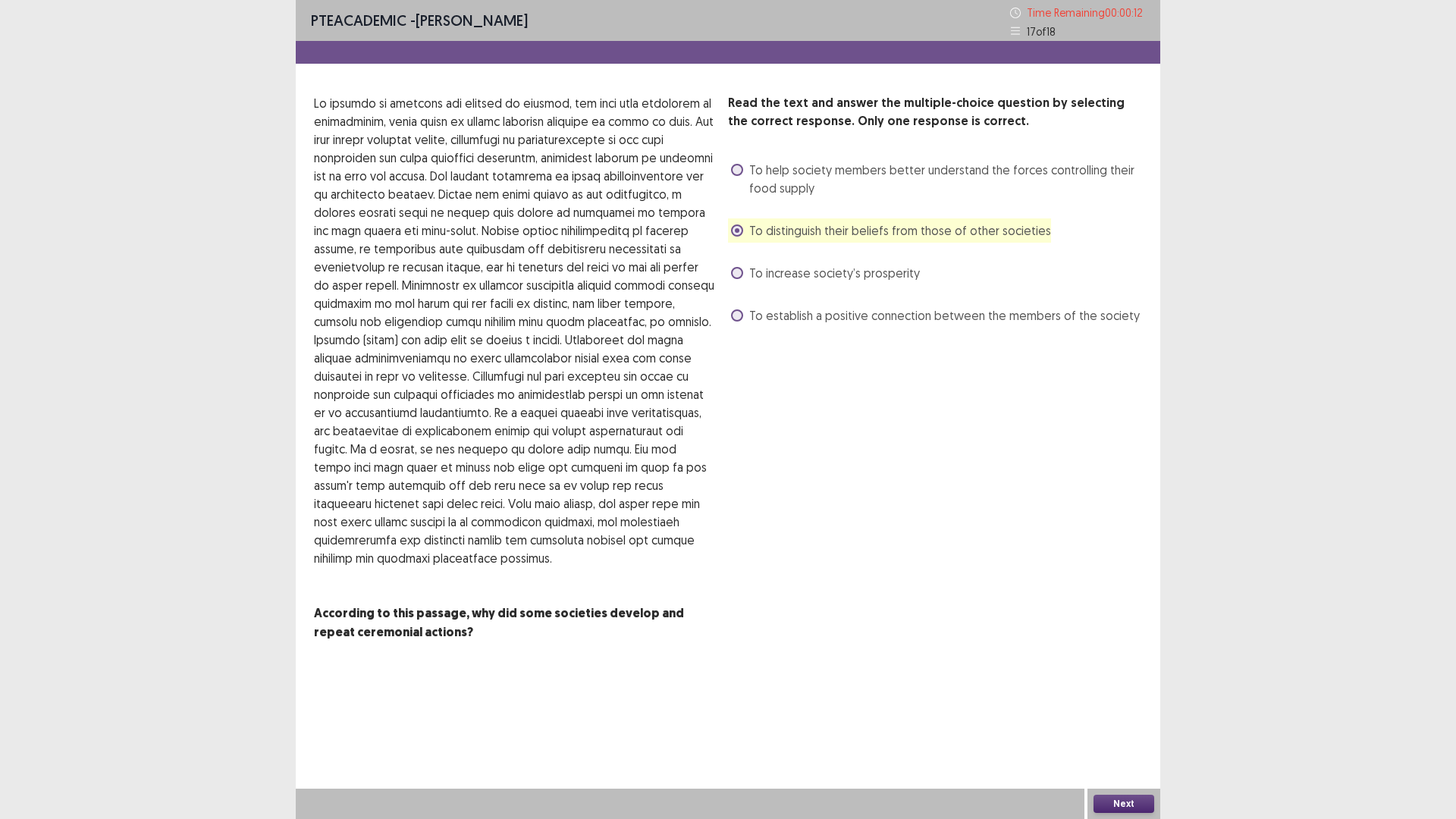
click at [1138, 695] on button "Next" at bounding box center [1123, 803] width 60 height 18
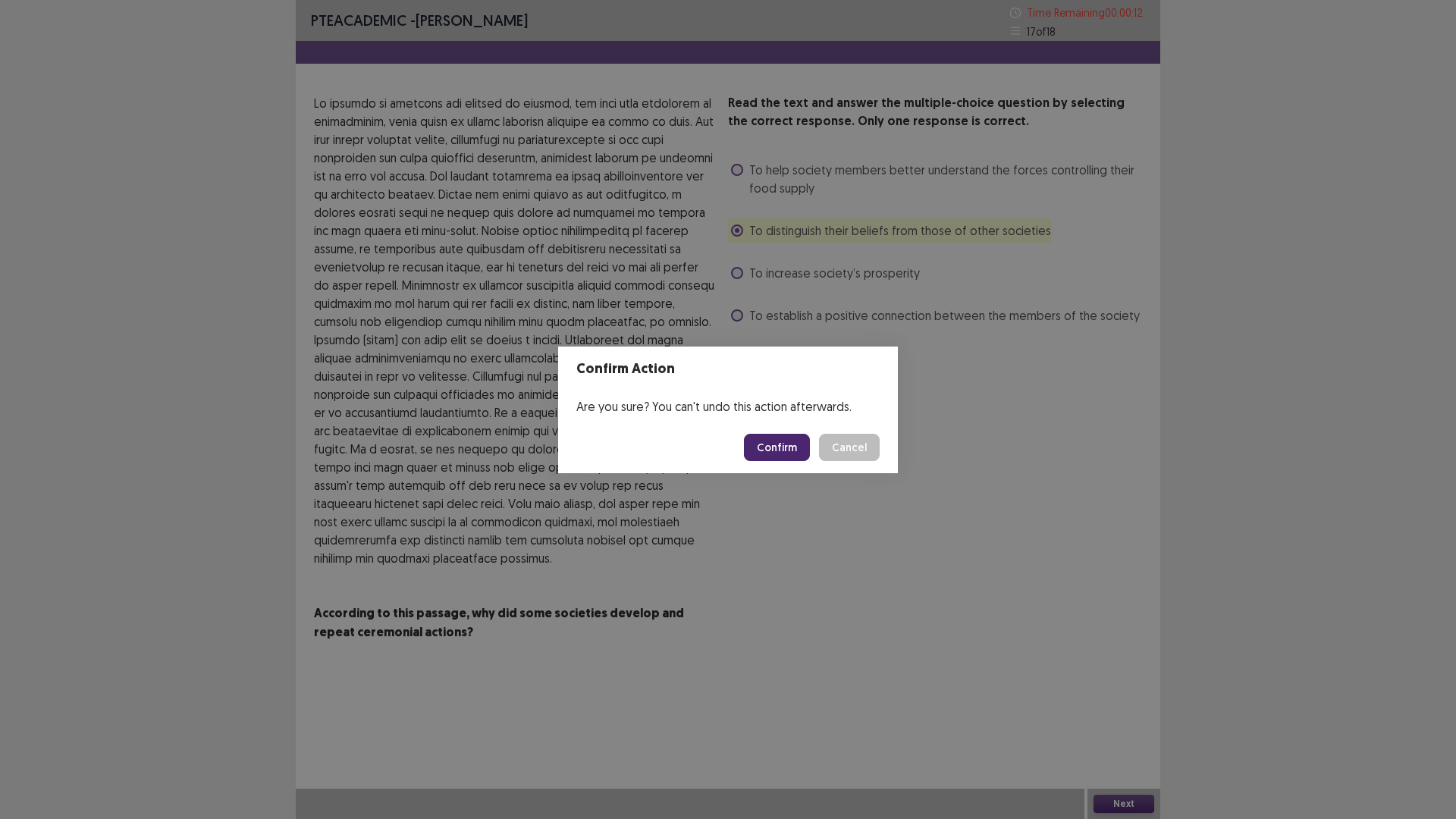
click at [766, 429] on footer "Confirm Cancel" at bounding box center [728, 447] width 340 height 52
click at [776, 446] on button "Confirm" at bounding box center [776, 447] width 66 height 28
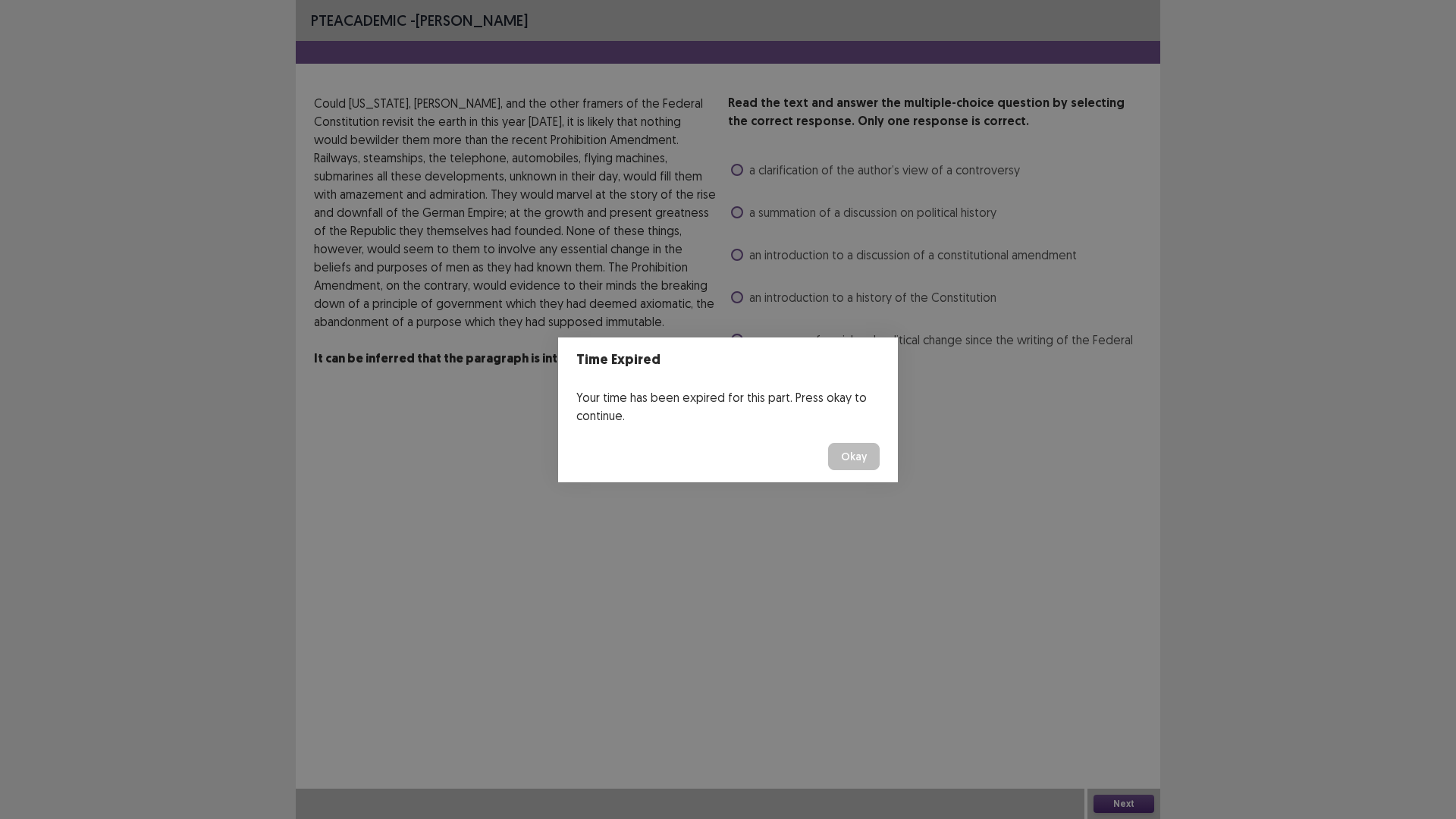
click at [834, 454] on button "Okay" at bounding box center [854, 456] width 52 height 28
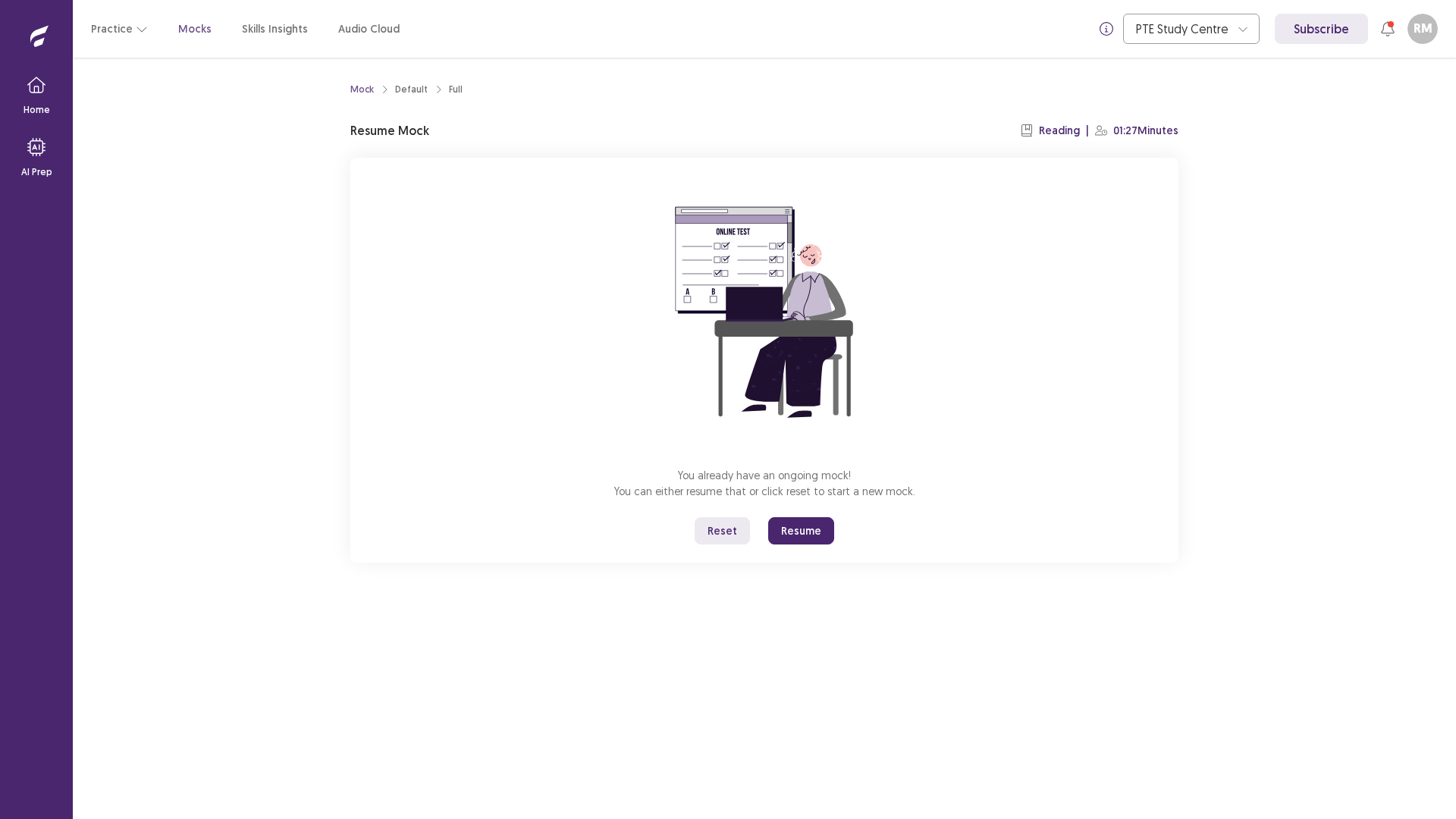
drag, startPoint x: 817, startPoint y: 525, endPoint x: 821, endPoint y: 537, distance: 12.6
click at [818, 525] on button "Resume" at bounding box center [800, 530] width 66 height 28
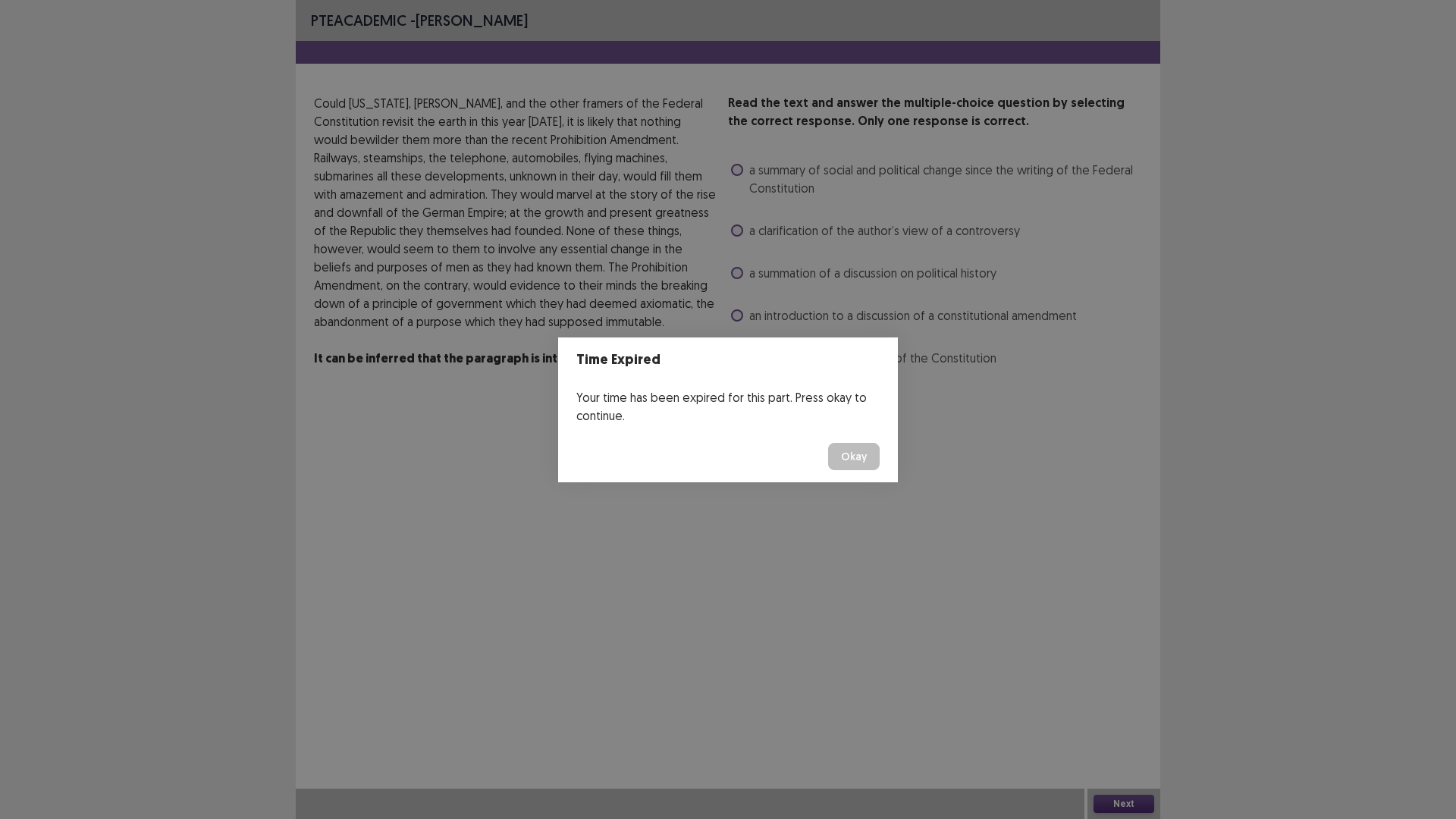
click at [858, 460] on button "Okay" at bounding box center [854, 456] width 52 height 28
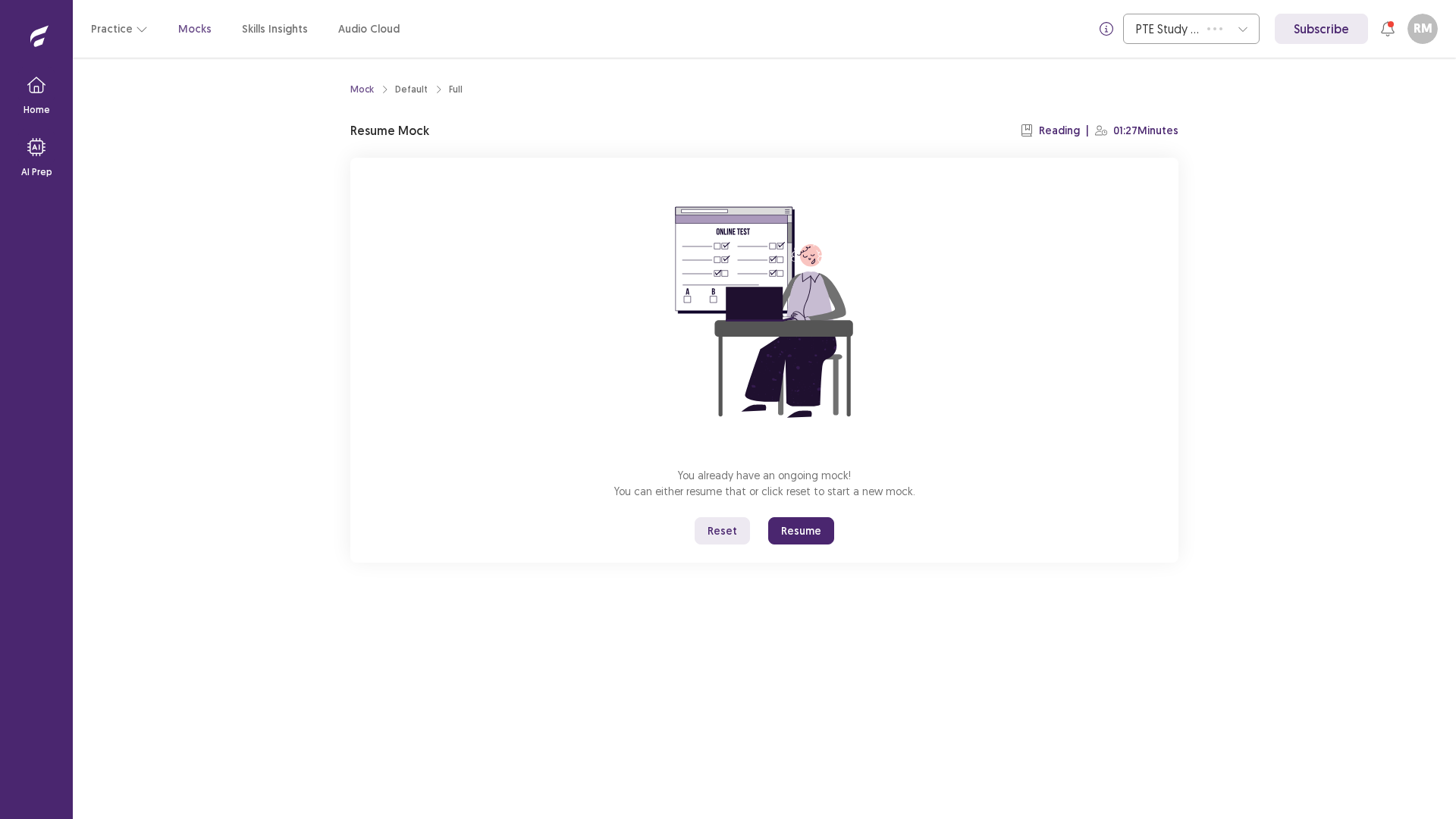
click at [816, 529] on button "Resume" at bounding box center [800, 530] width 66 height 28
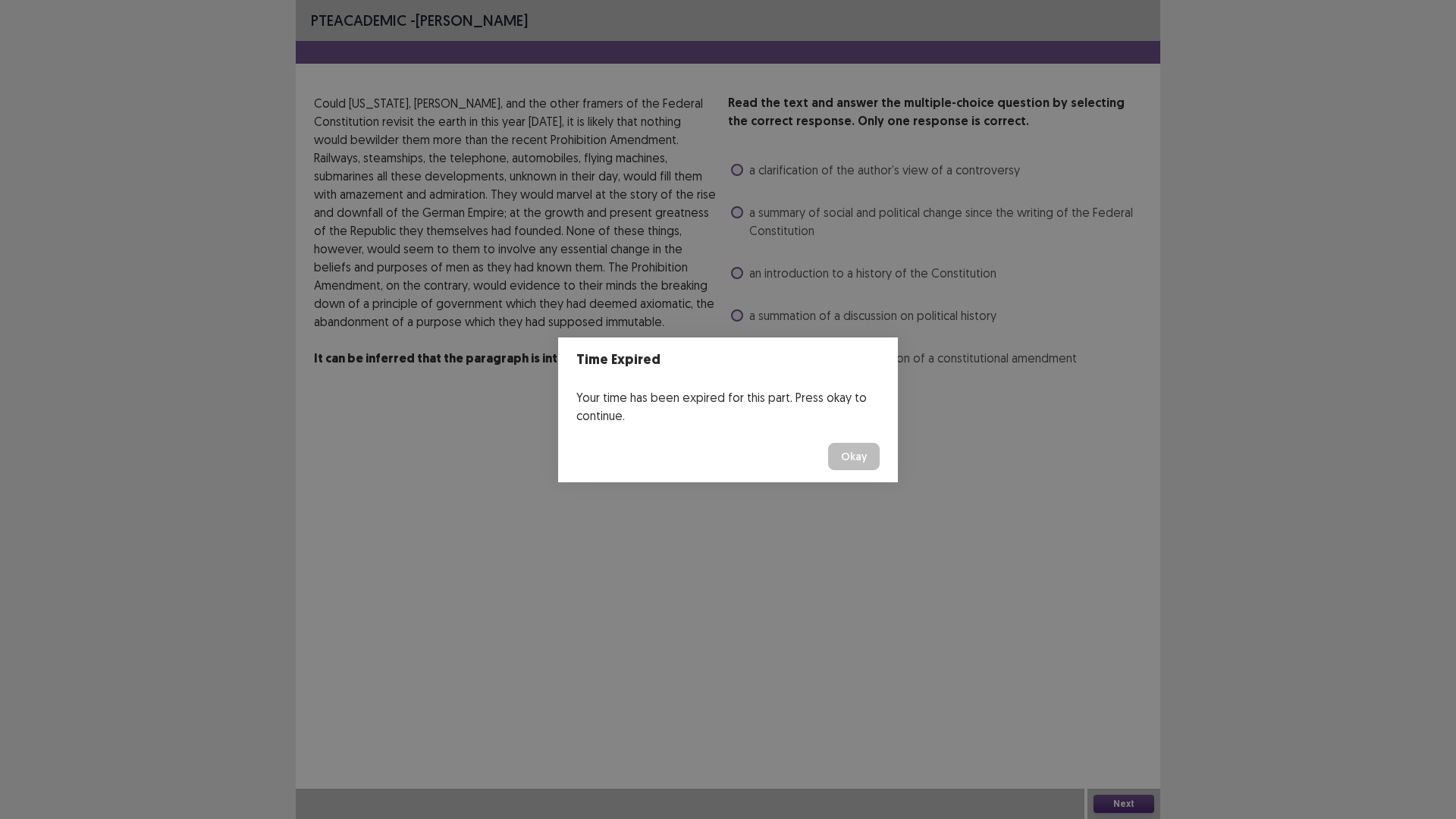
click at [880, 449] on footer "Okay" at bounding box center [728, 456] width 340 height 52
click at [871, 454] on button "Okay" at bounding box center [854, 456] width 52 height 28
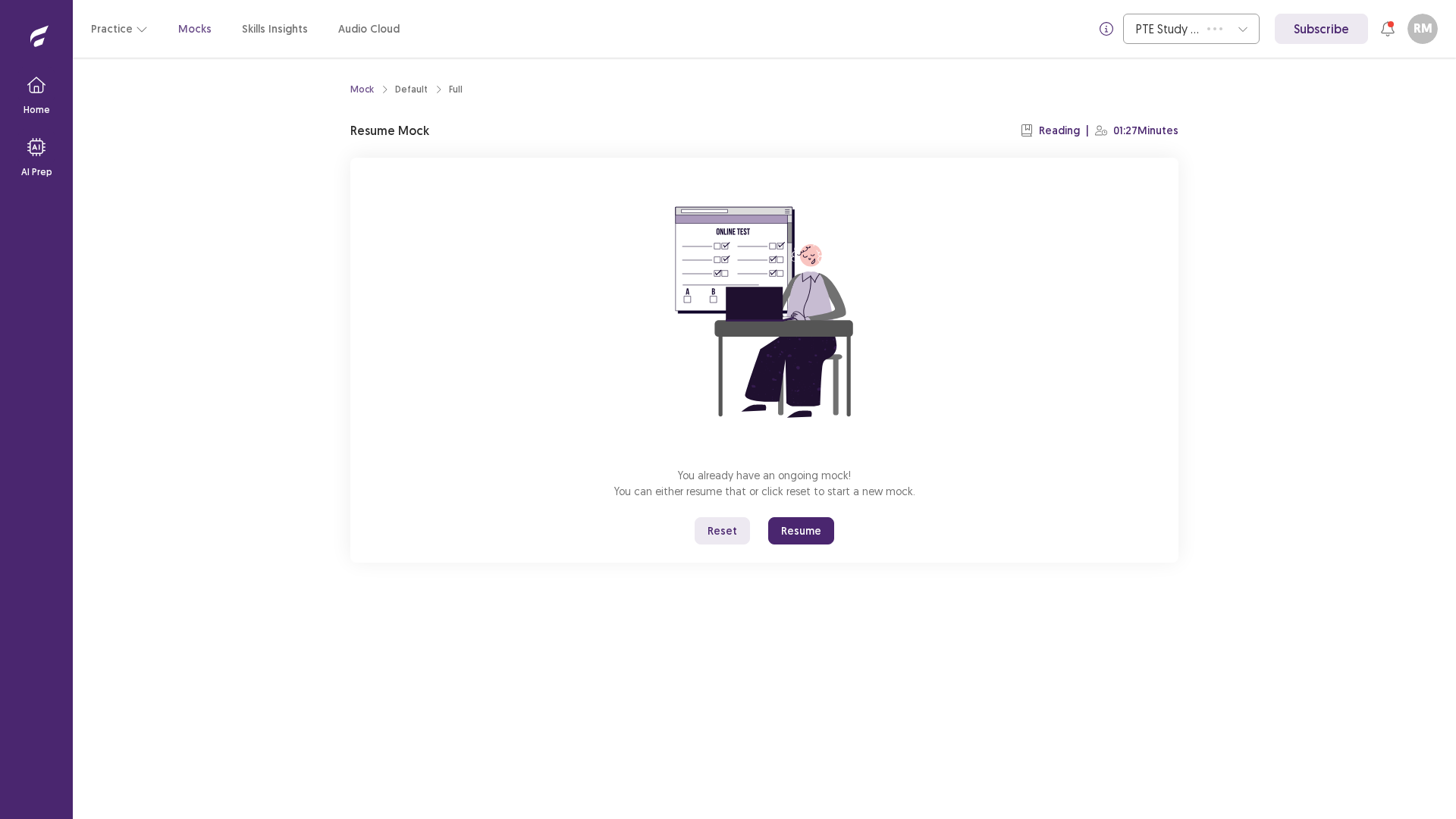
click at [806, 539] on button "Resume" at bounding box center [800, 530] width 66 height 28
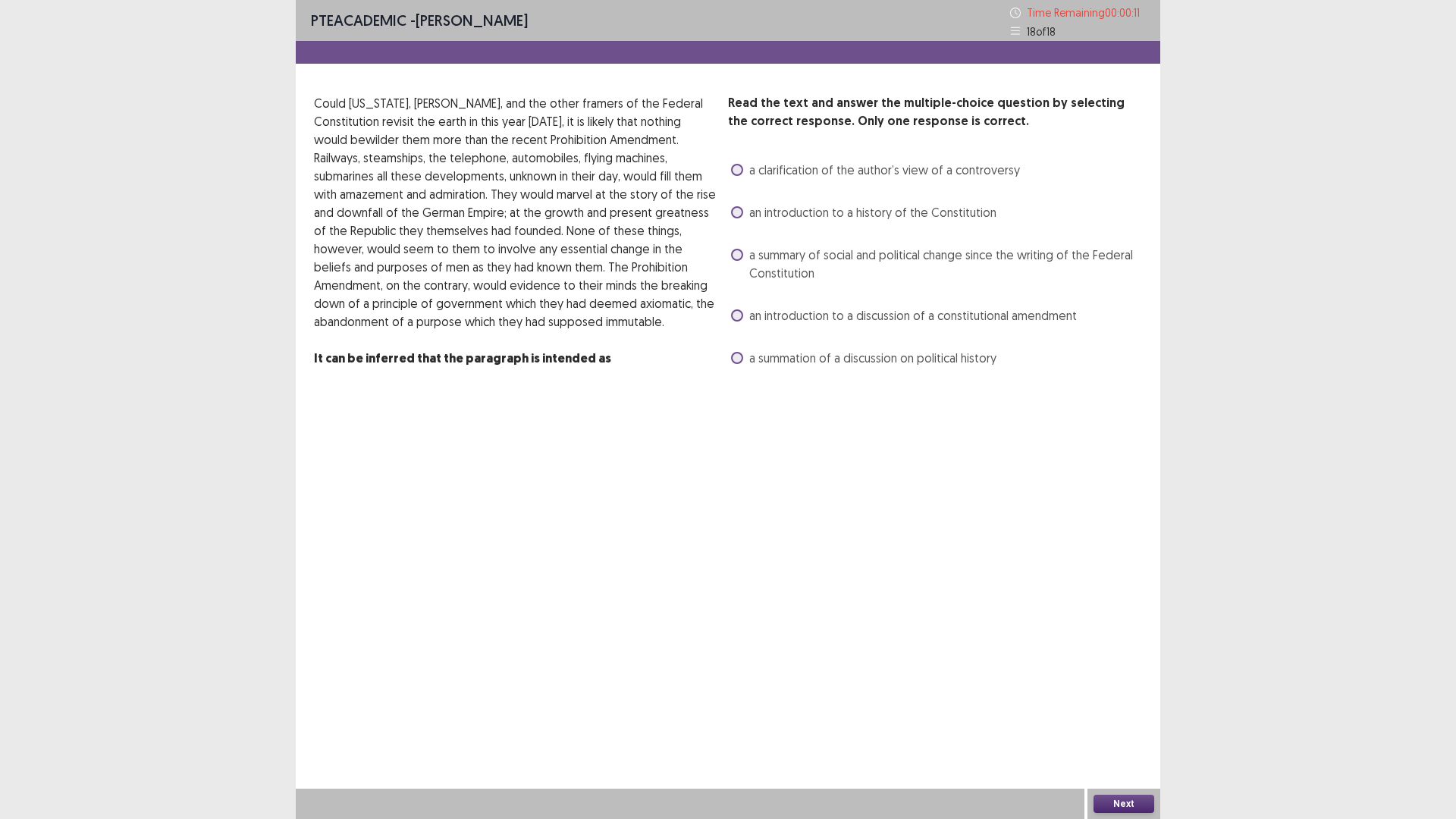
click at [746, 261] on label "a summary of social and political change since the writing of the Federal Const…" at bounding box center [937, 263] width 411 height 36
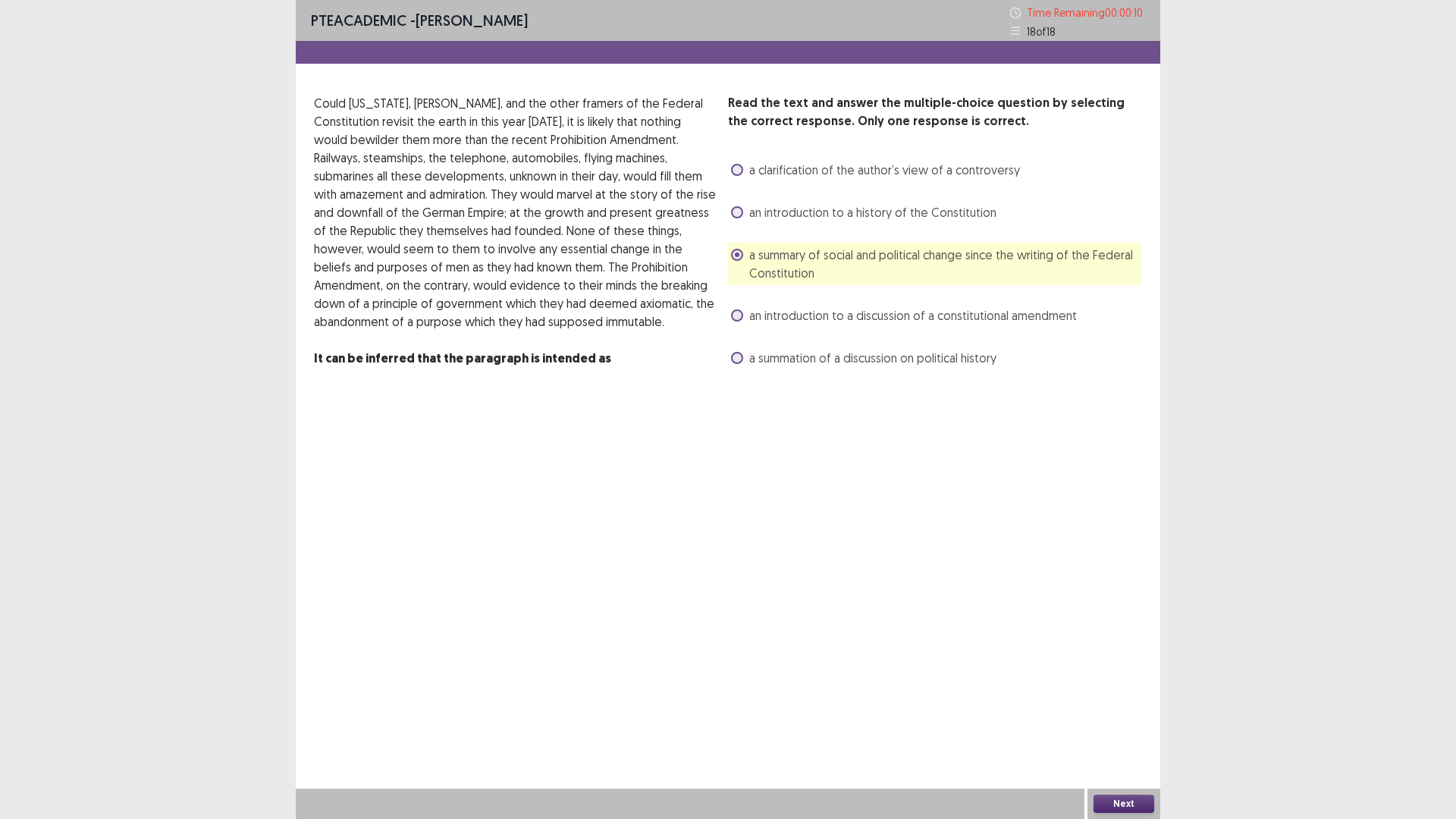
click at [1122, 695] on button "Next" at bounding box center [1123, 803] width 60 height 18
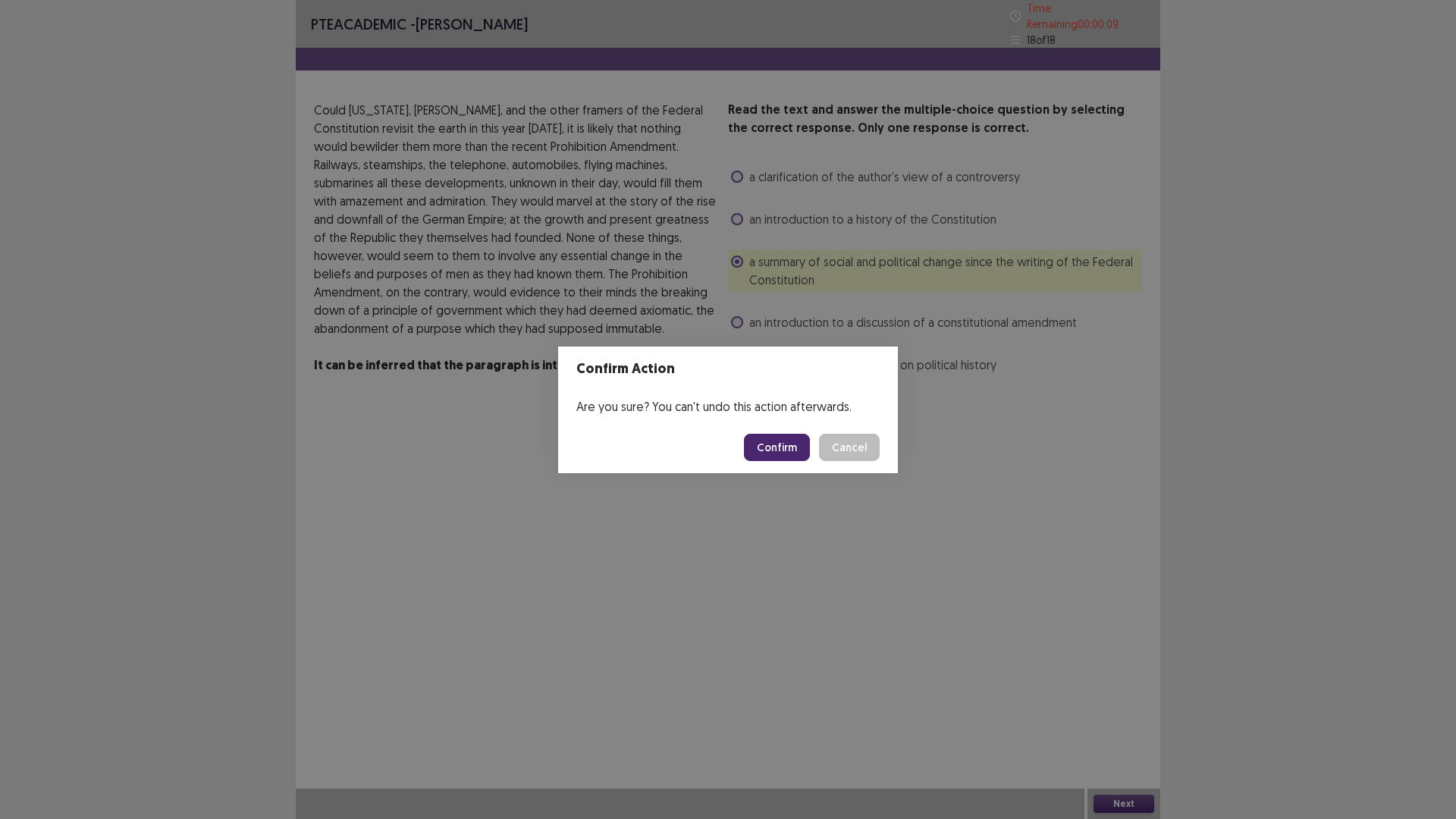
click at [779, 445] on button "Confirm" at bounding box center [776, 447] width 66 height 28
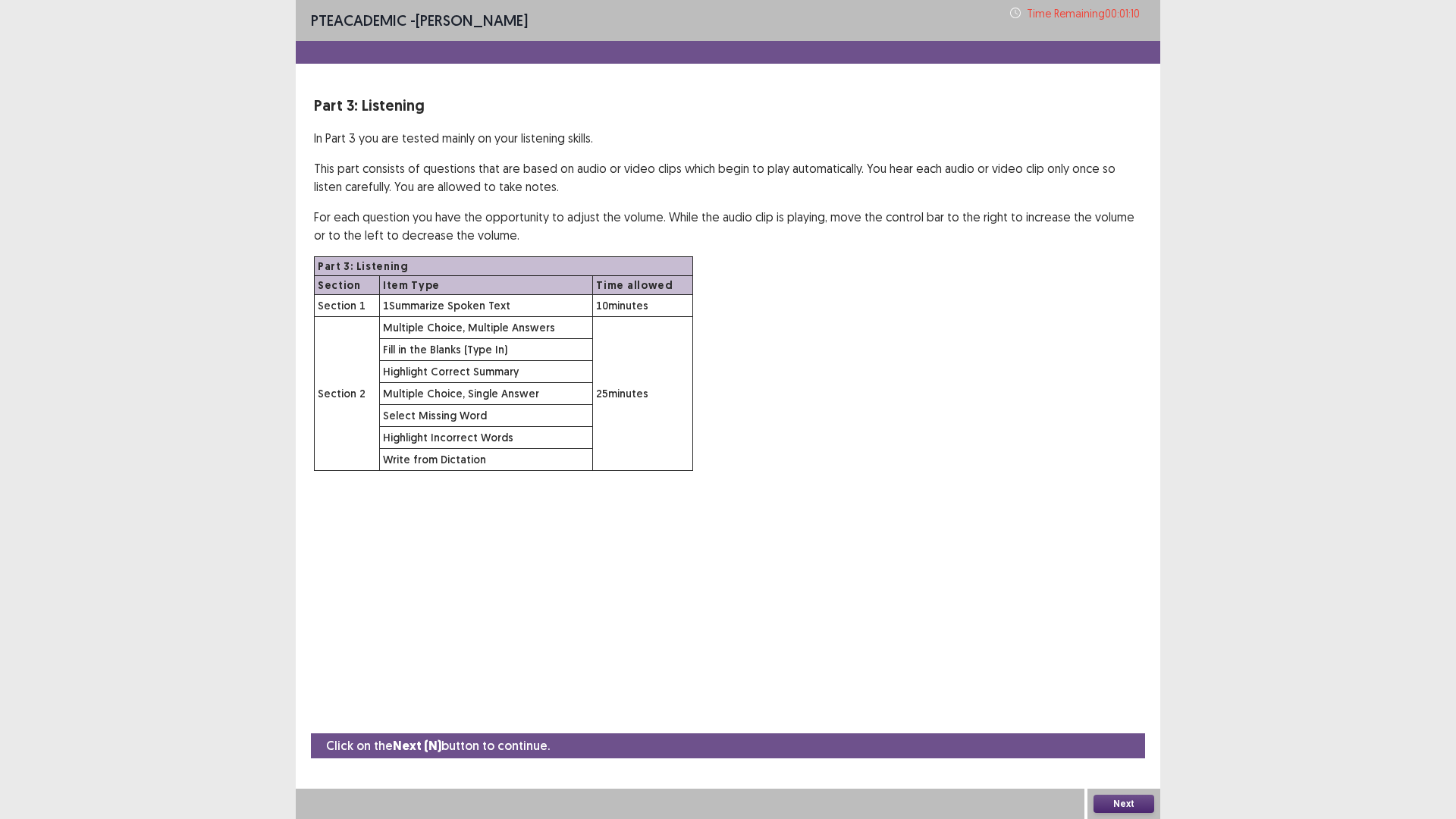
click at [1137, 695] on button "Next" at bounding box center [1123, 803] width 60 height 18
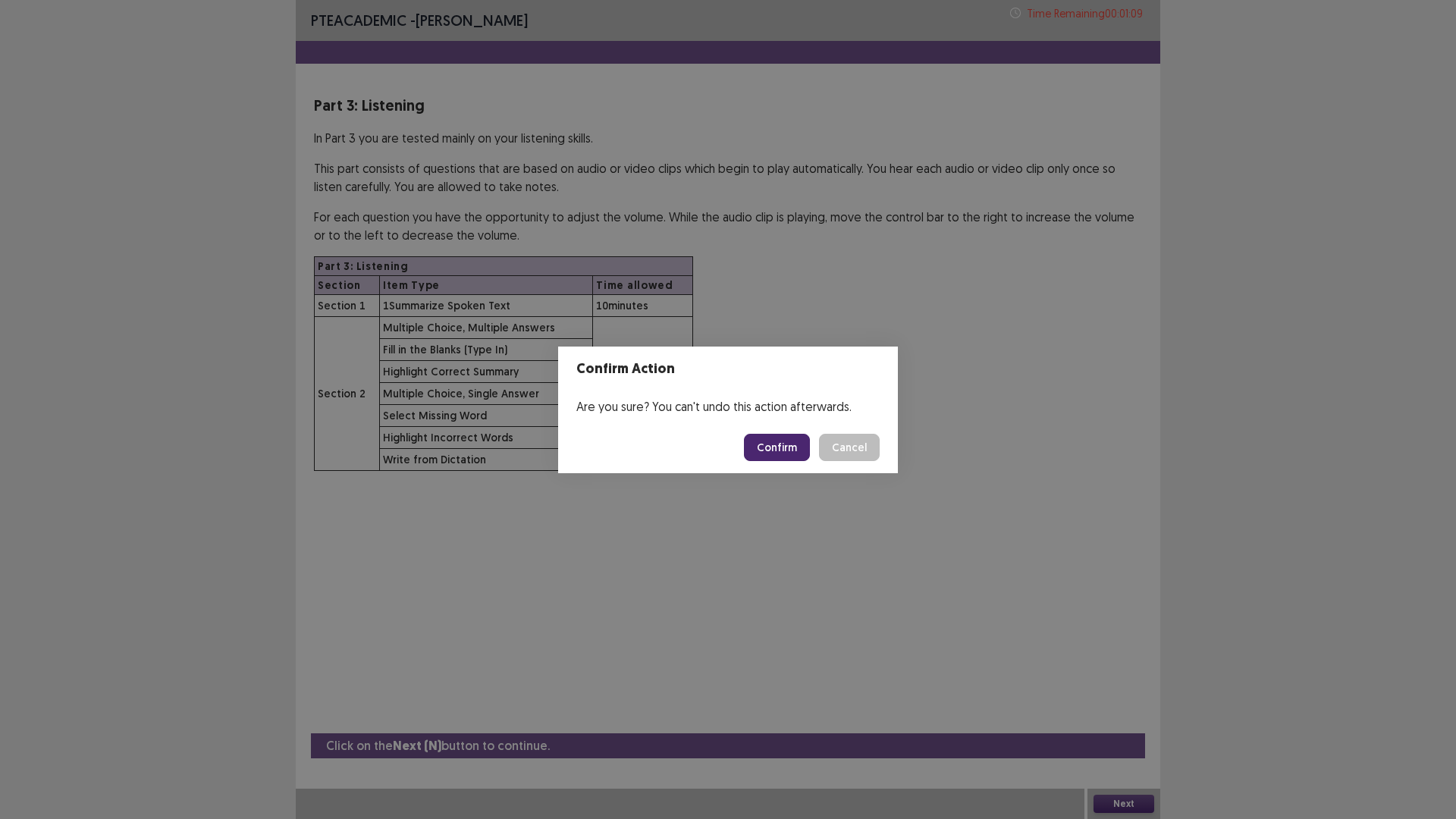
click at [764, 451] on button "Confirm" at bounding box center [776, 447] width 66 height 28
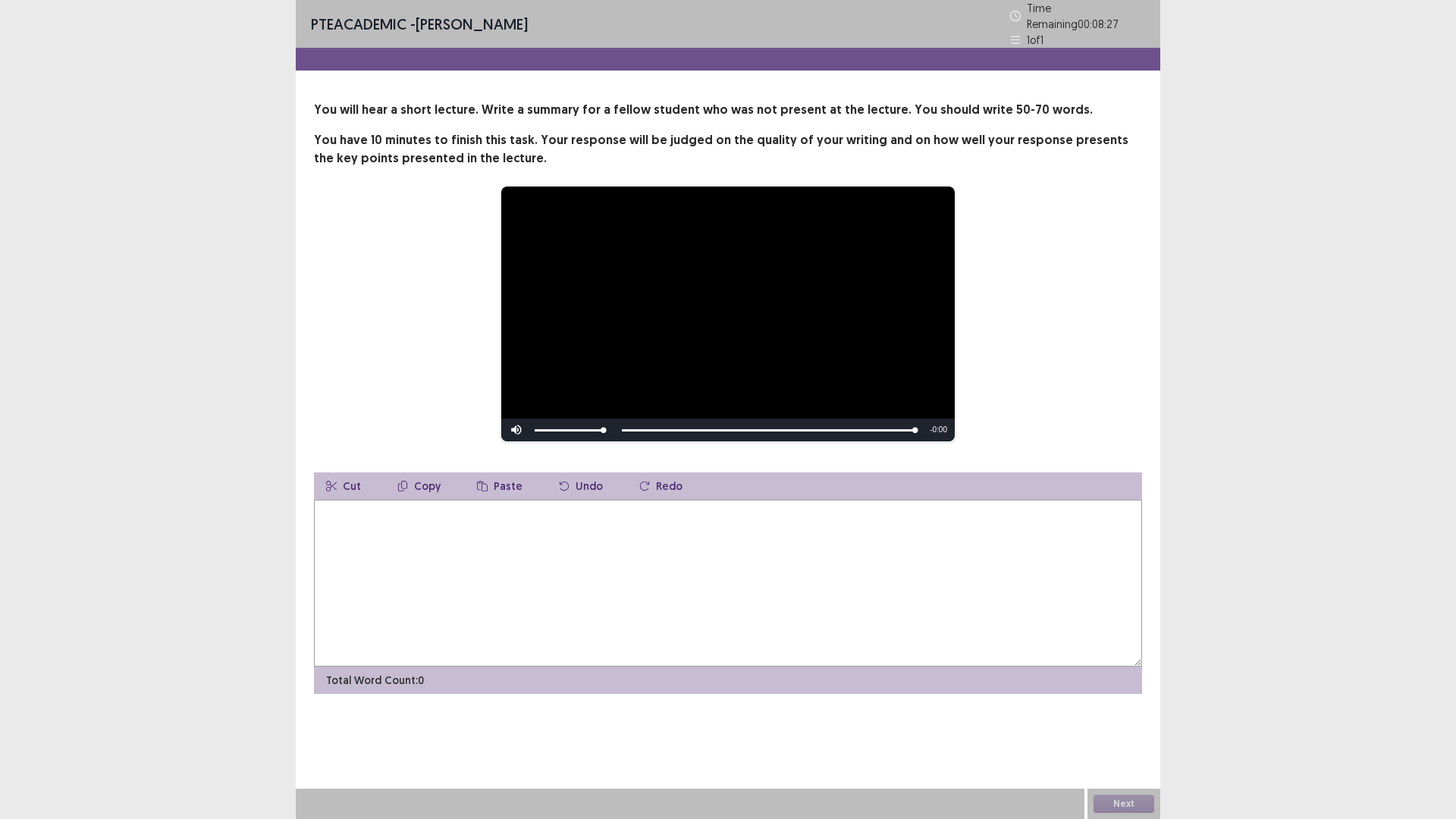
click at [546, 542] on textarea at bounding box center [728, 583] width 828 height 167
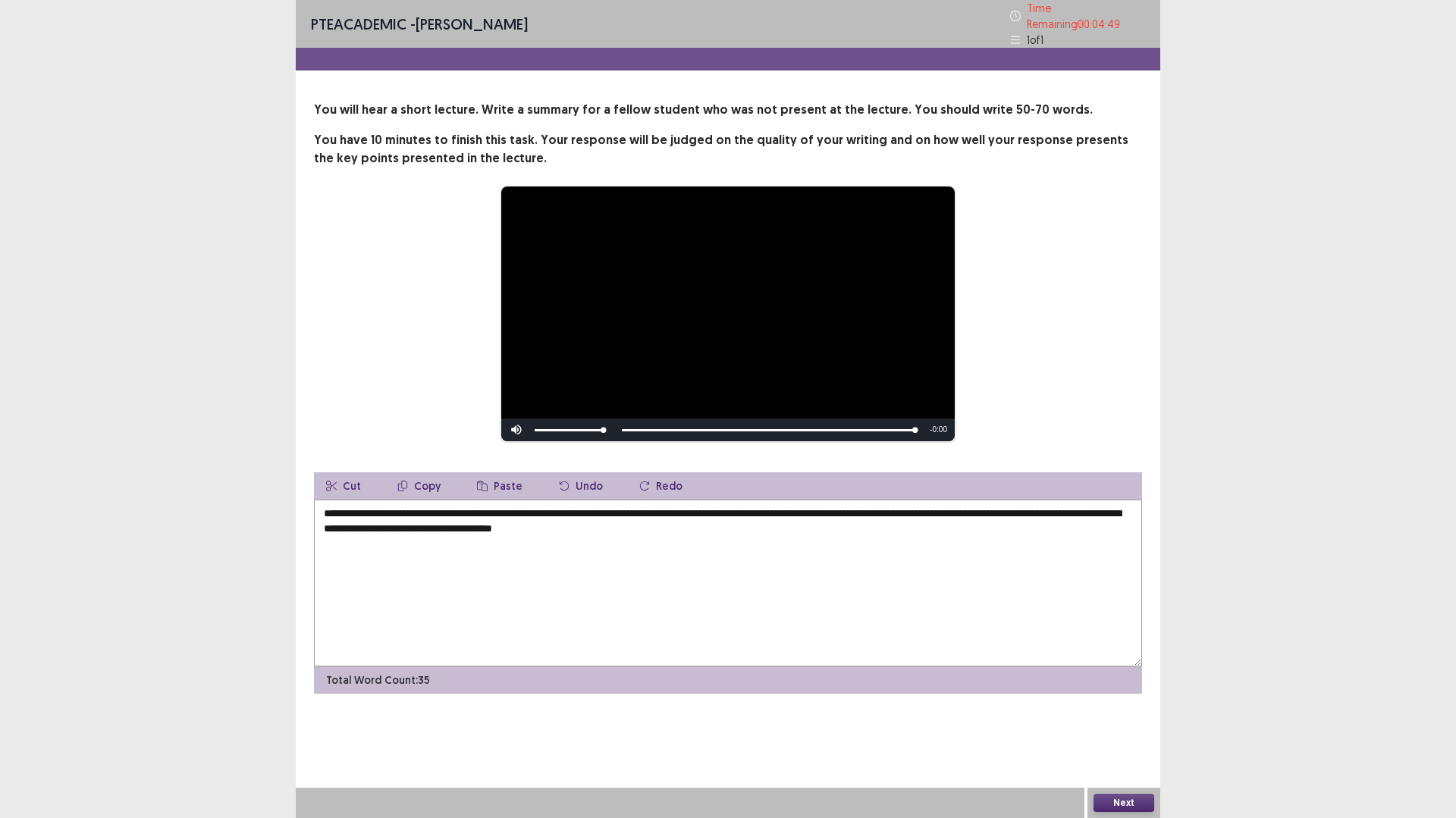
drag, startPoint x: 721, startPoint y: 521, endPoint x: 724, endPoint y: 534, distance: 13.3
click at [721, 522] on textarea "**********" at bounding box center [728, 583] width 828 height 167
drag, startPoint x: 1124, startPoint y: 506, endPoint x: 1148, endPoint y: 541, distance: 42.4
click at [1124, 507] on textarea "**********" at bounding box center [728, 583] width 828 height 167
click at [1122, 509] on textarea "**********" at bounding box center [728, 583] width 828 height 167
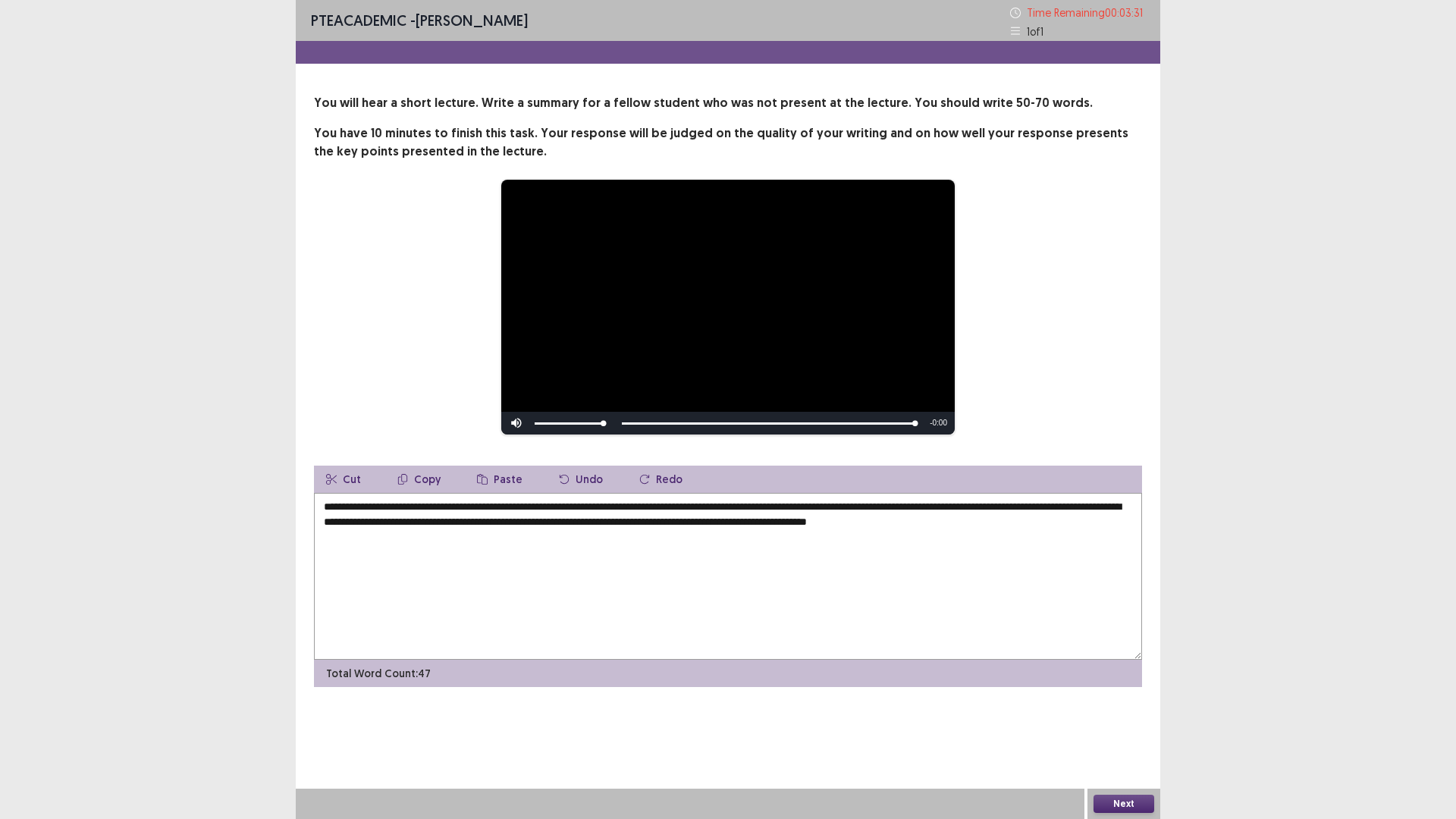
click at [1128, 506] on textarea "**********" at bounding box center [728, 576] width 828 height 167
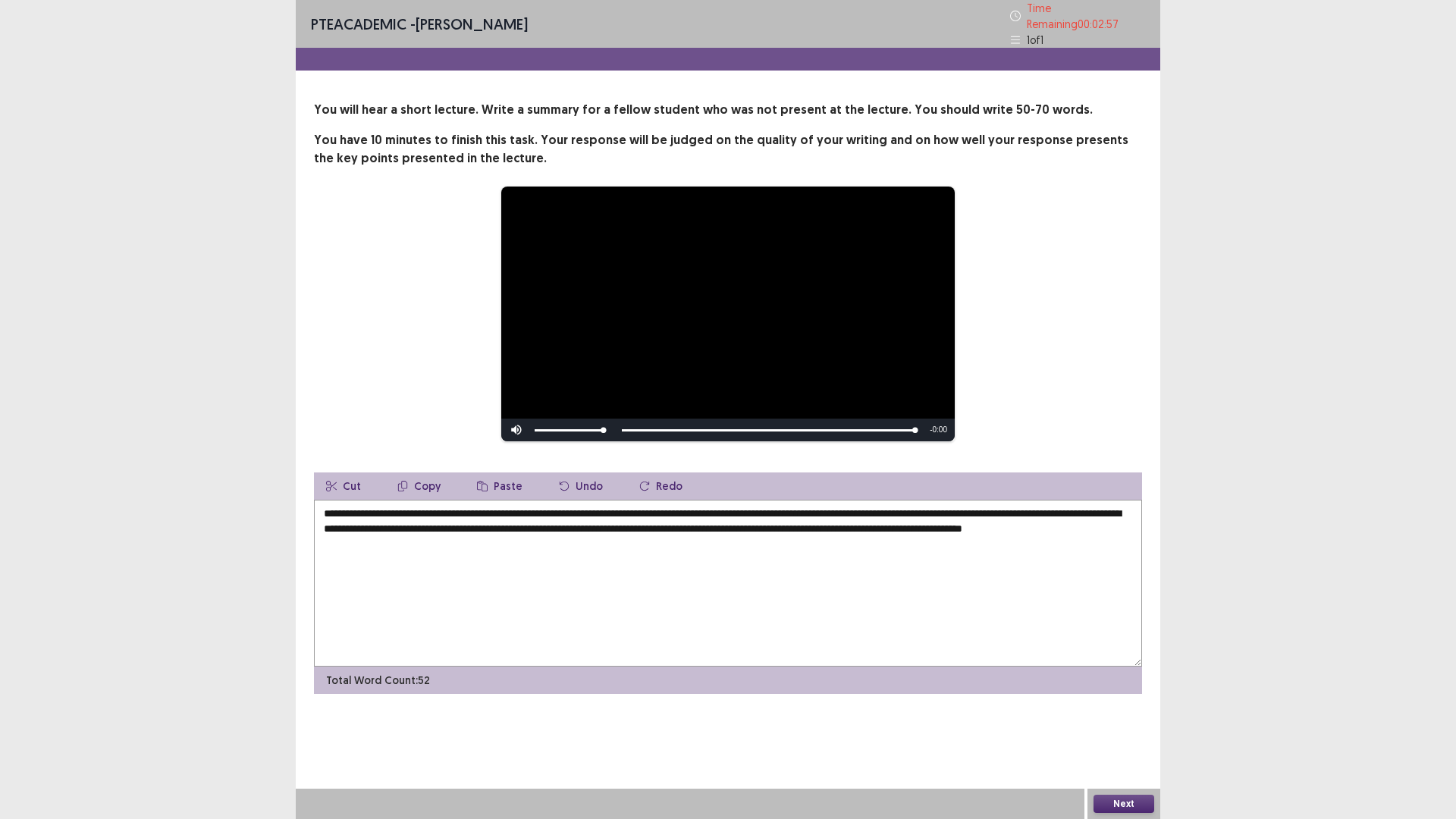
click at [618, 528] on textarea "**********" at bounding box center [728, 583] width 828 height 167
click at [619, 534] on textarea "**********" at bounding box center [728, 583] width 828 height 167
click at [618, 521] on textarea "**********" at bounding box center [728, 583] width 828 height 167
click at [622, 525] on textarea "**********" at bounding box center [728, 583] width 828 height 167
click at [468, 534] on textarea "**********" at bounding box center [728, 583] width 828 height 167
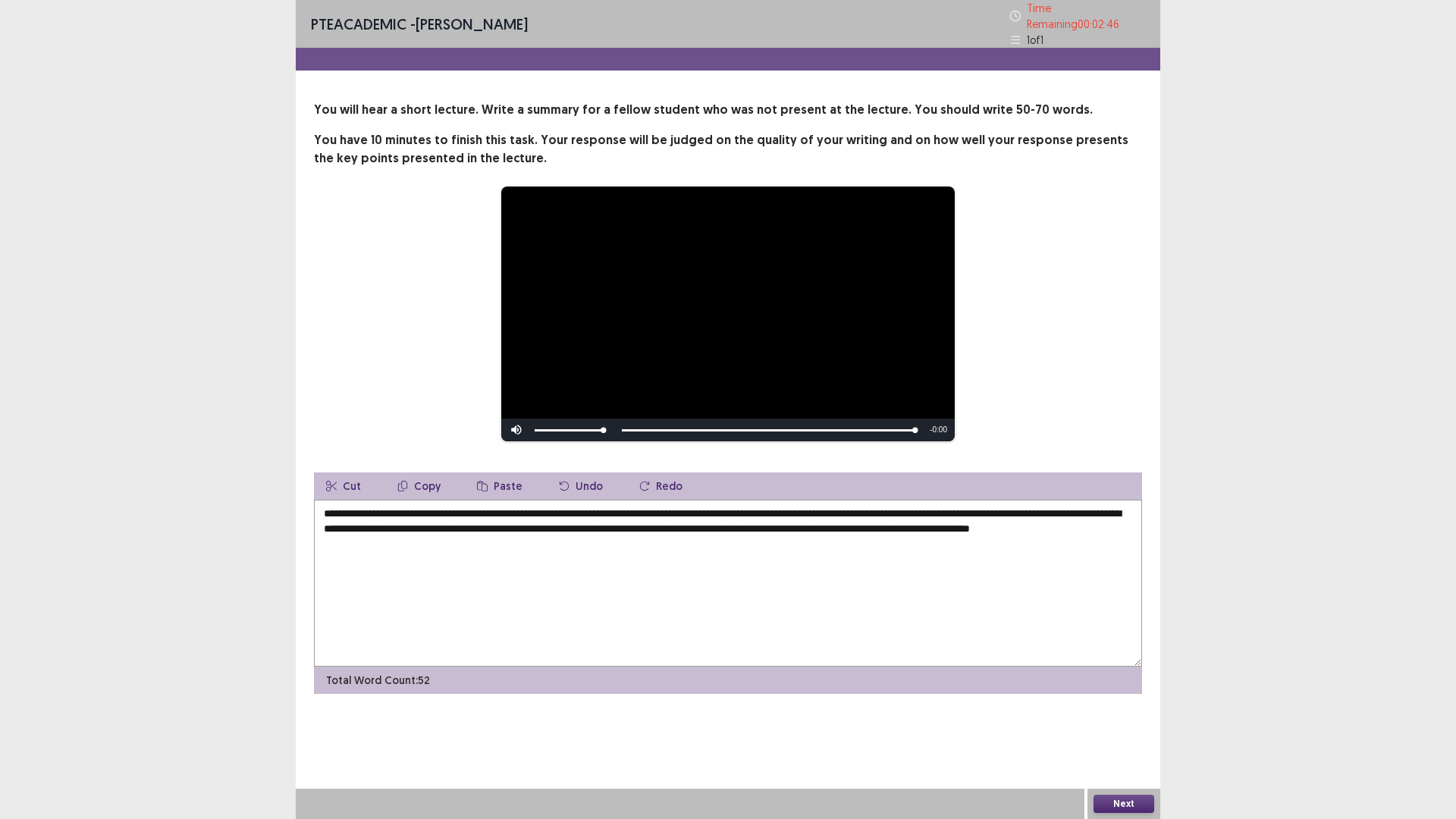
type textarea "**********"
click at [1120, 695] on button "Next" at bounding box center [1123, 803] width 60 height 18
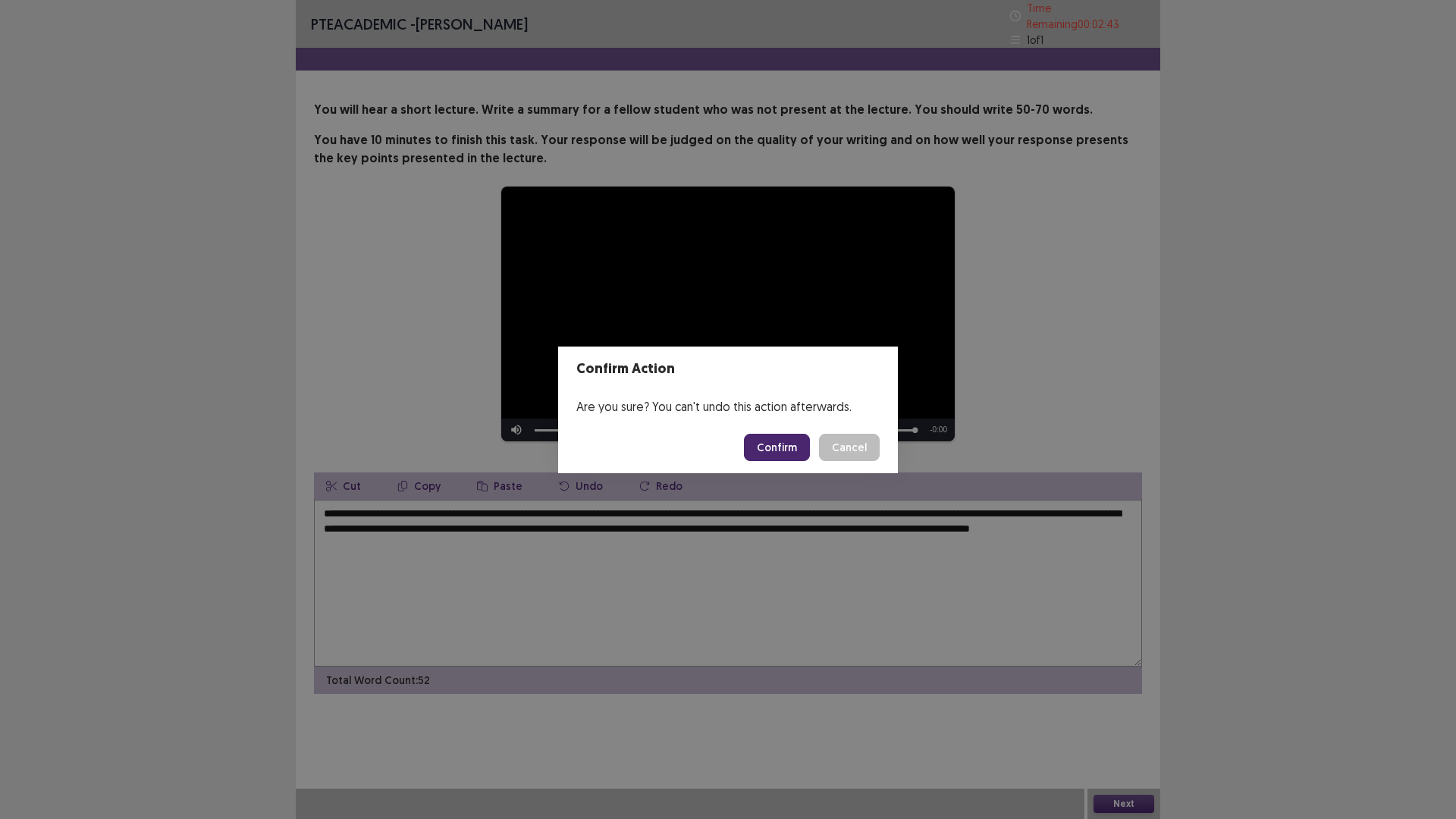
click at [778, 446] on button "Confirm" at bounding box center [776, 447] width 66 height 28
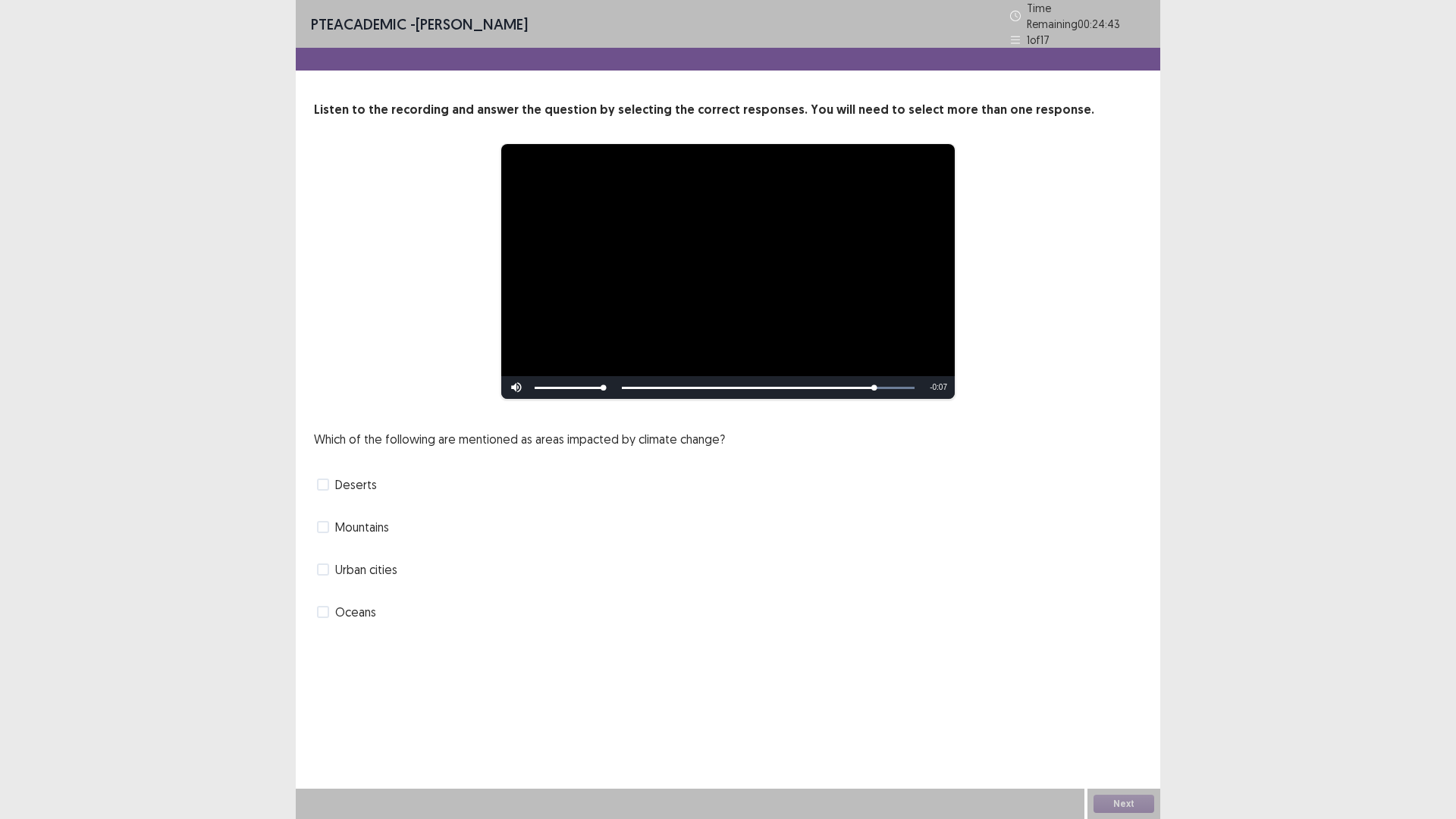
click at [318, 606] on span at bounding box center [323, 612] width 12 height 12
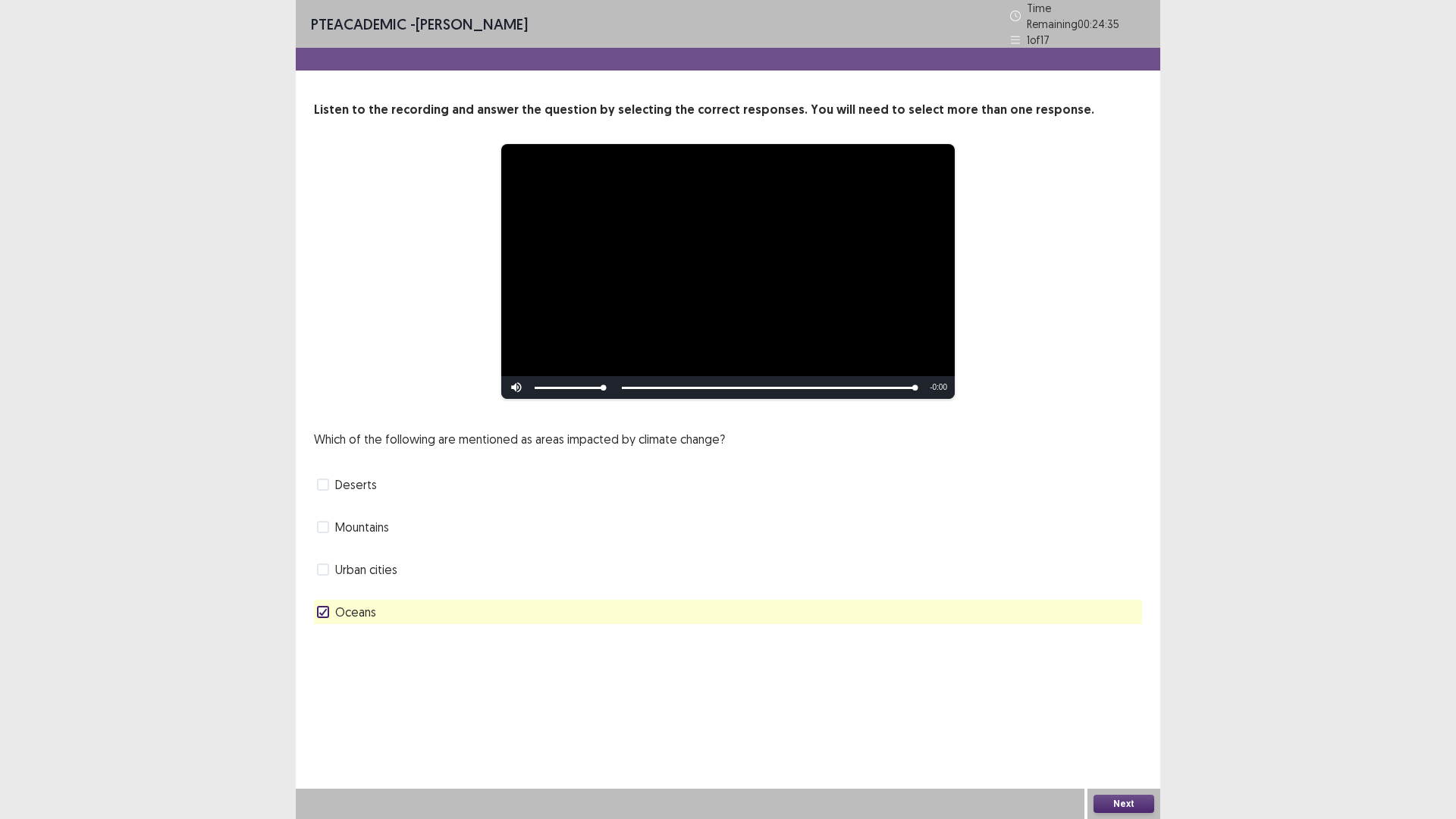
click at [1117, 695] on button "Next" at bounding box center [1123, 803] width 60 height 18
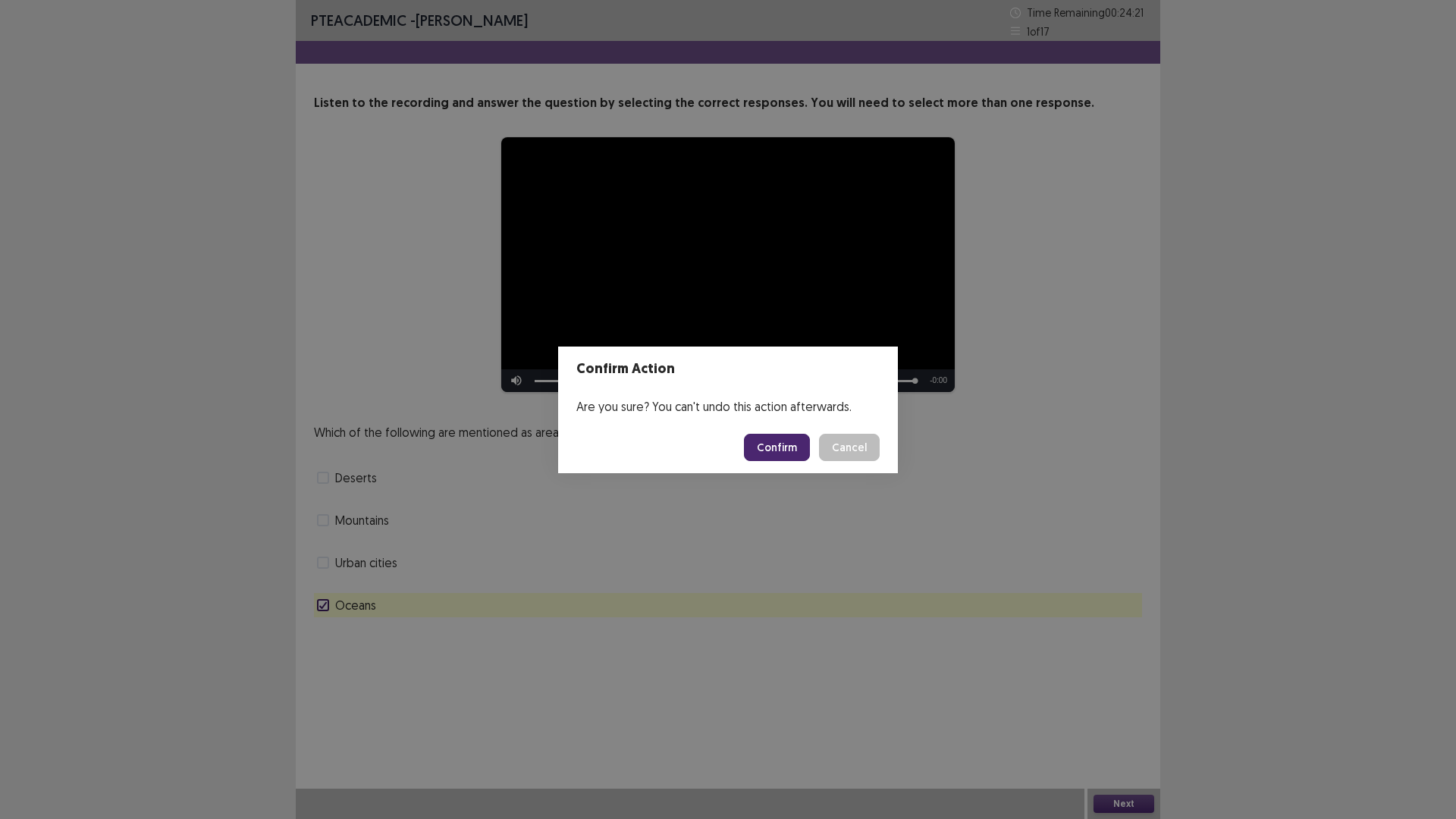
click at [785, 441] on button "Confirm" at bounding box center [776, 447] width 66 height 28
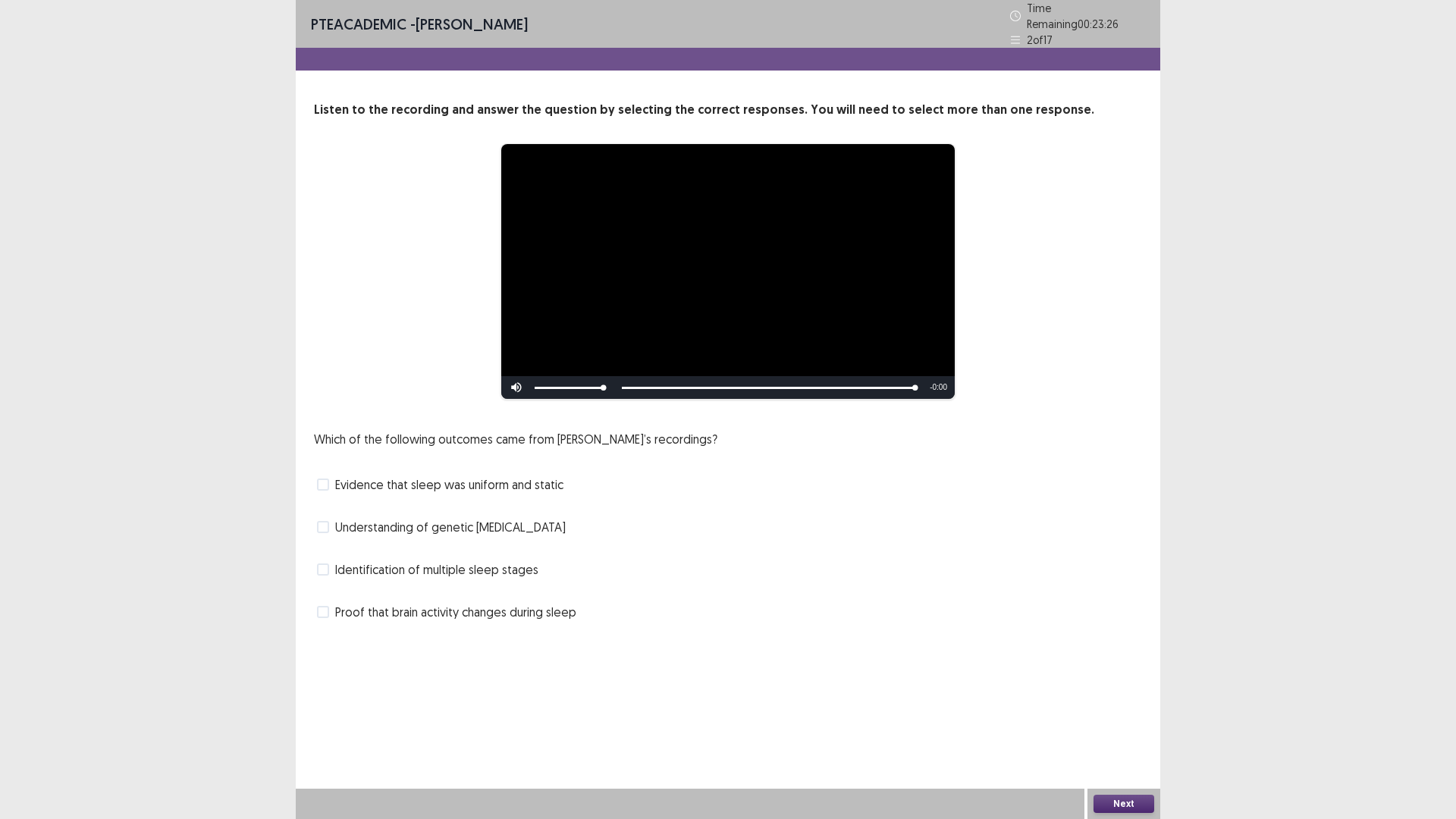
click at [326, 606] on span at bounding box center [323, 612] width 12 height 12
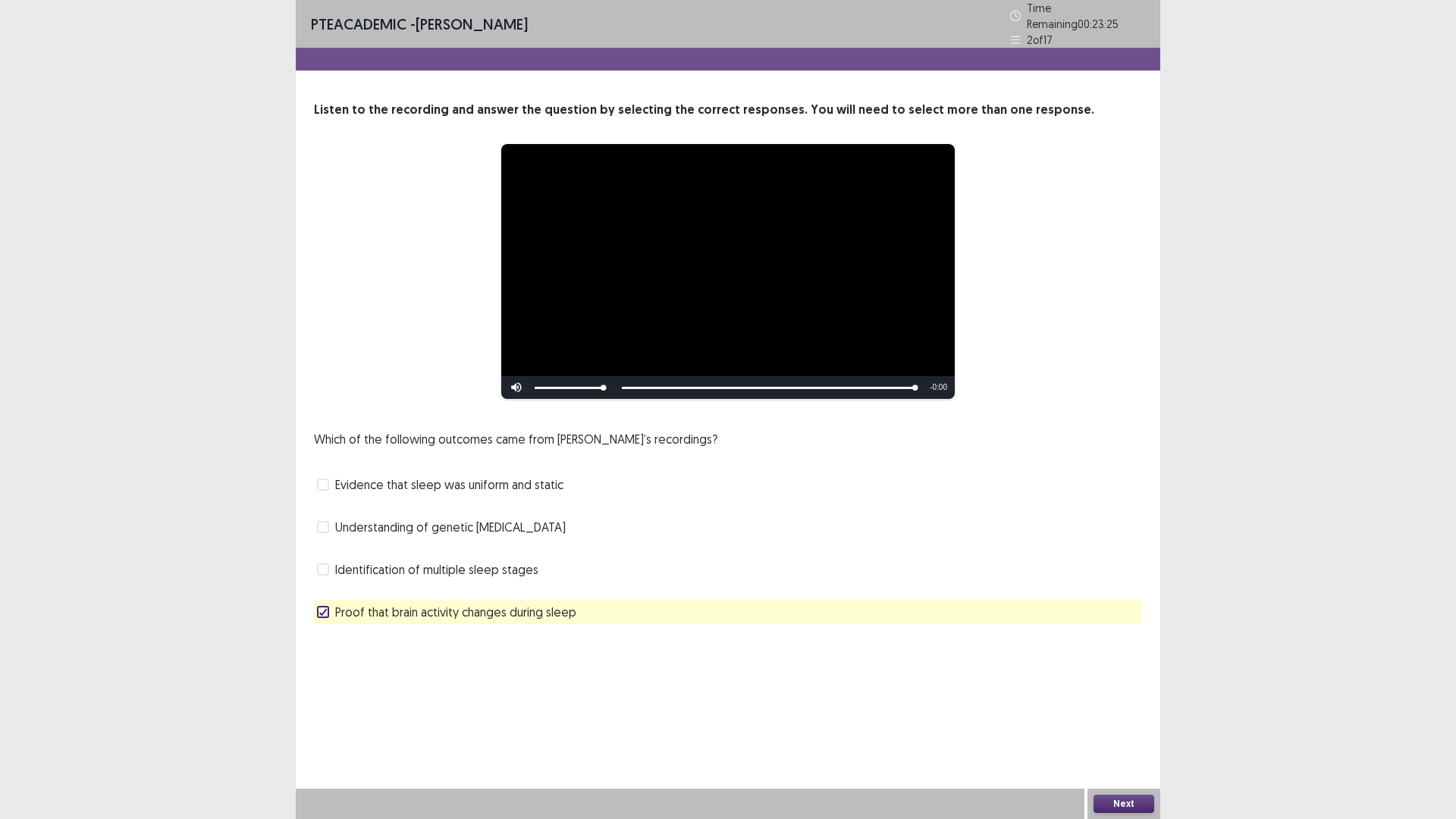
click at [1143, 695] on button "Next" at bounding box center [1123, 803] width 60 height 18
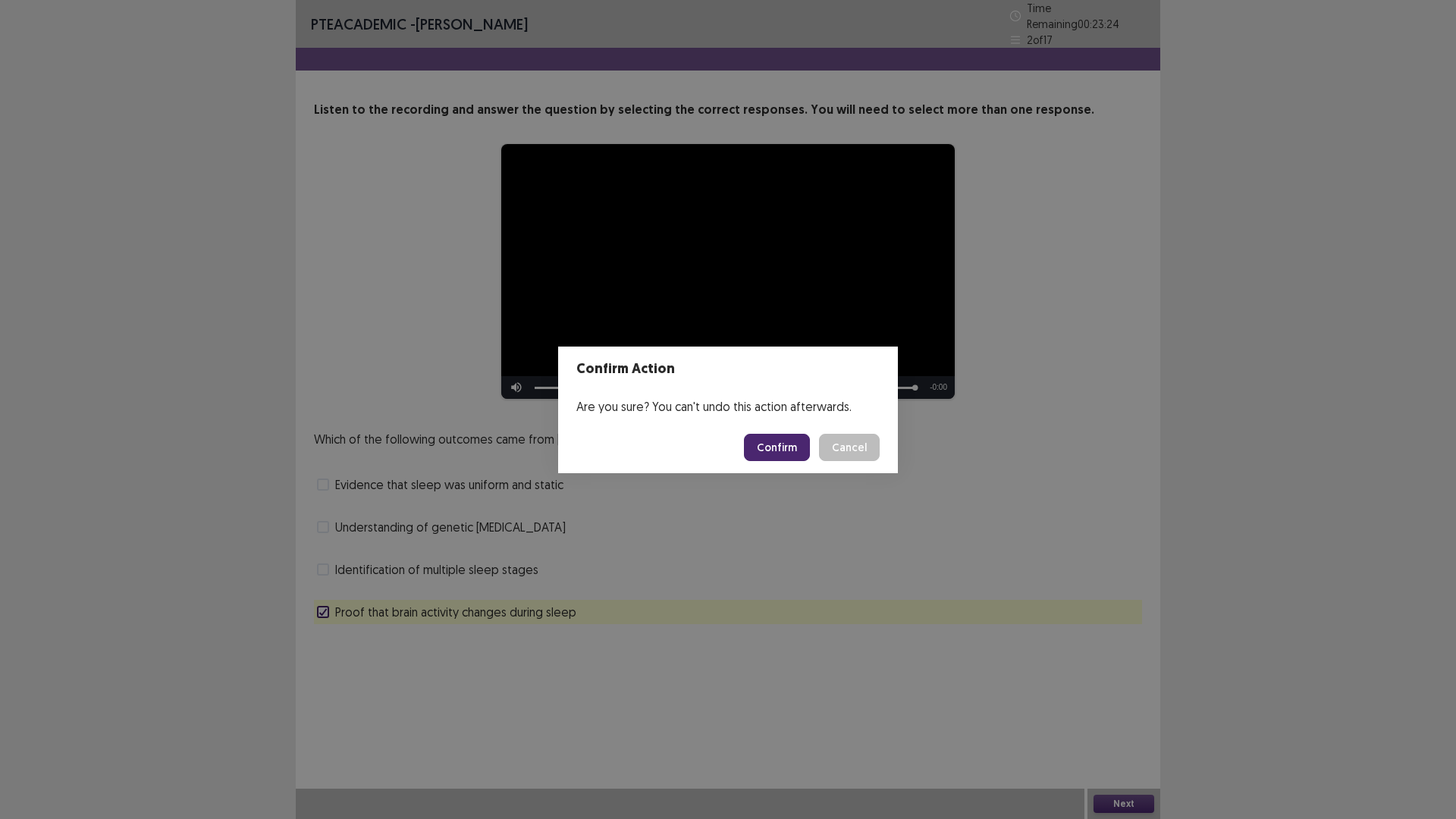
click at [783, 440] on button "Confirm" at bounding box center [776, 447] width 66 height 28
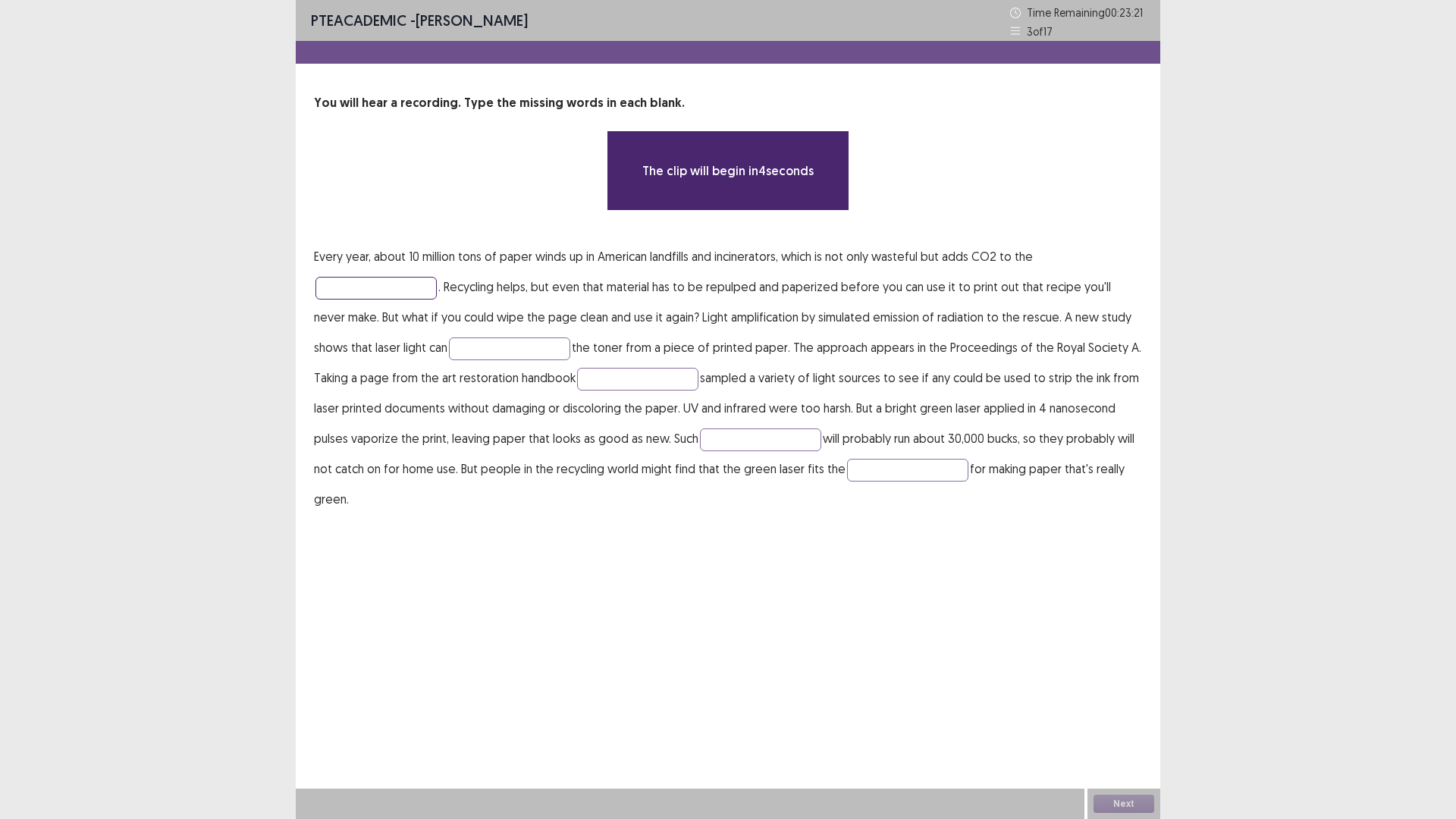
drag, startPoint x: 360, startPoint y: 288, endPoint x: 1276, endPoint y: 489, distance: 937.8
click at [361, 288] on input "text" at bounding box center [376, 288] width 121 height 23
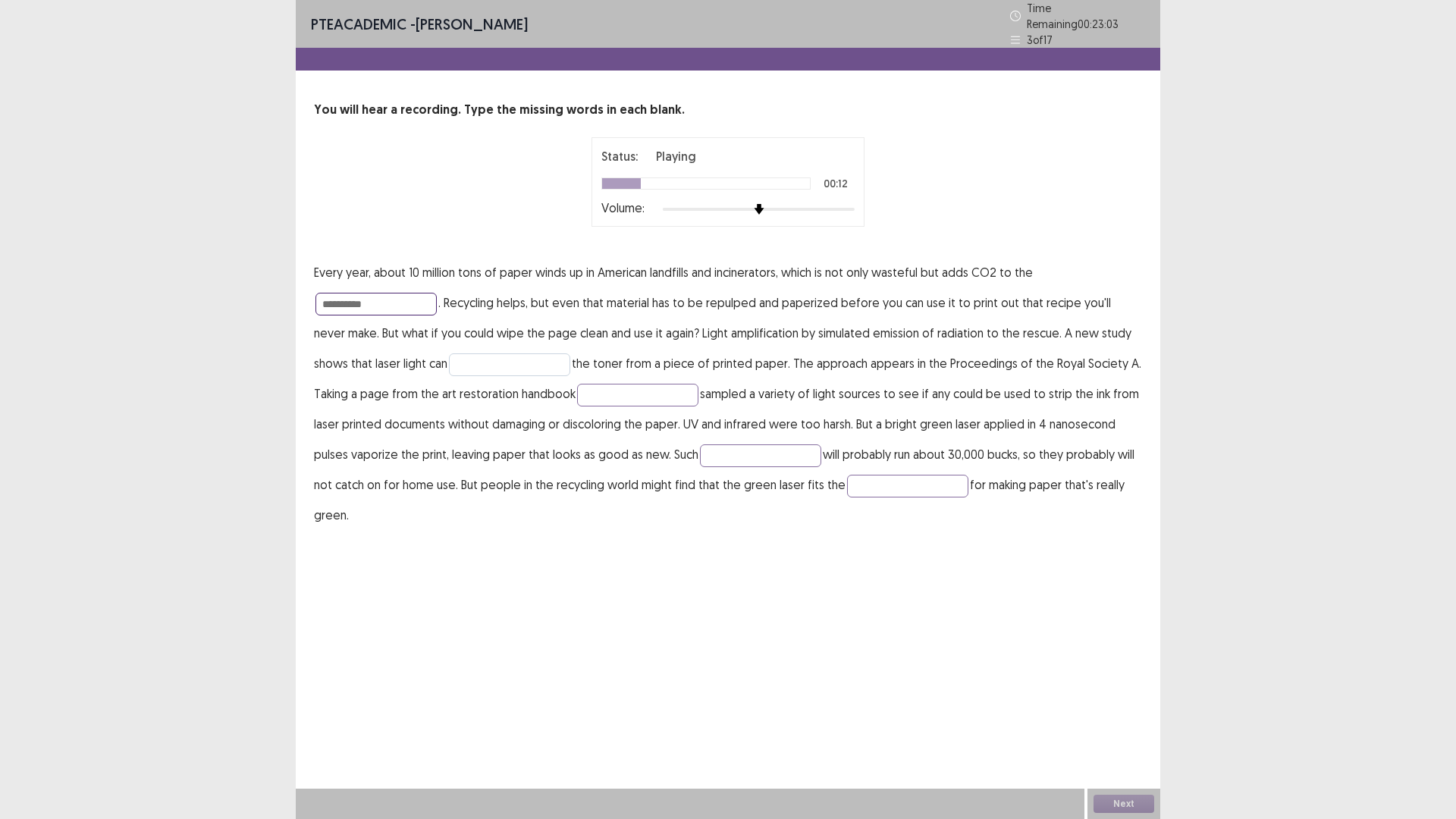
type input "**********"
click at [462, 354] on input "text" at bounding box center [510, 365] width 121 height 23
type input "******"
click at [596, 391] on input "text" at bounding box center [638, 395] width 121 height 23
type input "*********"
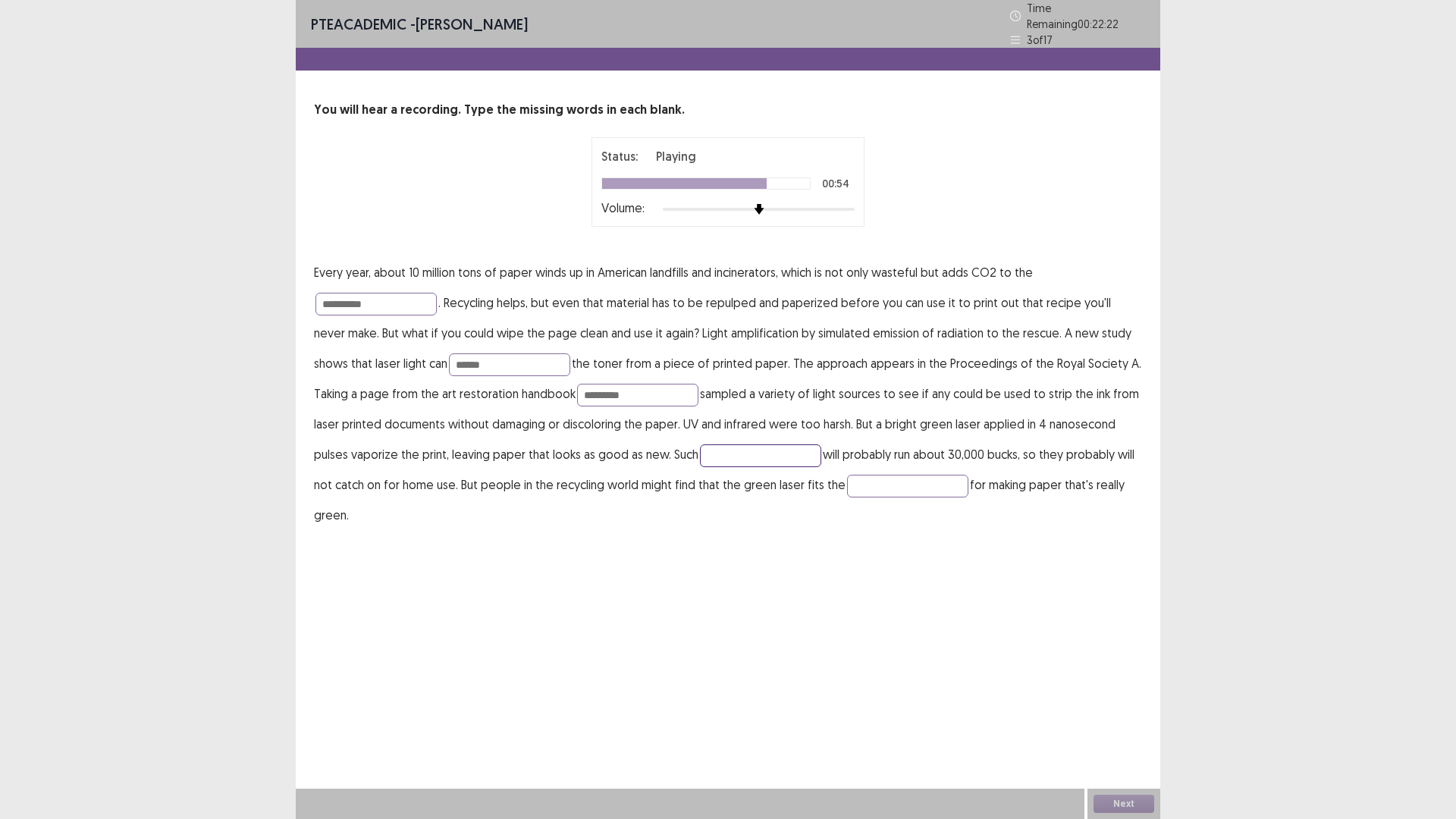
click at [719, 455] on input "text" at bounding box center [760, 455] width 121 height 23
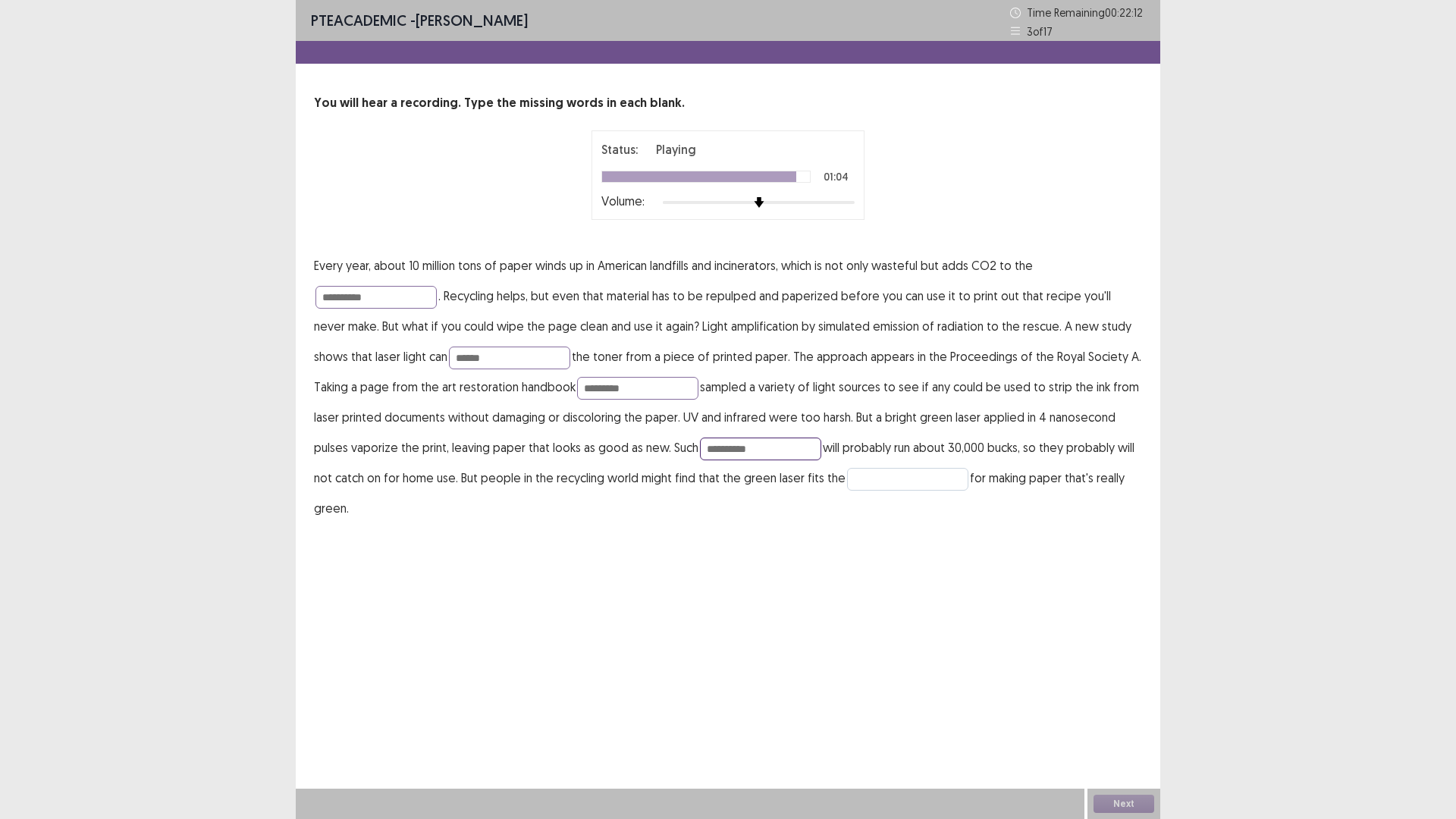
type input "**********"
click at [897, 475] on input "text" at bounding box center [907, 479] width 121 height 23
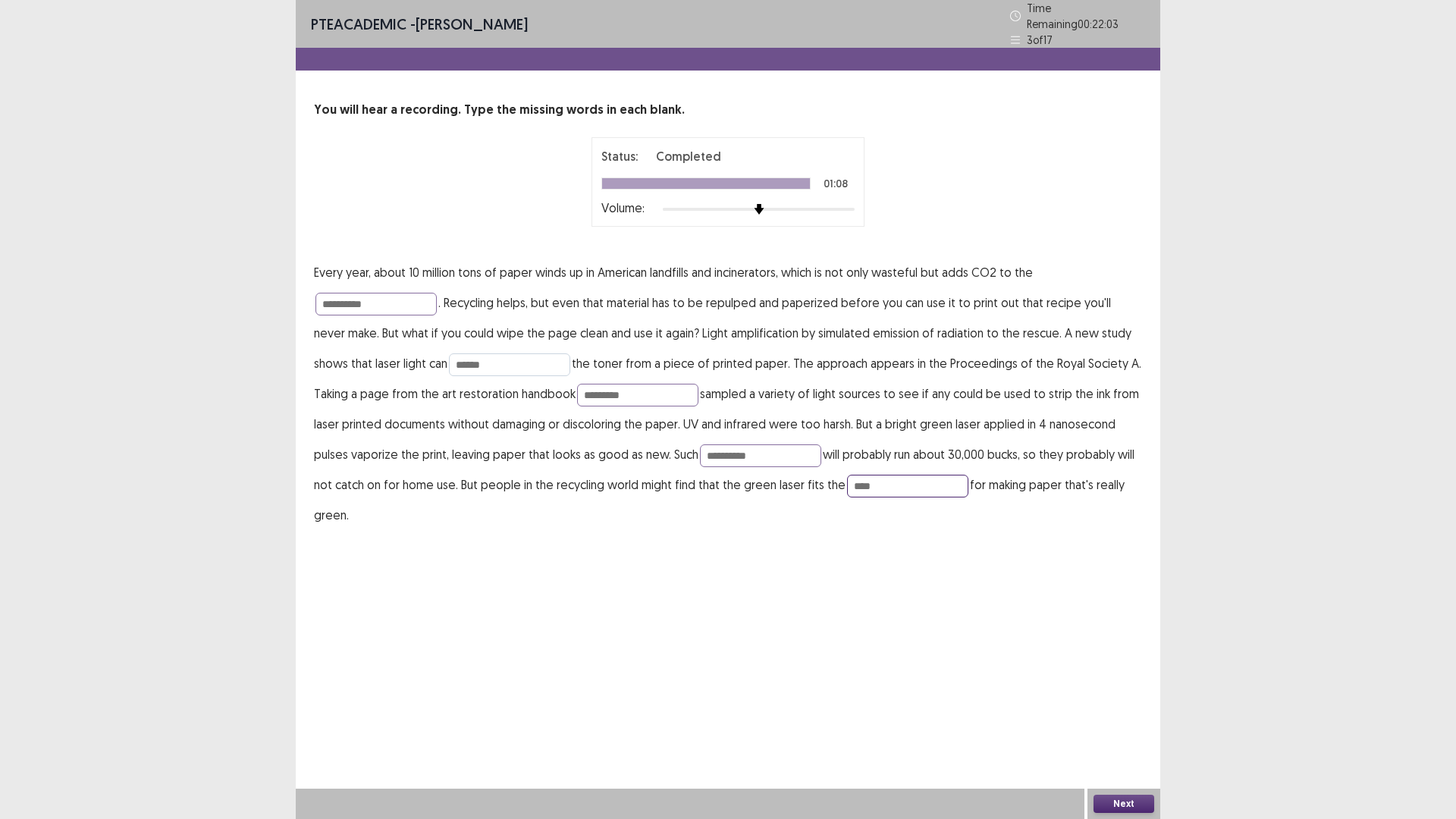
type input "****"
drag, startPoint x: 439, startPoint y: 355, endPoint x: 446, endPoint y: 365, distance: 12.2
click at [449, 355] on input "******" at bounding box center [510, 365] width 121 height 23
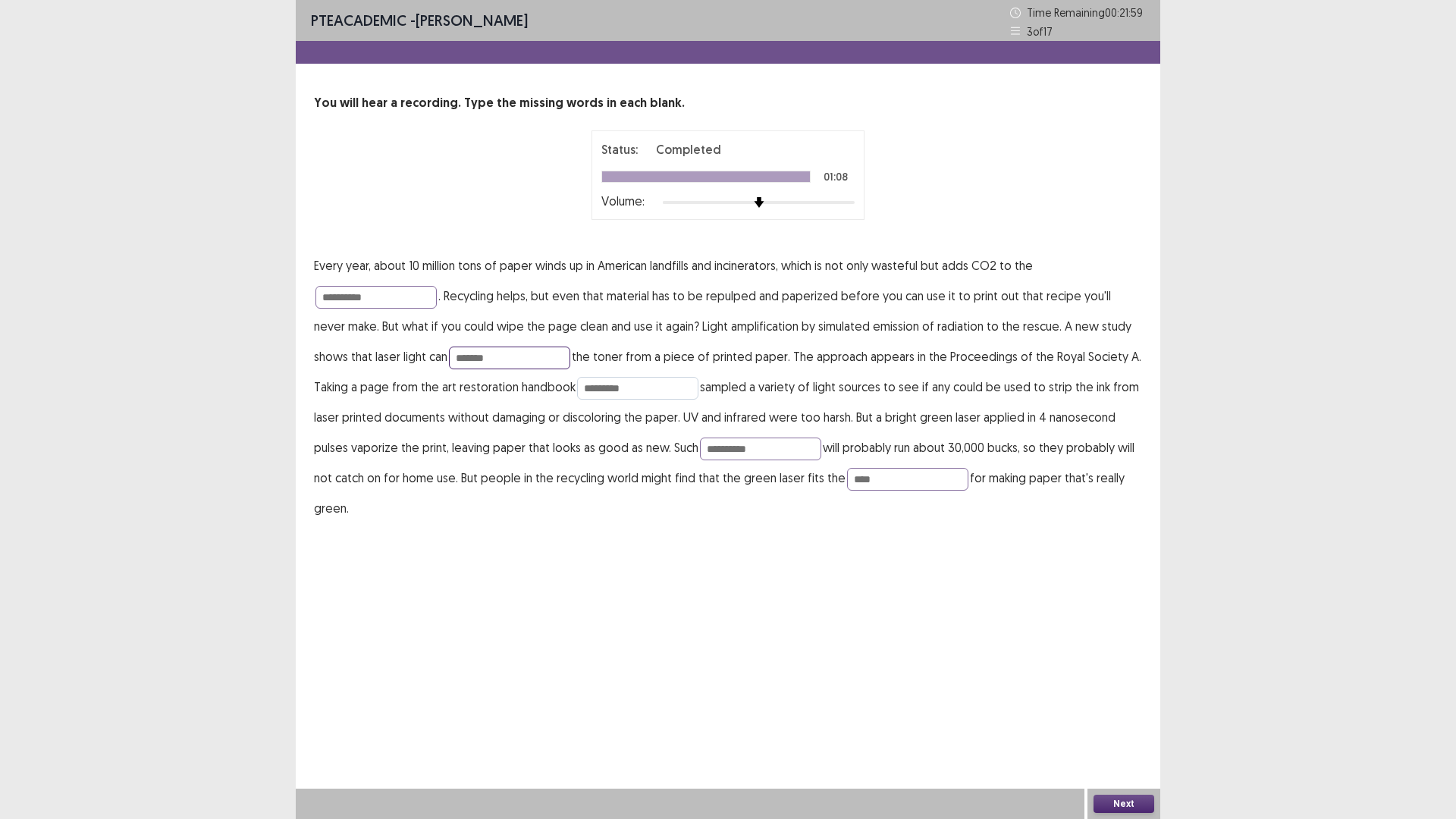
type input "*******"
click at [597, 390] on input "*********" at bounding box center [638, 389] width 121 height 23
type input "**********"
click at [700, 453] on input "**********" at bounding box center [760, 449] width 121 height 23
type input "**********"
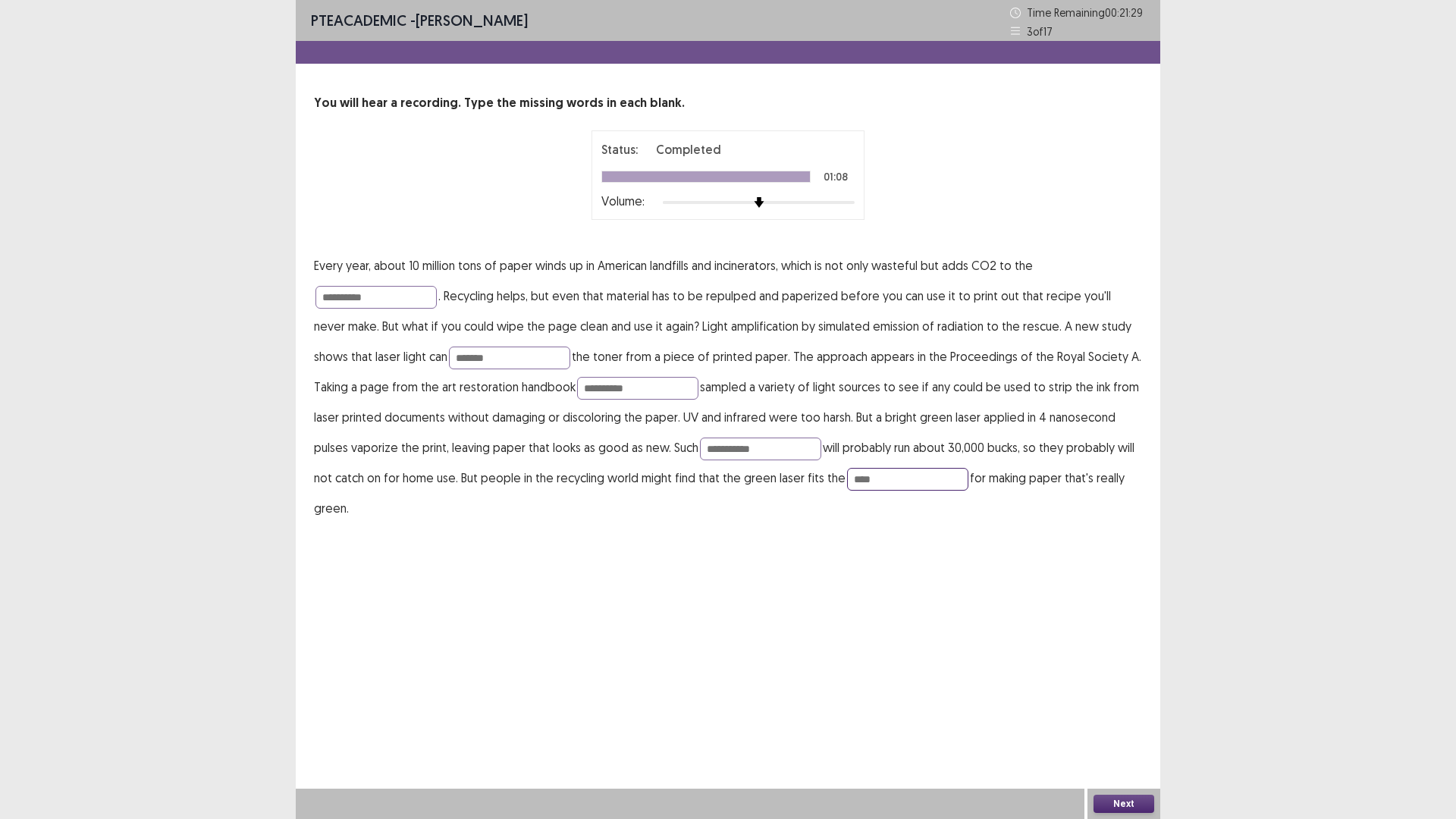
click at [847, 477] on input "****" at bounding box center [907, 479] width 121 height 23
type input "****"
click at [1127, 695] on button "Next" at bounding box center [1123, 803] width 60 height 18
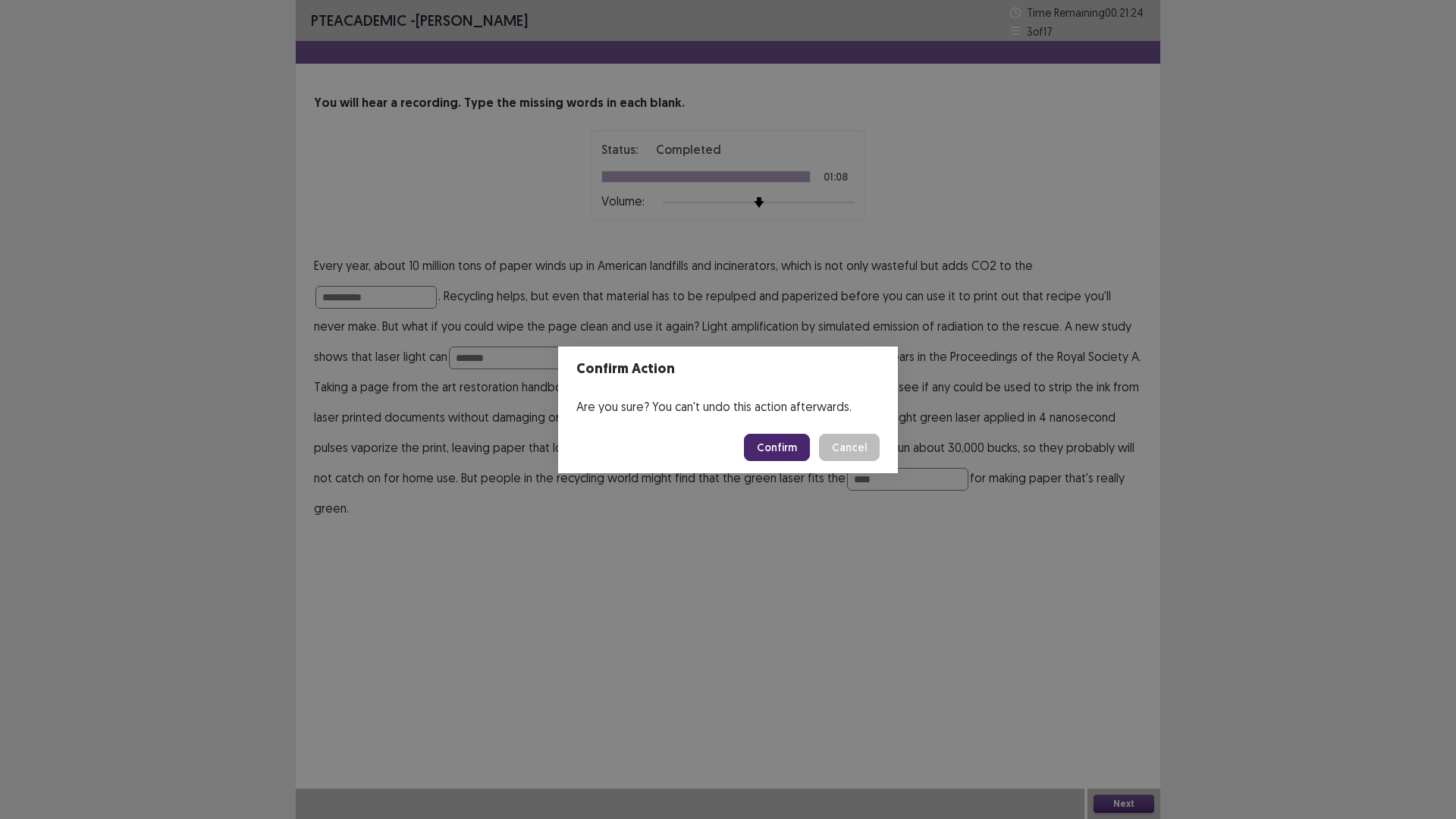
click at [791, 450] on button "Confirm" at bounding box center [776, 447] width 66 height 28
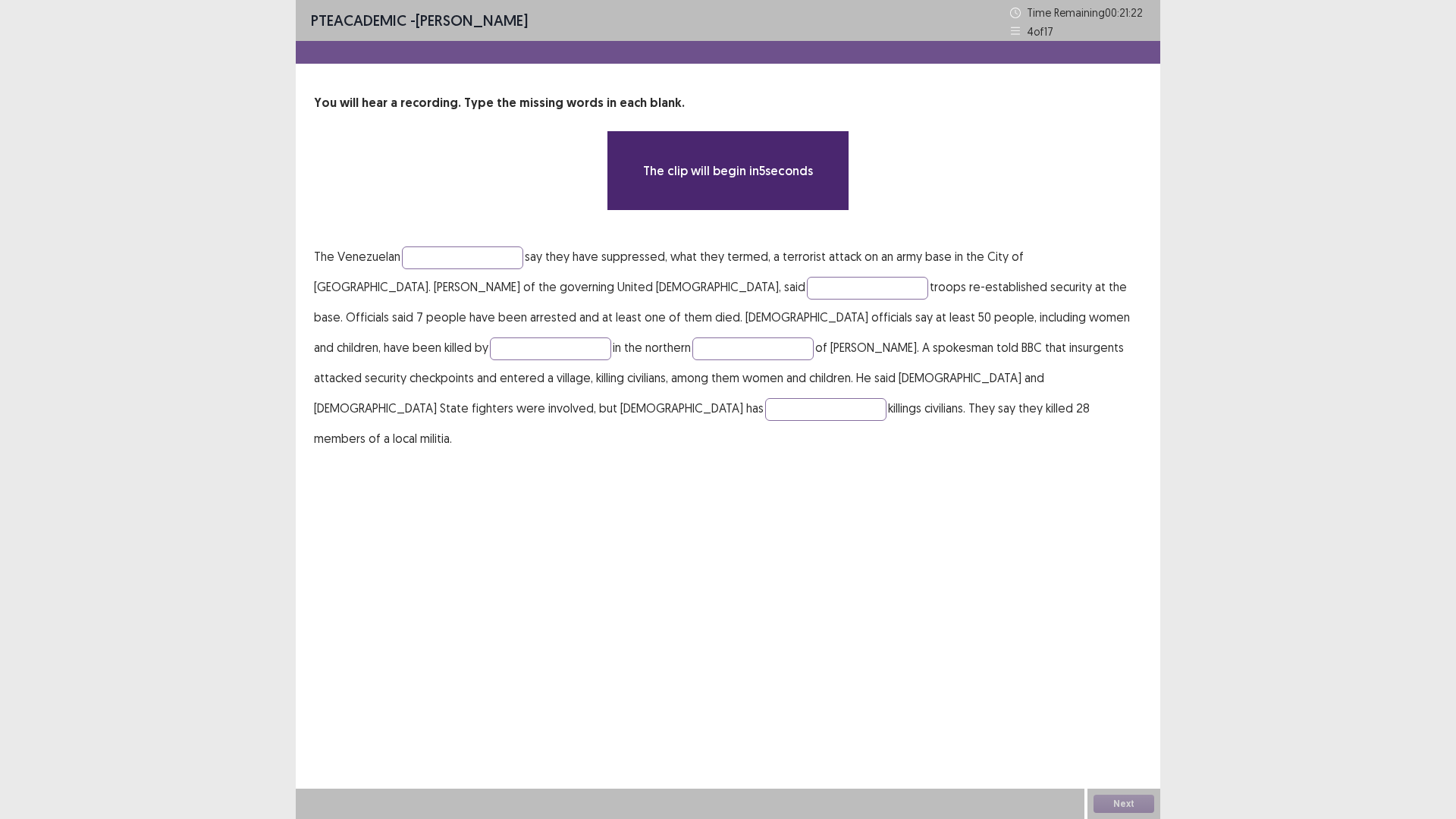
click at [507, 269] on p "The Venezuelan say they have suppressed, what they termed, a terrorist attack o…" at bounding box center [728, 347] width 828 height 213
click at [501, 262] on input "text" at bounding box center [463, 258] width 121 height 23
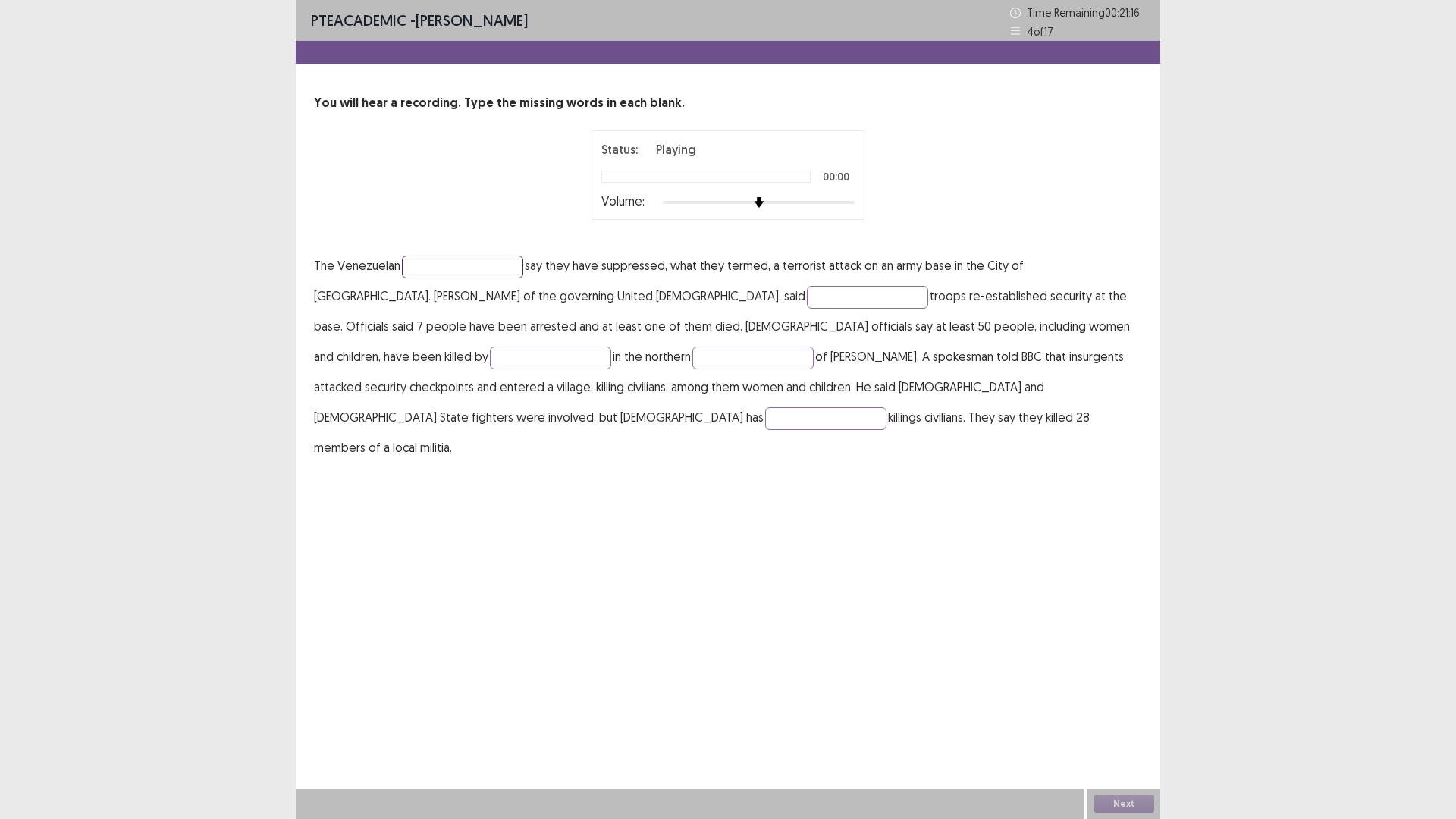
click at [503, 269] on input "text" at bounding box center [463, 267] width 121 height 23
type input "**********"
click at [807, 294] on input "text" at bounding box center [867, 297] width 121 height 23
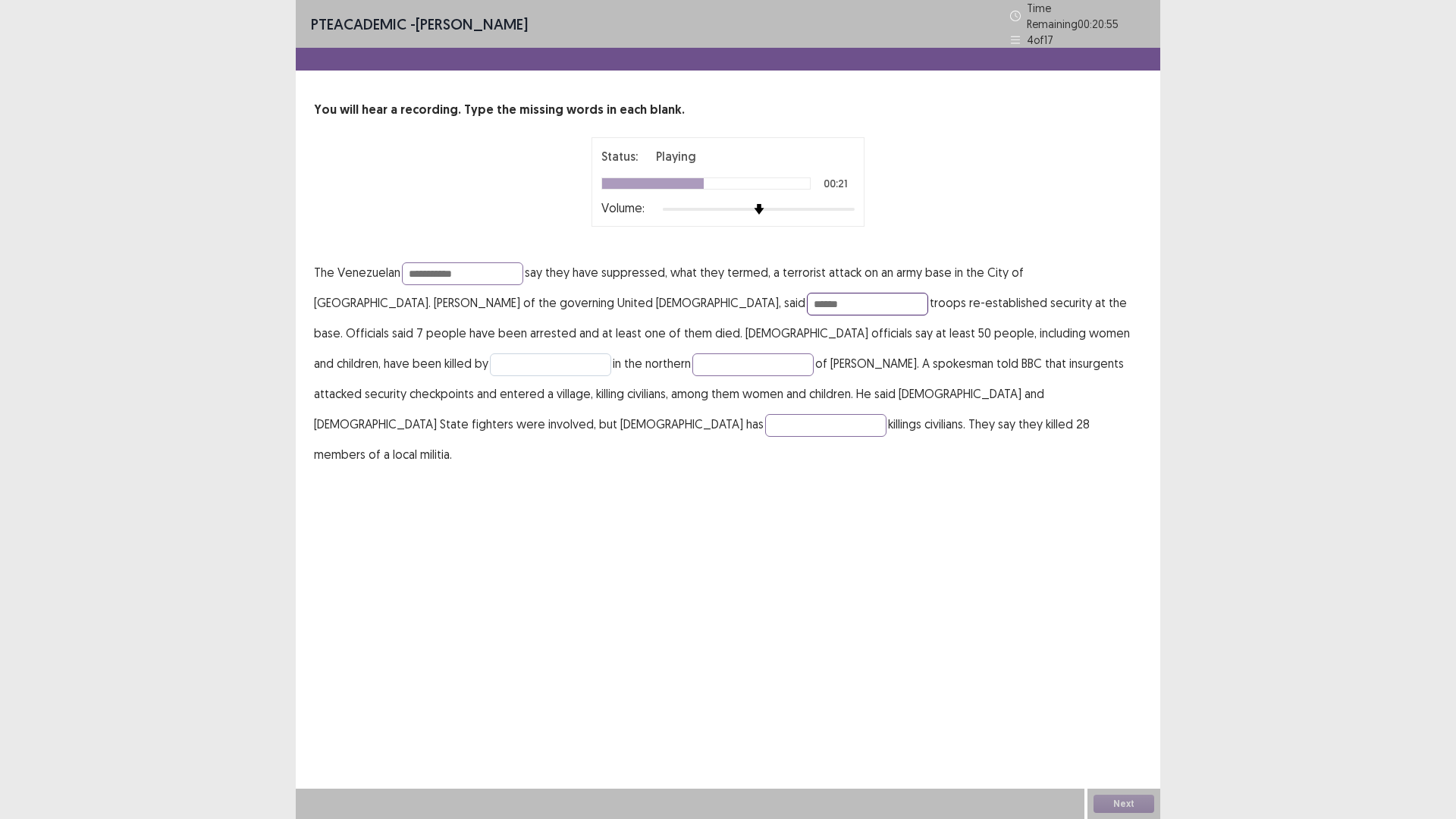
type input "******"
drag, startPoint x: 1034, startPoint y: 321, endPoint x: 1124, endPoint y: 352, distance: 95.2
click at [611, 353] on input "text" at bounding box center [551, 365] width 121 height 23
type input "********"
click at [692, 353] on input "text" at bounding box center [752, 365] width 121 height 23
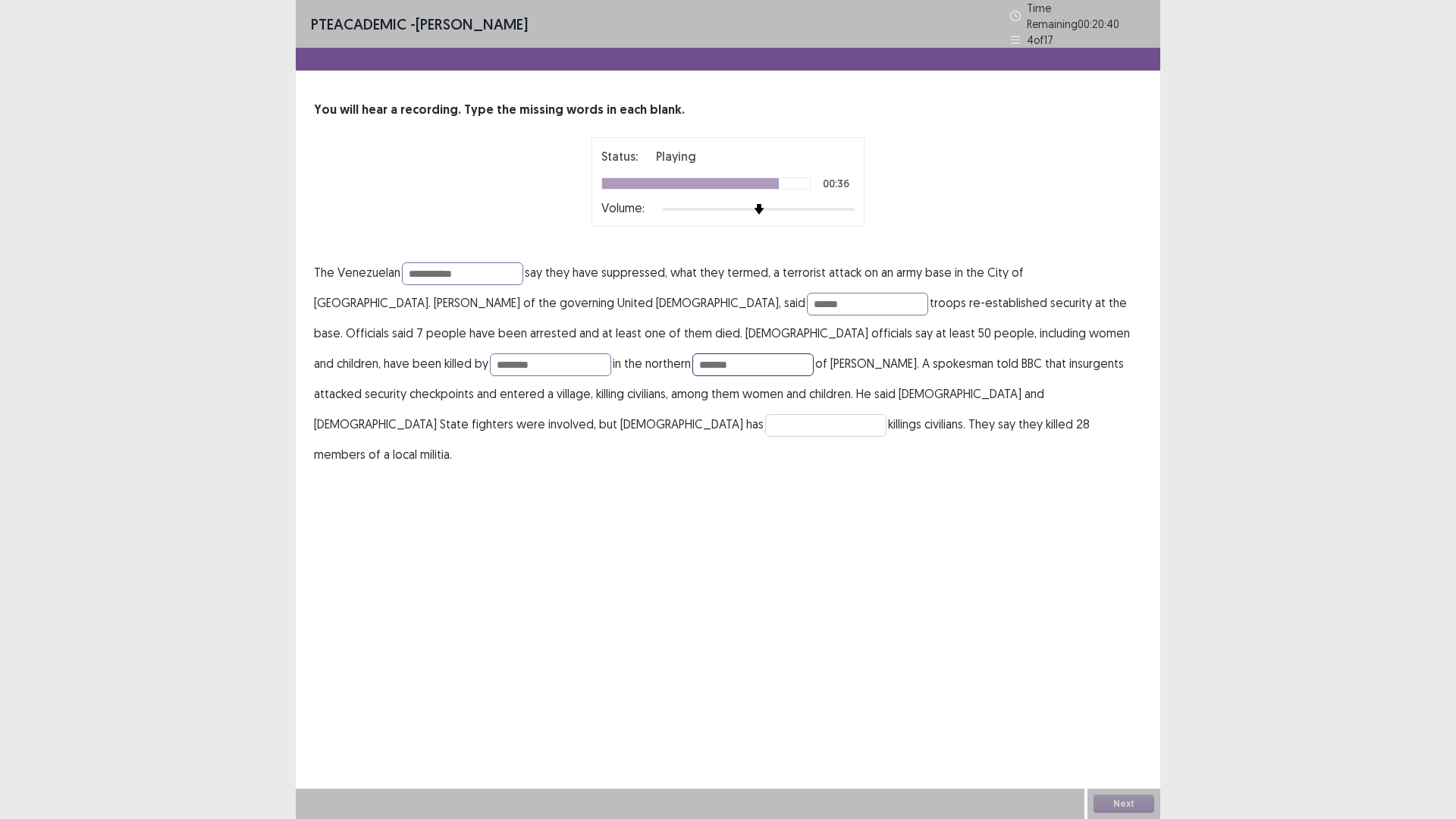
type input "*******"
click at [886, 414] on input "text" at bounding box center [825, 425] width 121 height 23
type input "******"
drag, startPoint x: 421, startPoint y: 269, endPoint x: 429, endPoint y: 281, distance: 14.4
click at [422, 269] on input "**********" at bounding box center [463, 274] width 121 height 23
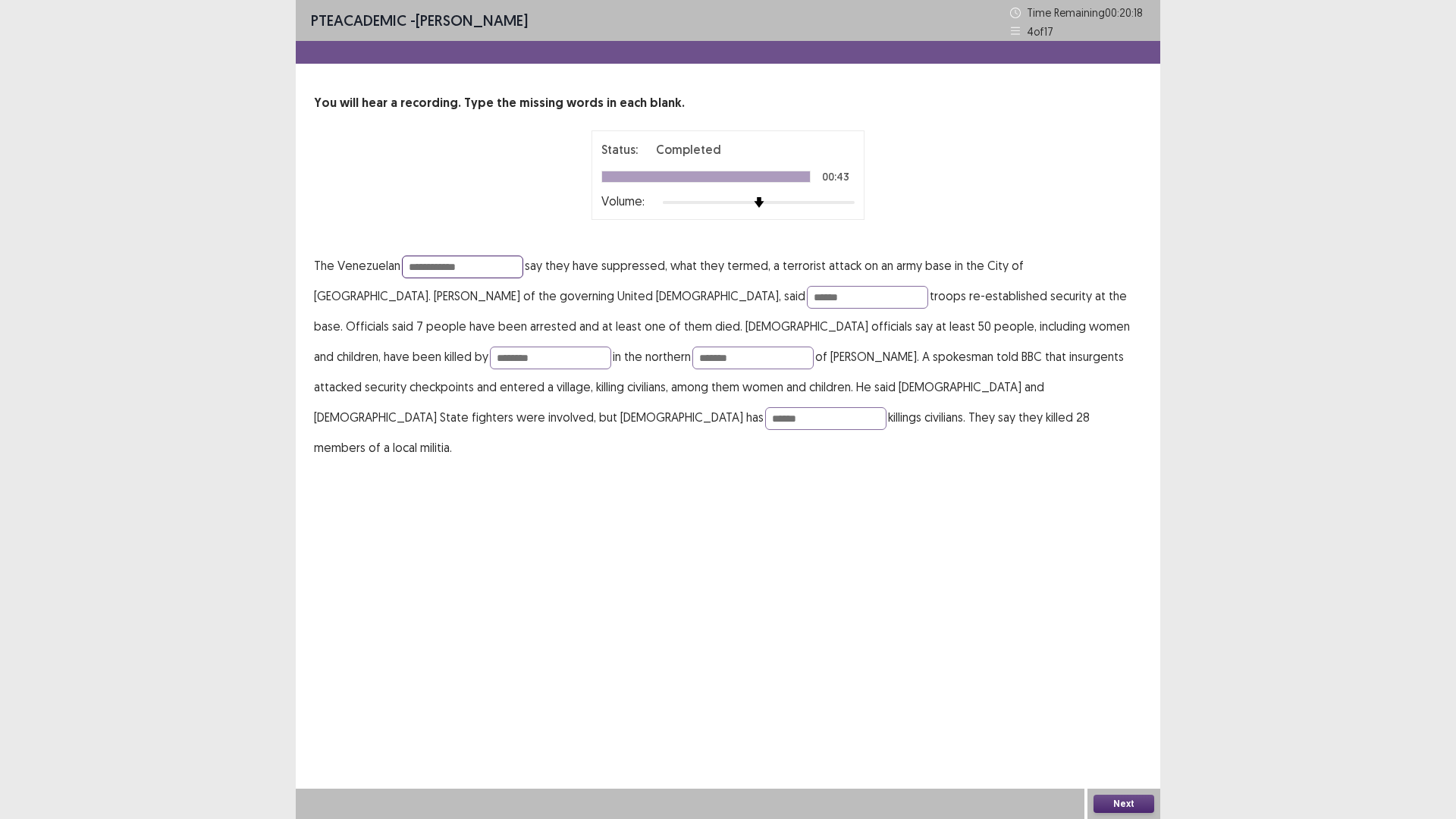
click at [430, 267] on input "**********" at bounding box center [463, 267] width 121 height 23
type input "**********"
click at [807, 295] on input "******" at bounding box center [867, 297] width 121 height 23
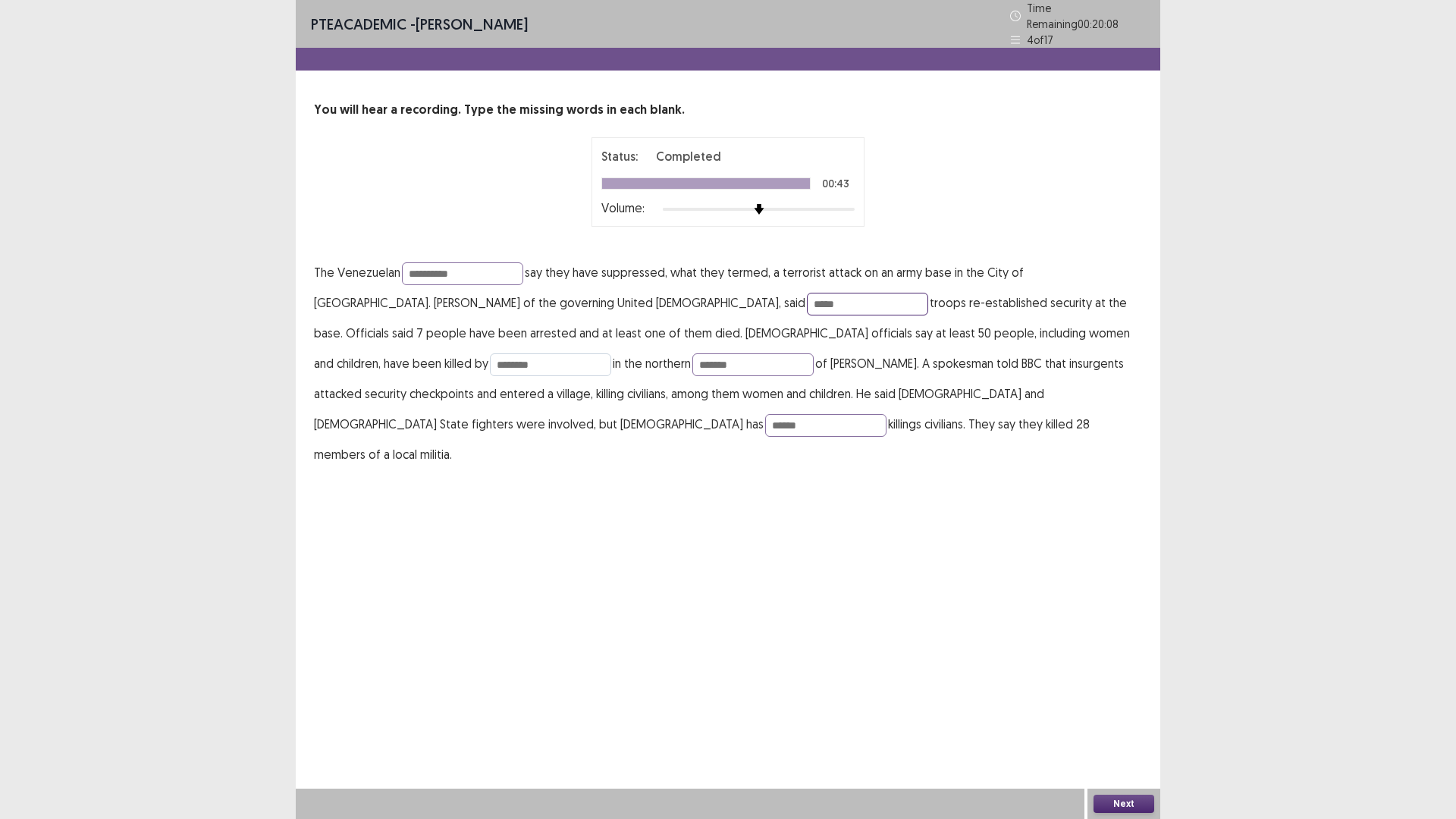
type input "*****"
click at [611, 353] on input "********" at bounding box center [551, 365] width 121 height 23
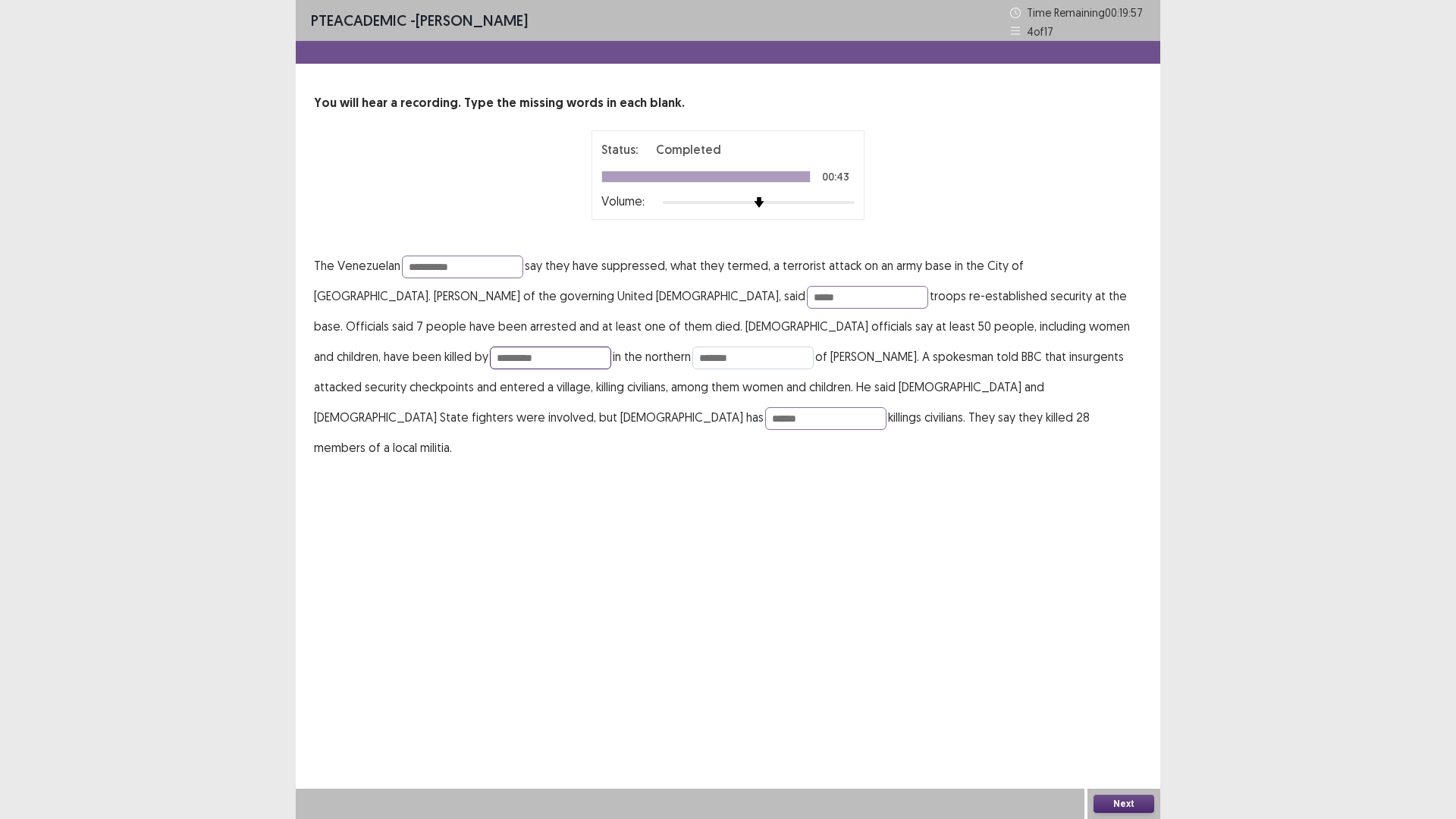
type input "*********"
drag, startPoint x: 408, startPoint y: 347, endPoint x: 377, endPoint y: 361, distance: 34.0
click at [377, 361] on p "**********" at bounding box center [728, 356] width 828 height 213
type input "****"
drag, startPoint x: 937, startPoint y: 377, endPoint x: 877, endPoint y: 393, distance: 62.1
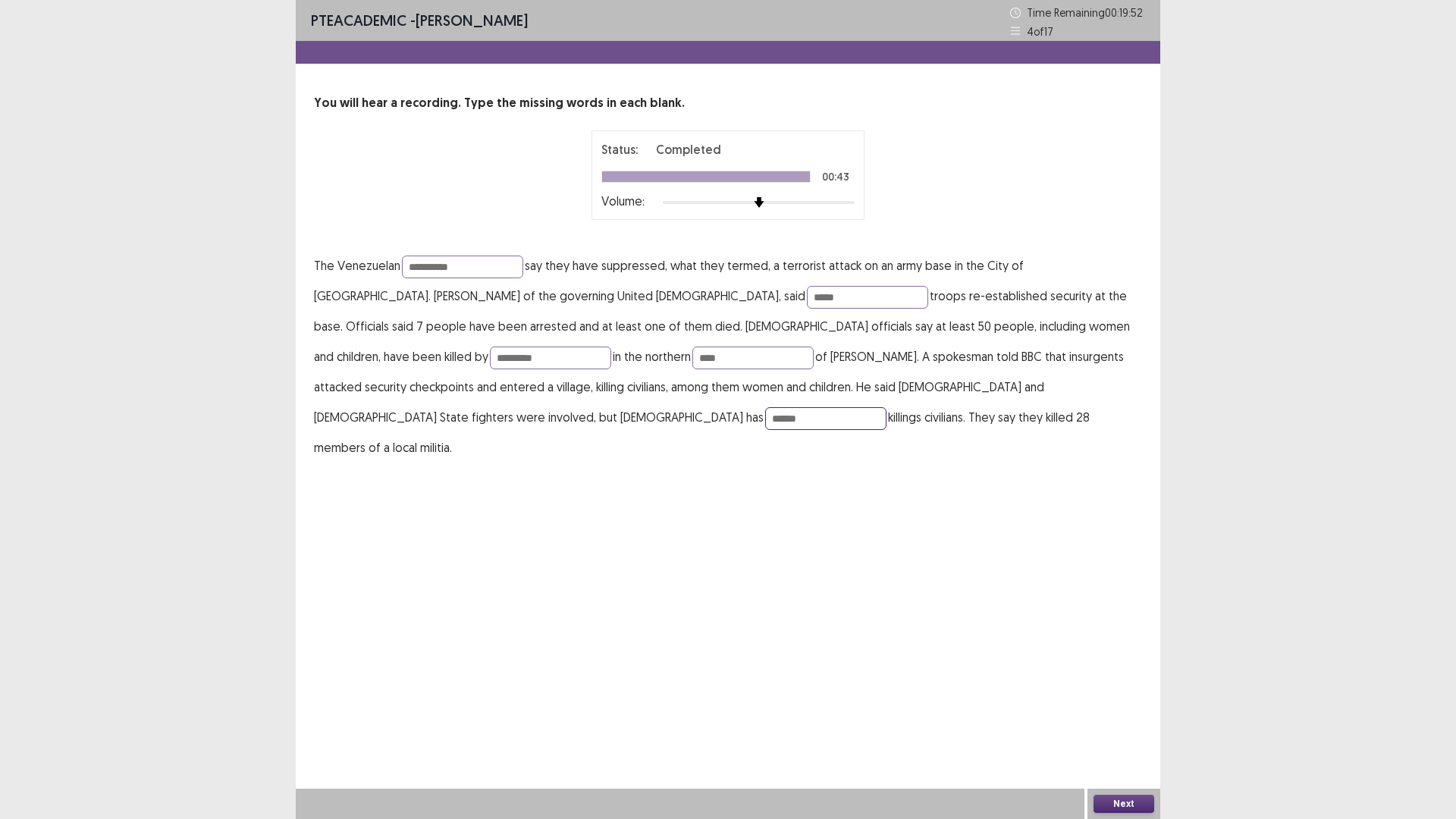
click at [881, 394] on p "**********" at bounding box center [728, 356] width 828 height 213
type input "******"
click at [1129, 695] on button "Next" at bounding box center [1123, 803] width 60 height 18
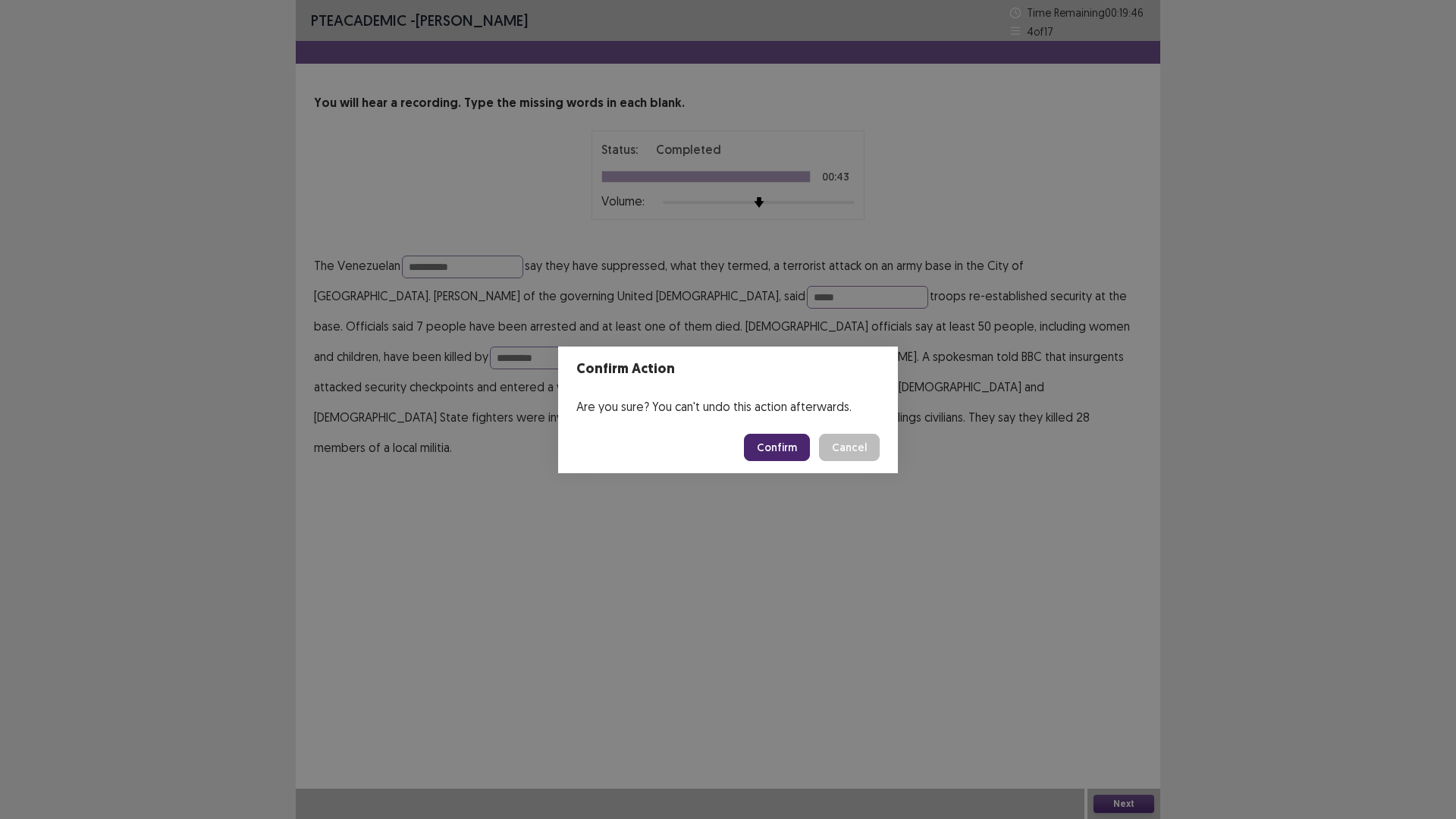
click at [781, 444] on button "Confirm" at bounding box center [776, 447] width 66 height 28
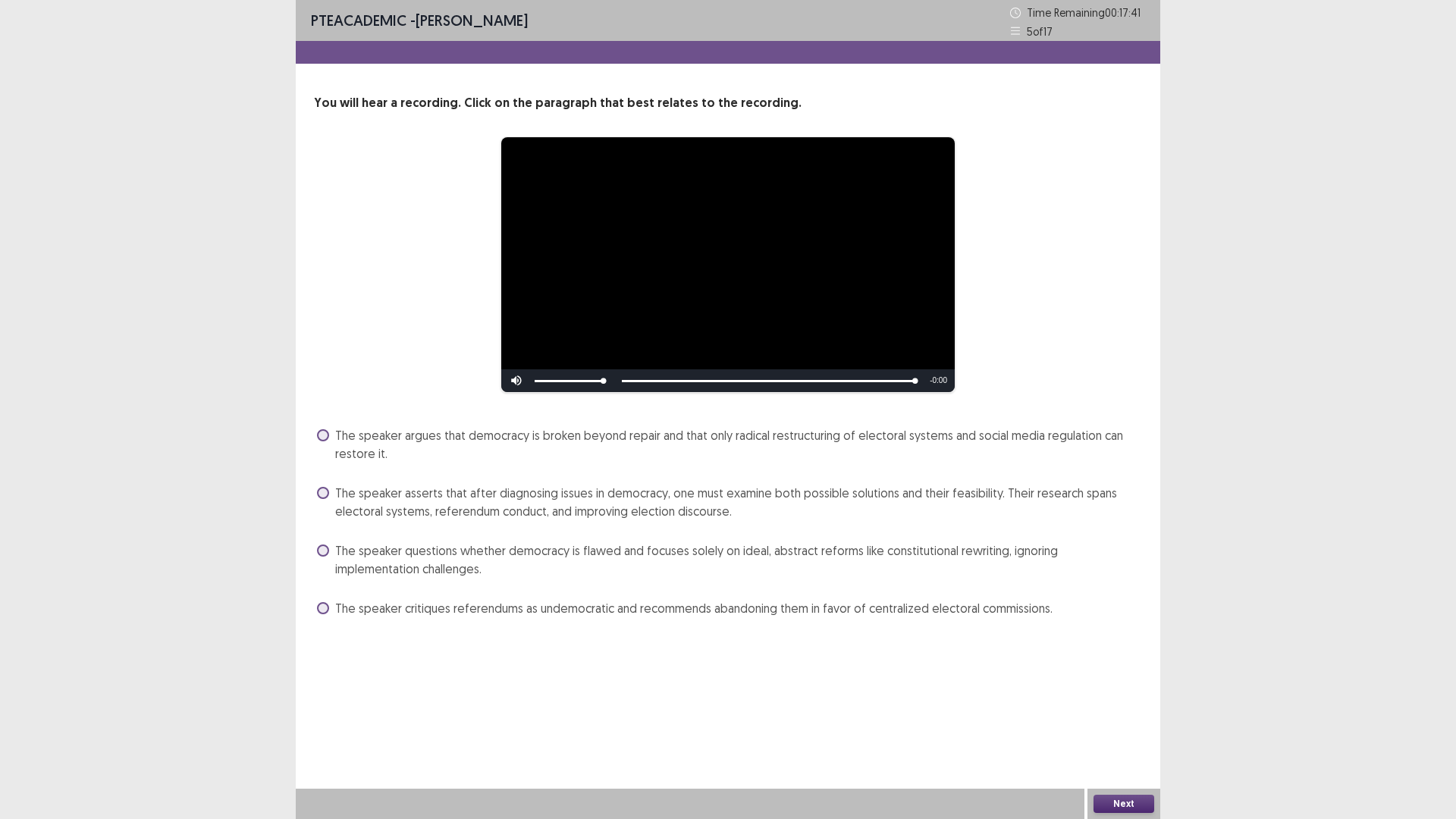
drag, startPoint x: 321, startPoint y: 560, endPoint x: 500, endPoint y: 624, distance: 190.1
click at [324, 558] on label "The speaker questions whether democracy is flawed and focuses solely on ideal, …" at bounding box center [728, 559] width 825 height 36
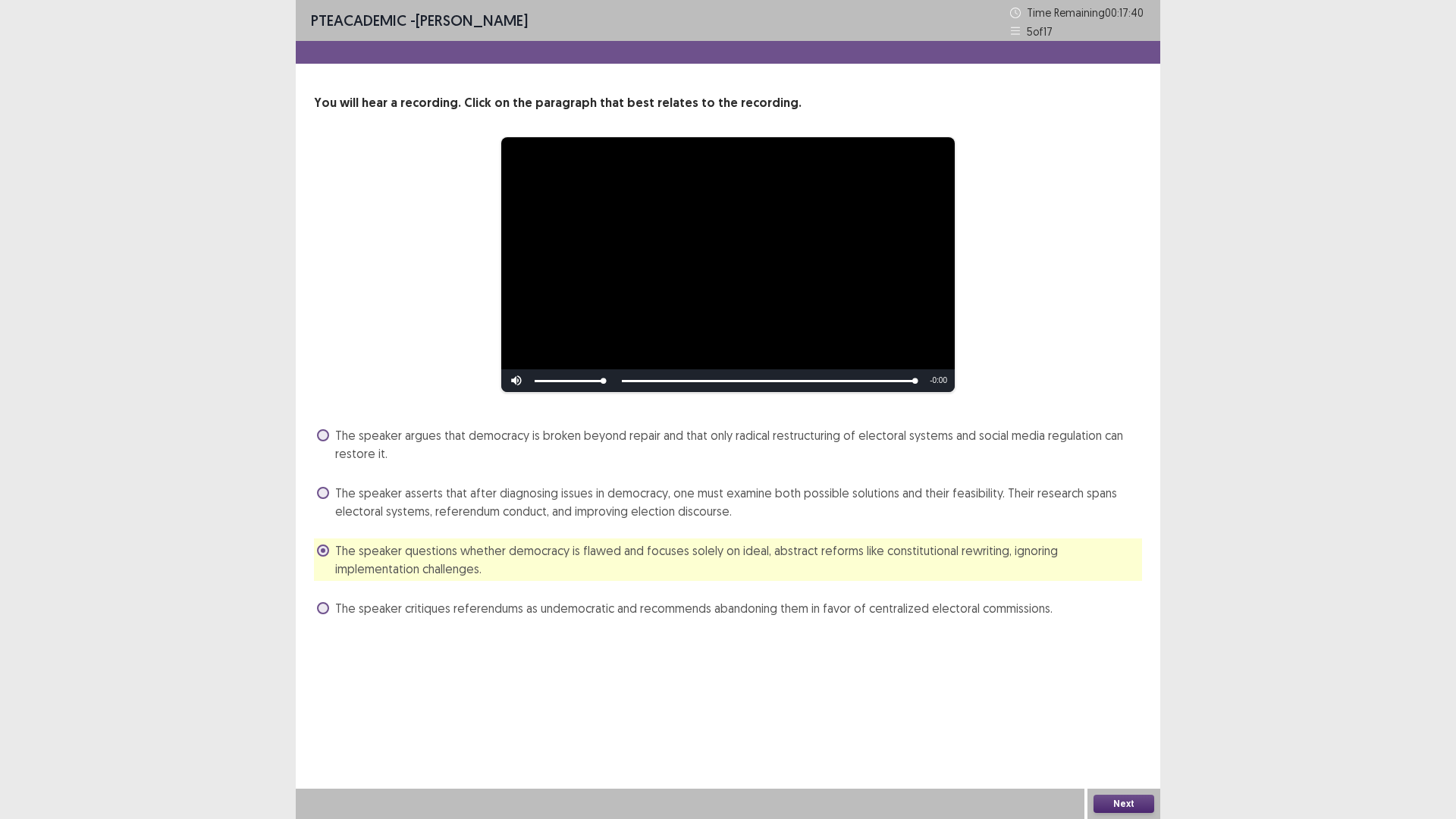
click at [1114, 695] on button "Next" at bounding box center [1123, 803] width 60 height 18
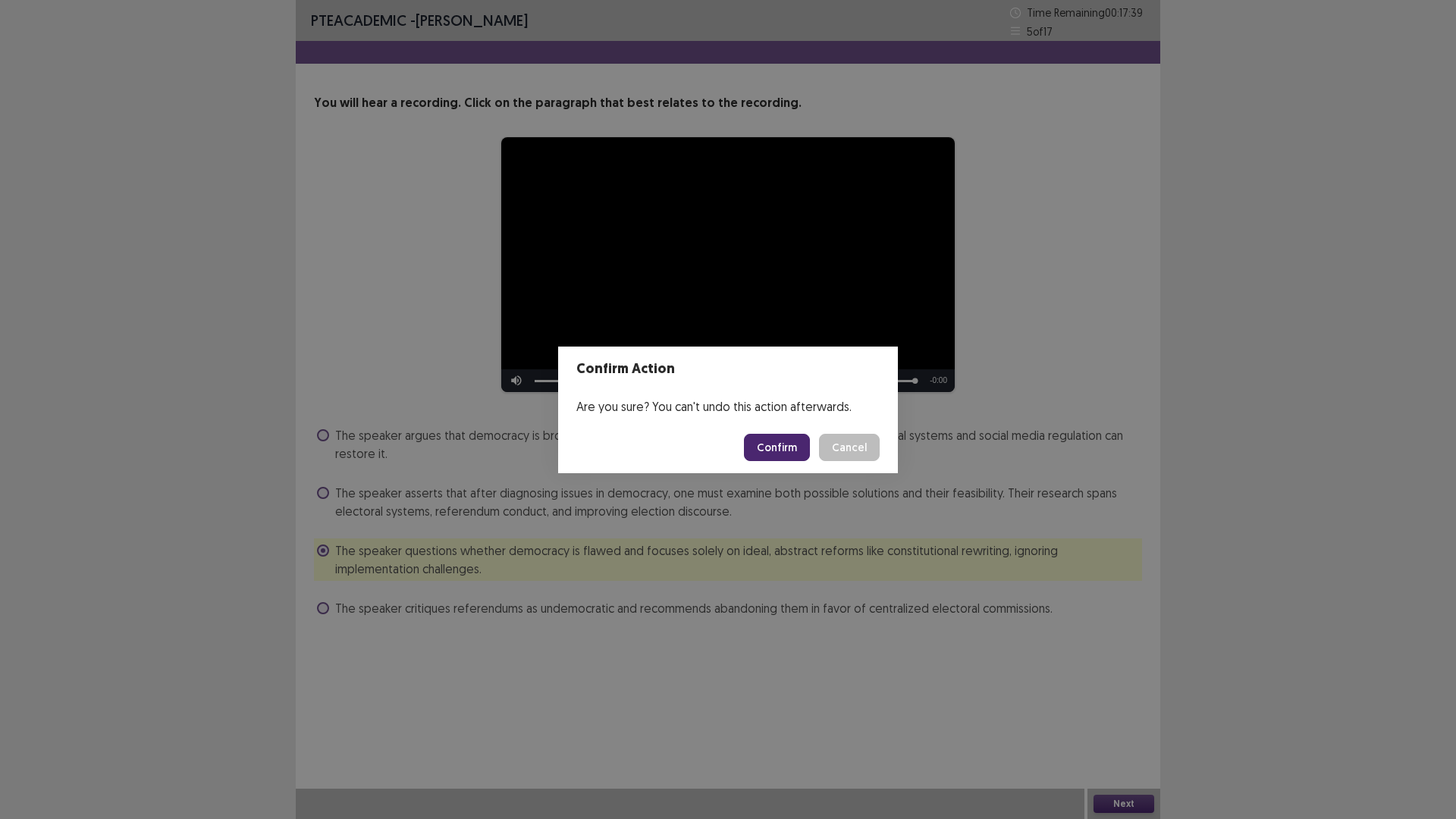
click at [764, 445] on button "Confirm" at bounding box center [776, 447] width 66 height 28
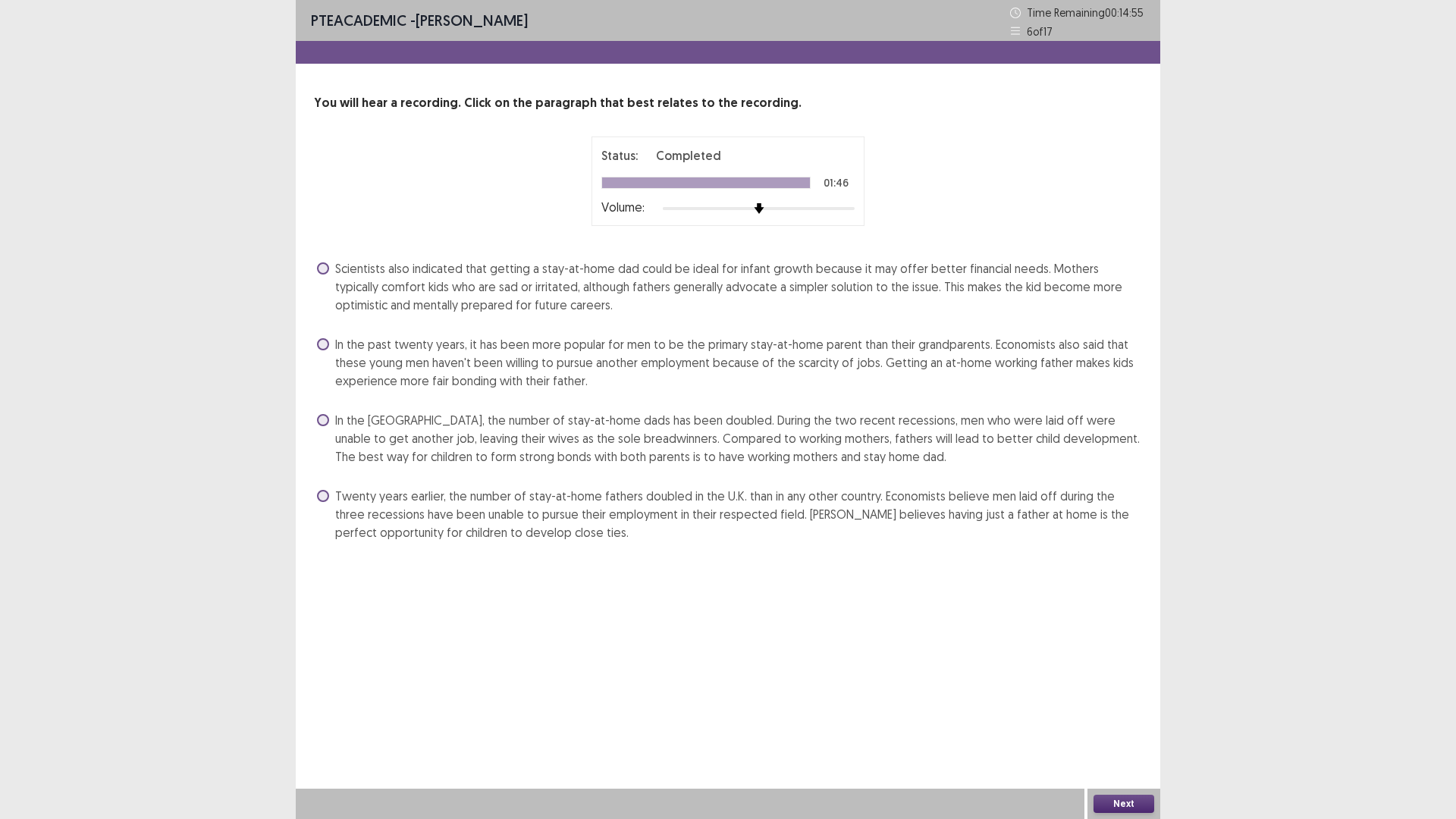
click at [319, 408] on div "In the [GEOGRAPHIC_DATA], the number of stay-at-home dads has been doubled. Dur…" at bounding box center [728, 438] width 828 height 60
drag, startPoint x: 328, startPoint y: 424, endPoint x: 336, endPoint y: 438, distance: 16.1
click at [330, 424] on label "In the [GEOGRAPHIC_DATA], the number of stay-at-home dads has been doubled. Dur…" at bounding box center [728, 438] width 825 height 54
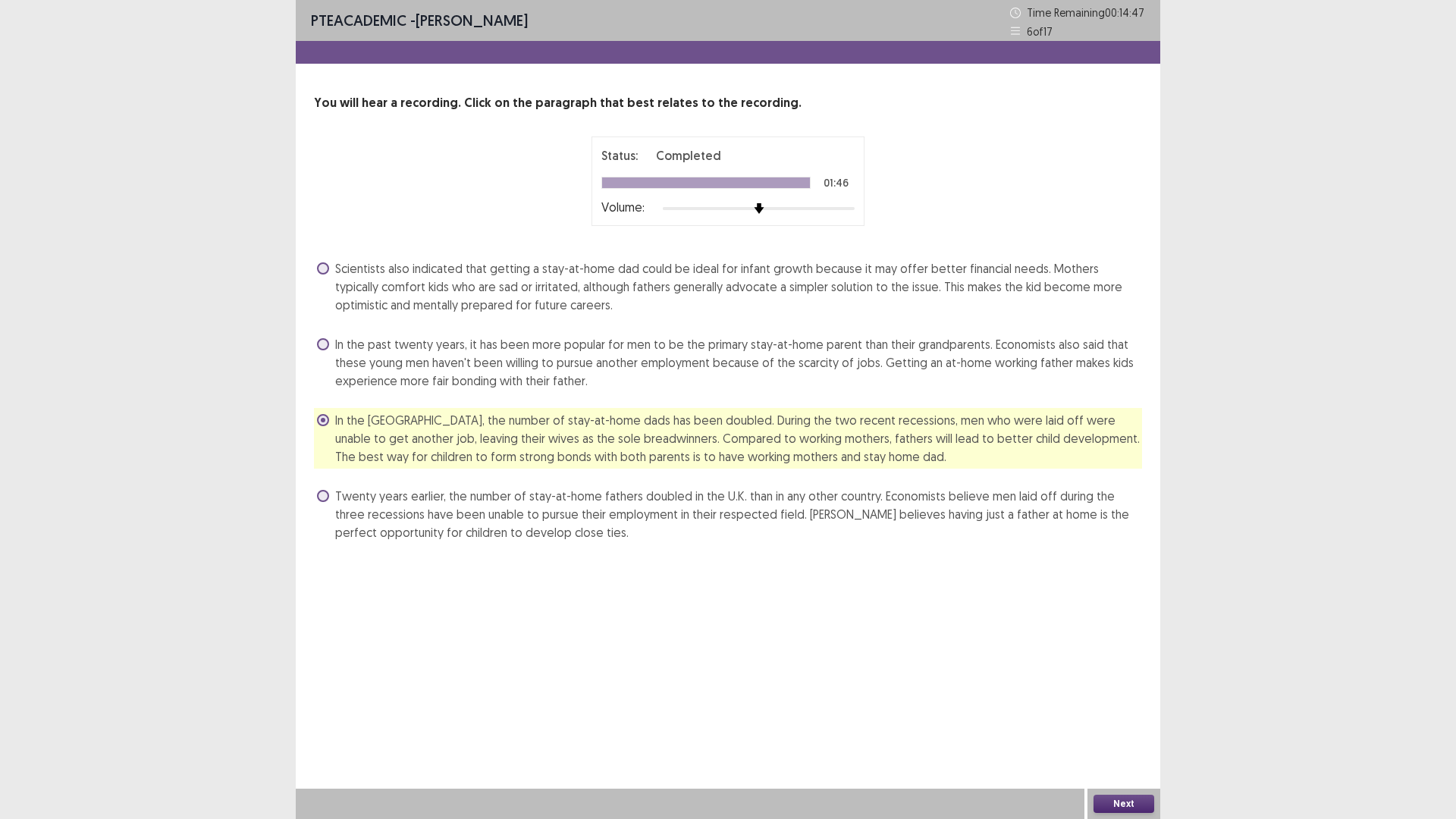
click at [1127, 695] on button "Next" at bounding box center [1123, 803] width 60 height 18
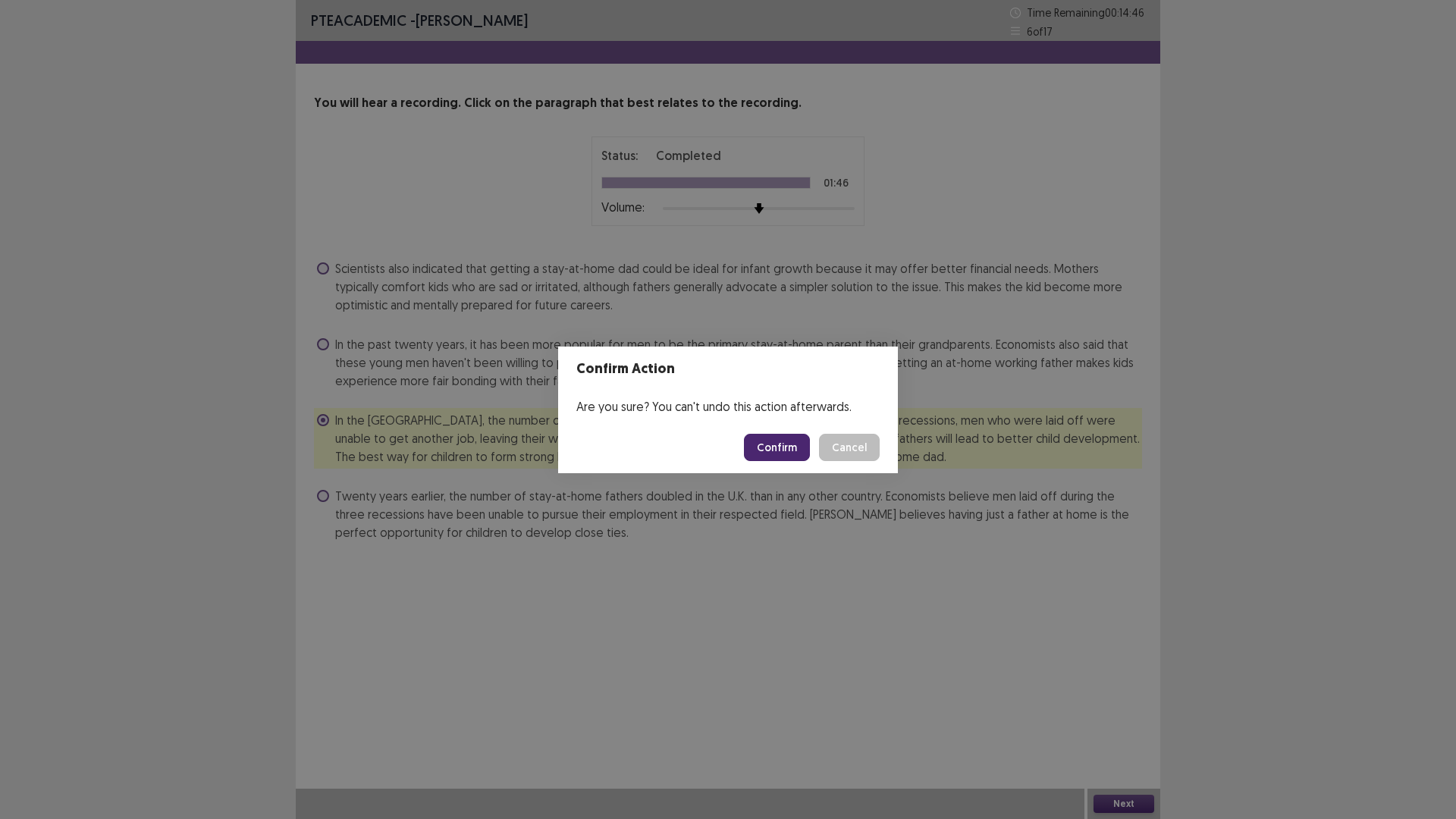
click at [793, 462] on footer "Confirm Cancel" at bounding box center [728, 447] width 340 height 52
click at [795, 454] on button "Confirm" at bounding box center [776, 447] width 66 height 28
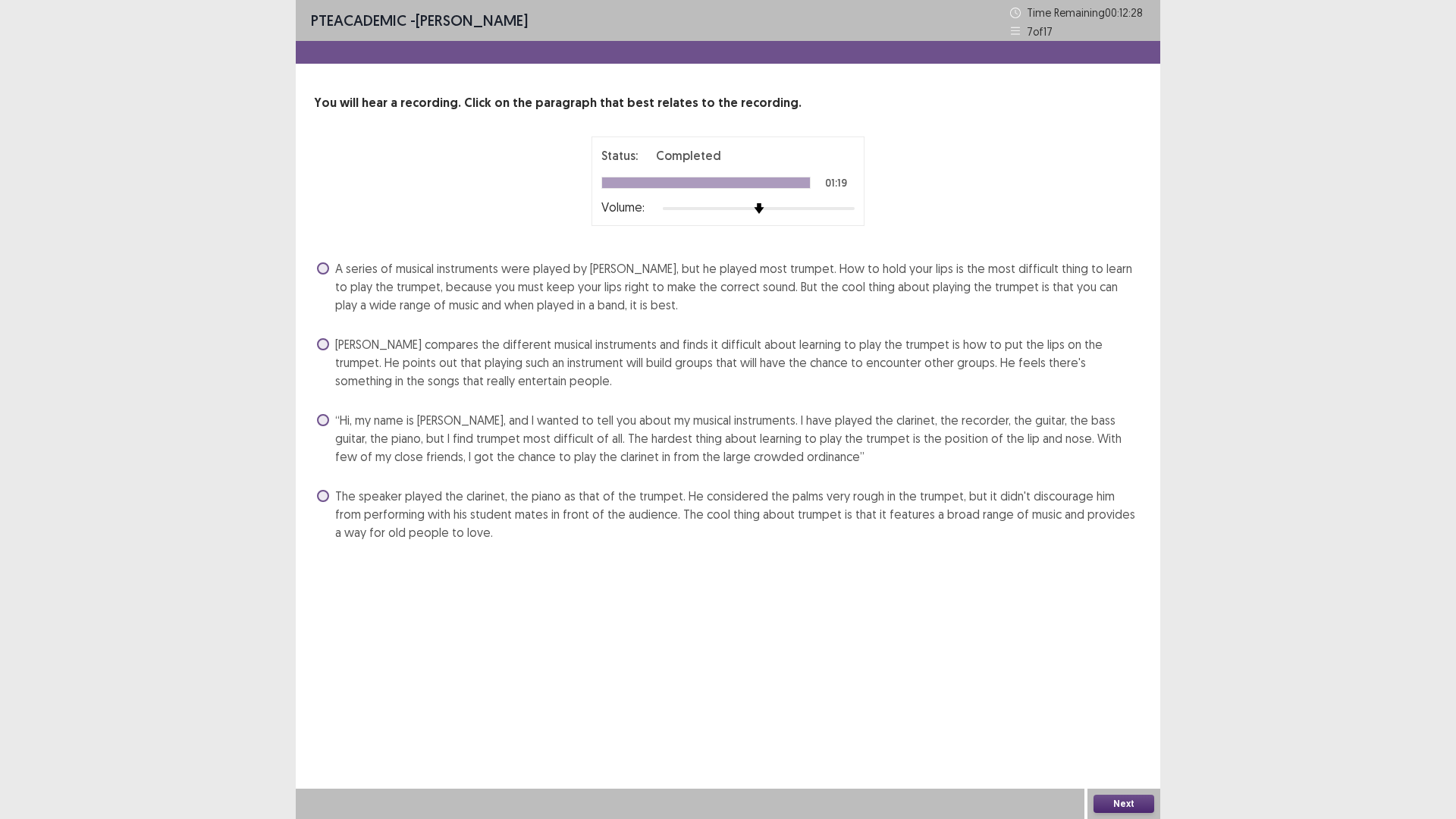
click at [321, 429] on label "“Hi, my name is [PERSON_NAME], and I wanted to tell you about my musical instru…" at bounding box center [728, 438] width 825 height 54
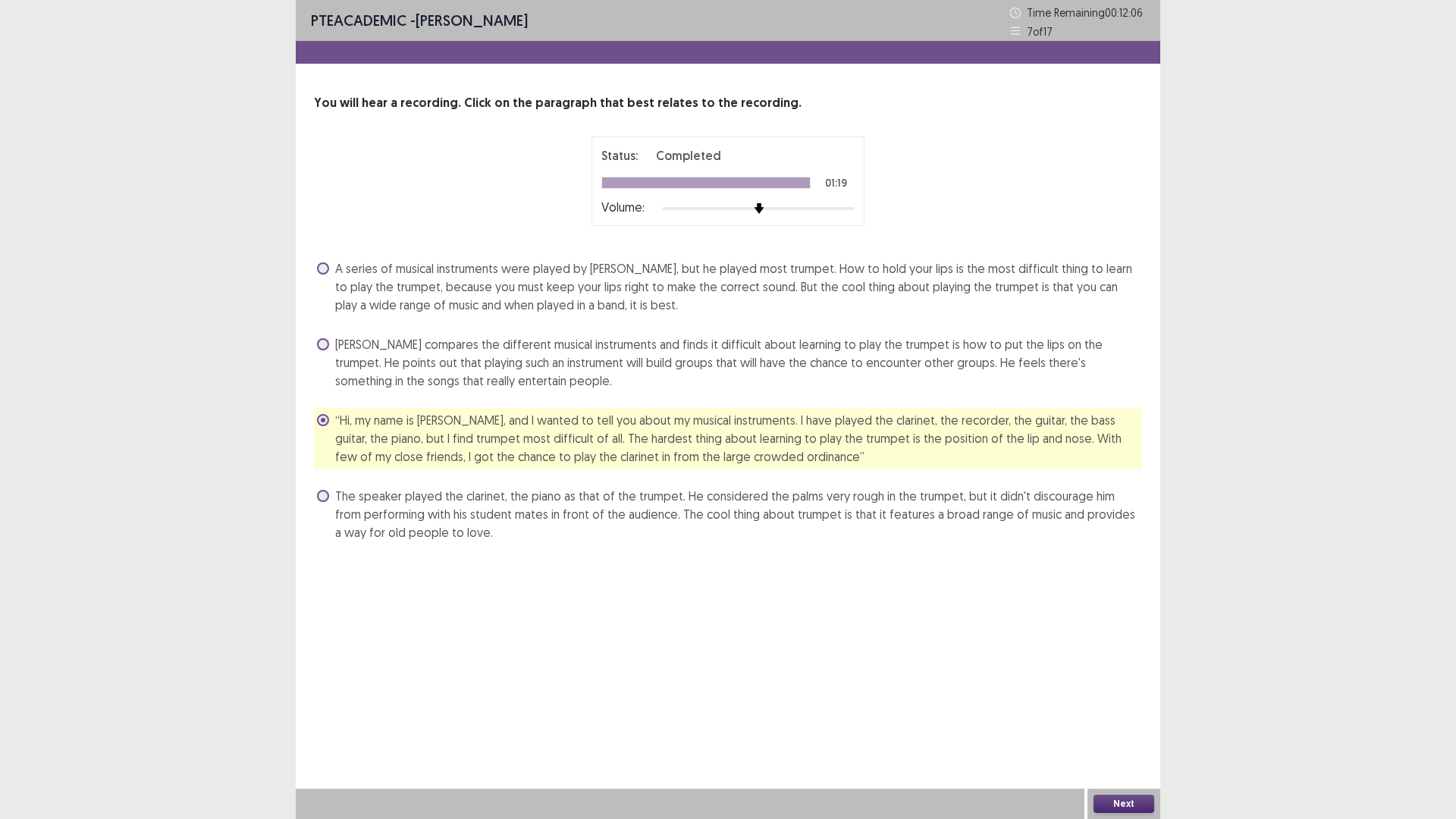
click at [1133, 695] on button "Next" at bounding box center [1123, 803] width 60 height 18
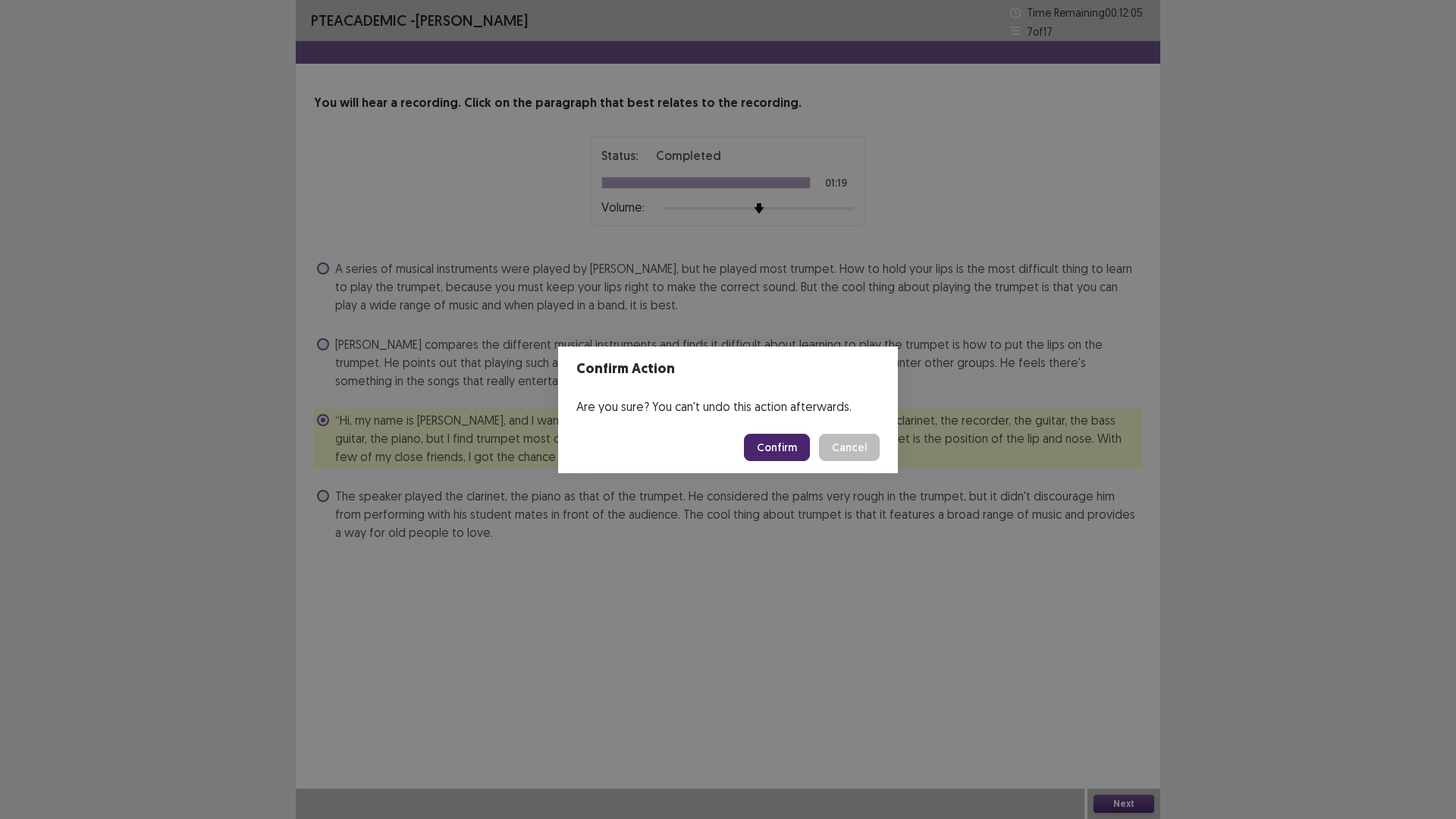
click at [780, 446] on button "Confirm" at bounding box center [776, 447] width 66 height 28
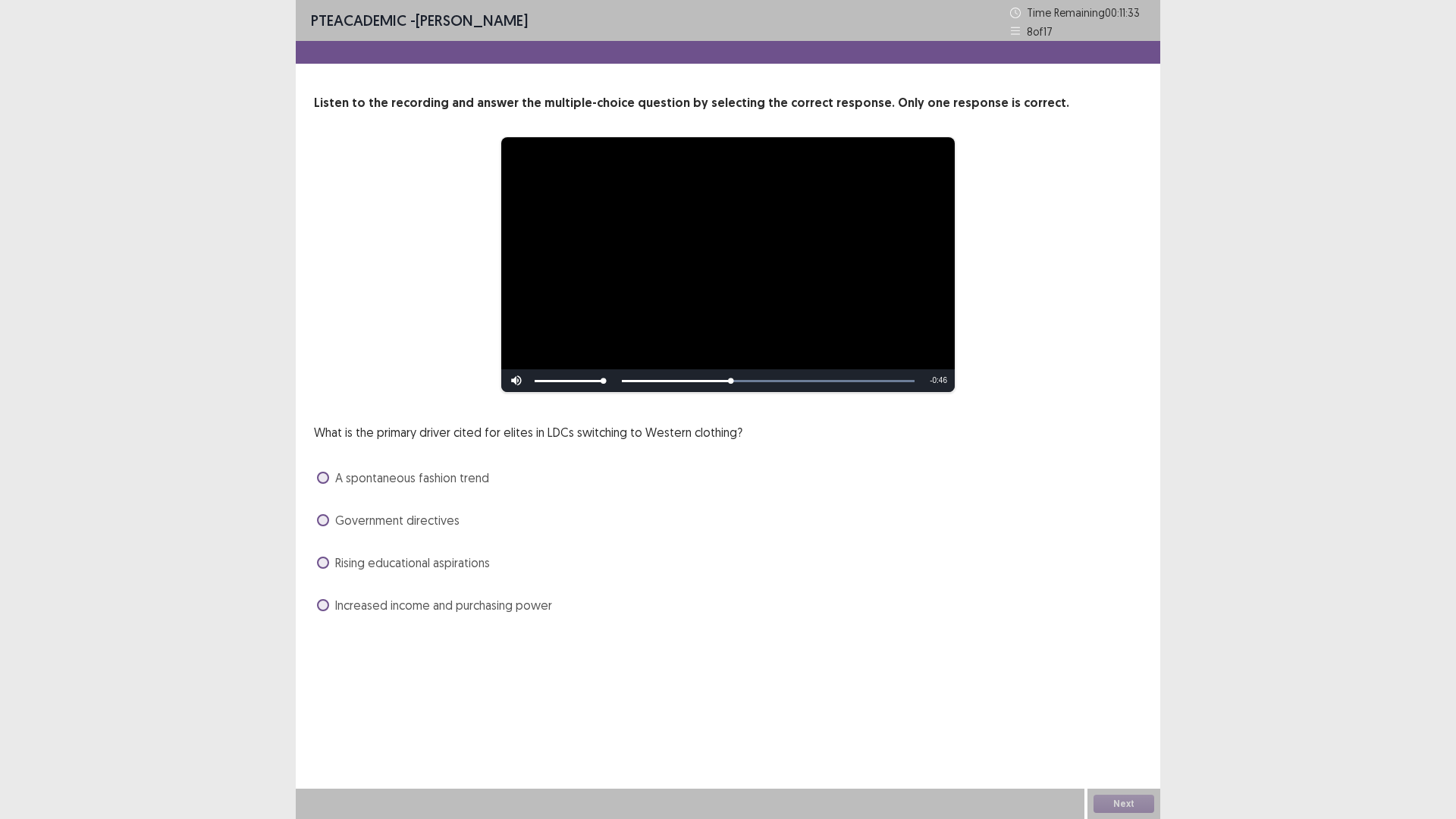
click at [326, 605] on span at bounding box center [323, 605] width 12 height 12
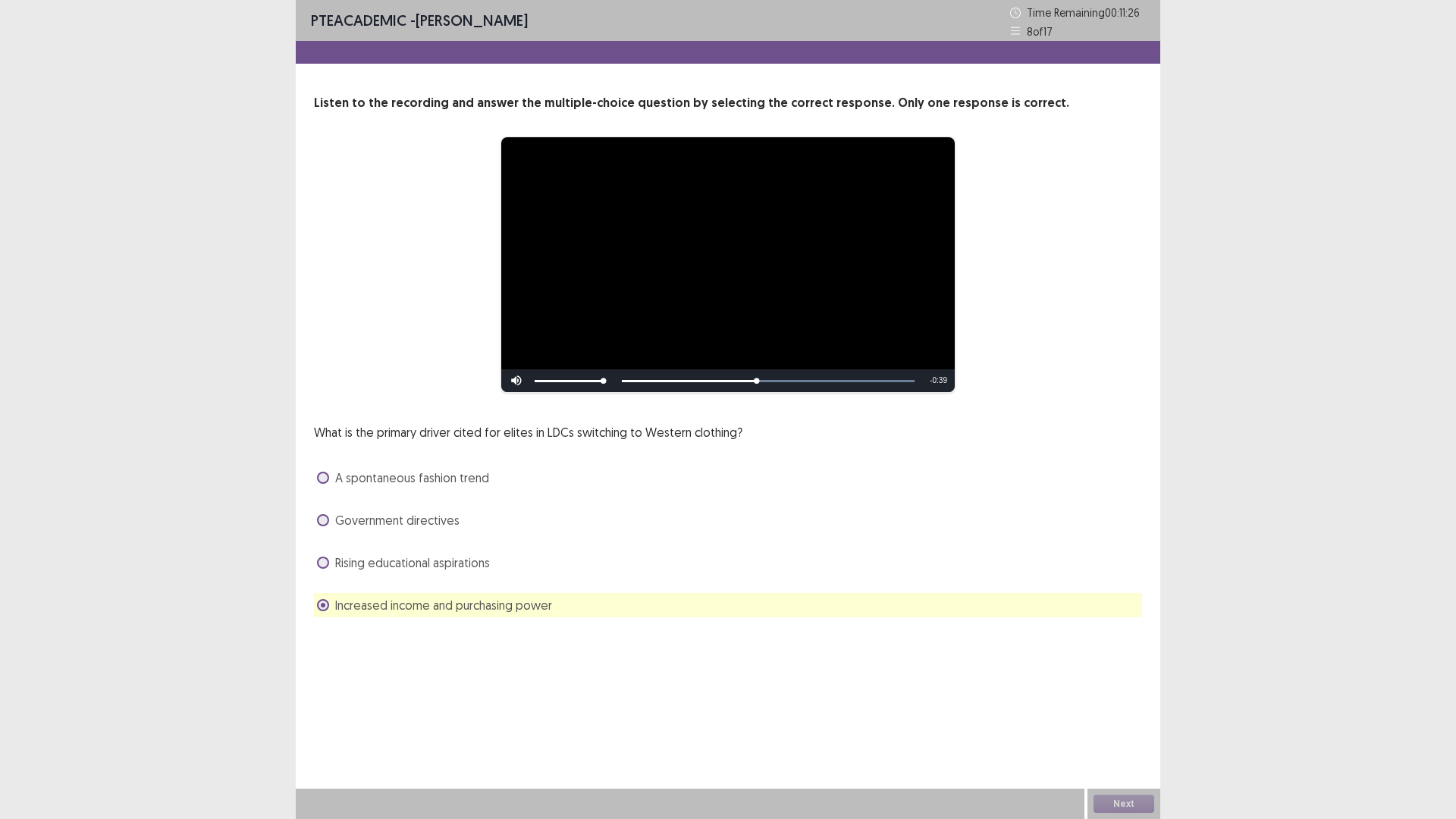
click at [323, 526] on label "Government directives" at bounding box center [388, 520] width 142 height 18
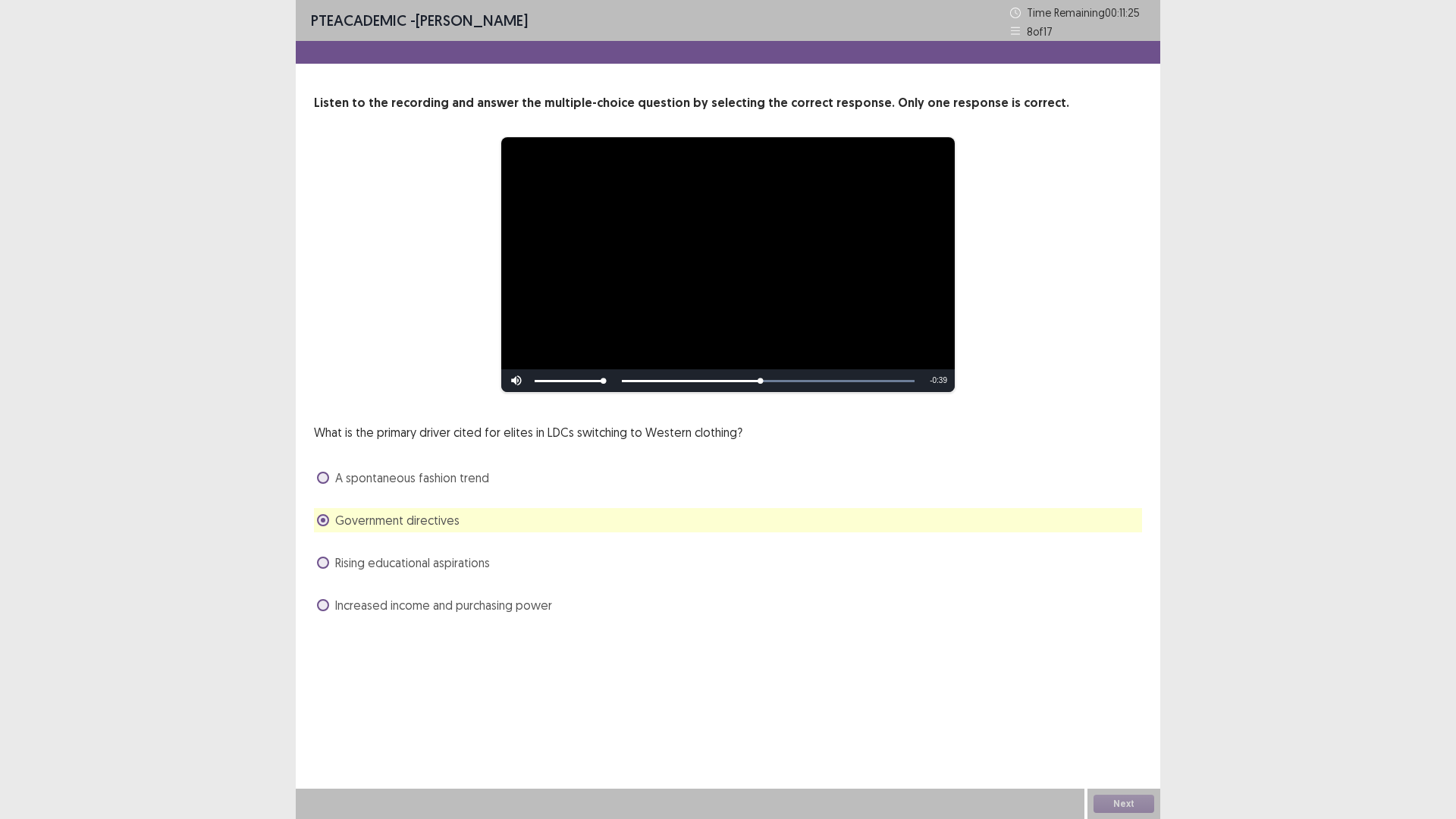
click at [327, 619] on div "**********" at bounding box center [728, 324] width 865 height 647
click at [329, 605] on label "Increased income and purchasing power" at bounding box center [434, 605] width 235 height 18
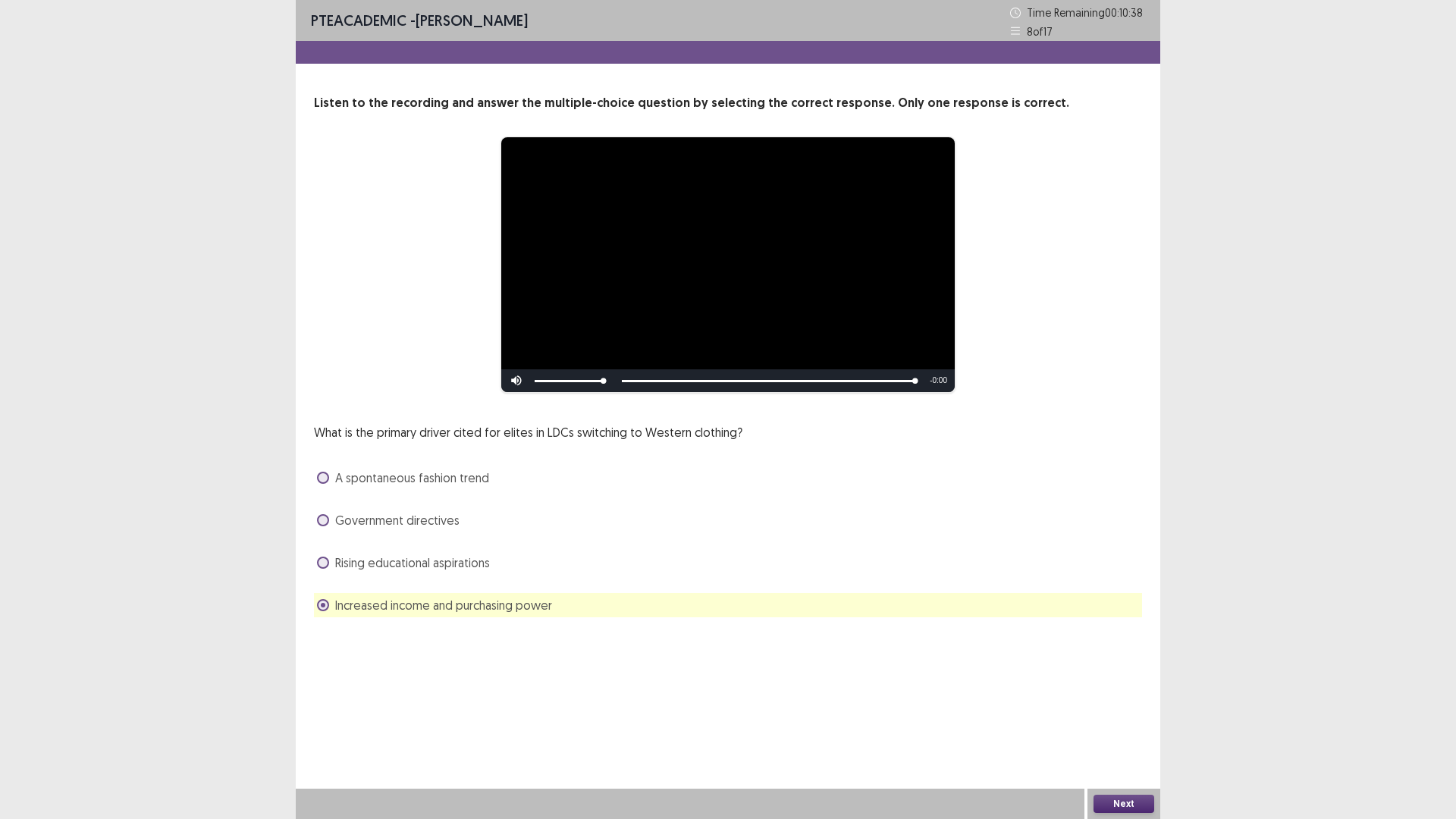
click at [1125, 695] on button "Next" at bounding box center [1123, 803] width 60 height 18
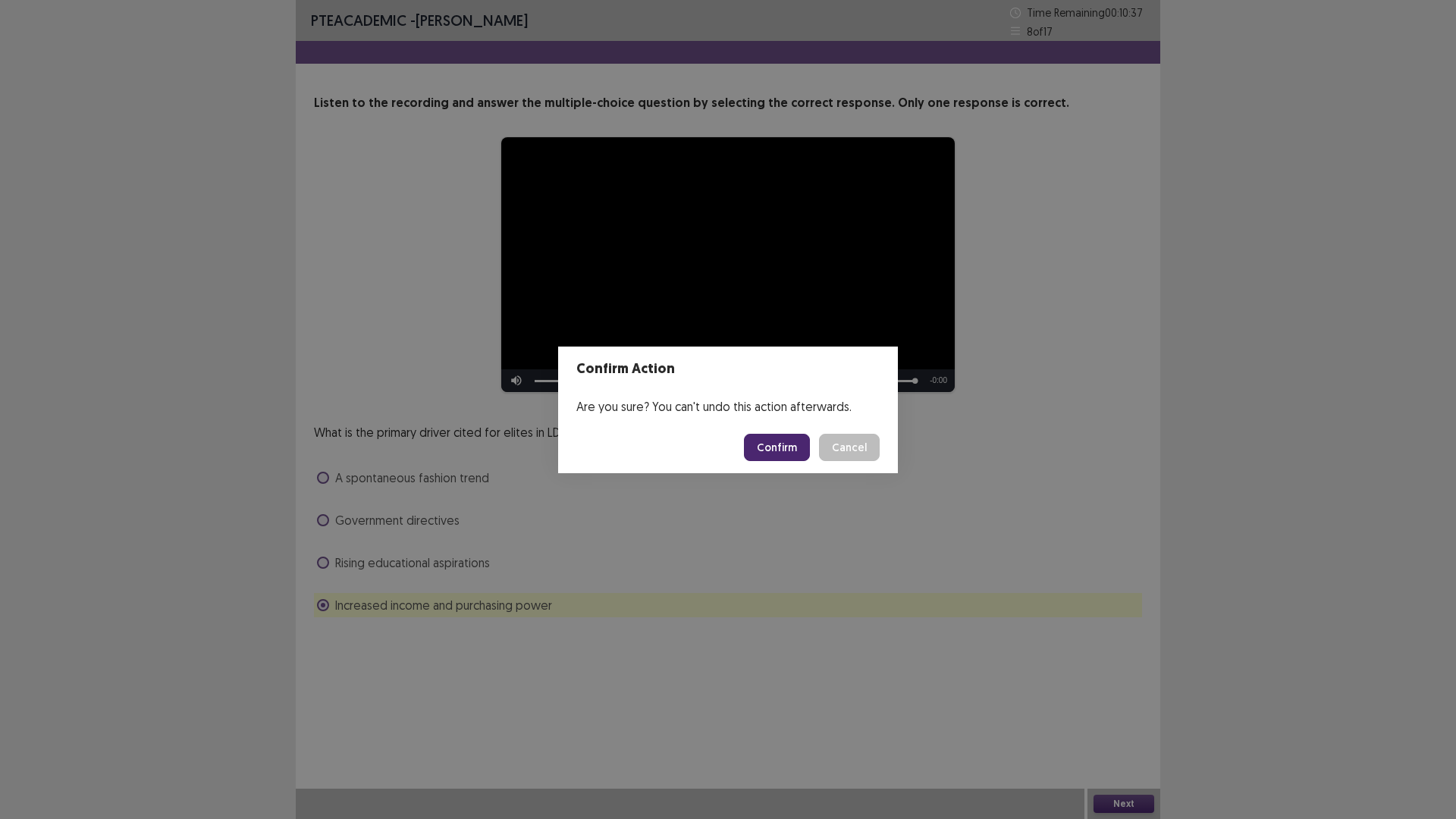
click at [774, 442] on button "Confirm" at bounding box center [776, 447] width 66 height 28
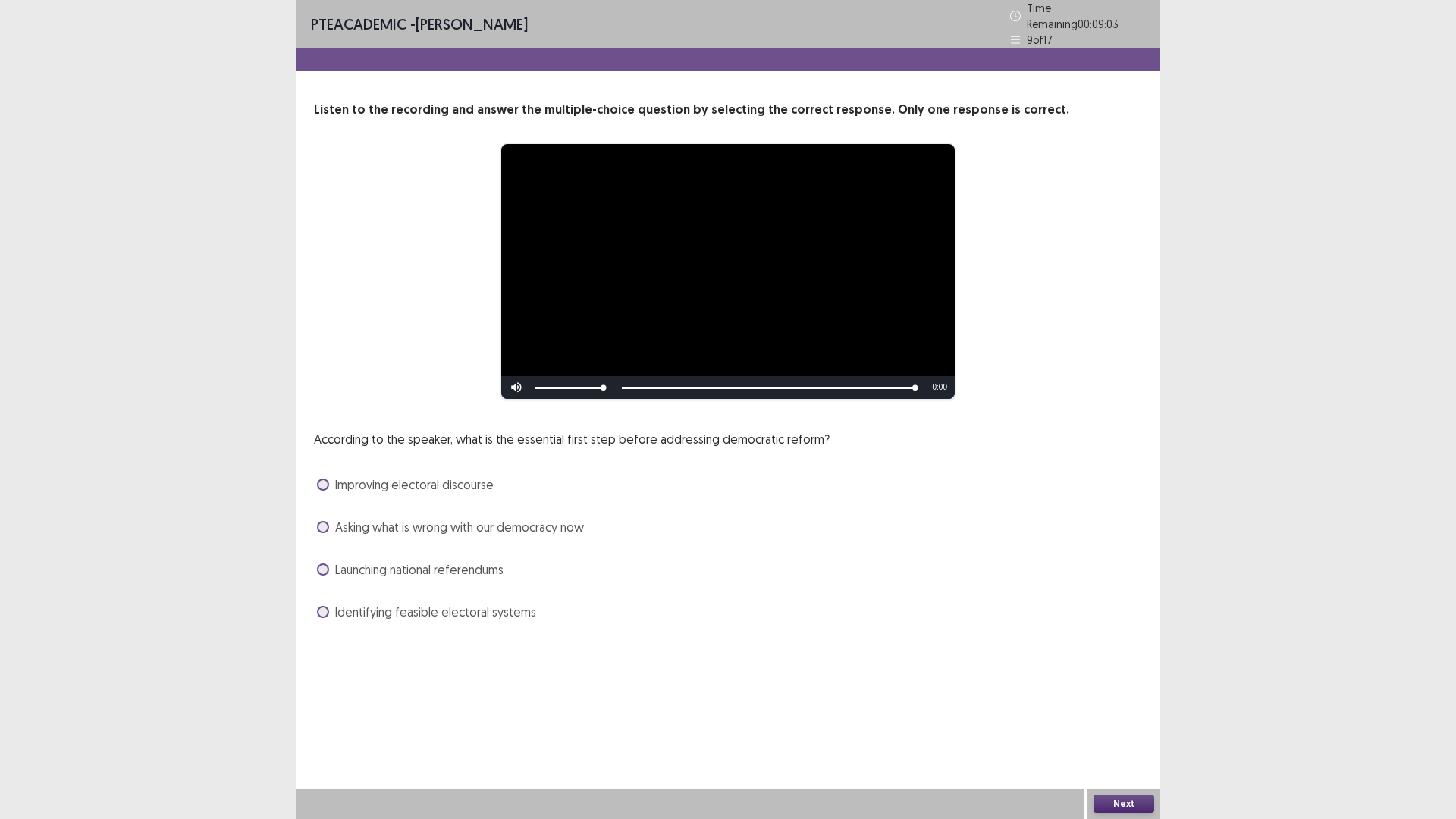
click at [332, 560] on label "Launching national referendums" at bounding box center [410, 569] width 187 height 18
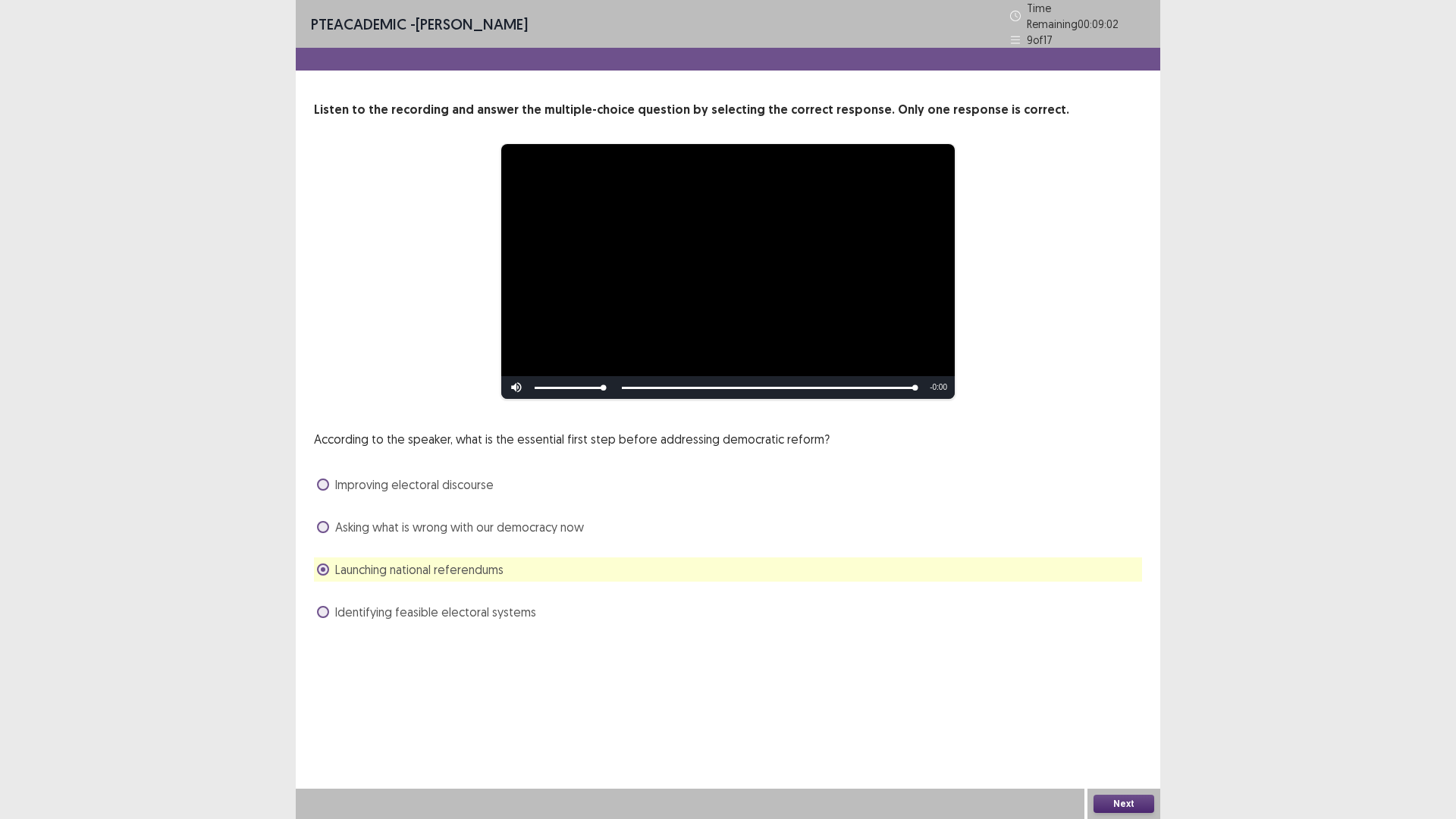
click at [1139, 695] on button "Next" at bounding box center [1123, 803] width 60 height 18
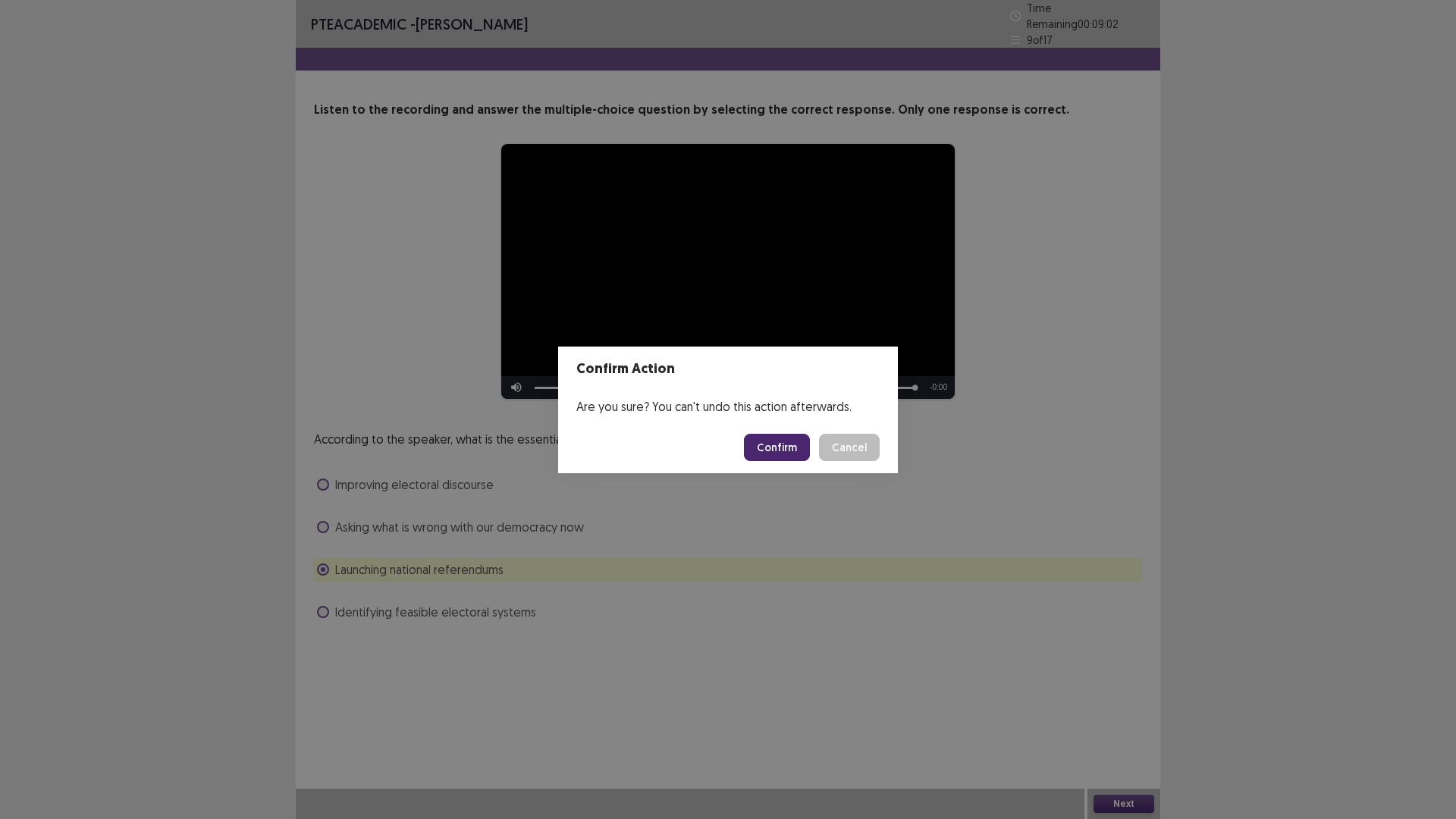
click at [763, 454] on button "Confirm" at bounding box center [776, 447] width 66 height 28
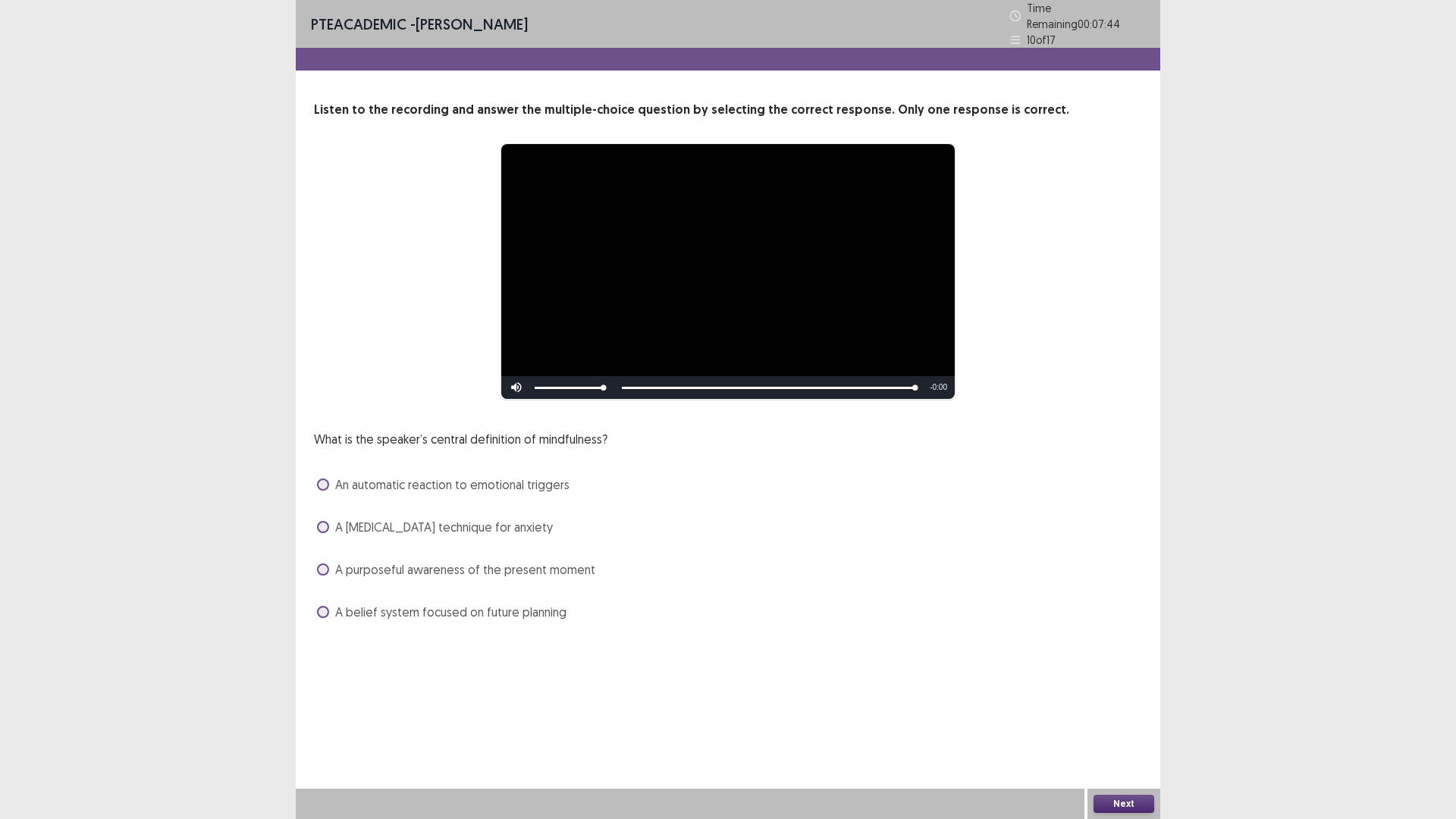
drag, startPoint x: 328, startPoint y: 562, endPoint x: 346, endPoint y: 574, distance: 21.6
click at [330, 562] on label "A purposeful awareness of the present moment" at bounding box center [455, 569] width 278 height 18
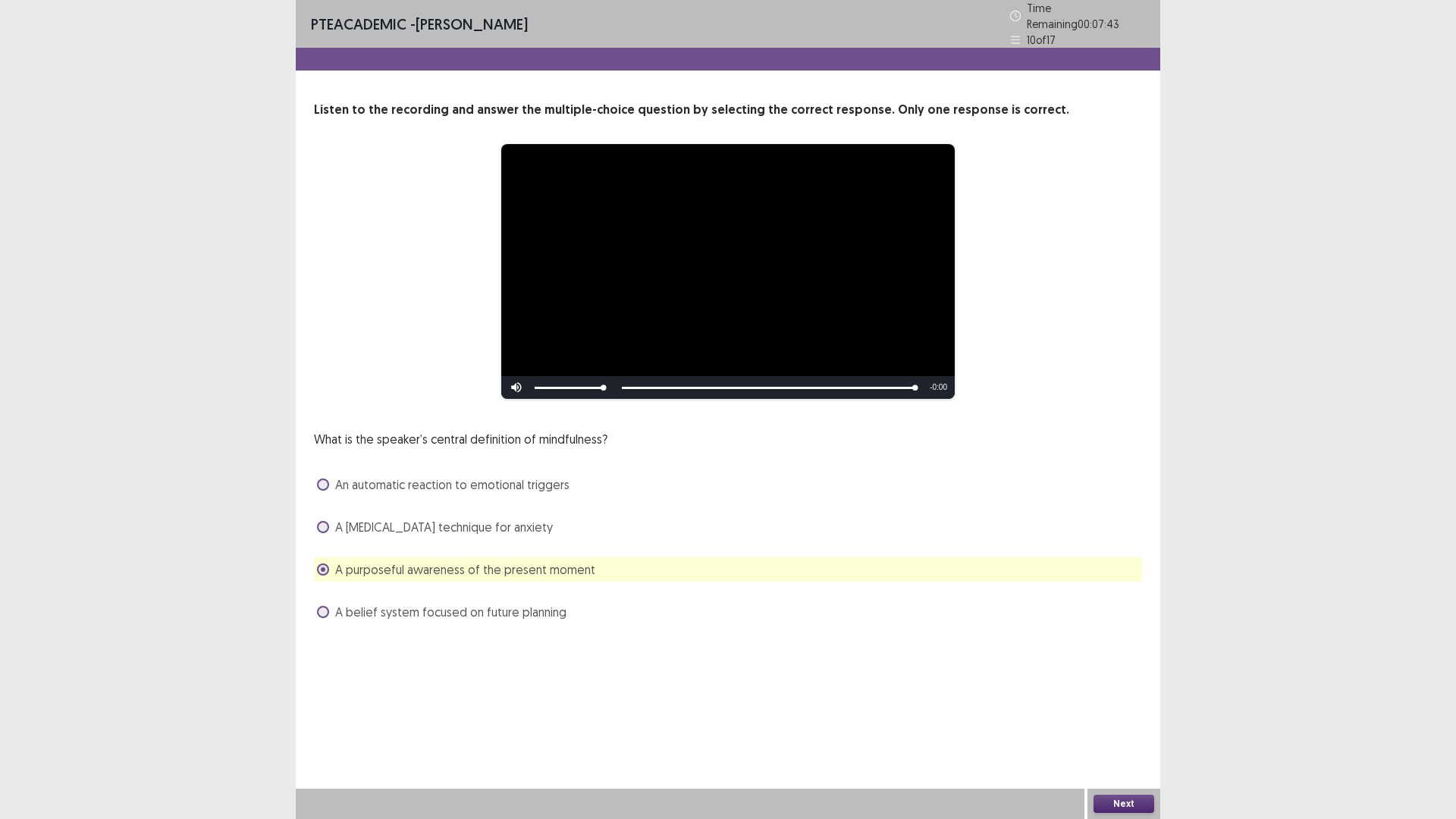
click at [1128, 695] on button "Next" at bounding box center [1123, 803] width 60 height 18
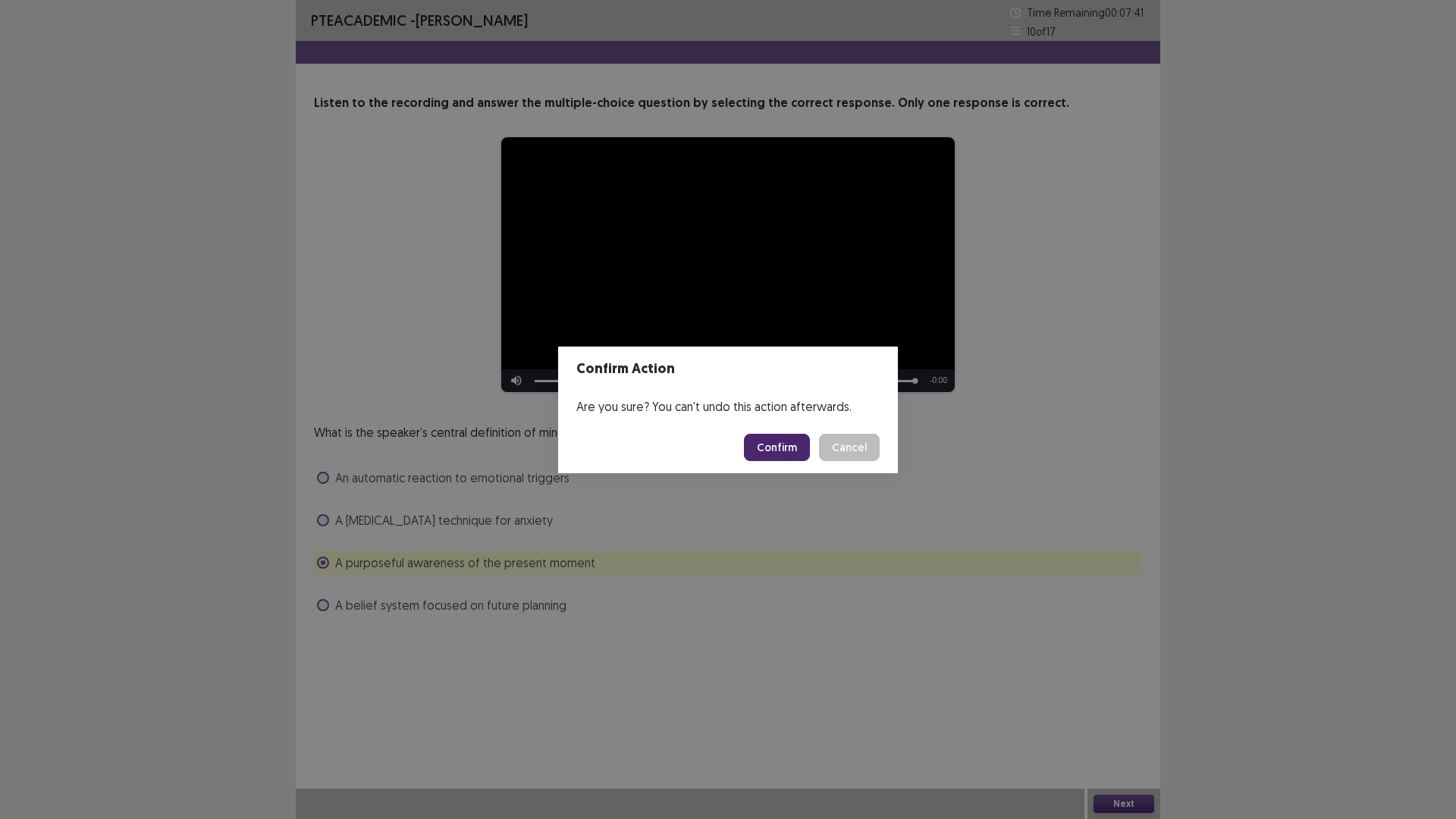
click at [773, 447] on button "Confirm" at bounding box center [776, 447] width 66 height 28
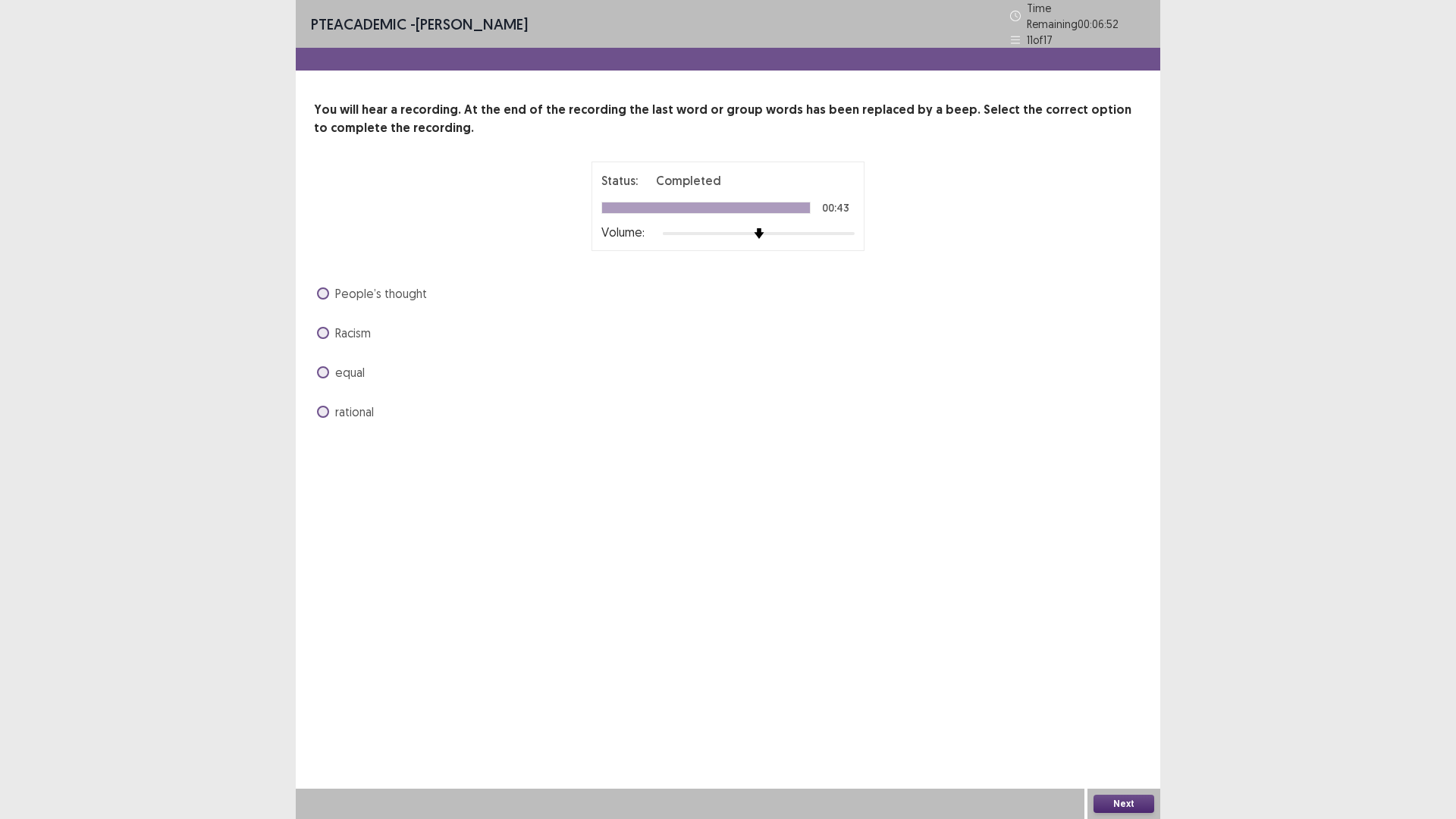
click at [319, 366] on span at bounding box center [323, 373] width 12 height 12
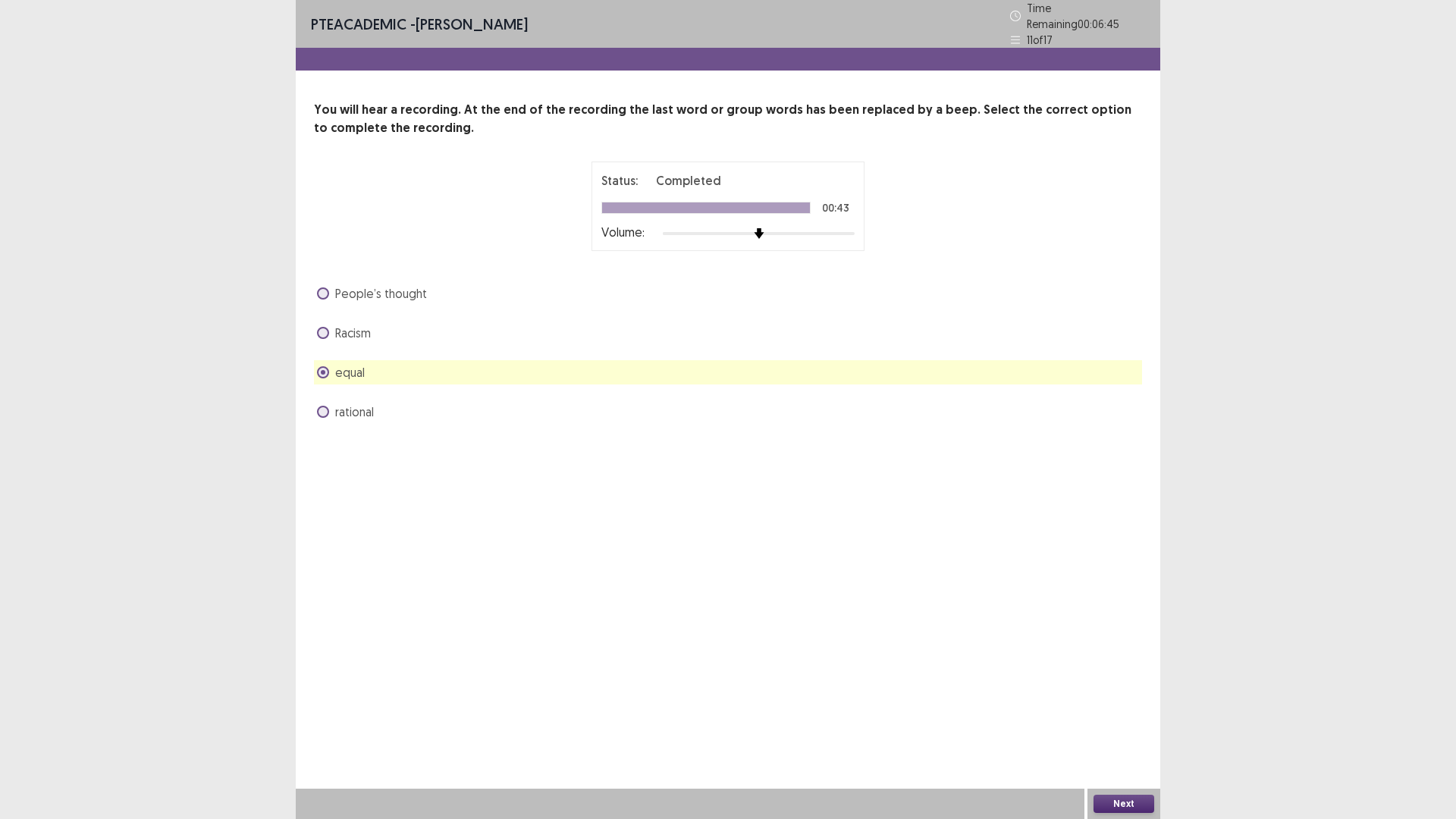
click at [1130, 695] on button "Next" at bounding box center [1123, 803] width 60 height 18
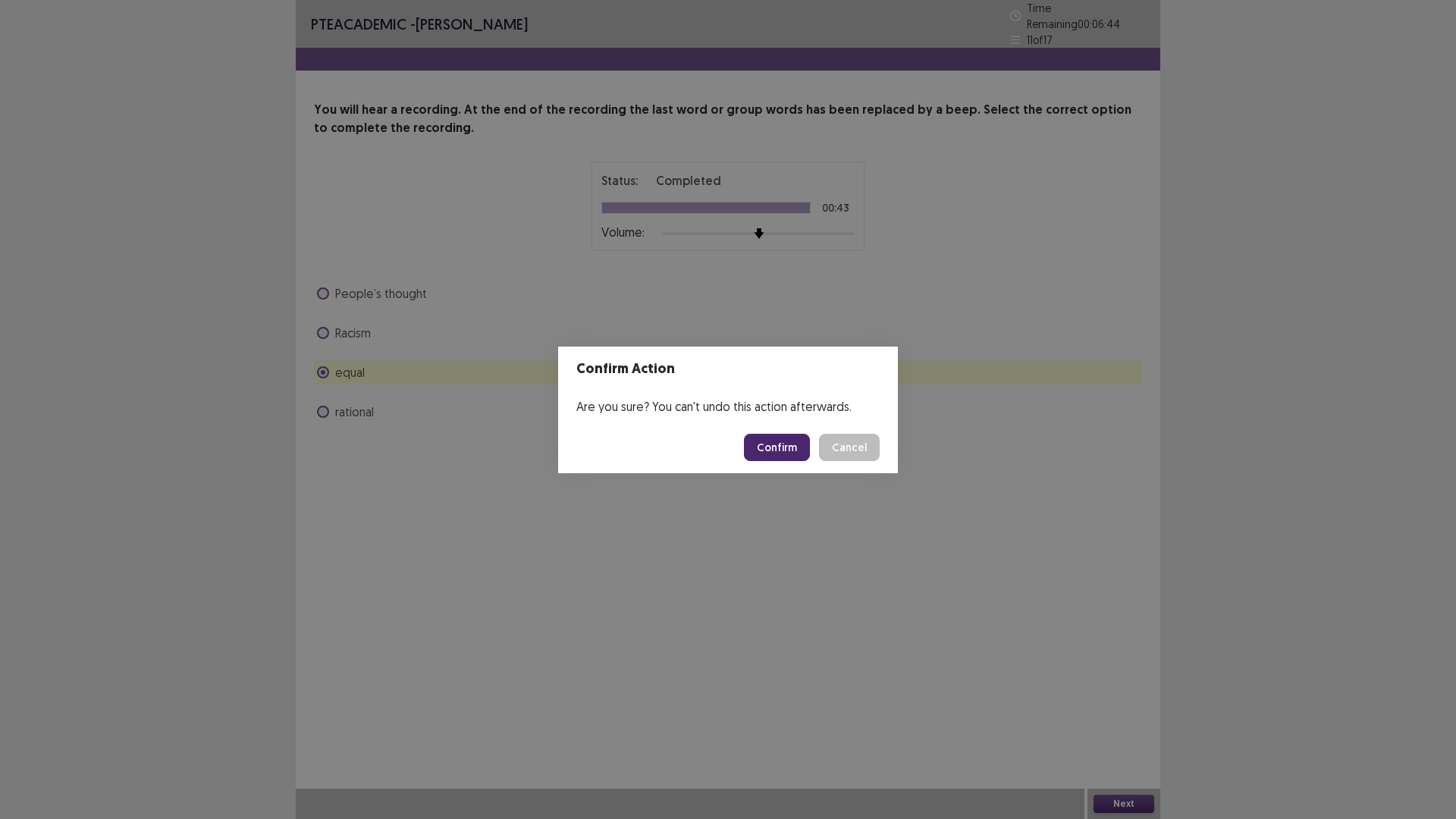
click at [791, 446] on button "Confirm" at bounding box center [776, 447] width 66 height 28
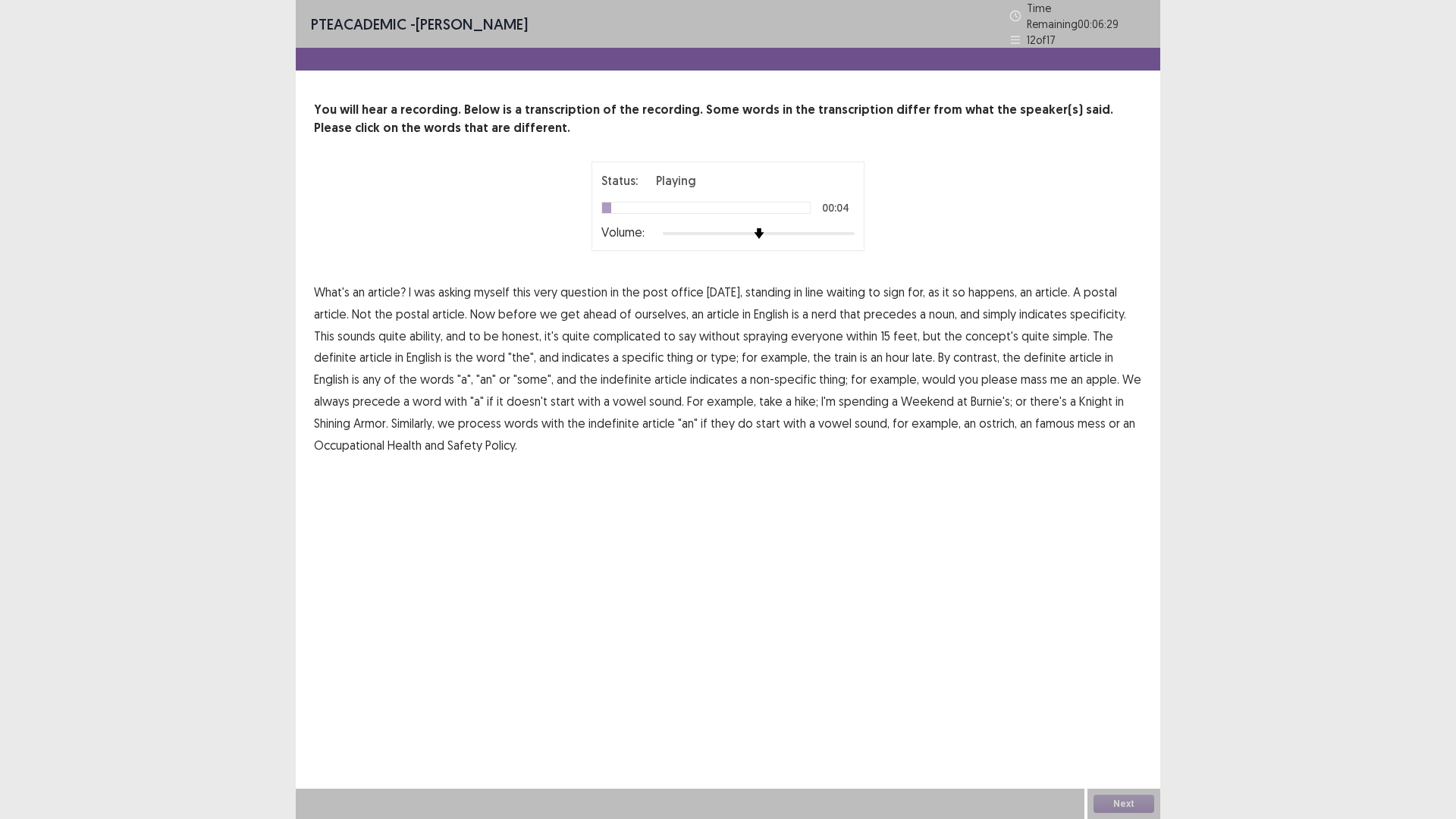
drag, startPoint x: 409, startPoint y: 284, endPoint x: 430, endPoint y: 301, distance: 27.0
click at [410, 284] on span "I" at bounding box center [409, 292] width 3 height 18
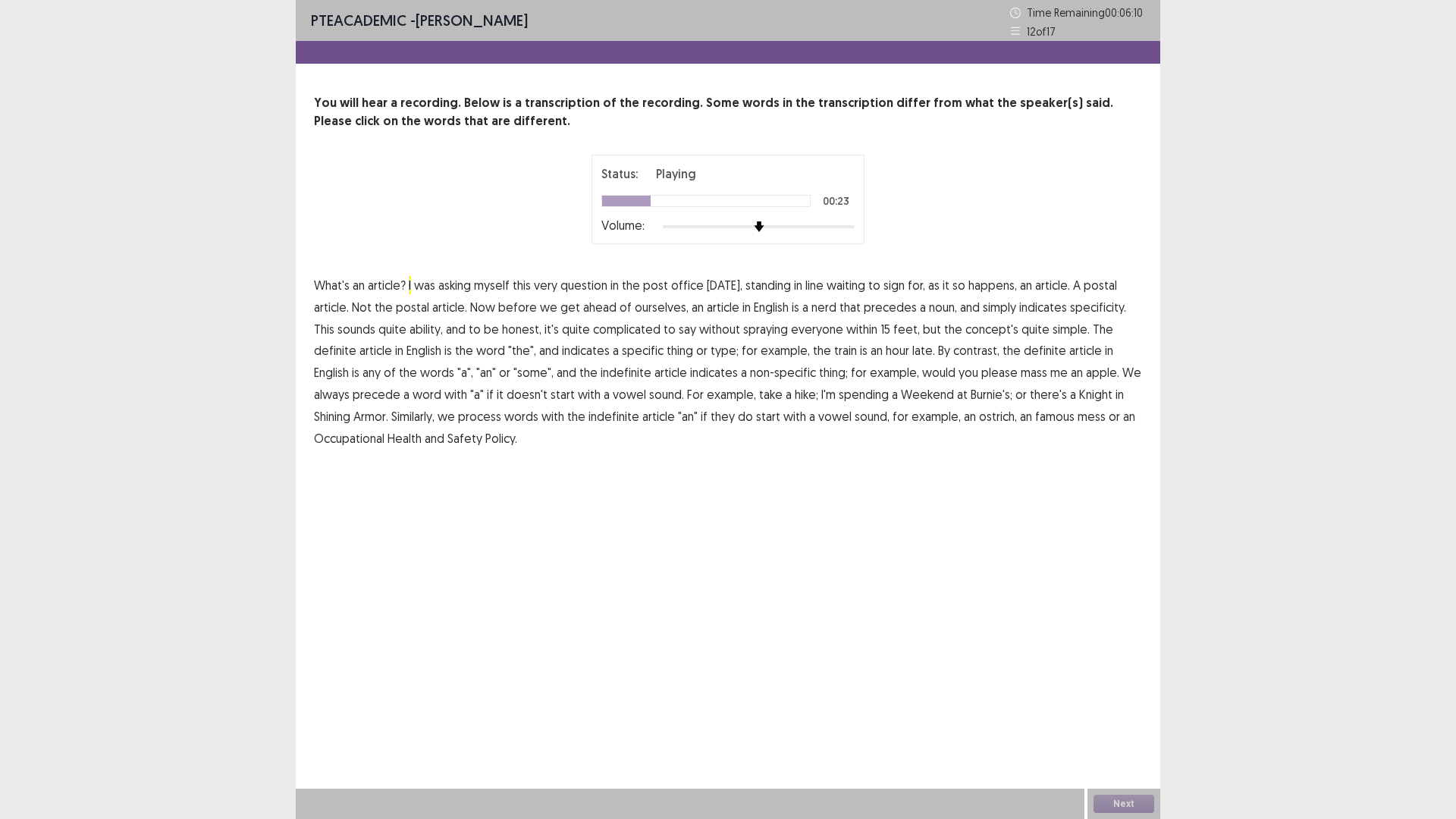
click at [818, 304] on span "nerd" at bounding box center [824, 307] width 25 height 18
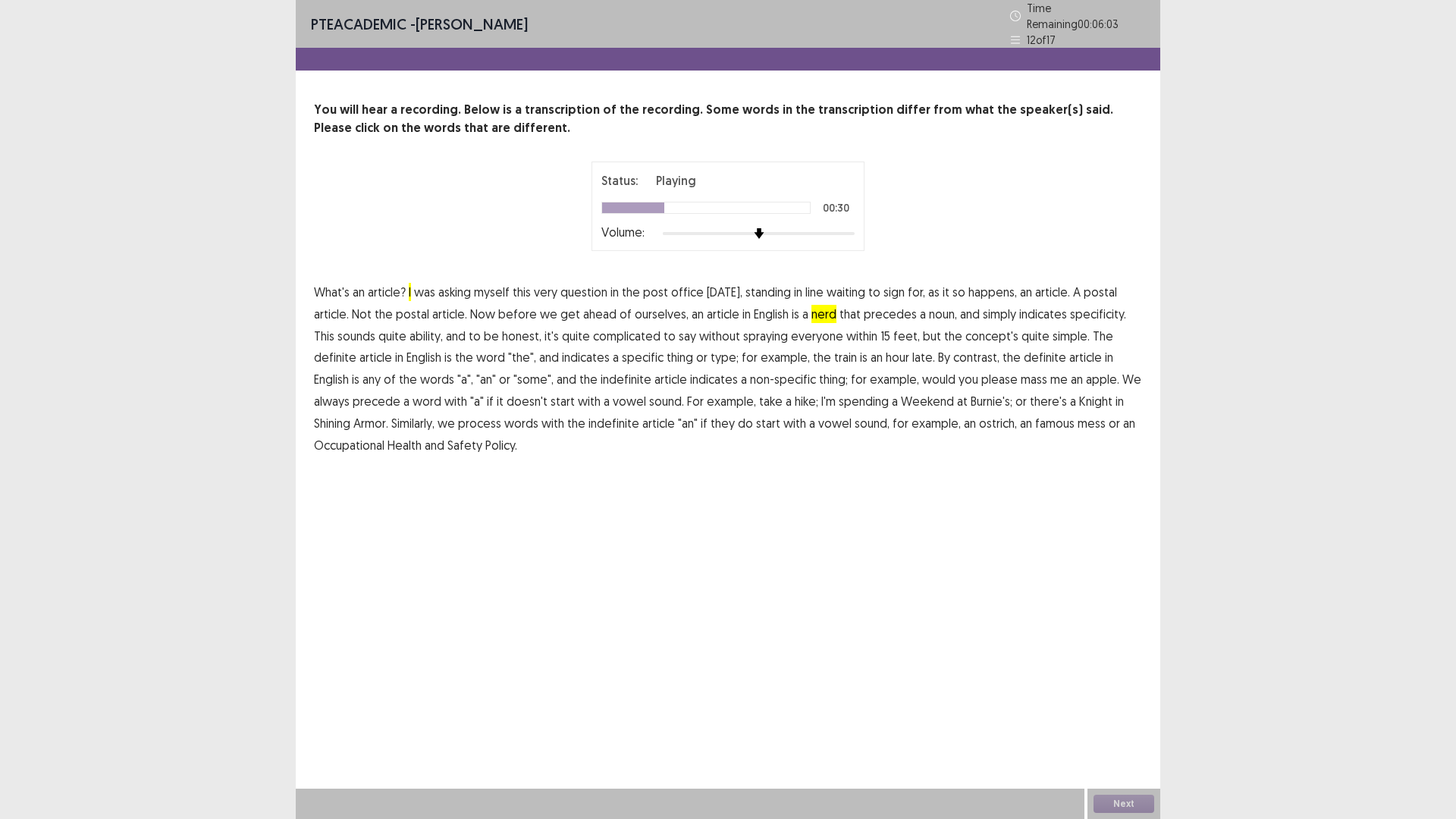
click at [409, 326] on span "ability," at bounding box center [426, 335] width 34 height 18
drag, startPoint x: 963, startPoint y: 349, endPoint x: 975, endPoint y: 352, distance: 12.4
click at [1002, 348] on span "the" at bounding box center [1011, 357] width 18 height 18
click at [408, 283] on span "I" at bounding box center [409, 292] width 3 height 18
click at [414, 281] on p "What's an article? I was asking myself this very question in the post office [D…" at bounding box center [728, 368] width 828 height 174
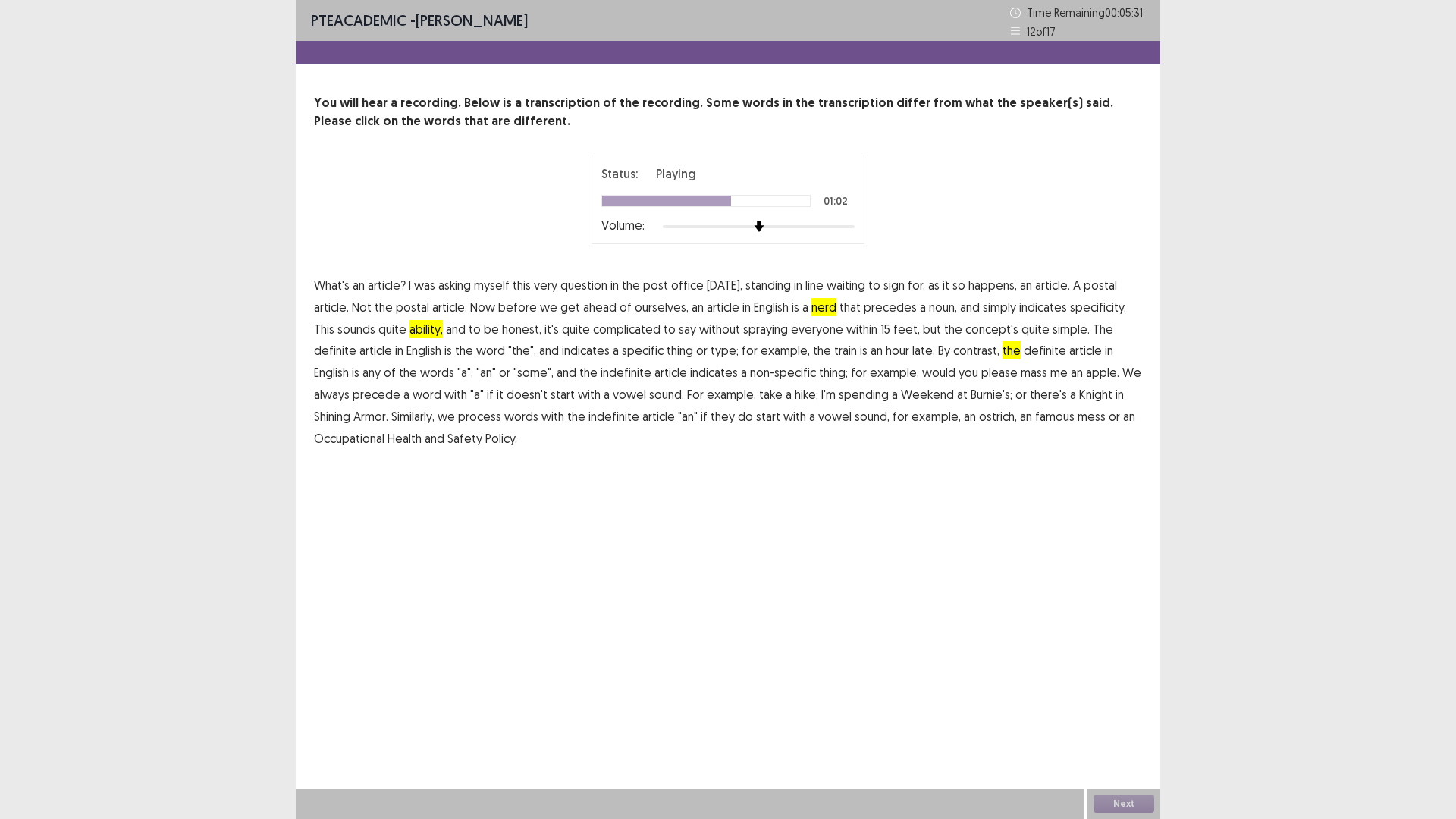
click at [690, 373] on span "indicates" at bounding box center [714, 372] width 48 height 18
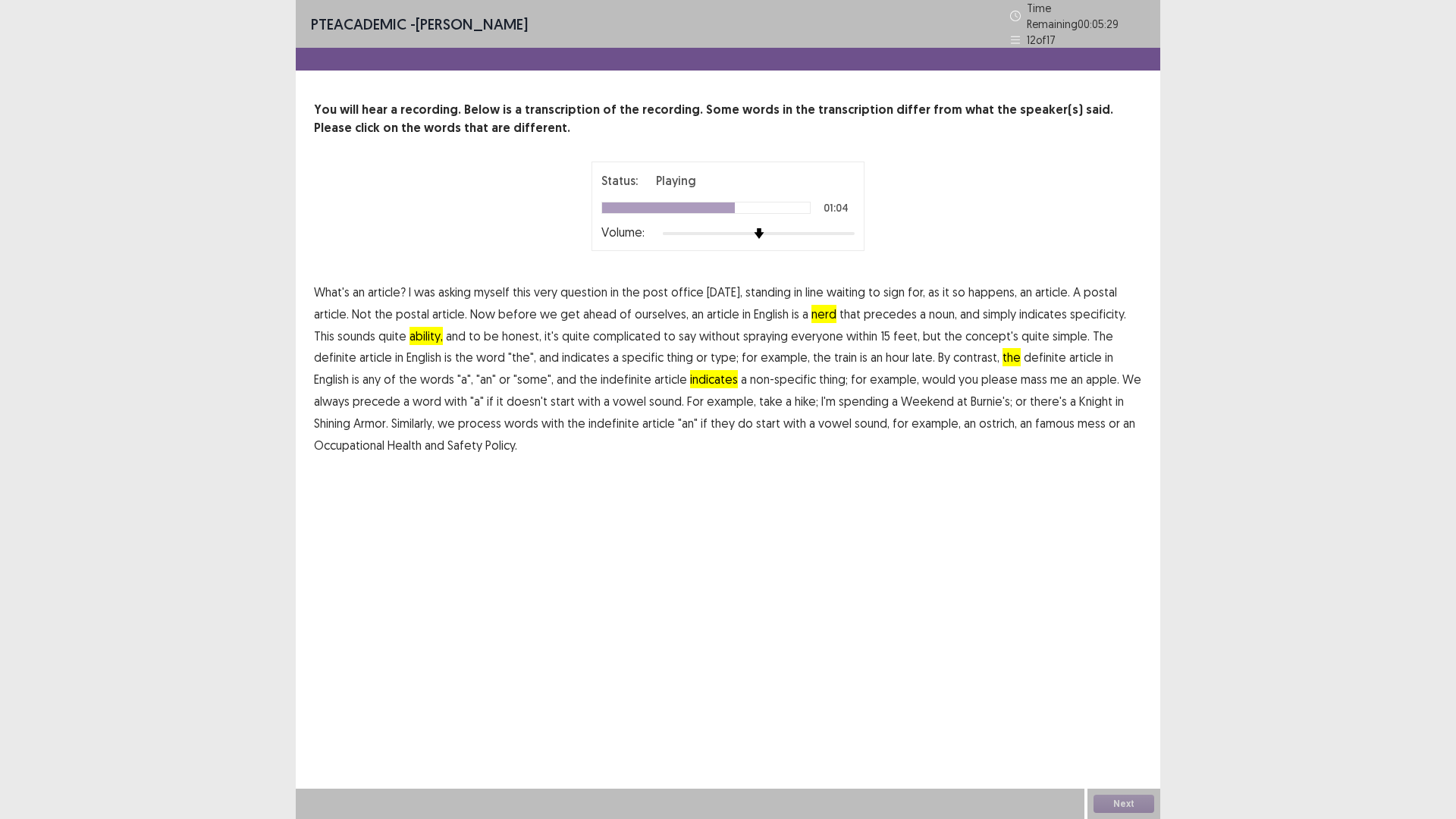
click at [655, 370] on span "article" at bounding box center [671, 379] width 33 height 18
click at [690, 372] on span "indicates" at bounding box center [714, 379] width 48 height 18
drag, startPoint x: 594, startPoint y: 367, endPoint x: 614, endPoint y: 372, distance: 20.6
click at [655, 370] on span "article" at bounding box center [671, 379] width 33 height 18
click at [1020, 370] on span "mass" at bounding box center [1034, 379] width 27 height 18
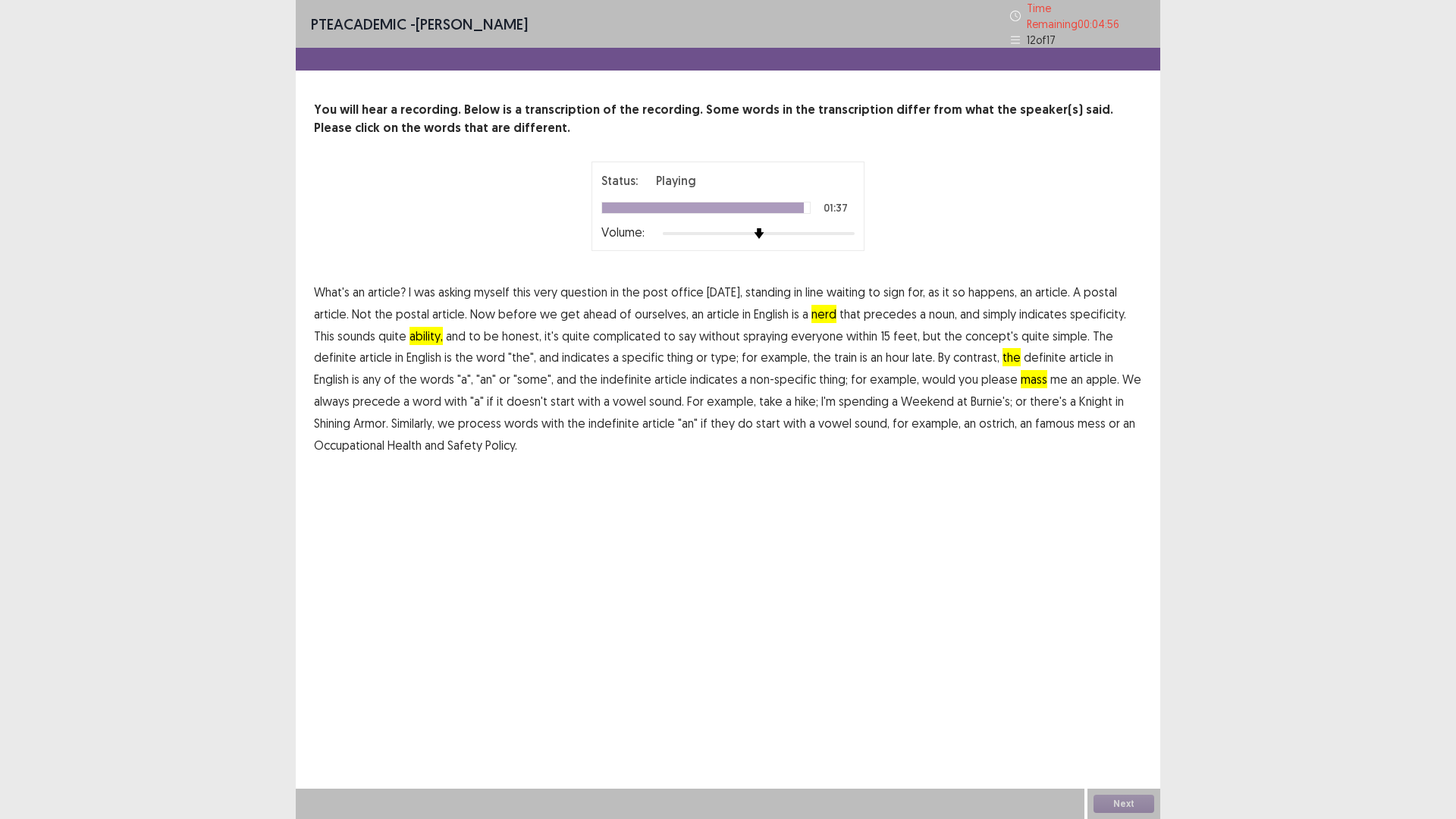
click at [1035, 416] on span "famous" at bounding box center [1055, 422] width 39 height 18
click at [1113, 695] on button "Next" at bounding box center [1123, 803] width 60 height 18
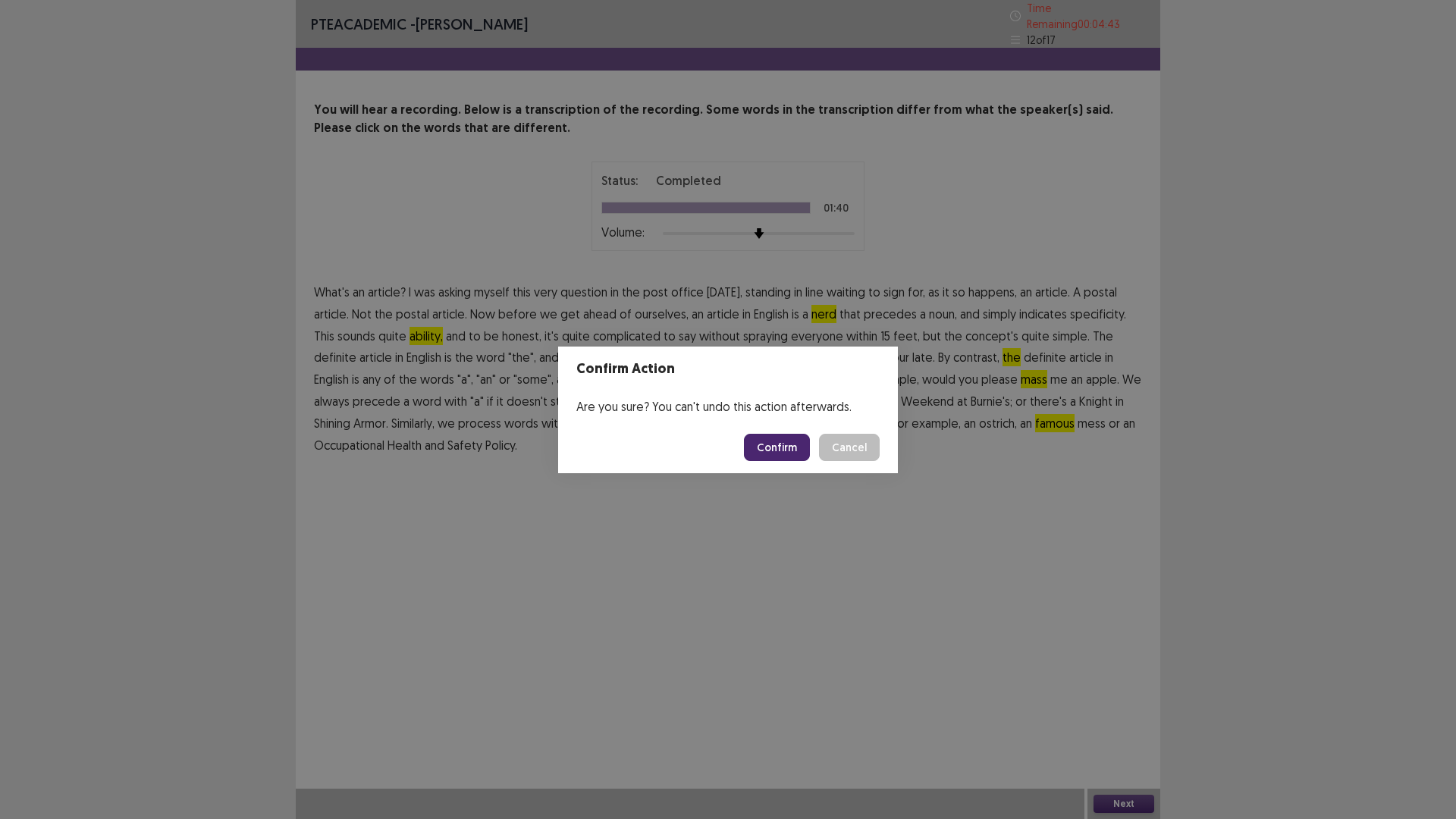
click at [798, 439] on button "Confirm" at bounding box center [776, 447] width 66 height 28
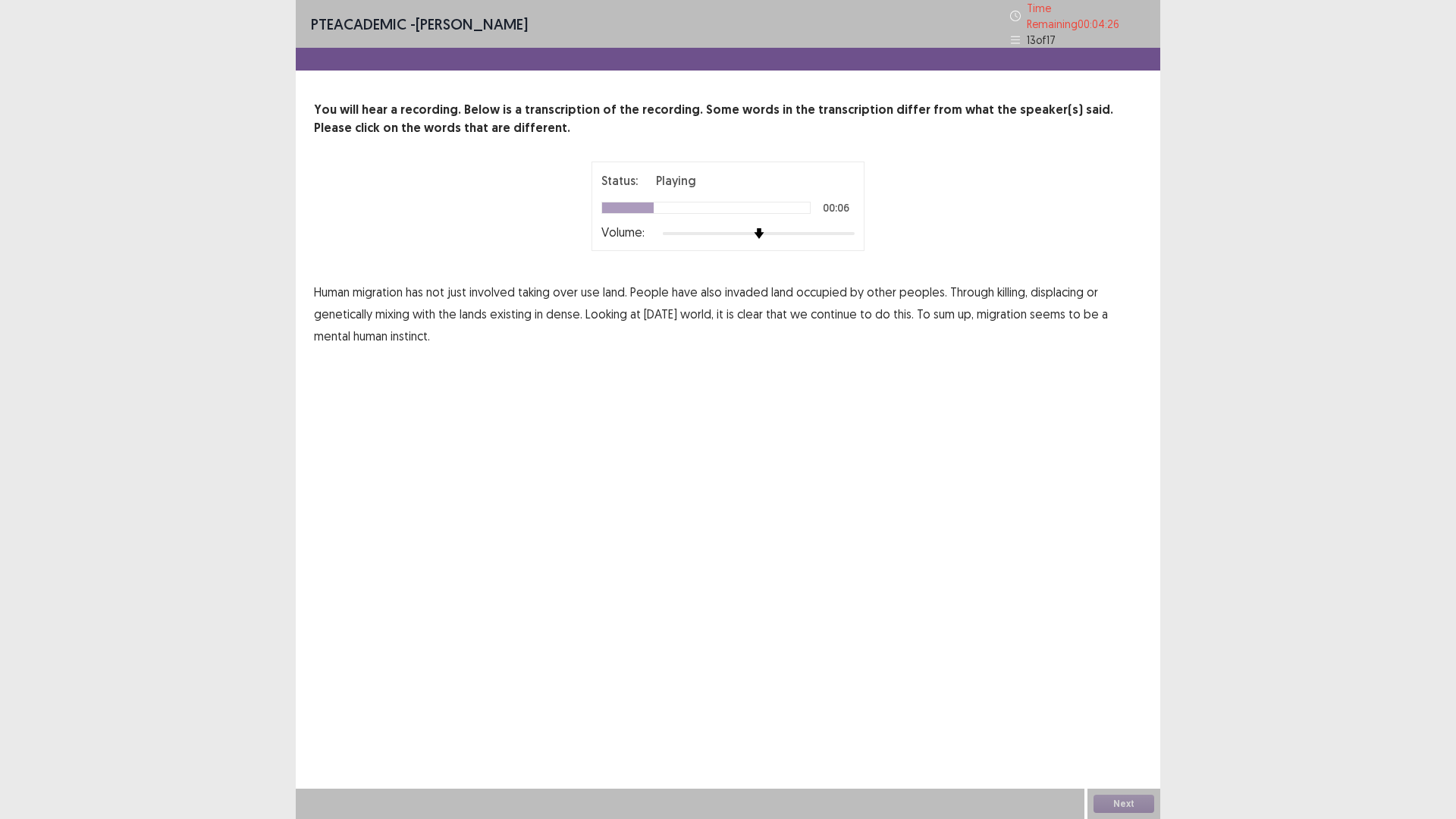
click at [593, 285] on span "use" at bounding box center [590, 292] width 19 height 18
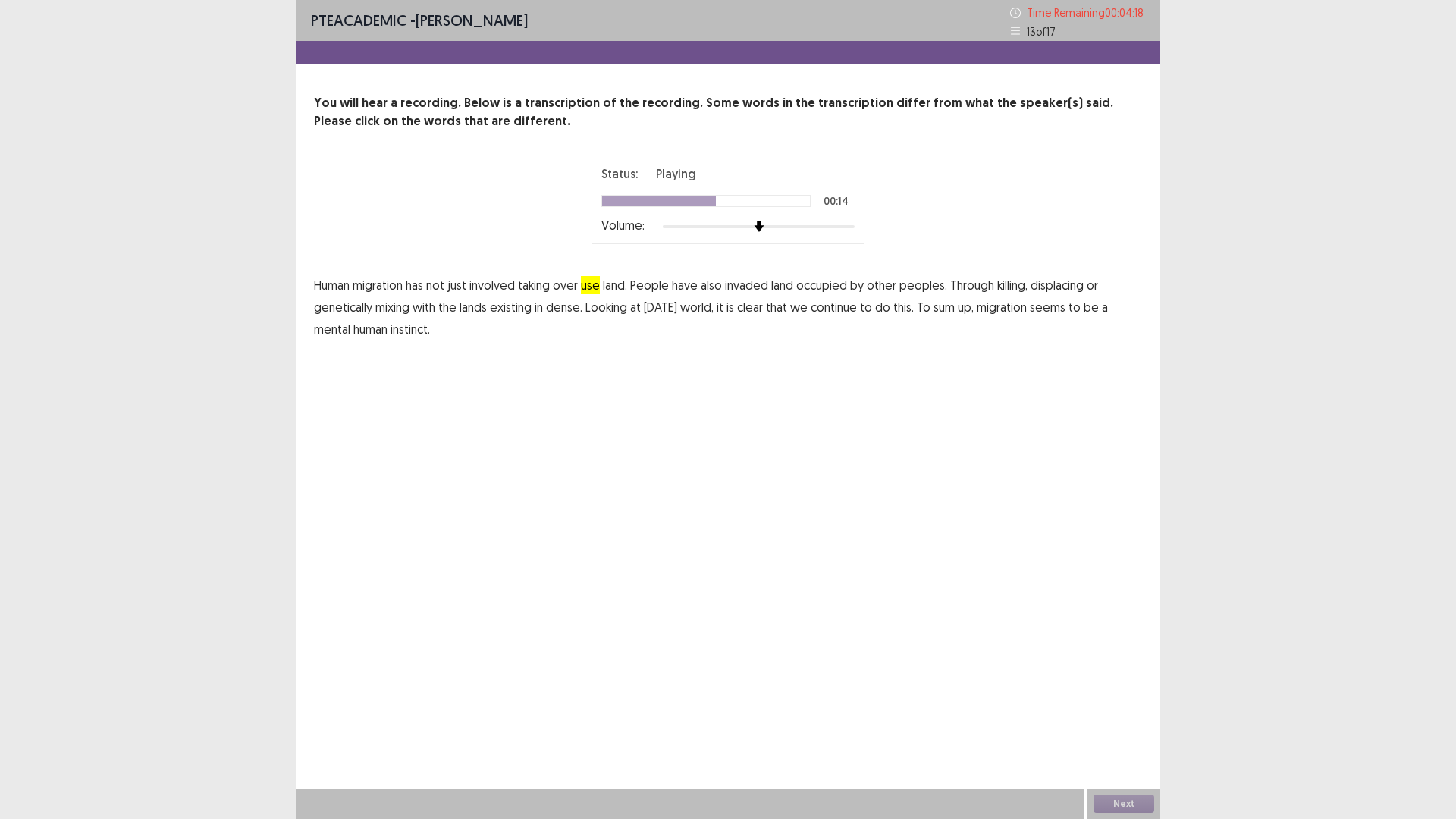
click at [558, 311] on span "dense." at bounding box center [564, 307] width 36 height 18
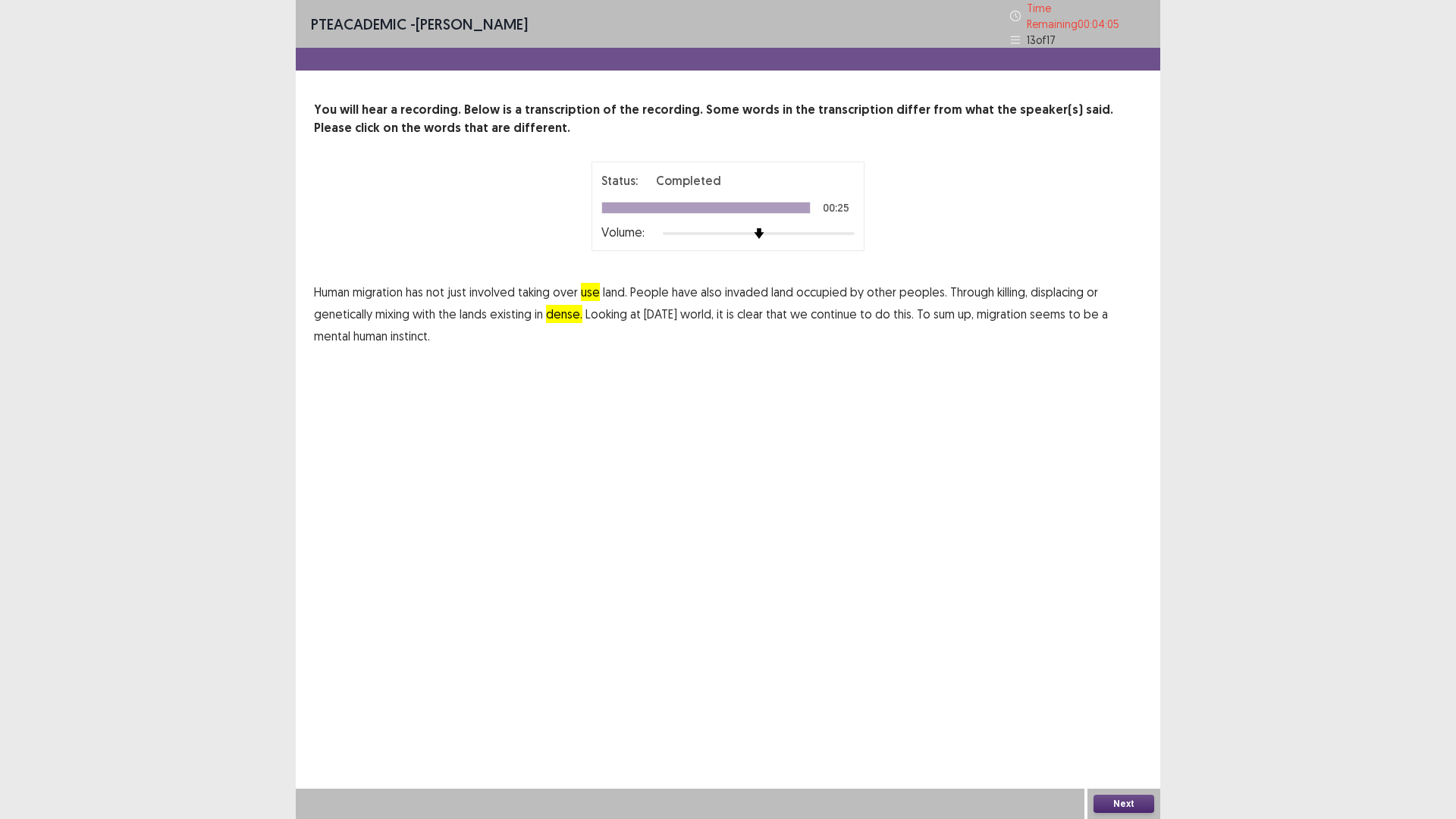
click at [332, 331] on span "mental" at bounding box center [332, 335] width 36 height 18
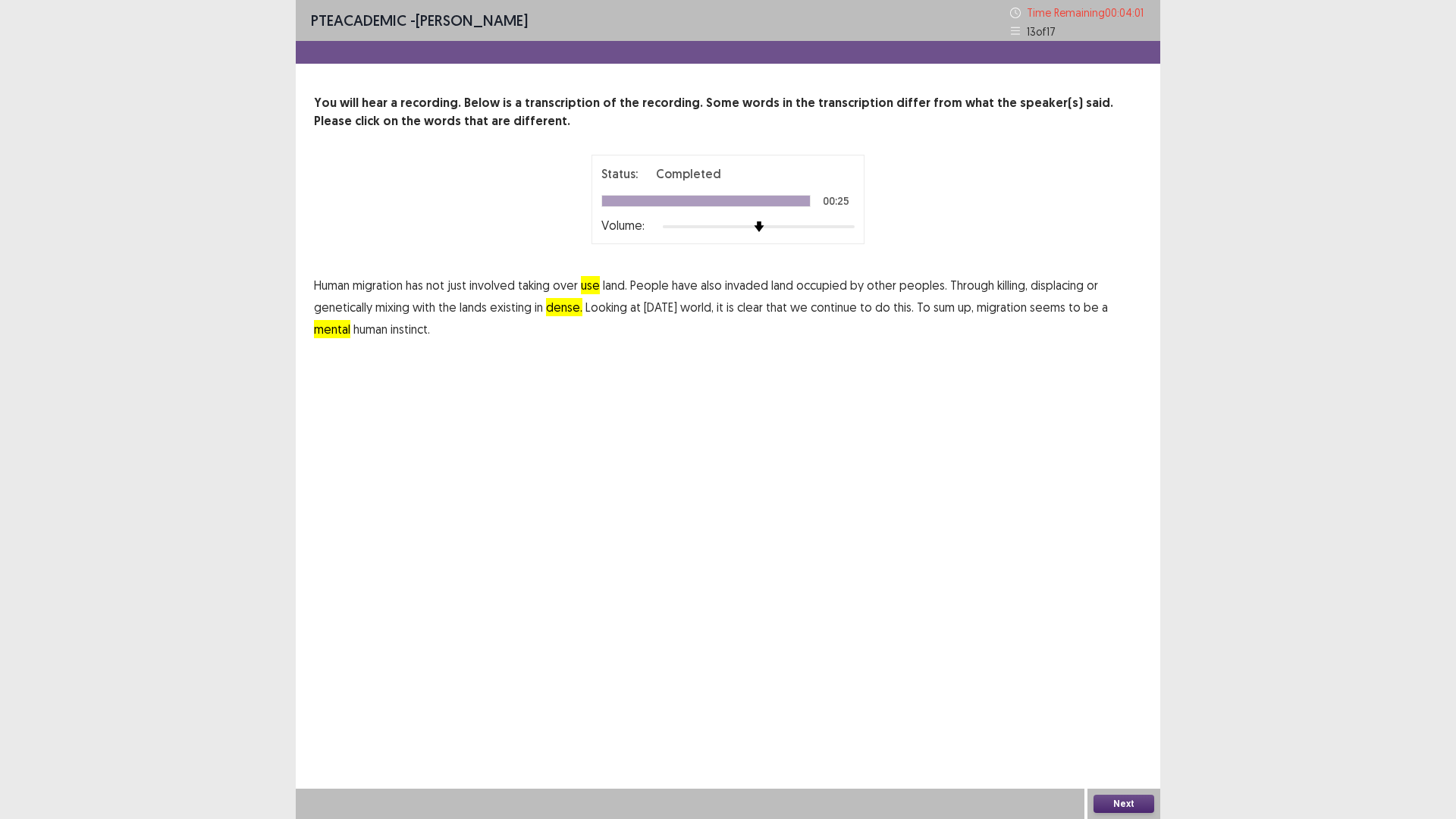
click at [1132, 695] on button "Next" at bounding box center [1123, 803] width 60 height 18
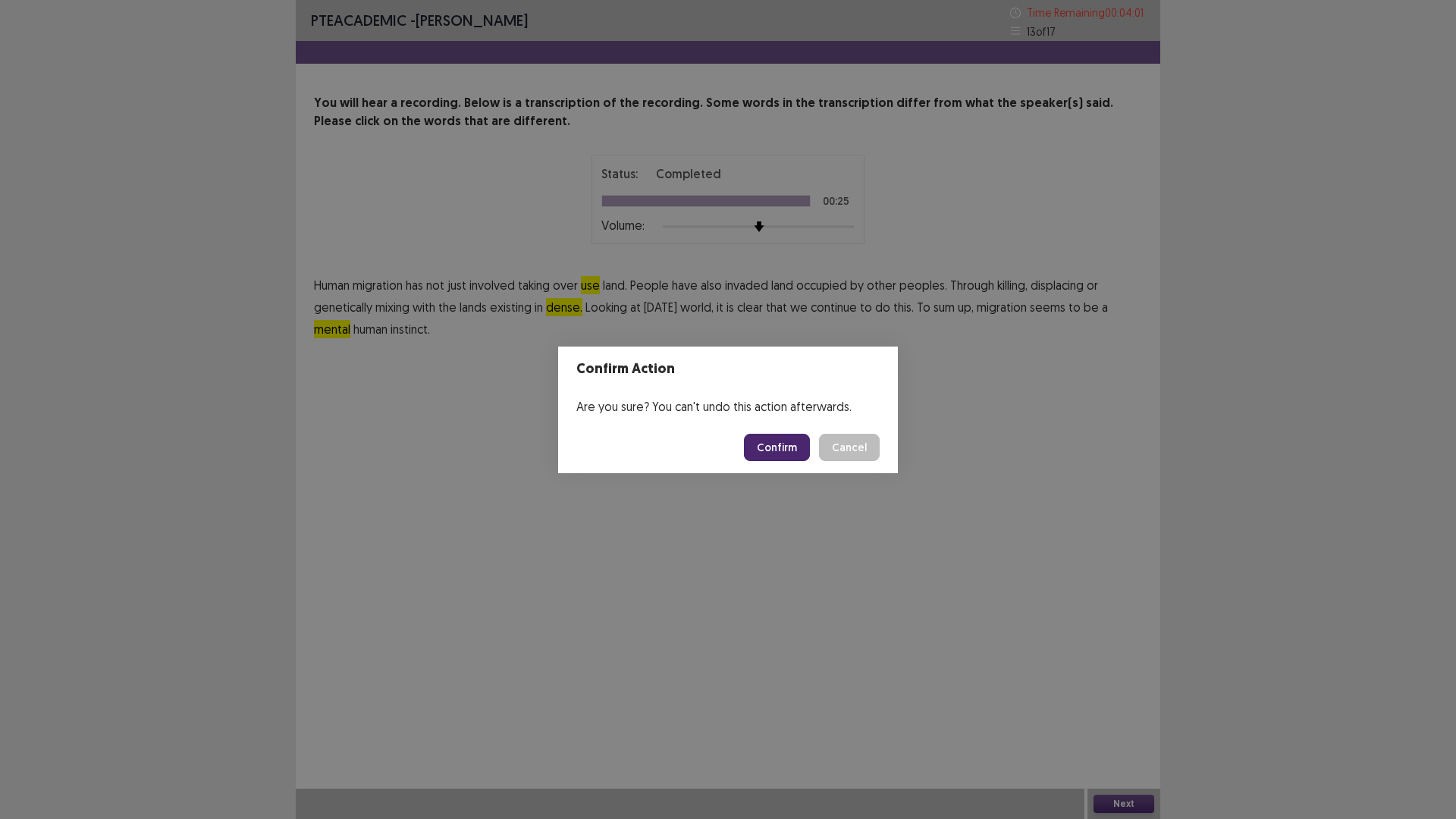
click at [785, 446] on button "Confirm" at bounding box center [776, 447] width 66 height 28
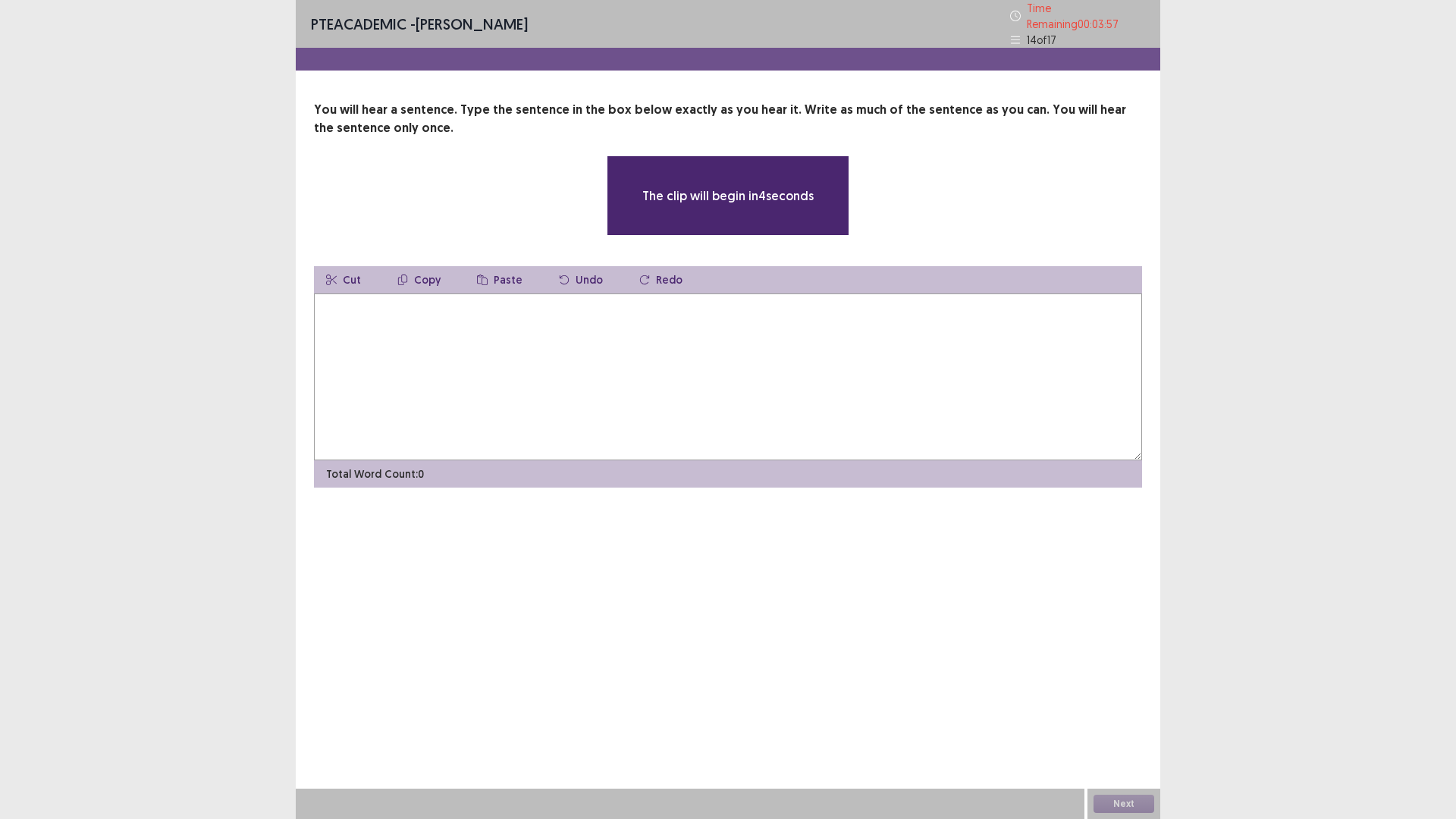
click at [728, 360] on textarea at bounding box center [728, 377] width 828 height 167
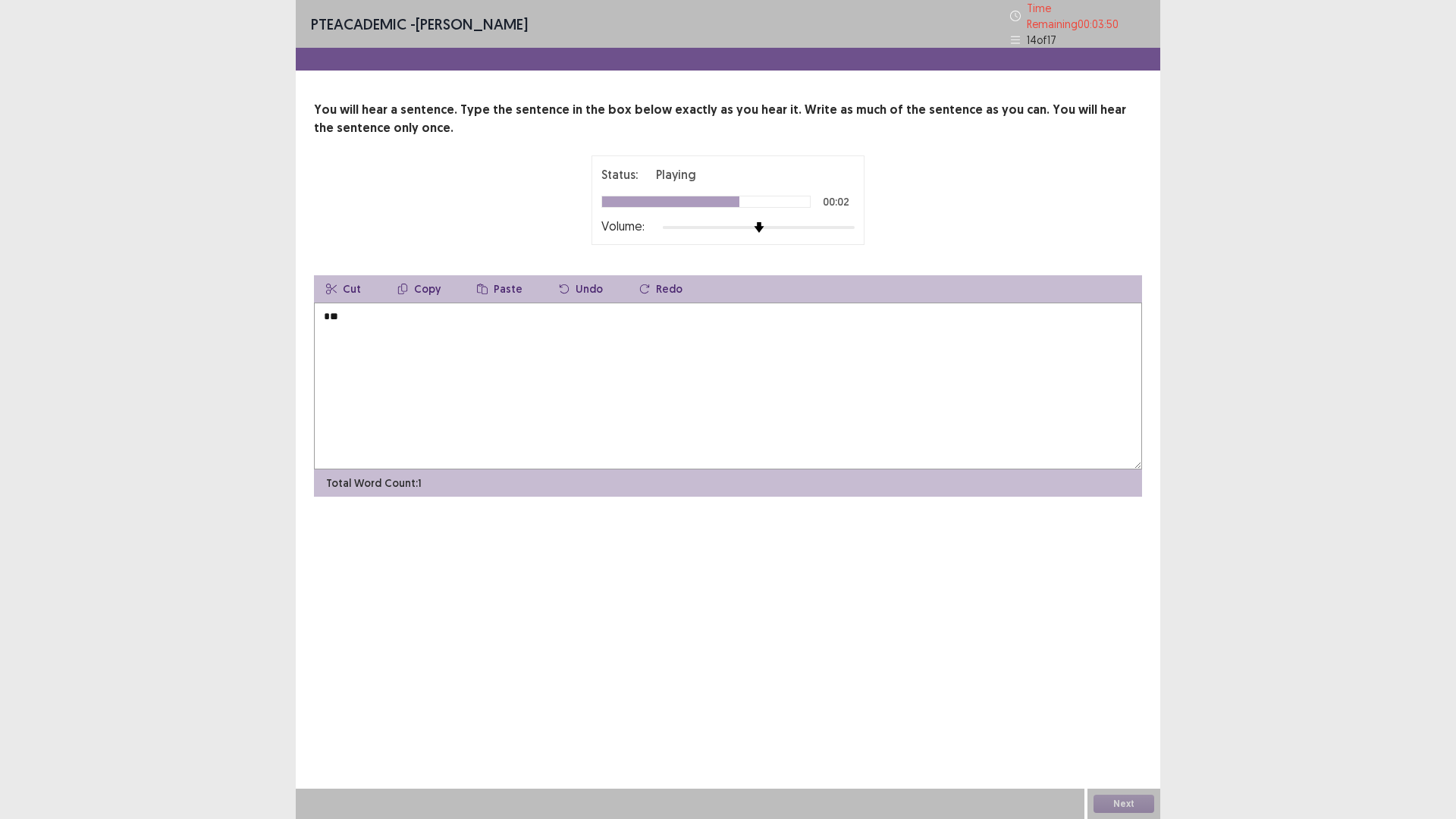
type textarea "*"
click at [545, 322] on textarea "**********" at bounding box center [728, 386] width 828 height 167
click at [327, 326] on textarea "**********" at bounding box center [728, 386] width 828 height 167
type textarea "**********"
click at [1125, 695] on button "Next" at bounding box center [1123, 803] width 60 height 18
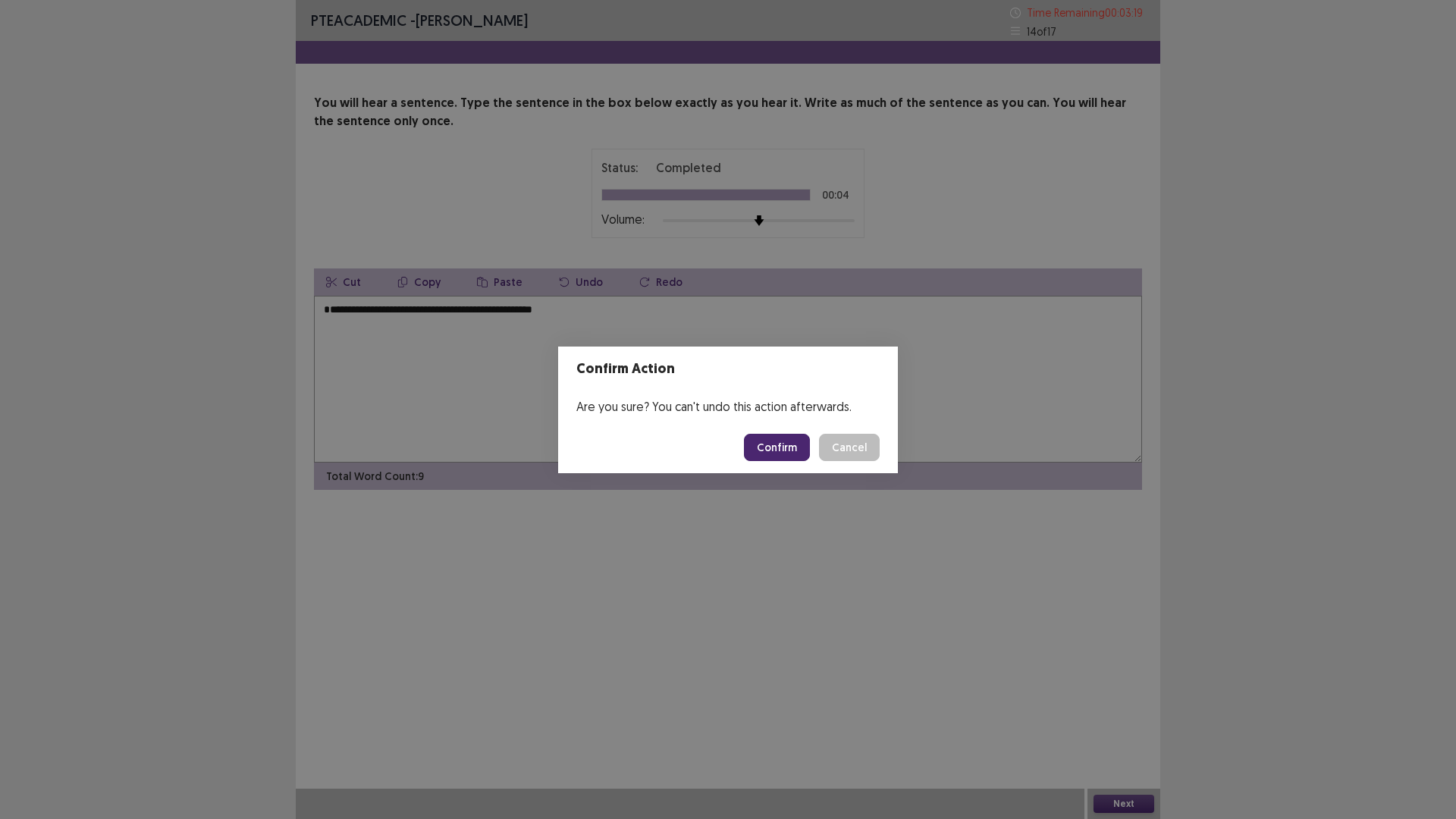
click at [770, 429] on footer "Confirm Cancel" at bounding box center [728, 447] width 340 height 52
click at [770, 444] on button "Confirm" at bounding box center [776, 447] width 66 height 28
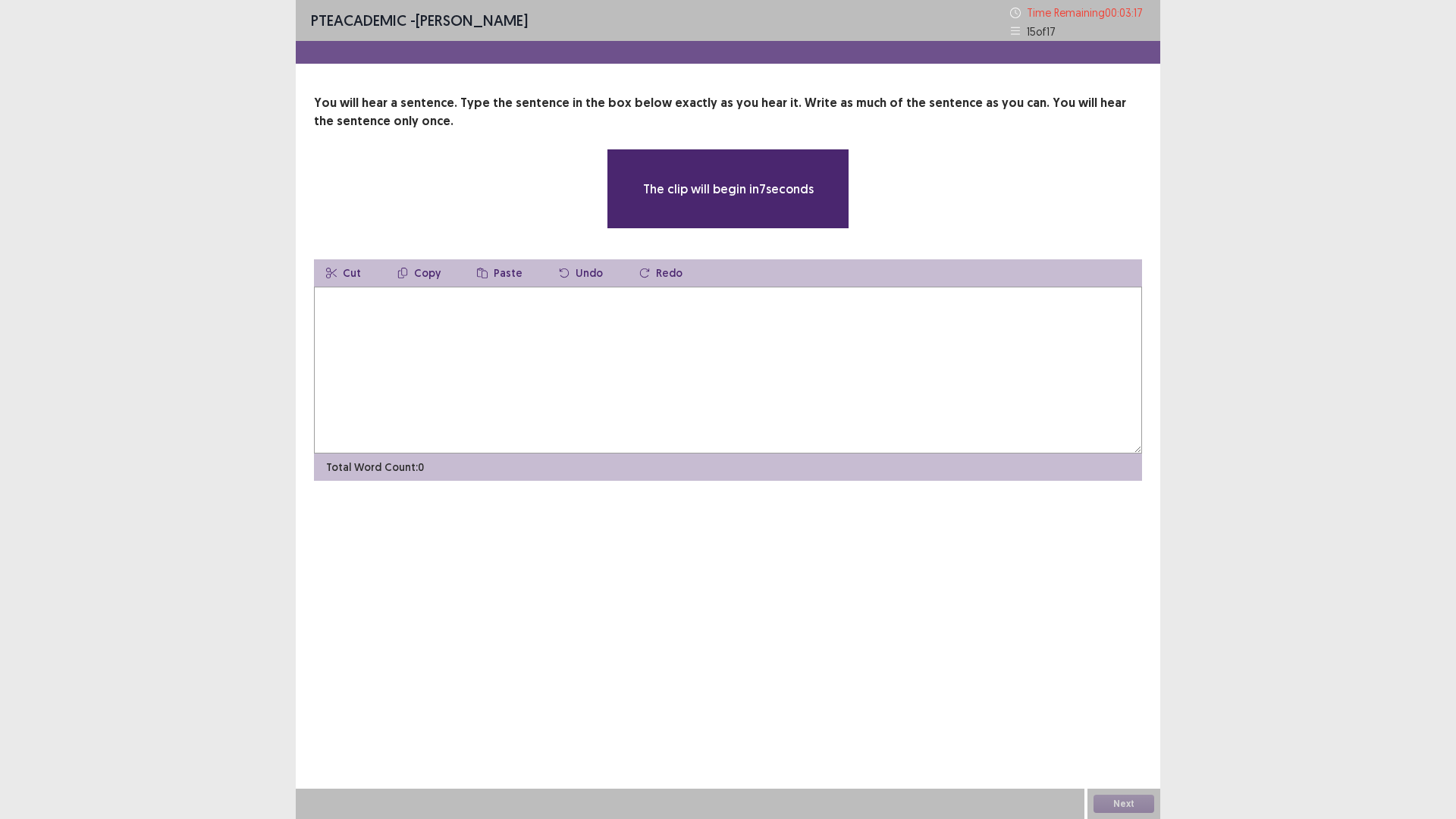
click at [442, 320] on textarea at bounding box center [728, 370] width 828 height 167
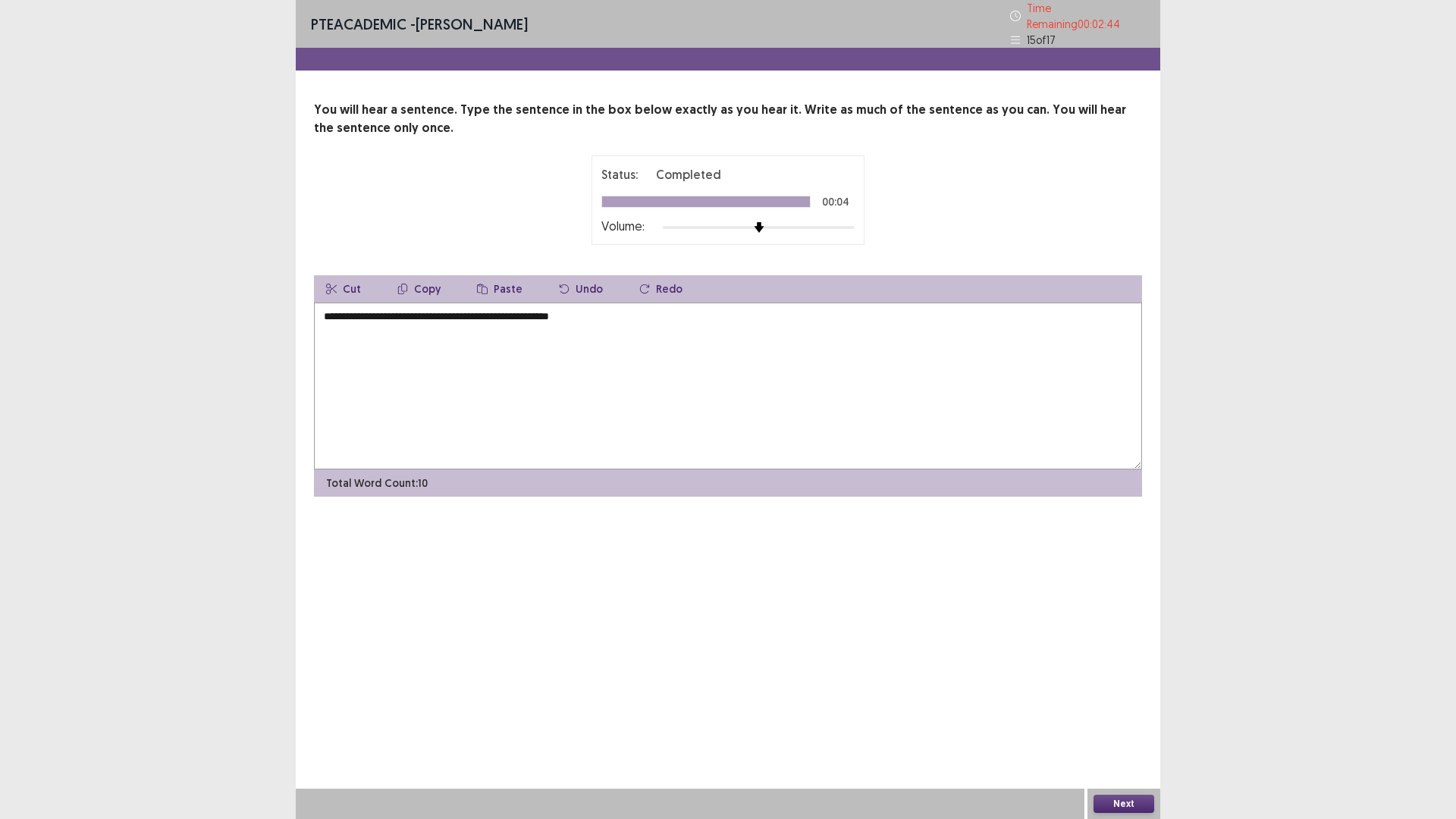
click at [454, 310] on textarea "**********" at bounding box center [728, 386] width 828 height 167
click at [457, 316] on textarea "**********" at bounding box center [728, 386] width 828 height 167
drag, startPoint x: 454, startPoint y: 312, endPoint x: 454, endPoint y: 323, distance: 11.0
click at [454, 316] on textarea "**********" at bounding box center [728, 386] width 828 height 167
drag, startPoint x: 334, startPoint y: 306, endPoint x: 311, endPoint y: 313, distance: 24.0
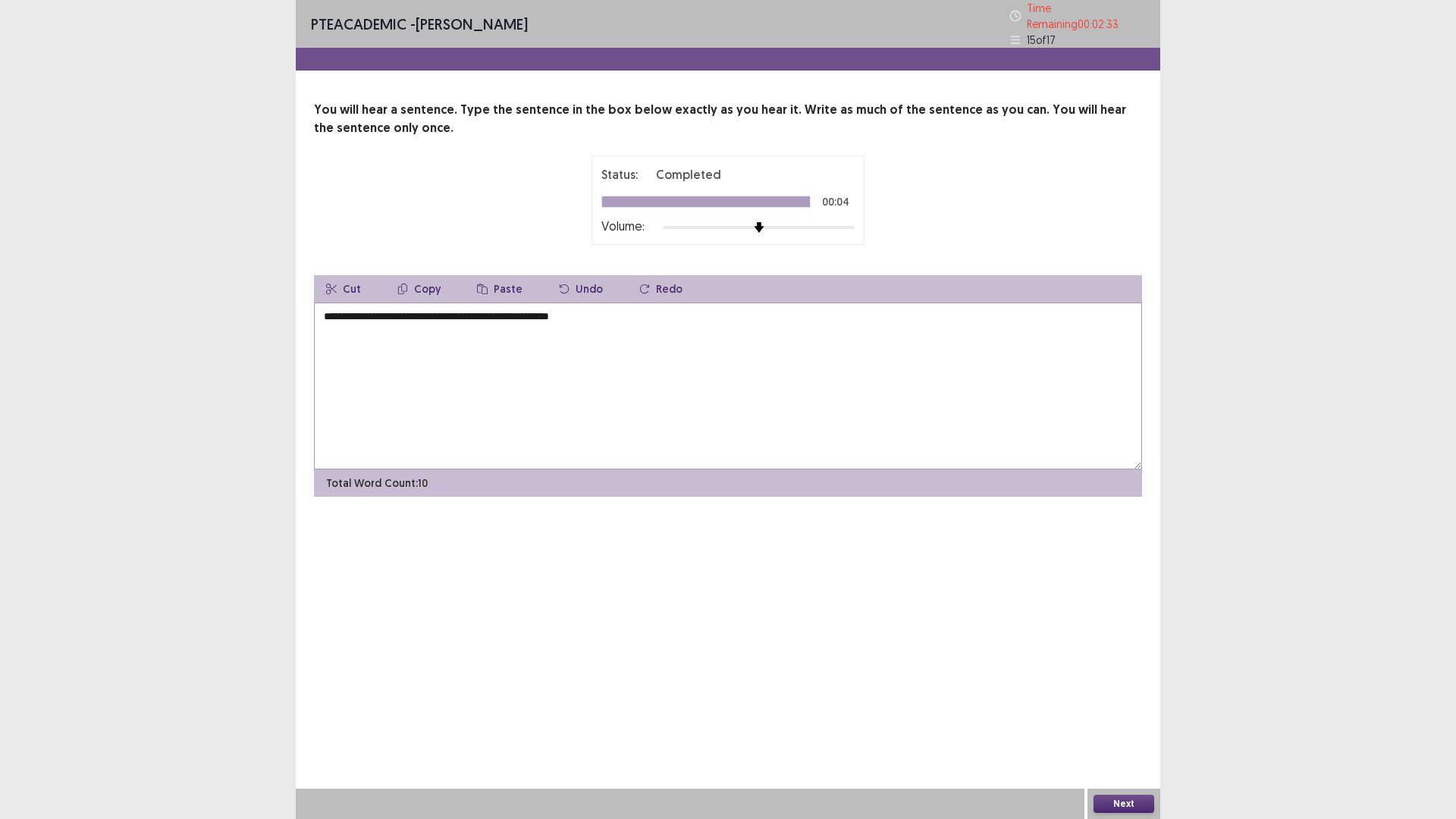
click at [311, 313] on div "**********" at bounding box center [728, 298] width 865 height 396
type textarea "**********"
click at [1137, 695] on button "Next" at bounding box center [1123, 803] width 60 height 18
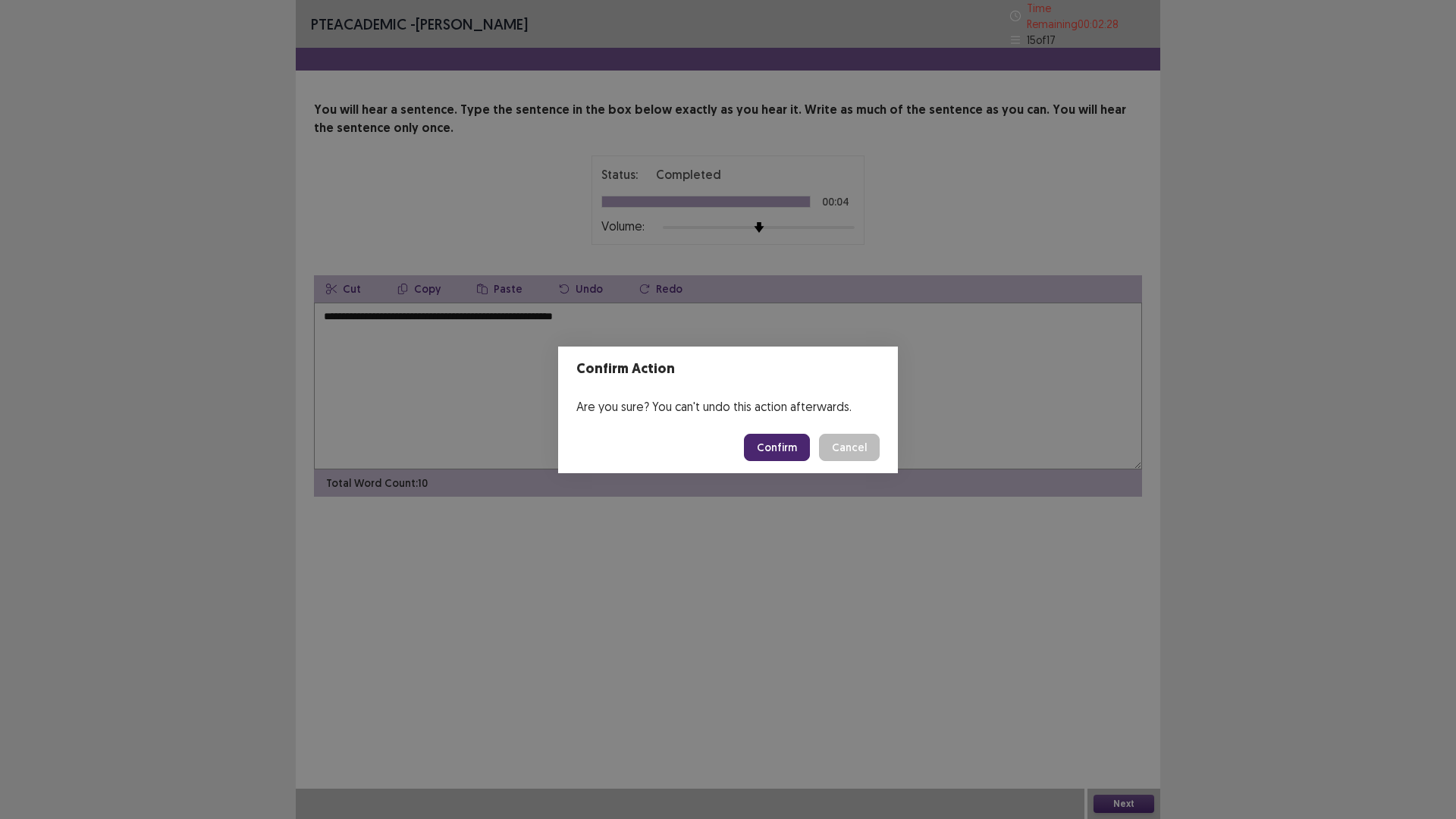
click at [768, 449] on button "Confirm" at bounding box center [776, 447] width 66 height 28
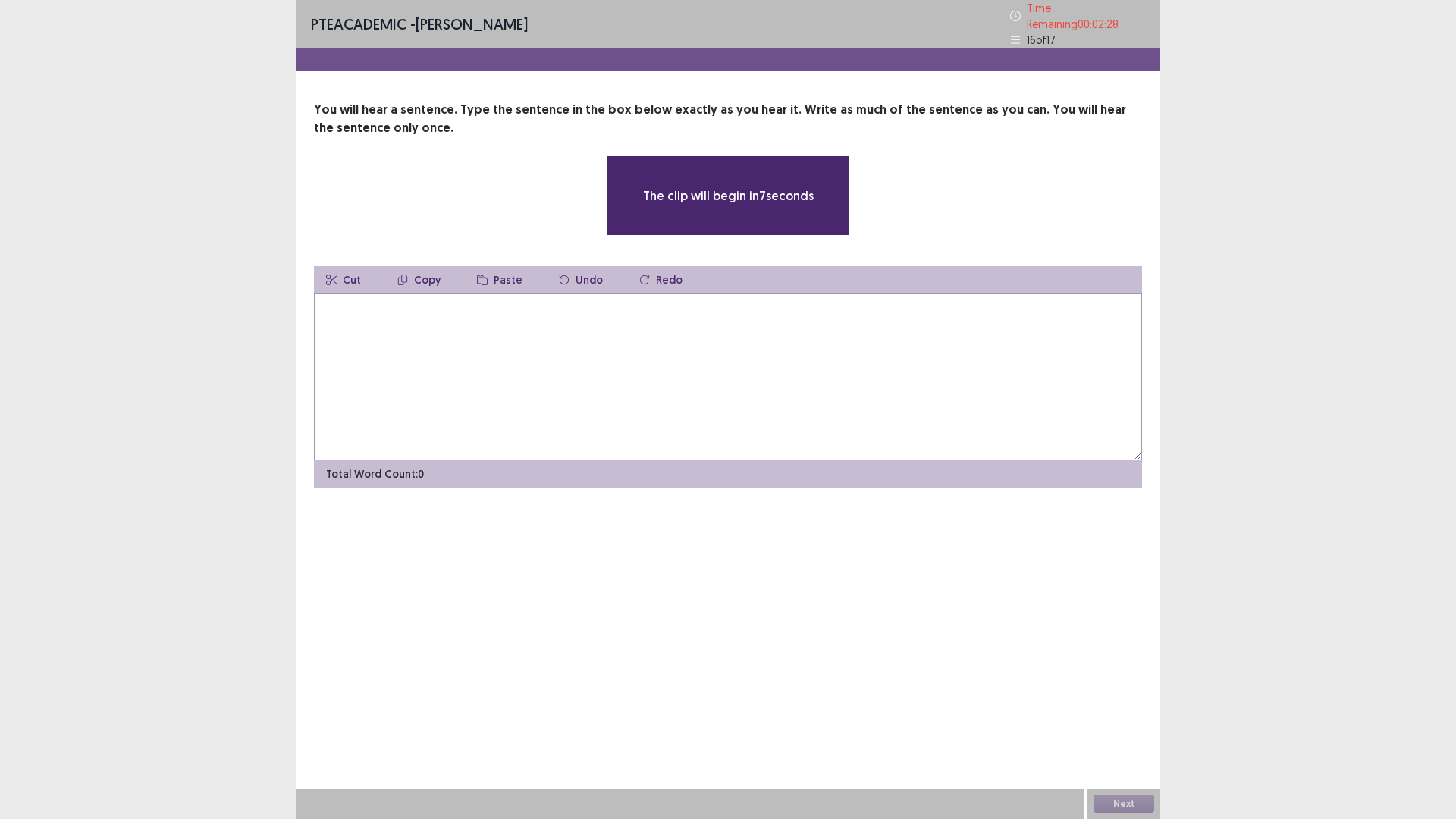
click at [628, 363] on textarea at bounding box center [728, 377] width 828 height 167
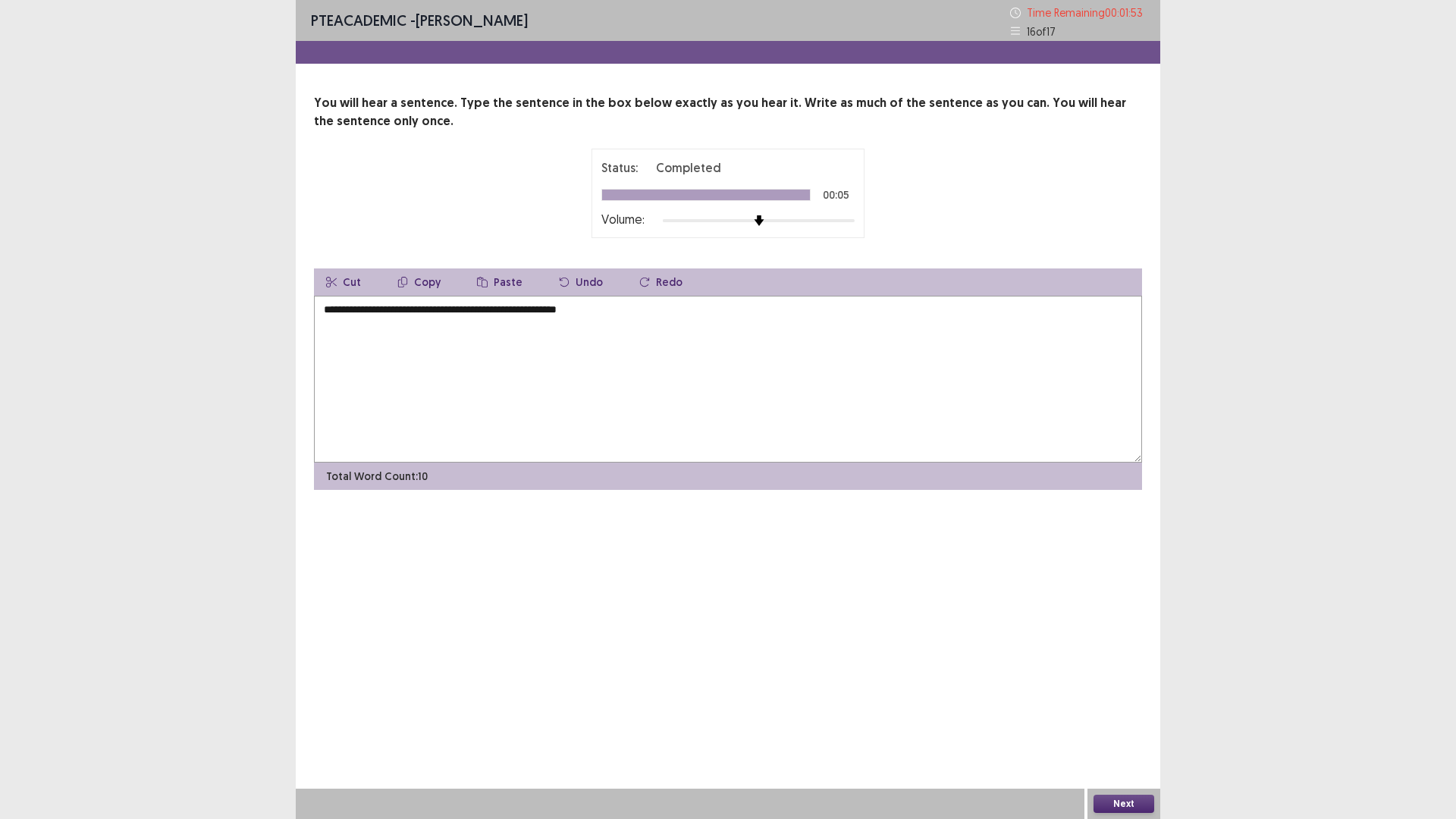
type textarea "**********"
click at [1106, 695] on button "Next" at bounding box center [1123, 803] width 60 height 18
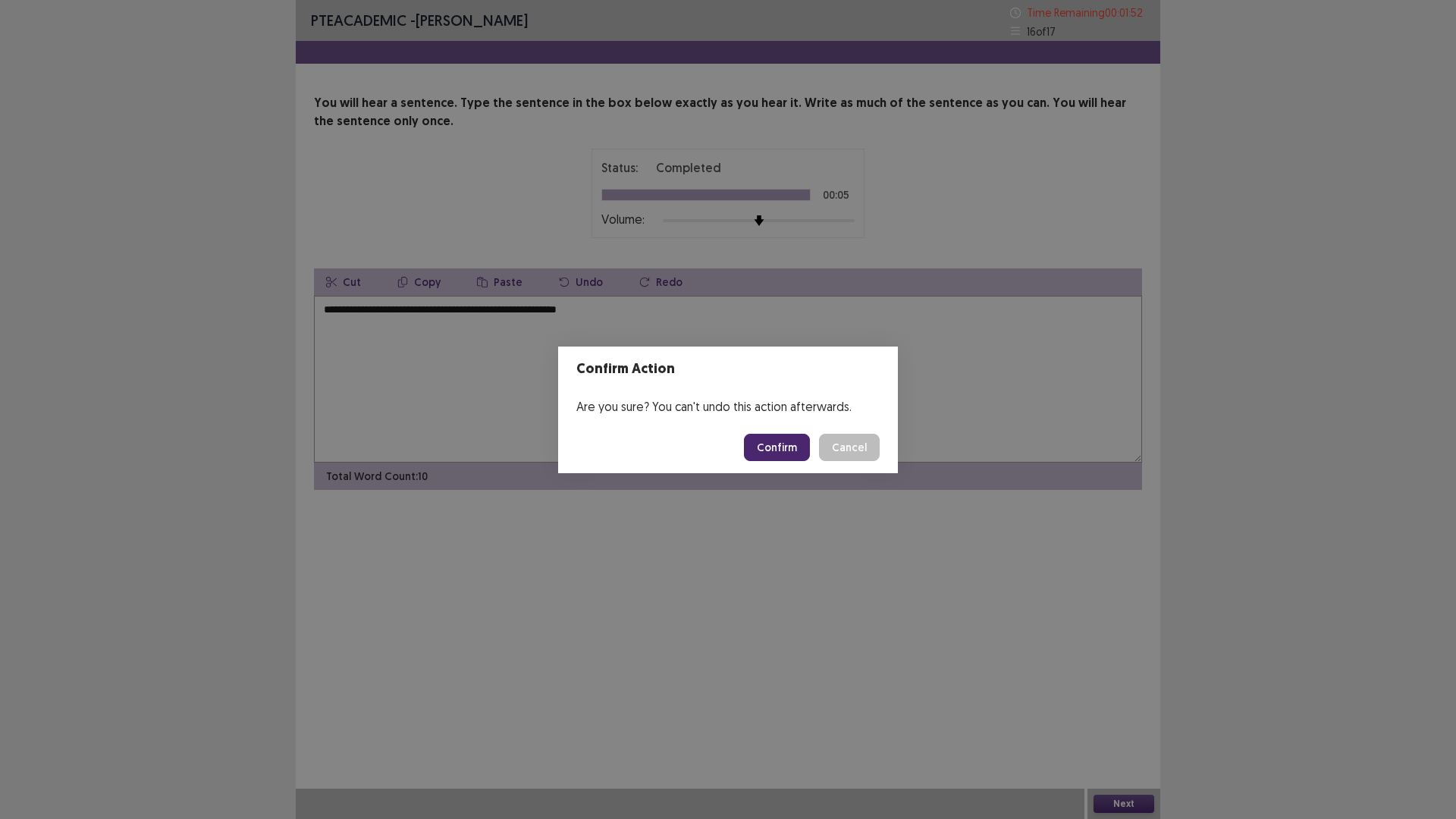
click at [788, 445] on button "Confirm" at bounding box center [776, 447] width 66 height 28
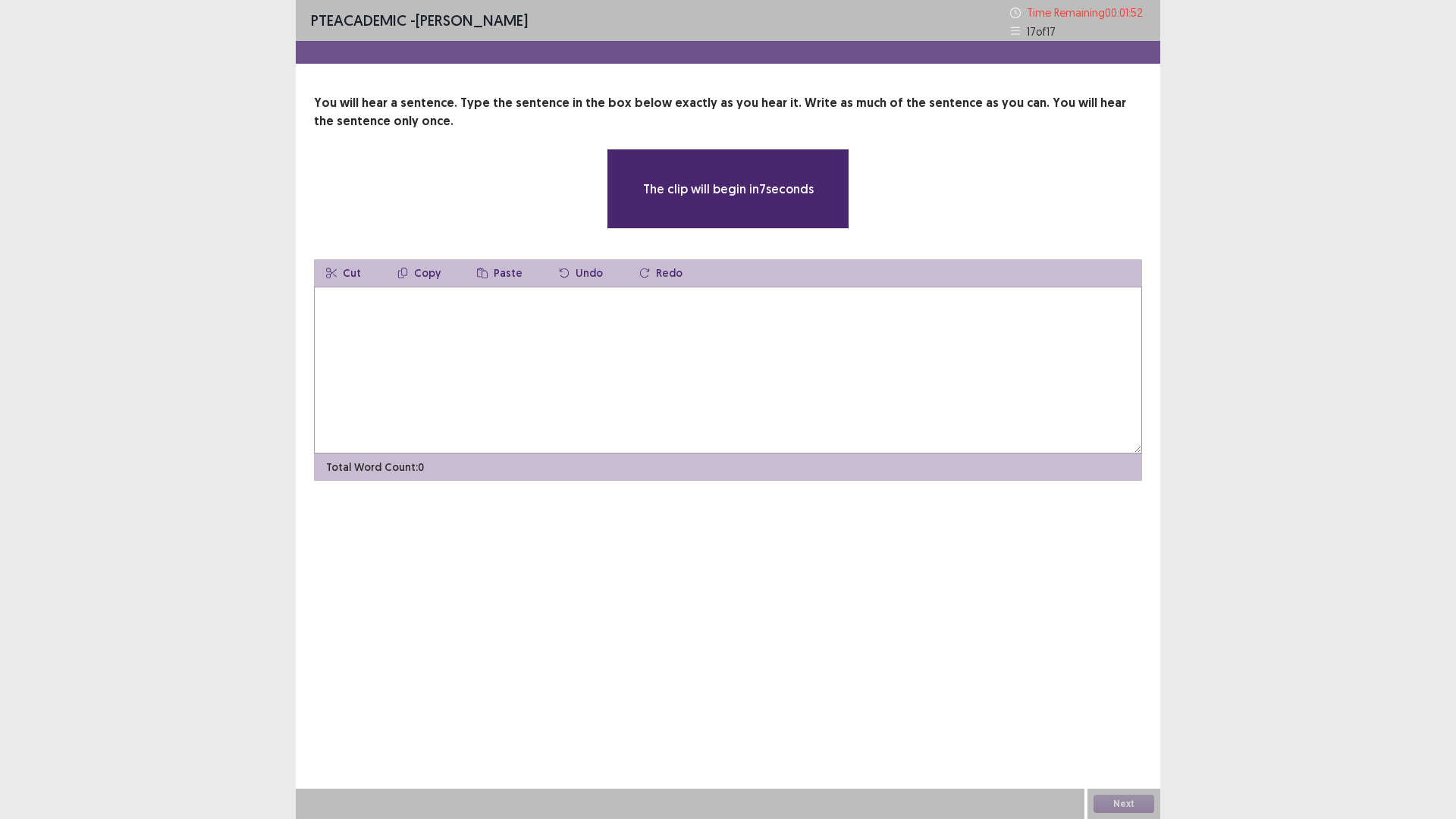
click at [667, 375] on textarea at bounding box center [728, 370] width 828 height 167
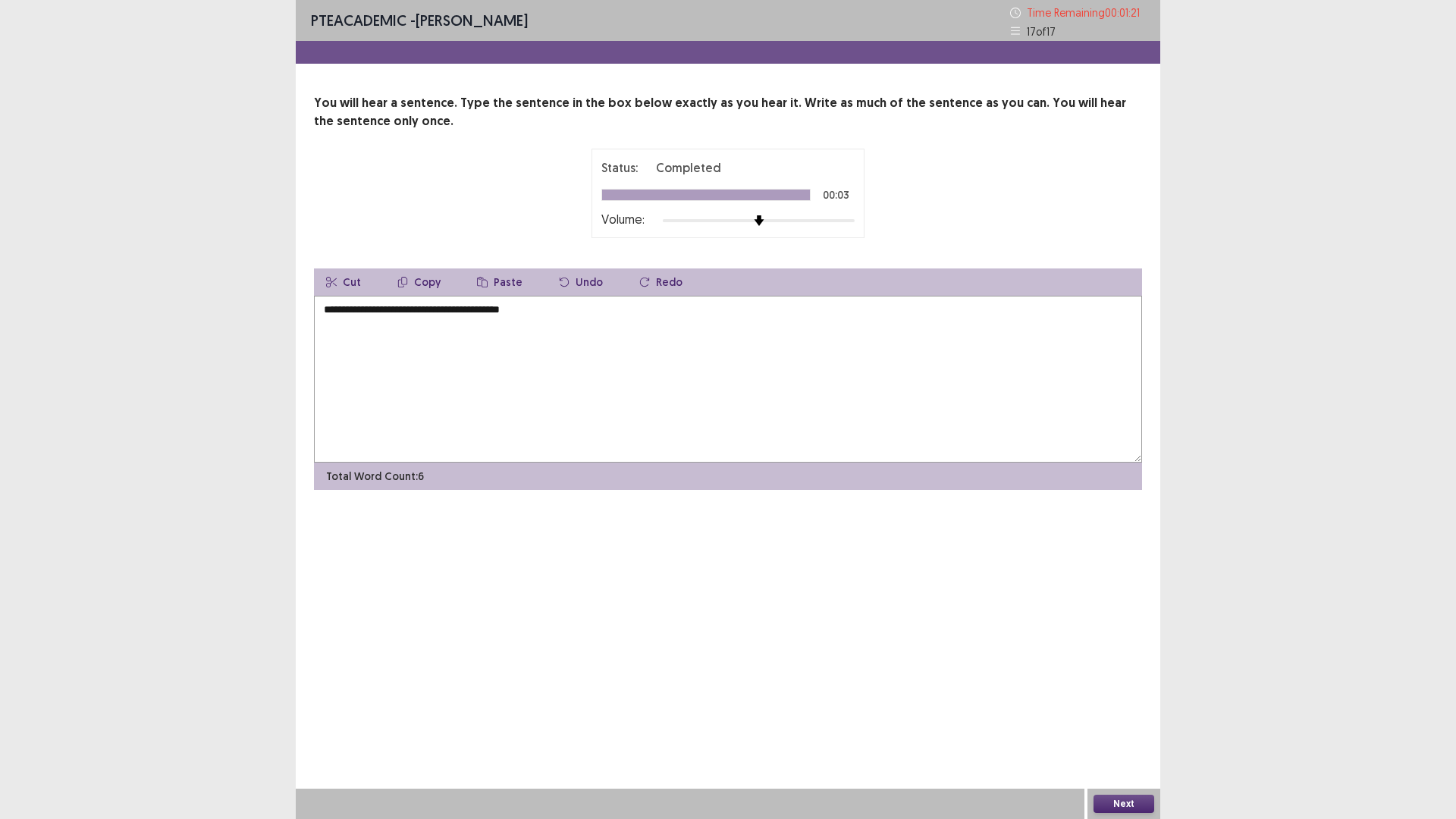
click at [351, 316] on textarea "**********" at bounding box center [728, 379] width 828 height 167
click at [561, 313] on textarea "**********" at bounding box center [728, 379] width 828 height 167
click at [331, 312] on textarea "**********" at bounding box center [728, 379] width 828 height 167
type textarea "**********"
click at [1132, 695] on button "Next" at bounding box center [1123, 803] width 60 height 18
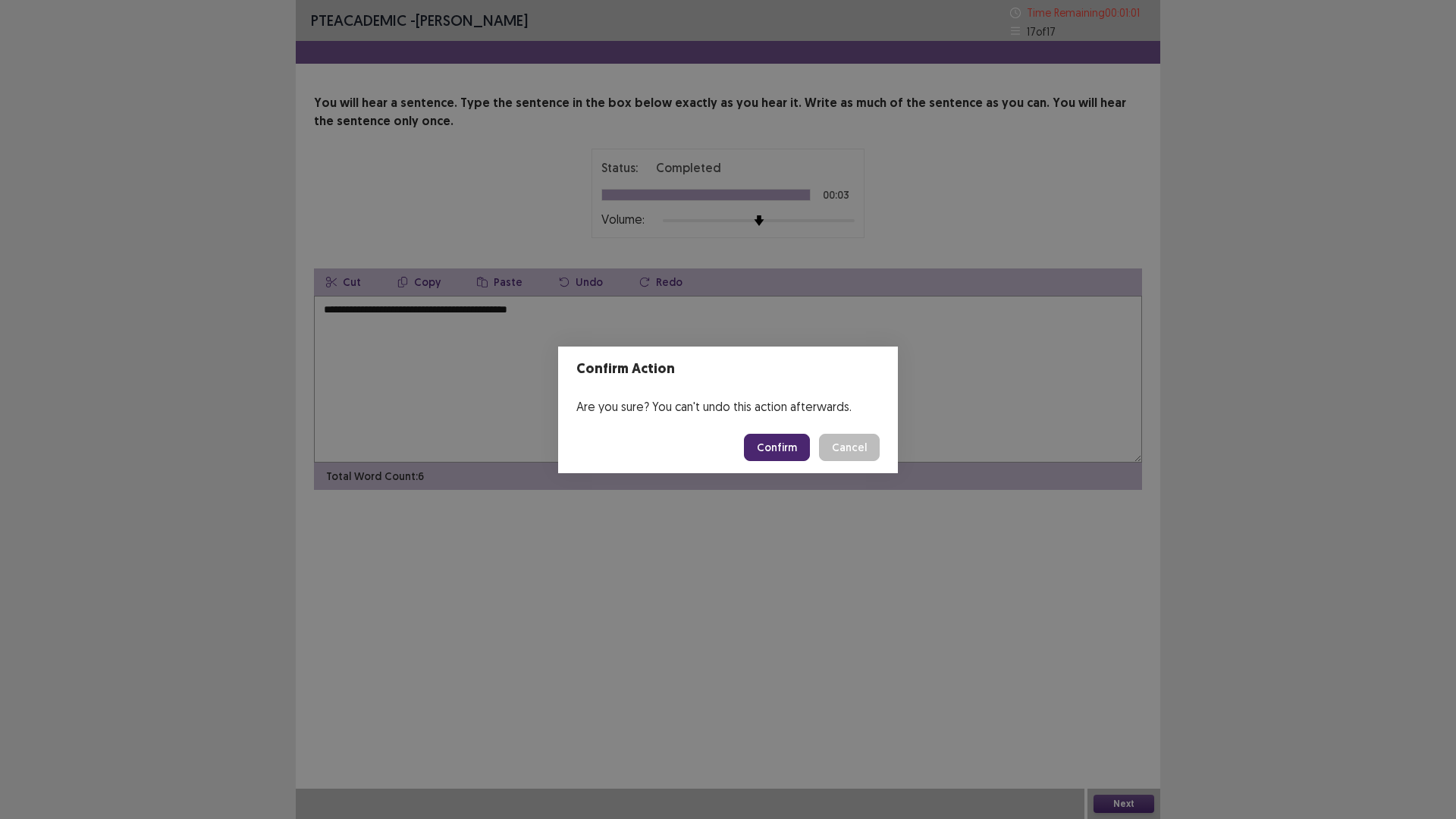
click at [765, 446] on button "Confirm" at bounding box center [776, 447] width 66 height 28
